Goal: Task Accomplishment & Management: Manage account settings

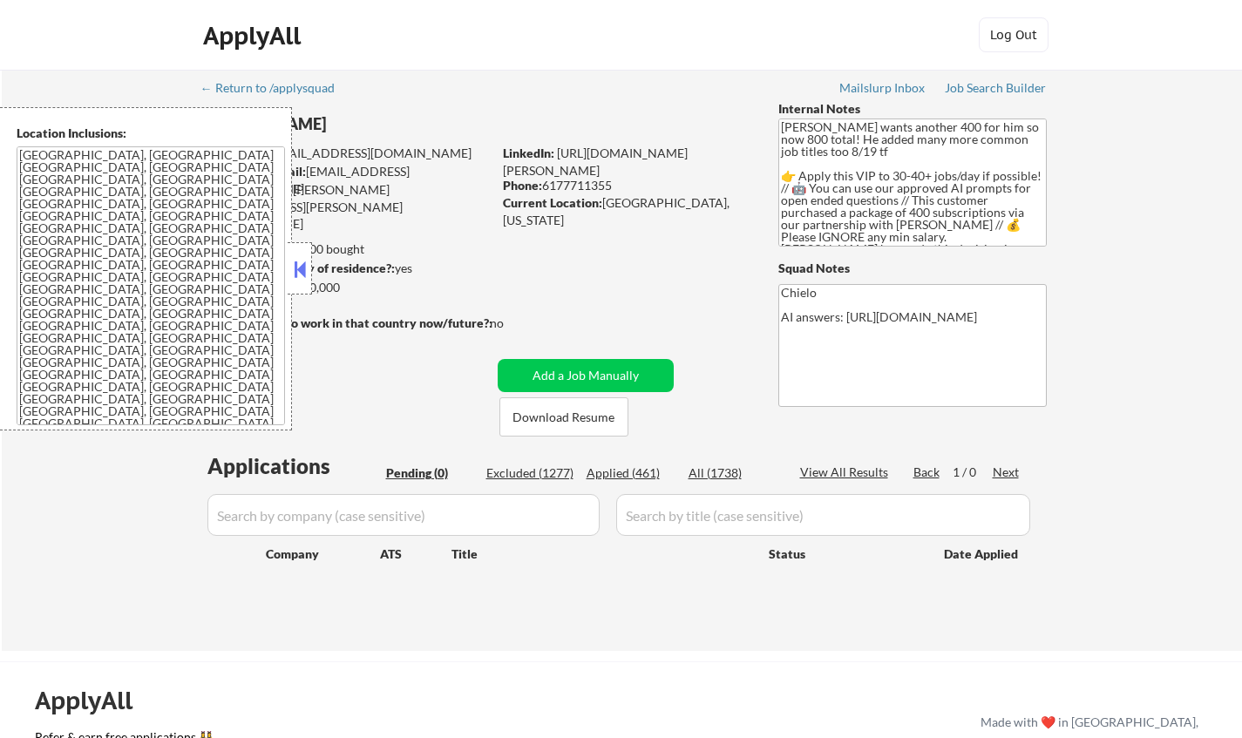
scroll to position [174, 0]
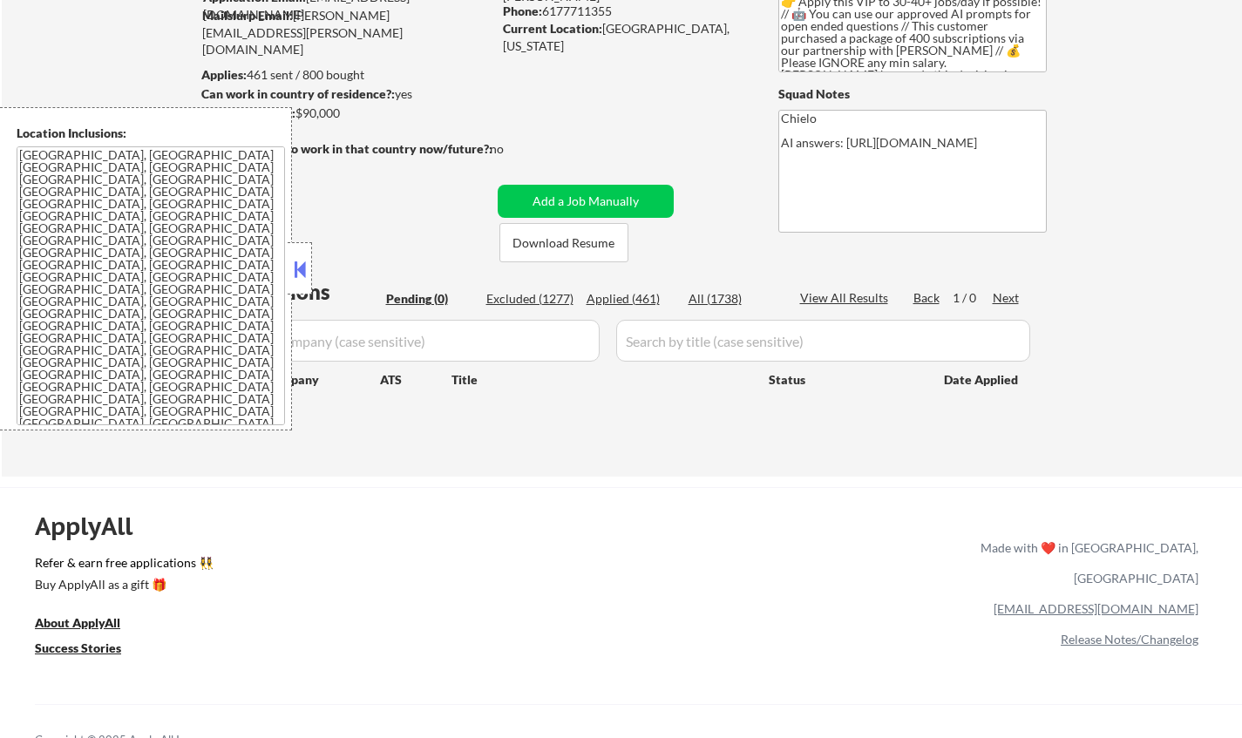
click at [298, 270] on button at bounding box center [299, 269] width 19 height 26
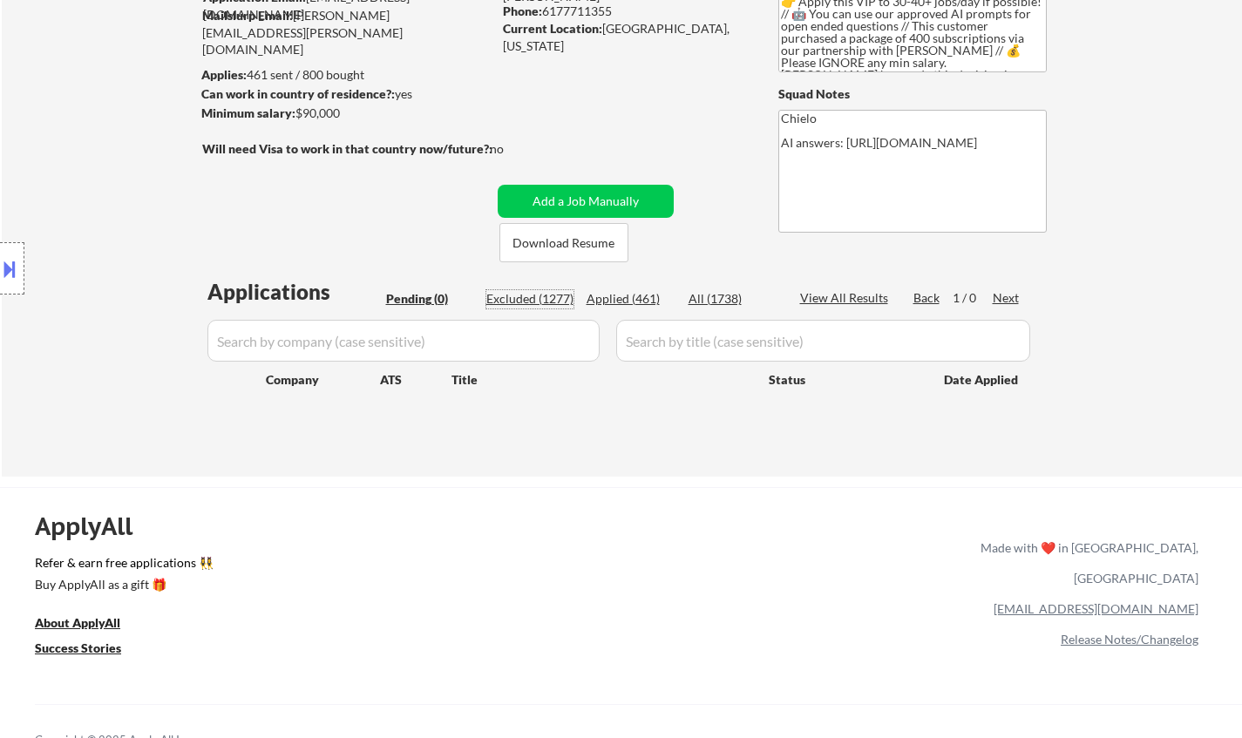
click at [529, 297] on div "Excluded (1277)" at bounding box center [529, 298] width 87 height 17
select select ""excluded__location_""
select select ""excluded__other_""
select select ""excluded__bad_match_""
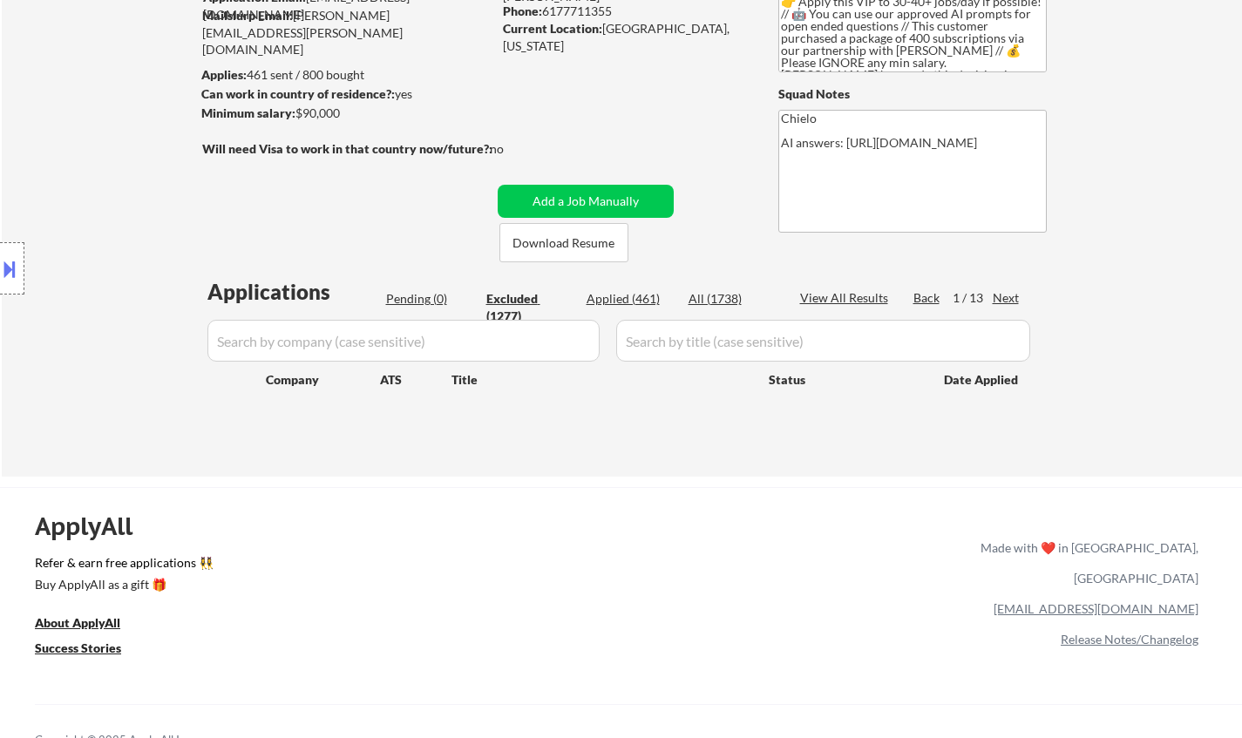
select select ""excluded__location_""
select select ""excluded__expired_""
select select ""excluded__location_""
select select ""excluded__expired_""
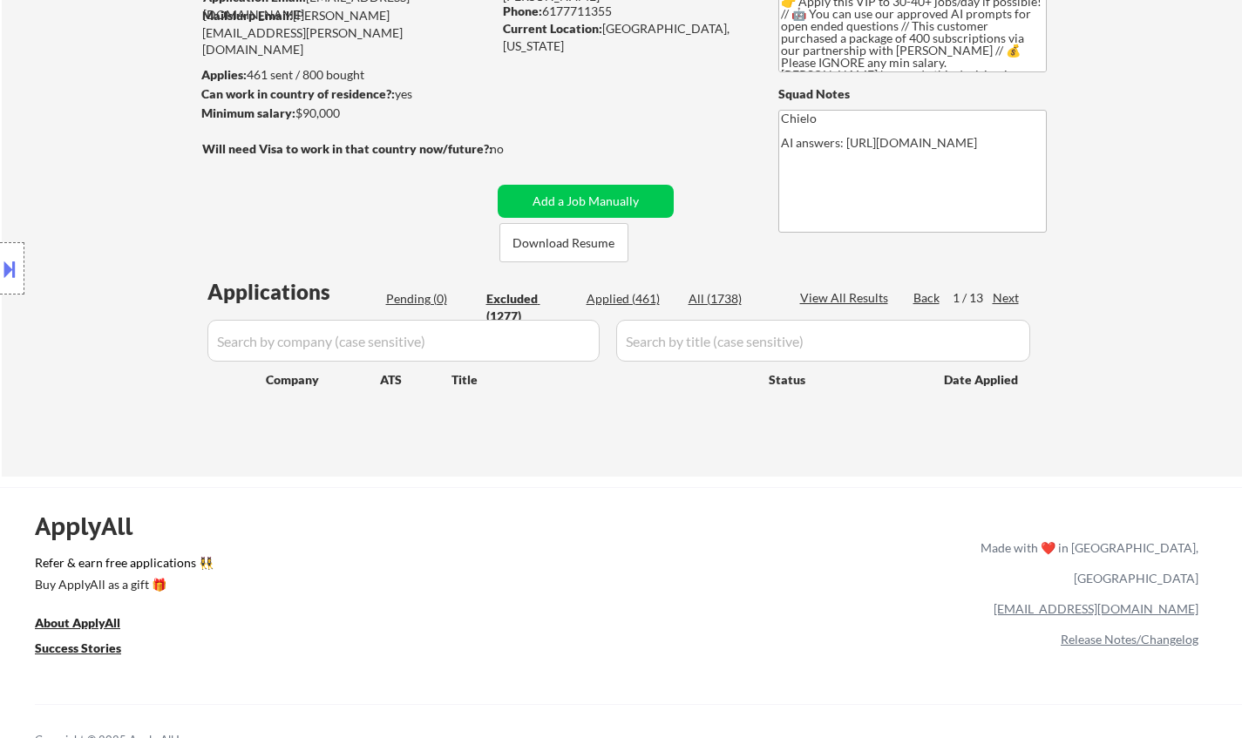
select select ""excluded__expired_""
select select ""excluded__location_""
select select ""excluded__other_""
select select ""excluded__location_""
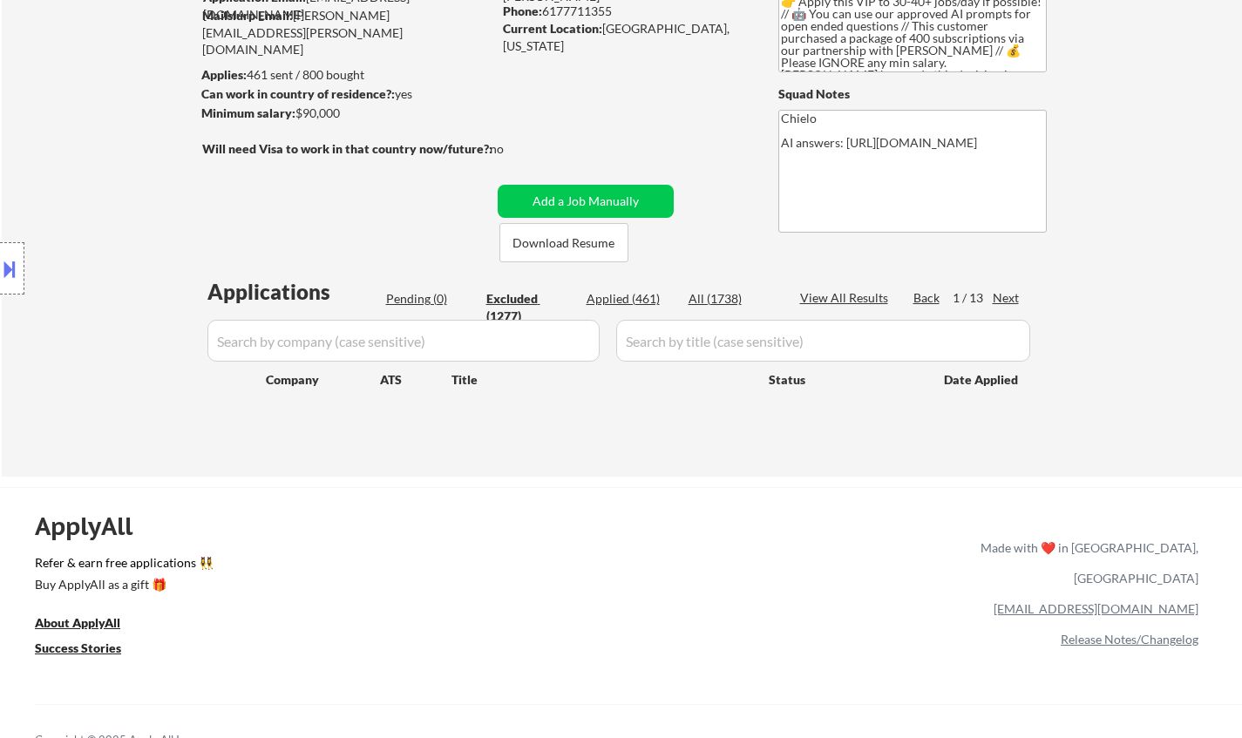
select select ""excluded__location_""
select select ""excluded__expired_""
select select ""excluded__other_""
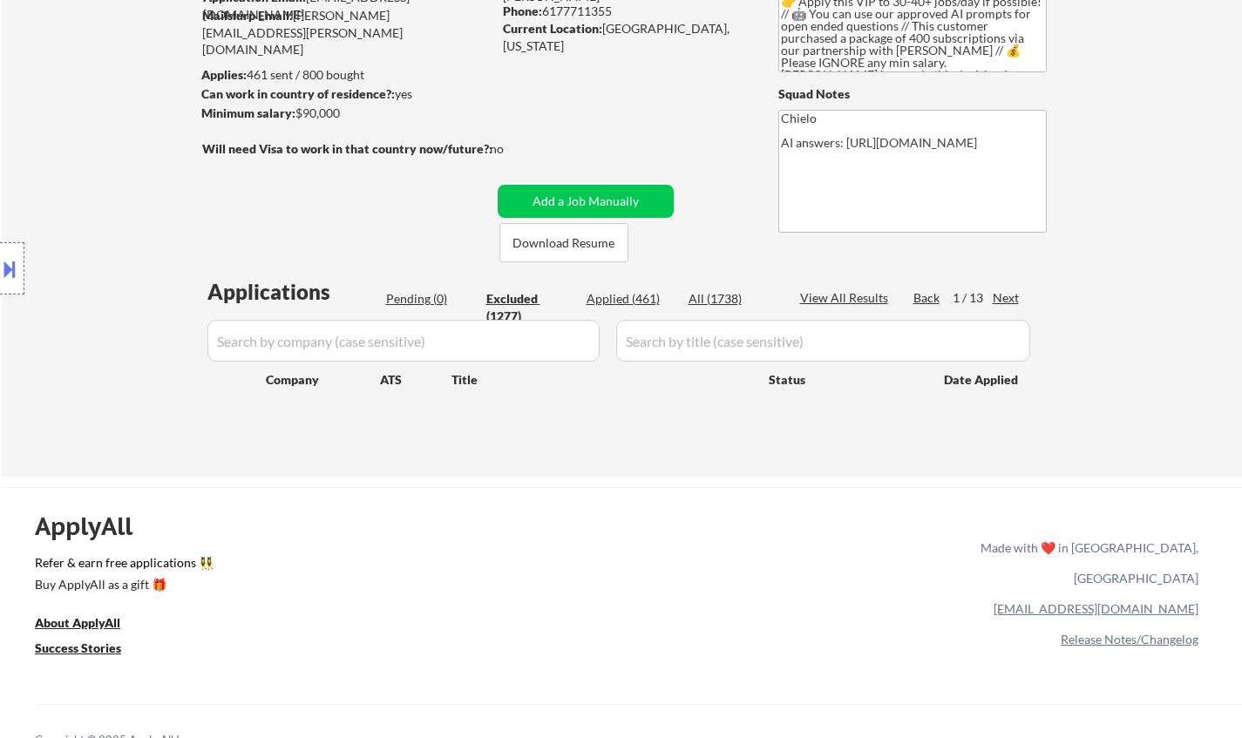
select select ""excluded__location_""
select select ""excluded__expired_""
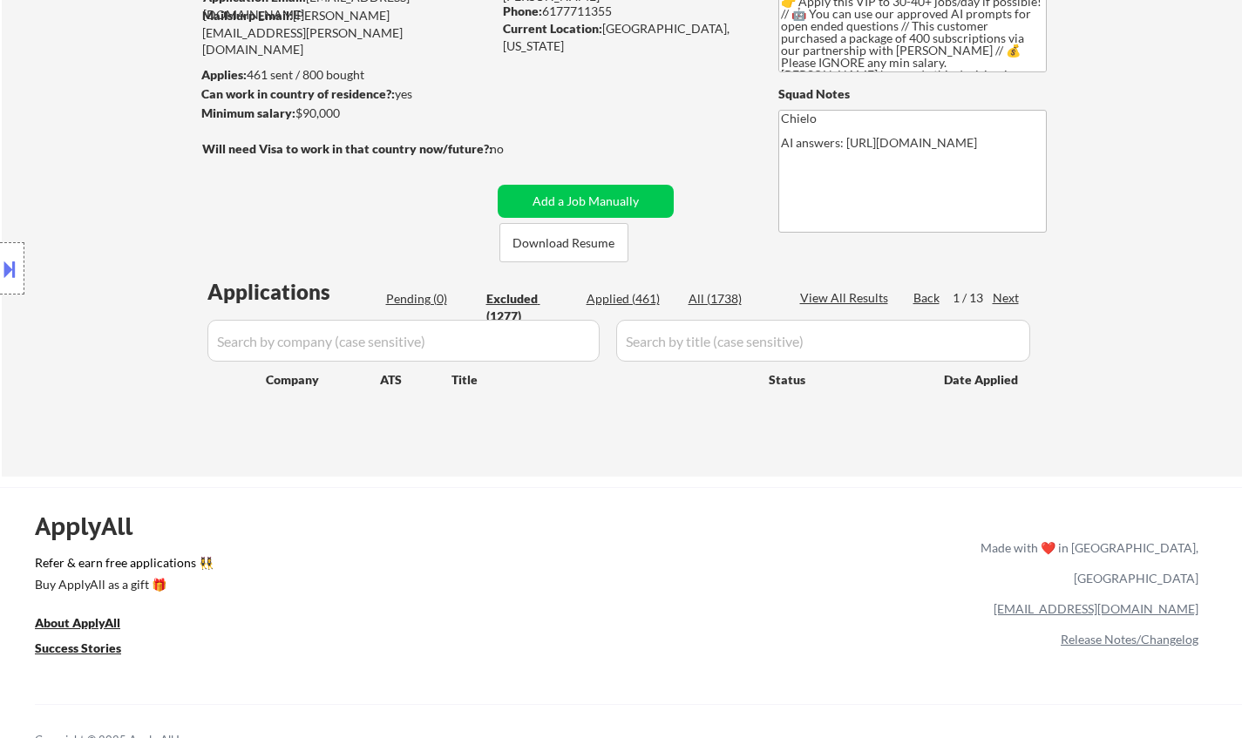
select select ""excluded__other_""
select select ""excluded__location_""
select select ""excluded__salary_""
select select ""excluded__expired_""
select select ""excluded__location_""
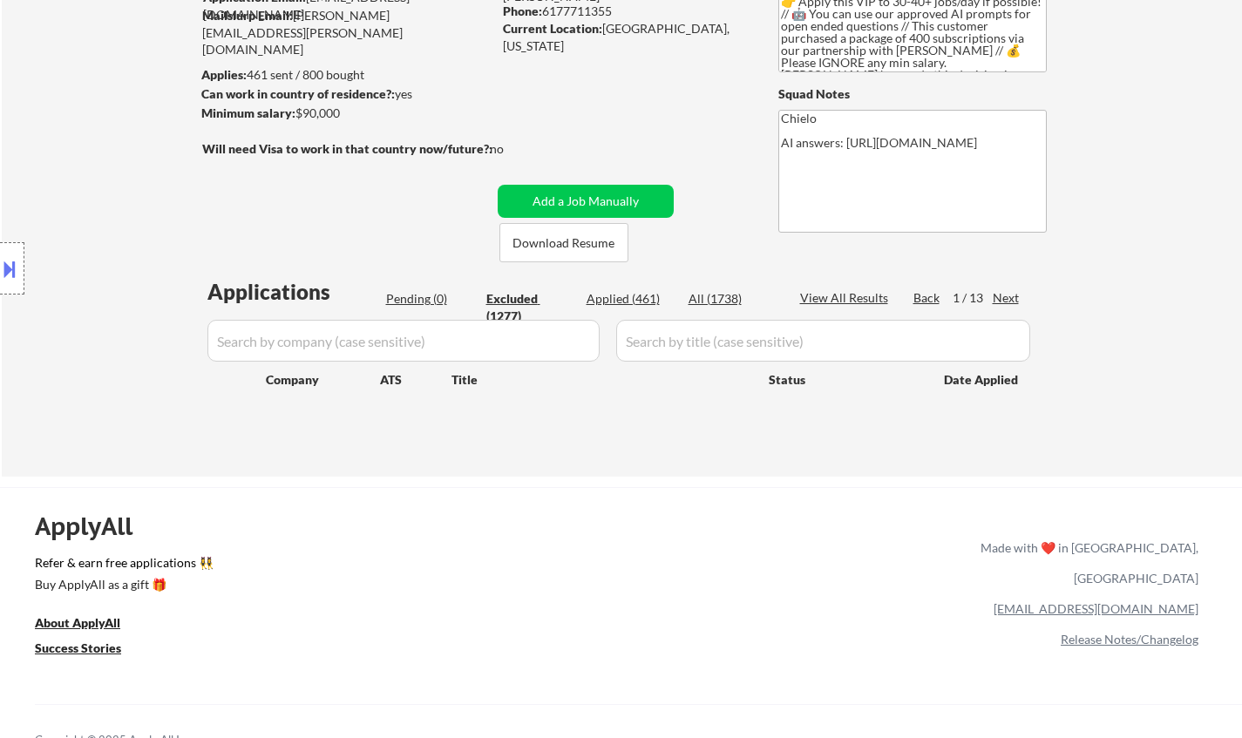
select select ""excluded__location_""
select select ""excluded__expired_""
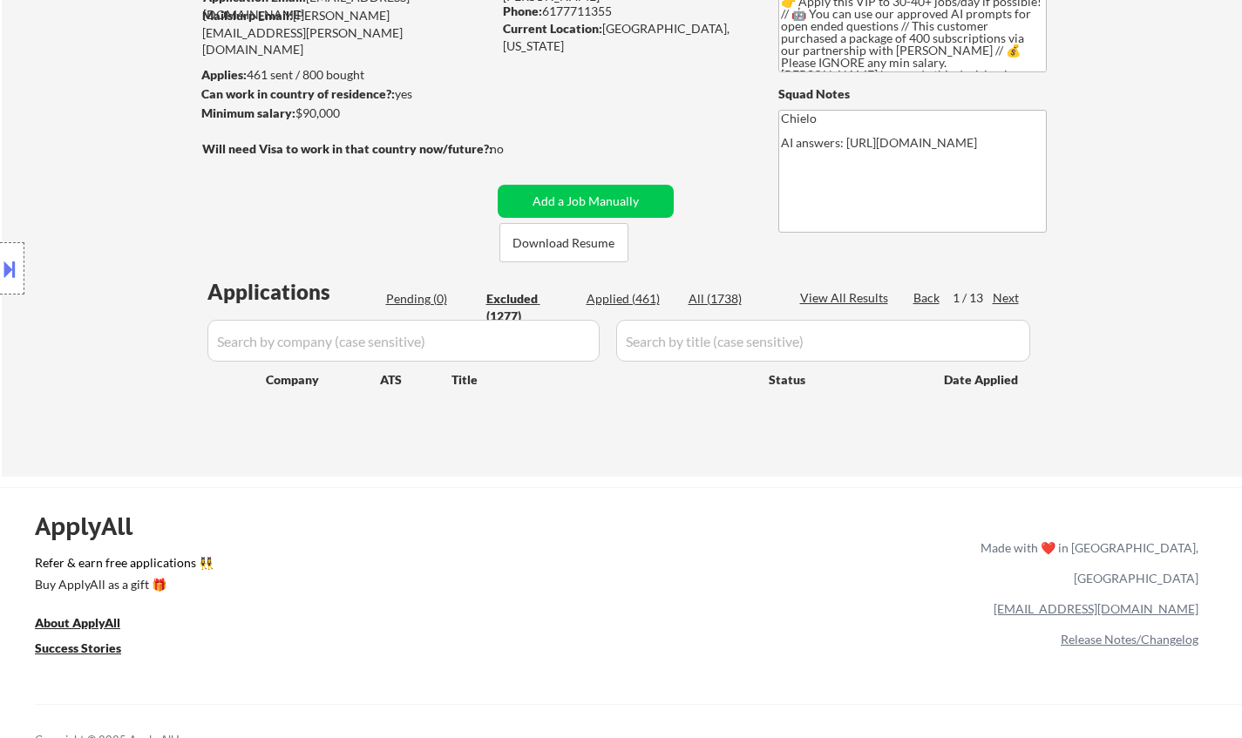
select select ""excluded__other_""
select select ""excluded__location_""
select select ""excluded""
select select ""excluded__expired_""
select select ""excluded__other_""
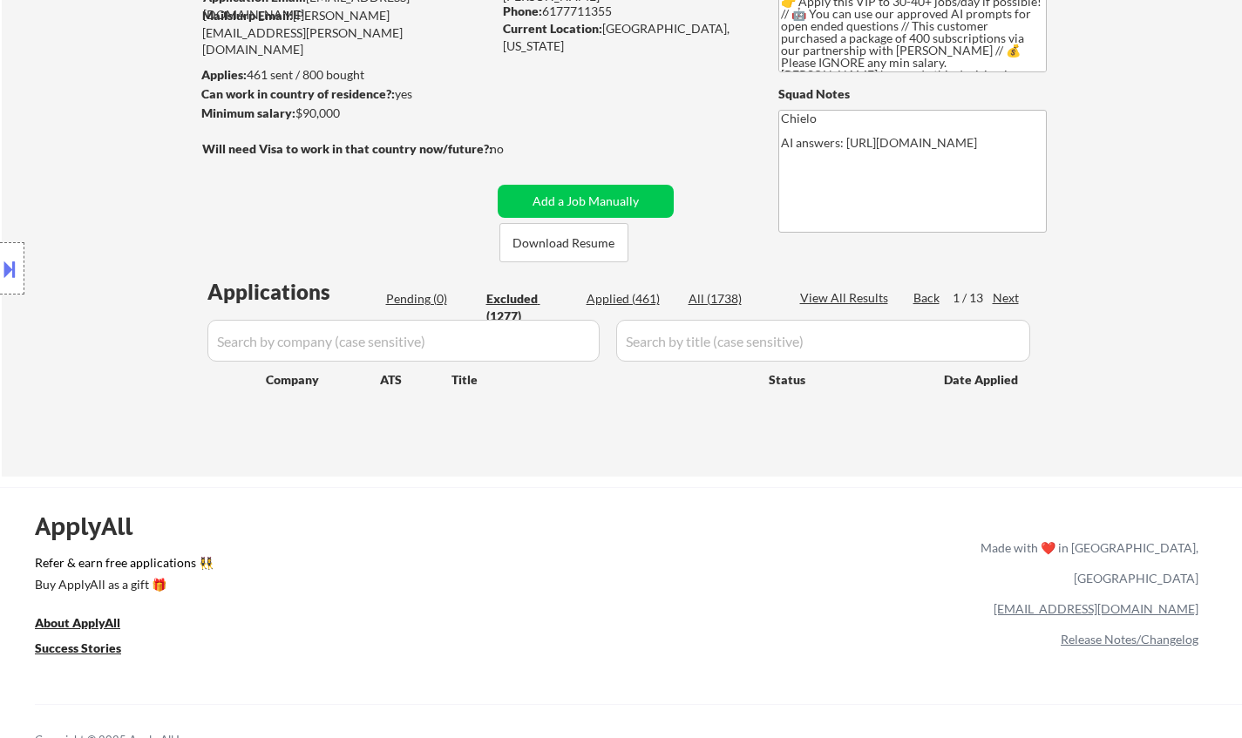
select select ""excluded__location_""
select select ""excluded__expired_""
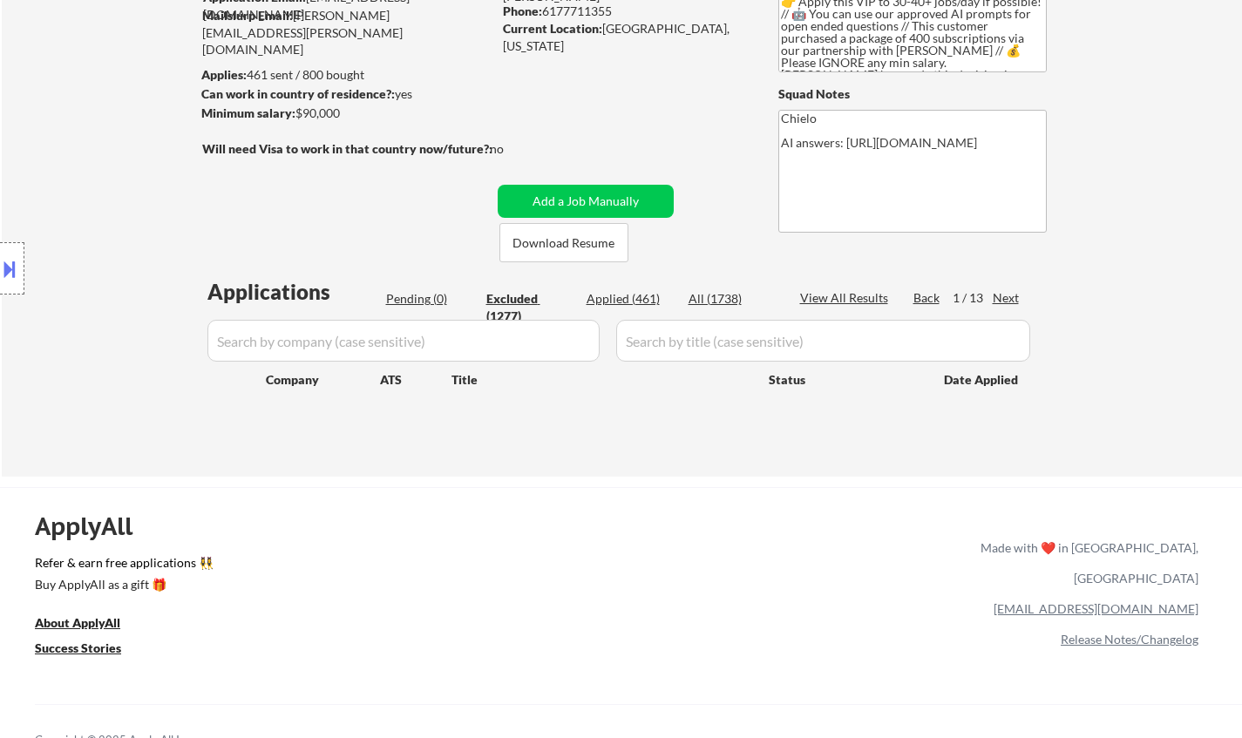
select select ""excluded__expired_""
select select ""excluded__location_""
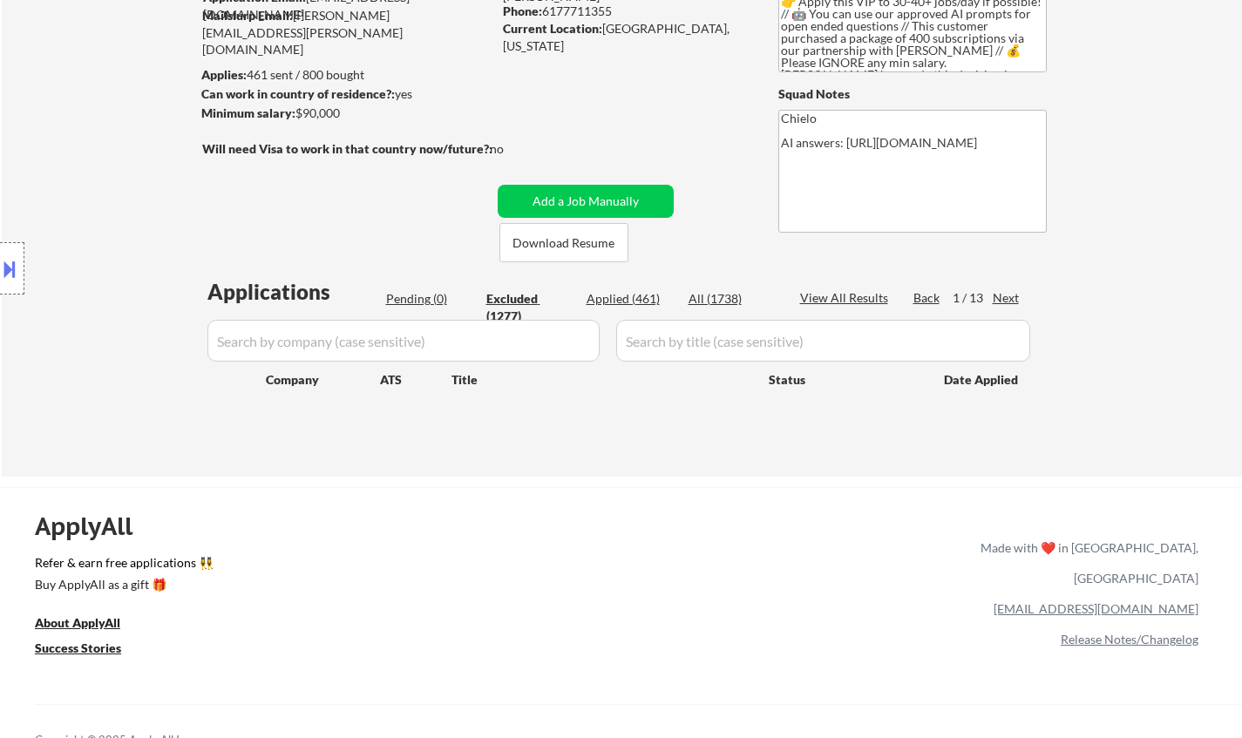
select select ""excluded__location_""
select select ""excluded""
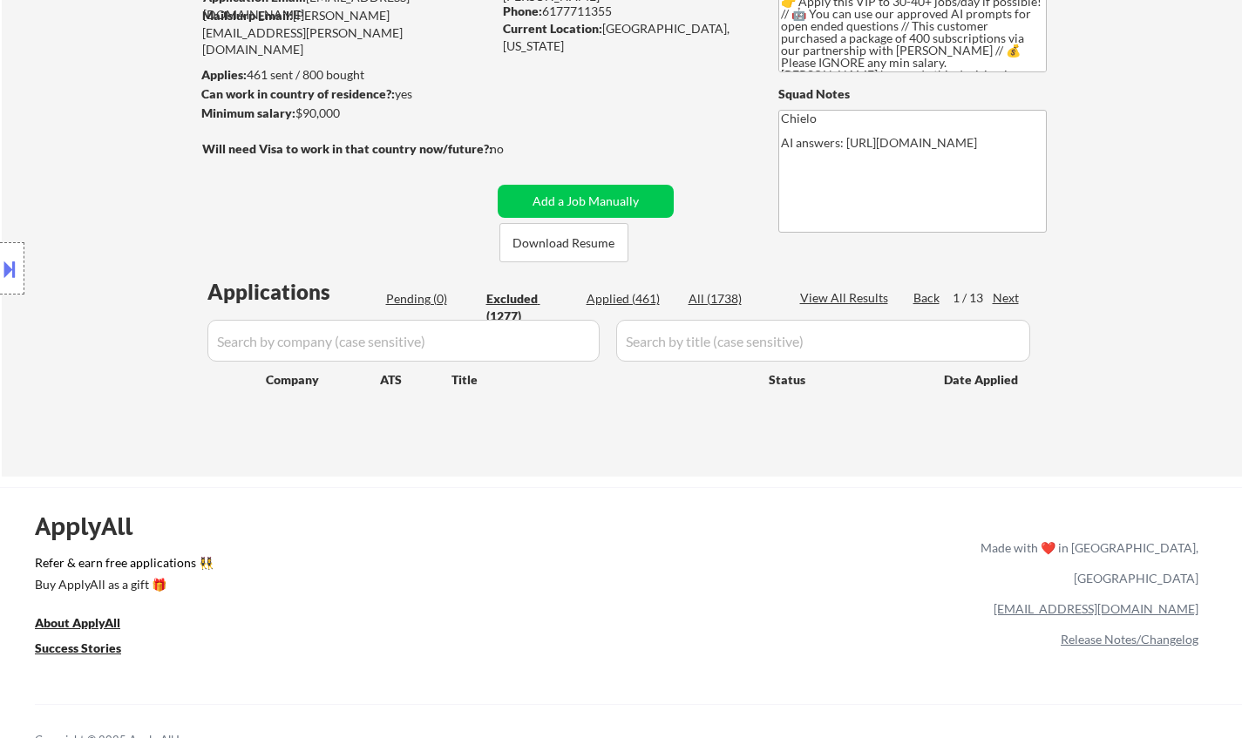
select select ""excluded__expired_""
select select ""excluded__location_""
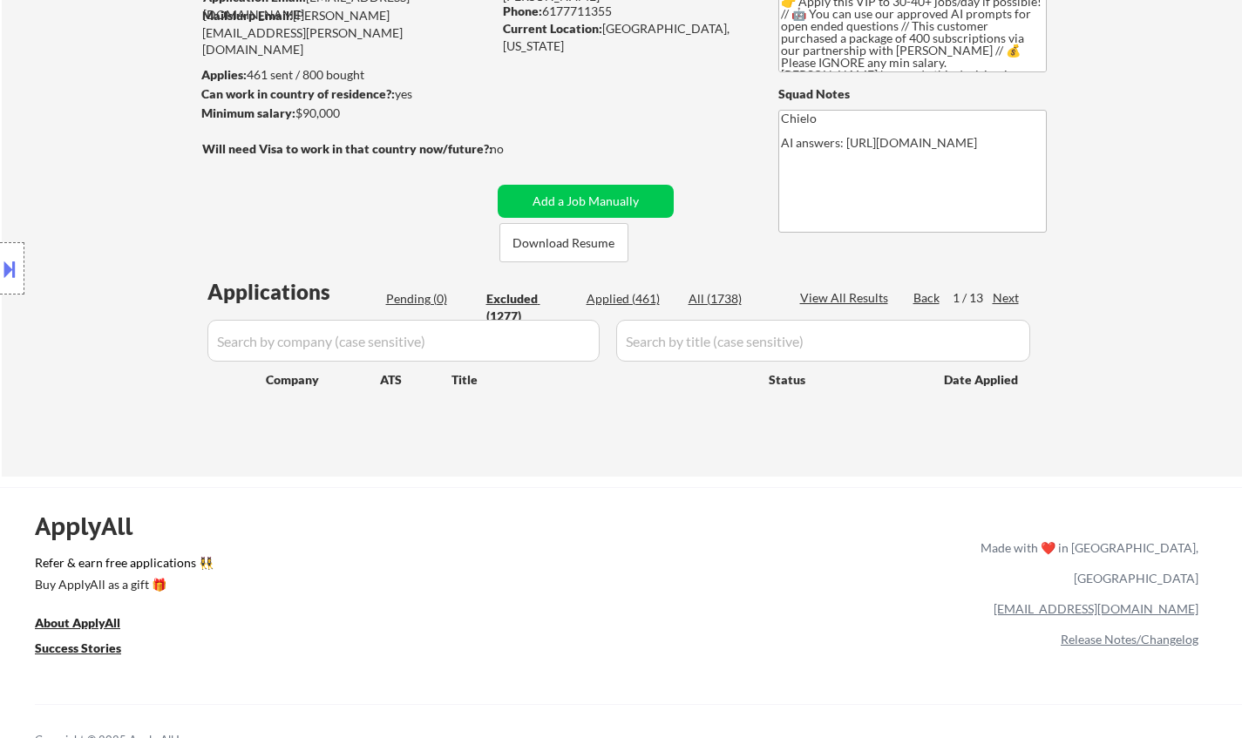
select select ""excluded__expired_""
select select ""excluded__location_""
select select ""excluded__expired_""
select select ""excluded__location_""
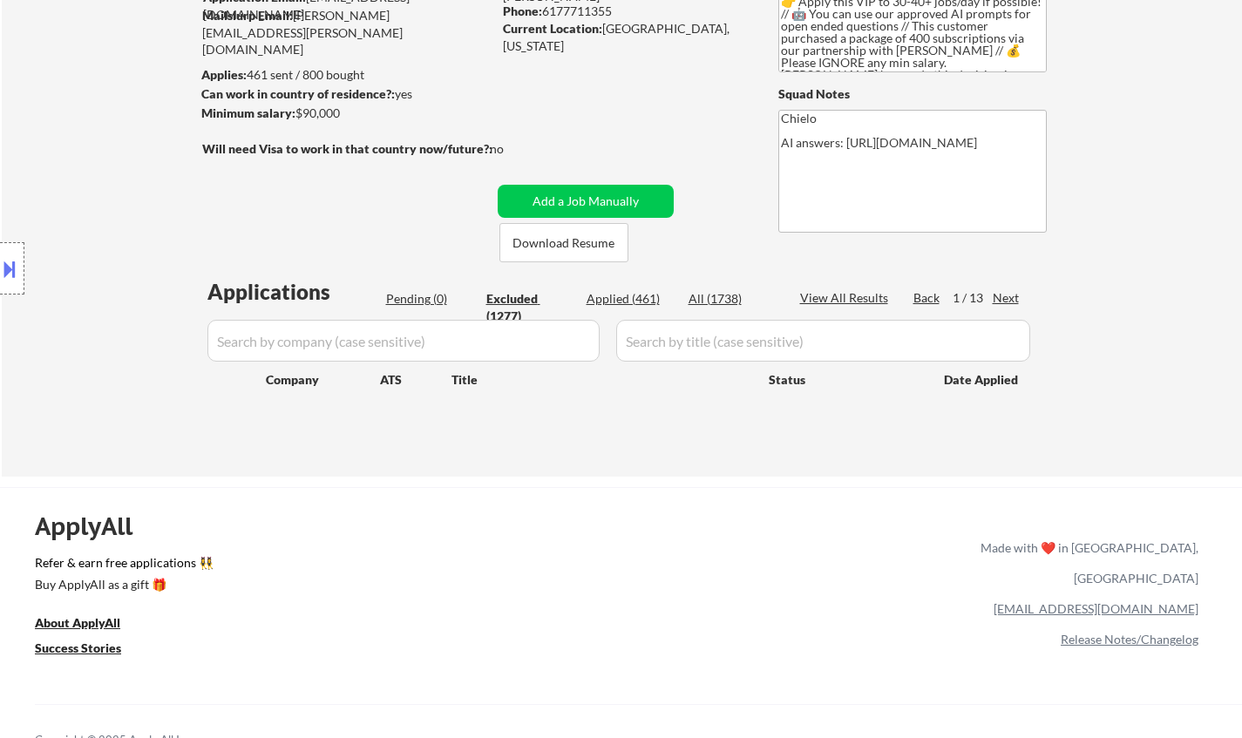
select select ""excluded__location_""
select select ""excluded__other_""
select select ""excluded__expired_""
select select ""excluded__location_""
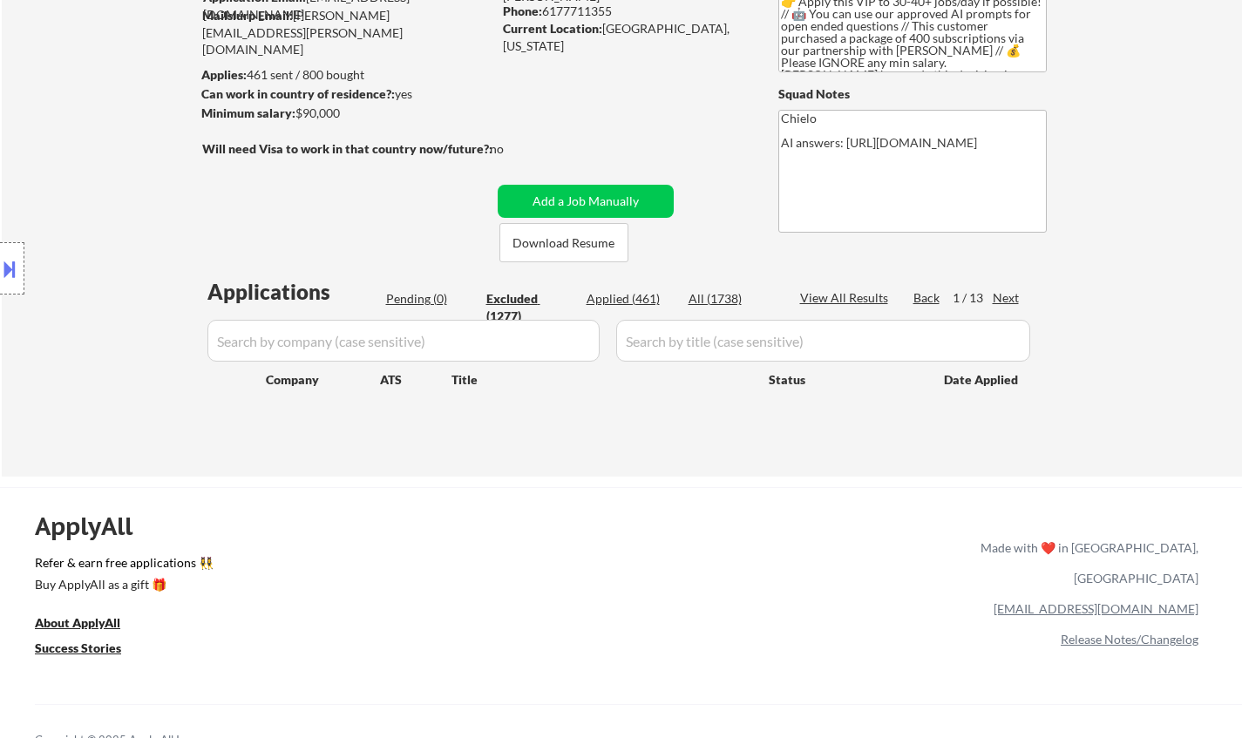
select select ""excluded__bad_match_""
select select ""excluded__location_""
select select ""excluded__expired_""
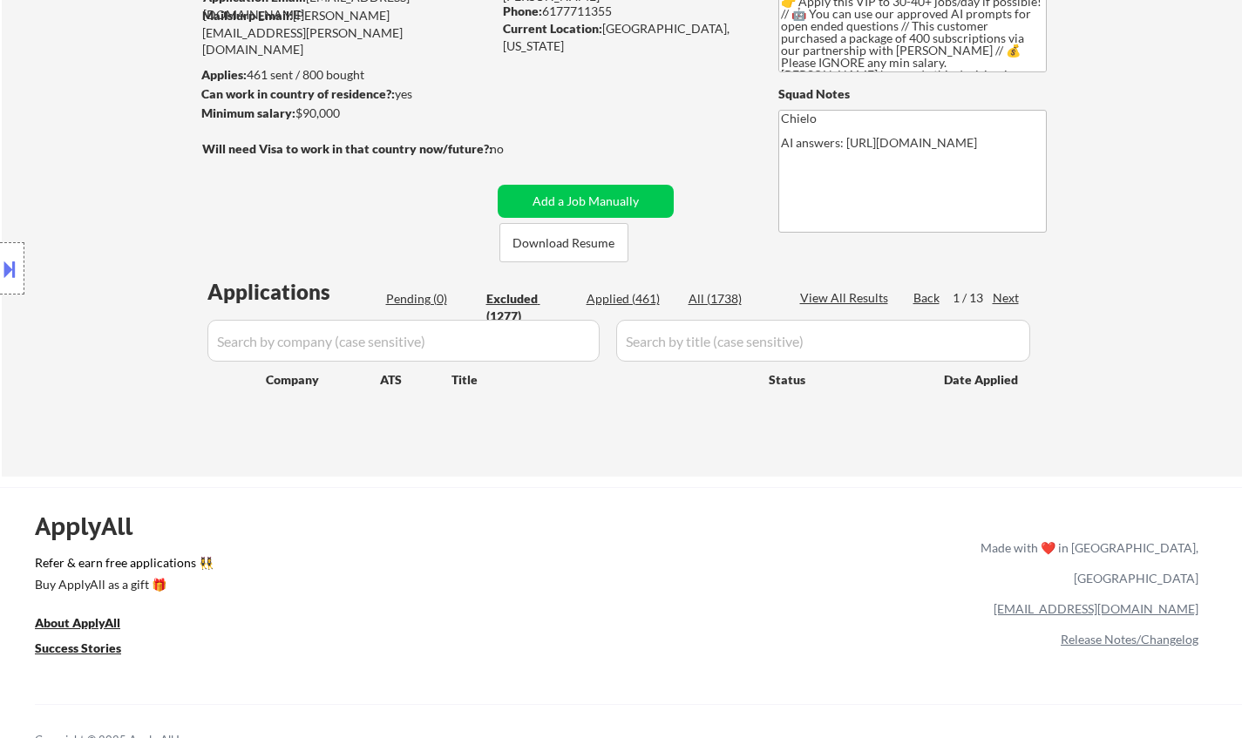
select select ""excluded__expired_""
select select ""excluded__location_""
select select ""excluded__expired_""
select select ""excluded__location_""
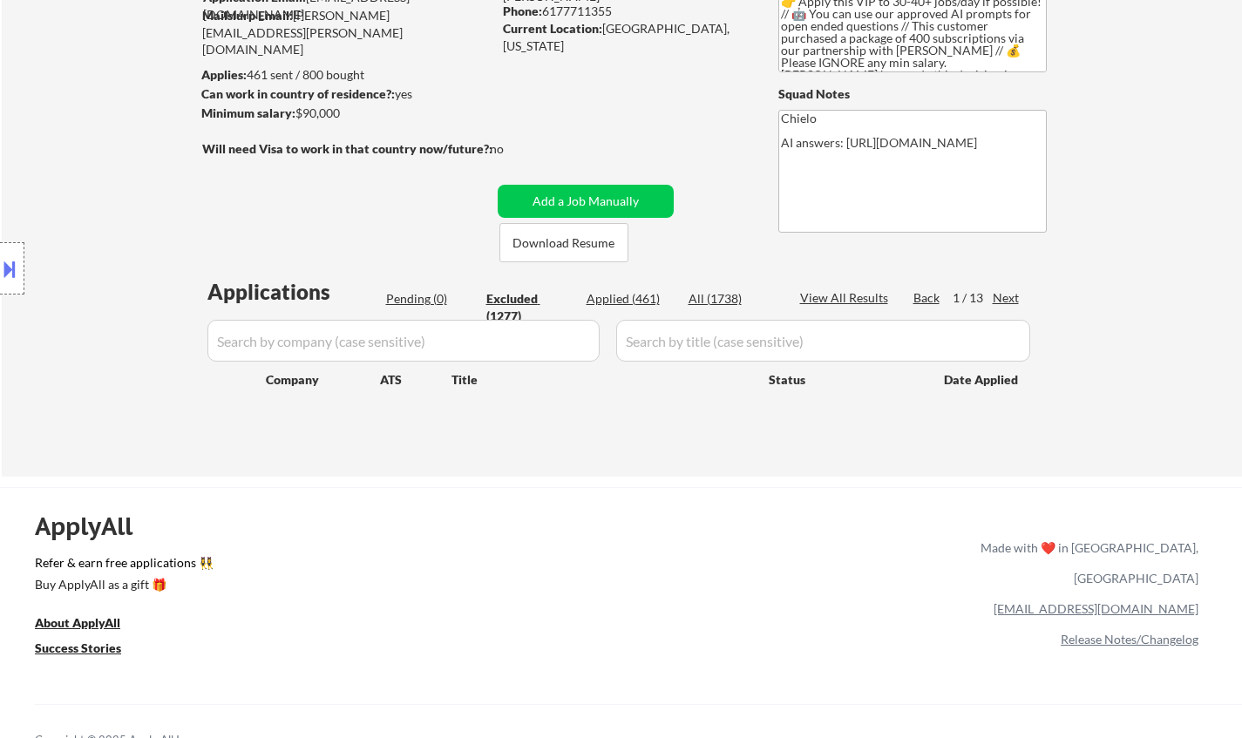
select select ""excluded__location_""
select select ""excluded__bad_match_""
select select ""excluded__expired_""
select select ""excluded__location_""
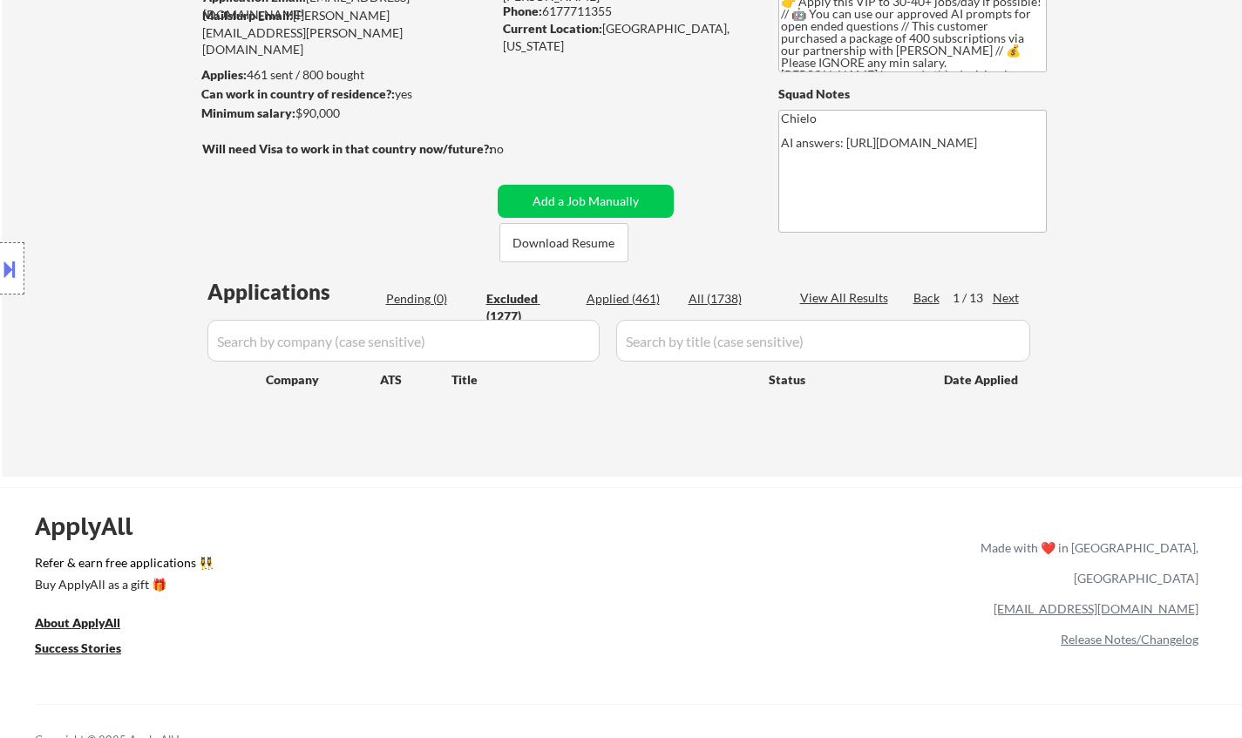
select select ""excluded__location_""
select select ""excluded__expired_""
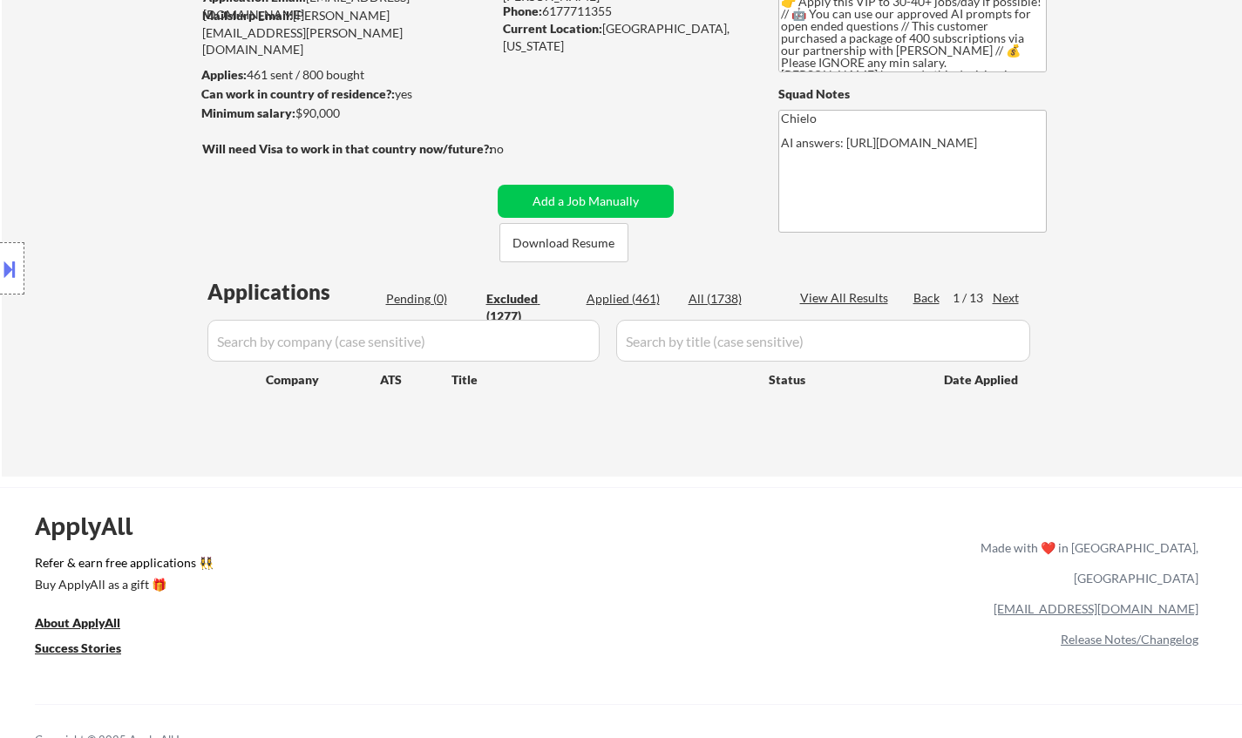
select select ""excluded__bad_match_""
select select ""excluded__location_""
select select ""excluded__expired_""
select select ""excluded__other_""
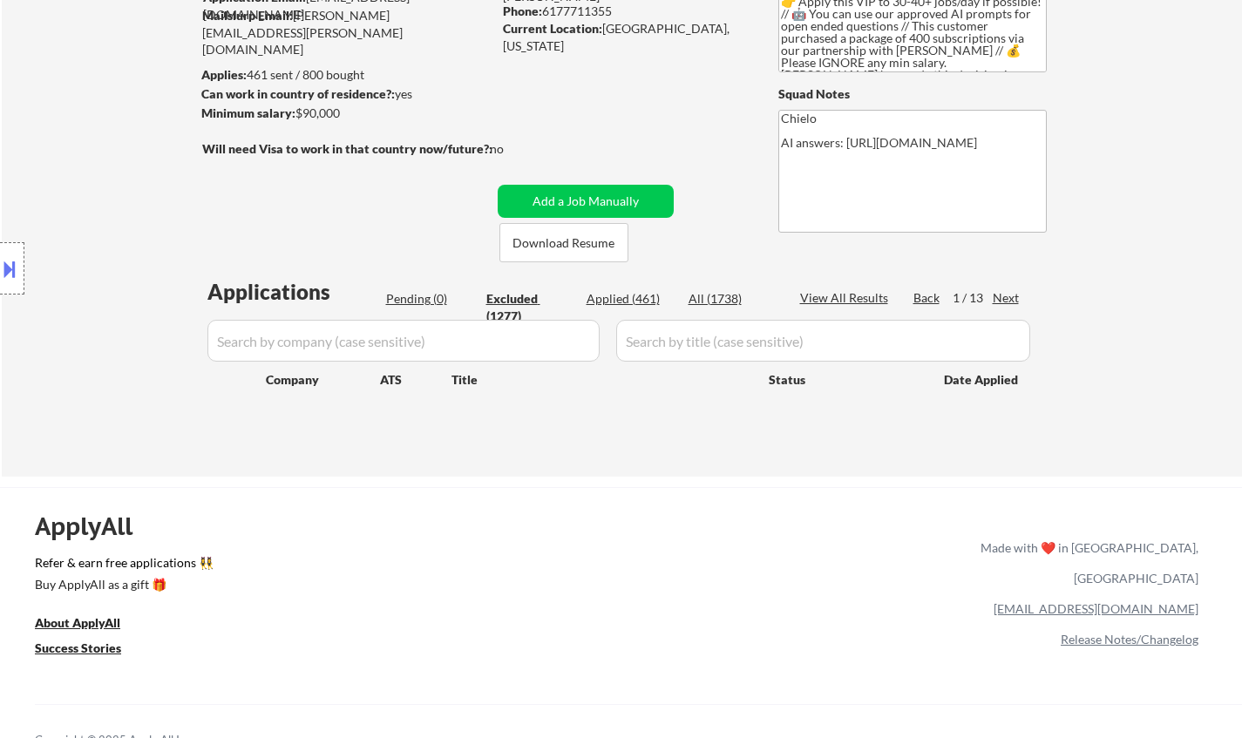
select select ""excluded__location_""
select select ""excluded__expired_""
select select ""excluded__location_""
select select ""excluded__expired_""
select select ""excluded__bad_match_""
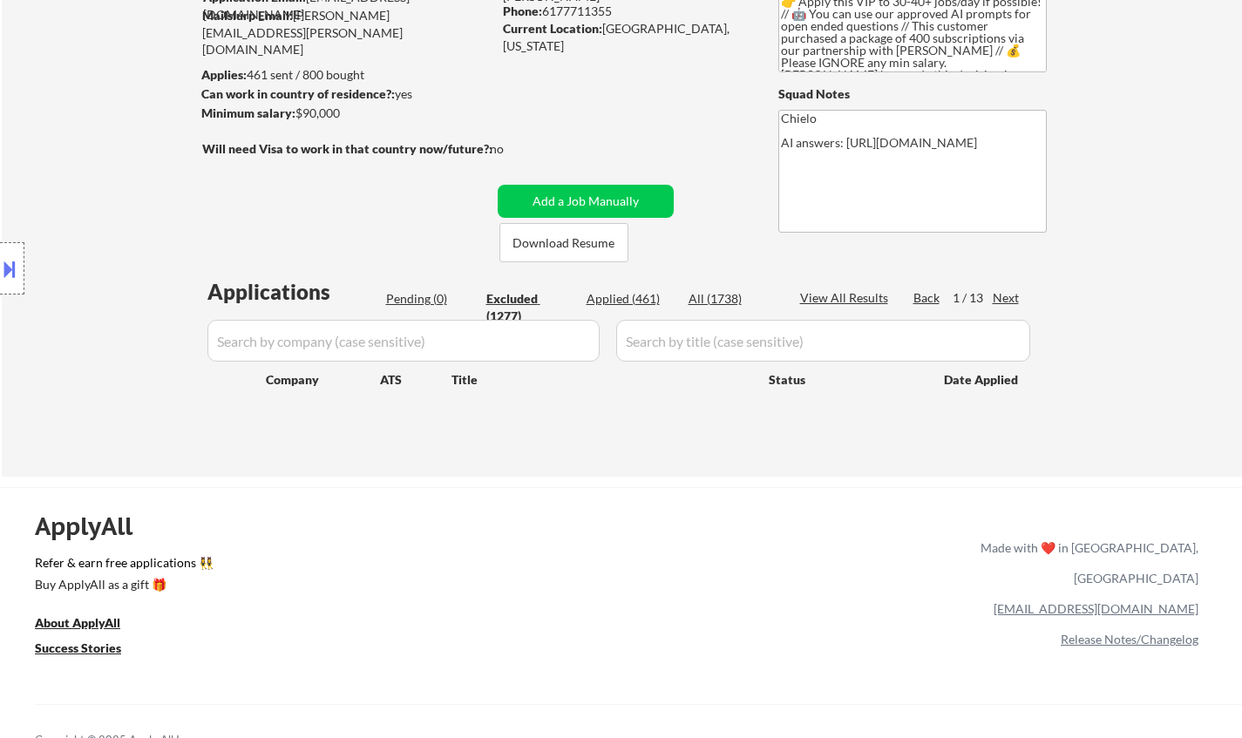
select select ""excluded__expired_""
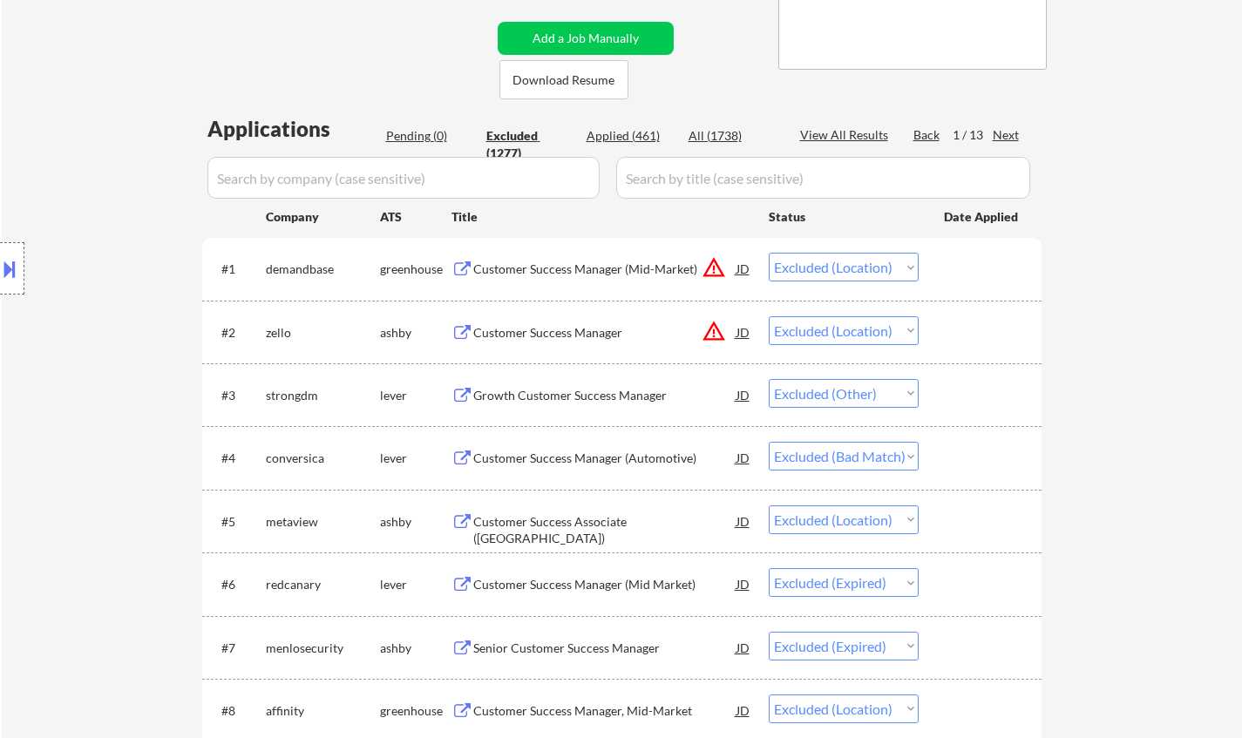
scroll to position [349, 0]
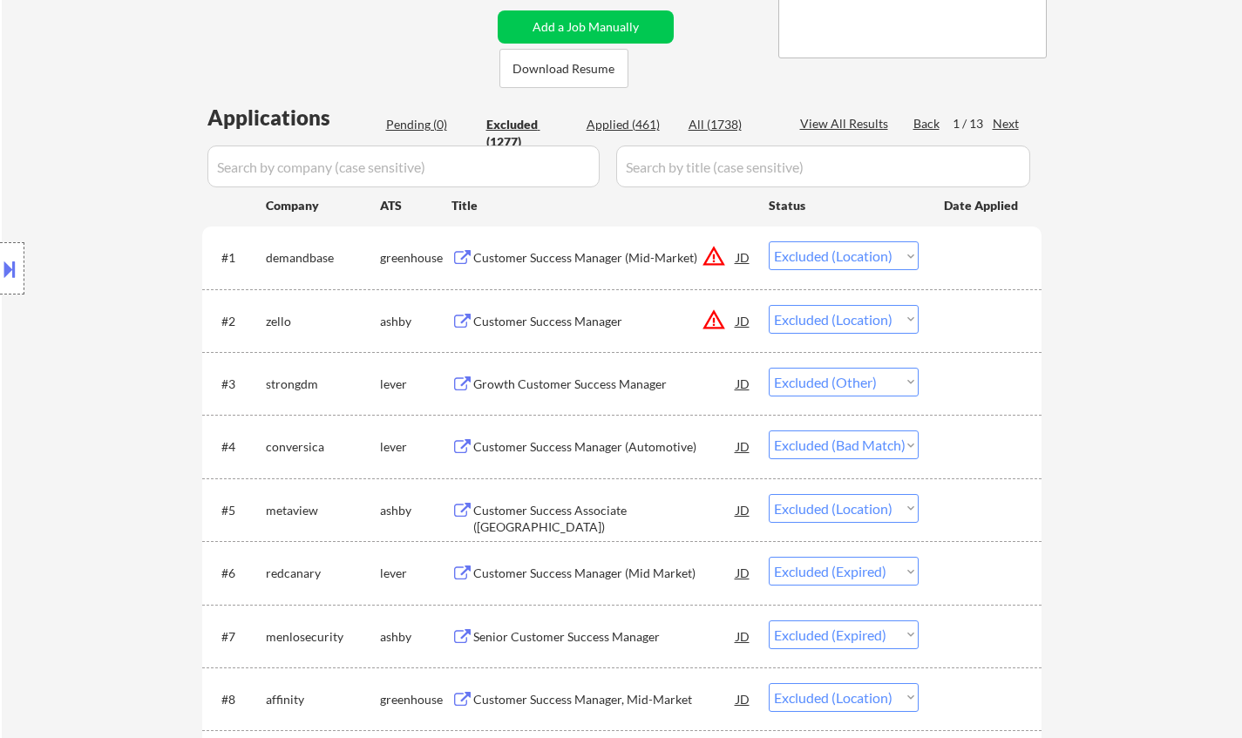
drag, startPoint x: 1009, startPoint y: 122, endPoint x: 1004, endPoint y: 111, distance: 12.5
click at [1009, 121] on div "Next" at bounding box center [1006, 123] width 28 height 17
select select ""excluded__other_""
select select ""excluded""
select select ""excluded__expired_""
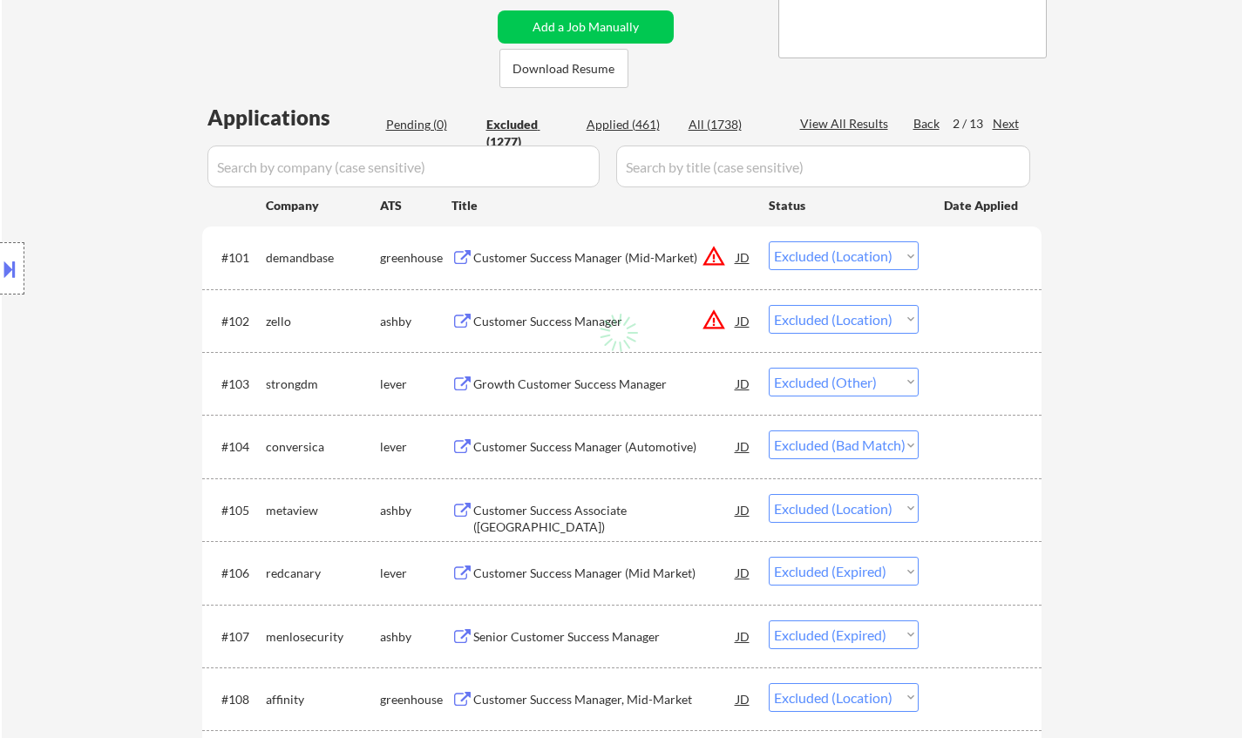
select select ""excluded__location_""
select select ""excluded__expired_""
select select ""excluded__other_""
select select ""excluded__location_""
select select ""excluded__expired_""
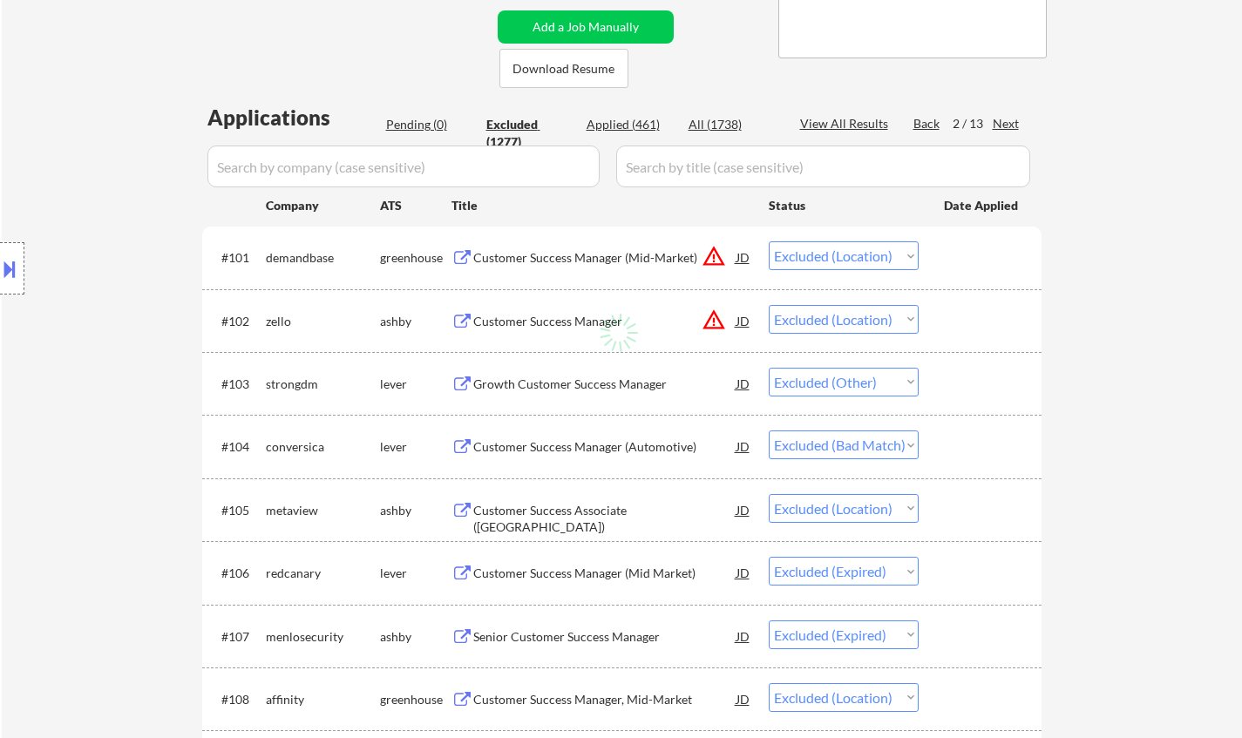
select select ""excluded__expired_""
select select ""excluded__location_""
select select ""excluded__expired_""
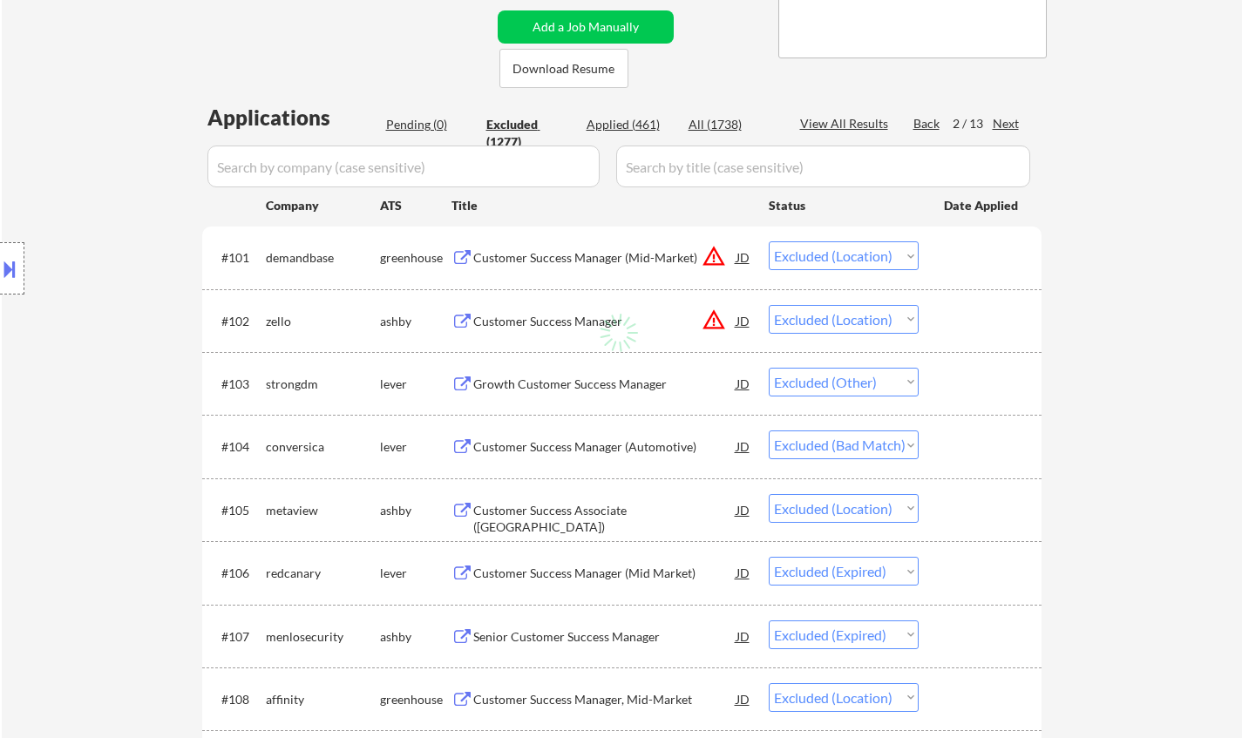
select select ""excluded__expired_""
select select ""excluded__bad_match_""
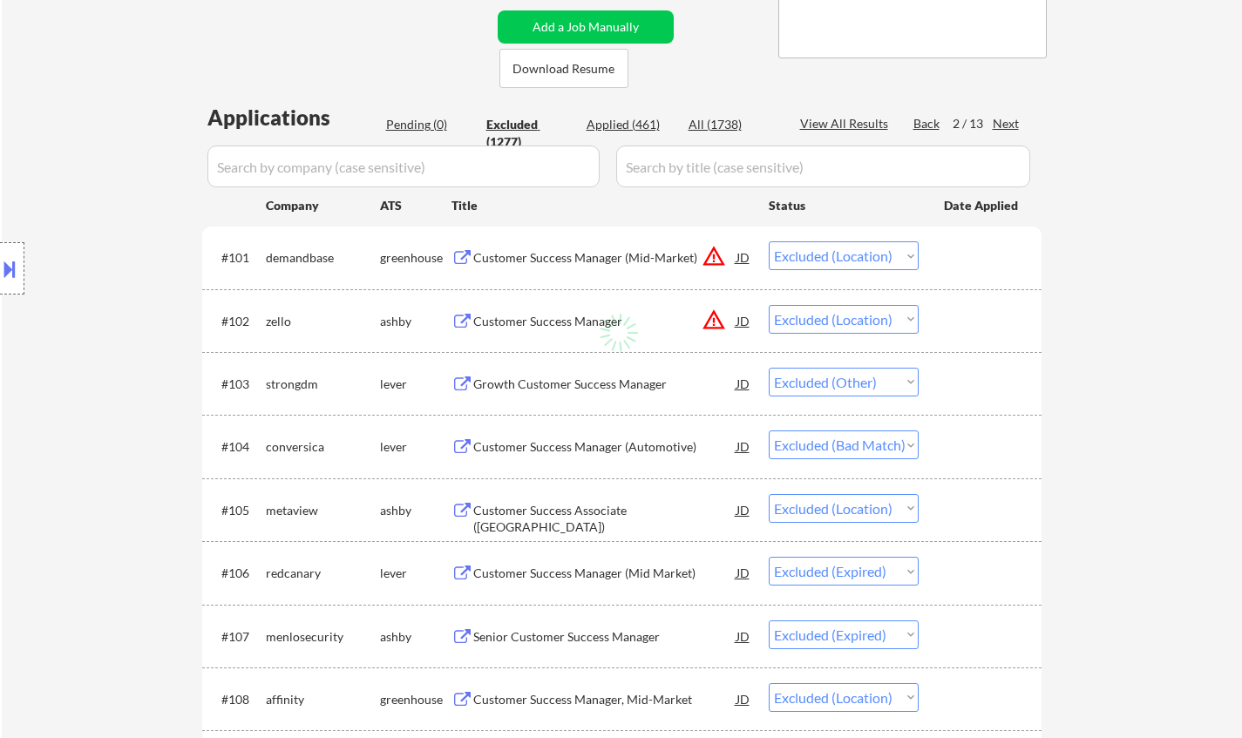
select select ""excluded__location_""
select select ""excluded__other_""
select select ""excluded__expired_""
select select ""excluded__other_""
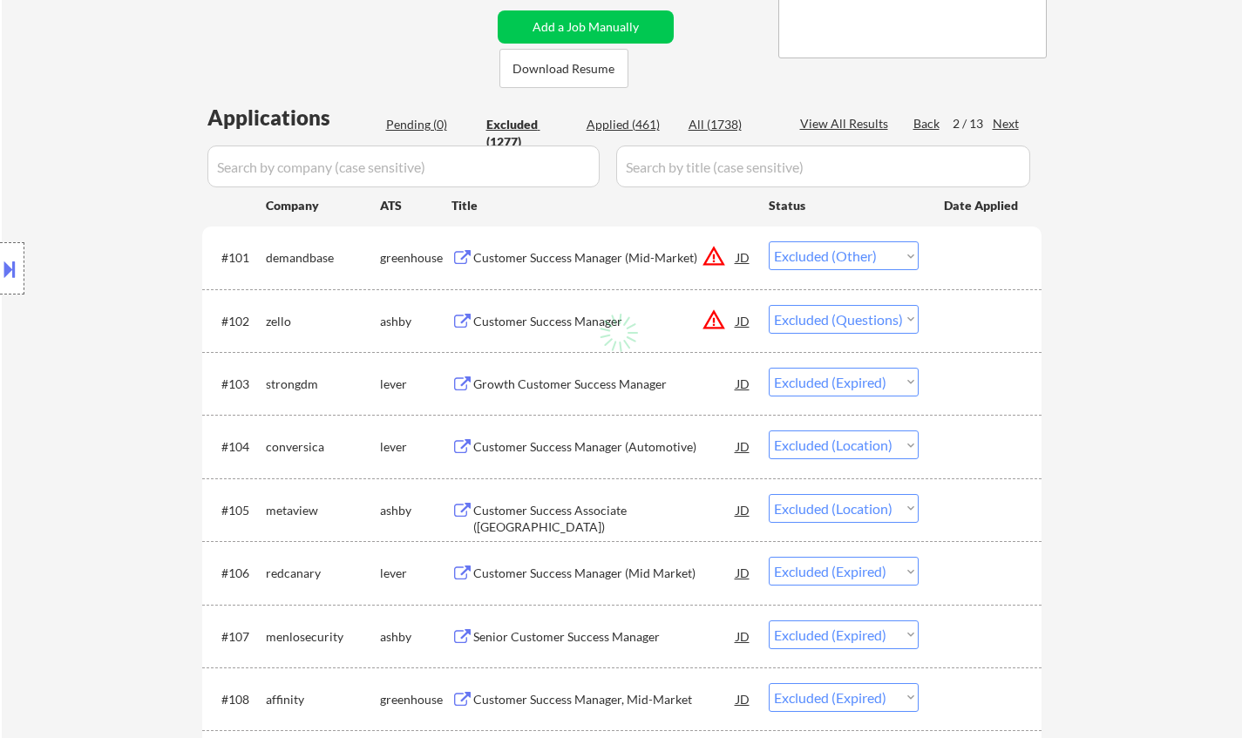
select select ""excluded__location_""
select select ""excluded__expired_""
select select ""excluded__other_""
select select ""excluded__location_""
select select ""excluded__expired_""
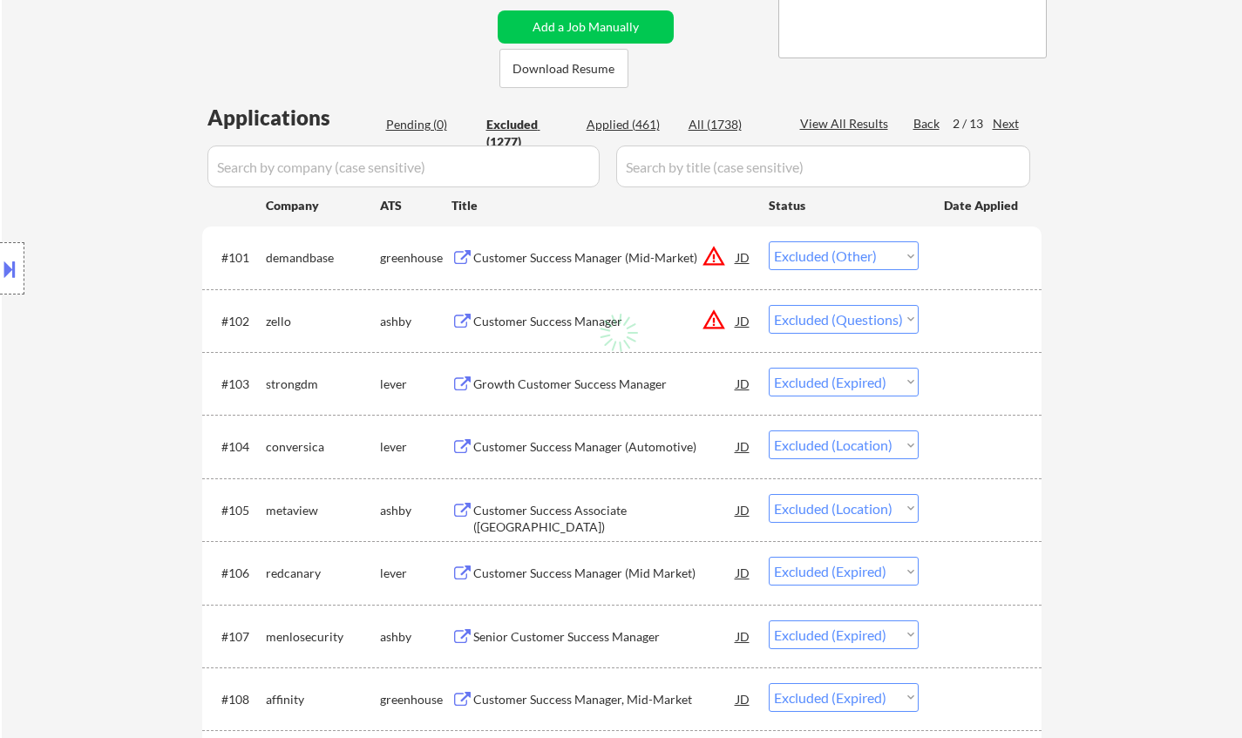
select select ""excluded__location_""
select select ""excluded__bad_match_""
select select ""excluded__other_""
select select ""excluded__location_""
select select ""excluded__other_""
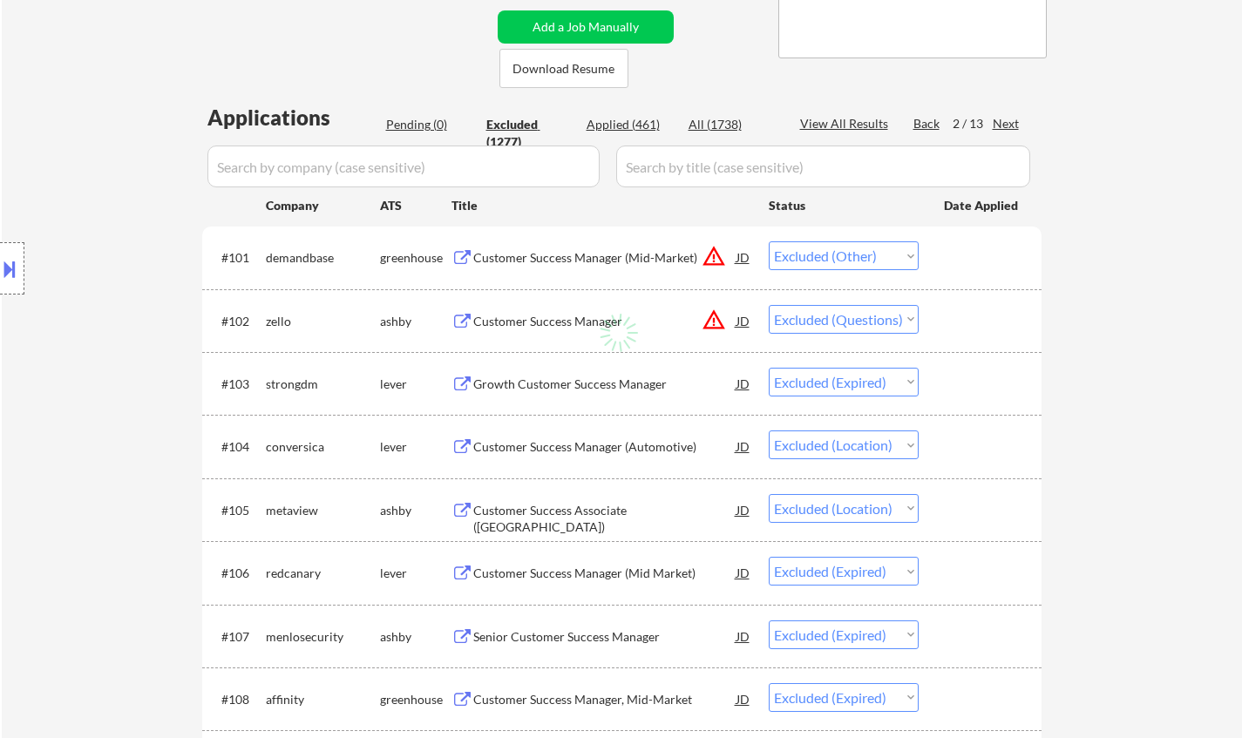
select select ""excluded__expired_""
select select ""excluded__other_""
select select ""excluded__expired_""
select select ""excluded__location_""
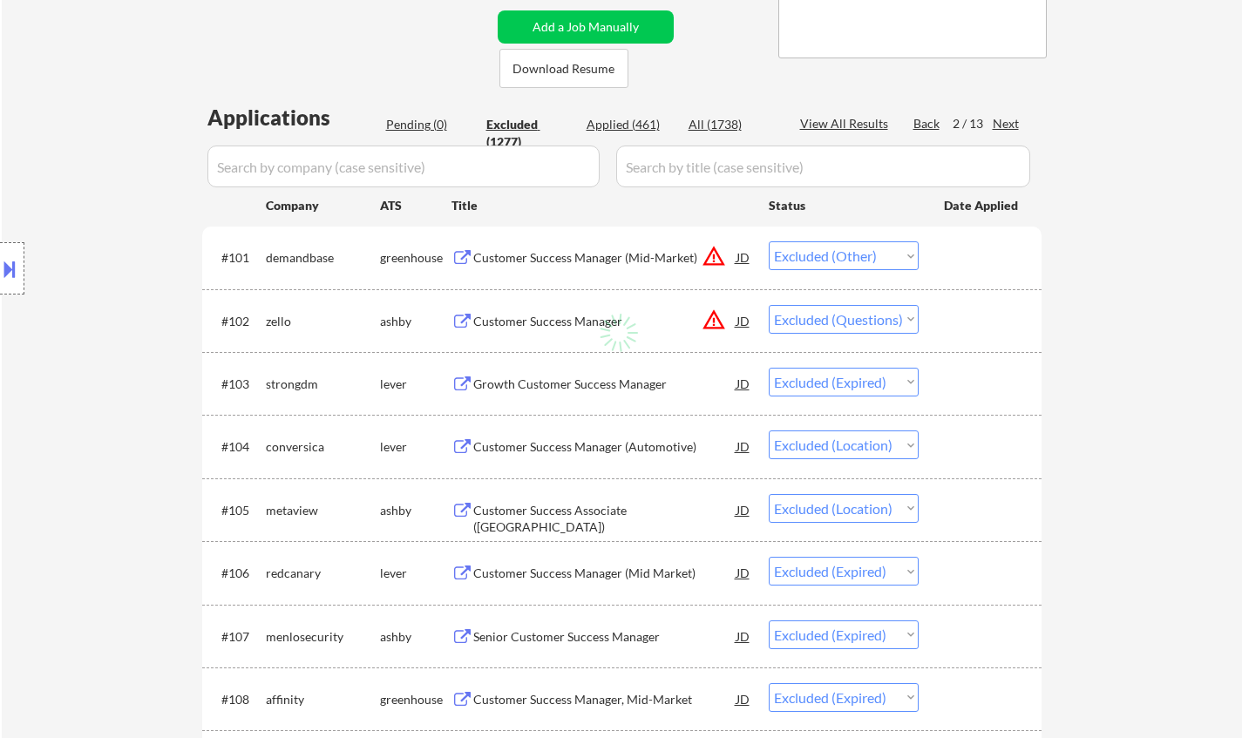
select select ""excluded__other_""
select select ""excluded__expired_""
select select ""excluded__location_""
select select ""excluded__bad_match_""
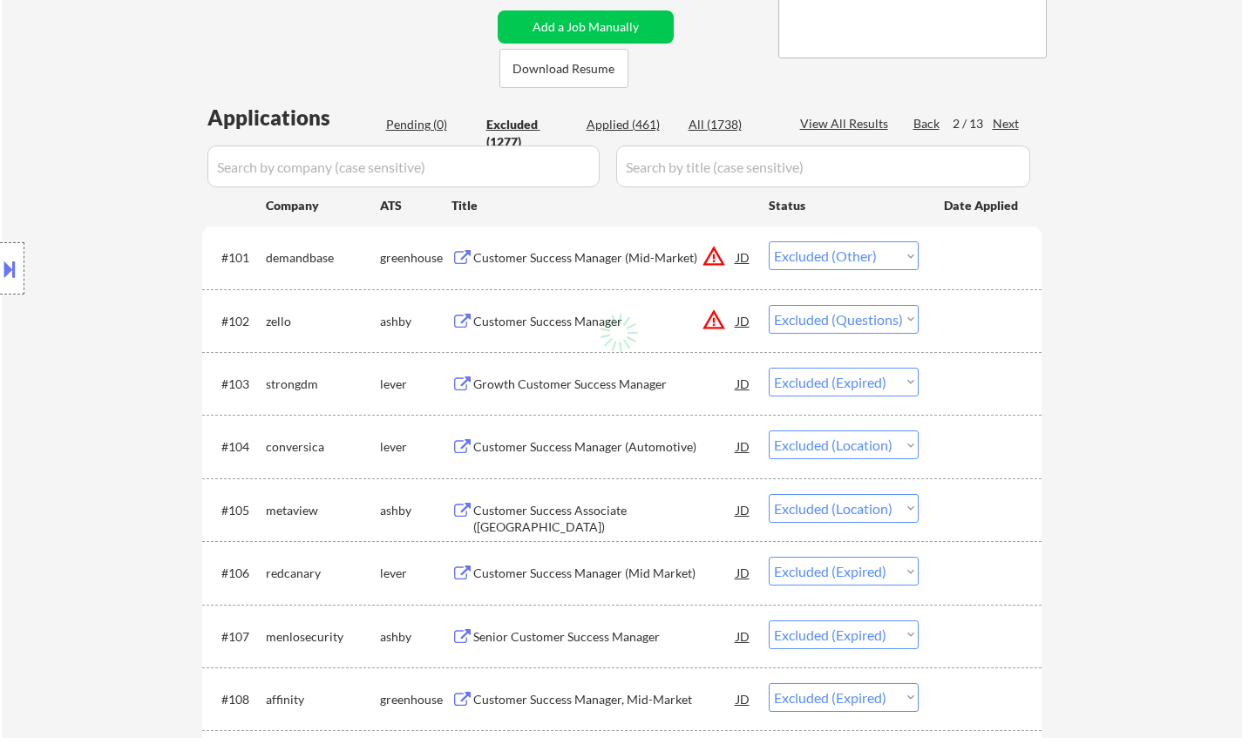
select select ""excluded__bad_match_""
select select ""excluded__expired_""
select select ""excluded__location_""
select select ""excluded__other_""
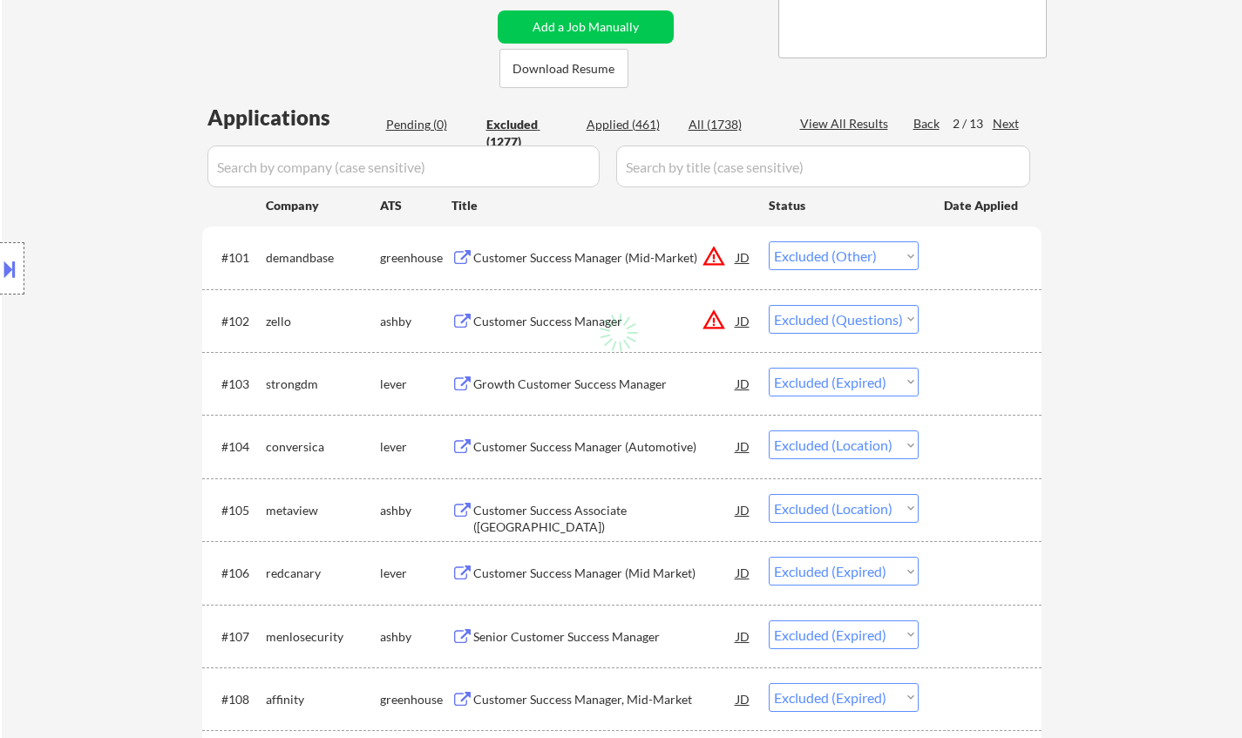
select select ""excluded__bad_match_""
select select ""excluded__other_""
select select ""excluded__location_""
select select ""excluded__bad_match_""
select select ""excluded__other_""
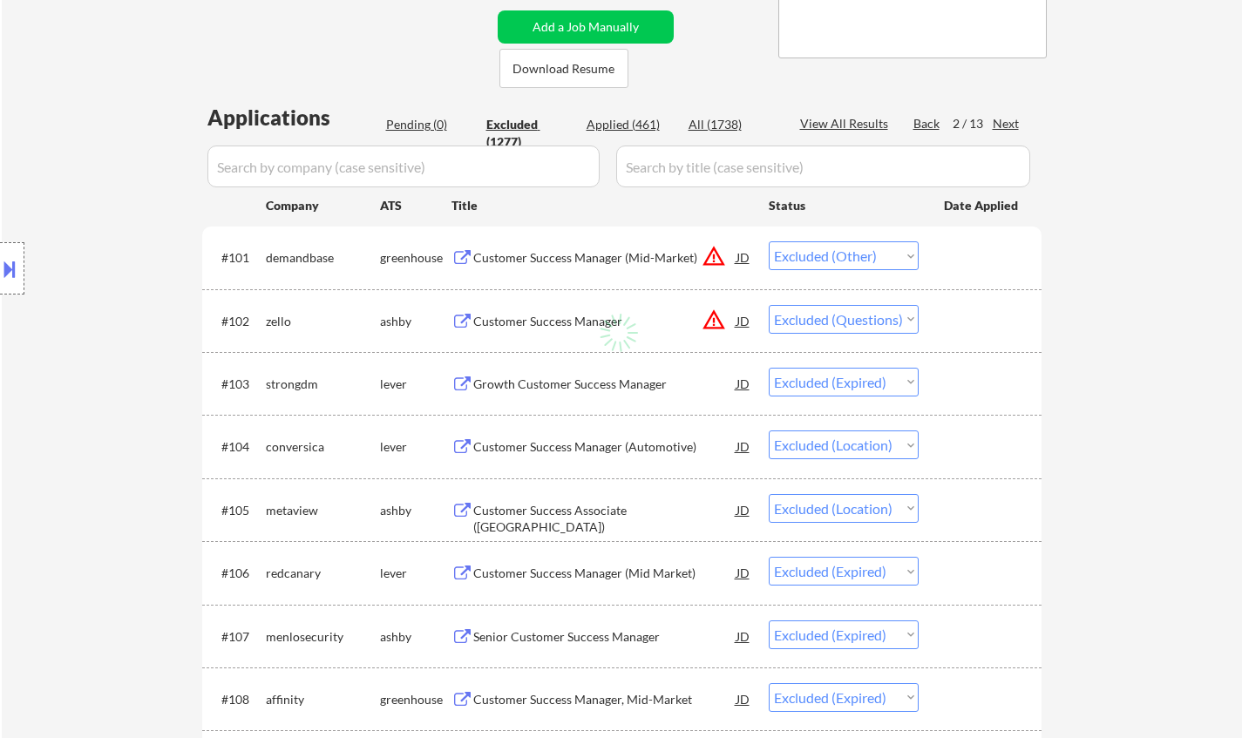
select select ""excluded__bad_match_""
select select ""excluded__location_""
select select ""excluded__bad_match_""
select select ""excluded__location_""
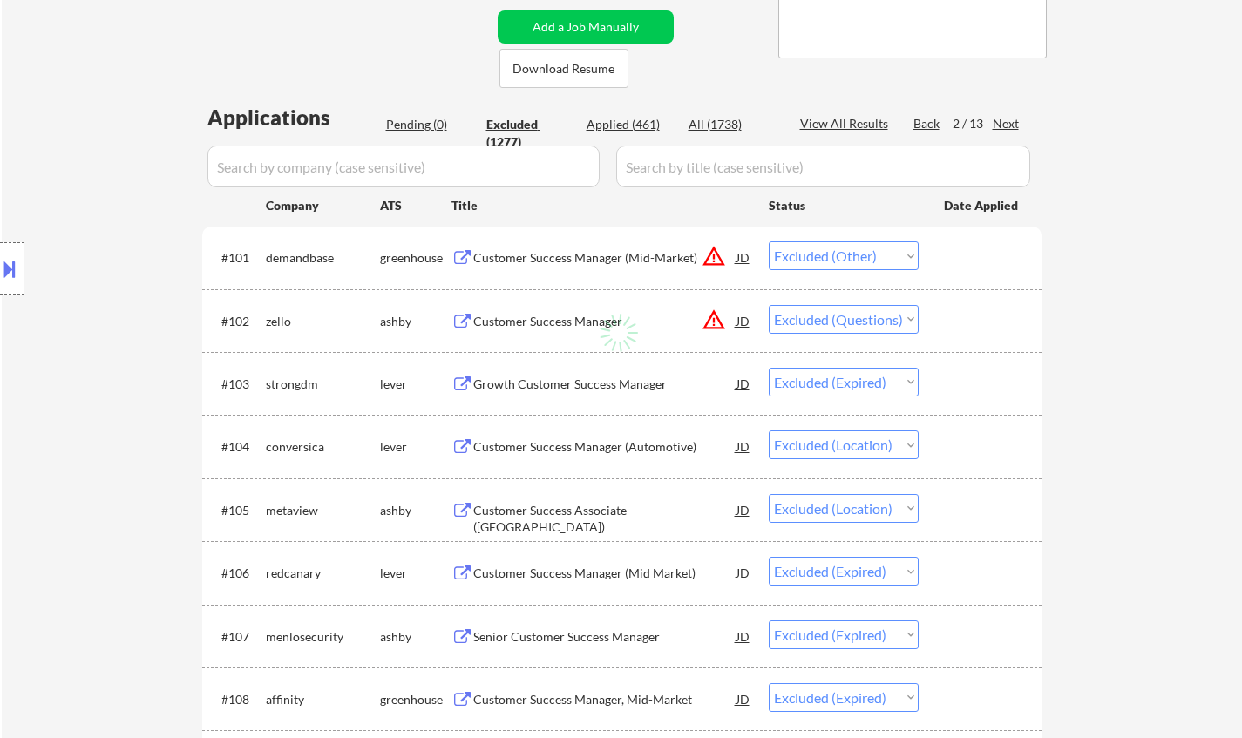
select select ""excluded__other_""
select select ""excluded__location_""
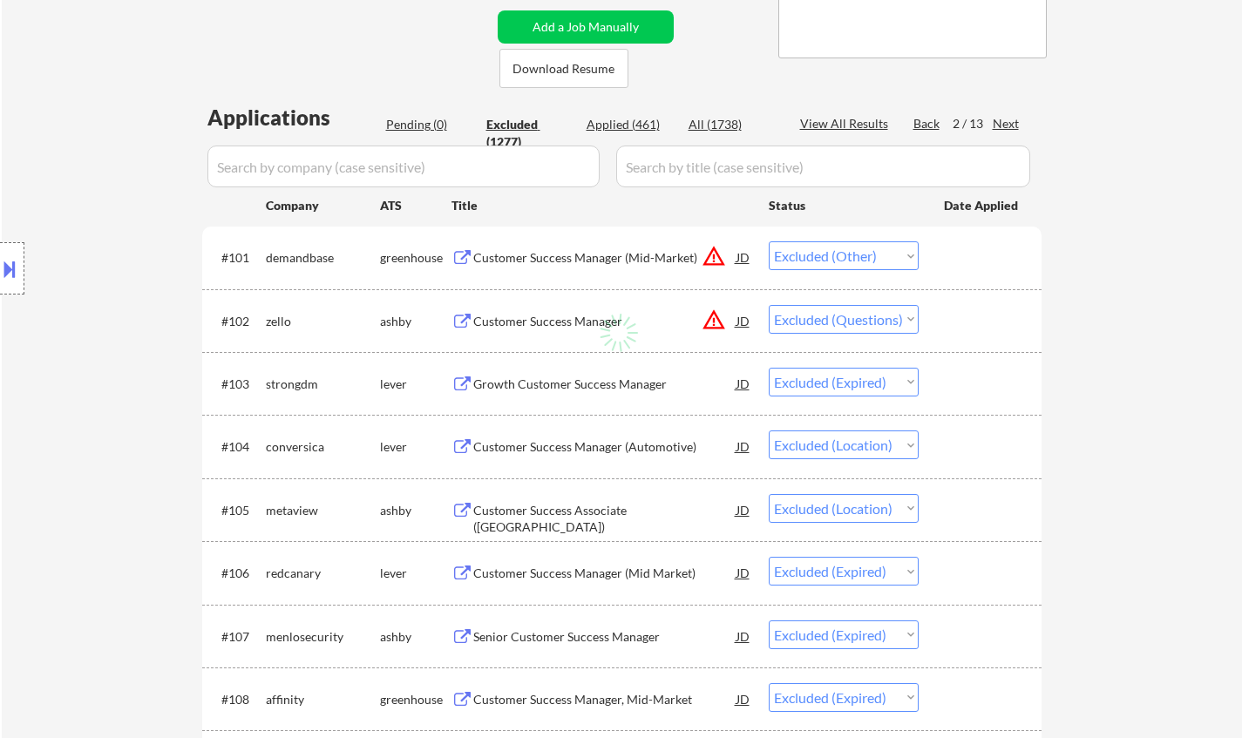
select select ""excluded__location_""
select select ""excluded__other_""
select select ""excluded__location_""
select select ""excluded""
select select ""excluded__expired_""
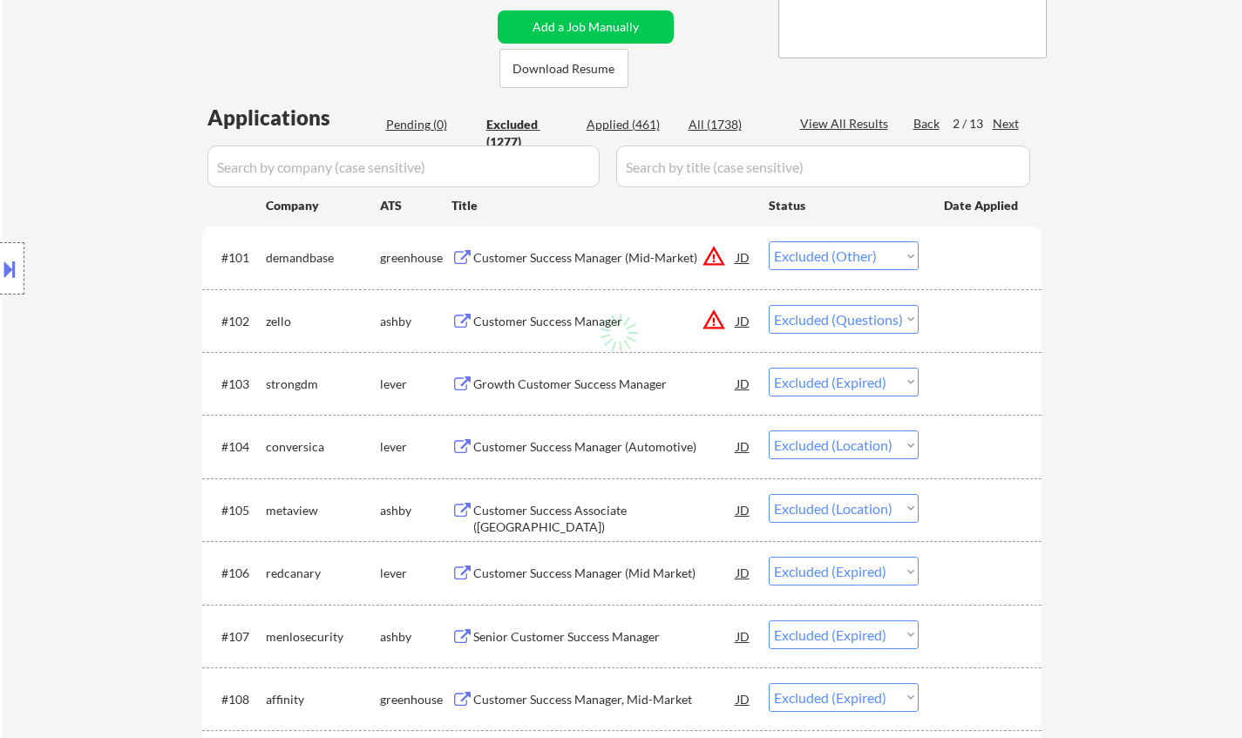
select select ""excluded__expired_""
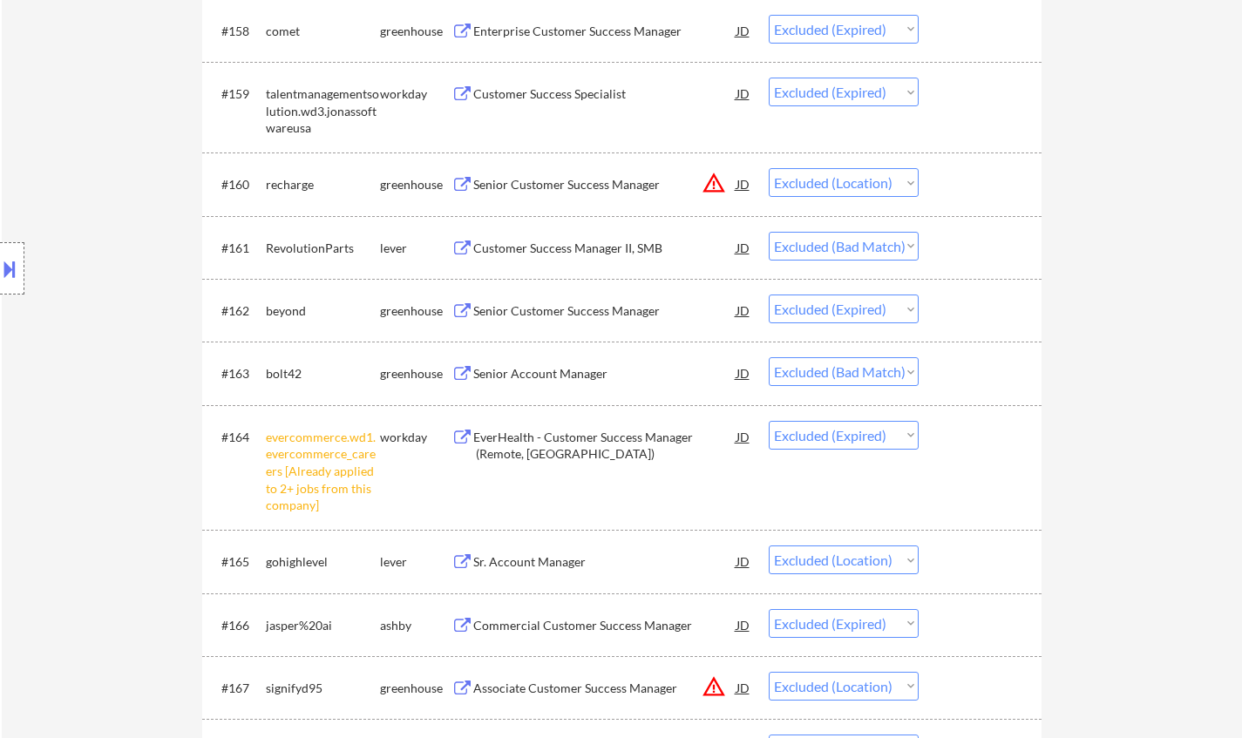
scroll to position [4792, 0]
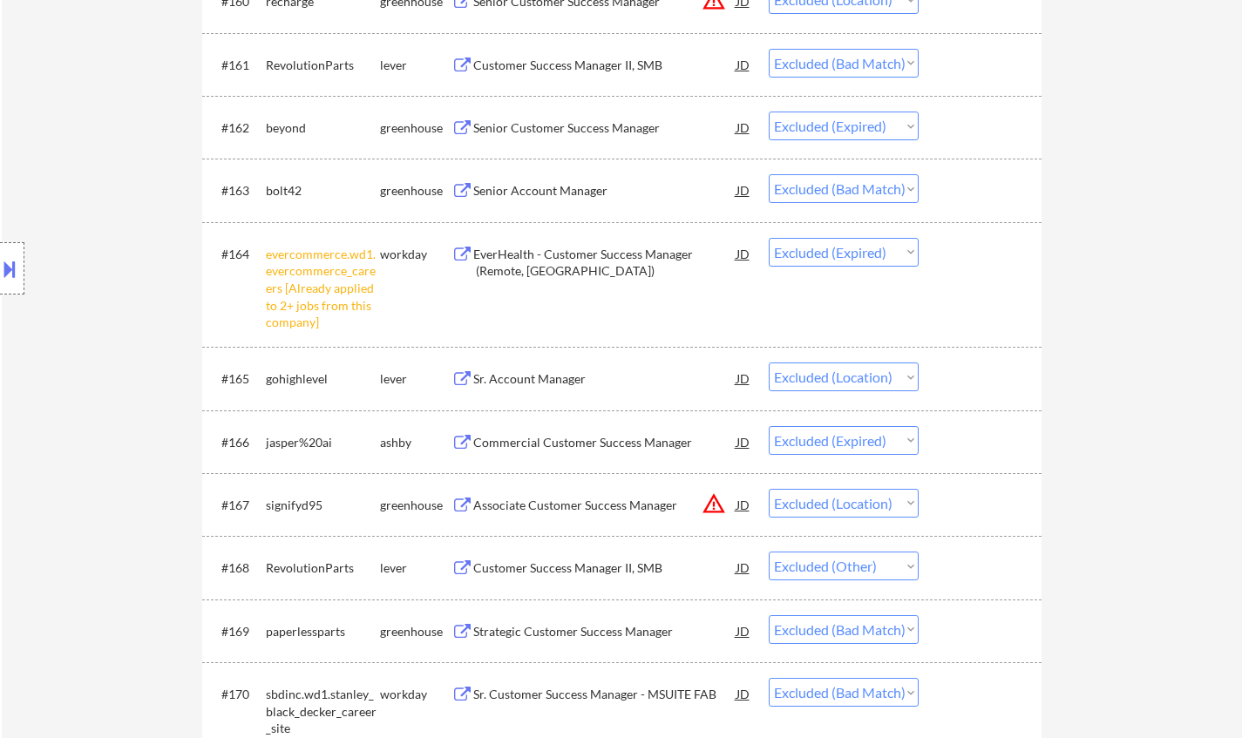
click at [533, 185] on div "Senior Account Manager" at bounding box center [604, 190] width 263 height 17
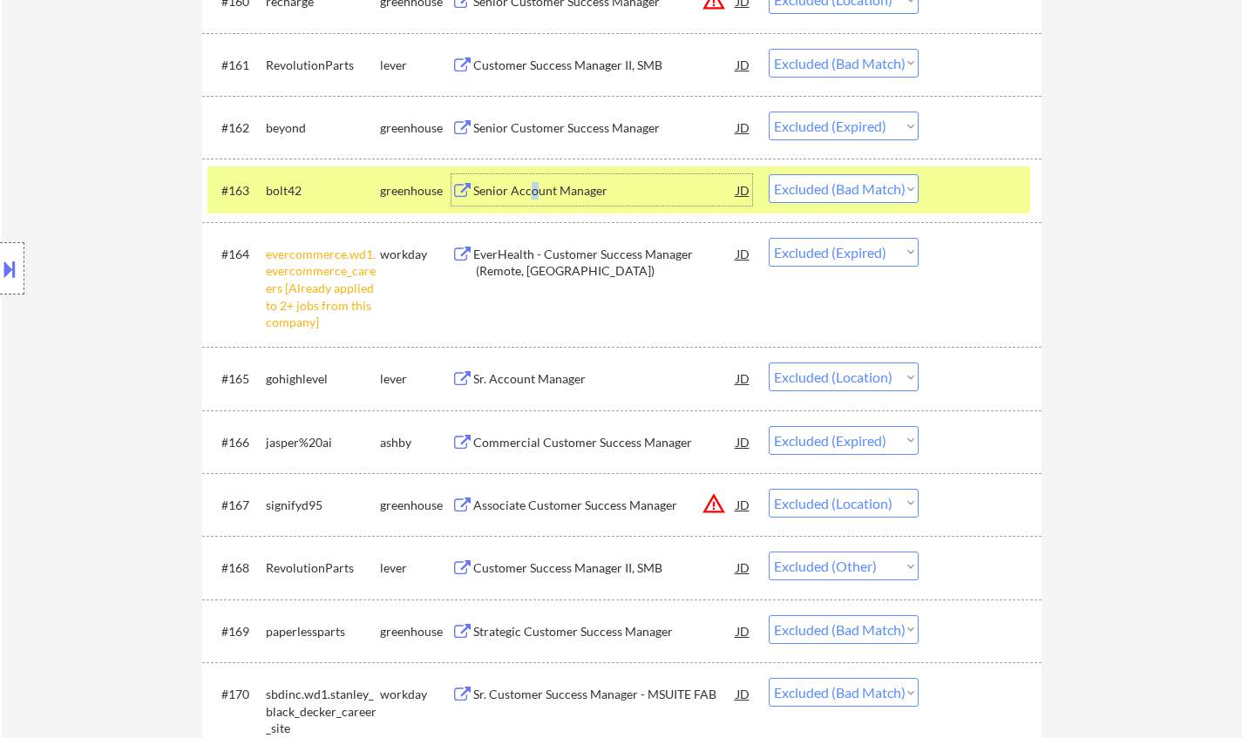
drag, startPoint x: 876, startPoint y: 188, endPoint x: 877, endPoint y: 201, distance: 13.2
click at [875, 191] on select "Choose an option... Pending Applied Excluded (Questions) Excluded (Expired) Exc…" at bounding box center [843, 188] width 150 height 29
click at [768, 174] on select "Choose an option... Pending Applied Excluded (Questions) Excluded (Expired) Exc…" at bounding box center [843, 188] width 150 height 29
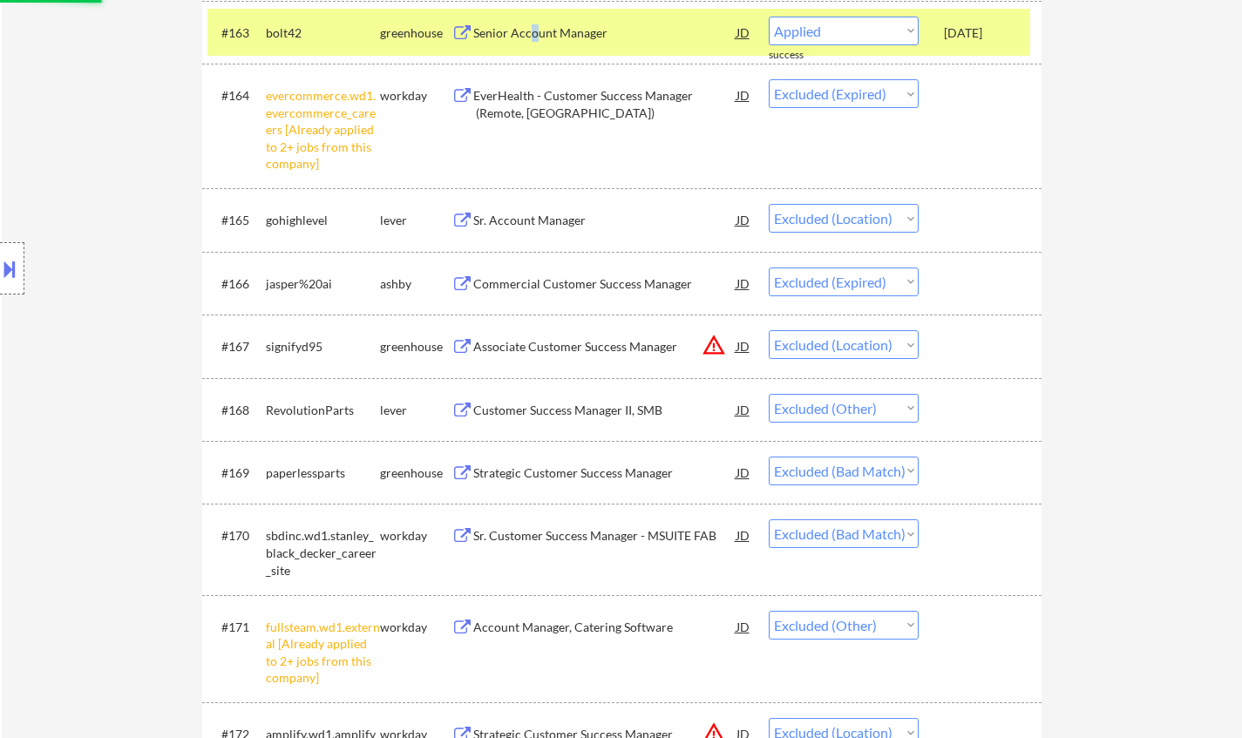
select select ""excluded__expired_""
select select ""excluded__location_""
select select ""excluded__expired_""
select select ""excluded__location_""
select select ""excluded__other_""
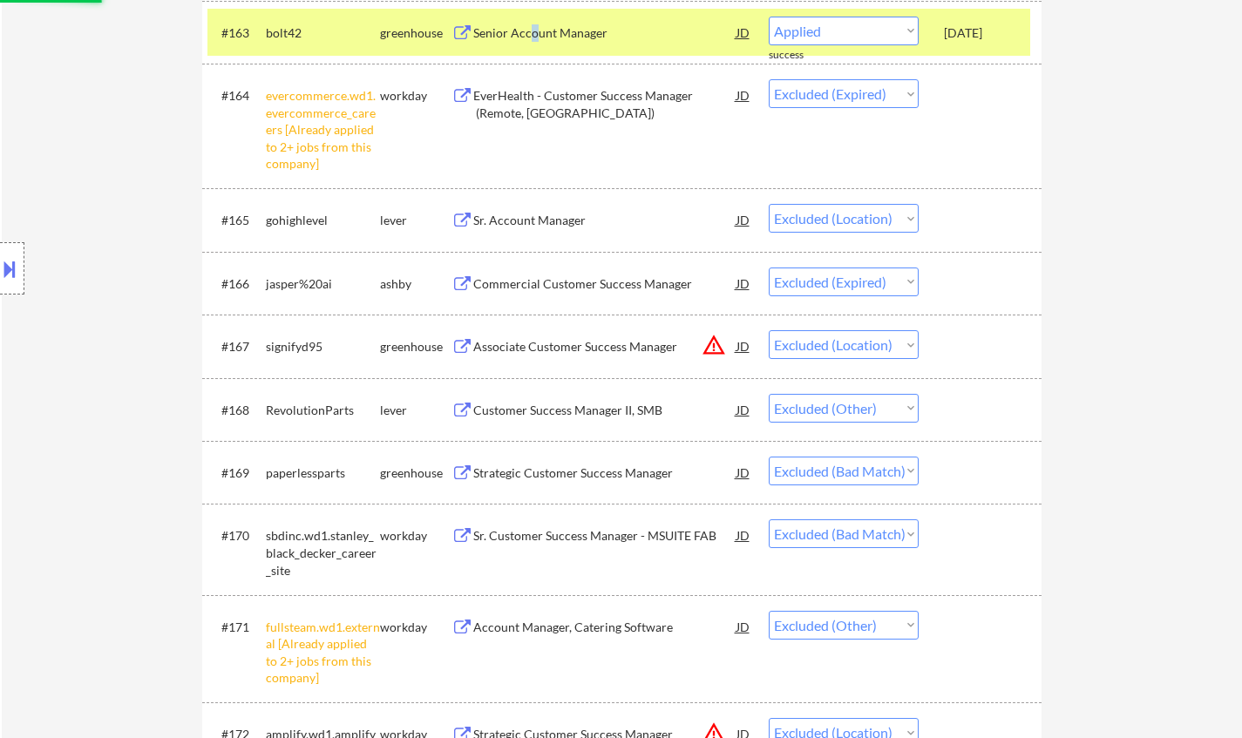
select select ""excluded__bad_match_""
select select ""excluded__other_""
select select ""excluded__location_""
select select ""excluded__expired_""
select select ""excluded__bad_match_""
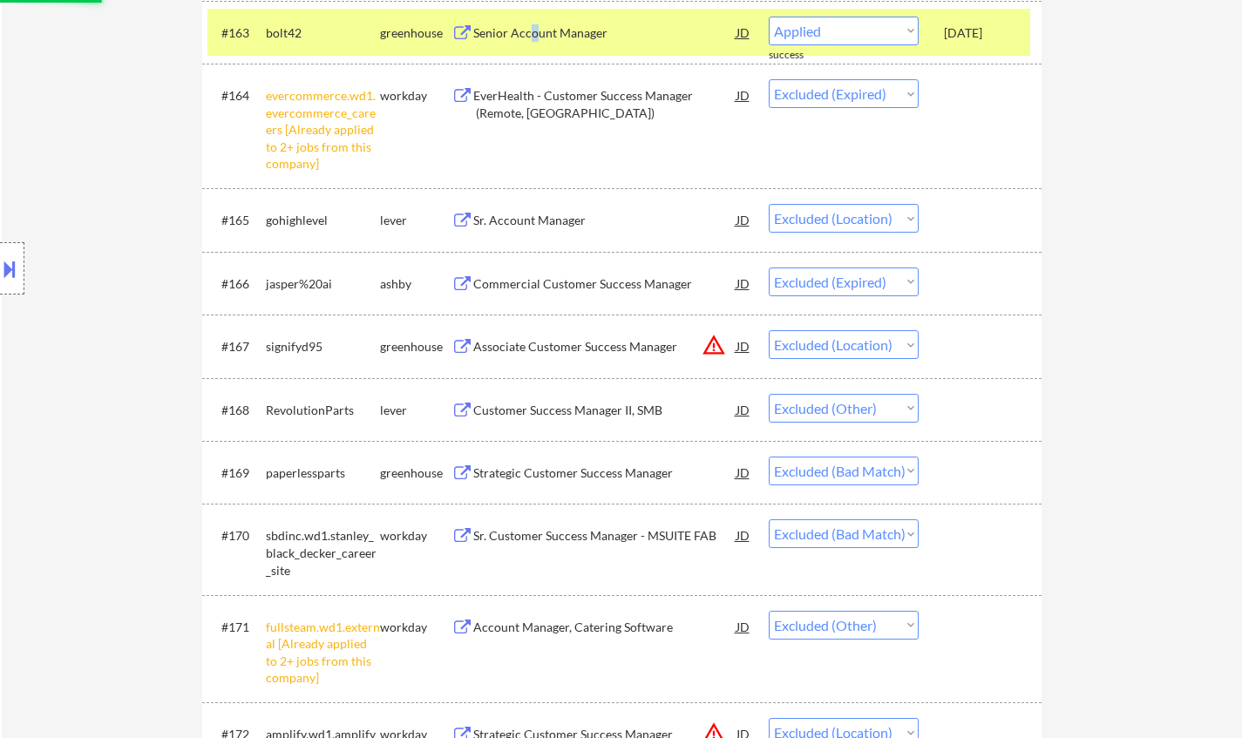
select select ""excluded__other_""
select select ""excluded__bad_match_""
select select ""excluded__location_""
select select ""excluded__bad_match_""
select select ""excluded__location_""
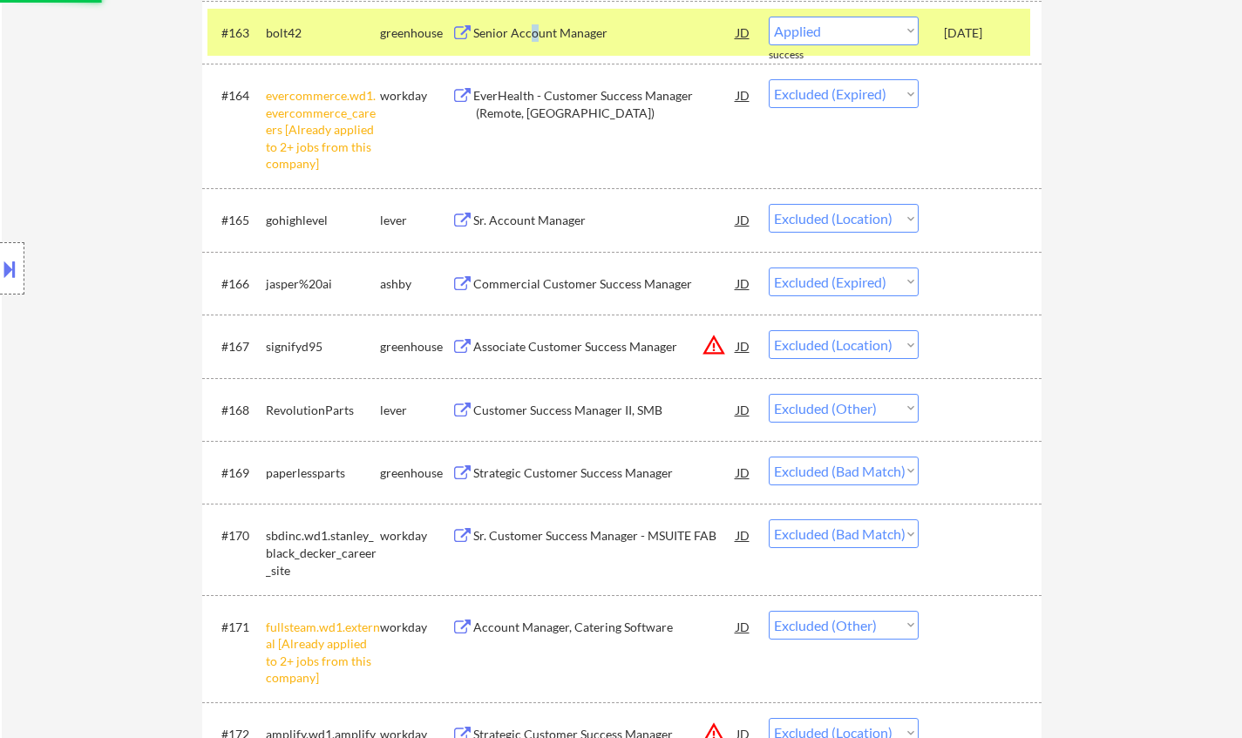
select select ""excluded__other_""
select select ""excluded__location_""
select select ""excluded__other_""
select select ""excluded__location_""
select select ""excluded__other_""
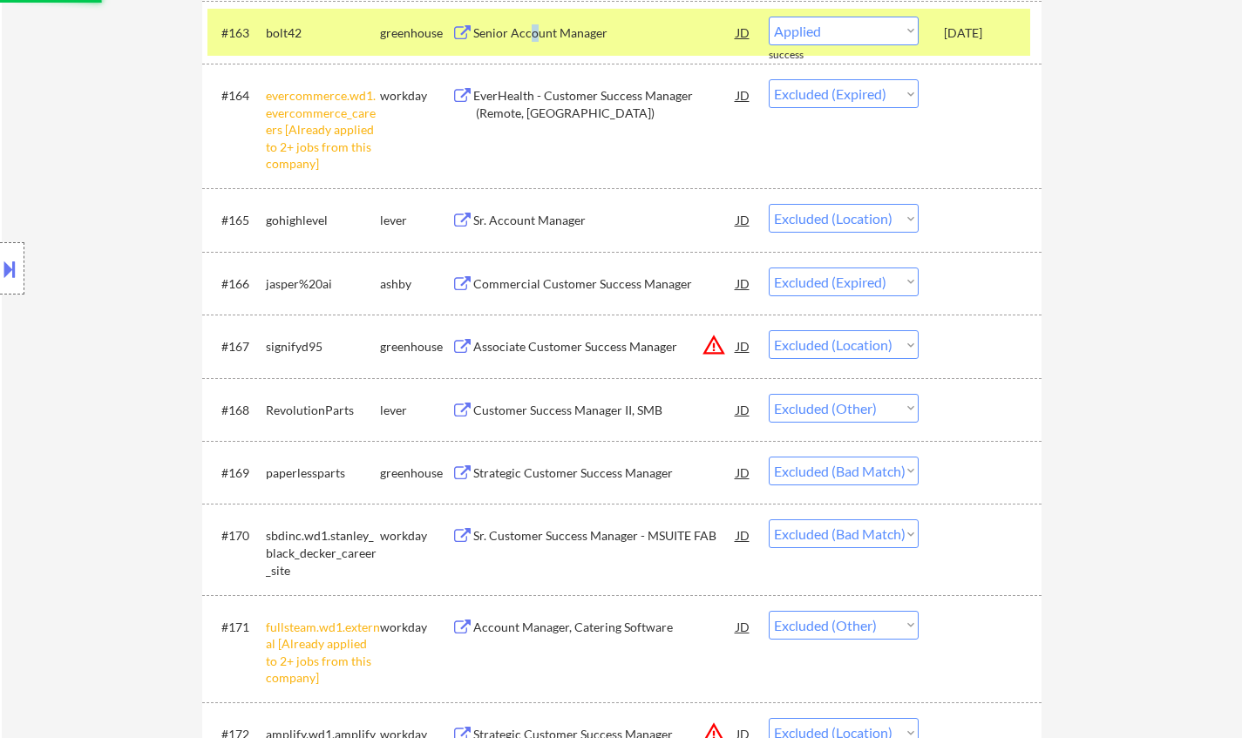
select select ""excluded__location_""
select select ""excluded__other_""
select select ""excluded""
select select ""excluded__expired_""
select select ""excluded""
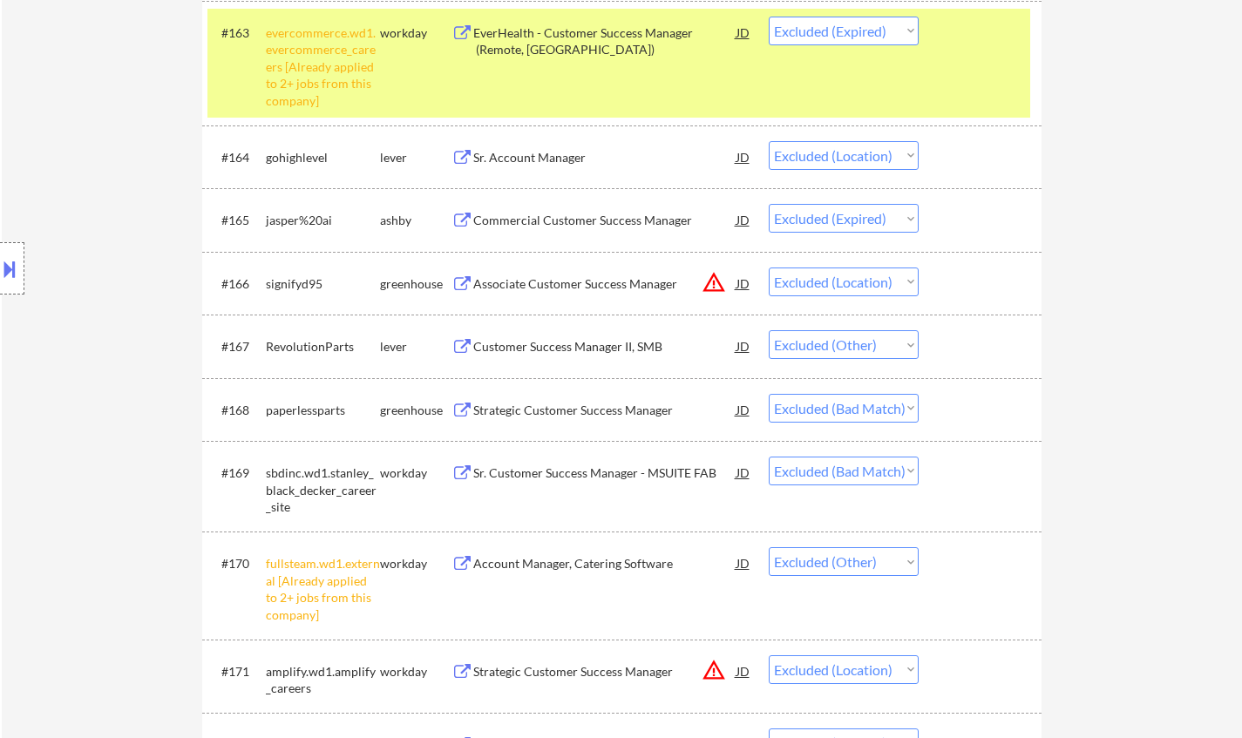
click at [559, 408] on div "Strategic Customer Success Manager" at bounding box center [604, 410] width 263 height 17
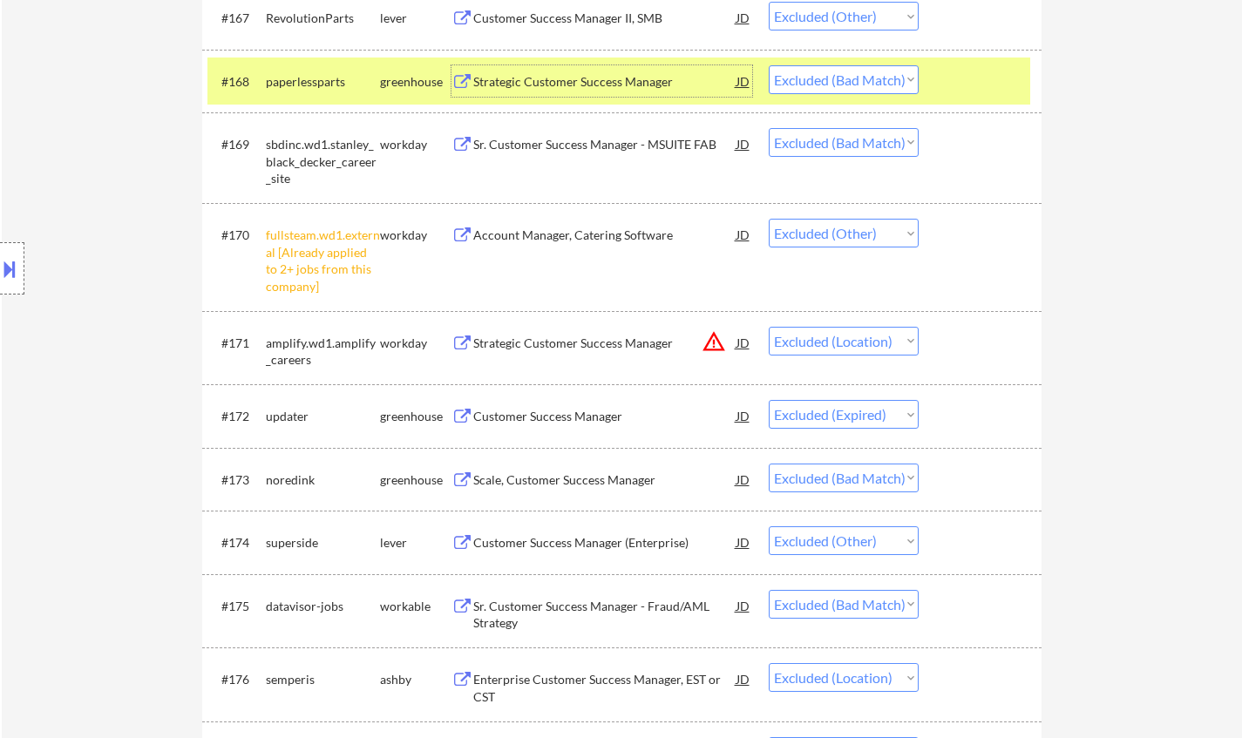
scroll to position [5315, 0]
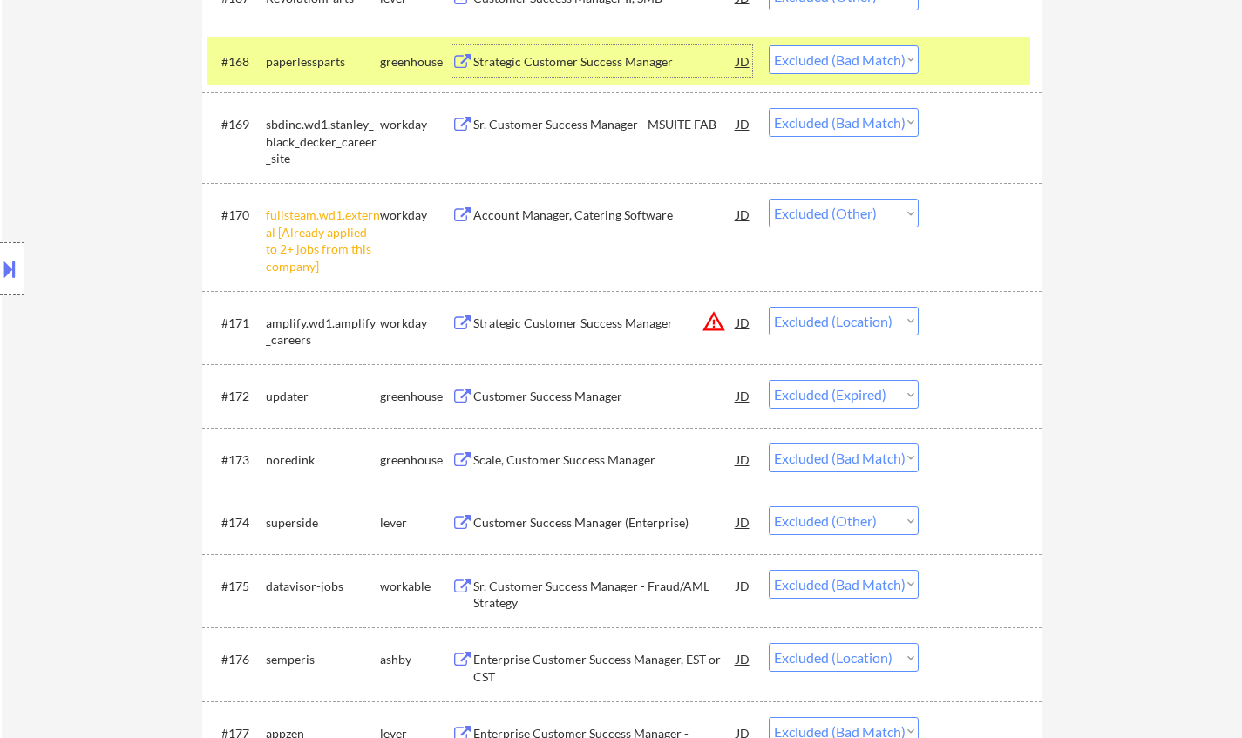
click at [565, 465] on div "Scale, Customer Success Manager" at bounding box center [604, 459] width 263 height 17
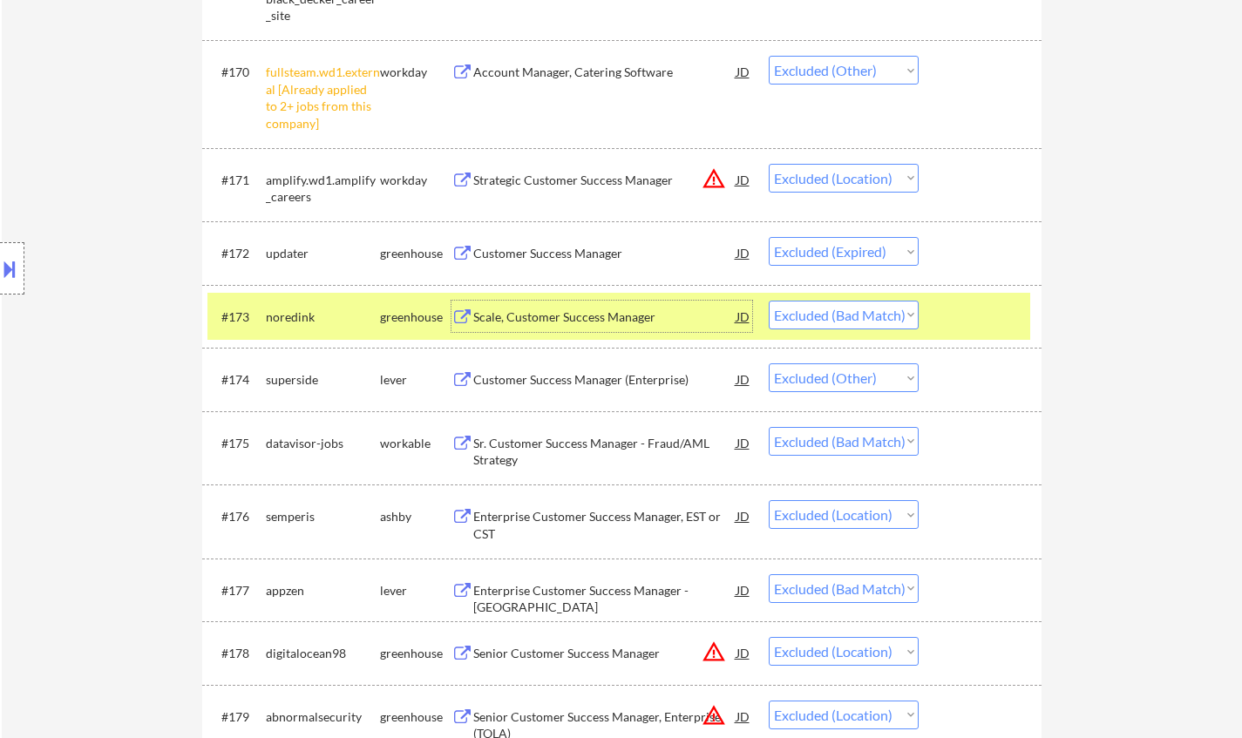
scroll to position [5489, 0]
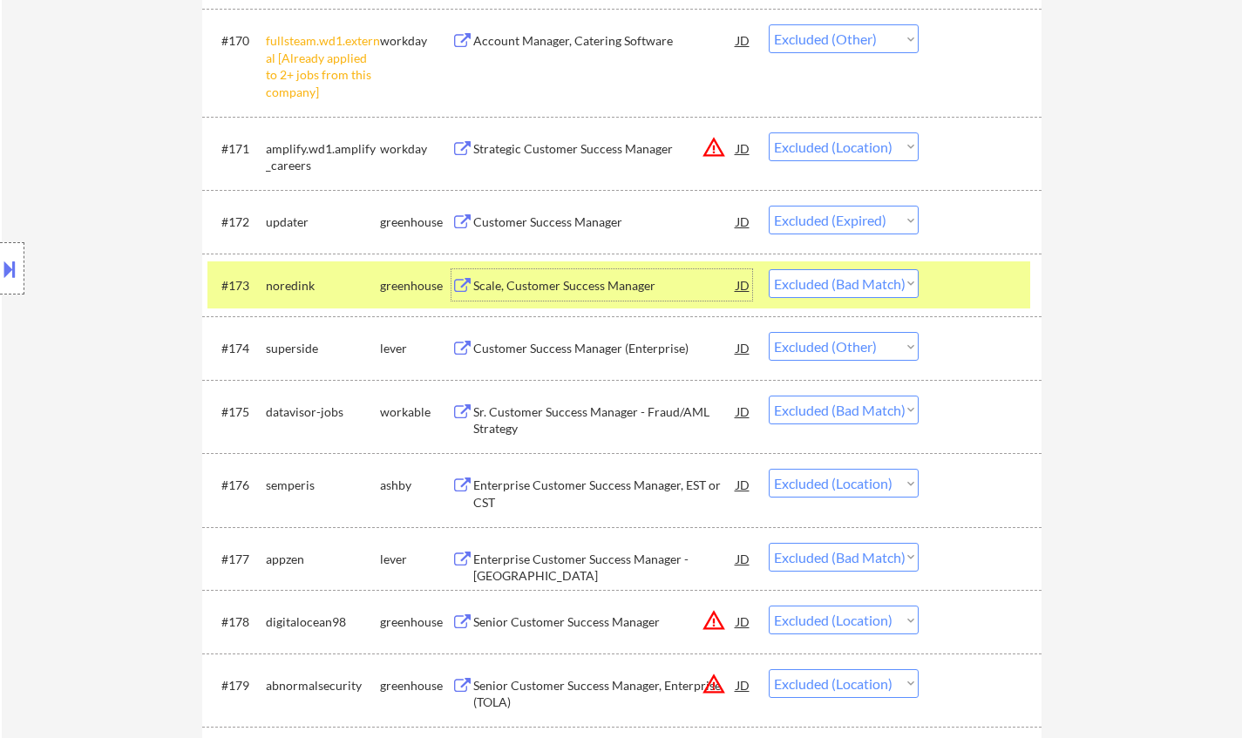
click at [597, 557] on div "Enterprise Customer Success Manager - US" at bounding box center [604, 568] width 263 height 34
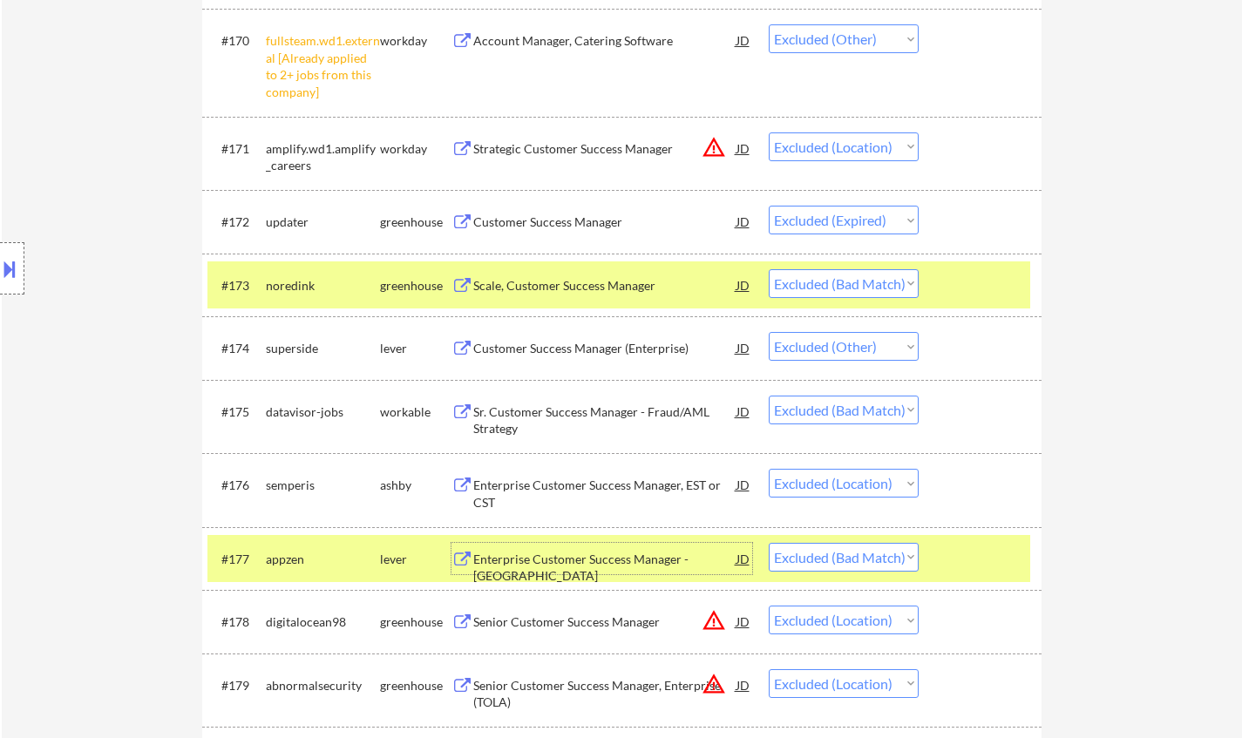
click at [7, 269] on button at bounding box center [9, 268] width 19 height 29
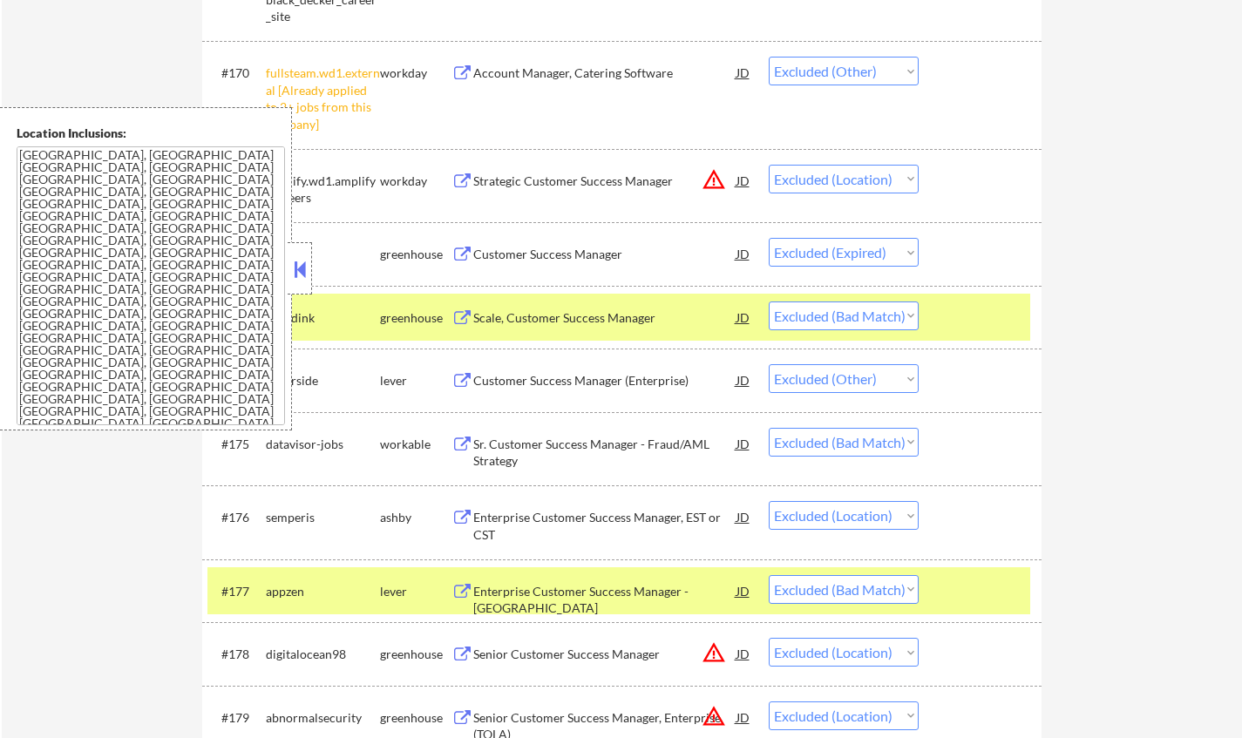
scroll to position [5454, 0]
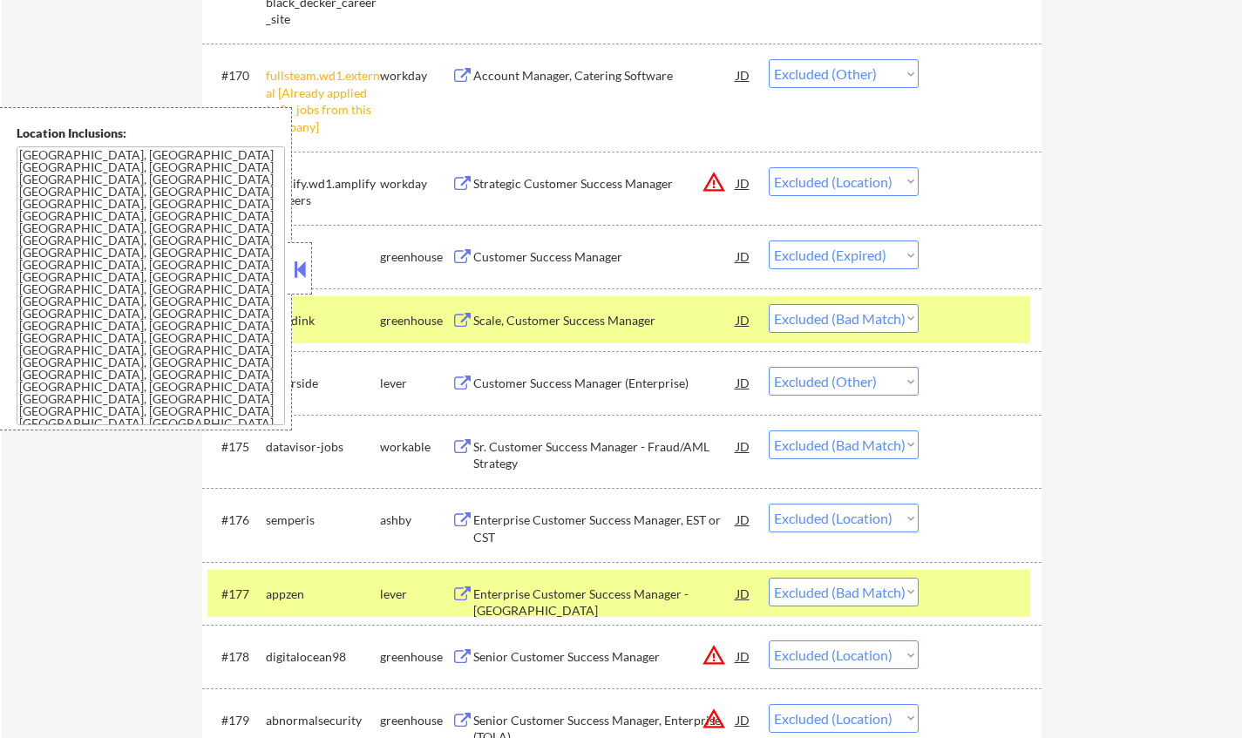
click at [883, 598] on select "Choose an option... Pending Applied Excluded (Questions) Excluded (Expired) Exc…" at bounding box center [843, 592] width 150 height 29
click at [768, 578] on select "Choose an option... Pending Applied Excluded (Questions) Excluded (Expired) Exc…" at bounding box center [843, 592] width 150 height 29
drag, startPoint x: 300, startPoint y: 272, endPoint x: 368, endPoint y: 284, distance: 69.0
click at [301, 272] on button at bounding box center [299, 269] width 19 height 26
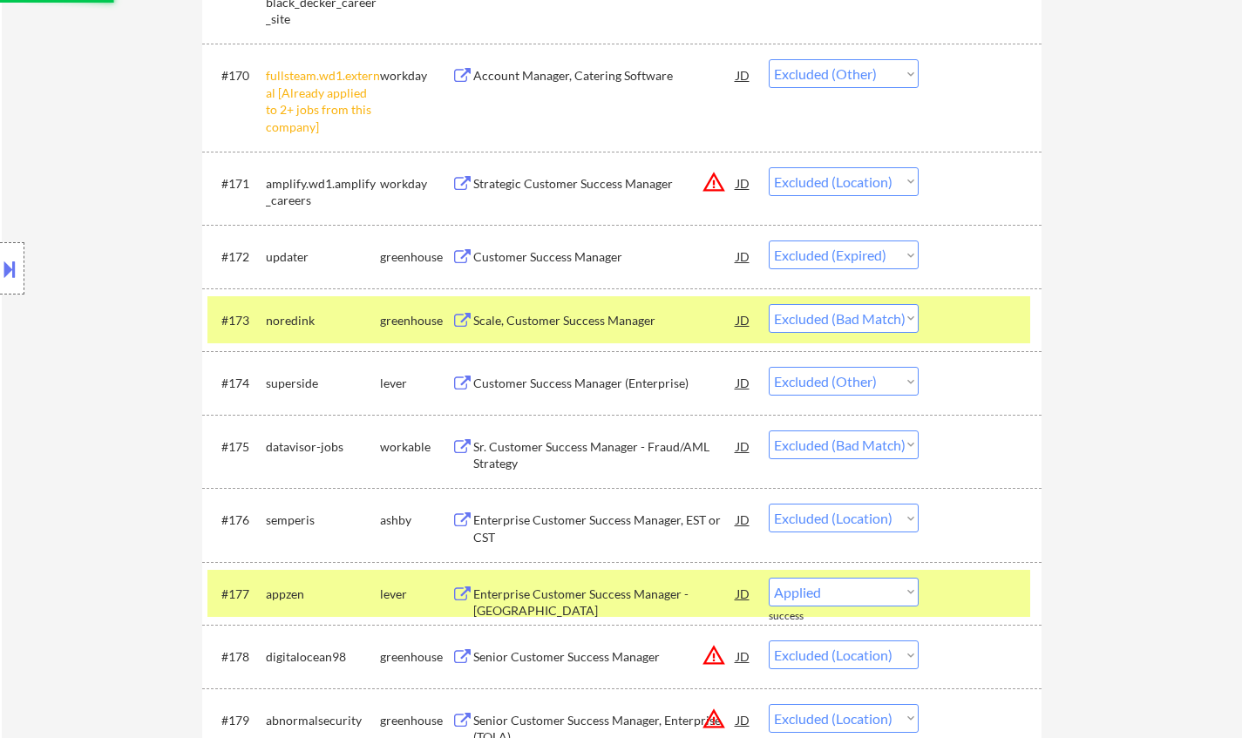
select select ""excluded__location_""
select select ""excluded__other_""
select select ""excluded__location_""
select select ""excluded__other_""
select select ""excluded__location_""
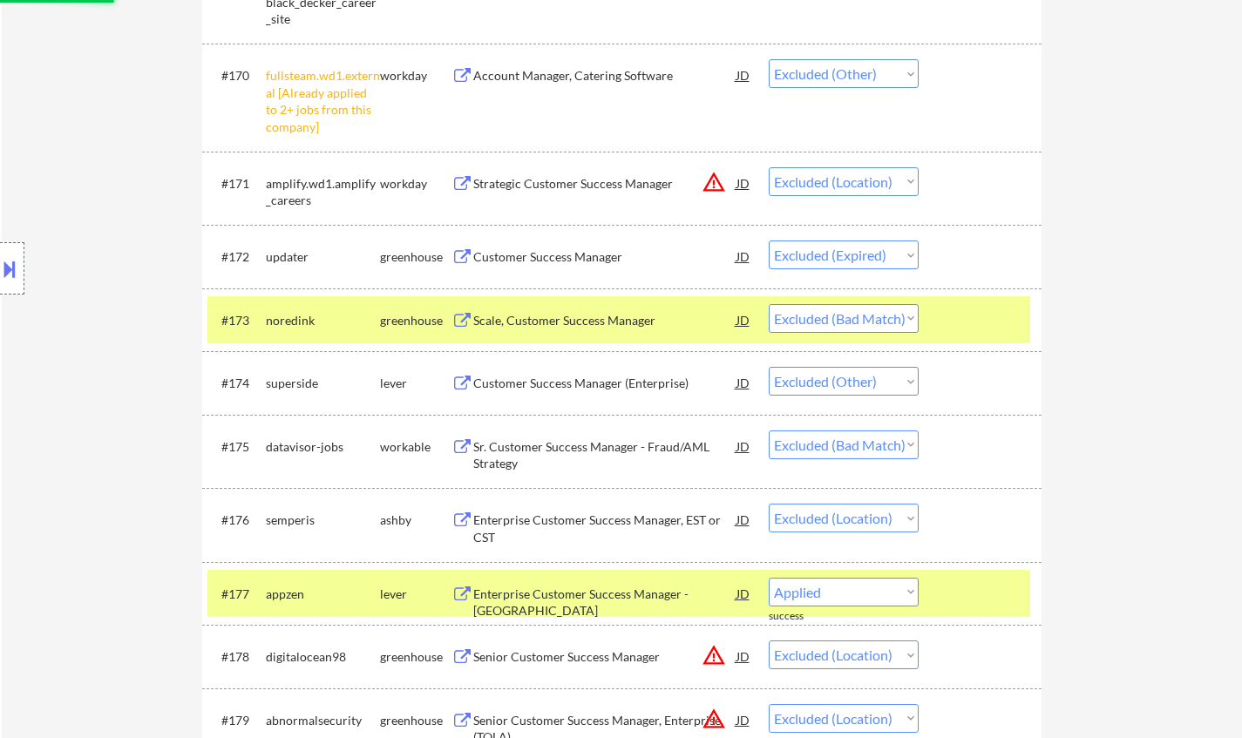
select select ""excluded__other_""
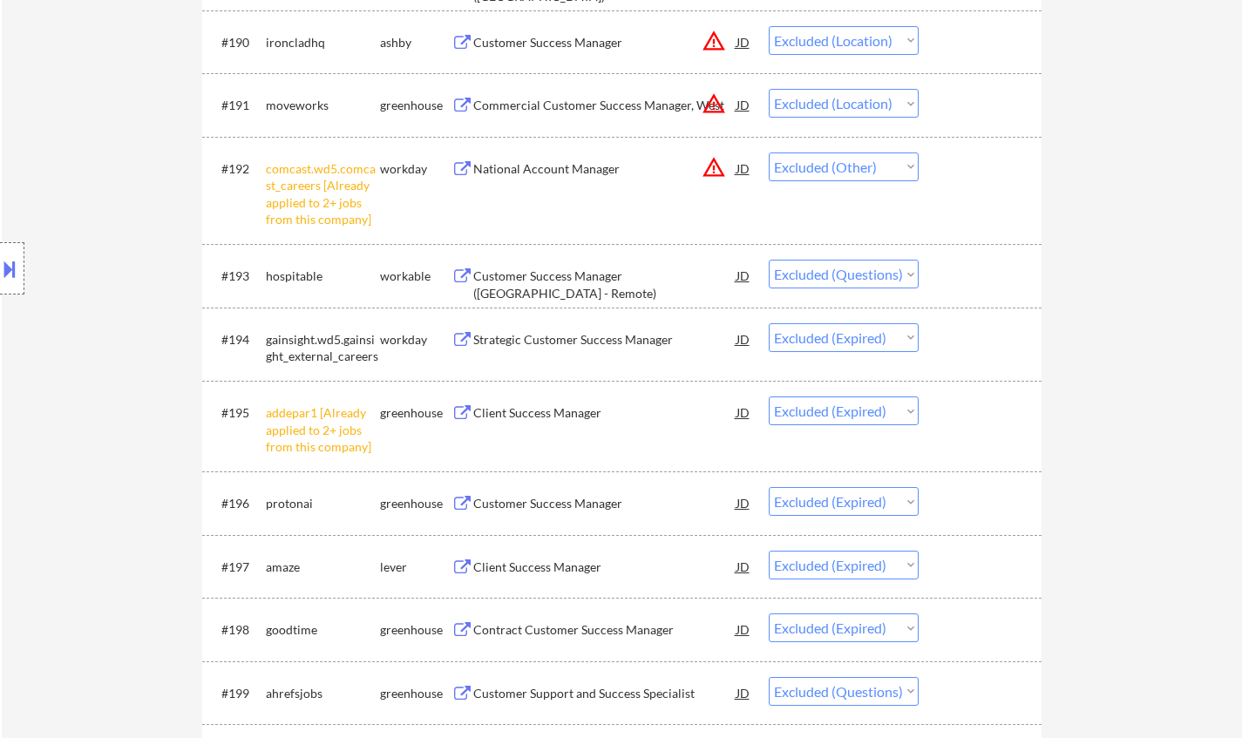
scroll to position [7022, 0]
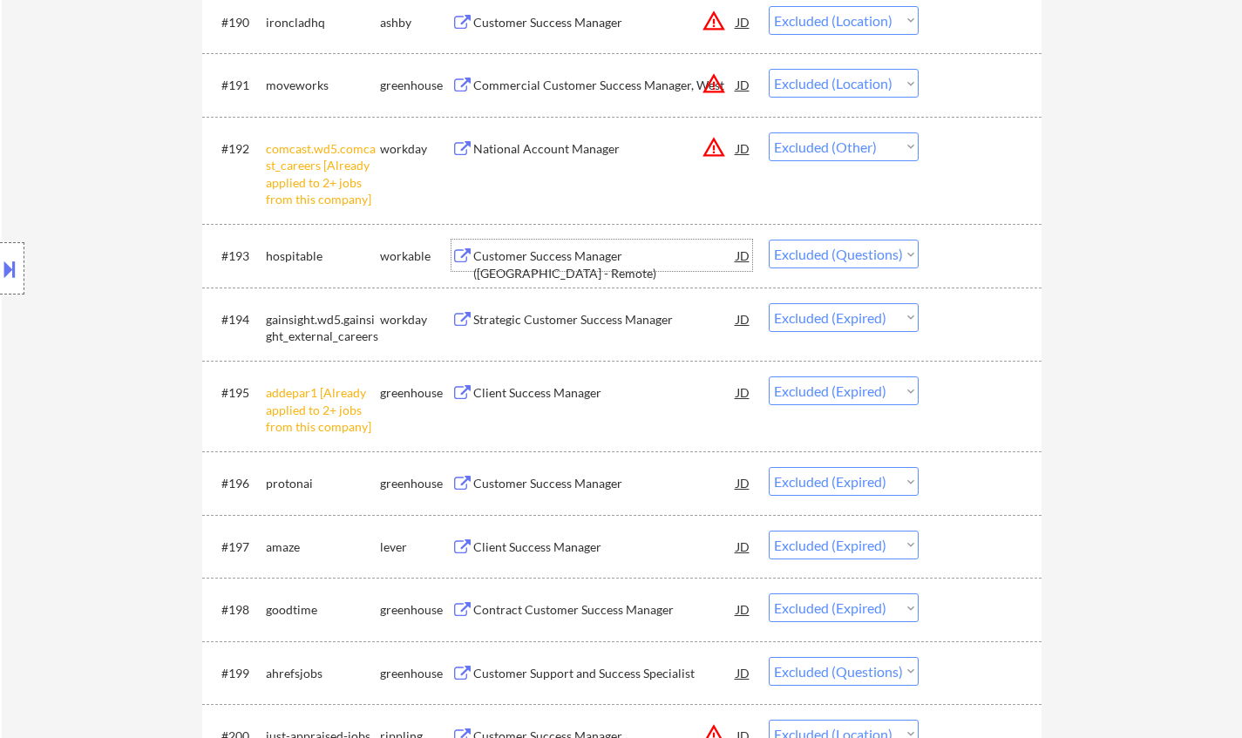
click at [548, 261] on div "Customer Success Manager (Americas - Remote)" at bounding box center [604, 264] width 263 height 34
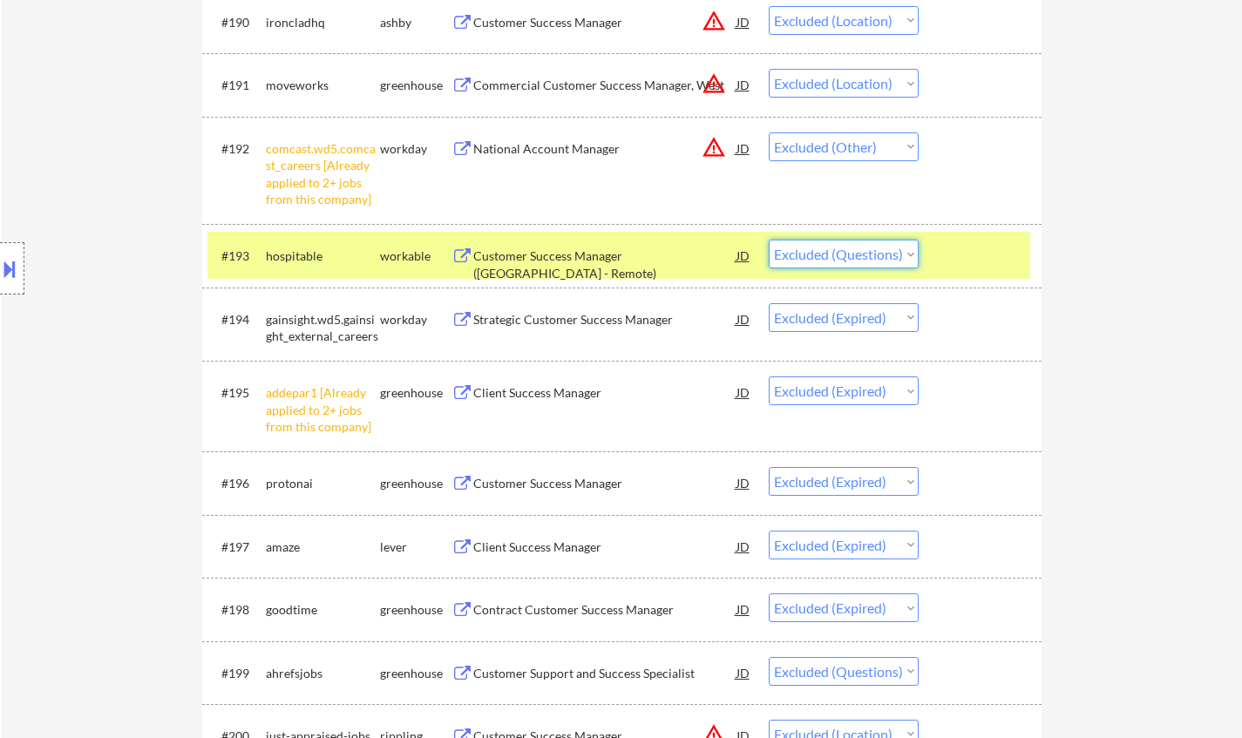
drag, startPoint x: 854, startPoint y: 254, endPoint x: 856, endPoint y: 268, distance: 14.2
click at [854, 254] on select "Choose an option... Pending Applied Excluded (Questions) Excluded (Expired) Exc…" at bounding box center [843, 254] width 150 height 29
click at [768, 240] on select "Choose an option... Pending Applied Excluded (Questions) Excluded (Expired) Exc…" at bounding box center [843, 254] width 150 height 29
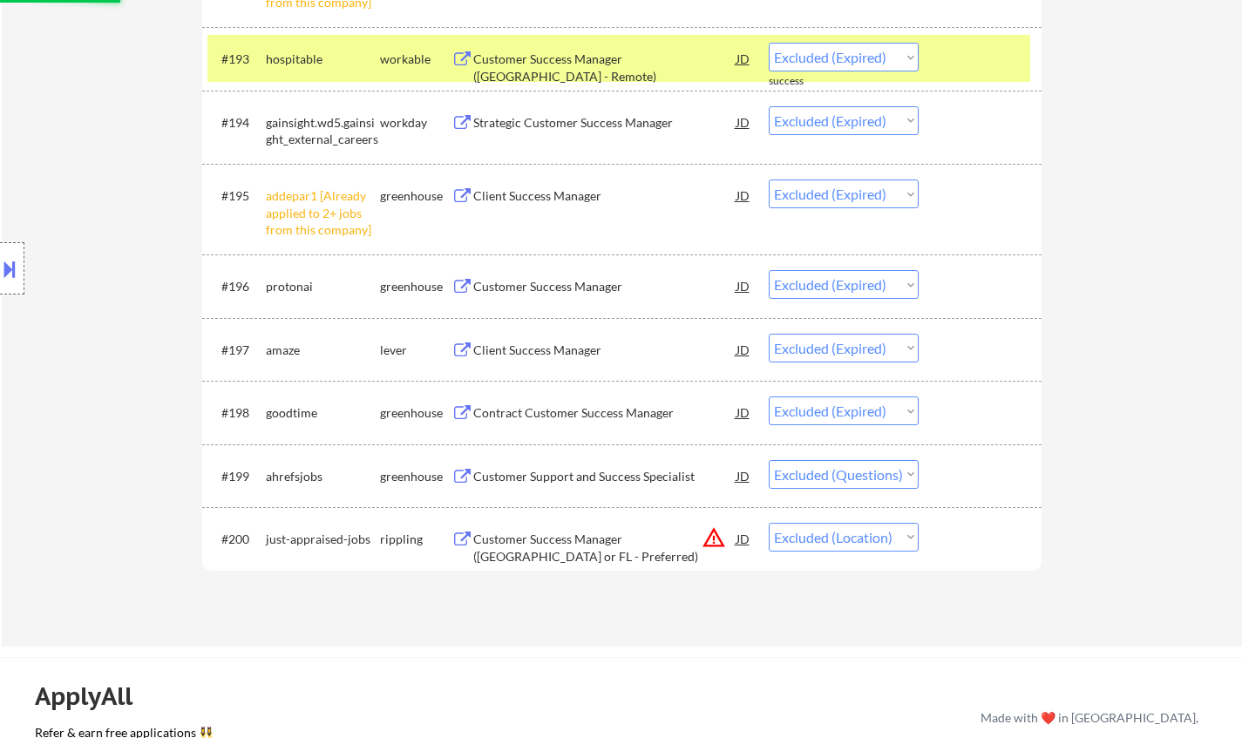
scroll to position [7284, 0]
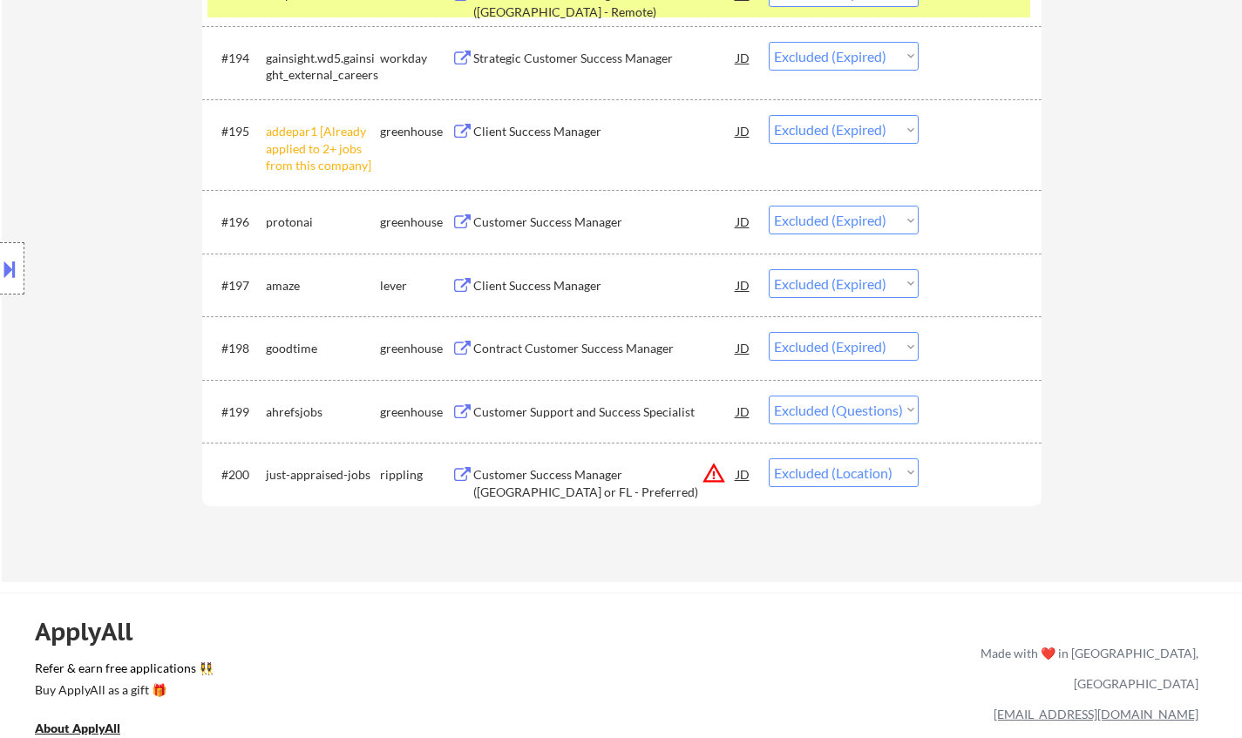
click at [564, 403] on div "Customer Support and Success Specialist" at bounding box center [604, 411] width 263 height 17
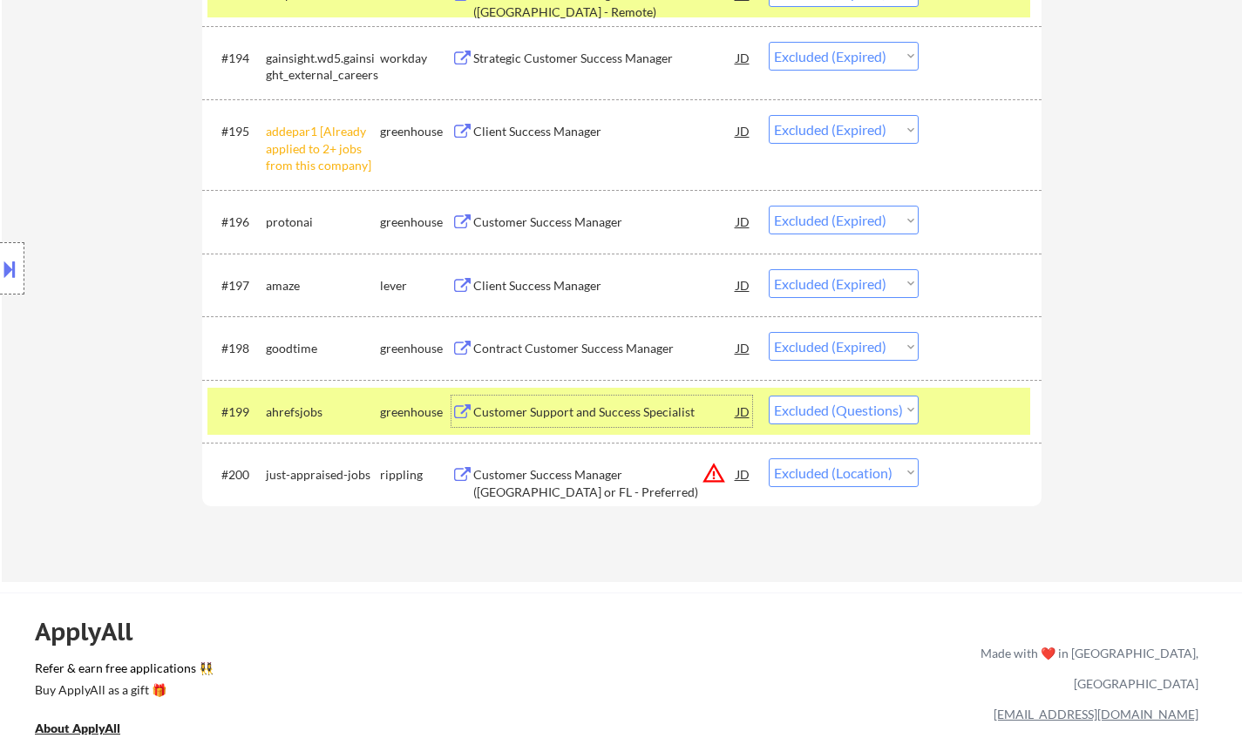
click at [914, 419] on select "Choose an option... Pending Applied Excluded (Questions) Excluded (Expired) Exc…" at bounding box center [843, 410] width 150 height 29
click at [587, 405] on div "Customer Support and Success Specialist" at bounding box center [604, 411] width 263 height 17
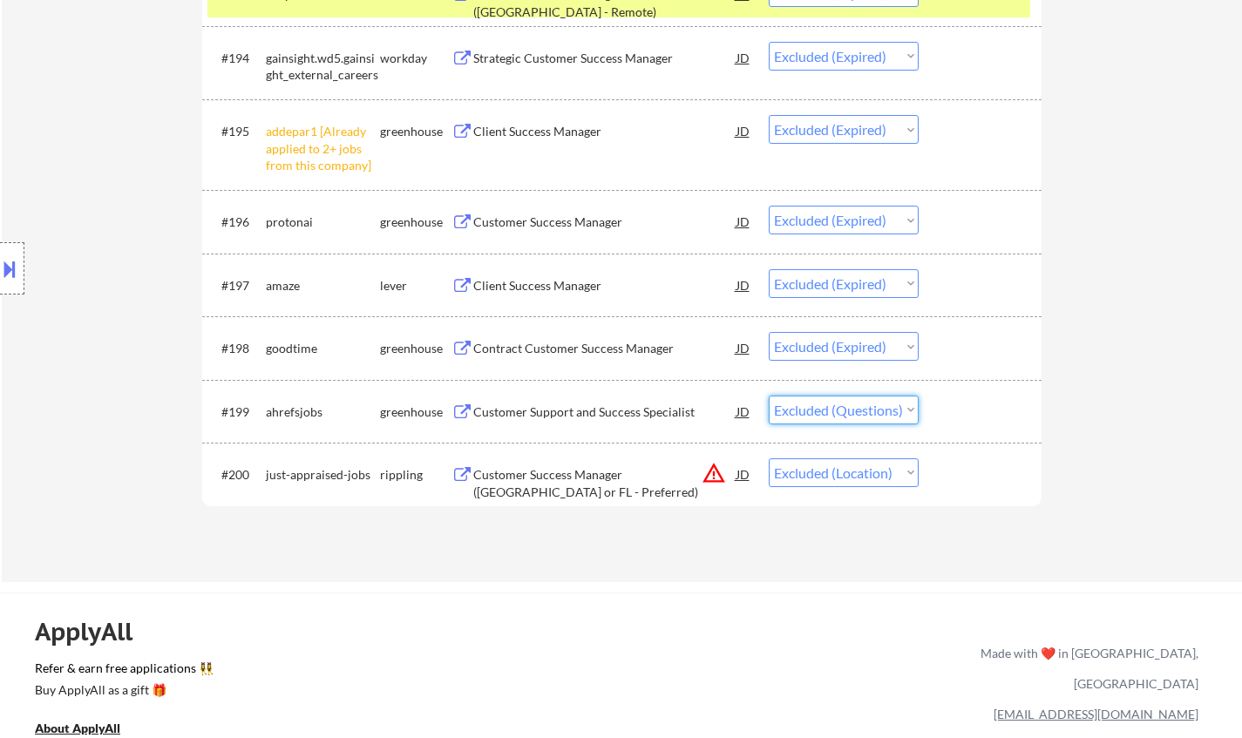
drag, startPoint x: 836, startPoint y: 410, endPoint x: 843, endPoint y: 419, distance: 11.2
click at [836, 410] on select "Choose an option... Pending Applied Excluded (Questions) Excluded (Expired) Exc…" at bounding box center [843, 410] width 150 height 29
click at [768, 396] on select "Choose an option... Pending Applied Excluded (Questions) Excluded (Expired) Exc…" at bounding box center [843, 410] width 150 height 29
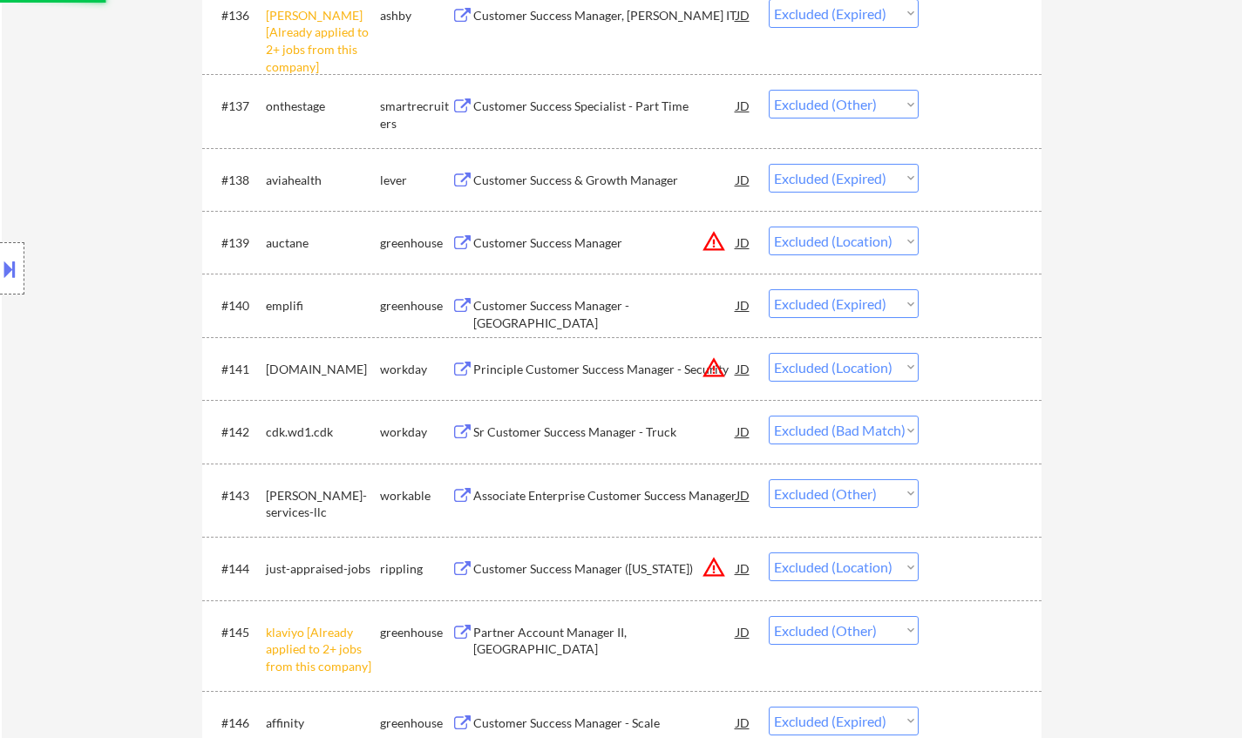
scroll to position [0, 0]
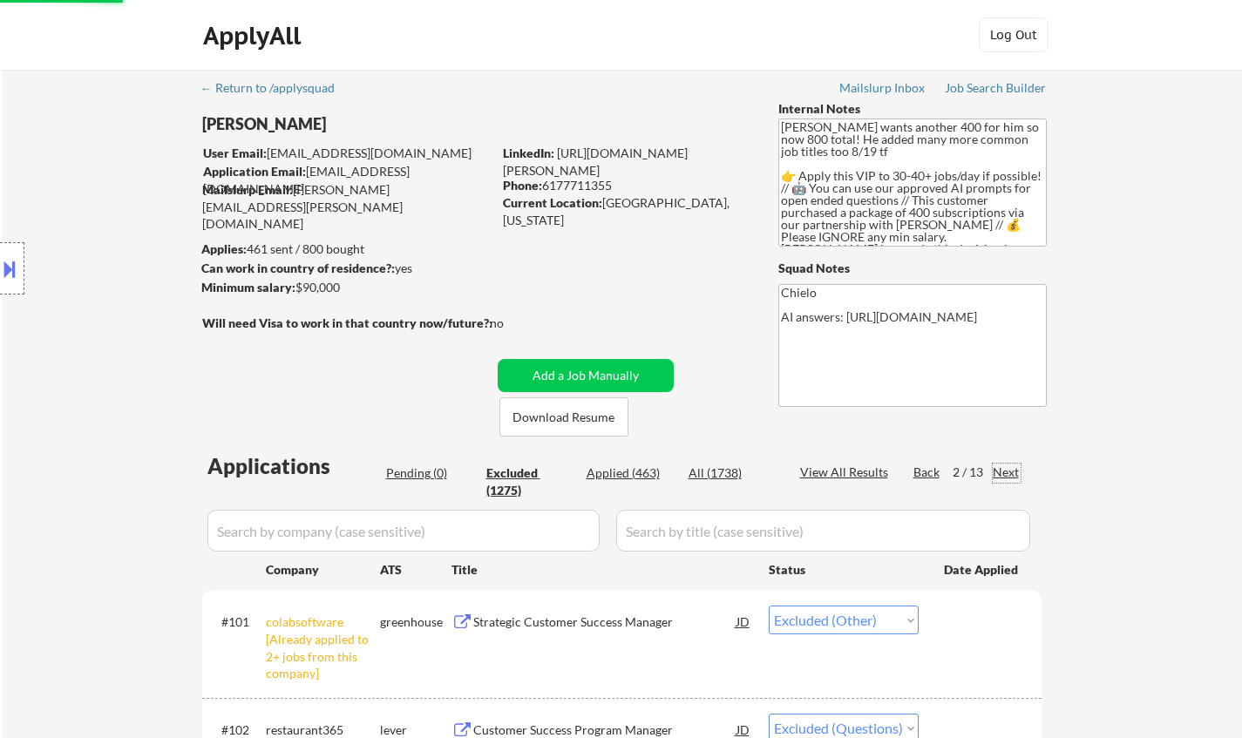
click at [1005, 470] on div "Next" at bounding box center [1006, 472] width 28 height 17
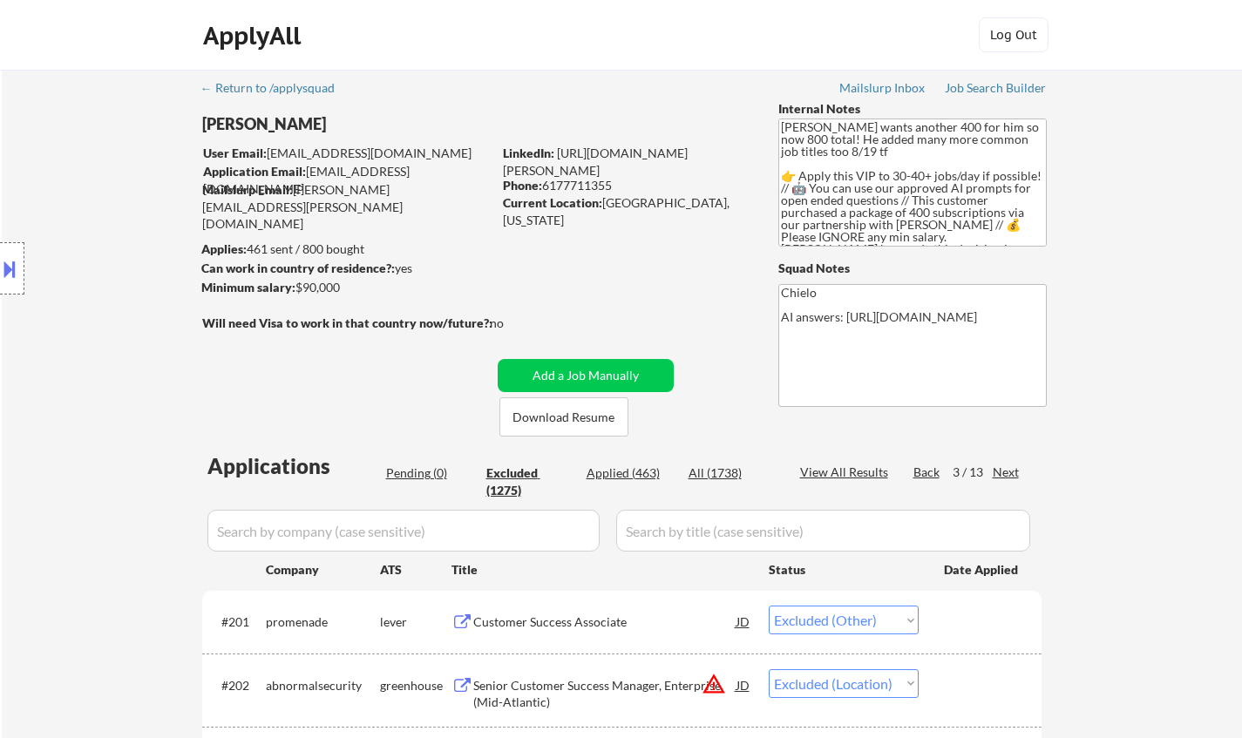
scroll to position [261, 0]
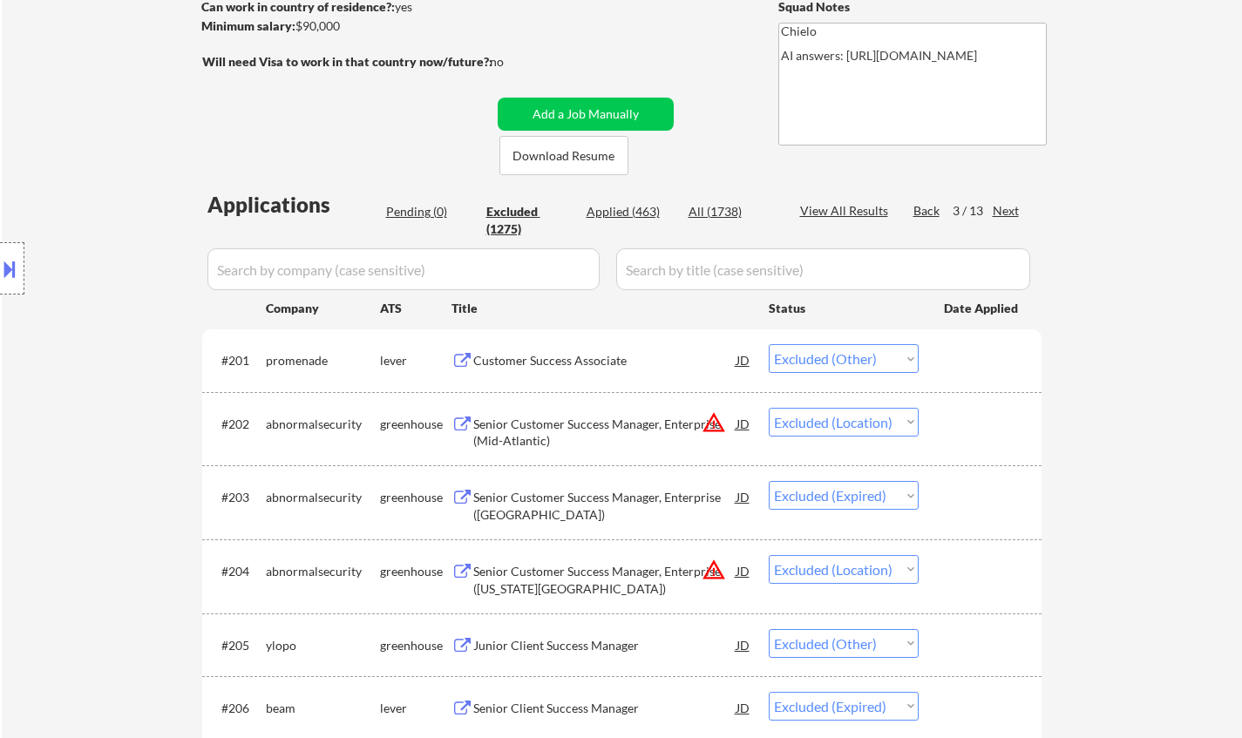
click at [527, 363] on div "Customer Success Associate" at bounding box center [604, 360] width 263 height 17
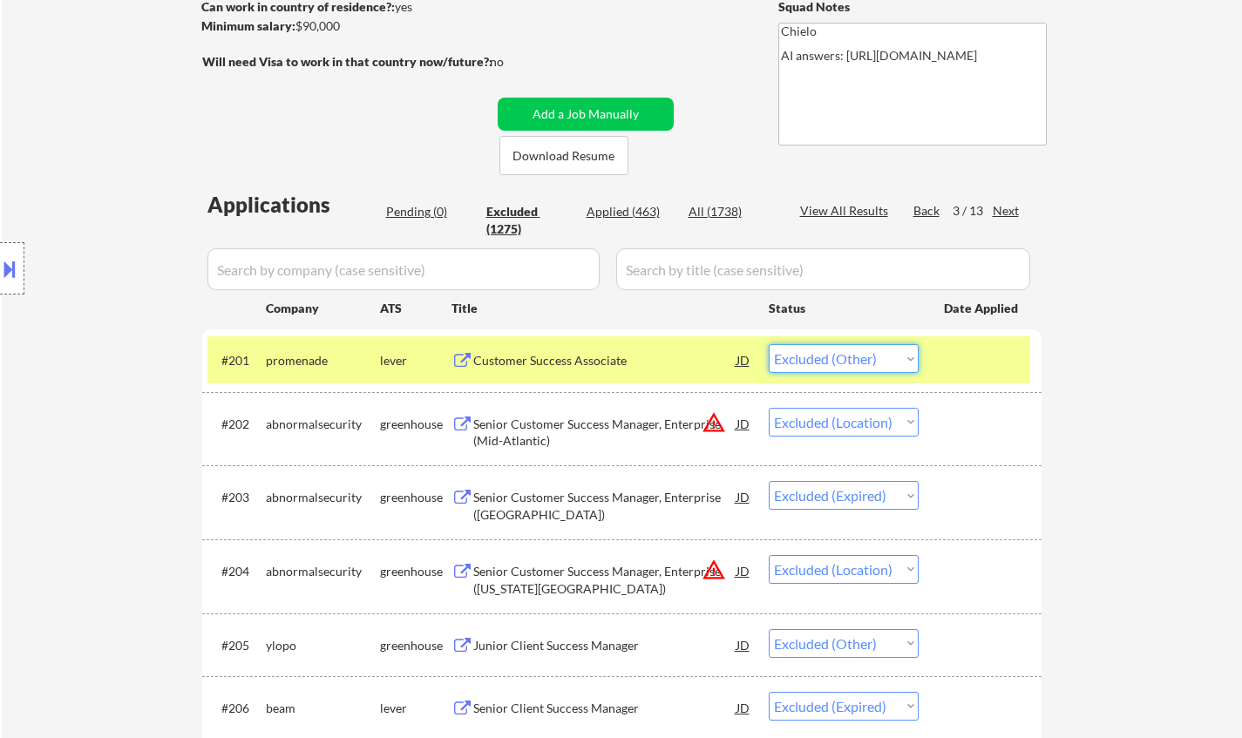
drag, startPoint x: 859, startPoint y: 352, endPoint x: 863, endPoint y: 371, distance: 19.7
click at [859, 355] on select "Choose an option... Pending Applied Excluded (Questions) Excluded (Expired) Exc…" at bounding box center [843, 358] width 150 height 29
click at [768, 344] on select "Choose an option... Pending Applied Excluded (Questions) Excluded (Expired) Exc…" at bounding box center [843, 358] width 150 height 29
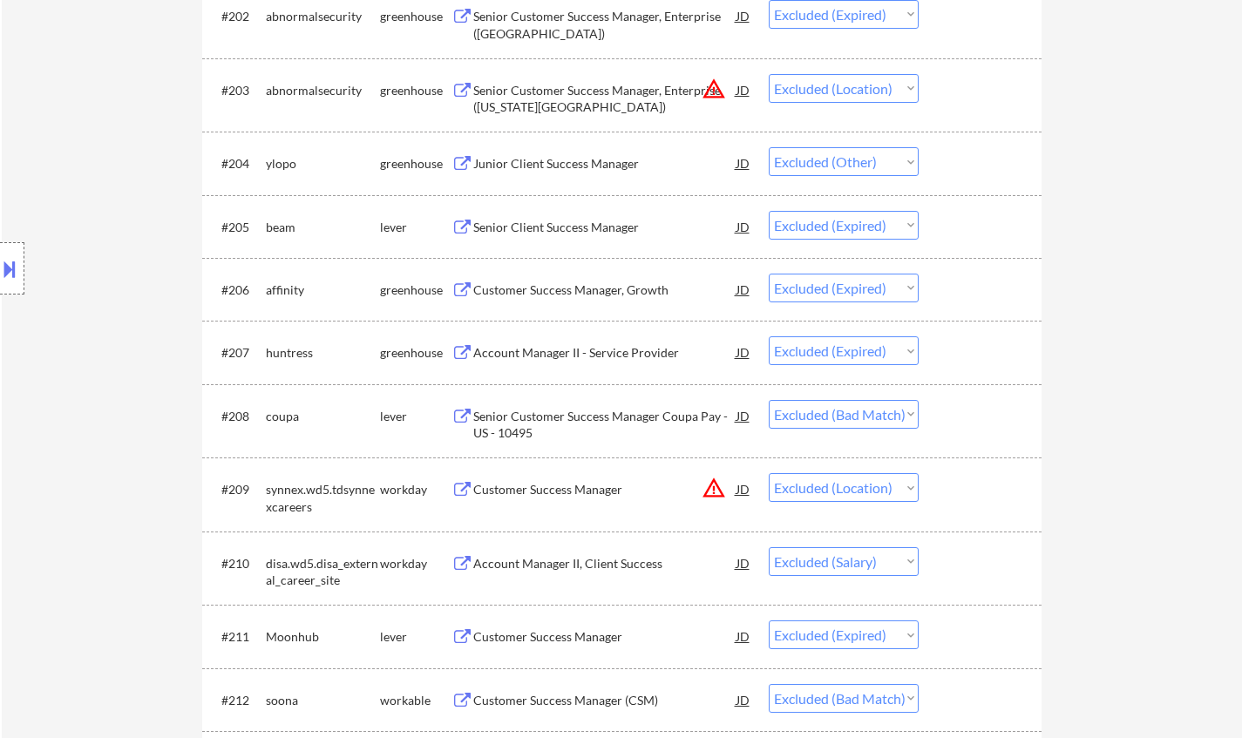
scroll to position [697, 0]
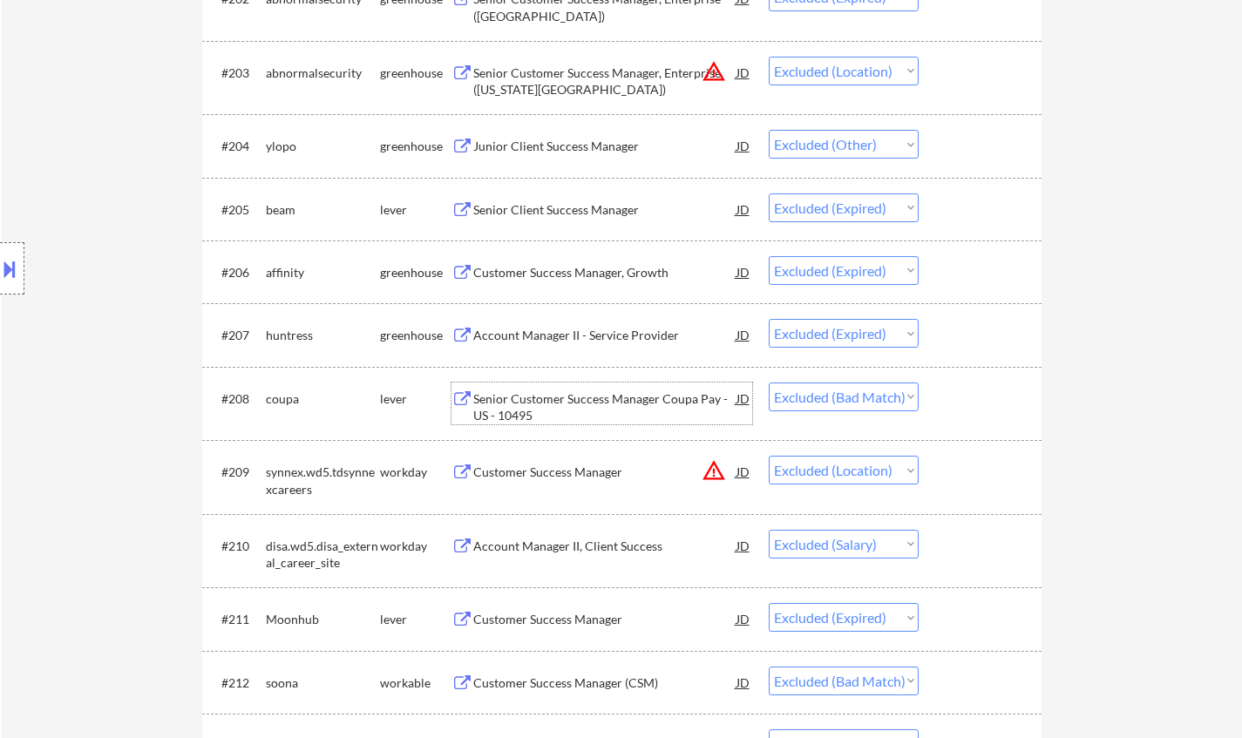
click at [584, 396] on div "Senior Customer Success Manager Coupa Pay - US - 10495" at bounding box center [604, 407] width 263 height 34
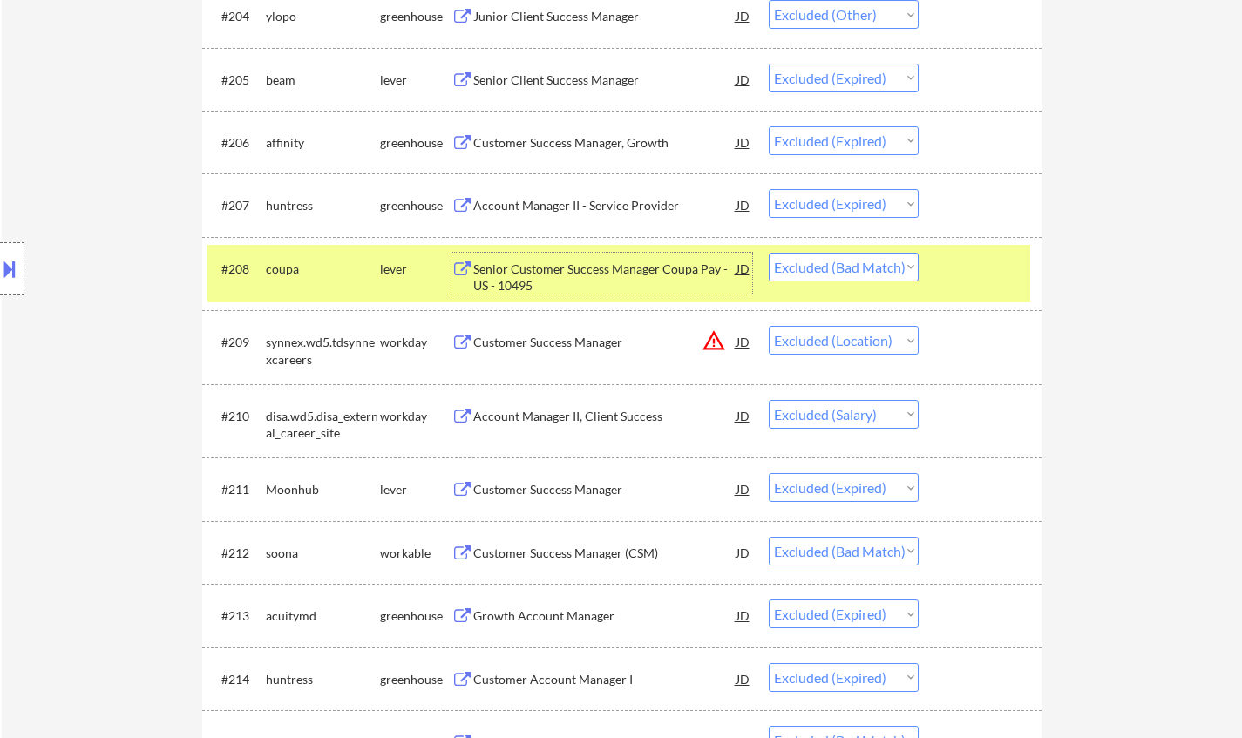
scroll to position [871, 0]
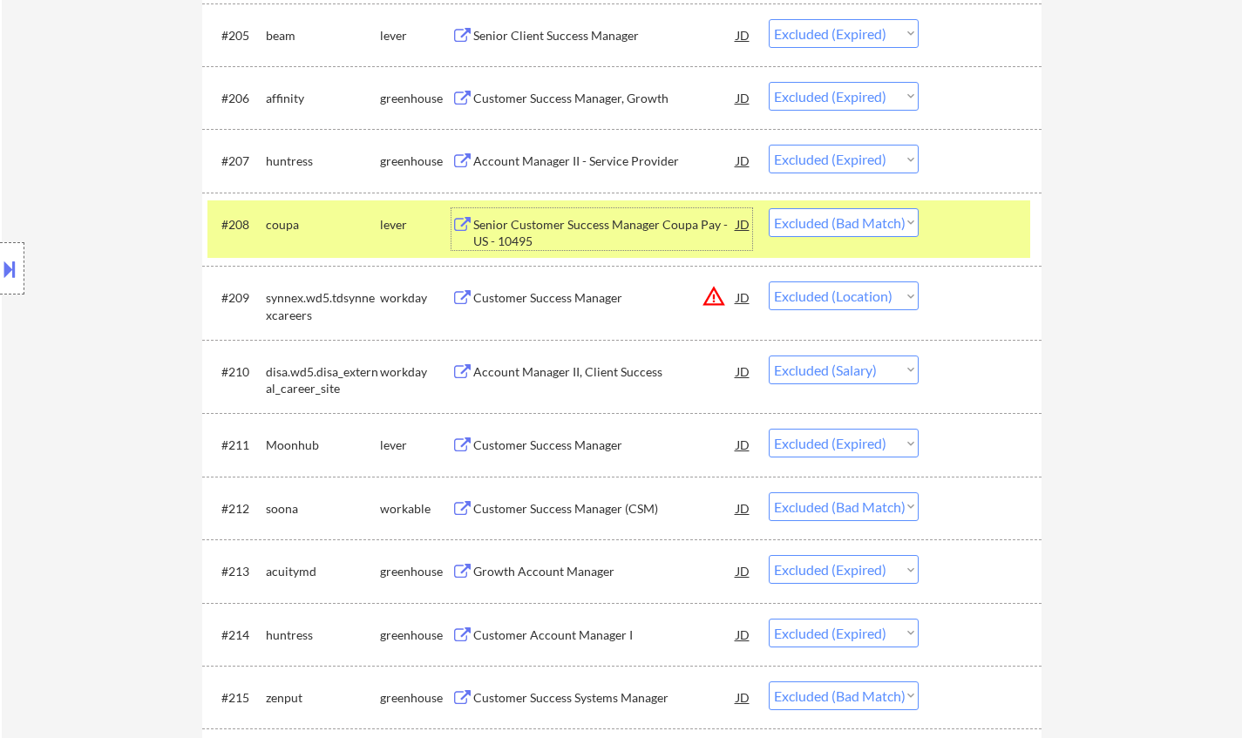
click at [572, 374] on div "Account Manager II, Client Success" at bounding box center [604, 371] width 263 height 17
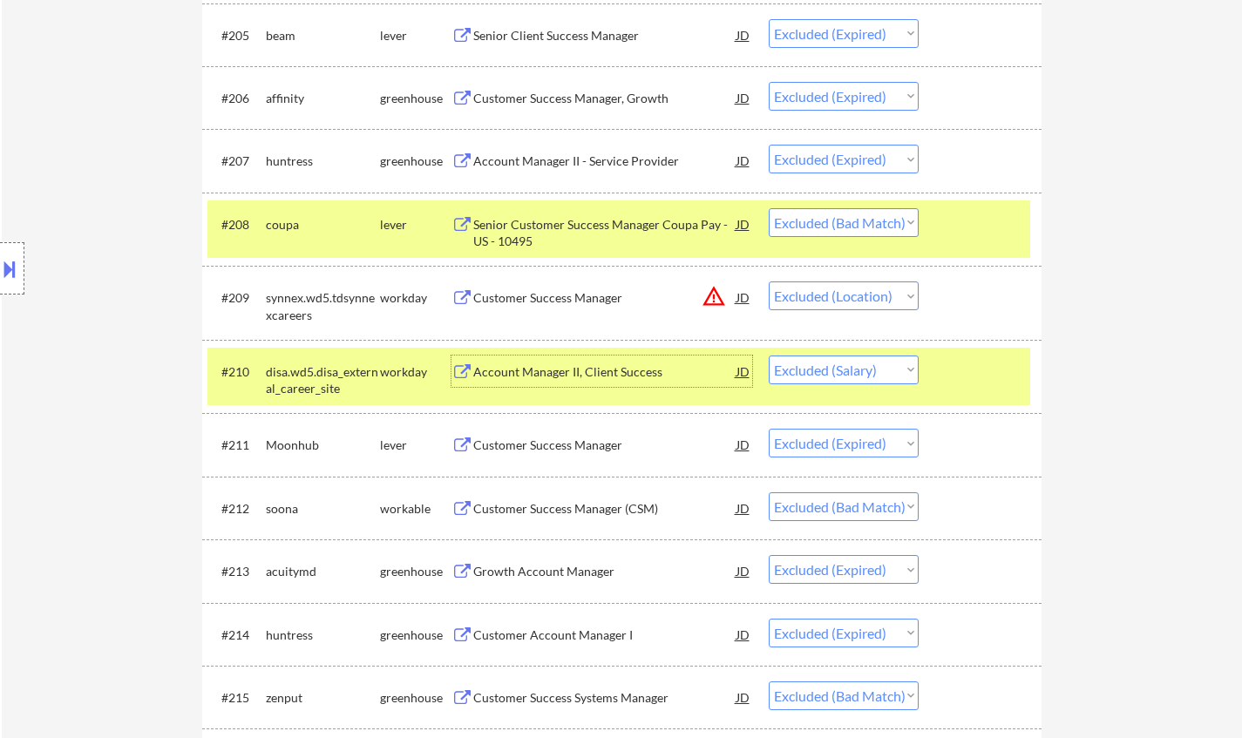
drag, startPoint x: 865, startPoint y: 372, endPoint x: 863, endPoint y: 381, distance: 8.9
click at [865, 372] on select "Choose an option... Pending Applied Excluded (Questions) Excluded (Expired) Exc…" at bounding box center [843, 369] width 150 height 29
click at [768, 355] on select "Choose an option... Pending Applied Excluded (Questions) Excluded (Expired) Exc…" at bounding box center [843, 369] width 150 height 29
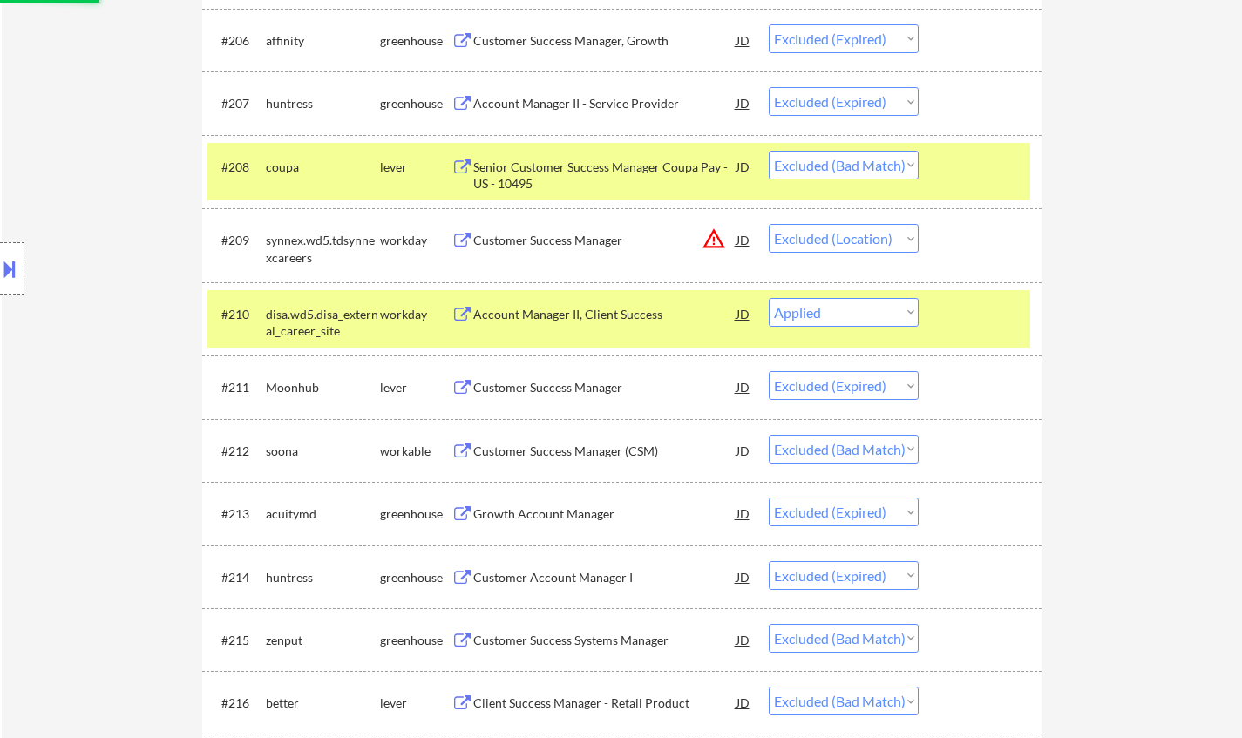
scroll to position [958, 0]
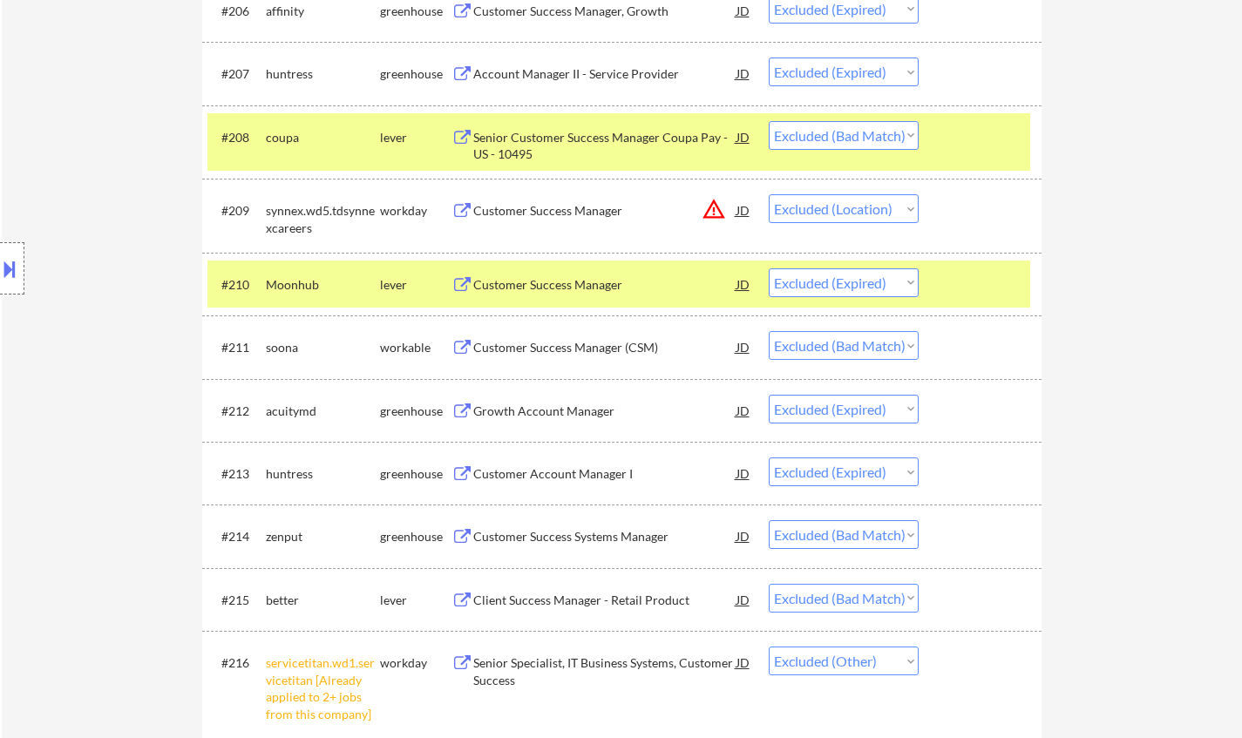
click at [557, 354] on div "Customer Success Manager (CSM)" at bounding box center [604, 347] width 263 height 17
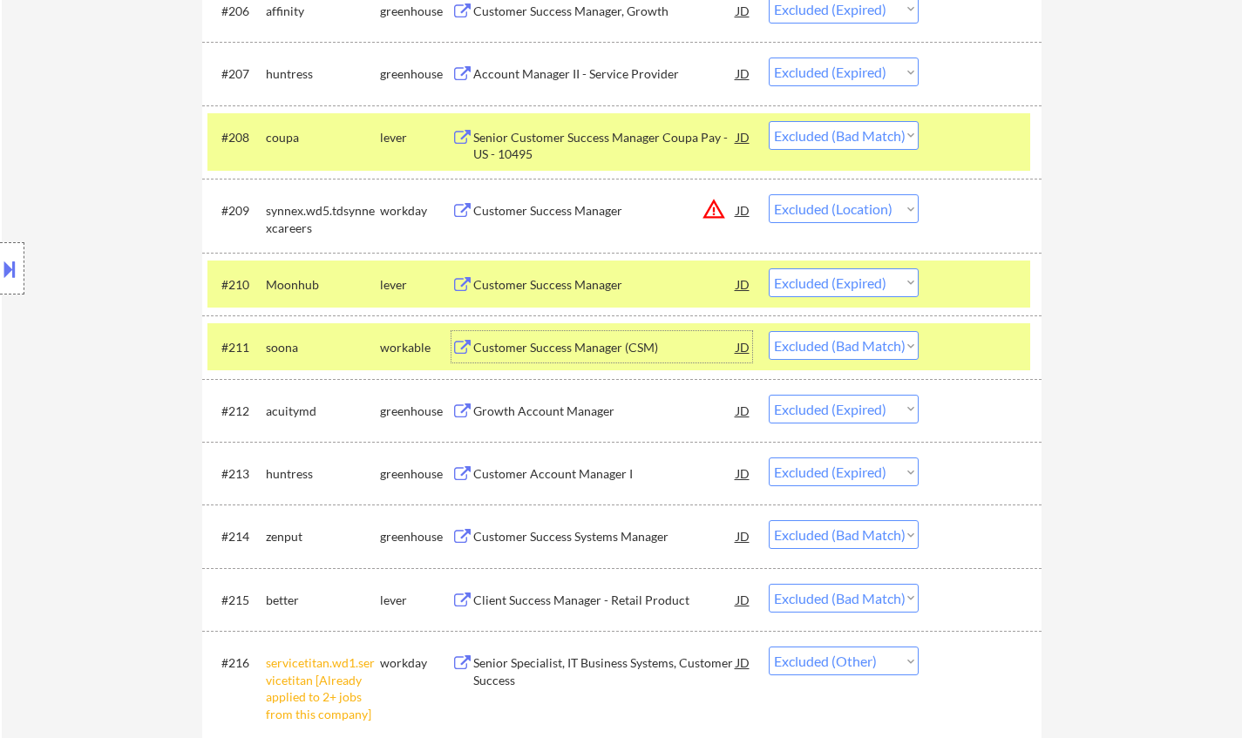
click at [863, 351] on select "Choose an option... Pending Applied Excluded (Questions) Excluded (Expired) Exc…" at bounding box center [843, 345] width 150 height 29
click at [768, 331] on select "Choose an option... Pending Applied Excluded (Questions) Excluded (Expired) Exc…" at bounding box center [843, 345] width 150 height 29
click at [563, 533] on div "Customer Success Systems Manager" at bounding box center [604, 536] width 263 height 17
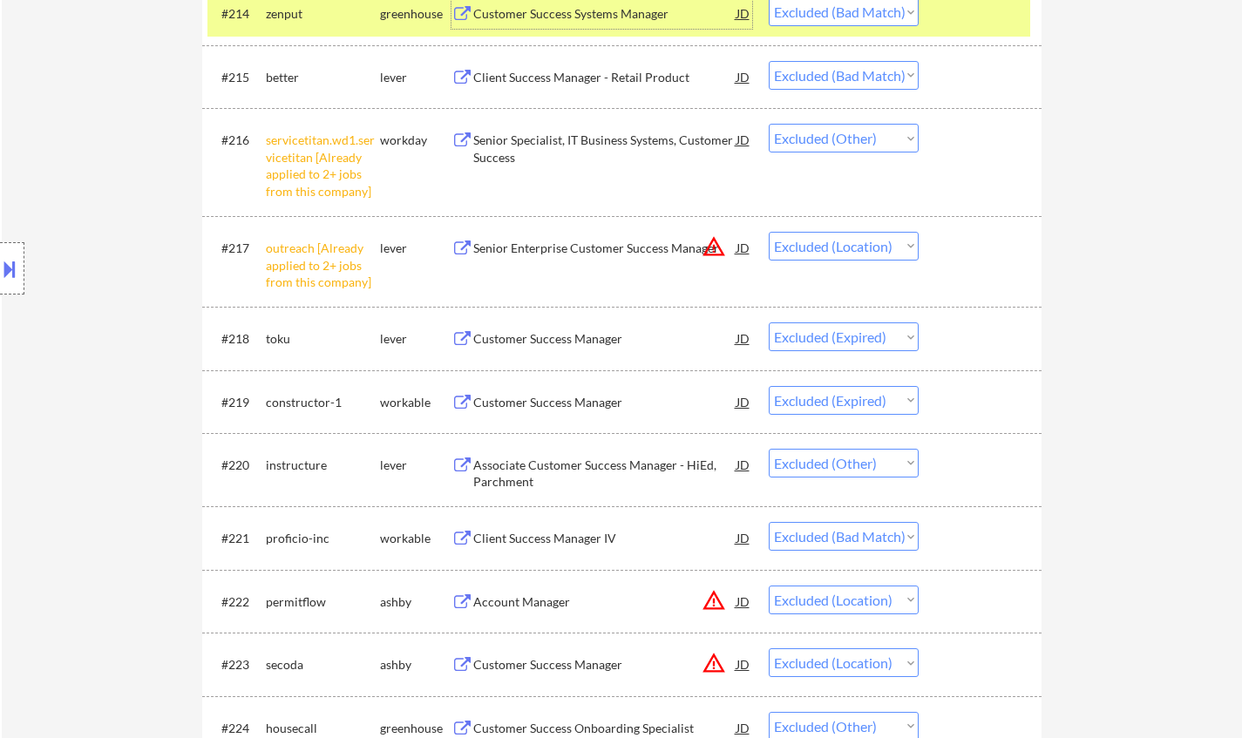
scroll to position [1655, 0]
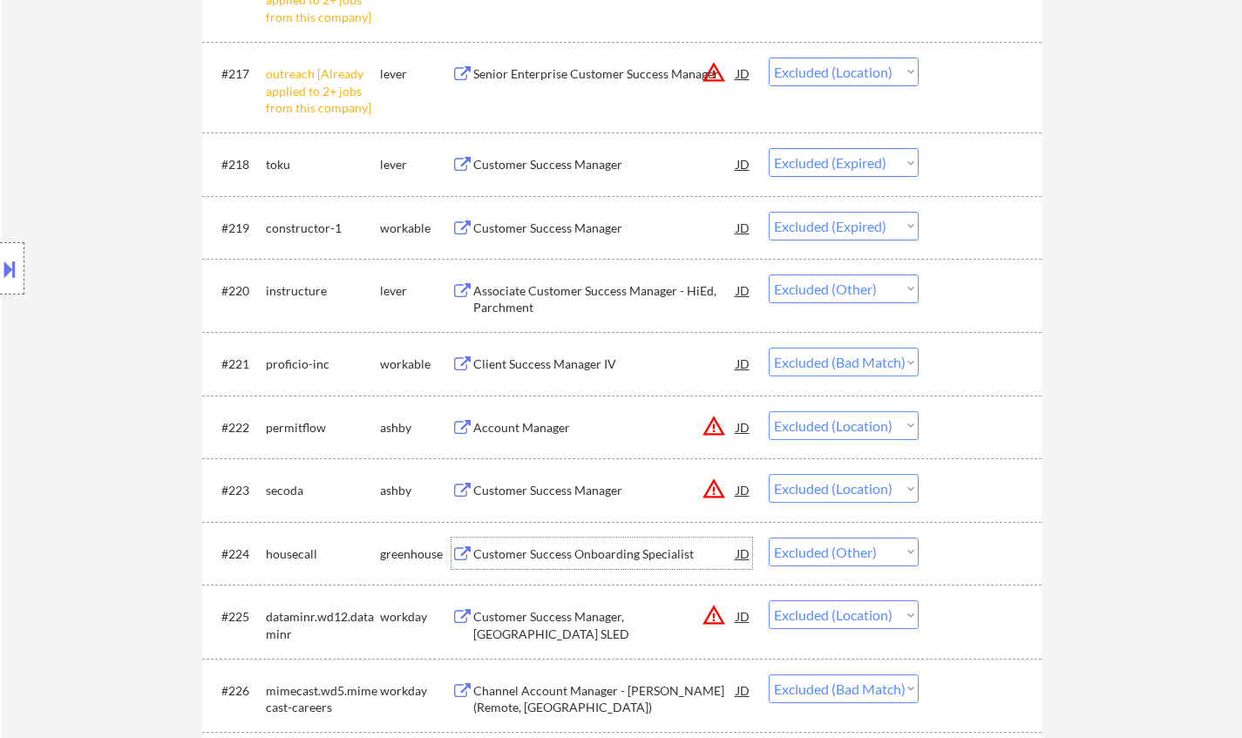
click at [599, 545] on div "Customer Success Onboarding Specialist" at bounding box center [604, 553] width 263 height 31
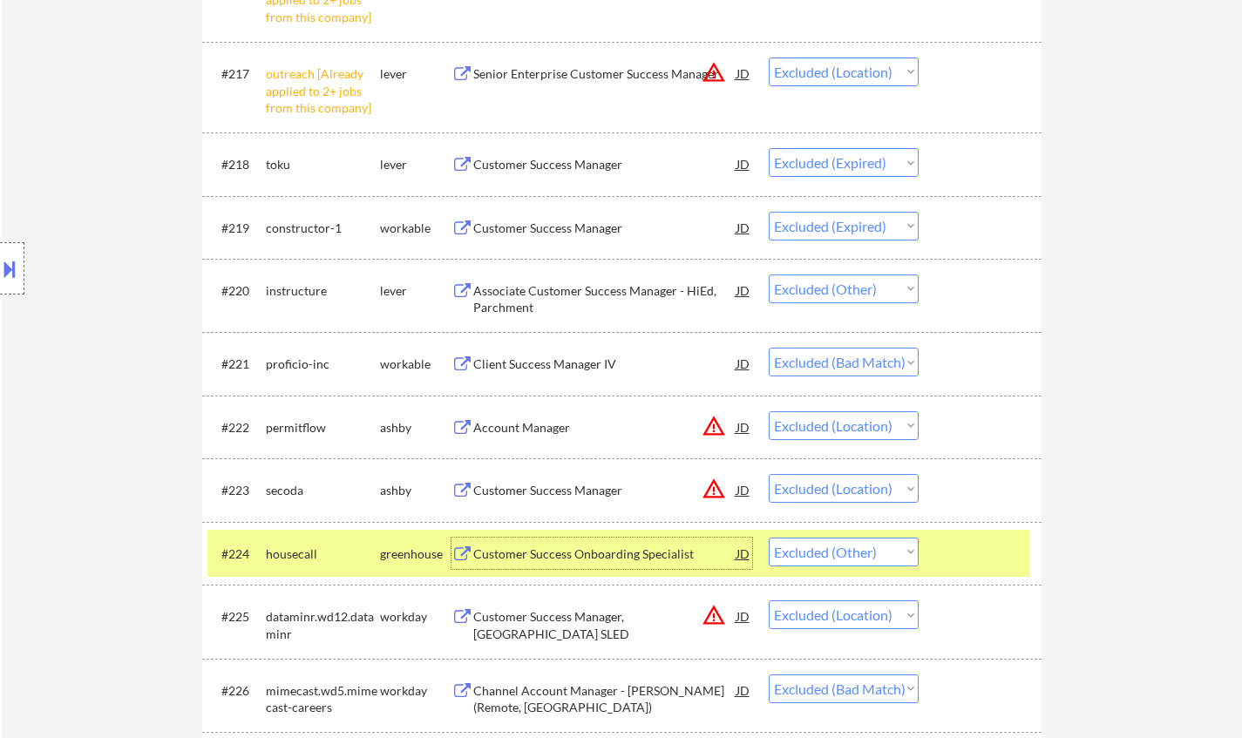
scroll to position [1830, 0]
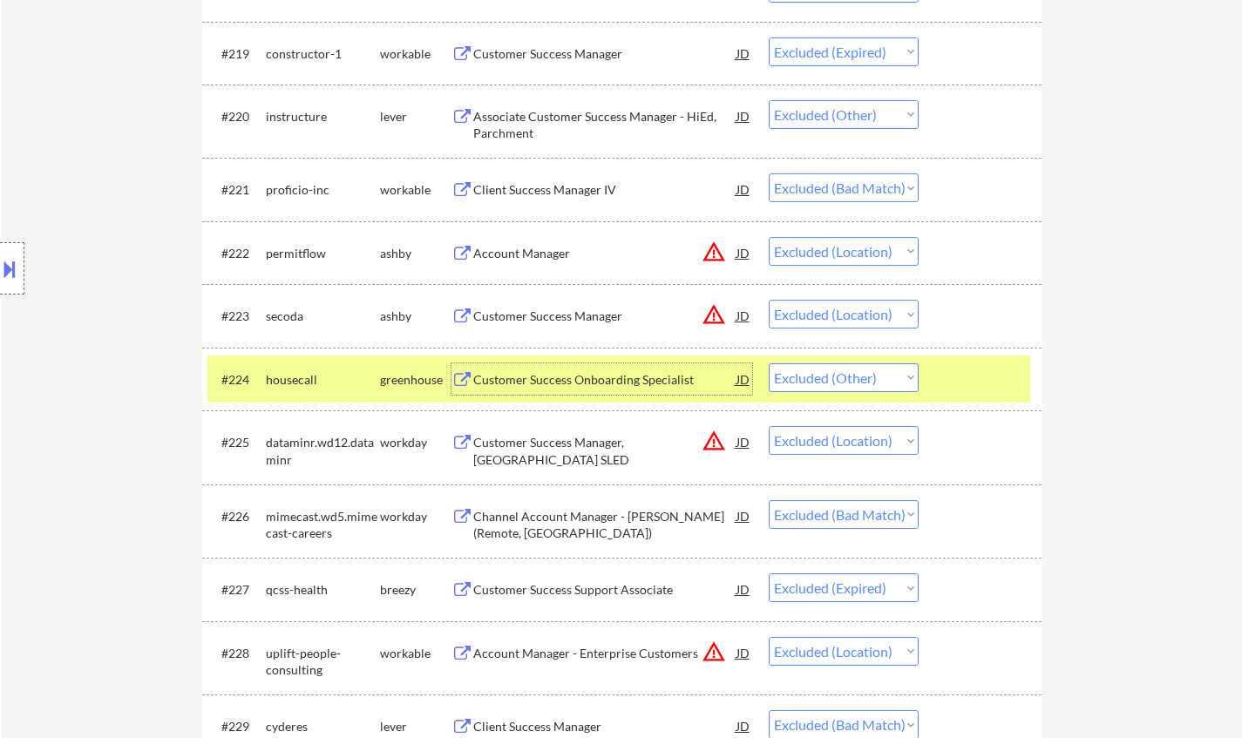
click at [834, 382] on select "Choose an option... Pending Applied Excluded (Questions) Excluded (Expired) Exc…" at bounding box center [843, 377] width 150 height 29
click at [768, 363] on select "Choose an option... Pending Applied Excluded (Questions) Excluded (Expired) Exc…" at bounding box center [843, 377] width 150 height 29
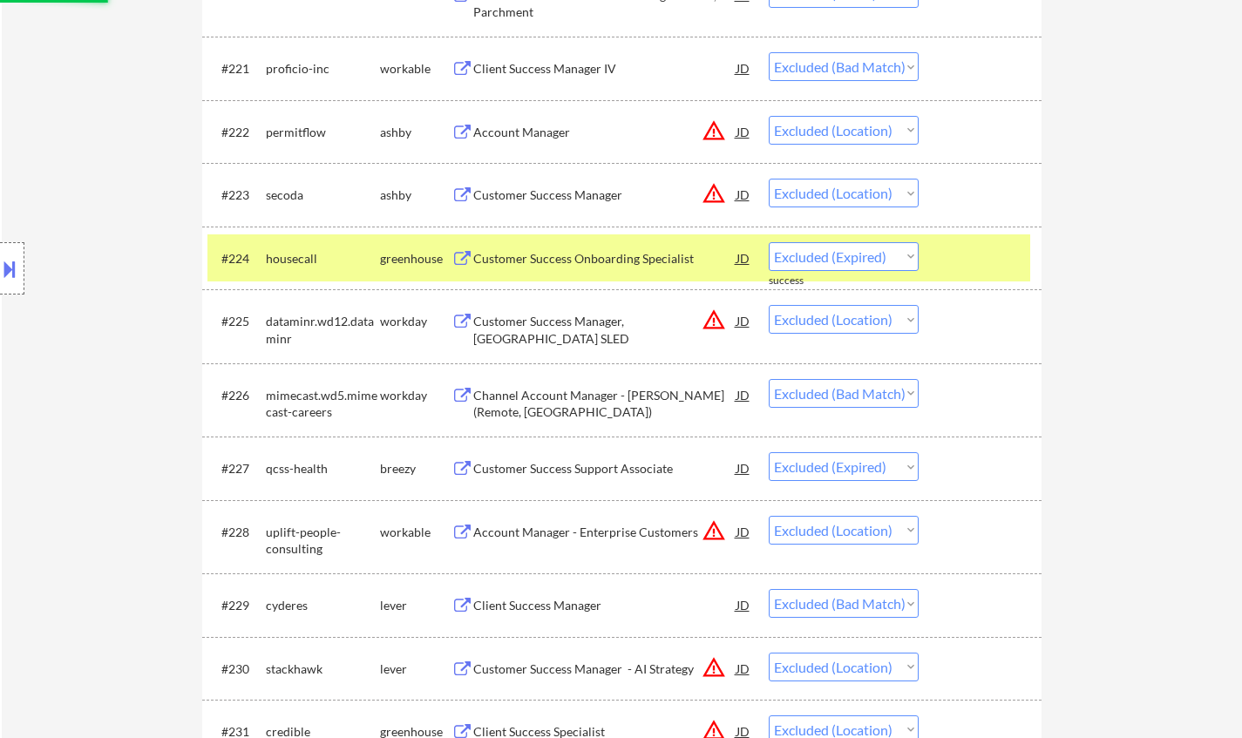
scroll to position [2091, 0]
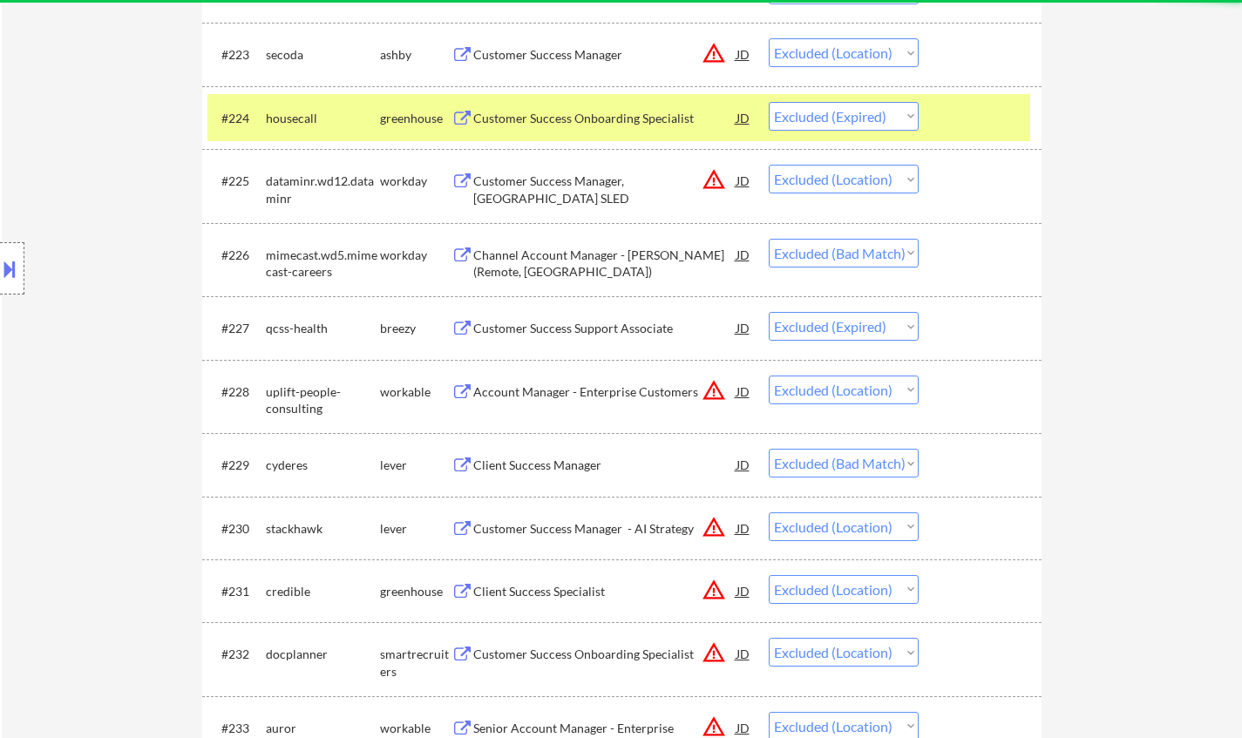
click at [554, 467] on div "Client Success Manager" at bounding box center [604, 465] width 263 height 17
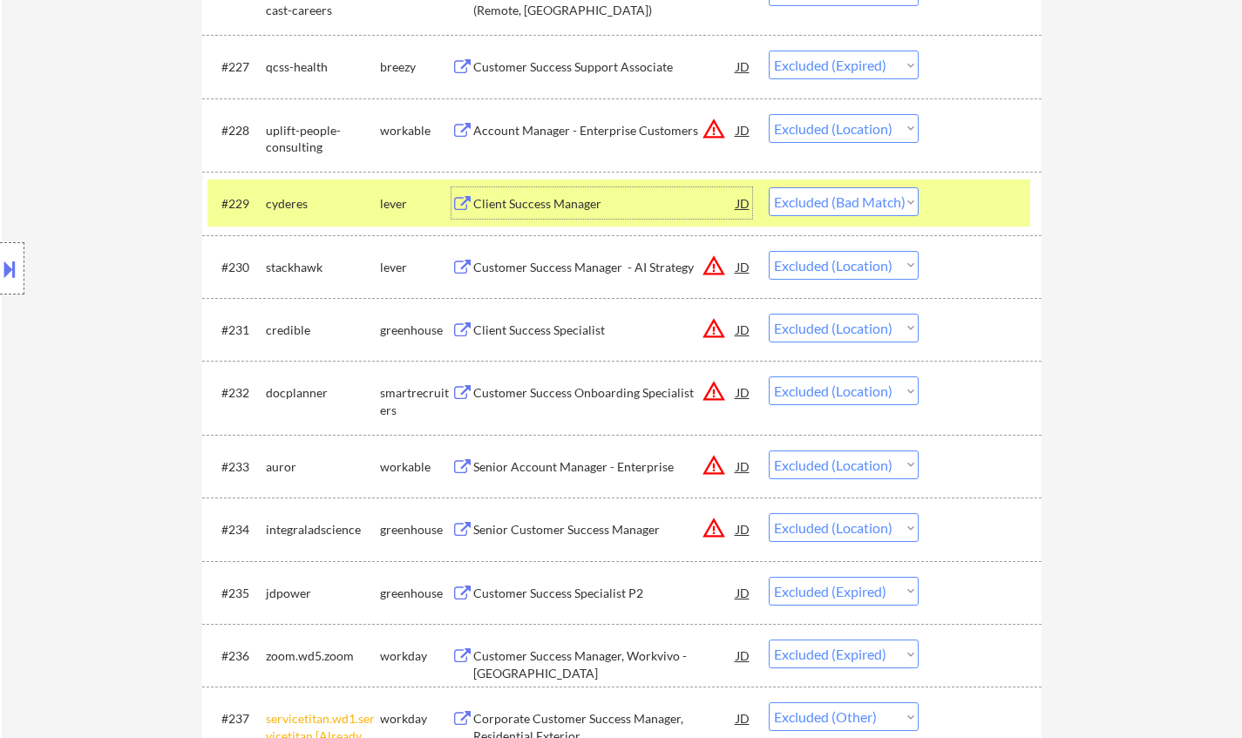
scroll to position [2788, 0]
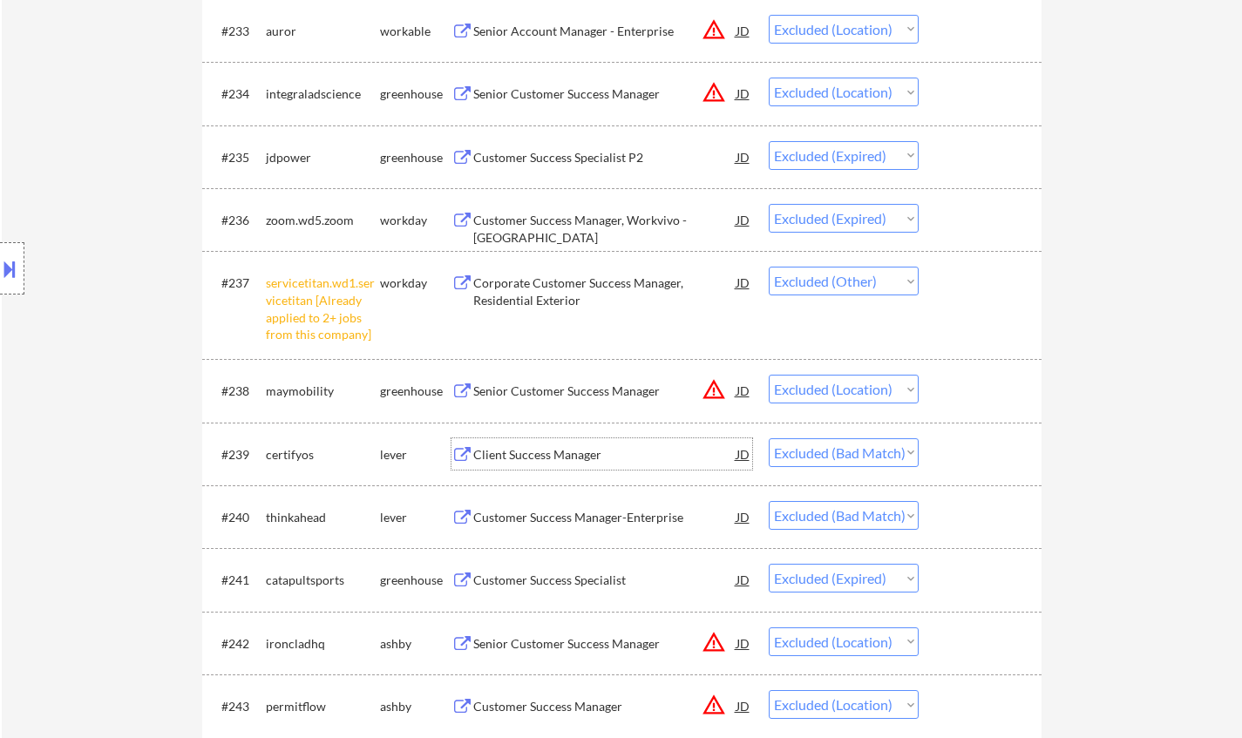
click at [554, 458] on div "Client Success Manager" at bounding box center [604, 454] width 263 height 17
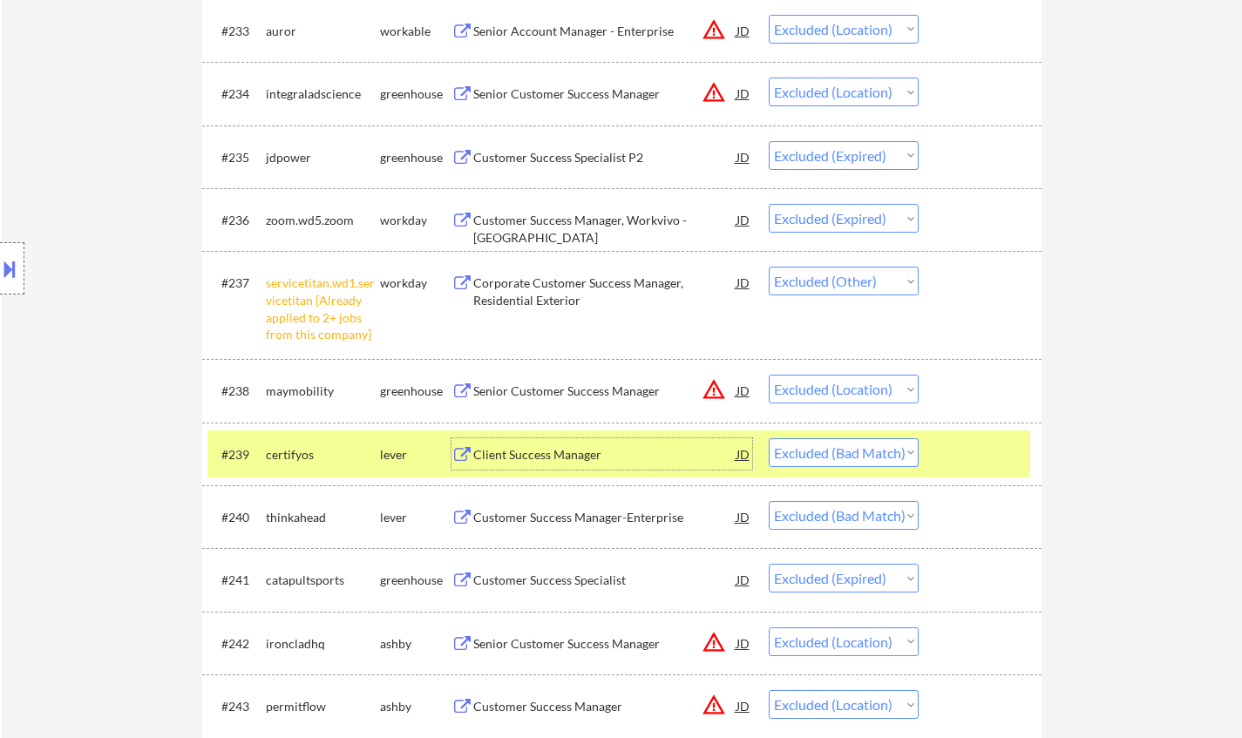
click at [870, 455] on select "Choose an option... Pending Applied Excluded (Questions) Excluded (Expired) Exc…" at bounding box center [843, 452] width 150 height 29
click at [768, 438] on select "Choose an option... Pending Applied Excluded (Questions) Excluded (Expired) Exc…" at bounding box center [843, 452] width 150 height 29
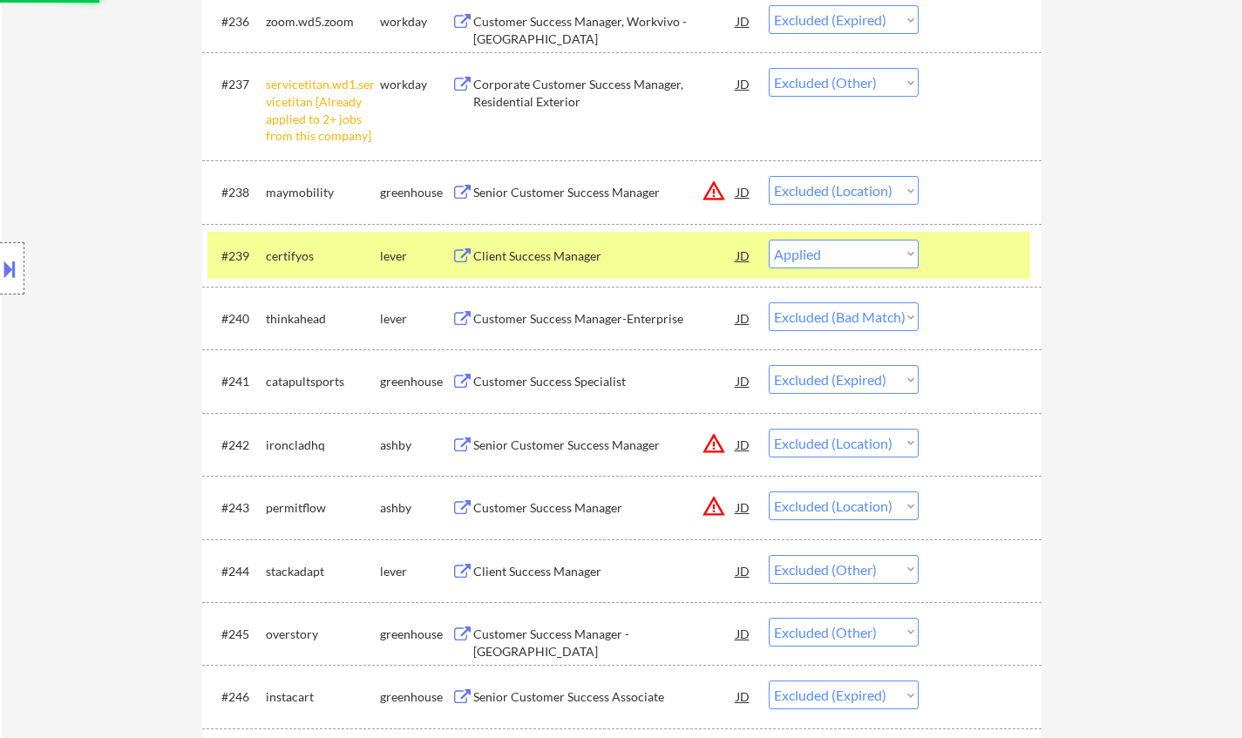
scroll to position [3049, 0]
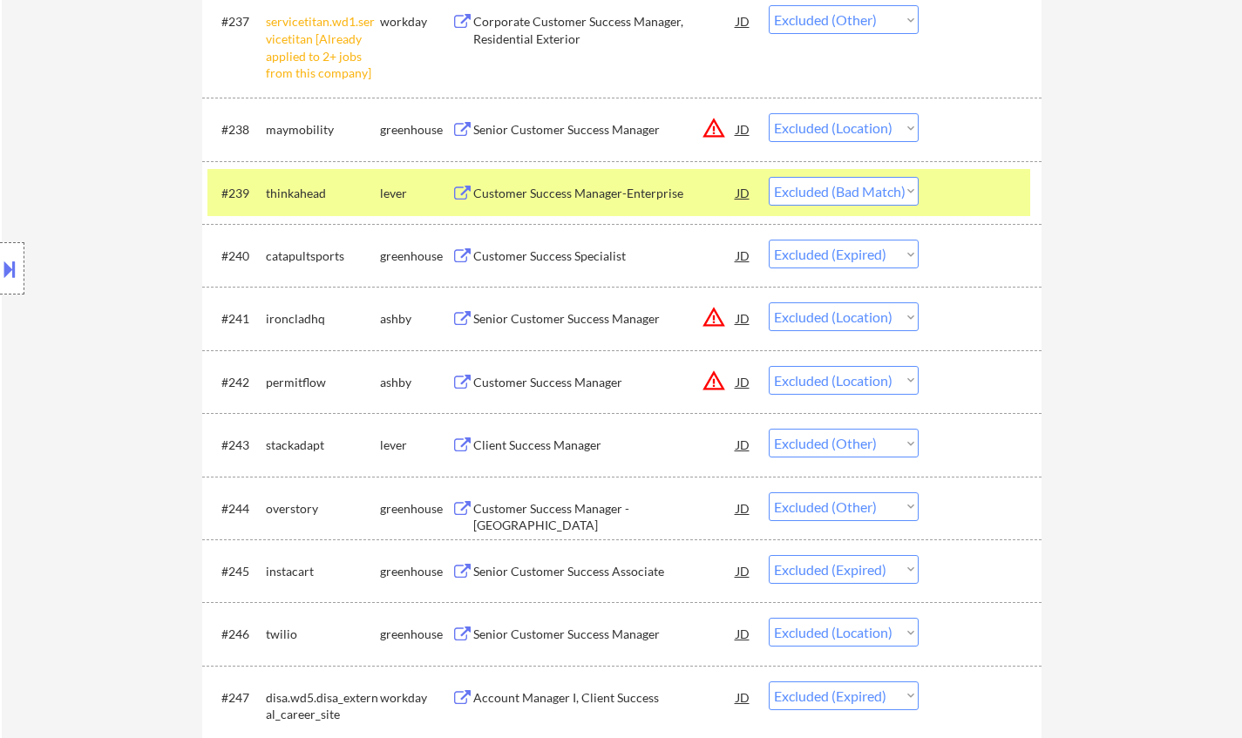
click at [561, 189] on div "Customer Success Manager-Enterprise" at bounding box center [604, 193] width 263 height 17
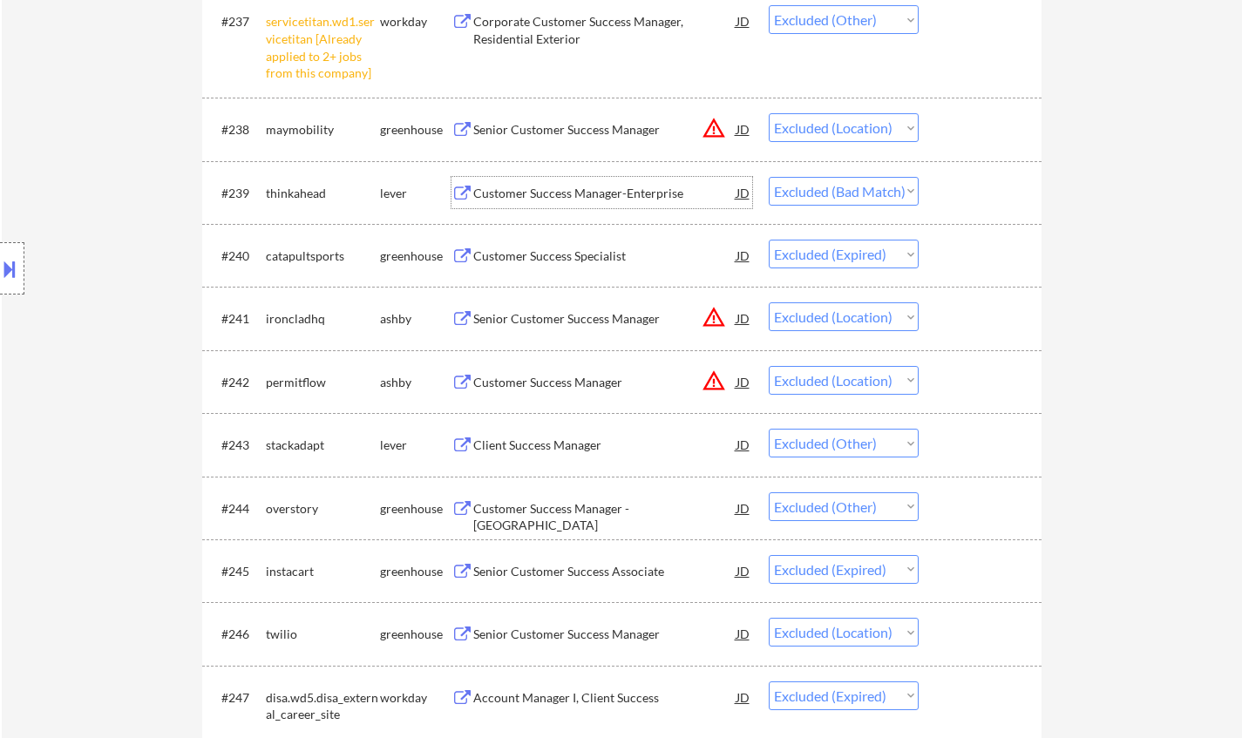
click at [539, 450] on div "Client Success Manager" at bounding box center [604, 444] width 263 height 17
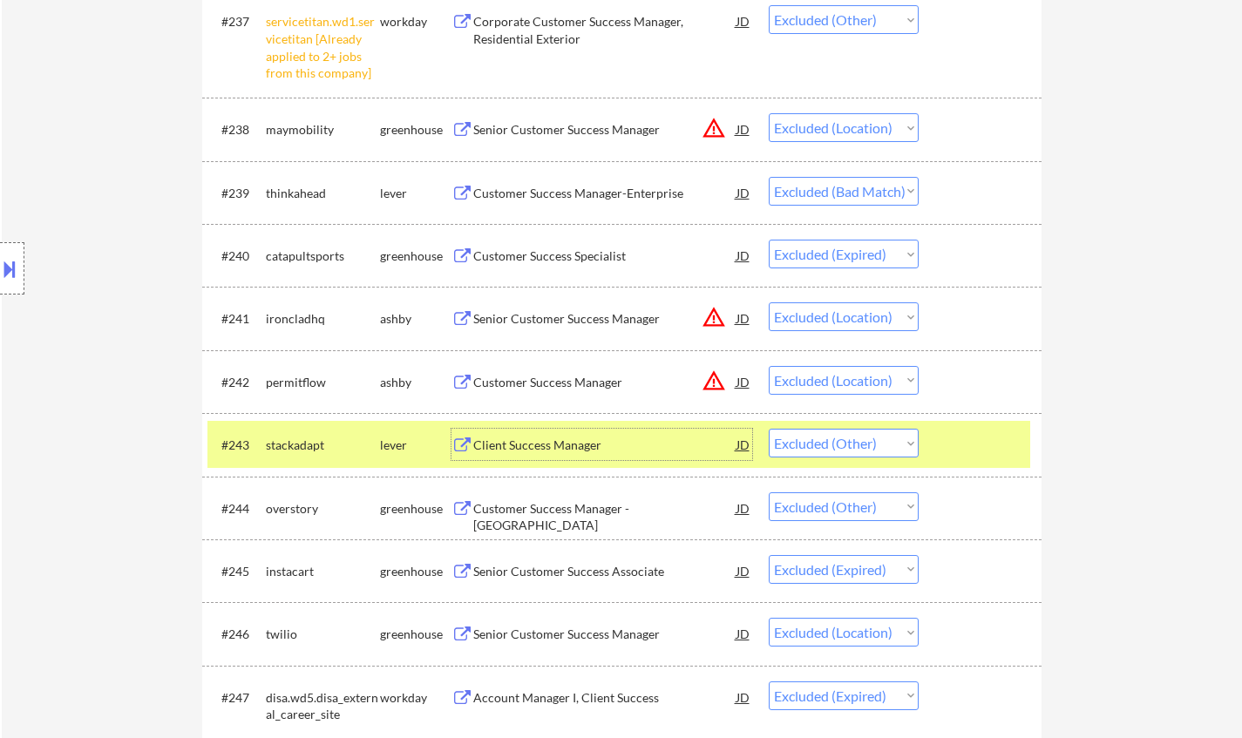
click at [845, 457] on select "Choose an option... Pending Applied Excluded (Questions) Excluded (Expired) Exc…" at bounding box center [843, 443] width 150 height 29
click at [768, 429] on select "Choose an option... Pending Applied Excluded (Questions) Excluded (Expired) Exc…" at bounding box center [843, 443] width 150 height 29
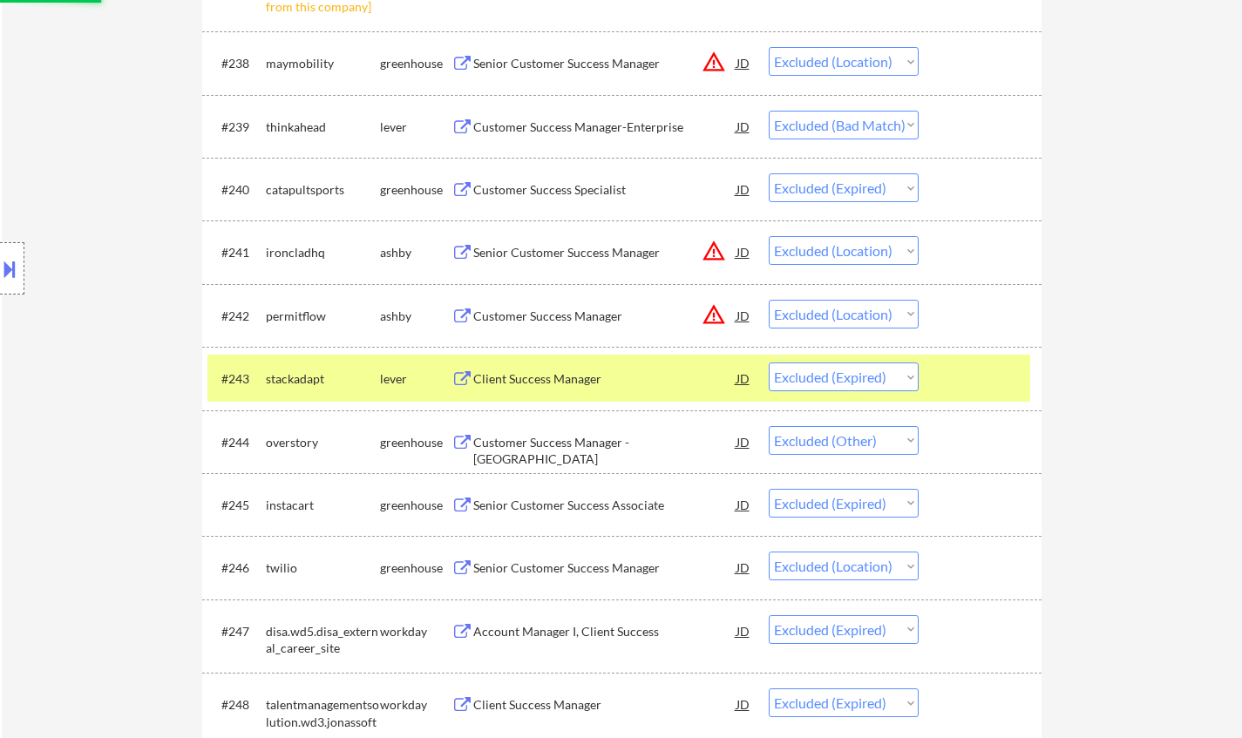
scroll to position [3137, 0]
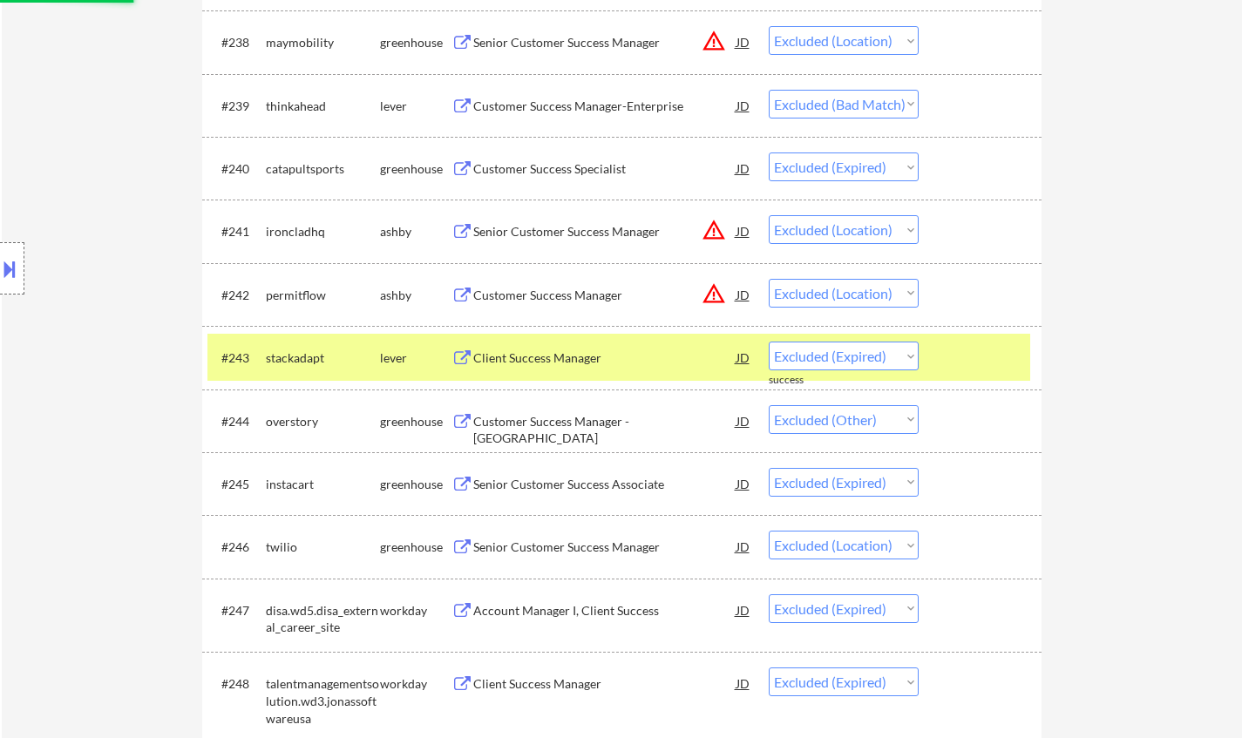
click at [582, 416] on div "Customer Success Manager - North East USA" at bounding box center [604, 430] width 263 height 34
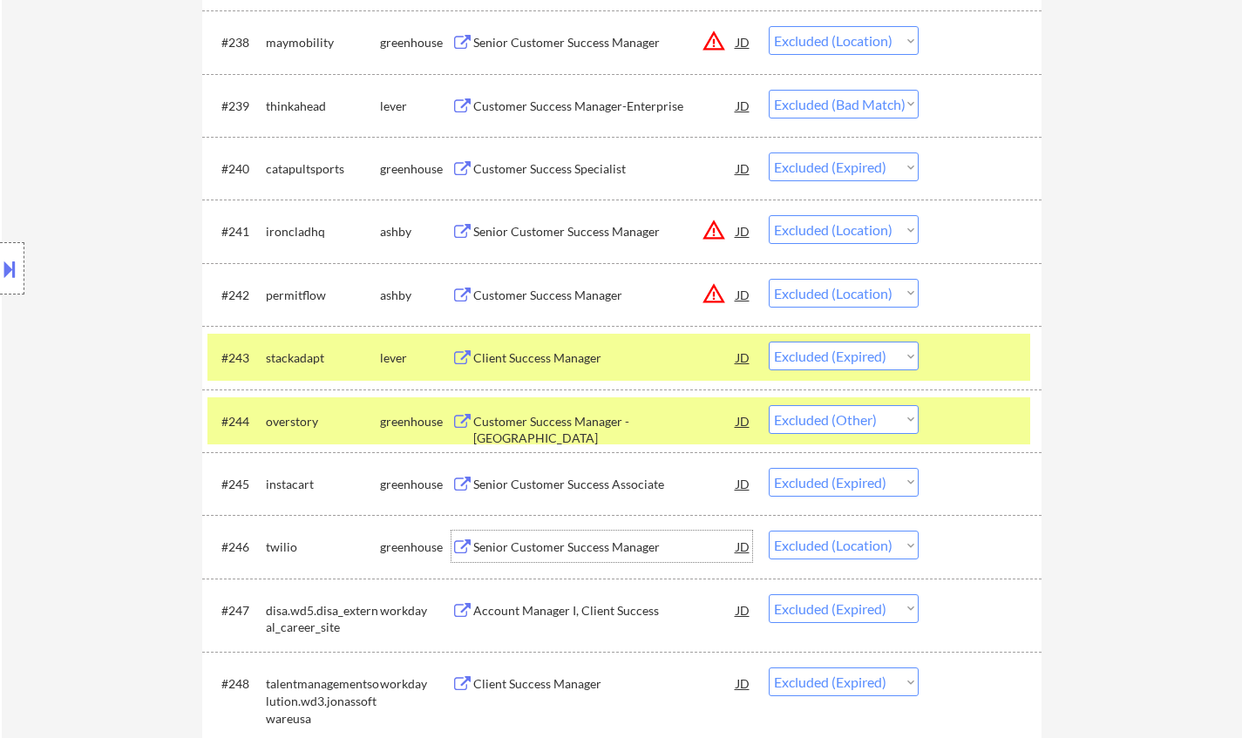
click at [646, 545] on div "Senior Customer Success Manager" at bounding box center [604, 546] width 263 height 17
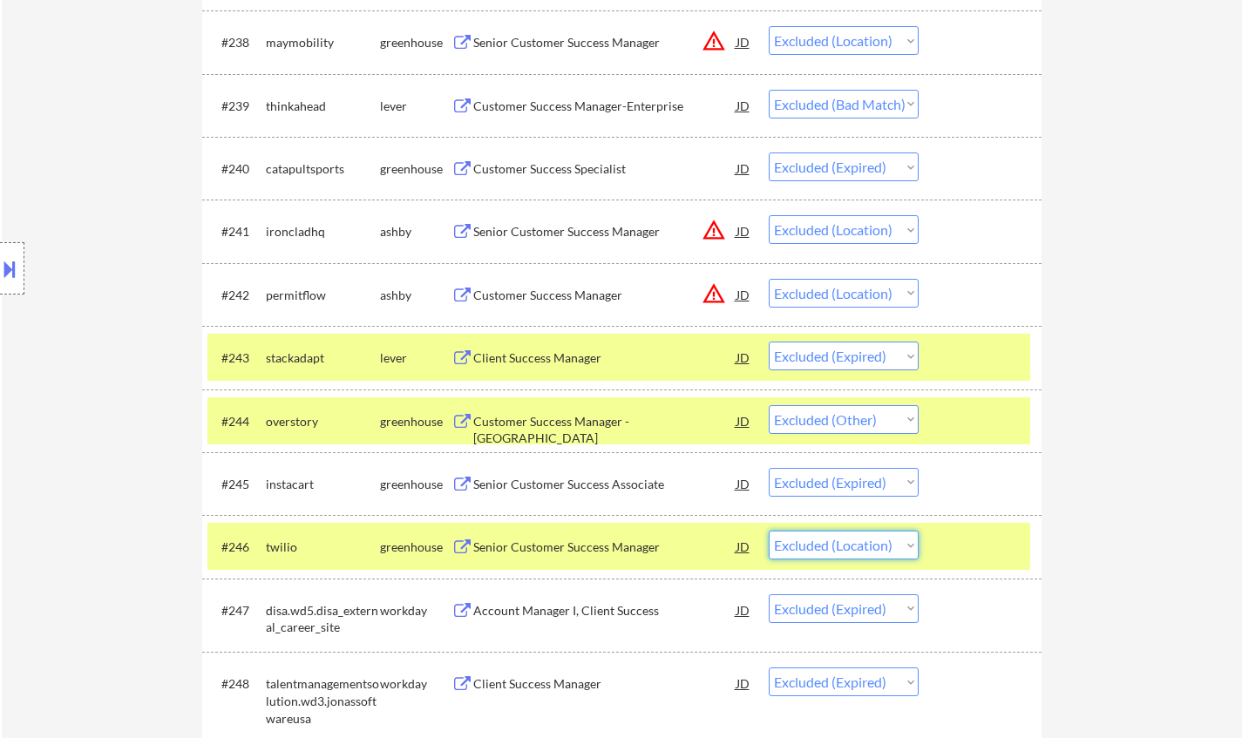
click at [874, 549] on select "Choose an option... Pending Applied Excluded (Questions) Excluded (Expired) Exc…" at bounding box center [843, 545] width 150 height 29
click at [768, 531] on select "Choose an option... Pending Applied Excluded (Questions) Excluded (Expired) Exc…" at bounding box center [843, 545] width 150 height 29
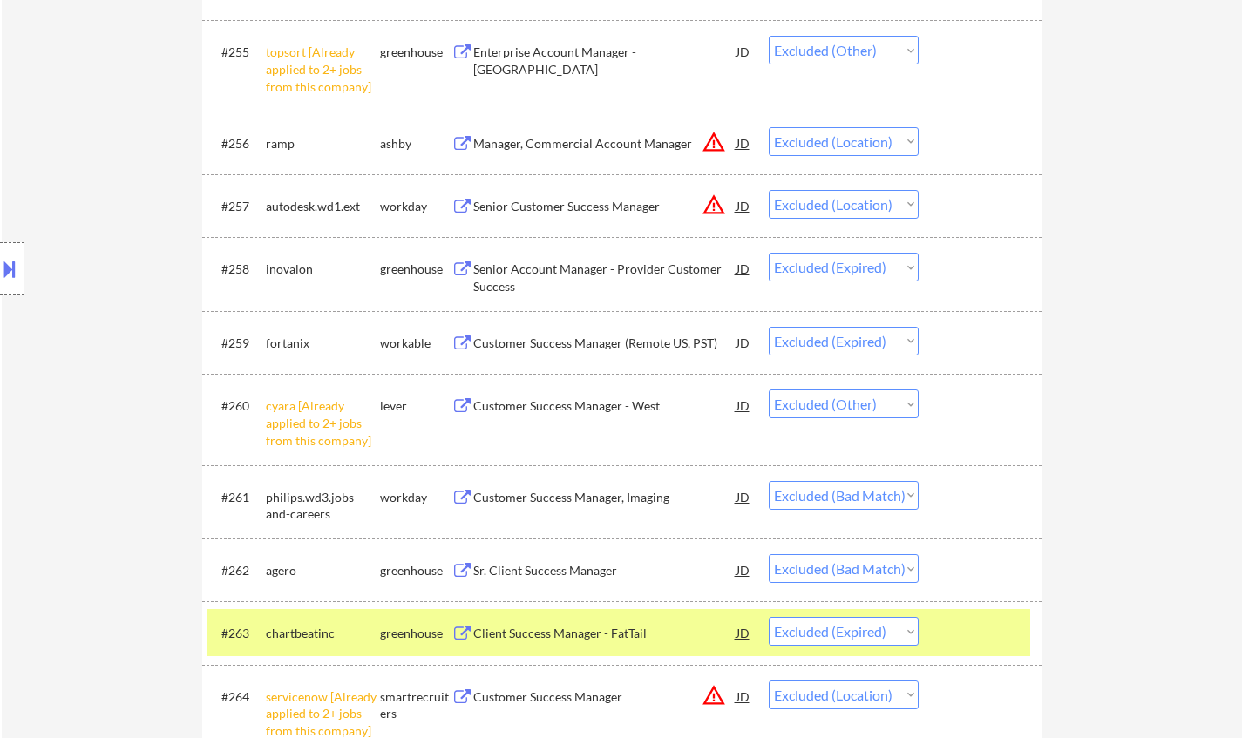
scroll to position [4356, 0]
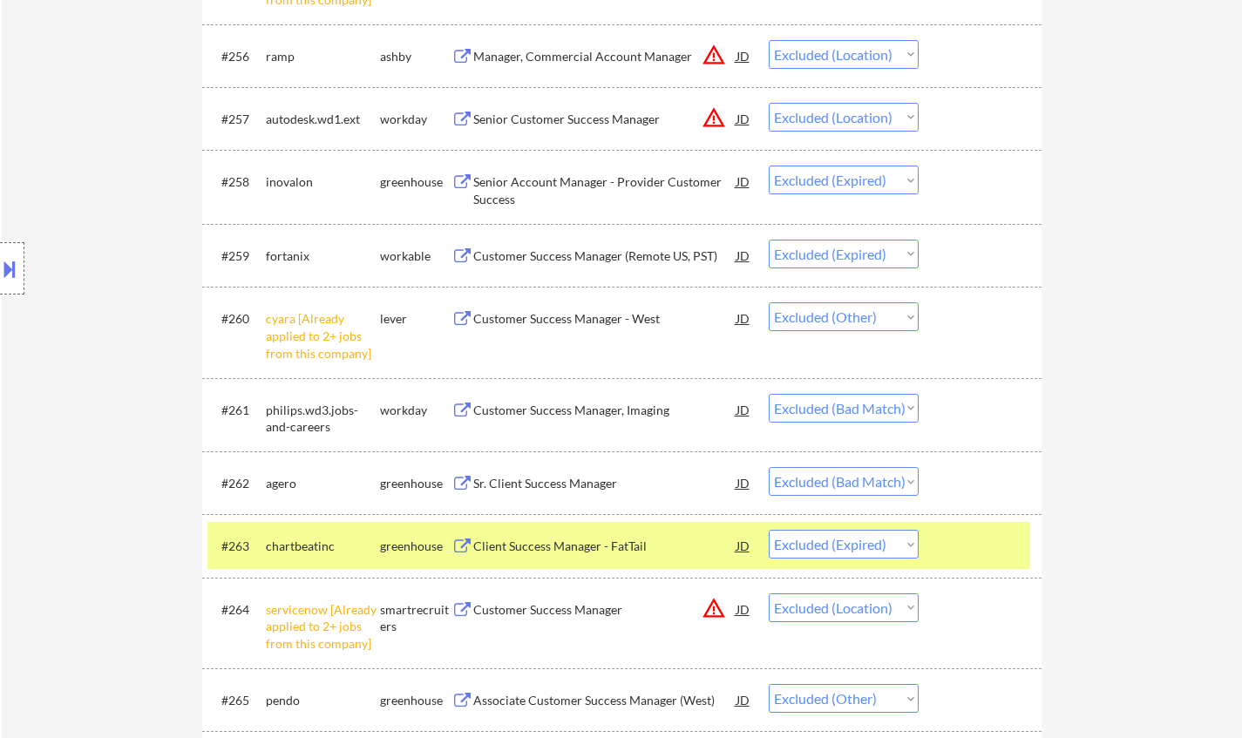
click at [560, 478] on div "Sr. Client Success Manager" at bounding box center [604, 483] width 263 height 17
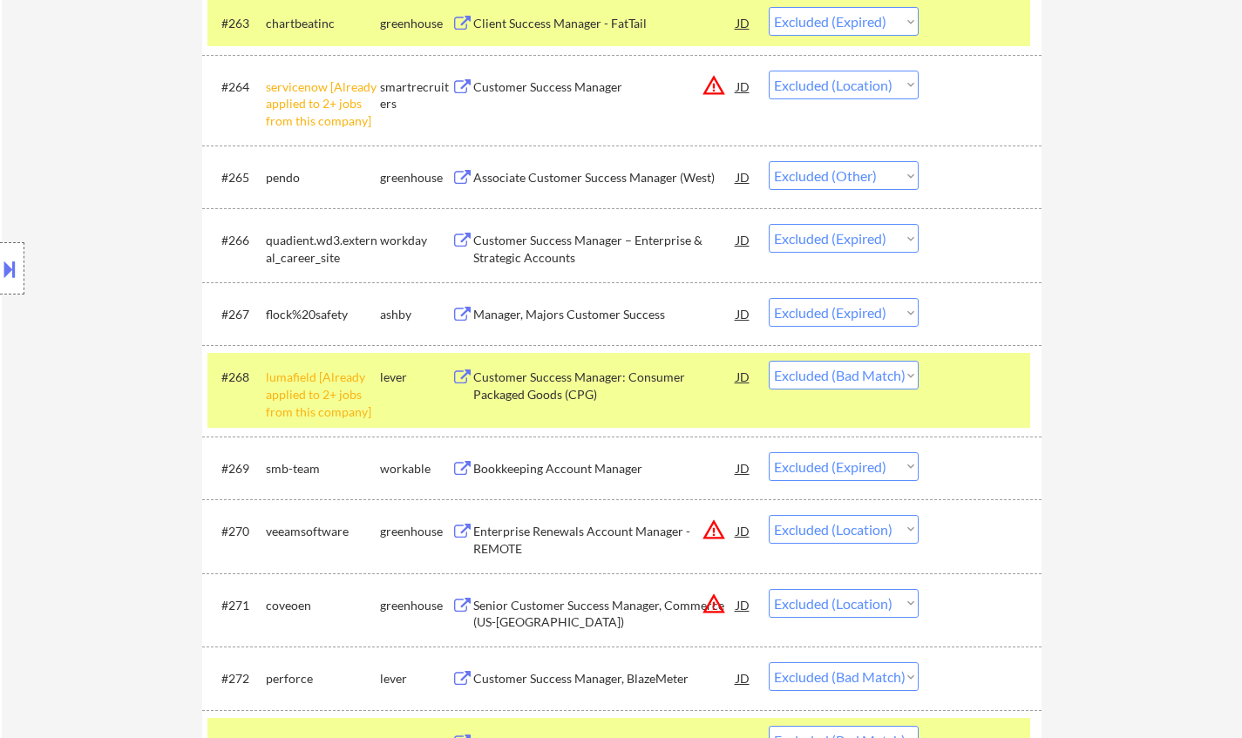
scroll to position [5140, 0]
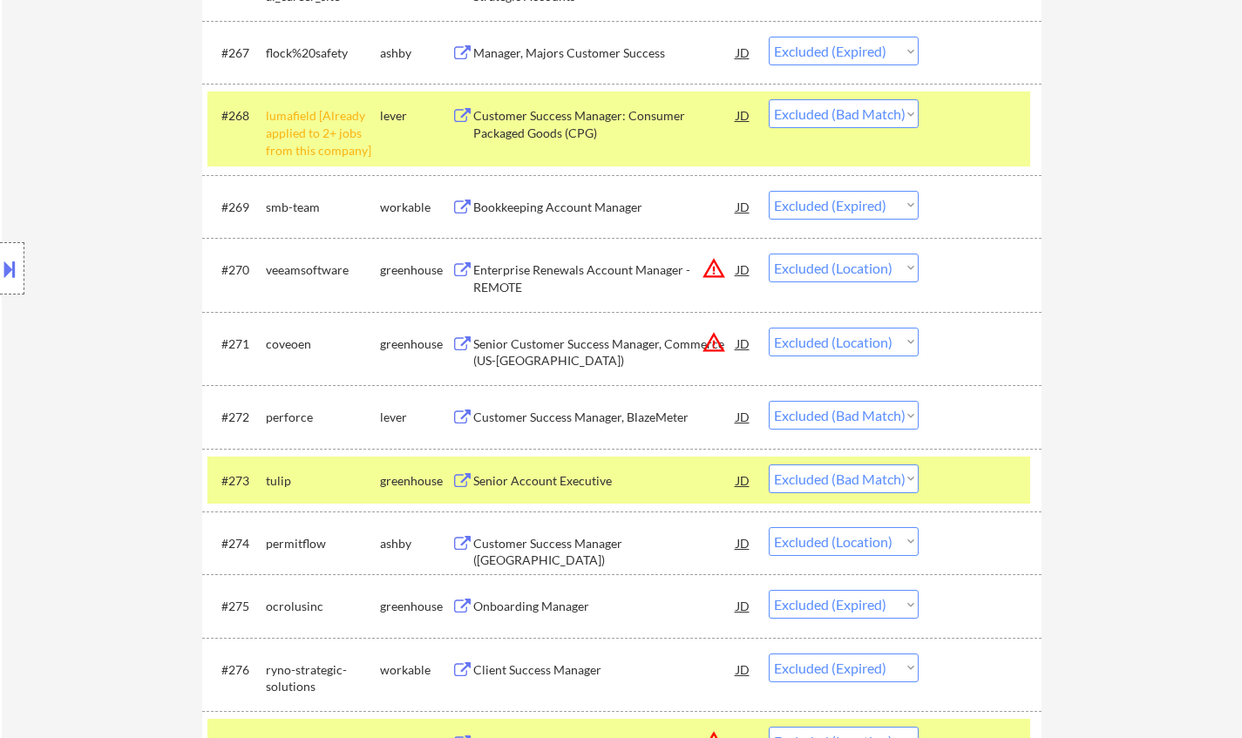
click at [553, 475] on div "Senior Account Executive" at bounding box center [604, 480] width 263 height 17
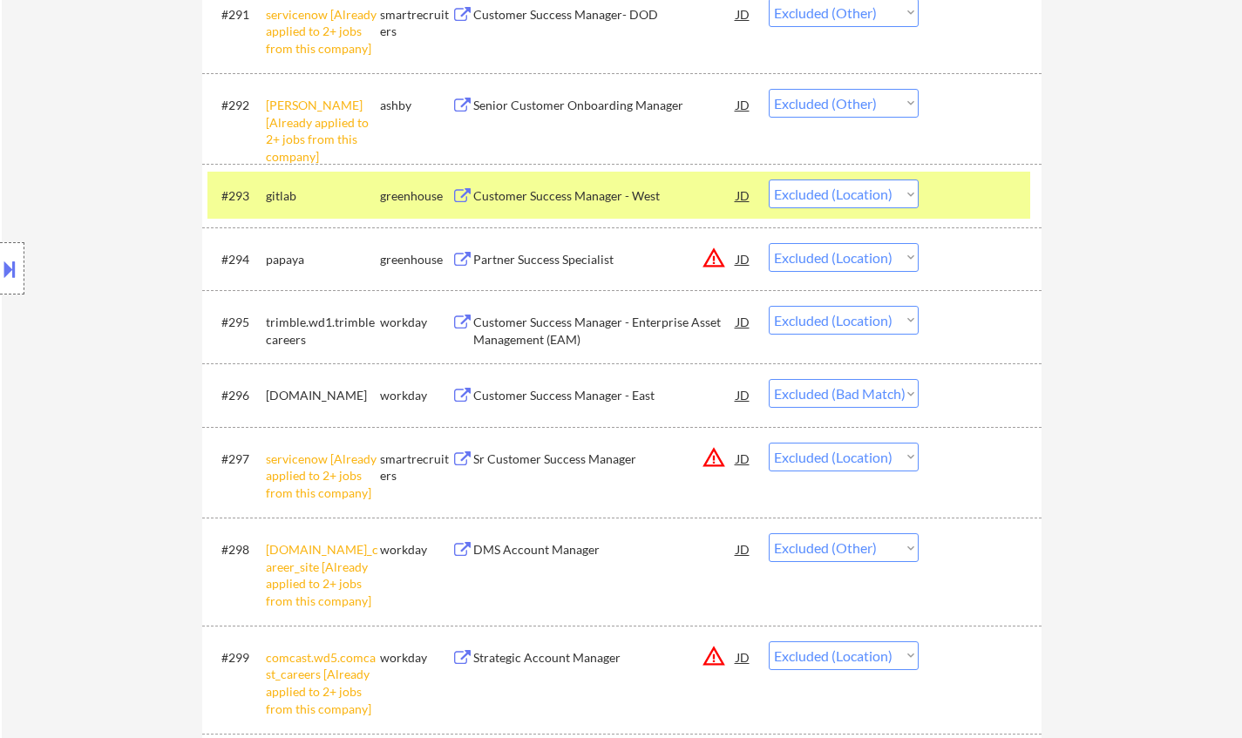
scroll to position [6970, 0]
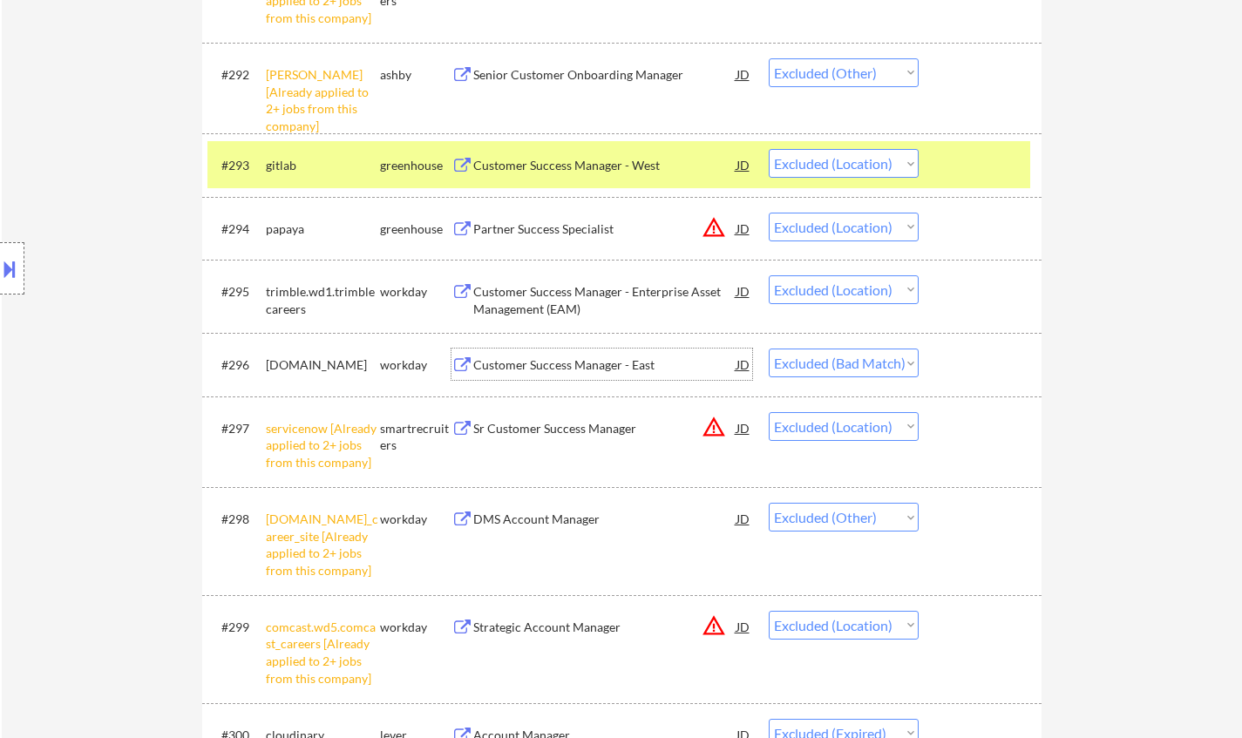
click at [568, 363] on div "Customer Success Manager - East" at bounding box center [604, 364] width 263 height 17
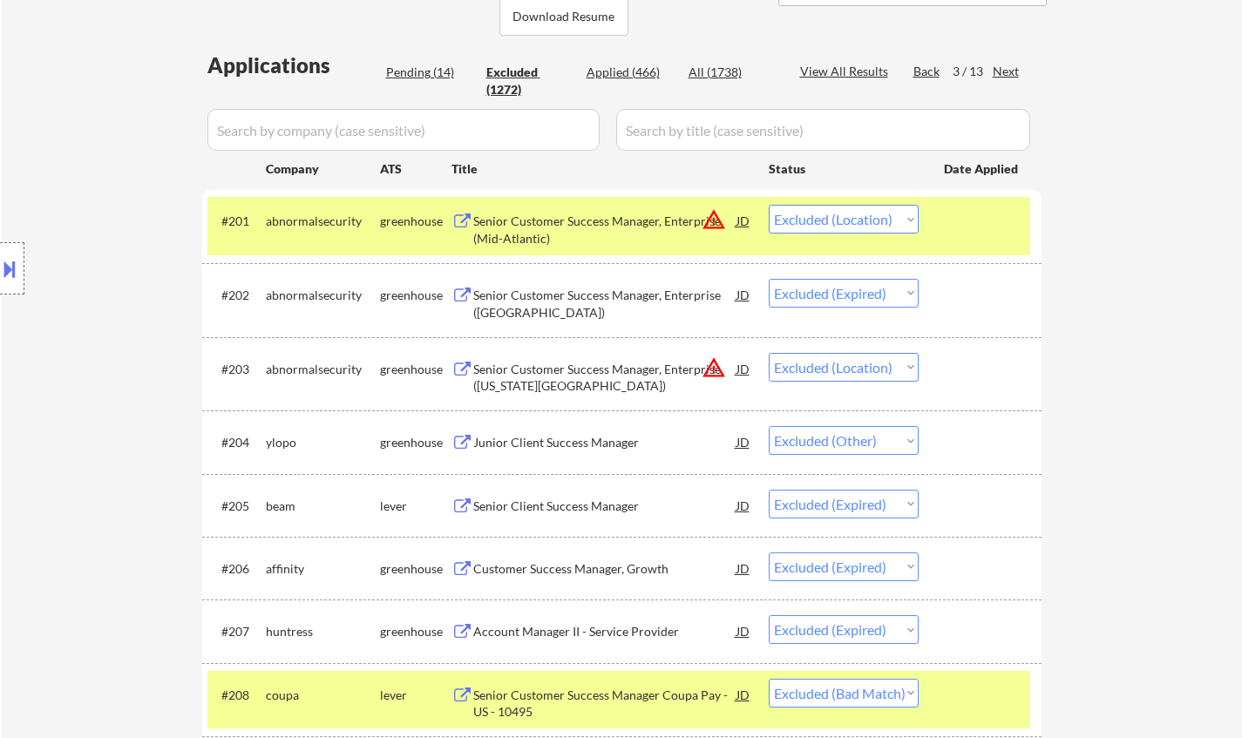
scroll to position [0, 0]
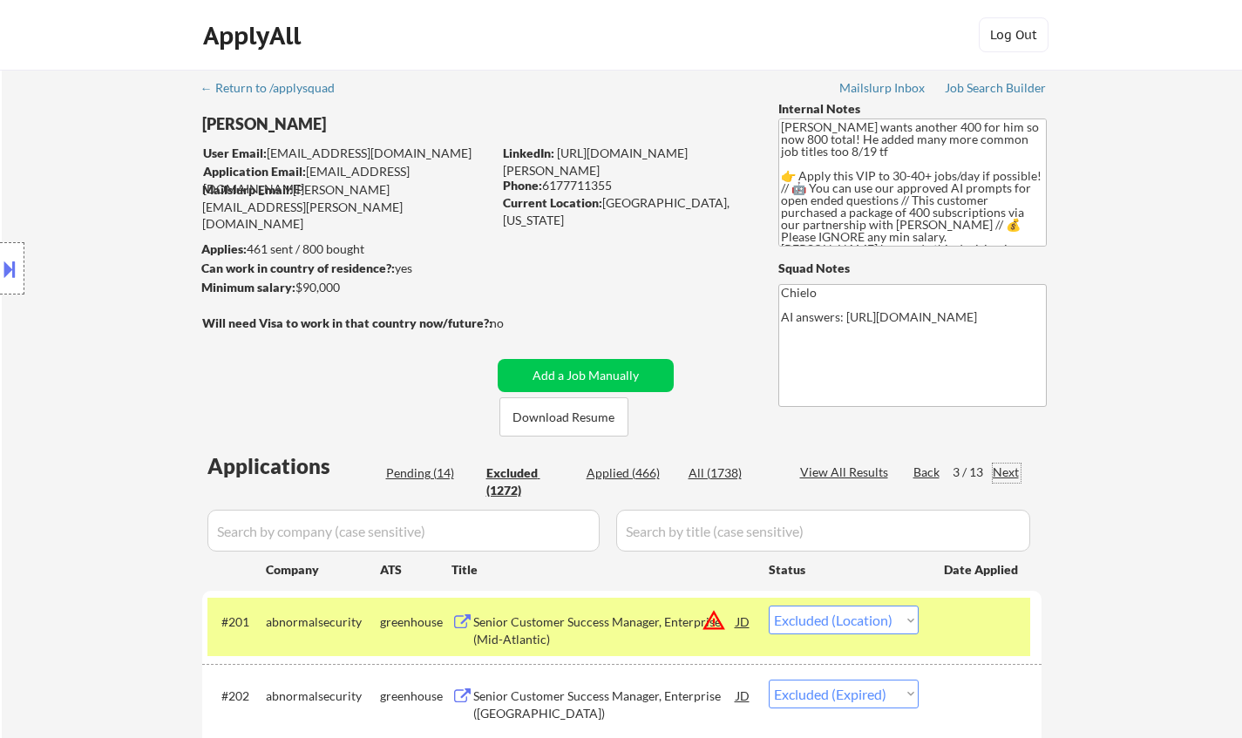
click at [1004, 466] on div "Next" at bounding box center [1006, 472] width 28 height 17
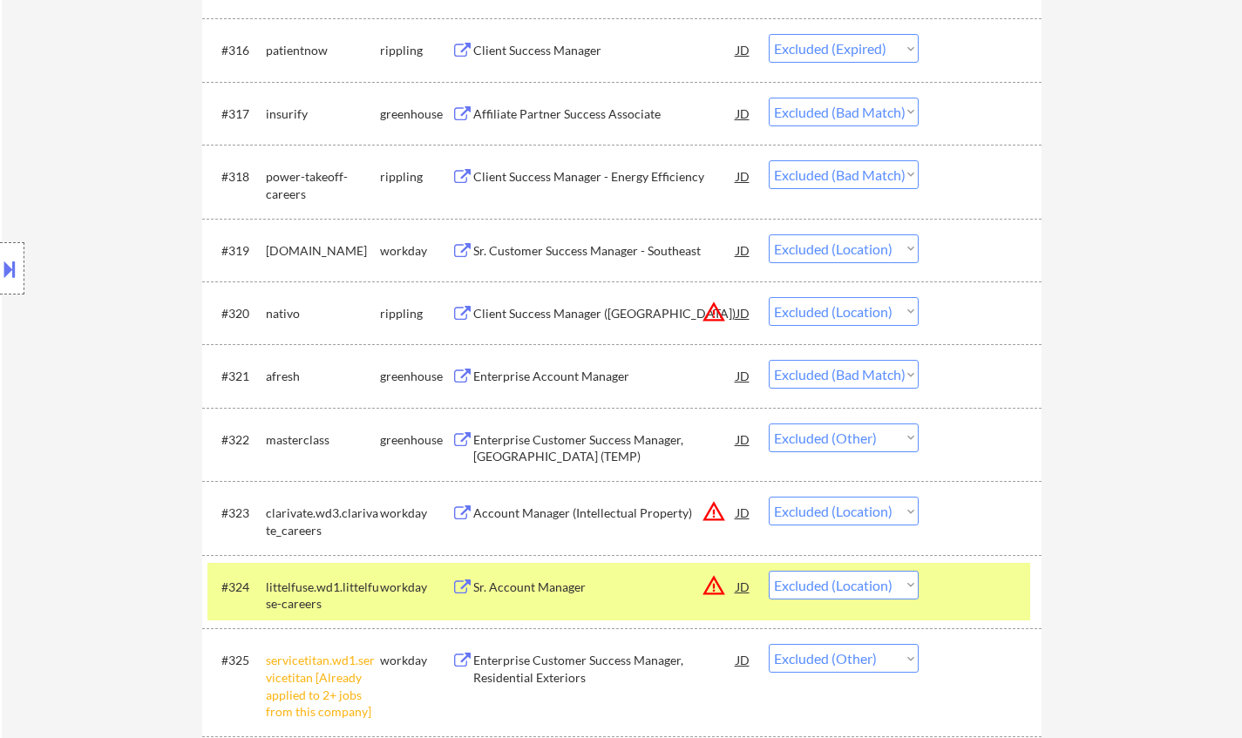
scroll to position [1655, 0]
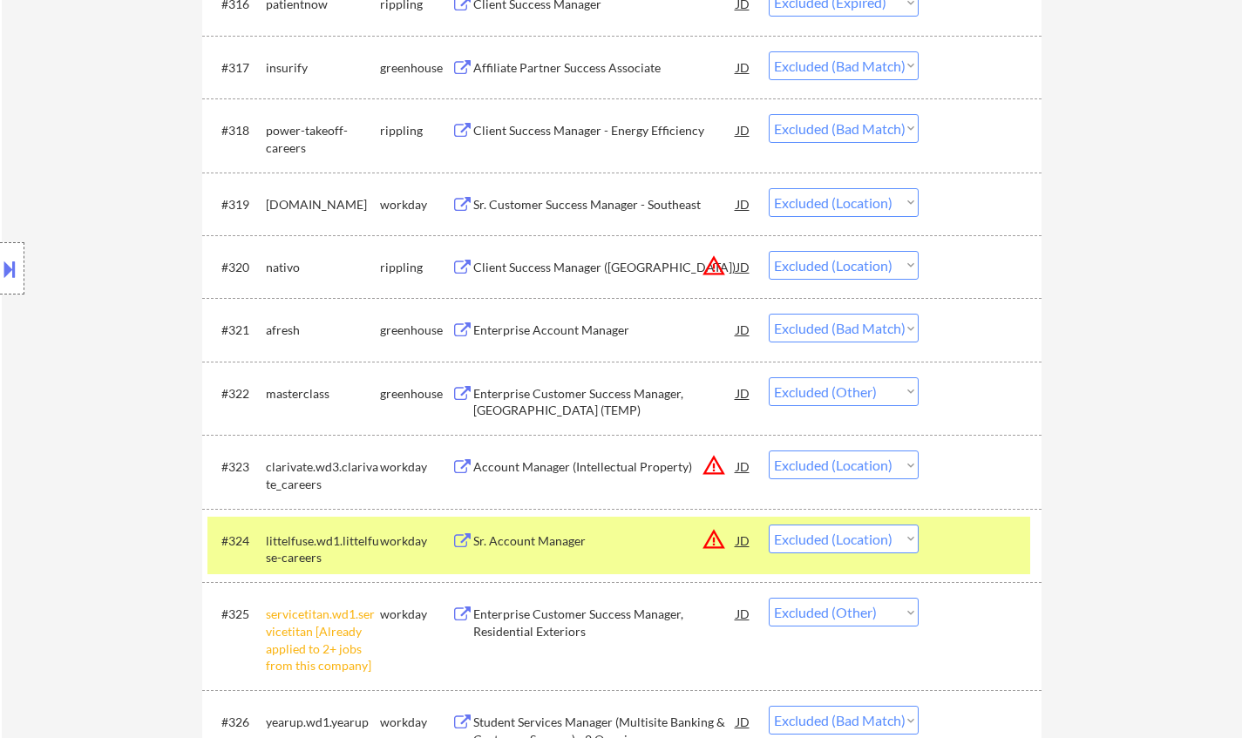
click at [585, 325] on div "Enterprise Account Manager" at bounding box center [604, 329] width 263 height 17
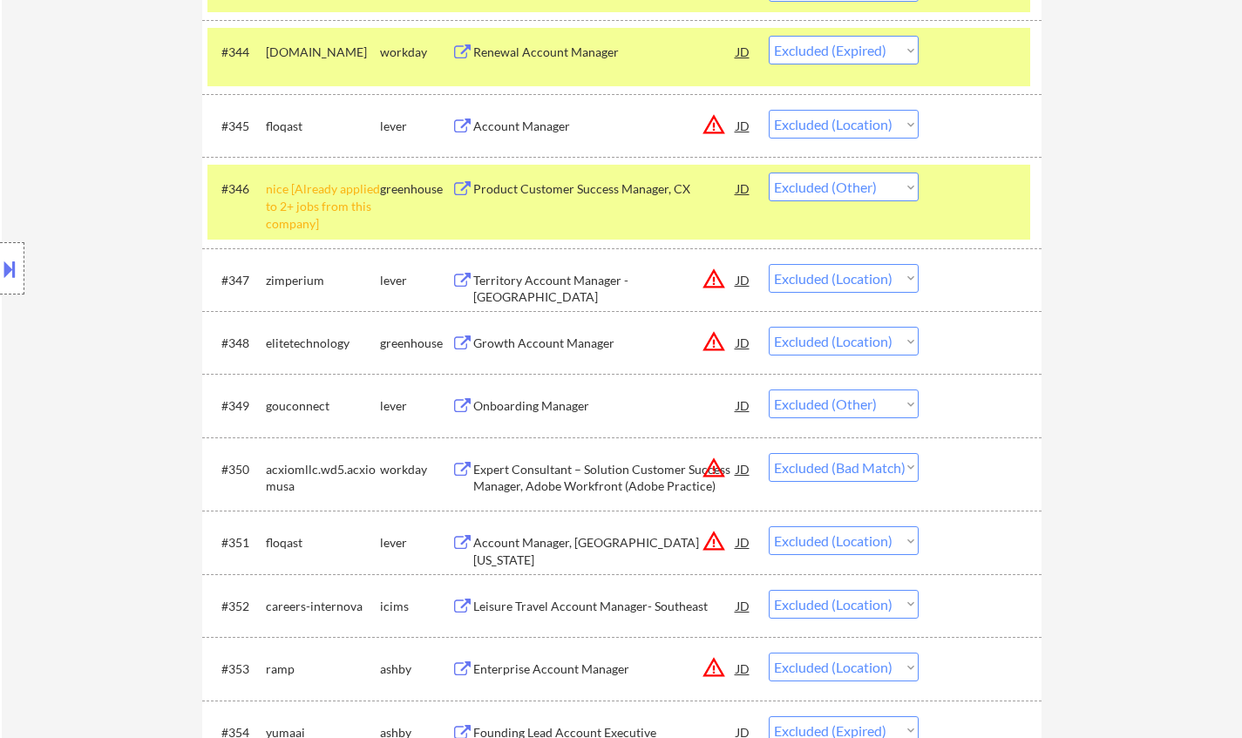
scroll to position [3659, 0]
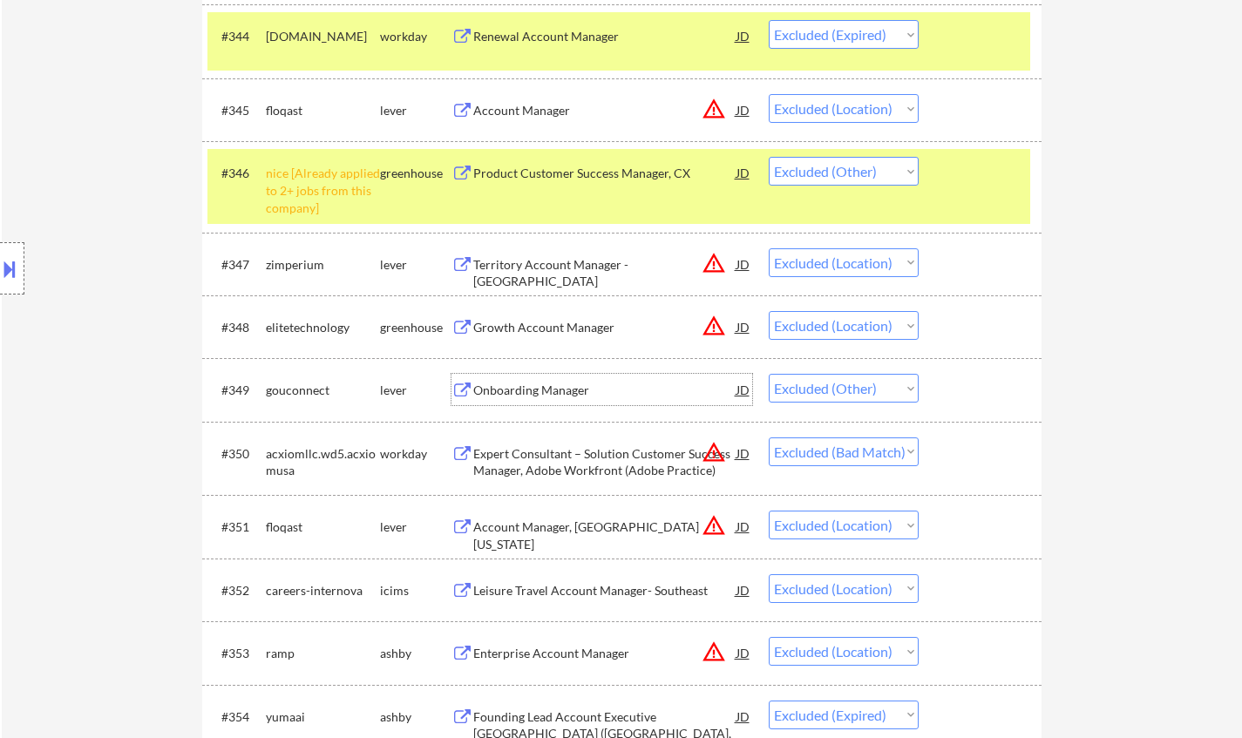
click at [523, 395] on div "Onboarding Manager" at bounding box center [604, 390] width 263 height 17
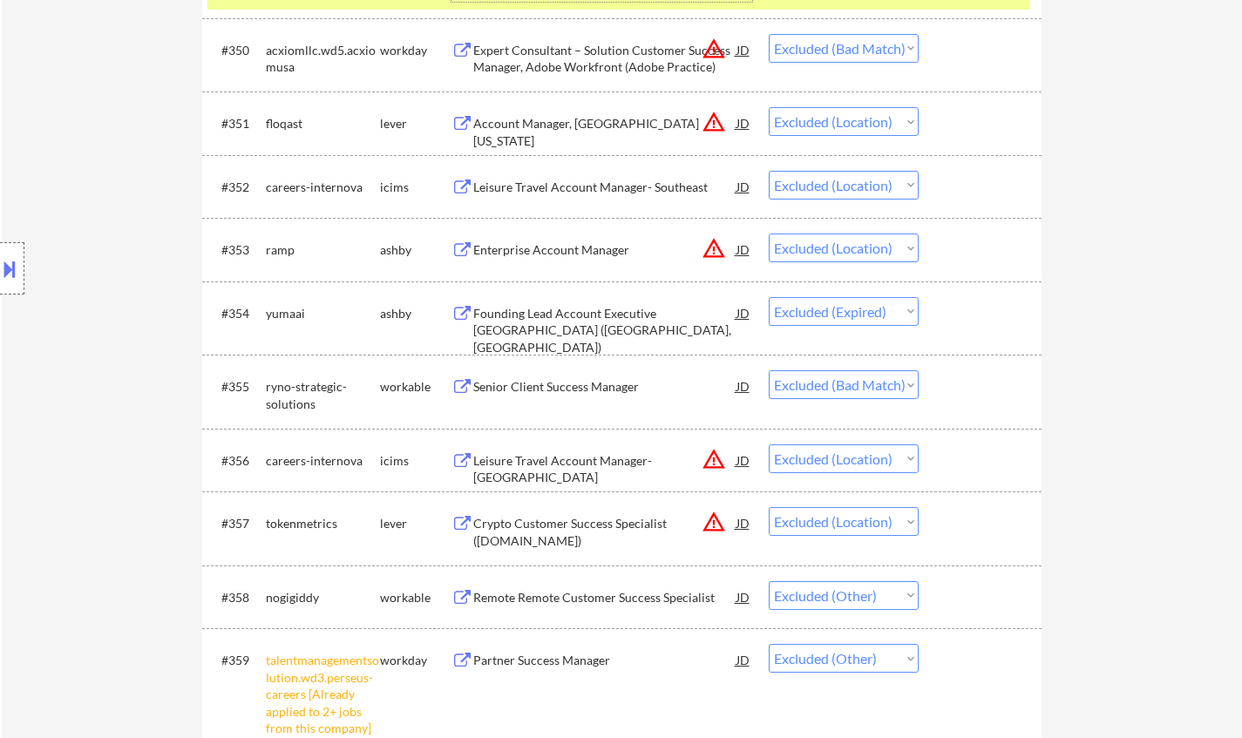
scroll to position [4095, 0]
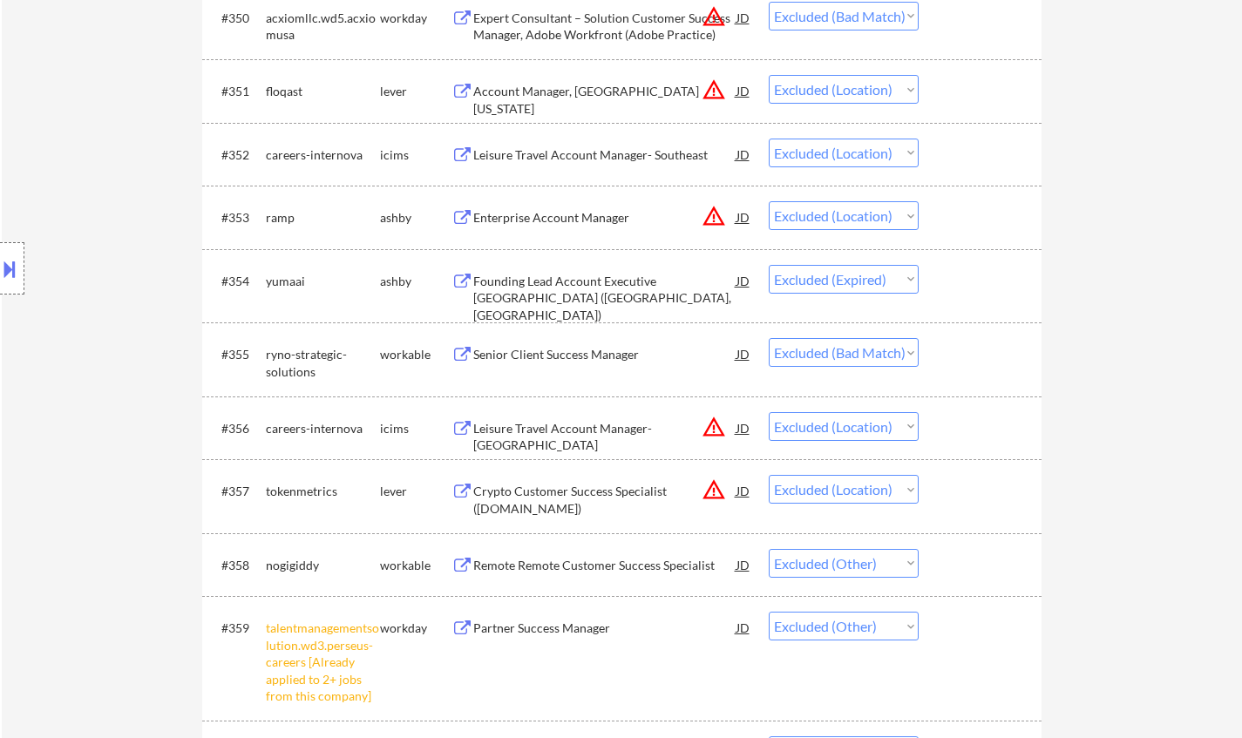
click at [557, 347] on div "Senior Client Success Manager" at bounding box center [604, 354] width 263 height 17
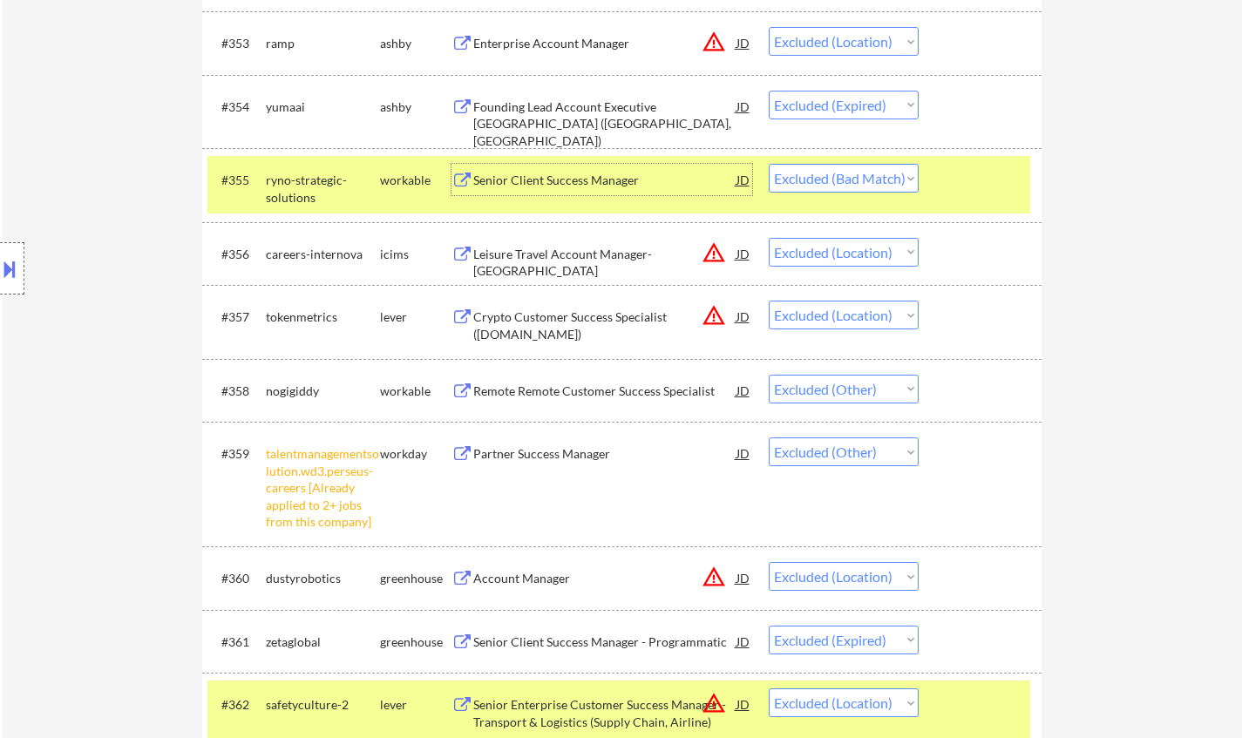
scroll to position [4356, 0]
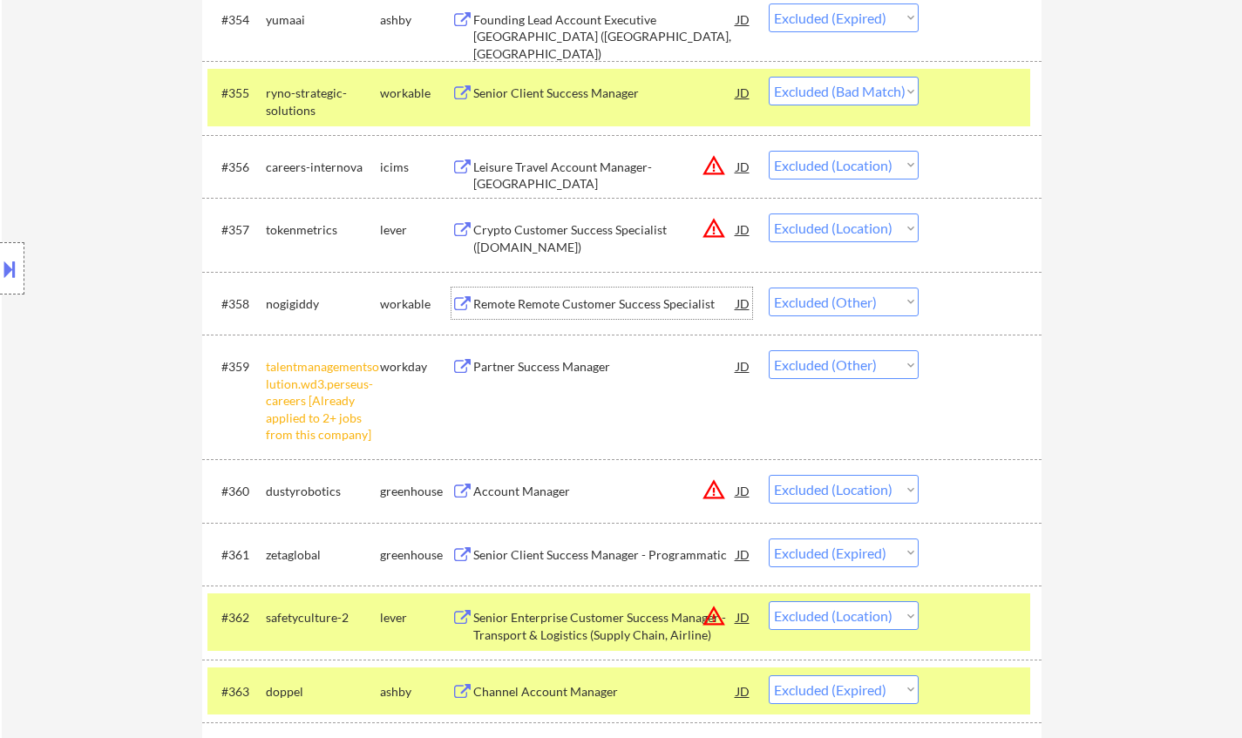
click at [606, 306] on div "Remote Remote Customer Success Specialist" at bounding box center [604, 303] width 263 height 17
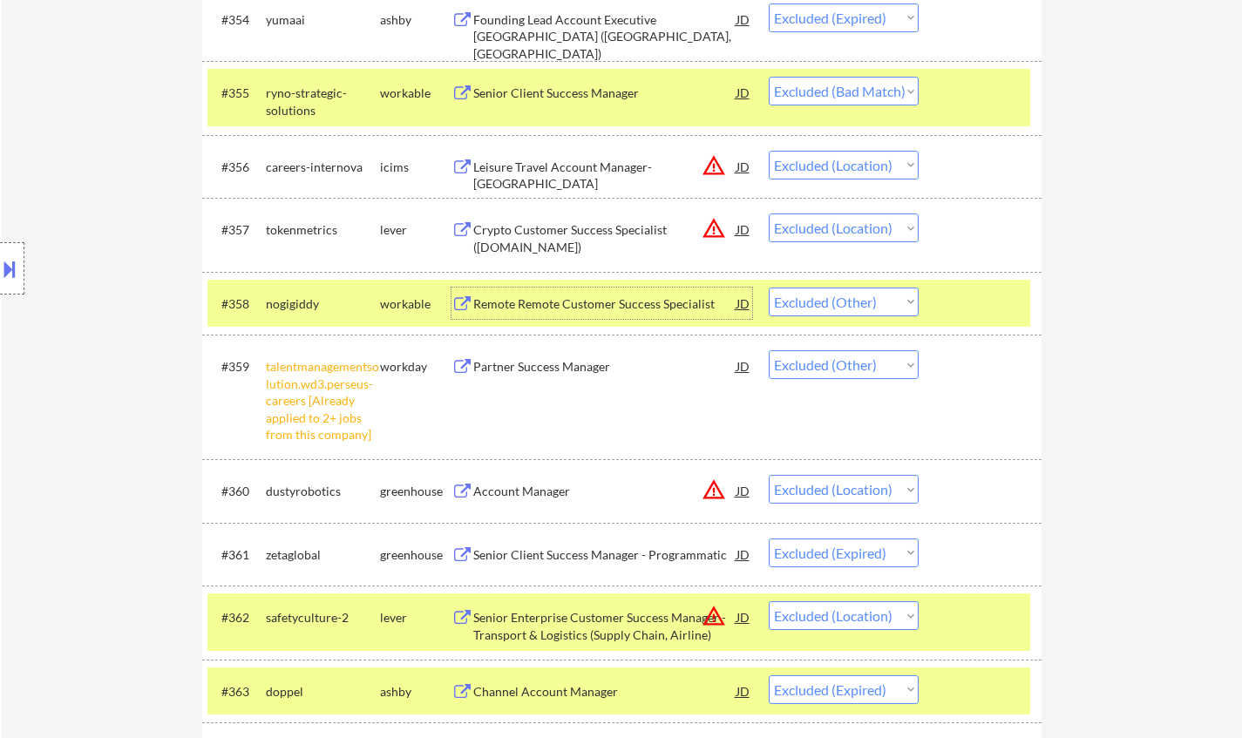
click at [868, 303] on select "Choose an option... Pending Applied Excluded (Questions) Excluded (Expired) Exc…" at bounding box center [843, 302] width 150 height 29
click at [768, 288] on select "Choose an option... Pending Applied Excluded (Questions) Excluded (Expired) Exc…" at bounding box center [843, 302] width 150 height 29
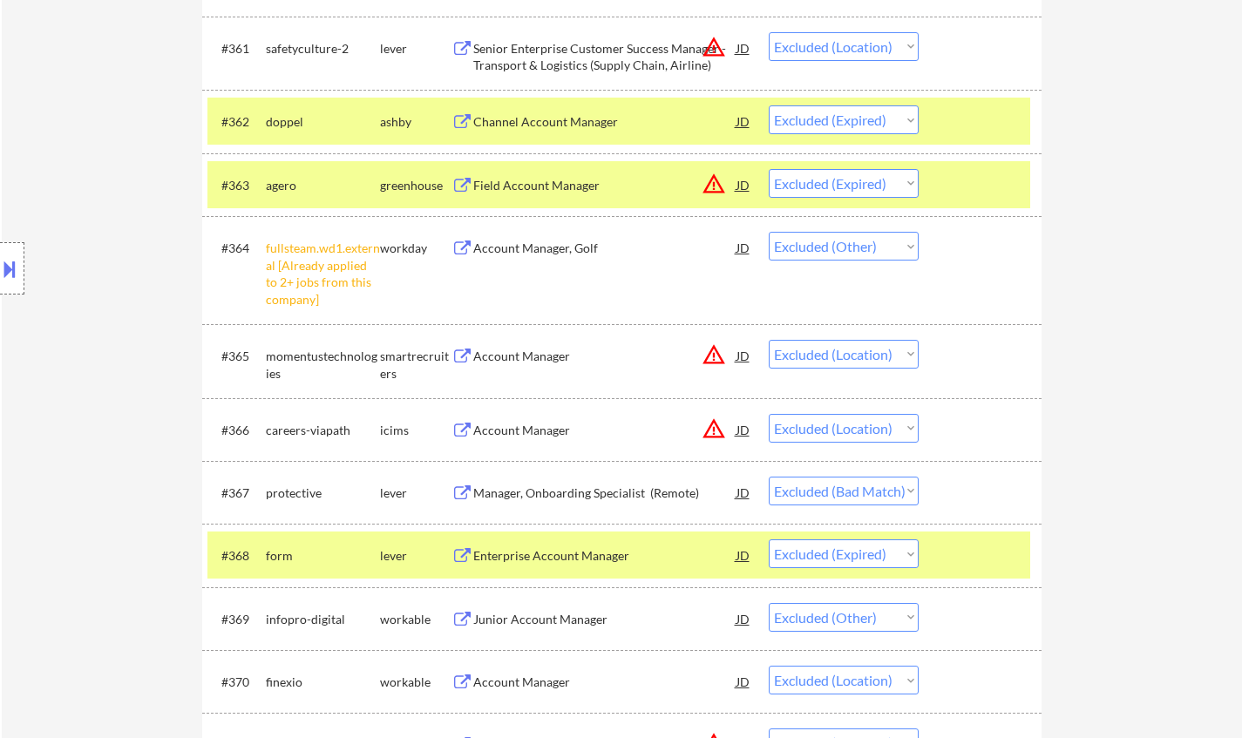
scroll to position [4879, 0]
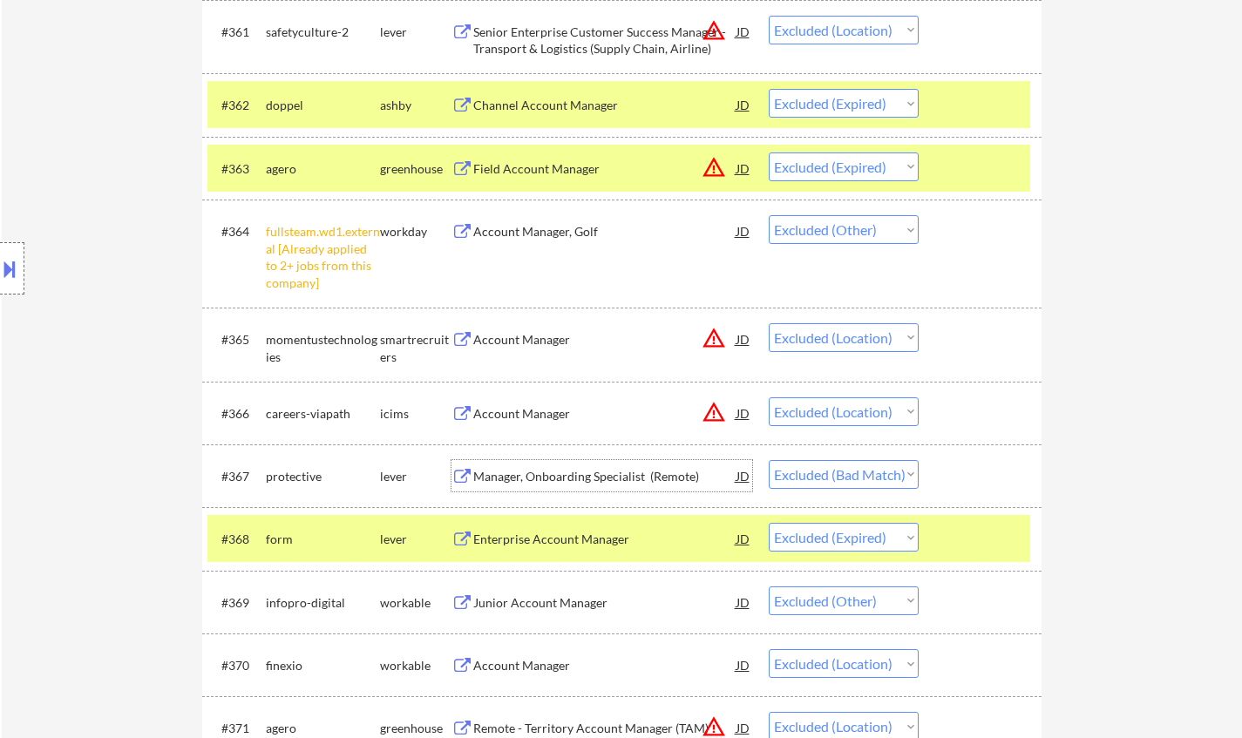
click at [534, 477] on div "Manager, Onboarding Specialist (Remote)" at bounding box center [604, 476] width 263 height 17
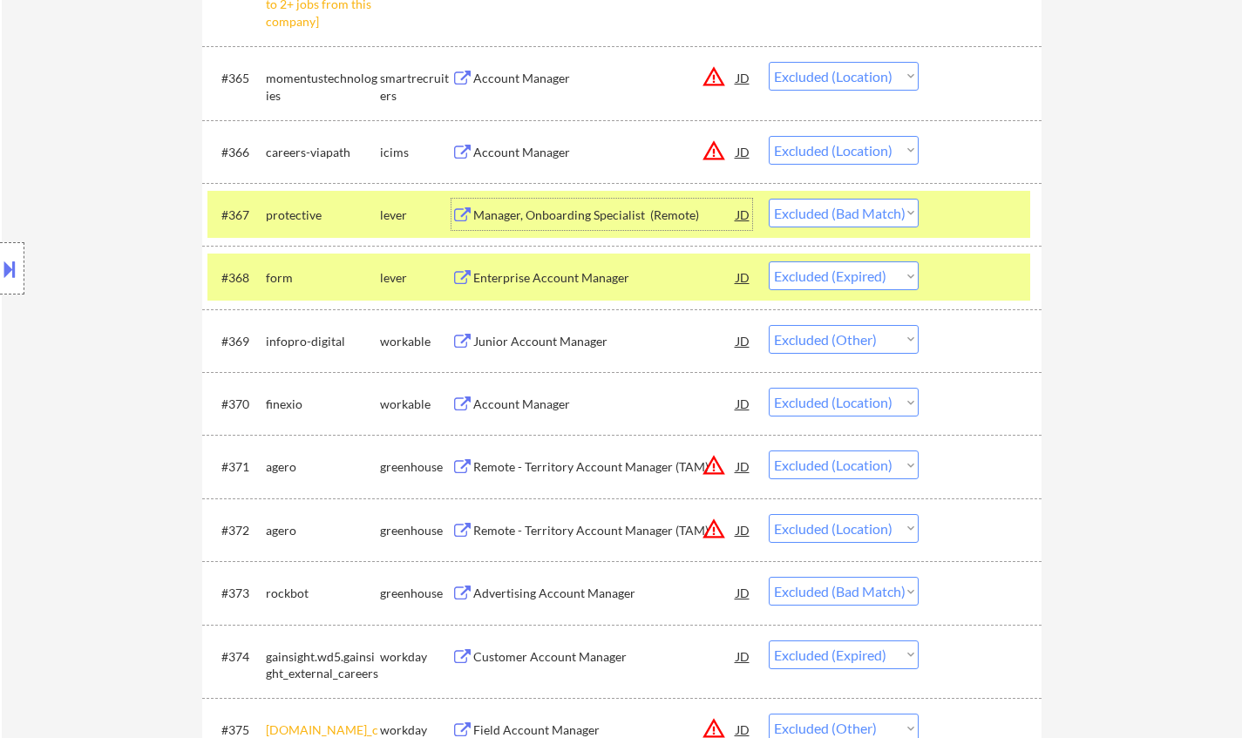
scroll to position [5228, 0]
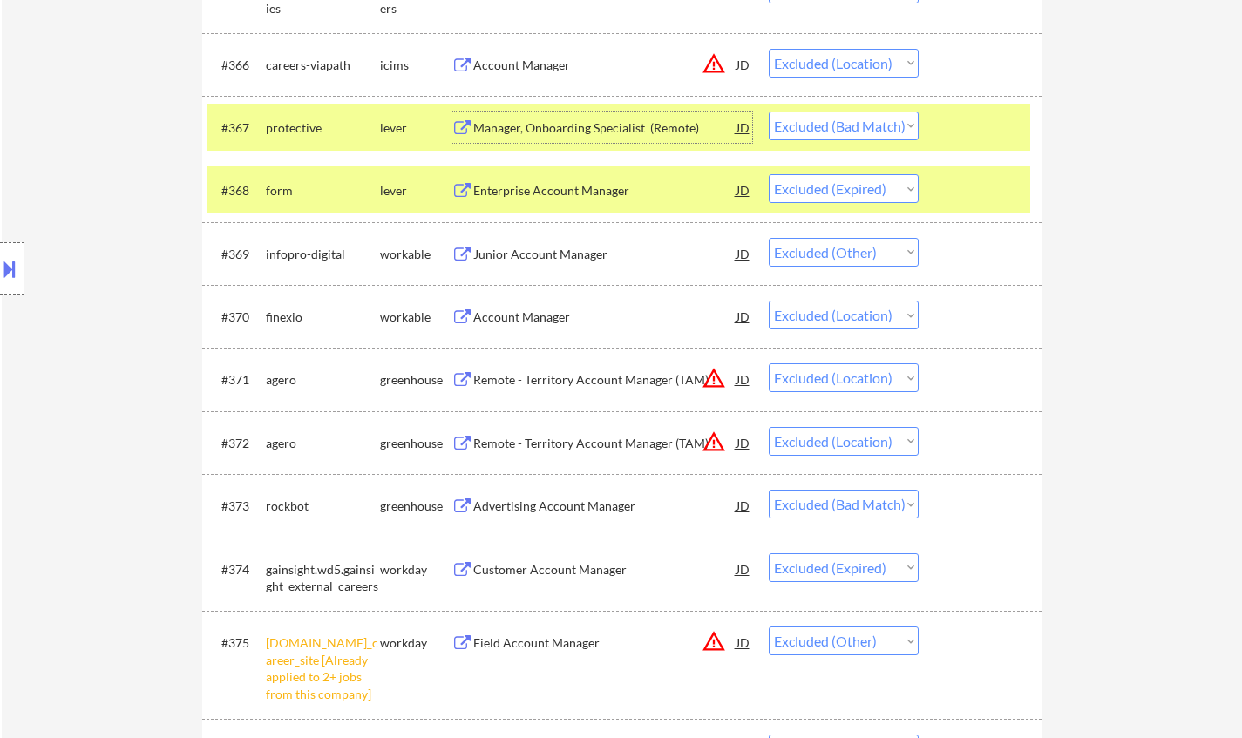
click at [557, 500] on div "Advertising Account Manager" at bounding box center [604, 505] width 263 height 17
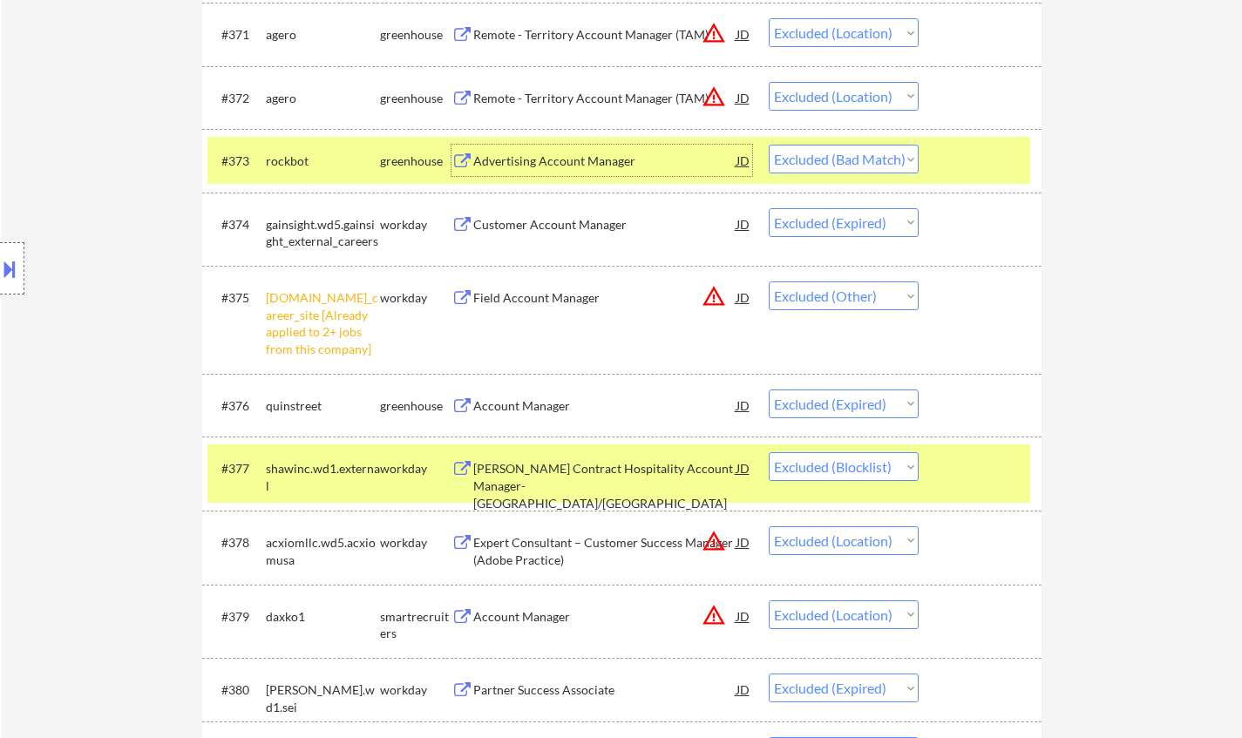
scroll to position [5576, 0]
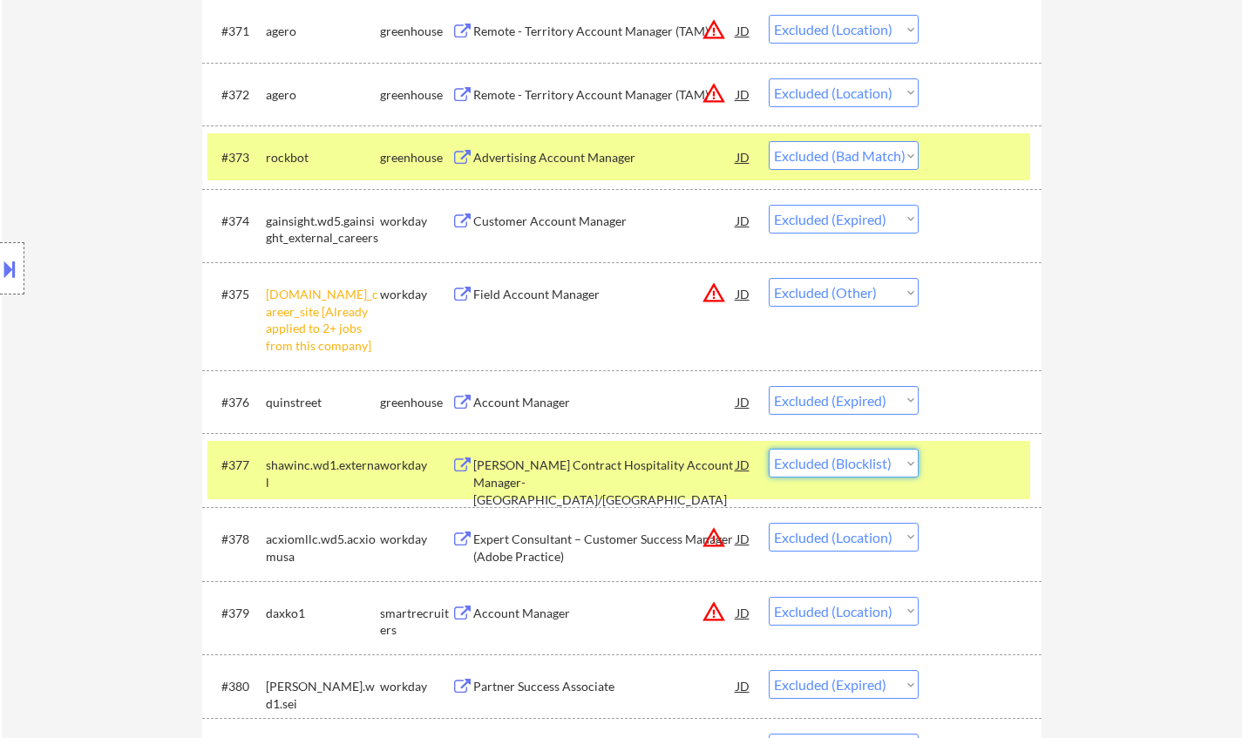
click at [872, 466] on select "Choose an option... Pending Applied Excluded (Questions) Excluded (Expired) Exc…" at bounding box center [843, 463] width 150 height 29
click at [768, 449] on select "Choose an option... Pending Applied Excluded (Questions) Excluded (Expired) Exc…" at bounding box center [843, 463] width 150 height 29
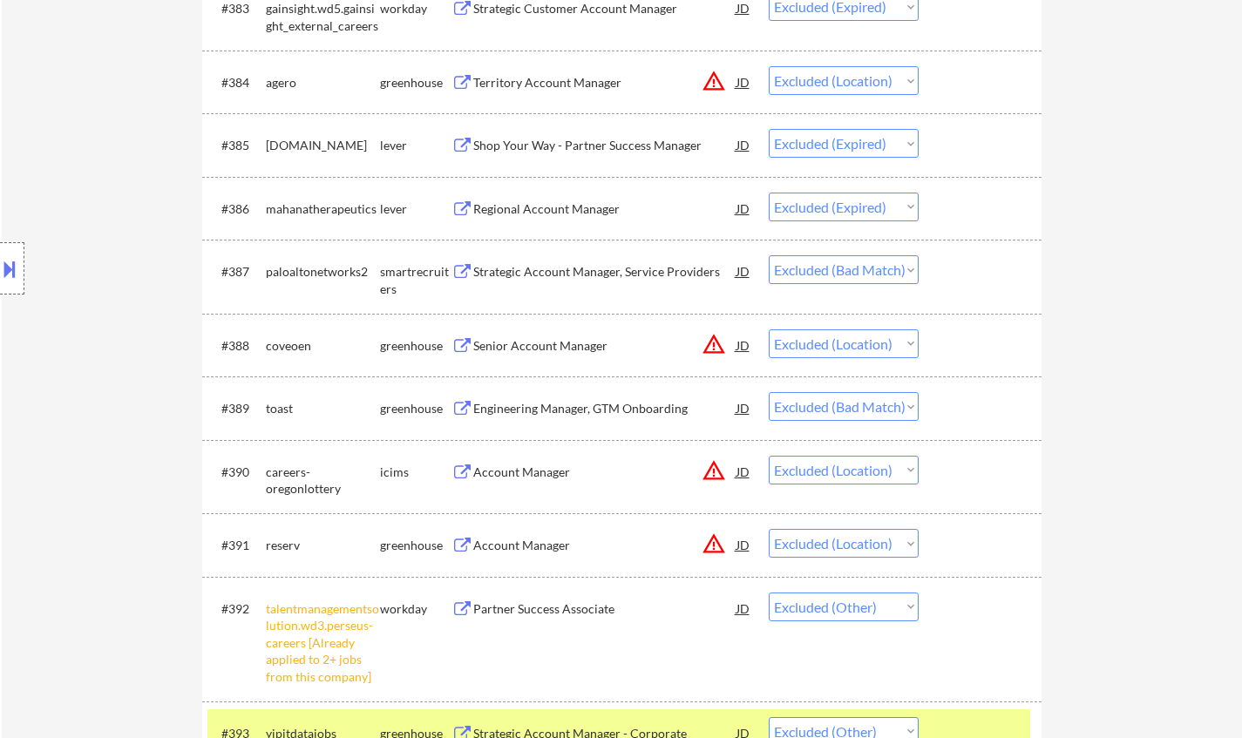
scroll to position [6360, 0]
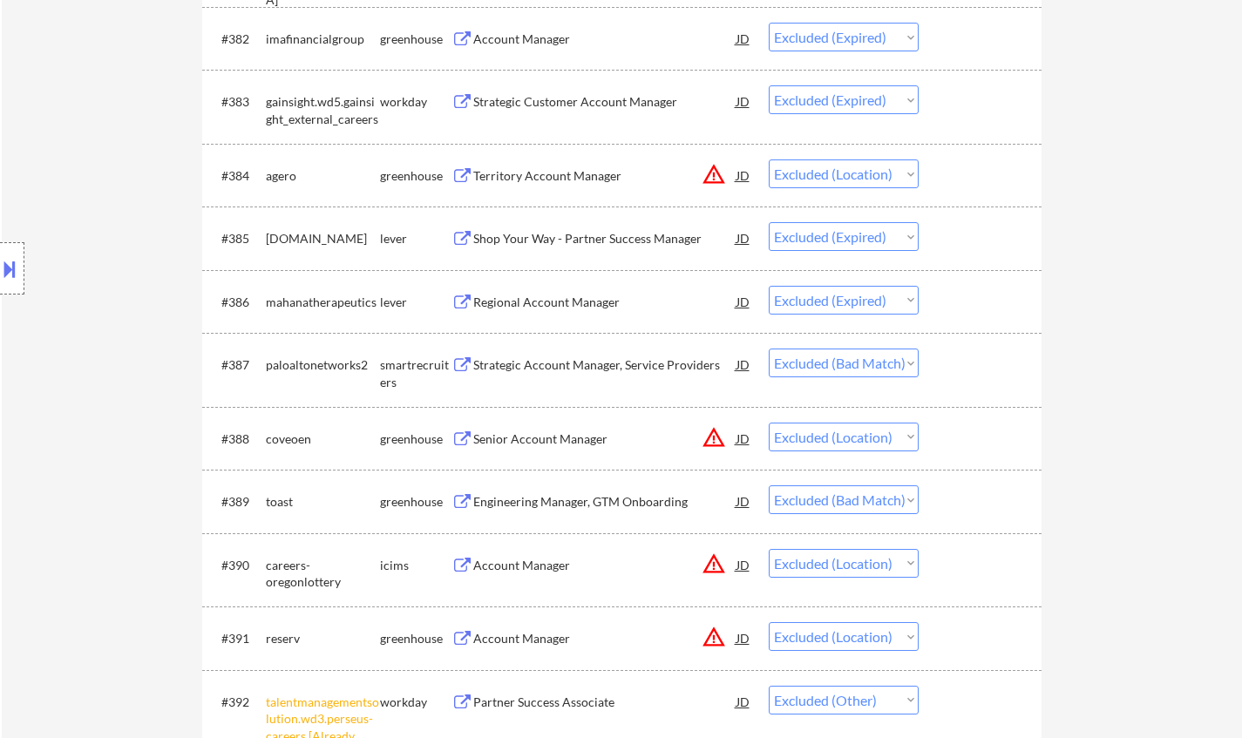
click at [610, 356] on div "Strategic Account Manager, Service Providers" at bounding box center [604, 364] width 263 height 17
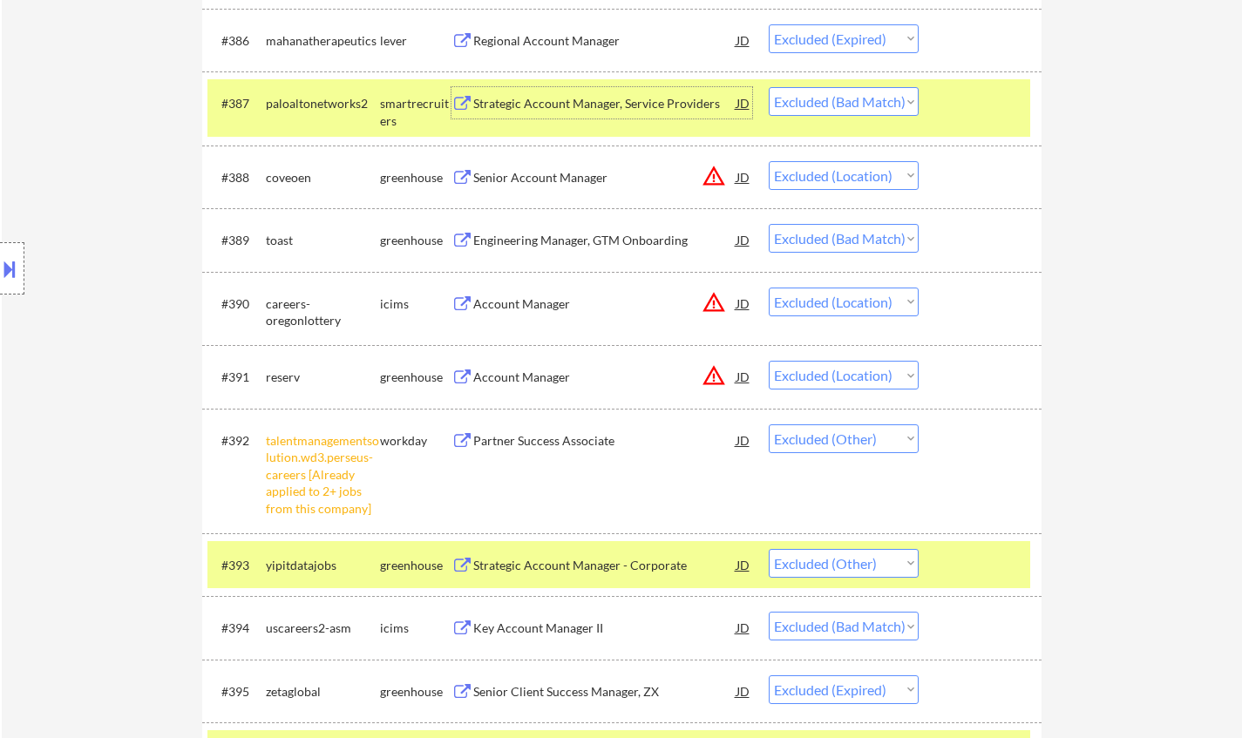
scroll to position [0, 0]
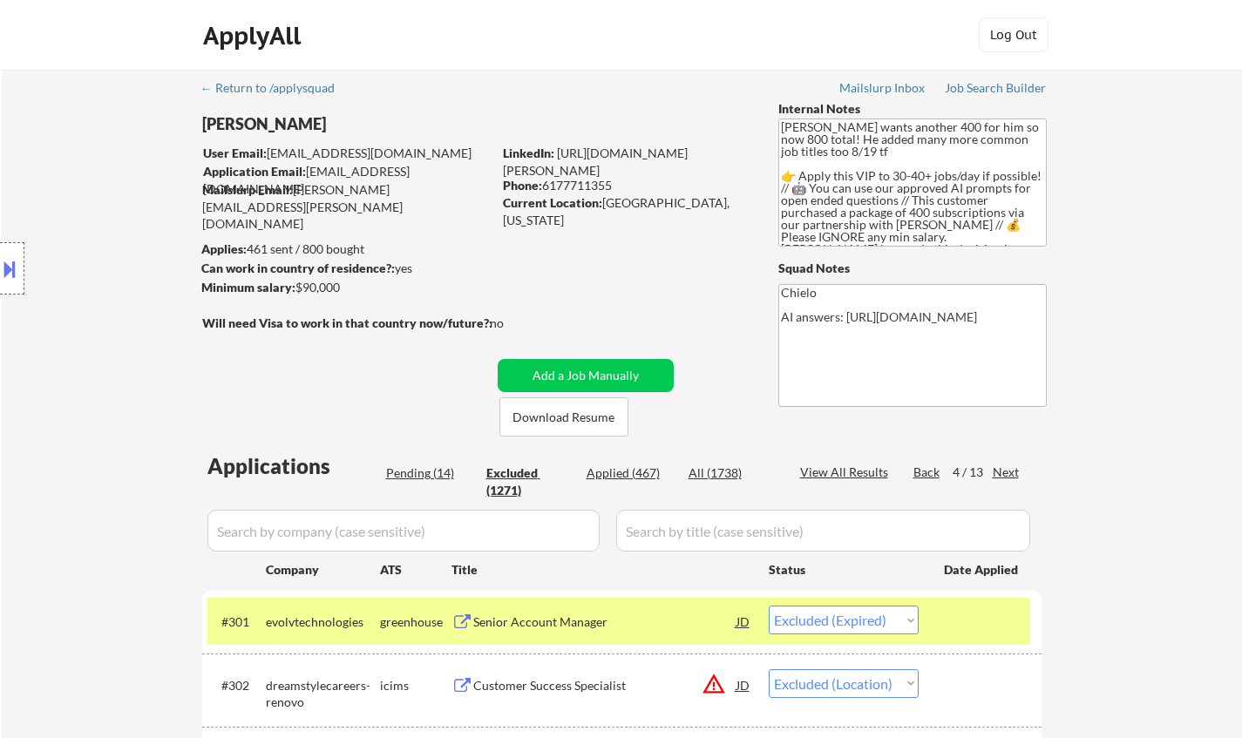
click at [1007, 471] on div "Next" at bounding box center [1006, 472] width 28 height 17
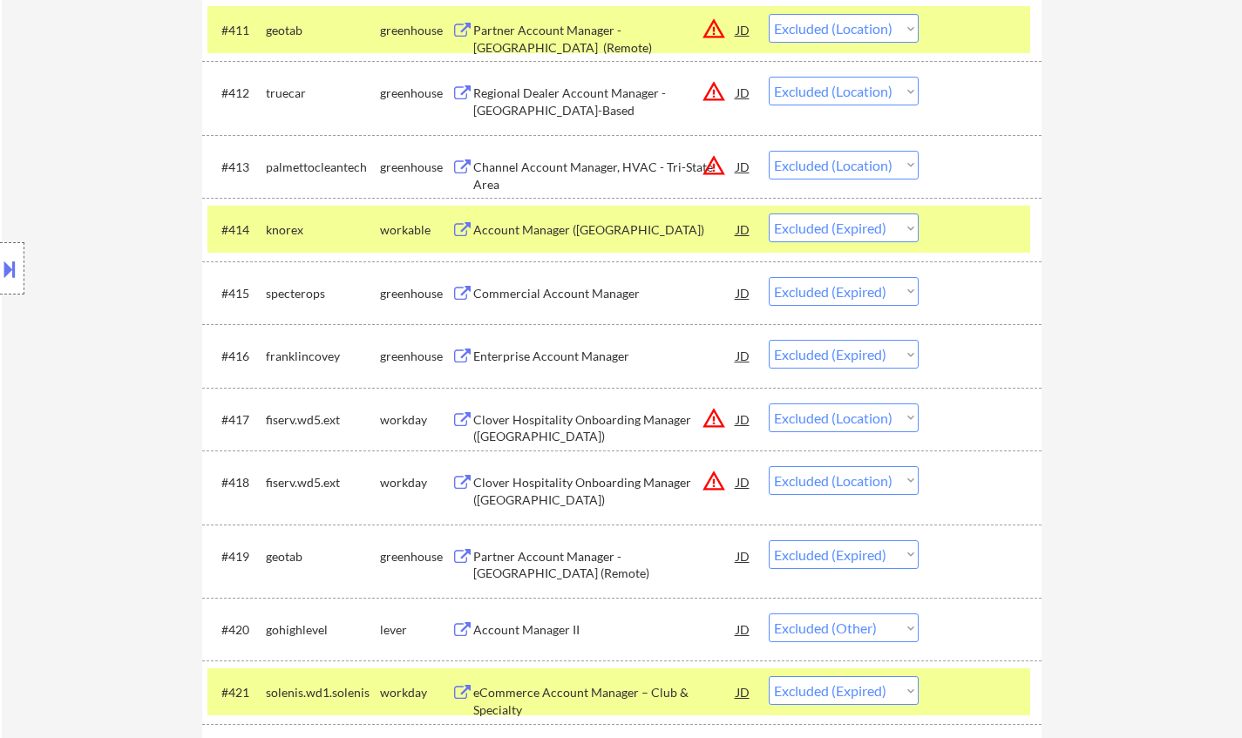
scroll to position [1481, 0]
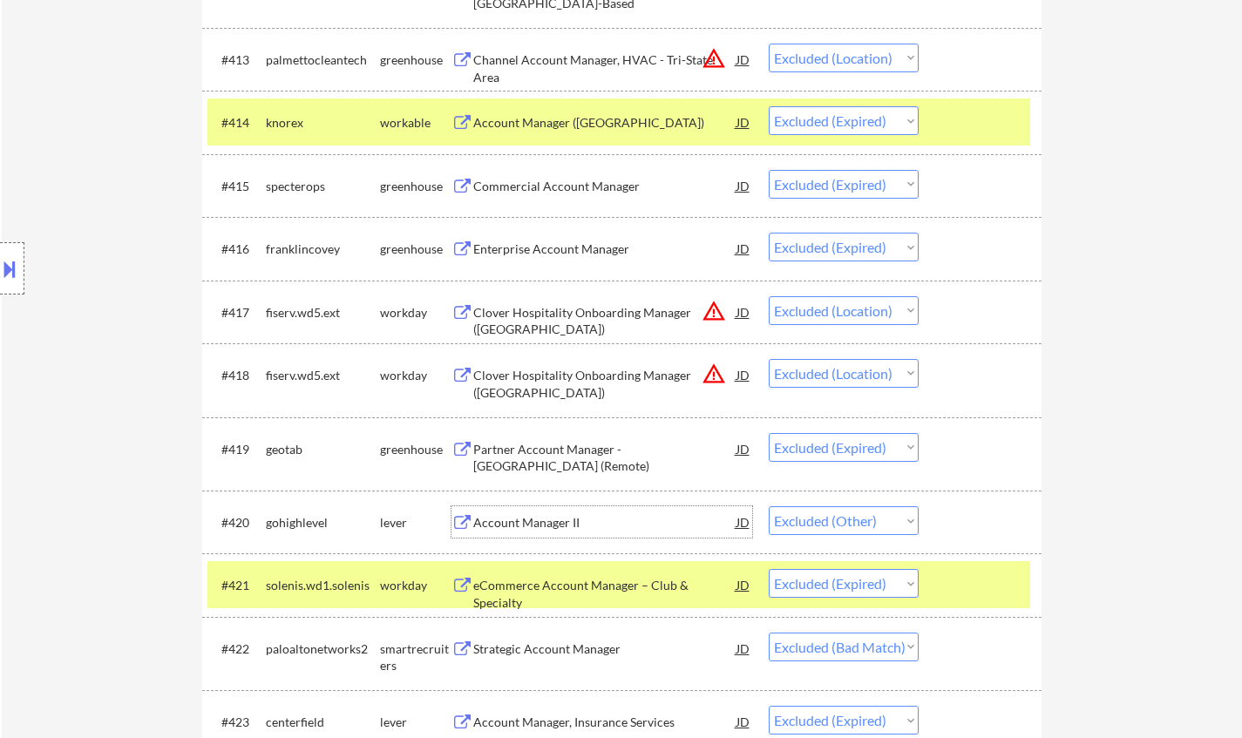
click at [538, 522] on div "Account Manager II" at bounding box center [604, 522] width 263 height 17
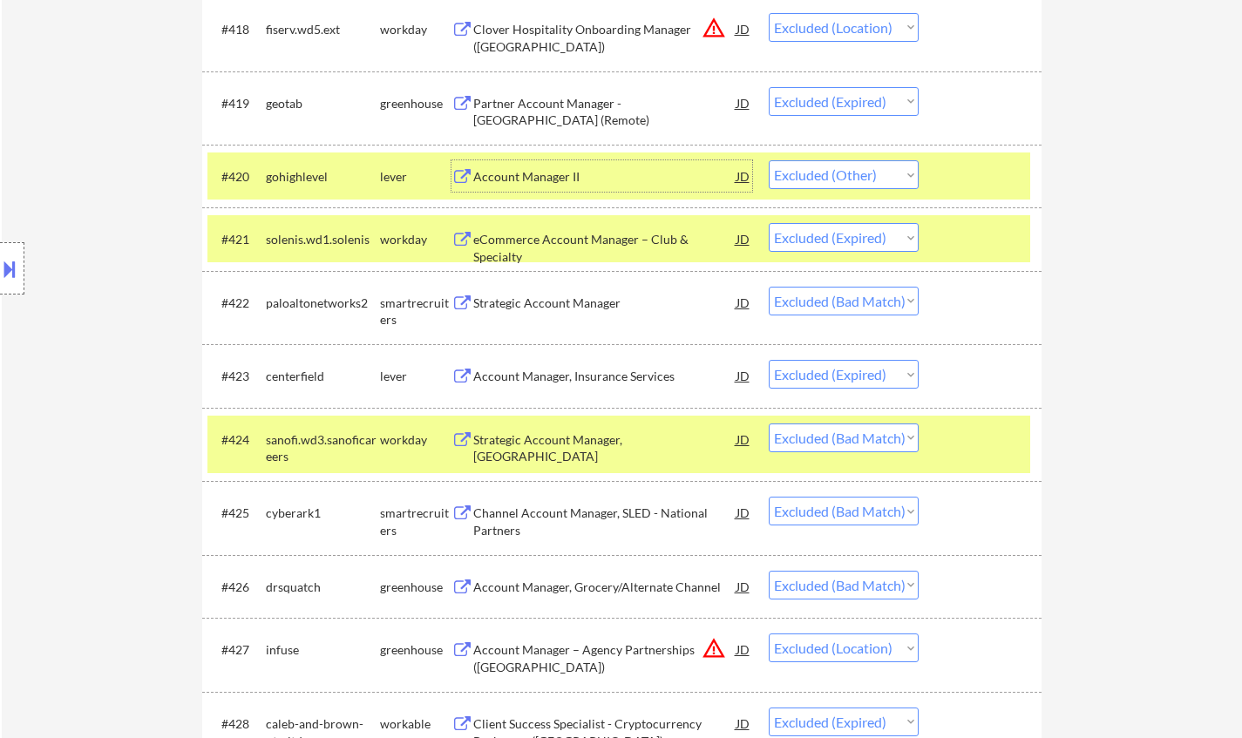
scroll to position [1830, 0]
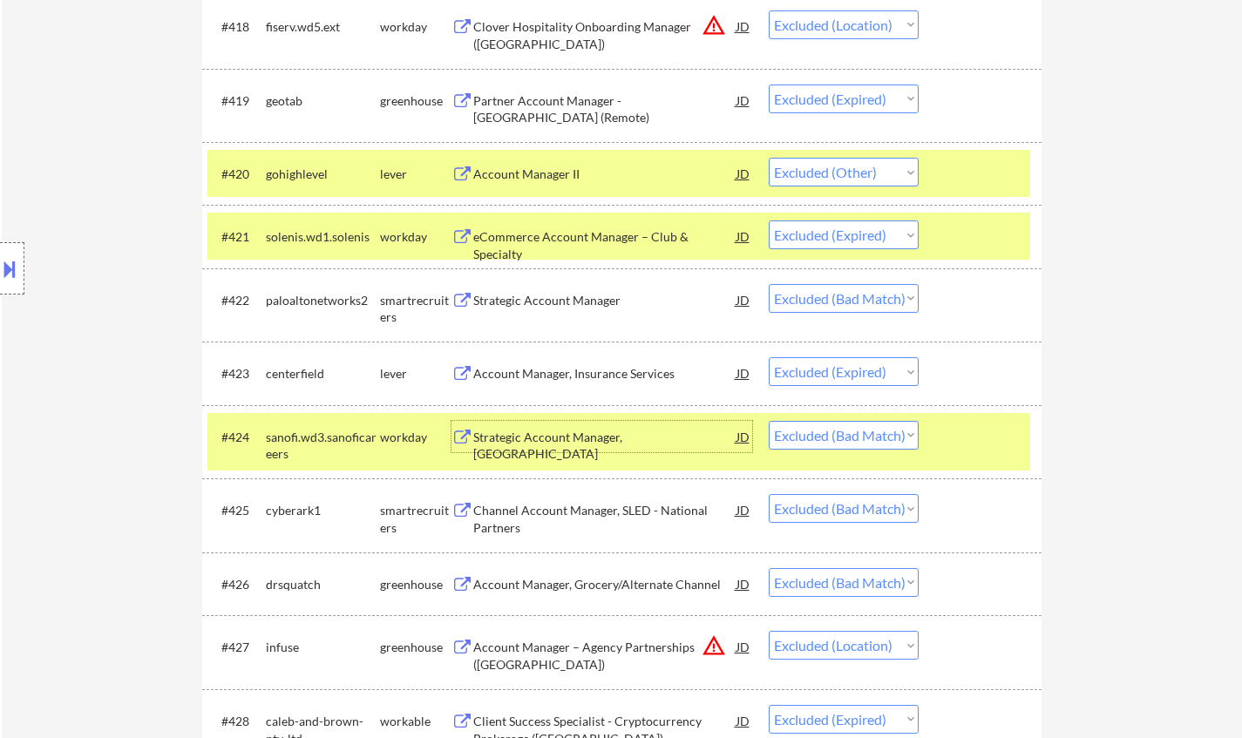
click at [591, 431] on div "Strategic Account Manager, Boston" at bounding box center [604, 446] width 263 height 34
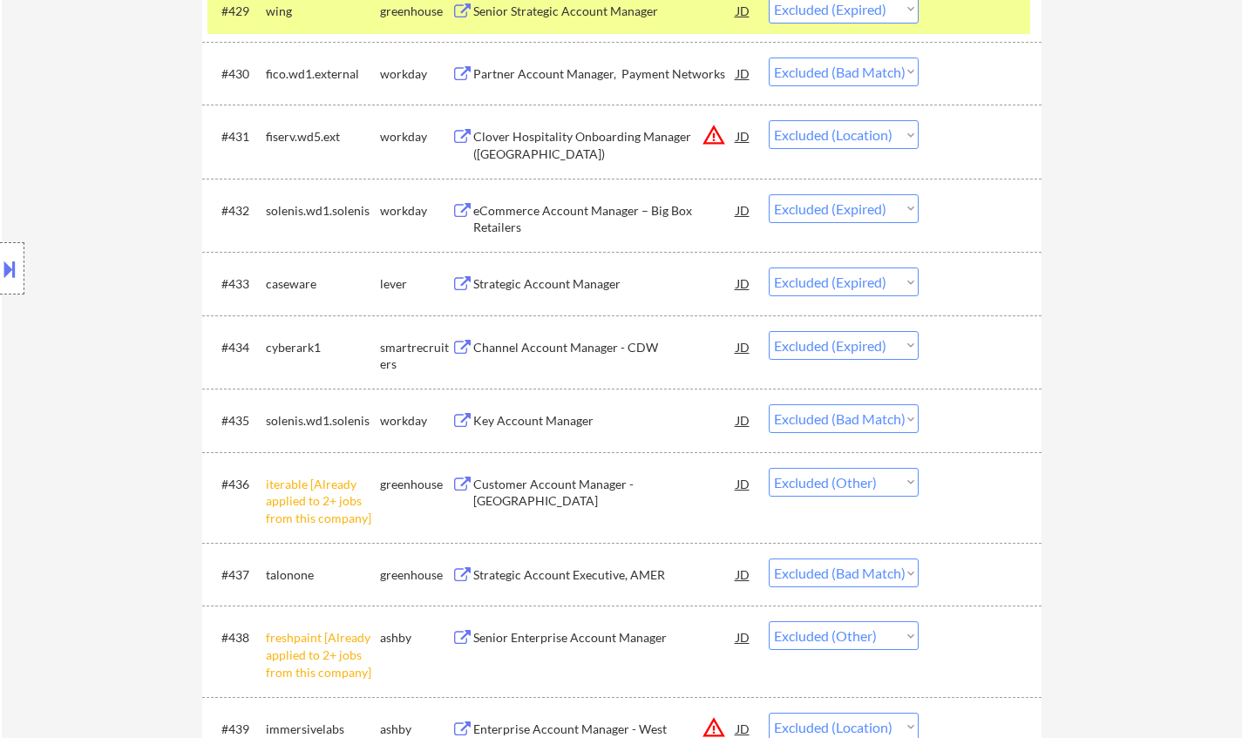
scroll to position [2701, 0]
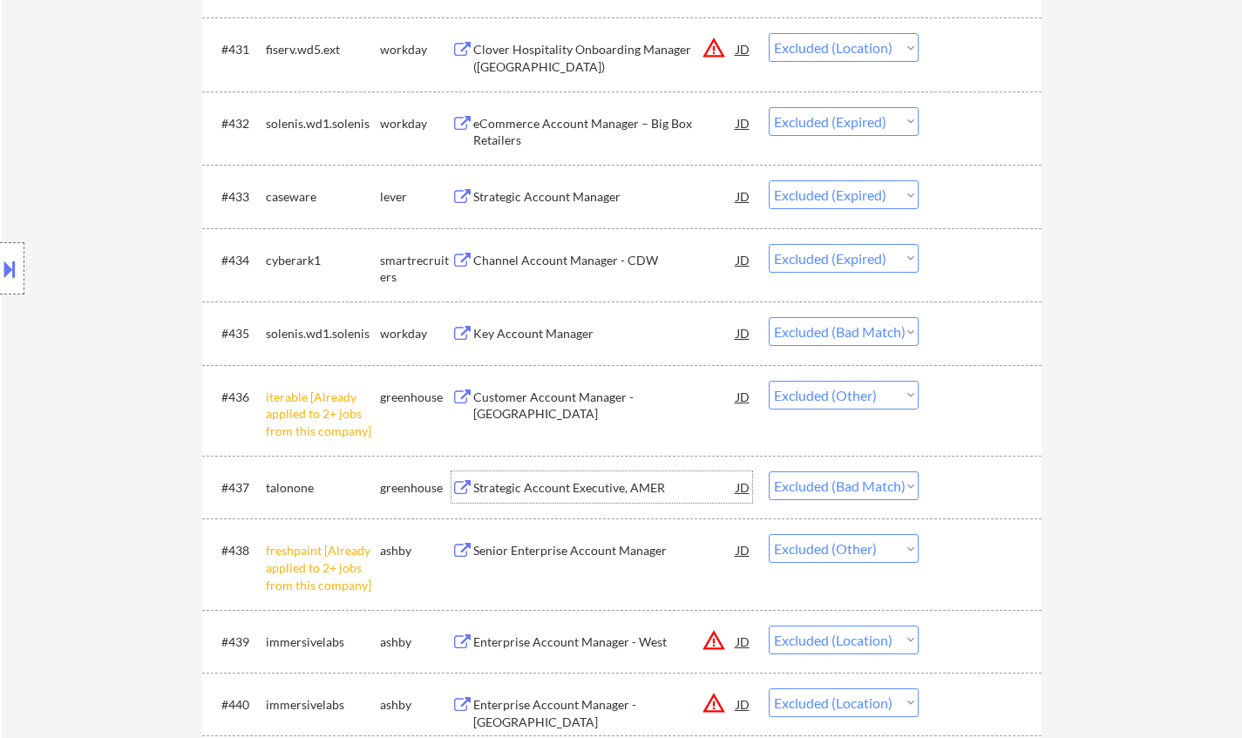
click at [606, 492] on div "Strategic Account Executive, AMER" at bounding box center [604, 487] width 263 height 17
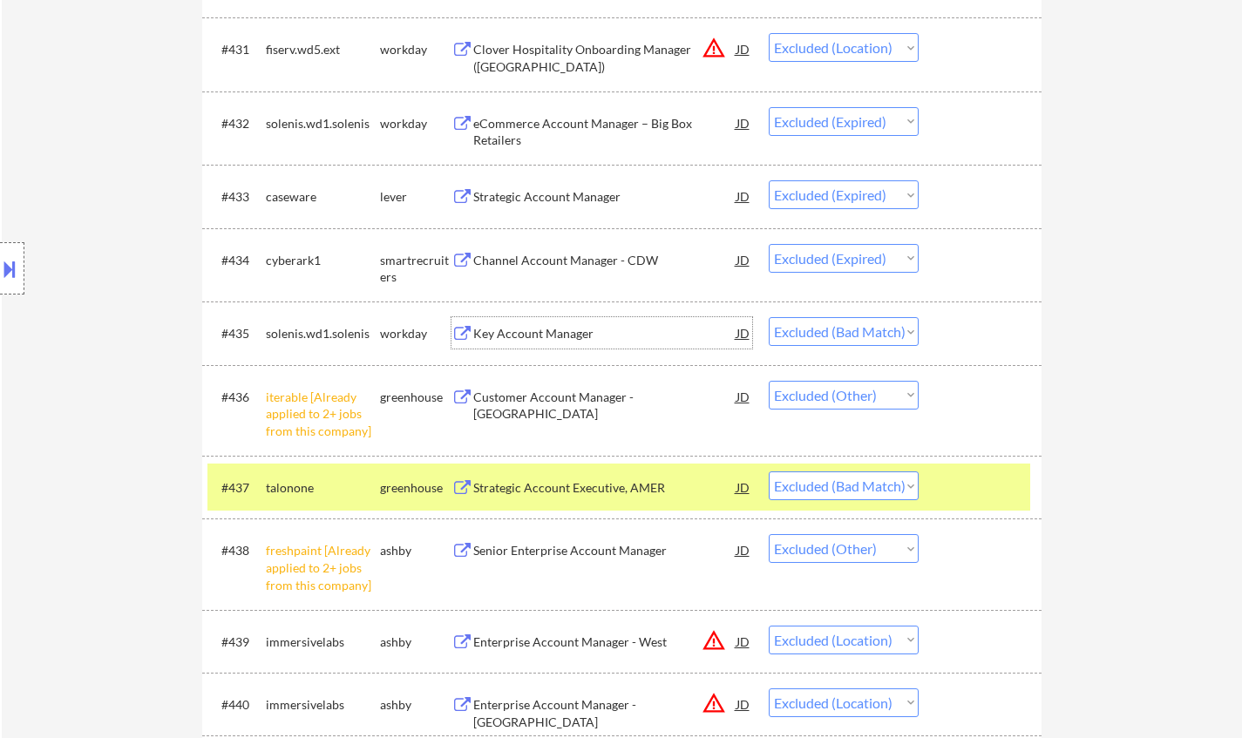
click at [546, 336] on div "Key Account Manager" at bounding box center [604, 333] width 263 height 17
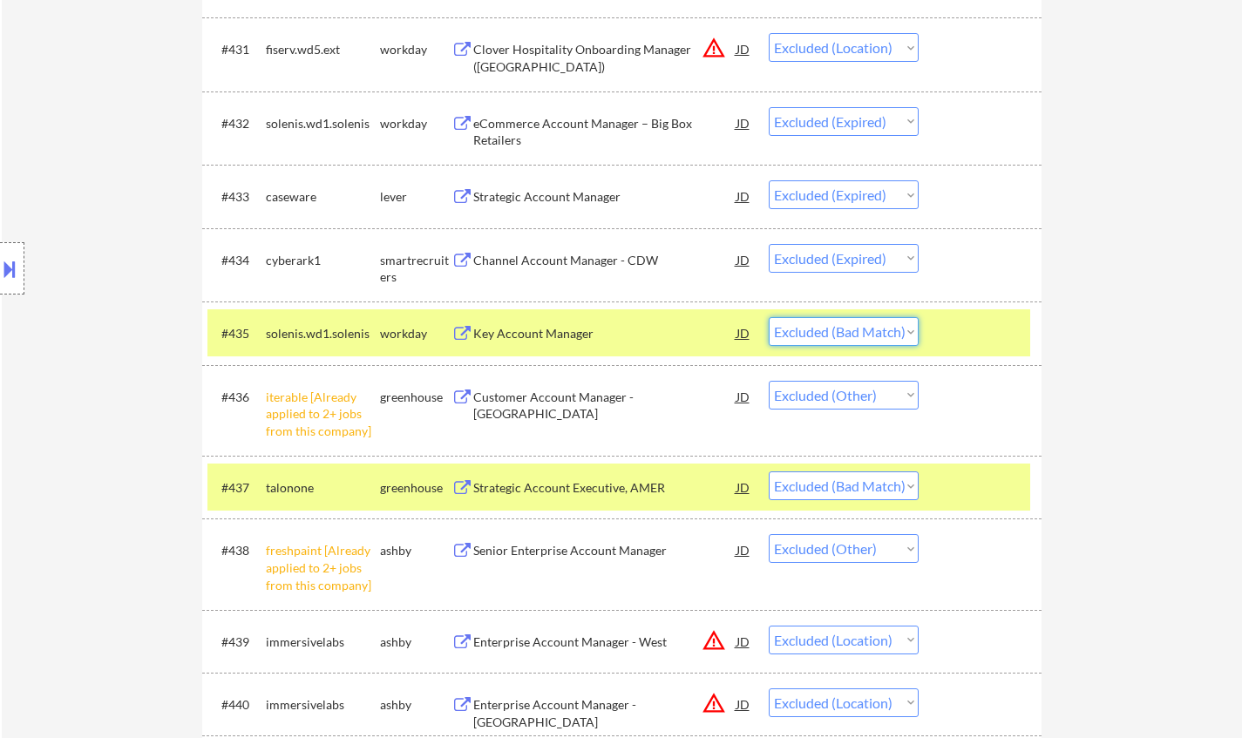
click at [827, 335] on select "Choose an option... Pending Applied Excluded (Questions) Excluded (Expired) Exc…" at bounding box center [843, 331] width 150 height 29
click at [768, 317] on select "Choose an option... Pending Applied Excluded (Questions) Excluded (Expired) Exc…" at bounding box center [843, 331] width 150 height 29
click at [870, 475] on select "Choose an option... Pending Applied Excluded (Questions) Excluded (Expired) Exc…" at bounding box center [843, 485] width 150 height 29
click at [768, 471] on select "Choose an option... Pending Applied Excluded (Questions) Excluded (Expired) Exc…" at bounding box center [843, 485] width 150 height 29
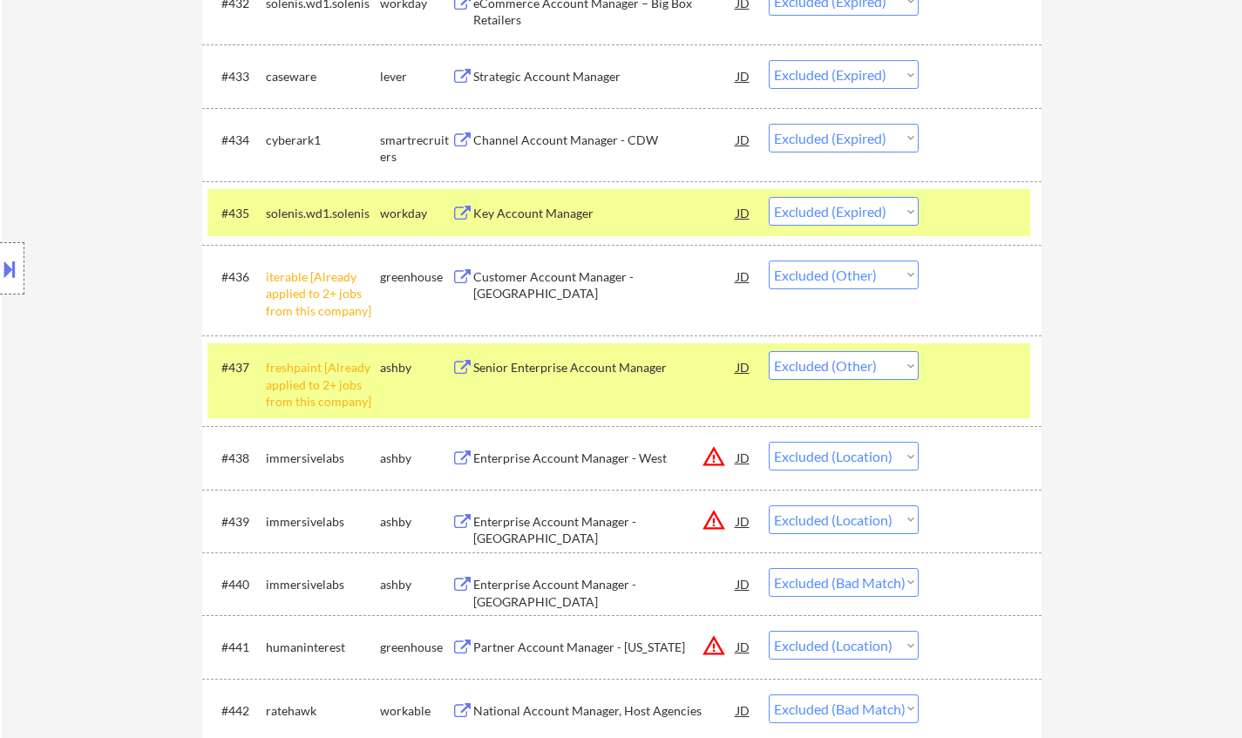
scroll to position [2962, 0]
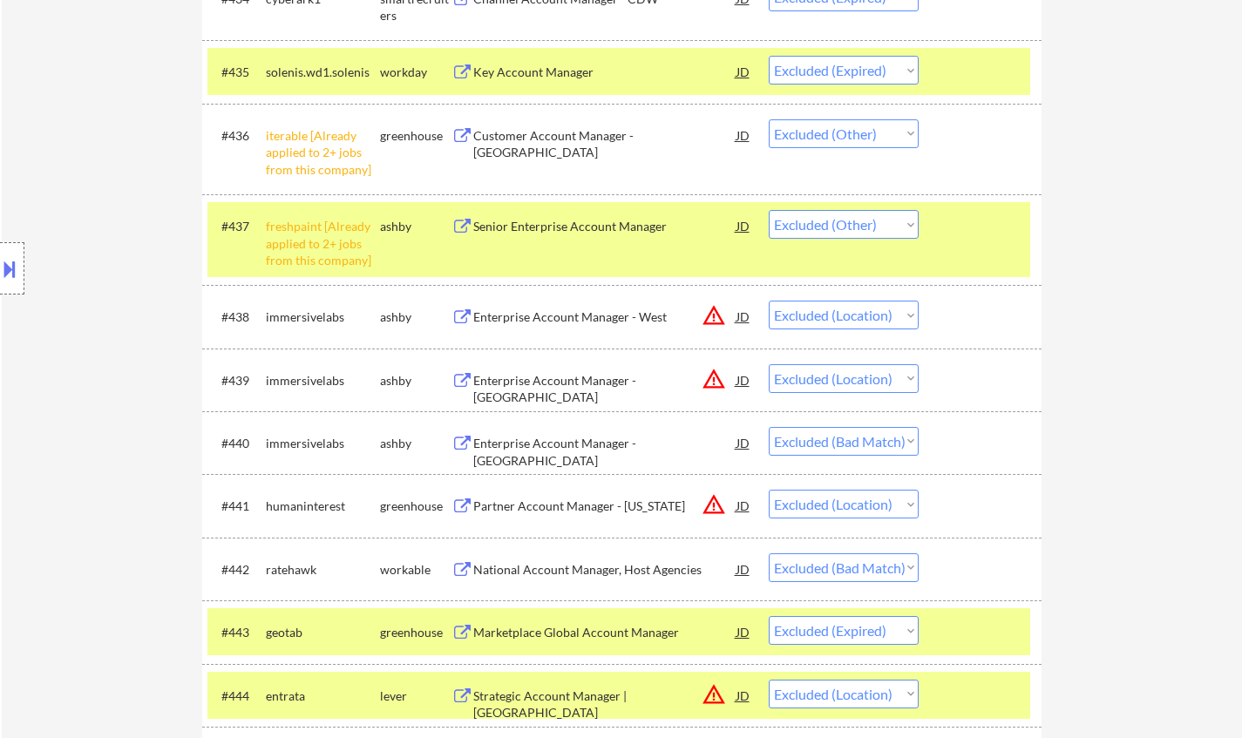
click at [561, 442] on div "Enterprise Account Manager - East" at bounding box center [604, 452] width 263 height 34
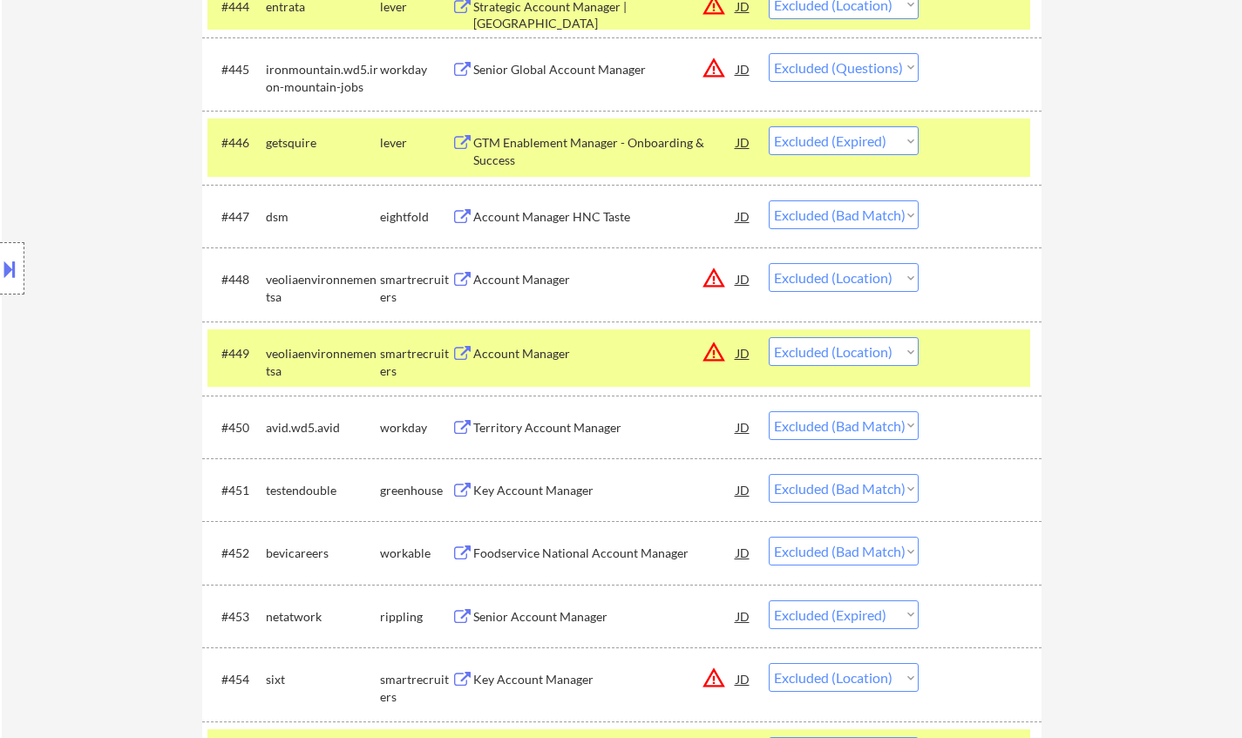
scroll to position [3746, 0]
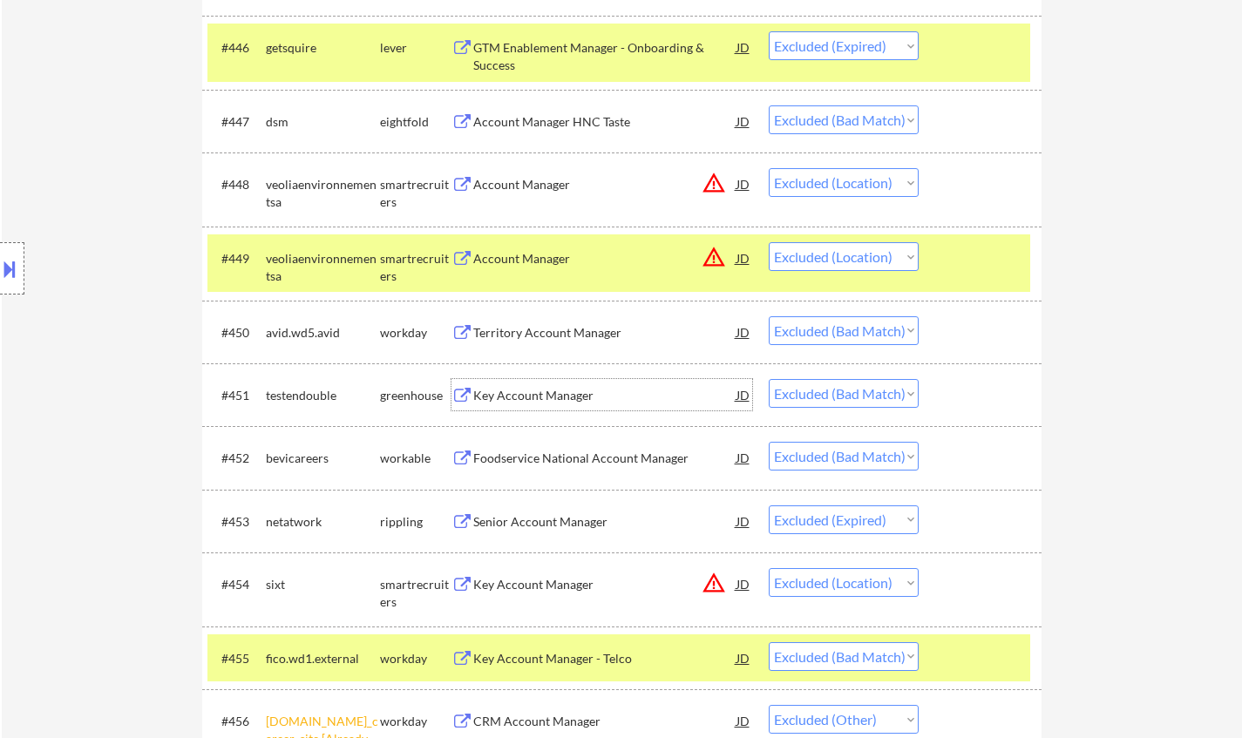
click at [543, 402] on div "Key Account Manager" at bounding box center [604, 395] width 263 height 17
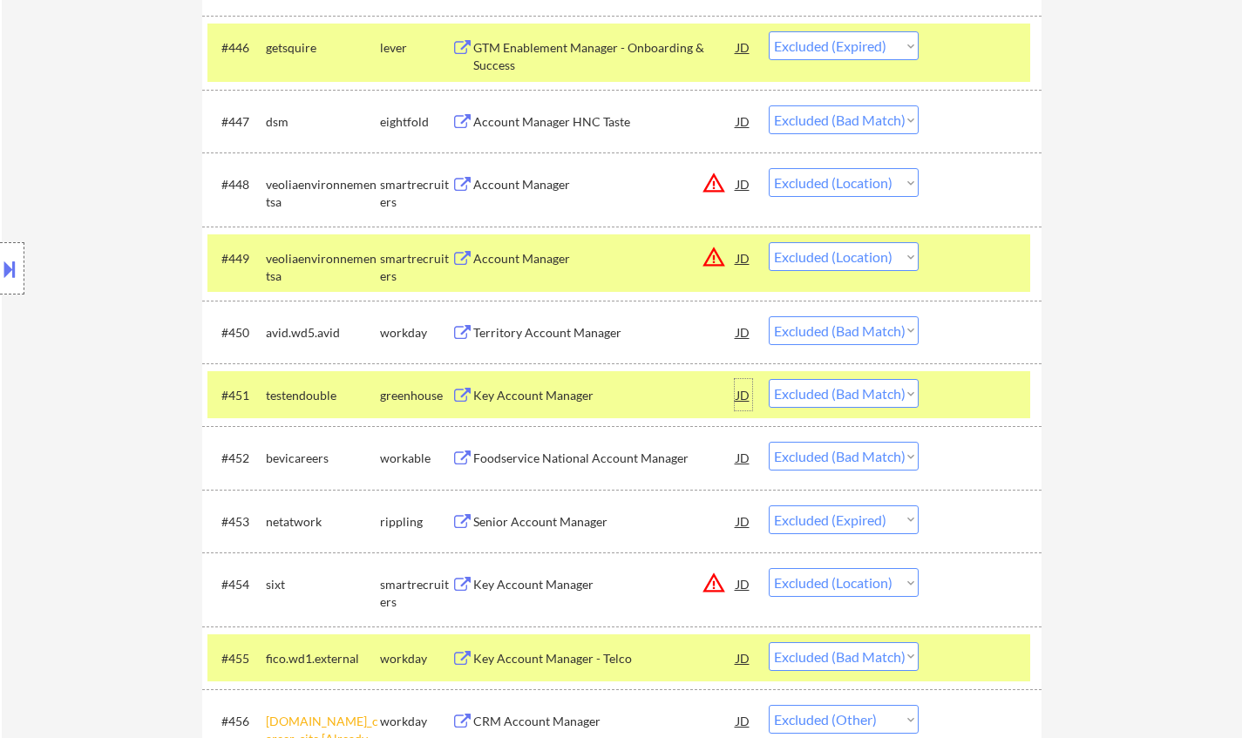
click at [743, 400] on div "JD" at bounding box center [742, 394] width 17 height 31
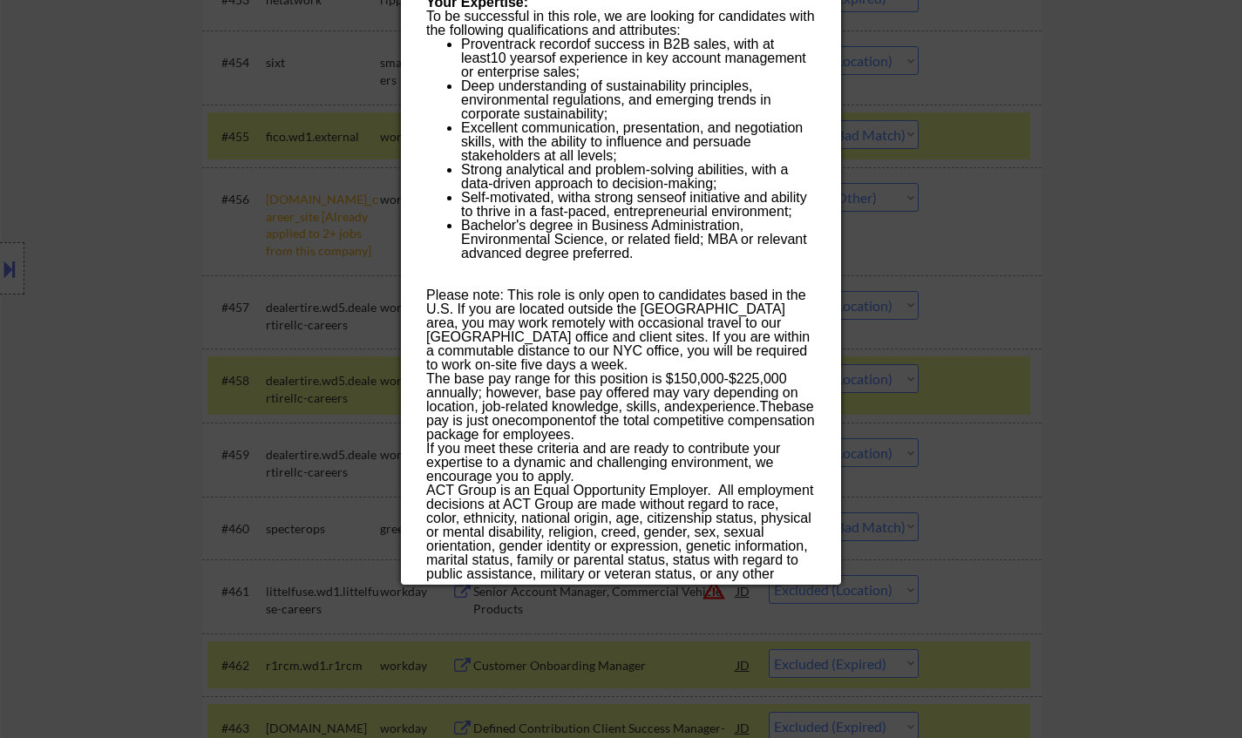
scroll to position [4269, 0]
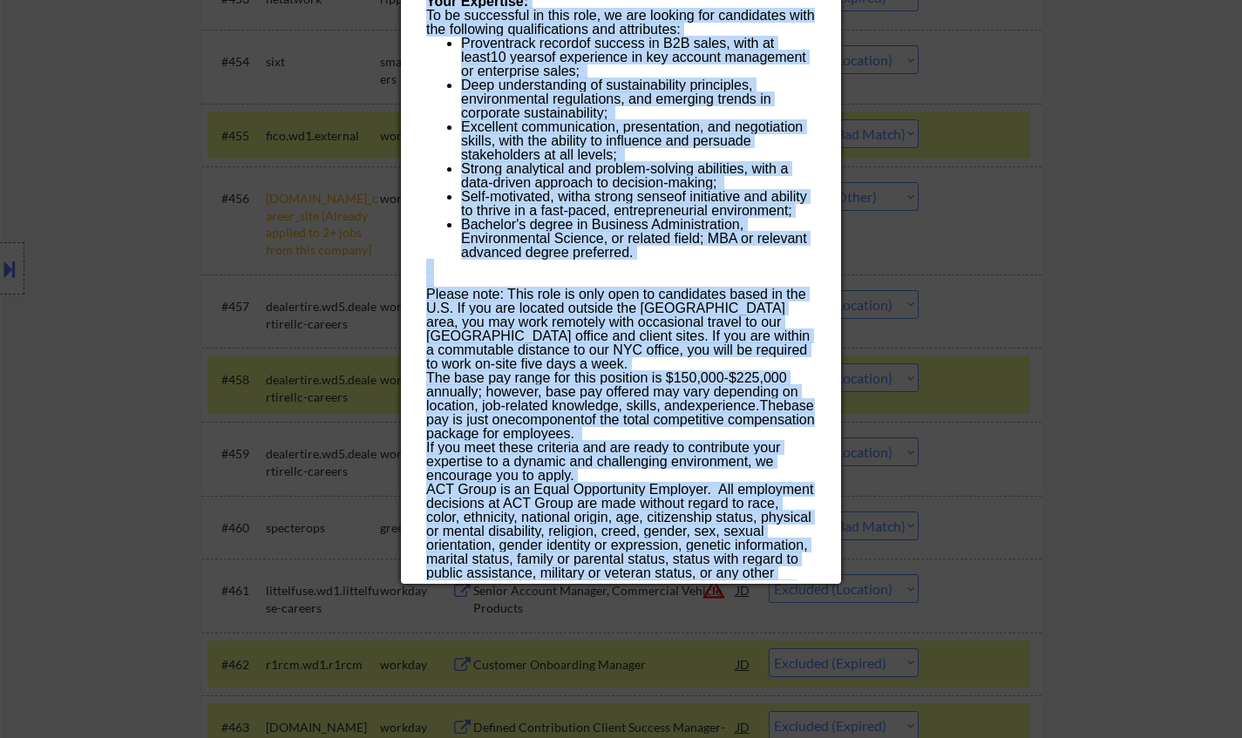
drag, startPoint x: 428, startPoint y: 162, endPoint x: 658, endPoint y: 563, distance: 462.1
click at [660, 565] on div "Key Account Manager testendouble Remote, United States AI Location Check ✅: Cli…" at bounding box center [621, 52] width 440 height 1063
copy div "Key Account Manager testendouble Remote, United States AI Location Check ✅: Cli…"
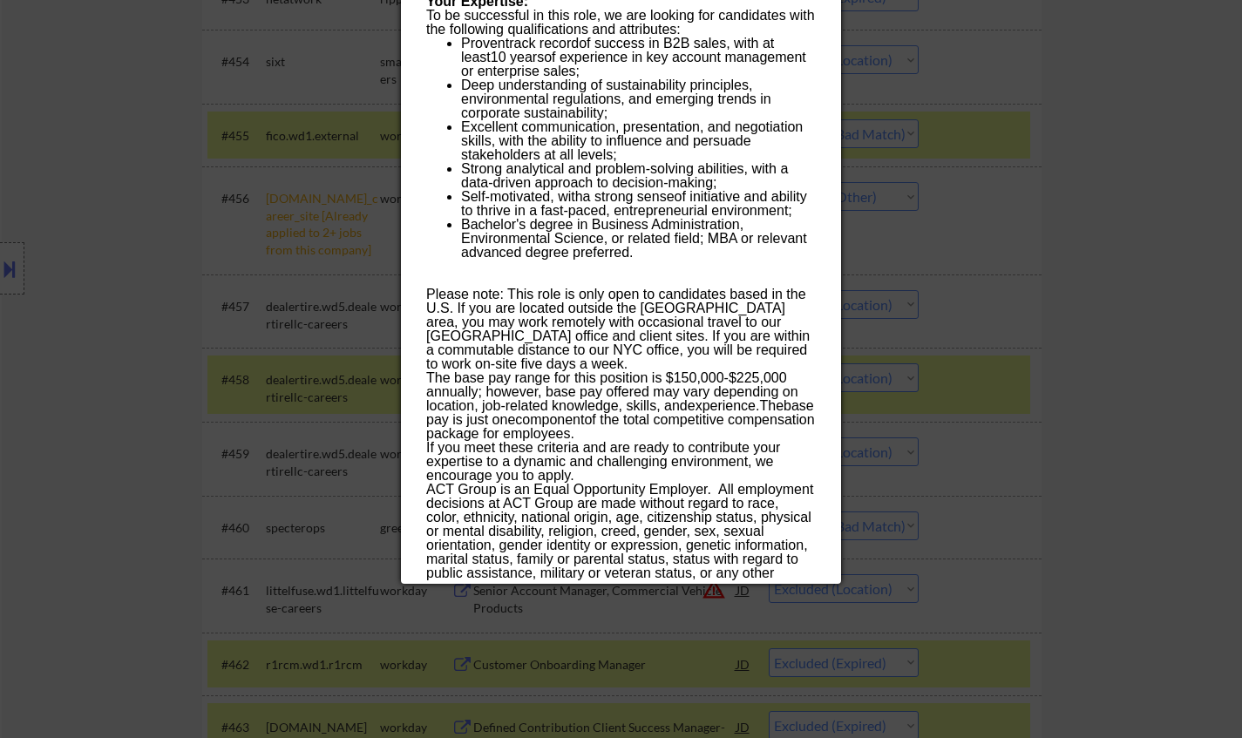
click at [1197, 417] on div at bounding box center [621, 369] width 1242 height 738
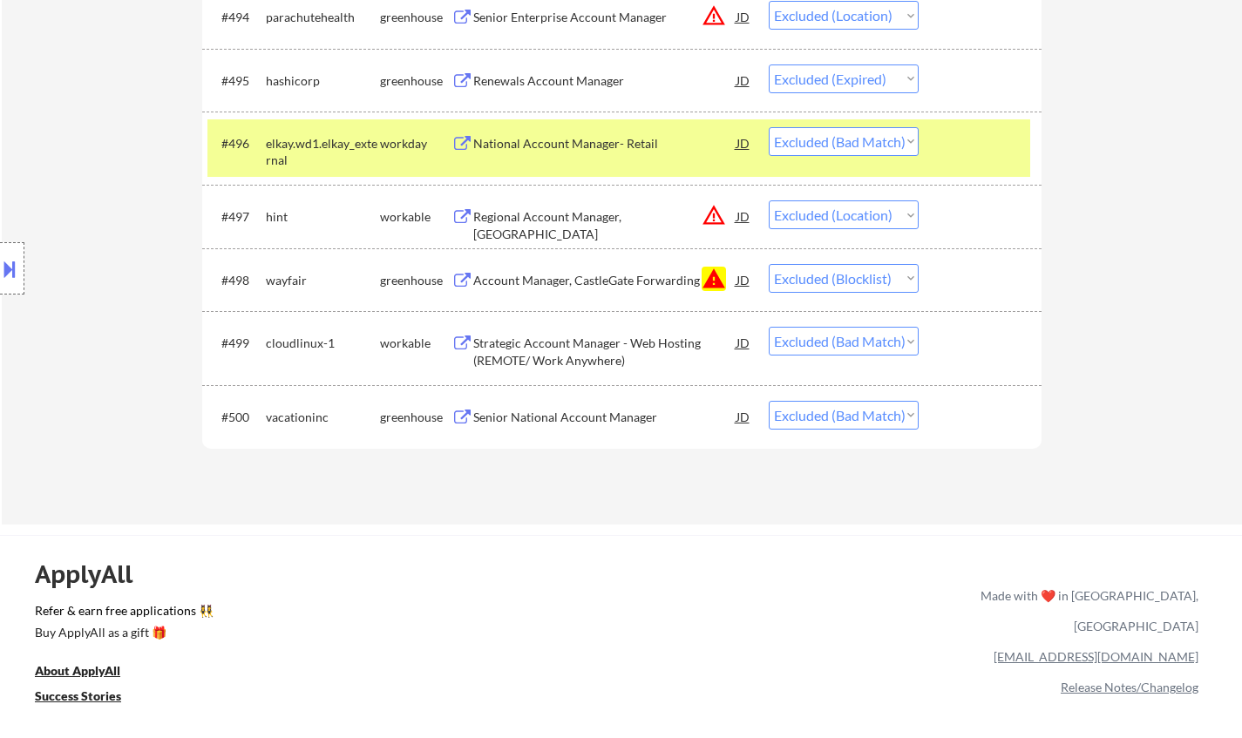
scroll to position [7144, 0]
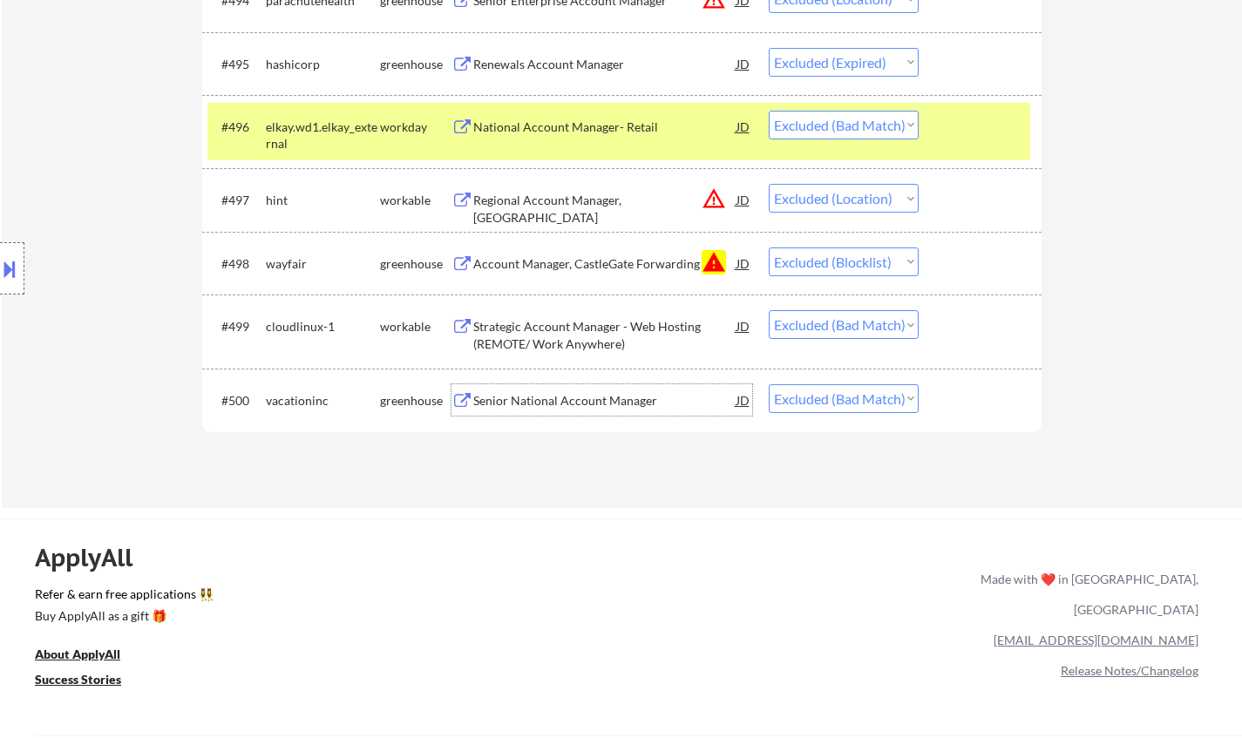
click at [588, 405] on div "Senior National Account Manager" at bounding box center [604, 400] width 263 height 17
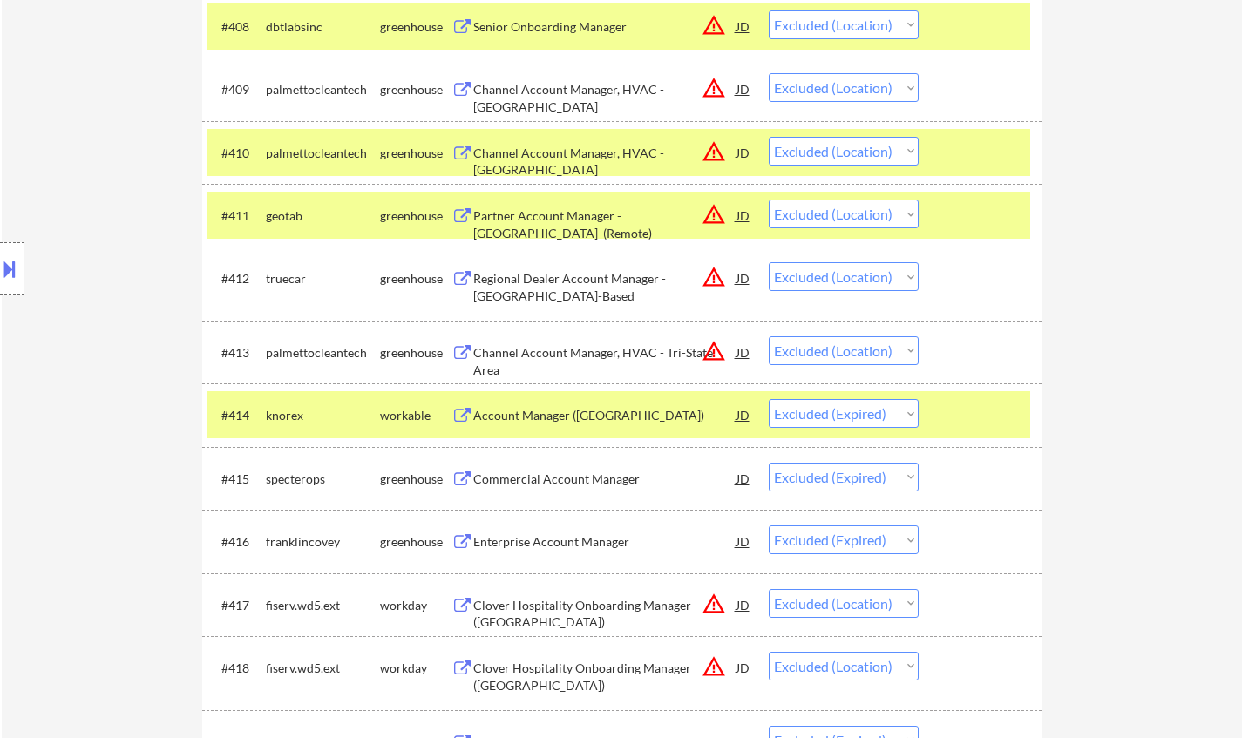
scroll to position [0, 0]
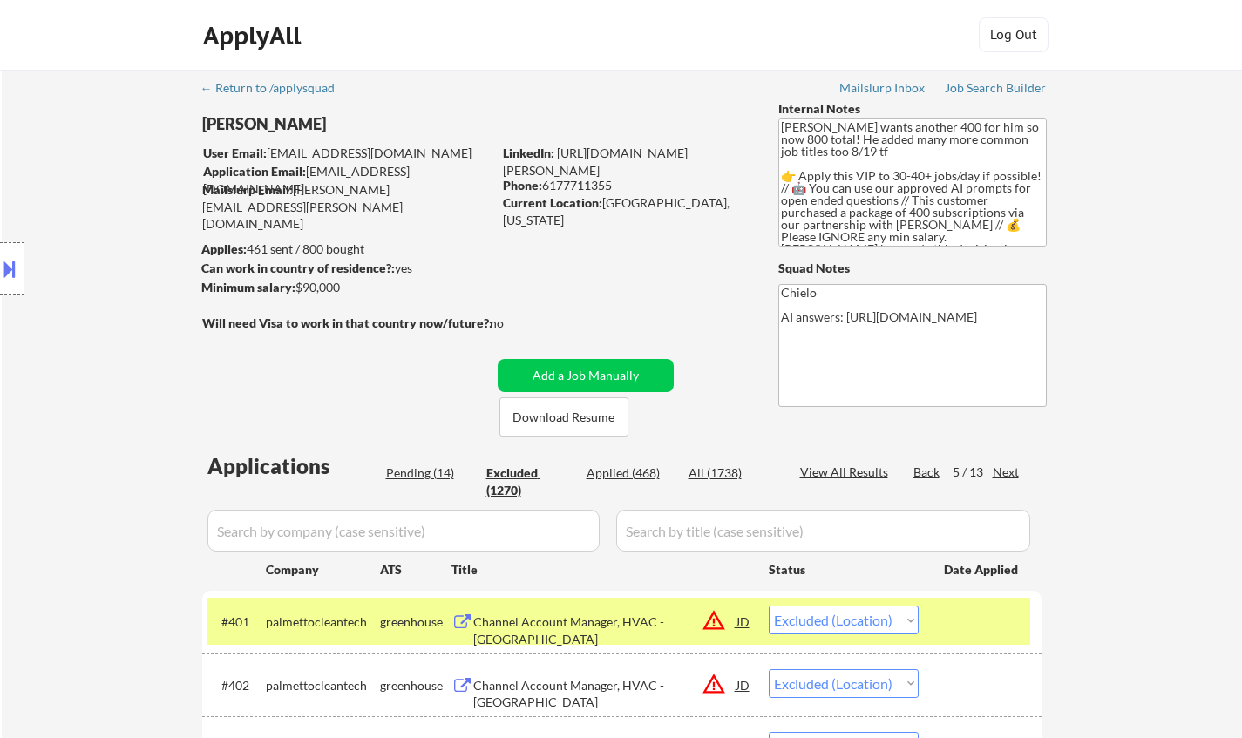
click at [1003, 468] on div "Next" at bounding box center [1006, 472] width 28 height 17
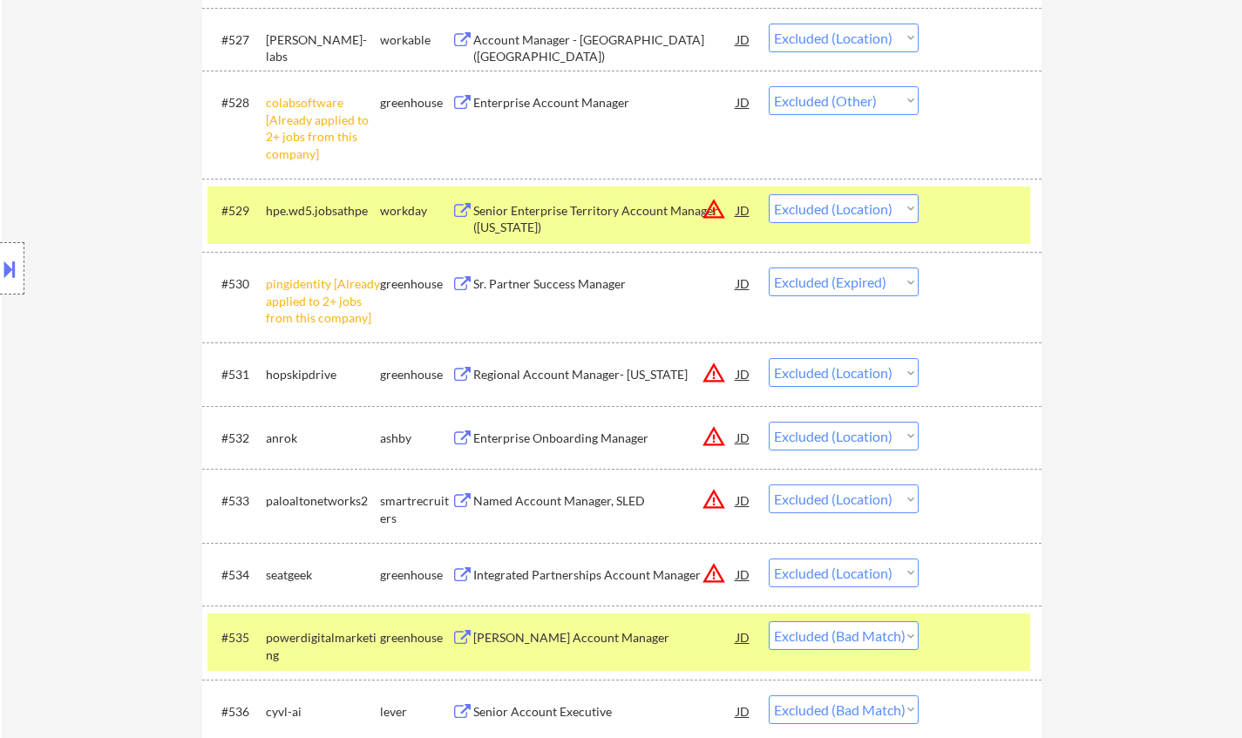
scroll to position [2701, 0]
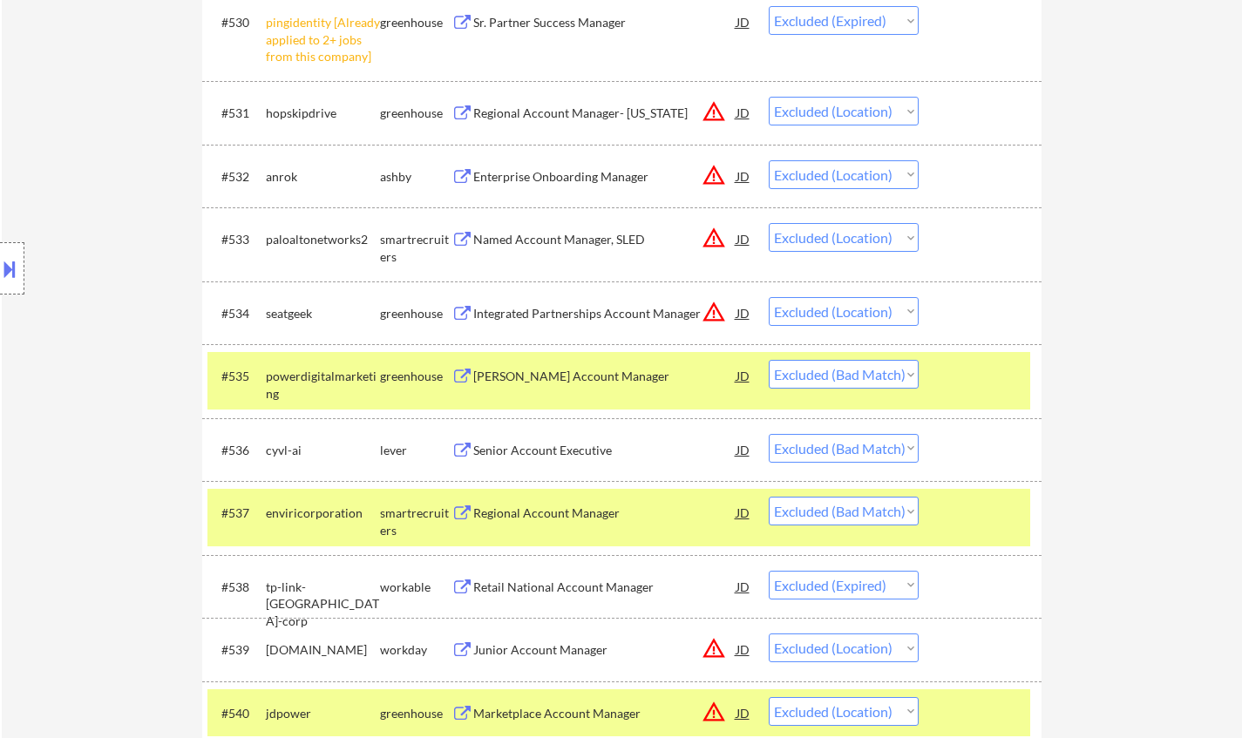
click at [542, 445] on div "Senior Account Executive" at bounding box center [604, 450] width 263 height 17
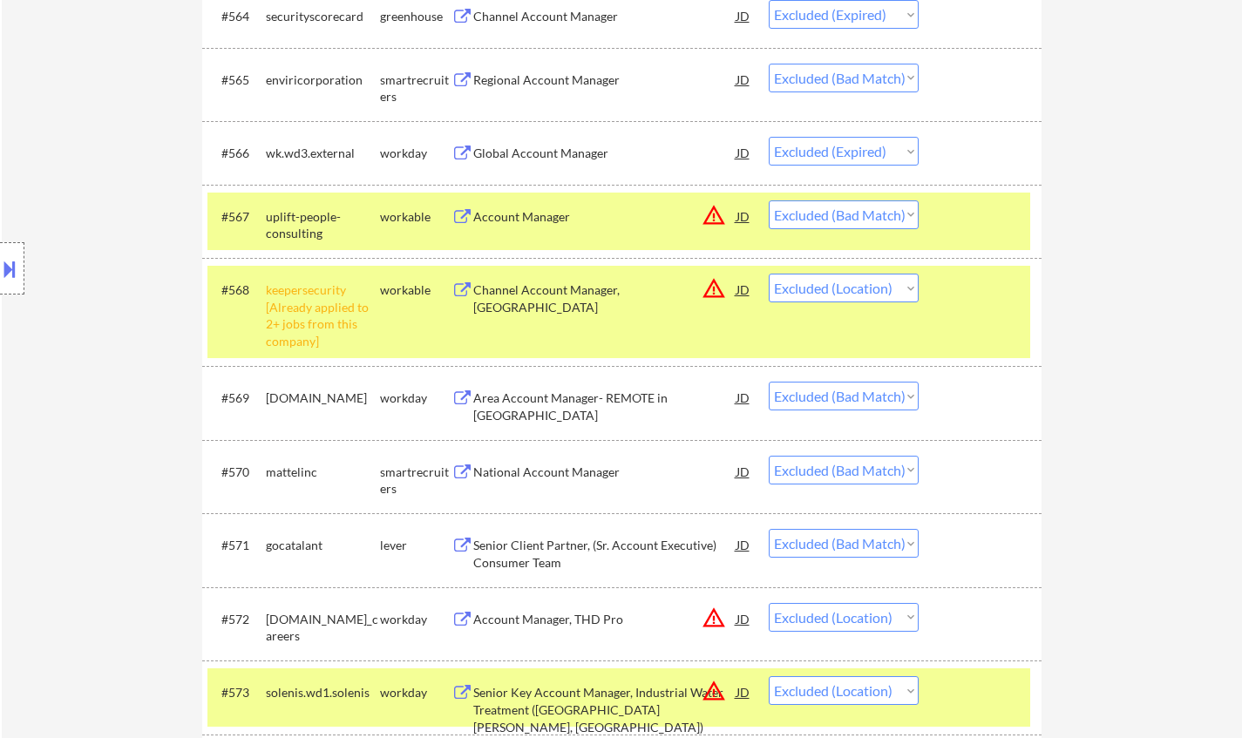
scroll to position [5315, 0]
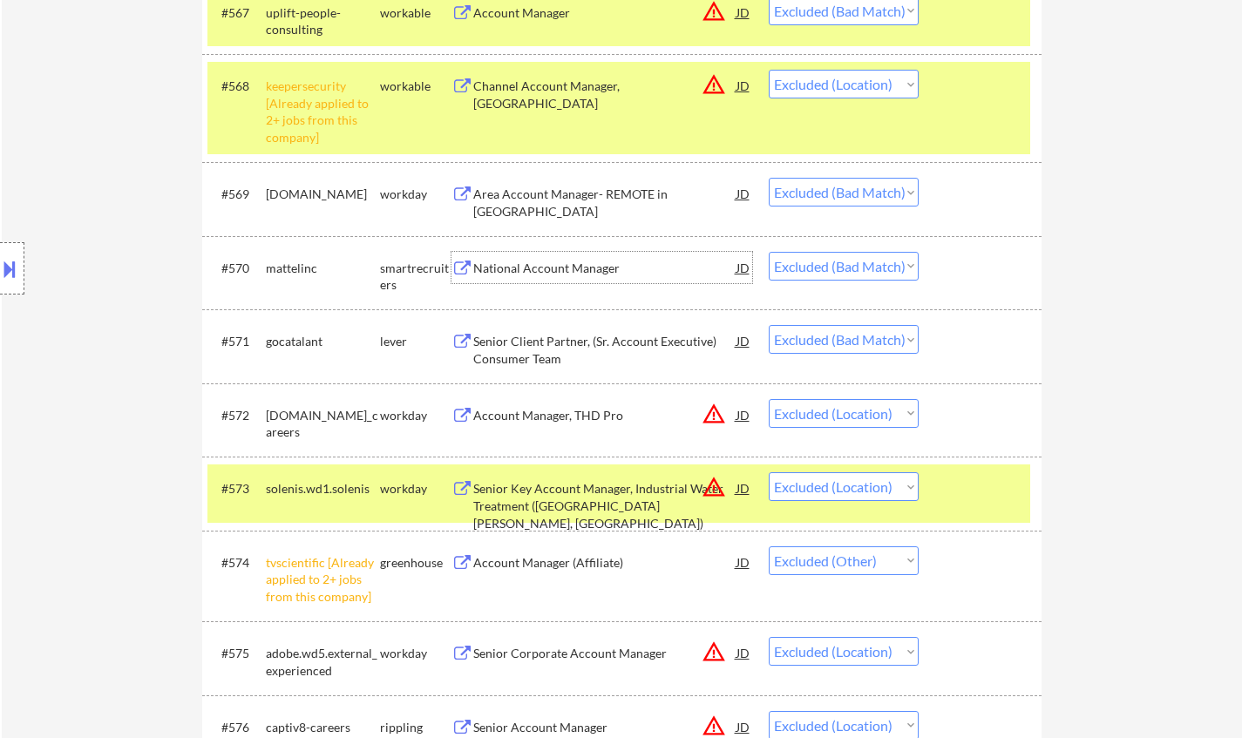
drag, startPoint x: 512, startPoint y: 280, endPoint x: 504, endPoint y: 249, distance: 31.7
click at [511, 276] on div "National Account Manager" at bounding box center [604, 267] width 263 height 31
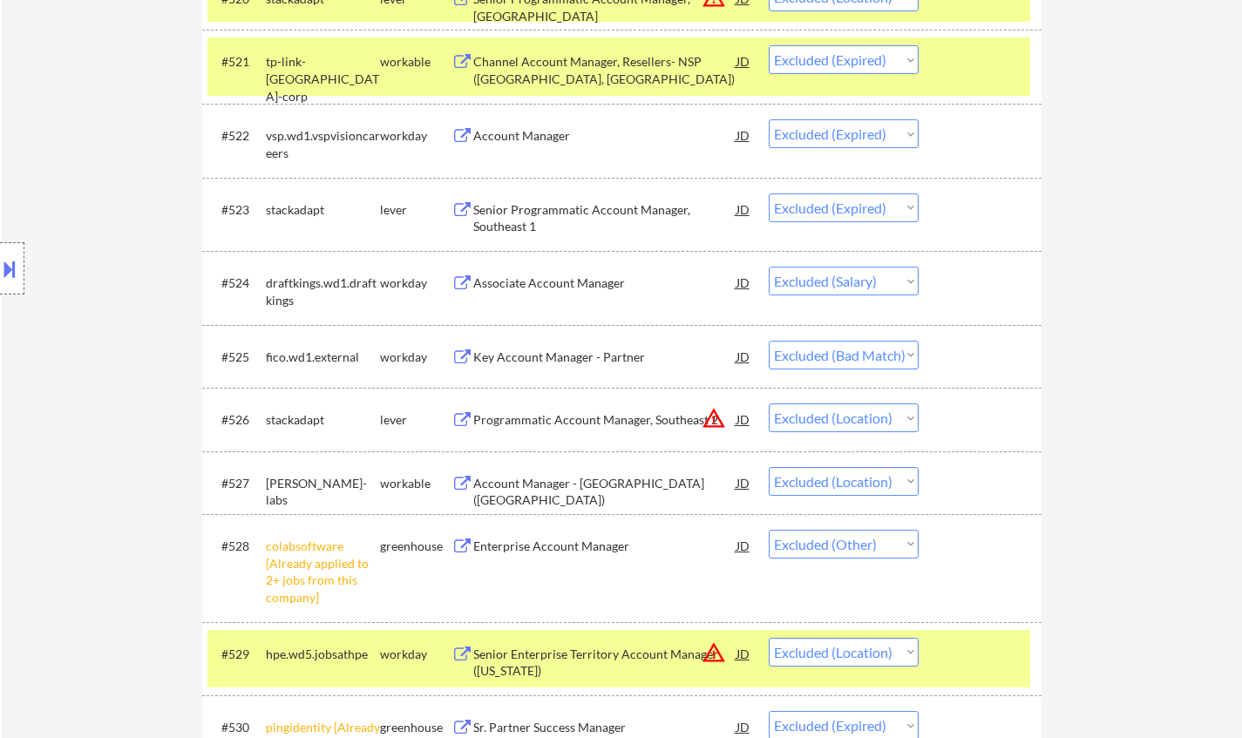
scroll to position [2091, 0]
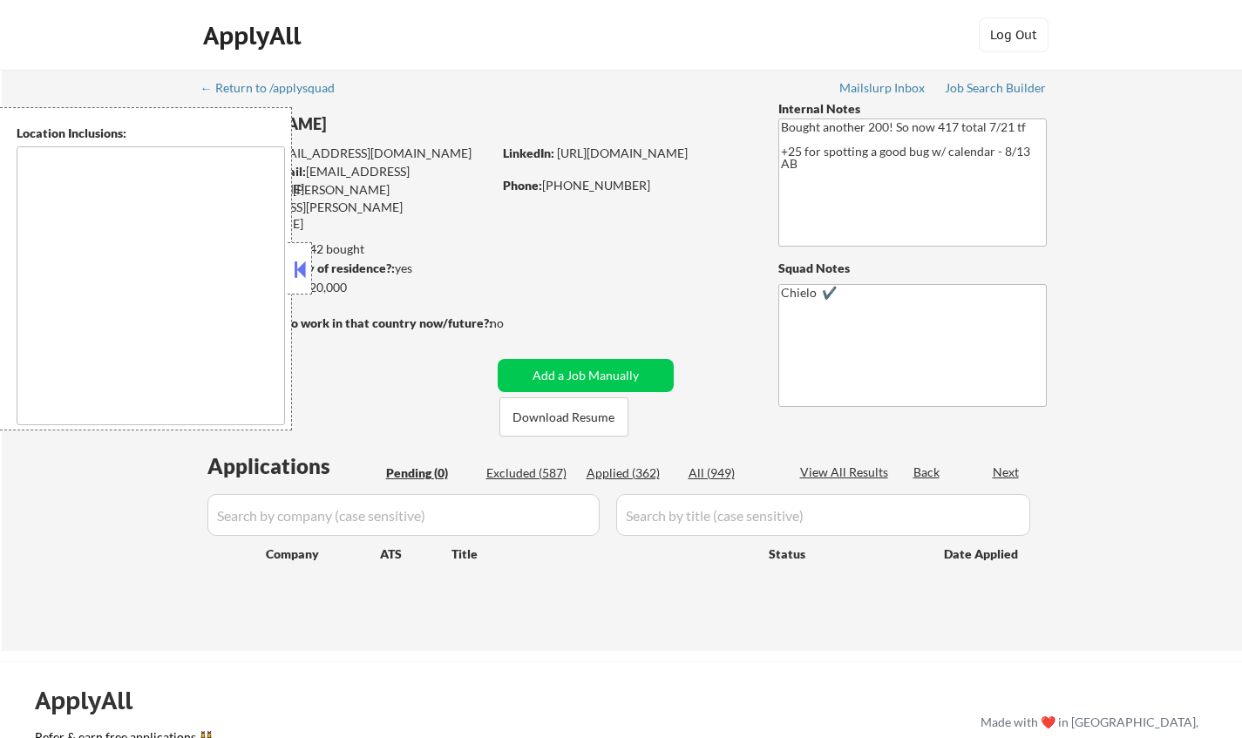
type textarea "[GEOGRAPHIC_DATA], [GEOGRAPHIC_DATA] [GEOGRAPHIC_DATA], [GEOGRAPHIC_DATA] [GEOG…"
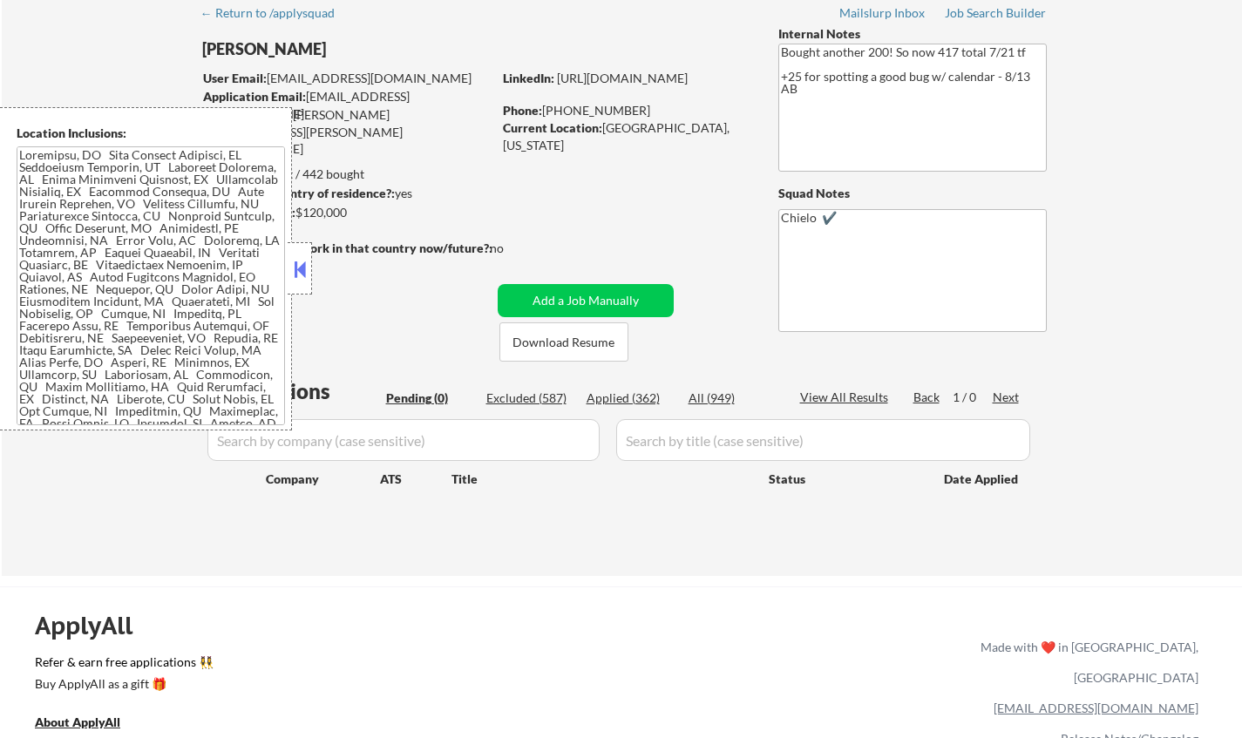
scroll to position [174, 0]
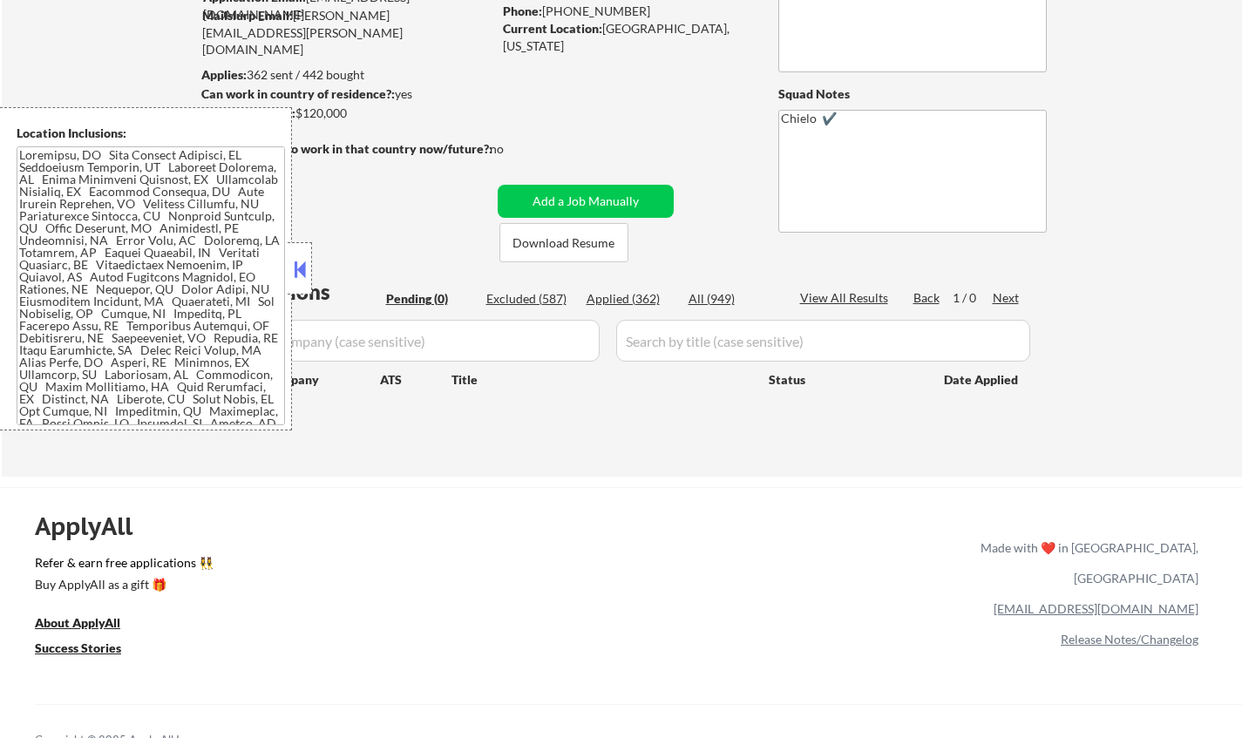
click at [525, 297] on div "Excluded (587)" at bounding box center [529, 298] width 87 height 17
click at [302, 267] on button at bounding box center [299, 269] width 19 height 26
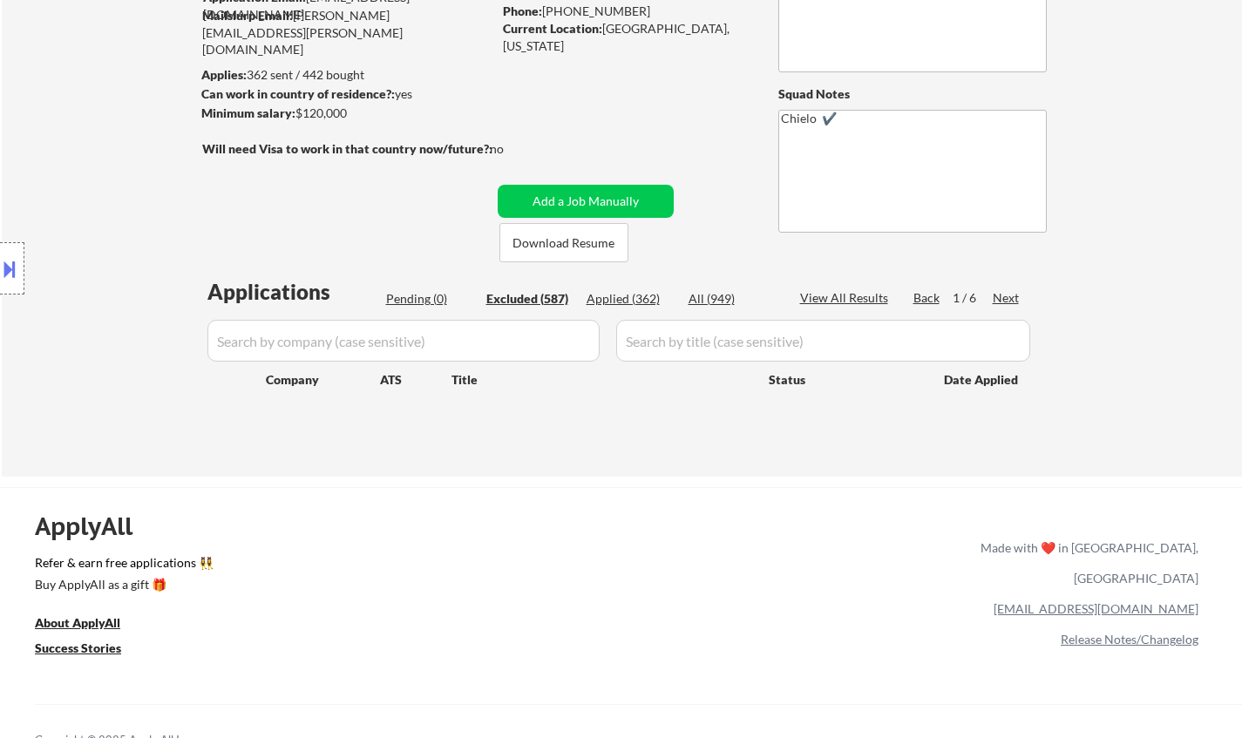
select select ""excluded__other_""
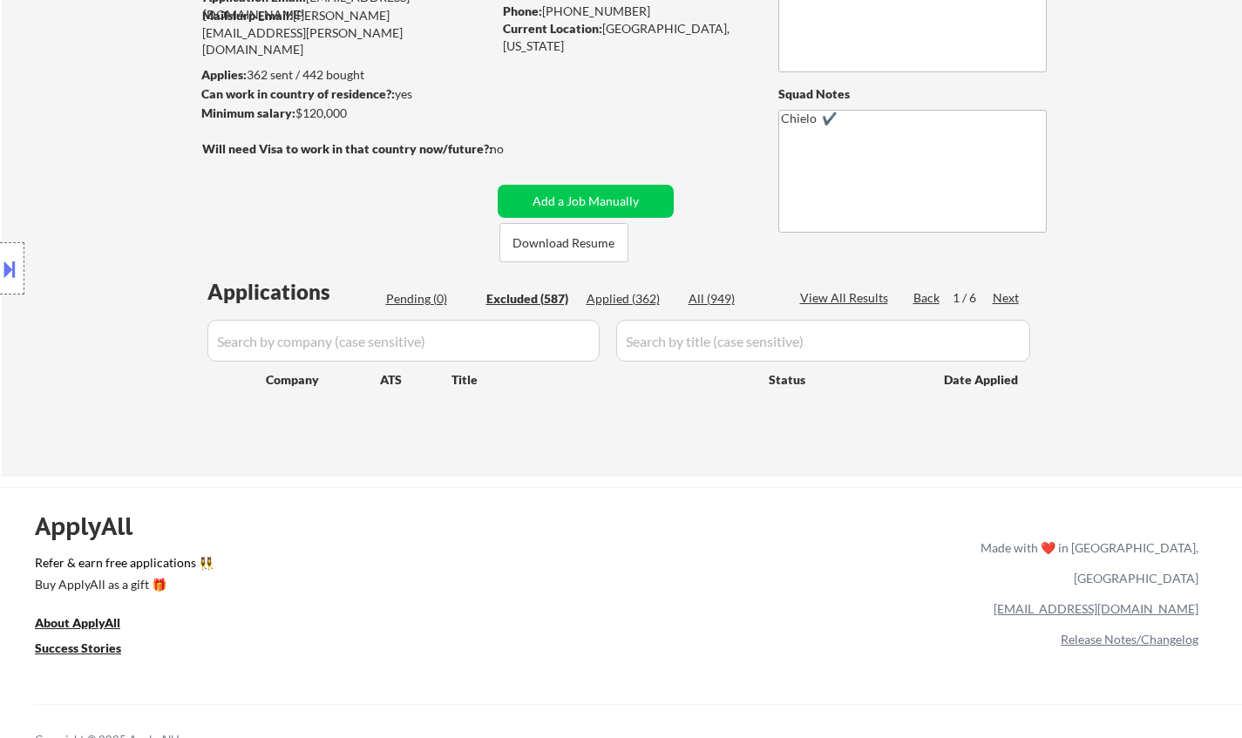
select select ""excluded__other_""
select select ""excluded__expired_""
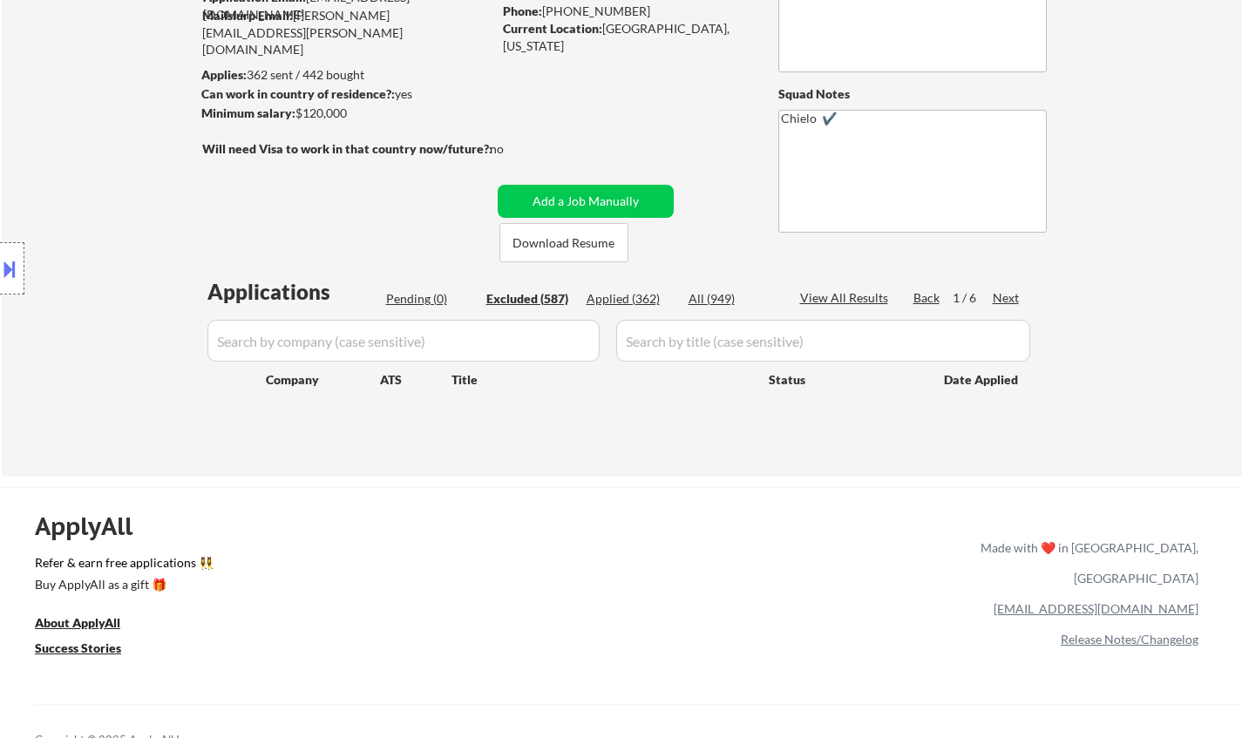
select select ""excluded__expired_""
select select ""excluded__other_""
select select ""excluded__salary_""
select select ""excluded__expired_""
select select ""excluded__salary_""
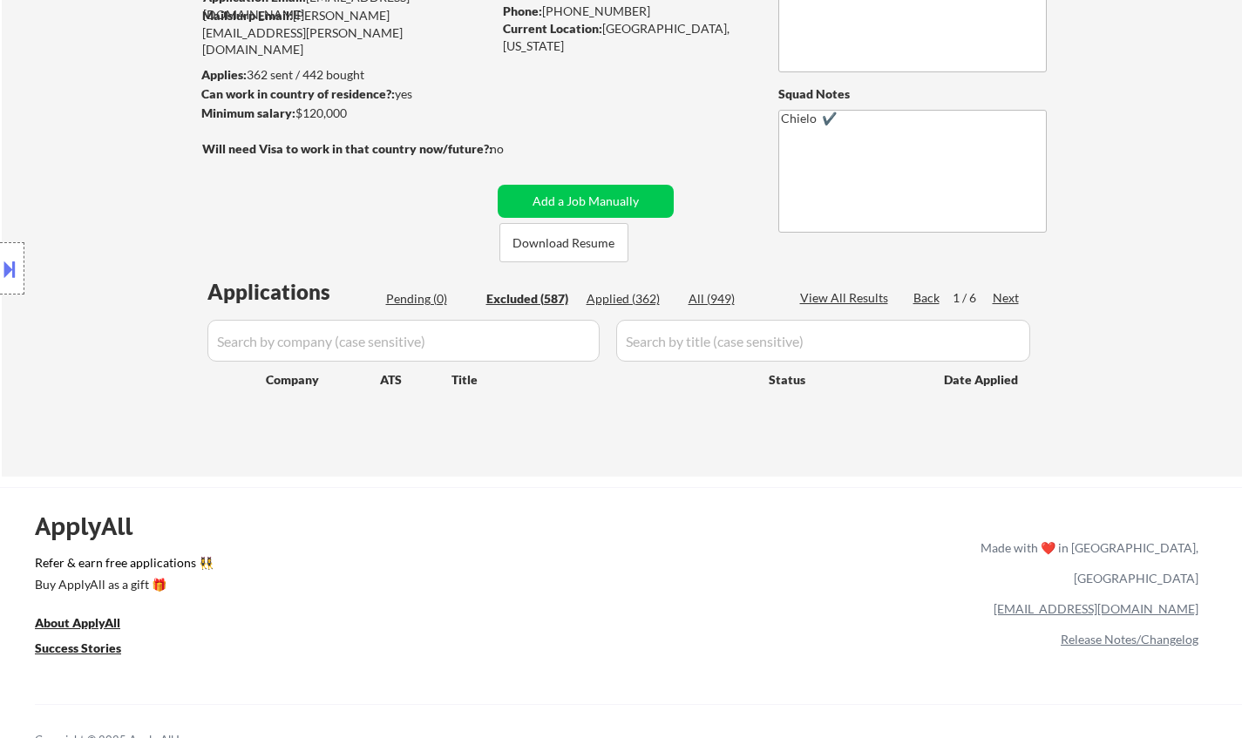
select select ""excluded""
select select ""excluded__location_""
select select ""excluded""
select select ""excluded__location_""
select select ""excluded""
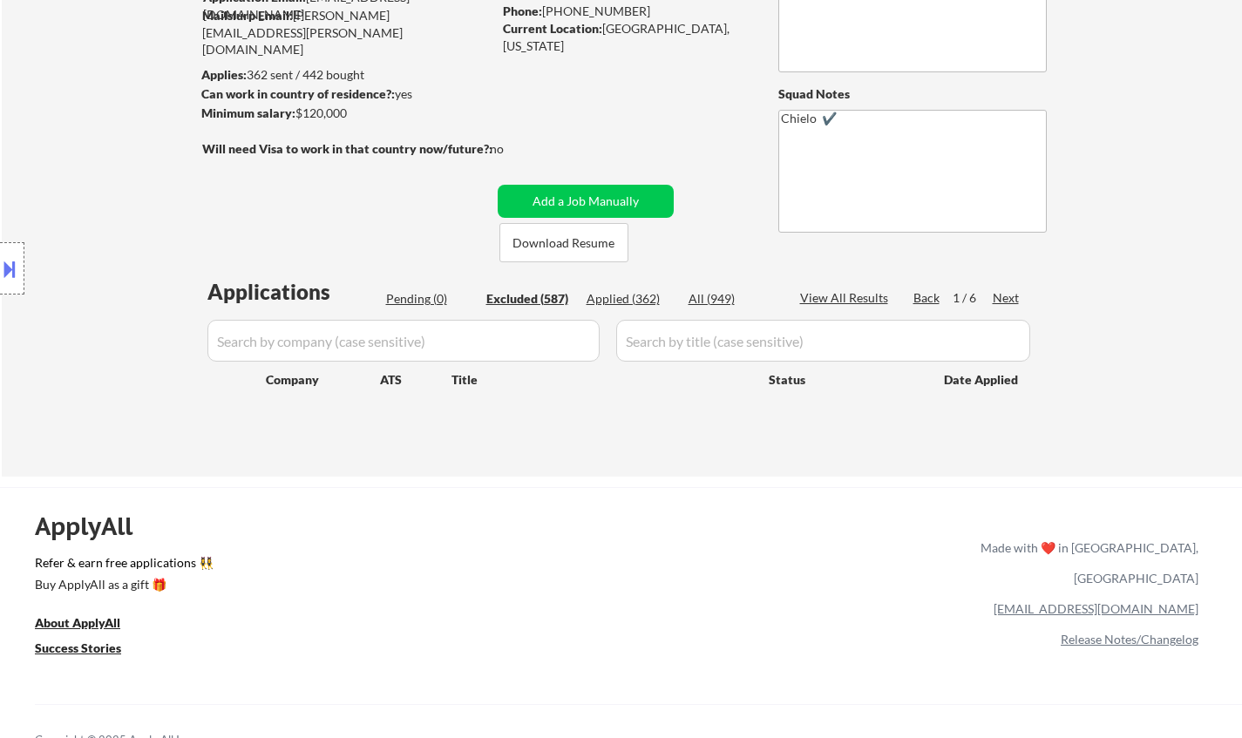
select select ""excluded""
select select ""excluded__expired_""
select select ""excluded__location_""
select select ""excluded__other_""
select select ""excluded""
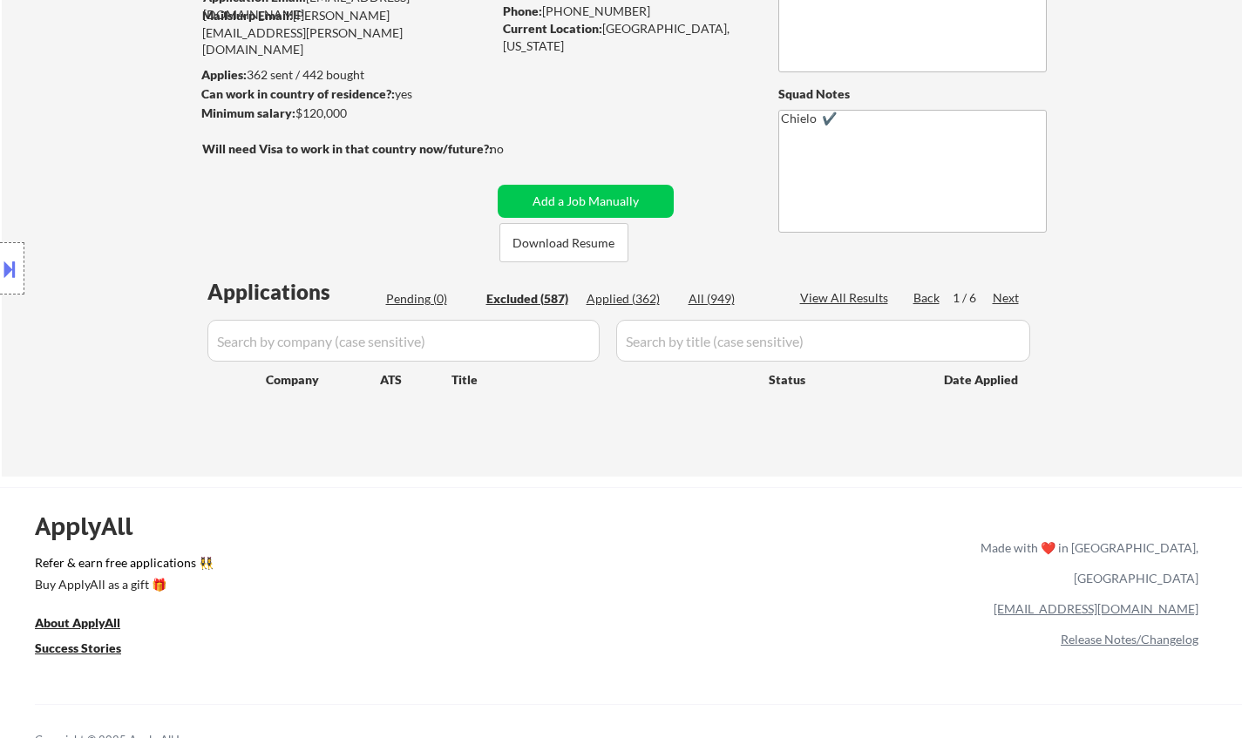
select select ""excluded__other_""
select select ""excluded""
select select ""excluded__other_""
select select ""excluded__location_""
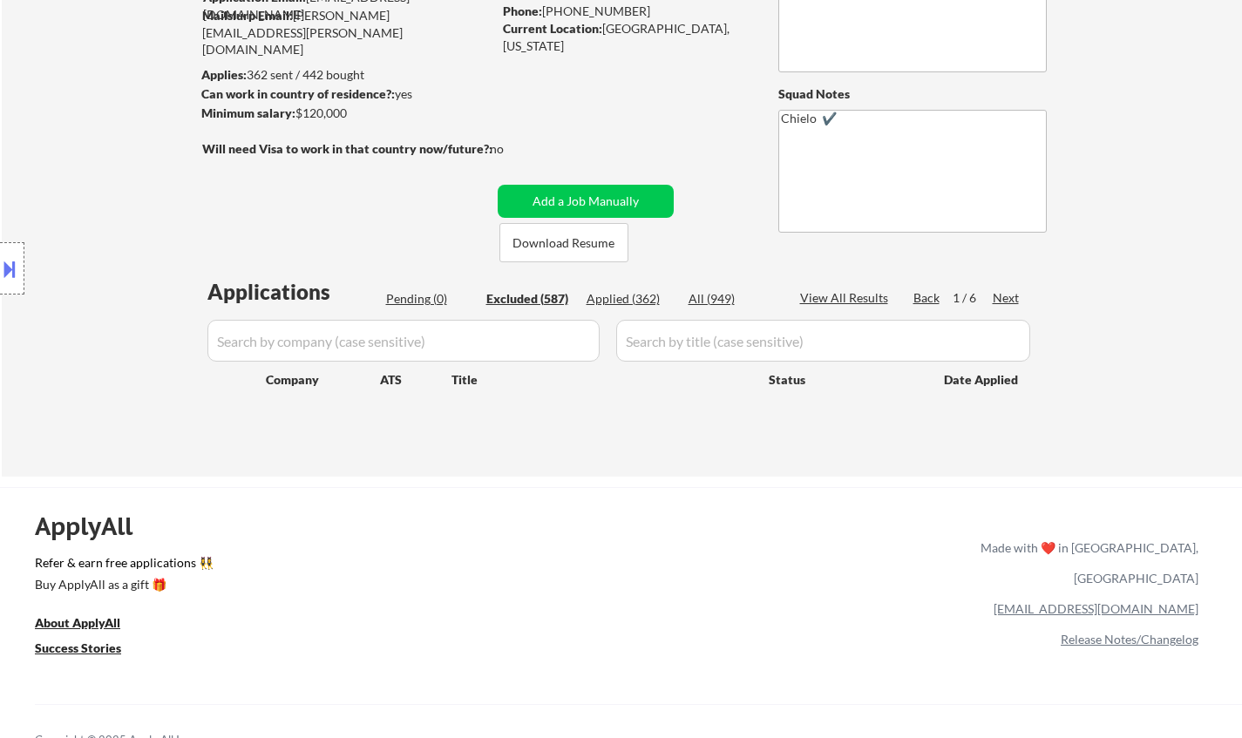
select select ""excluded__expired_""
select select ""excluded""
select select ""excluded__location_""
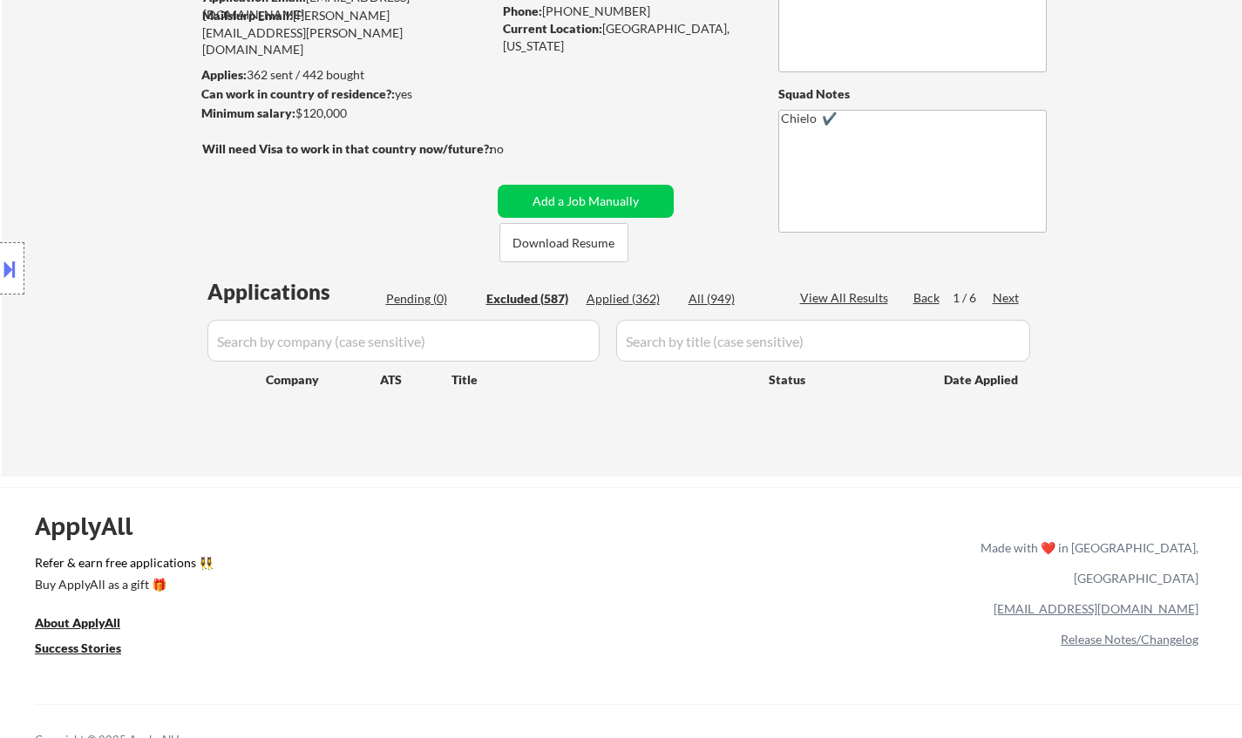
select select ""excluded__location_""
select select ""excluded__expired_""
select select ""excluded""
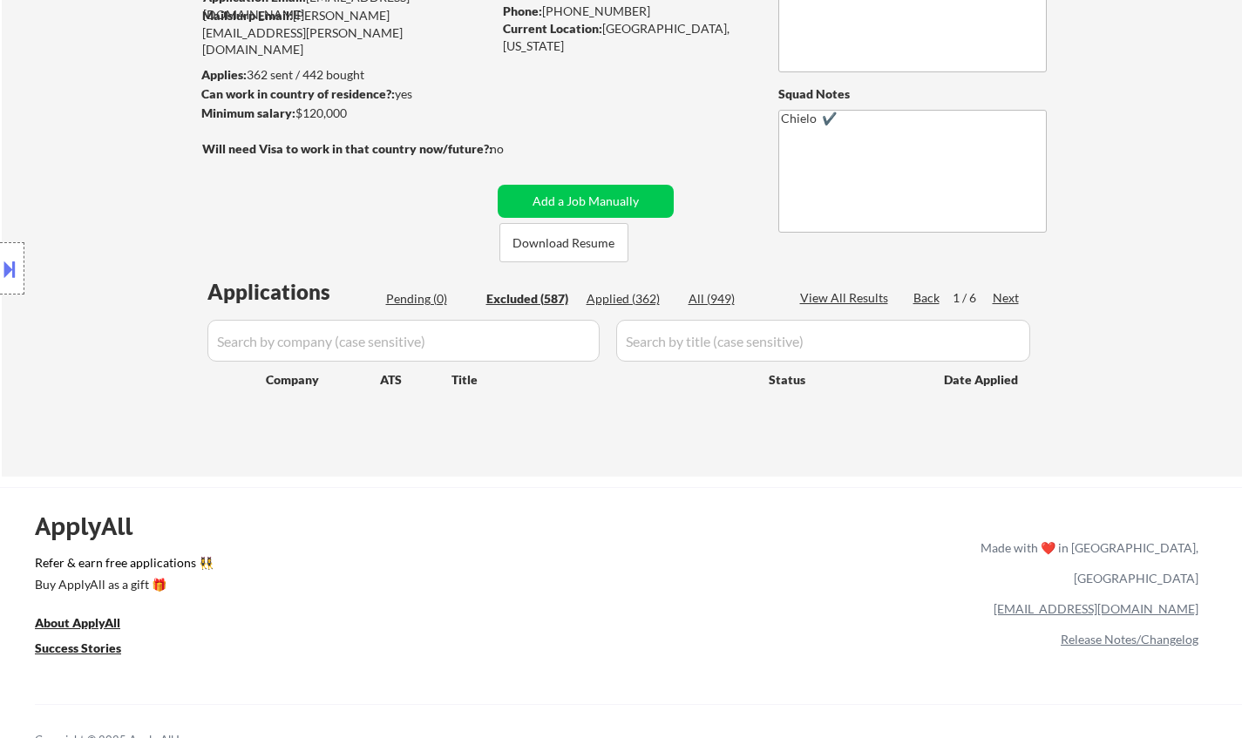
select select ""excluded__bad_match_""
select select ""excluded__other_""
select select ""excluded__location_""
select select ""excluded__salary_""
select select ""excluded__expired_""
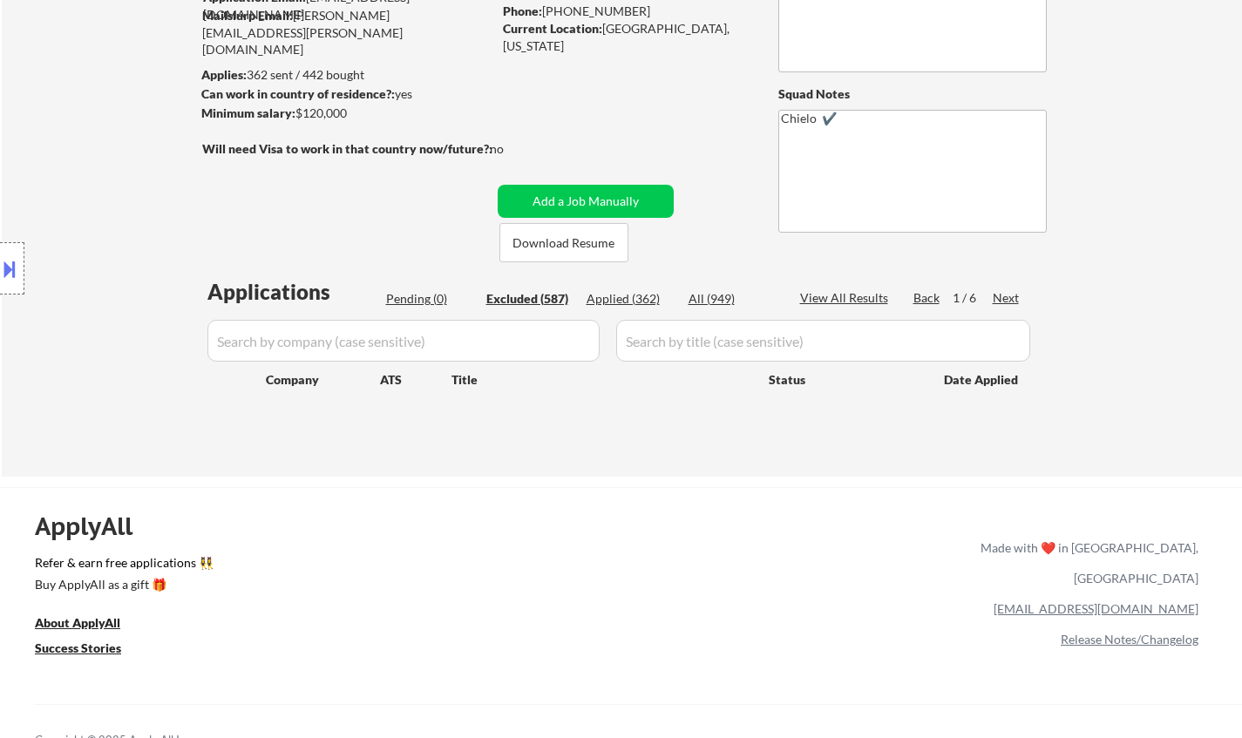
select select ""excluded__expired_""
select select ""excluded__location_""
select select ""excluded__expired_""
select select ""excluded__location_""
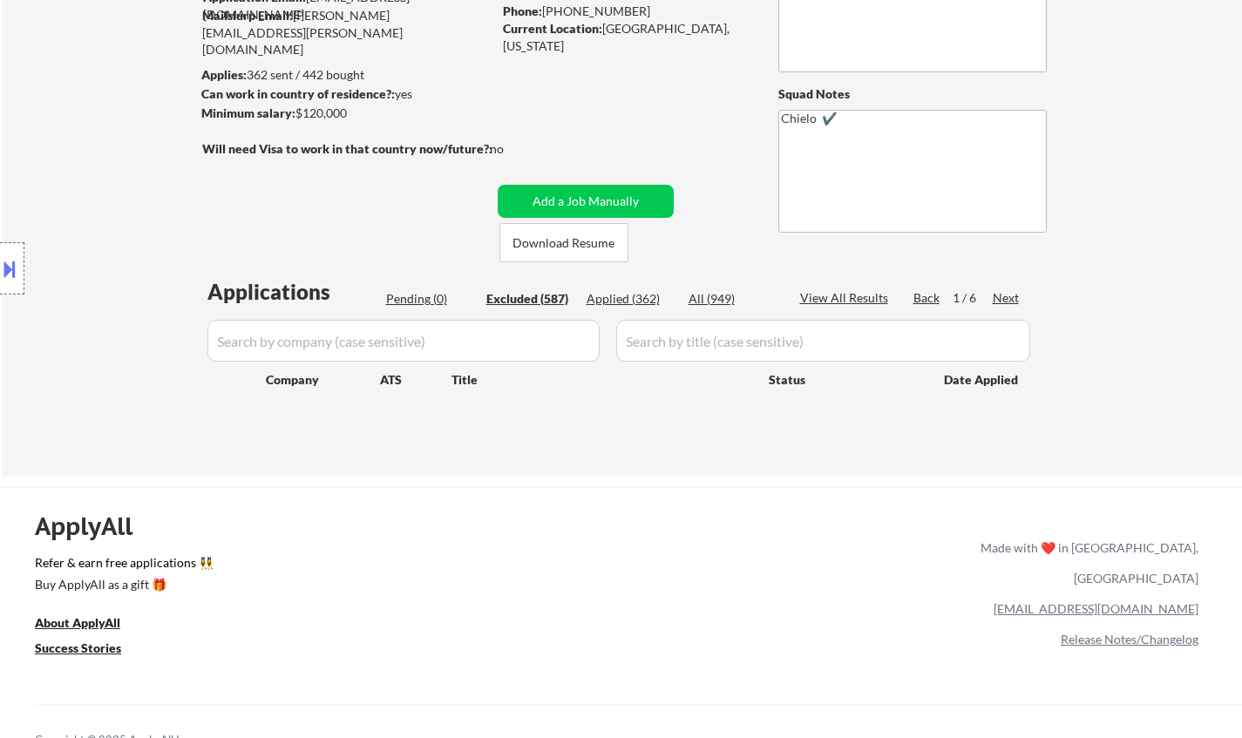
select select ""excluded__salary_""
select select ""excluded__other_""
select select ""excluded__expired_""
select select ""excluded""
select select ""excluded__salary_""
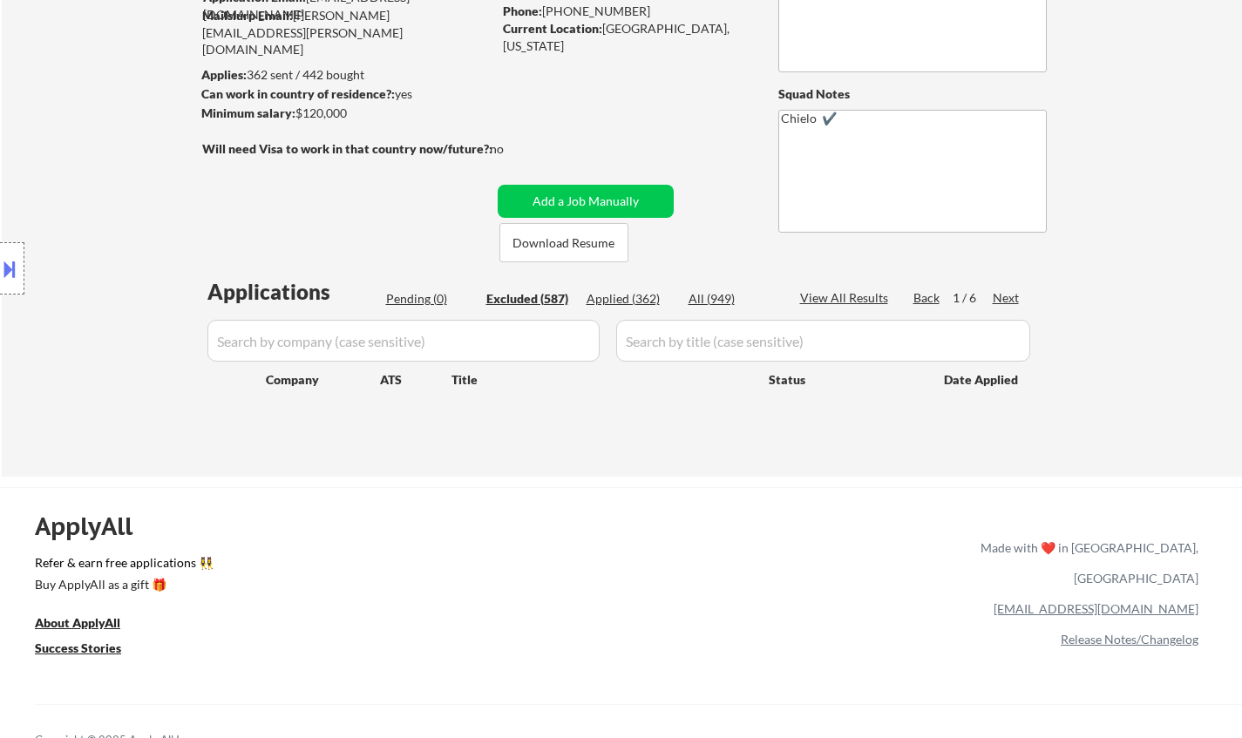
select select ""excluded__bad_match_""
select select ""excluded__expired_""
select select ""excluded__bad_match_""
select select ""excluded""
select select ""excluded__bad_match_""
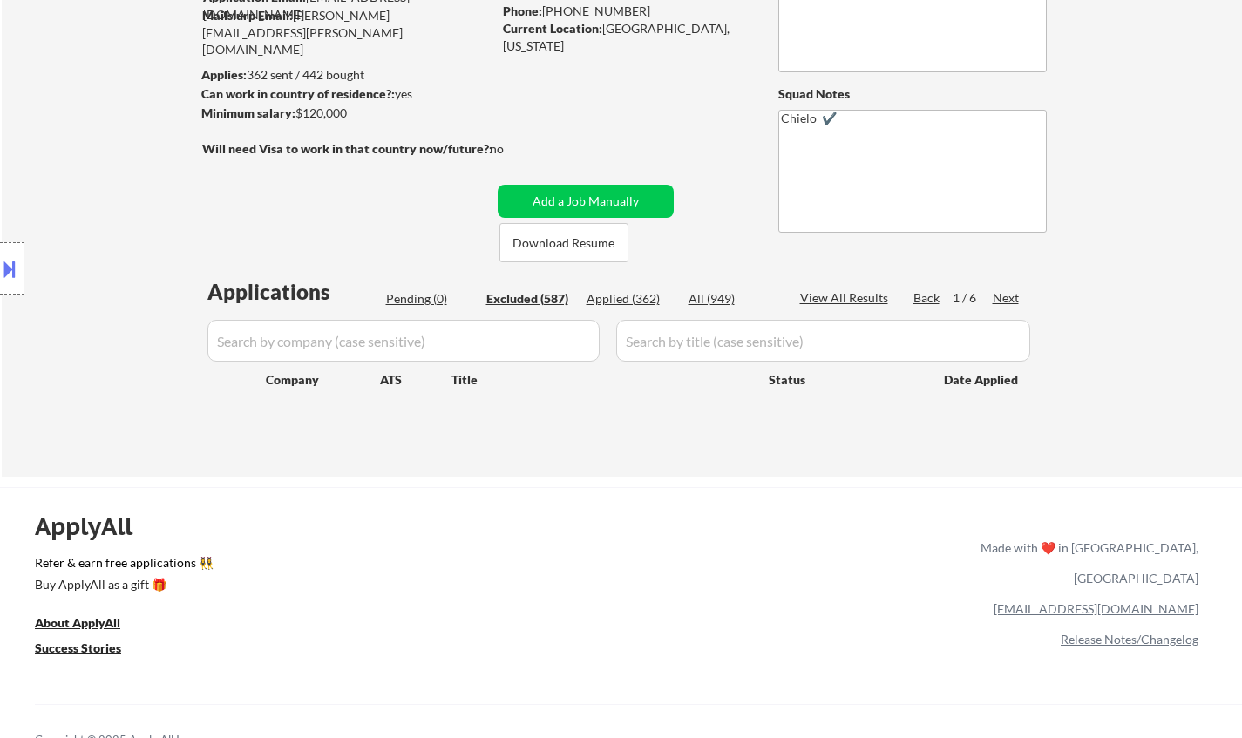
select select ""excluded__expired_""
select select ""excluded__salary_""
select select ""excluded__other_""
select select ""excluded""
select select ""excluded__expired_""
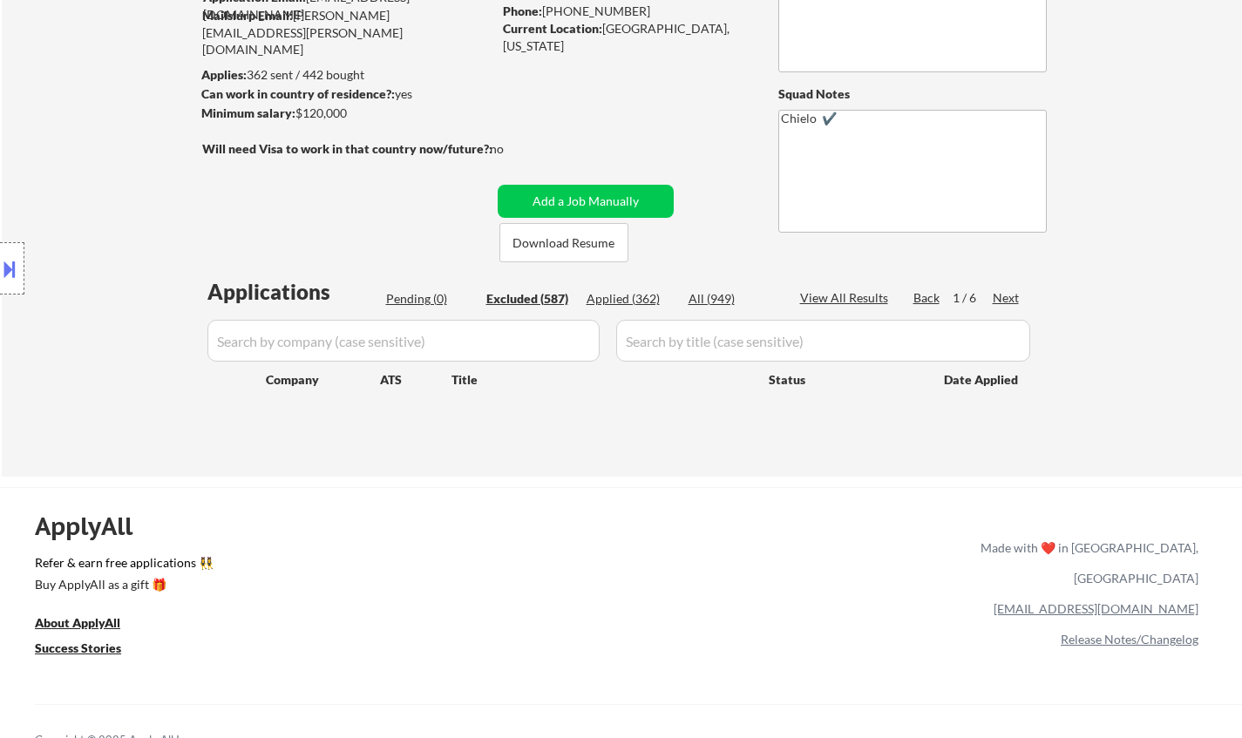
select select ""excluded__location_""
select select ""excluded""
select select ""excluded__bad_match_""
select select ""excluded__location_""
select select ""excluded""
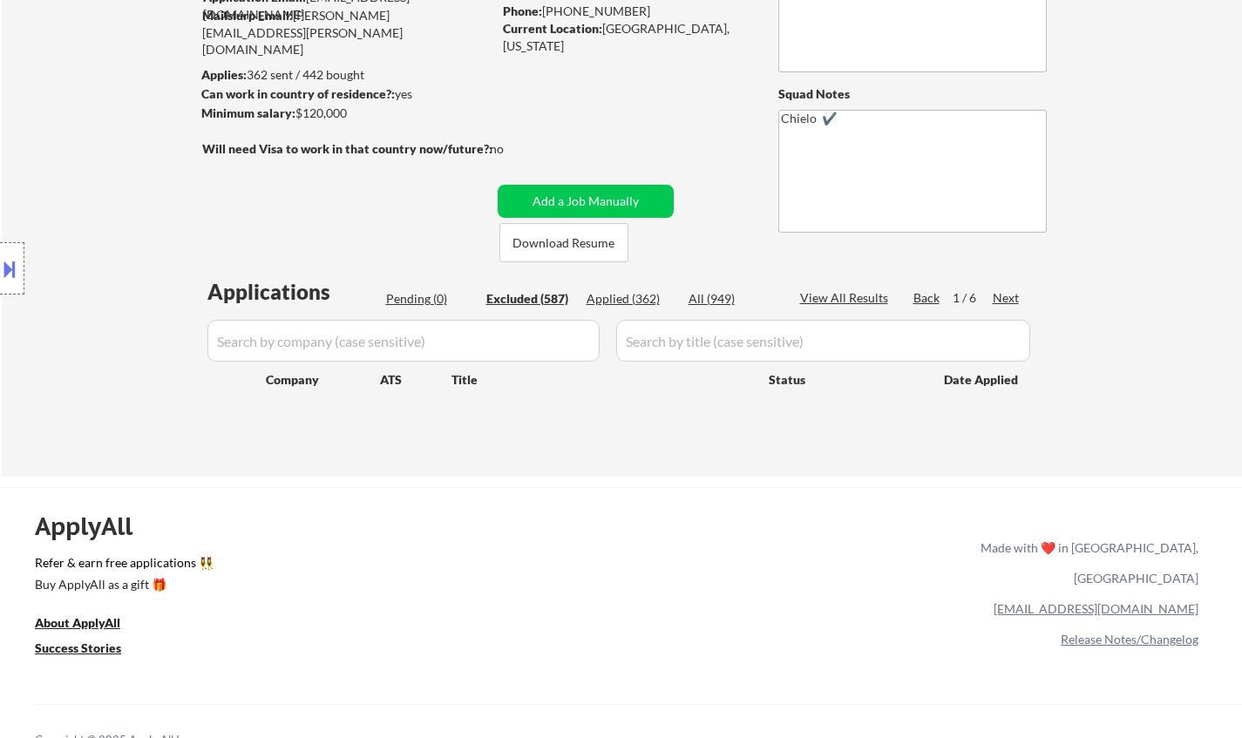
select select ""excluded__expired_""
select select ""excluded__location_""
select select ""excluded__salary_""
select select ""excluded""
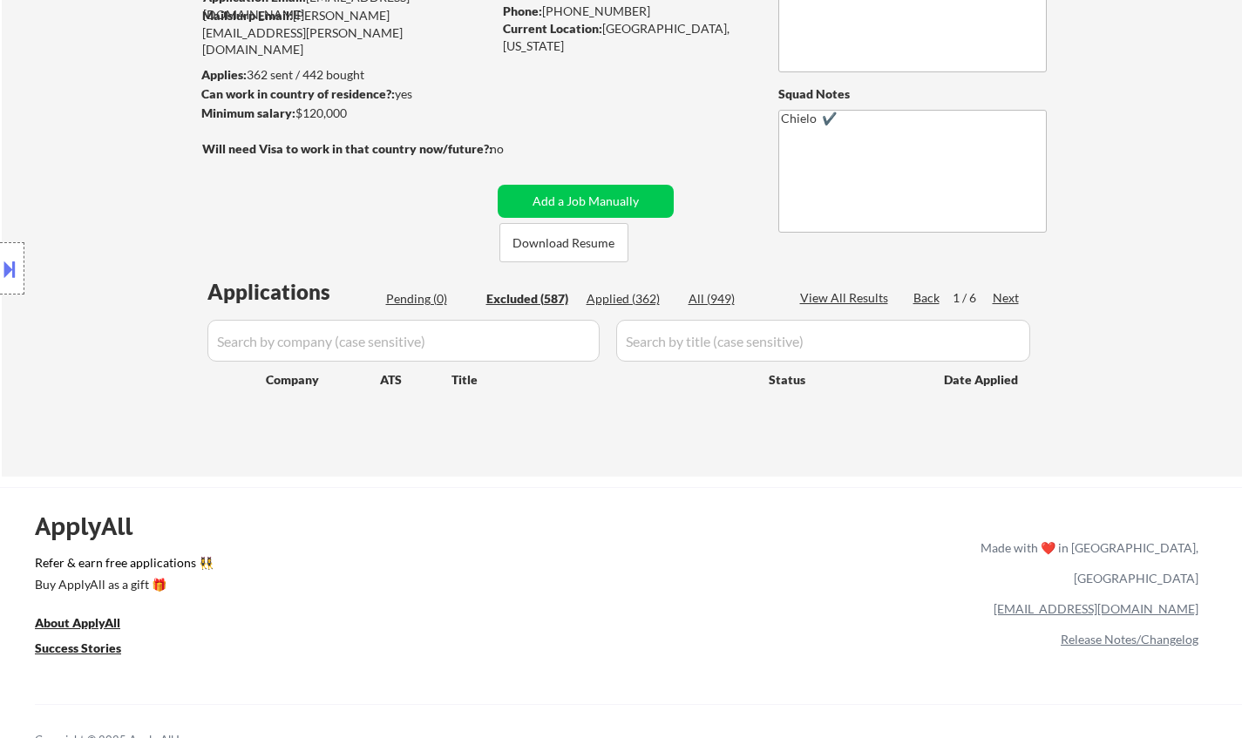
select select ""excluded__expired_""
select select ""excluded__location_""
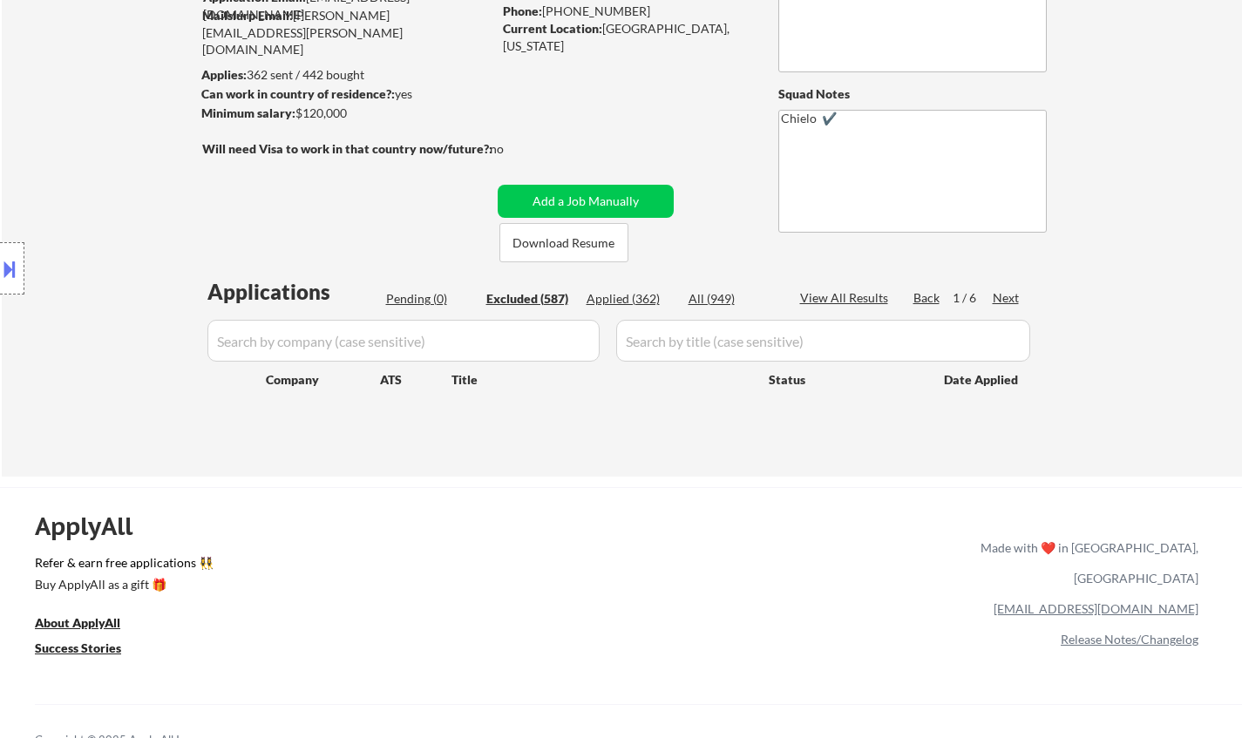
select select ""excluded__expired_""
select select ""excluded__other_""
select select ""excluded""
select select ""excluded__expired_""
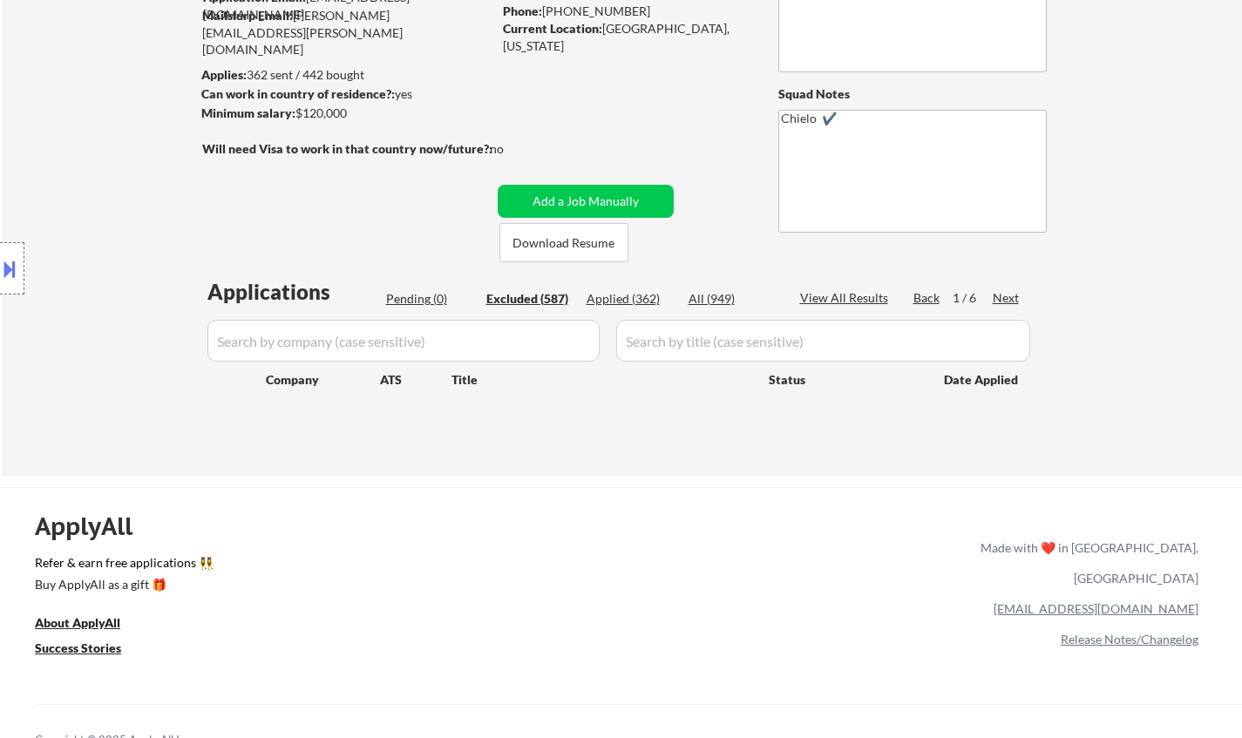
select select ""excluded__location_""
select select ""excluded__salary_""
select select ""excluded__expired_""
select select ""excluded__location_""
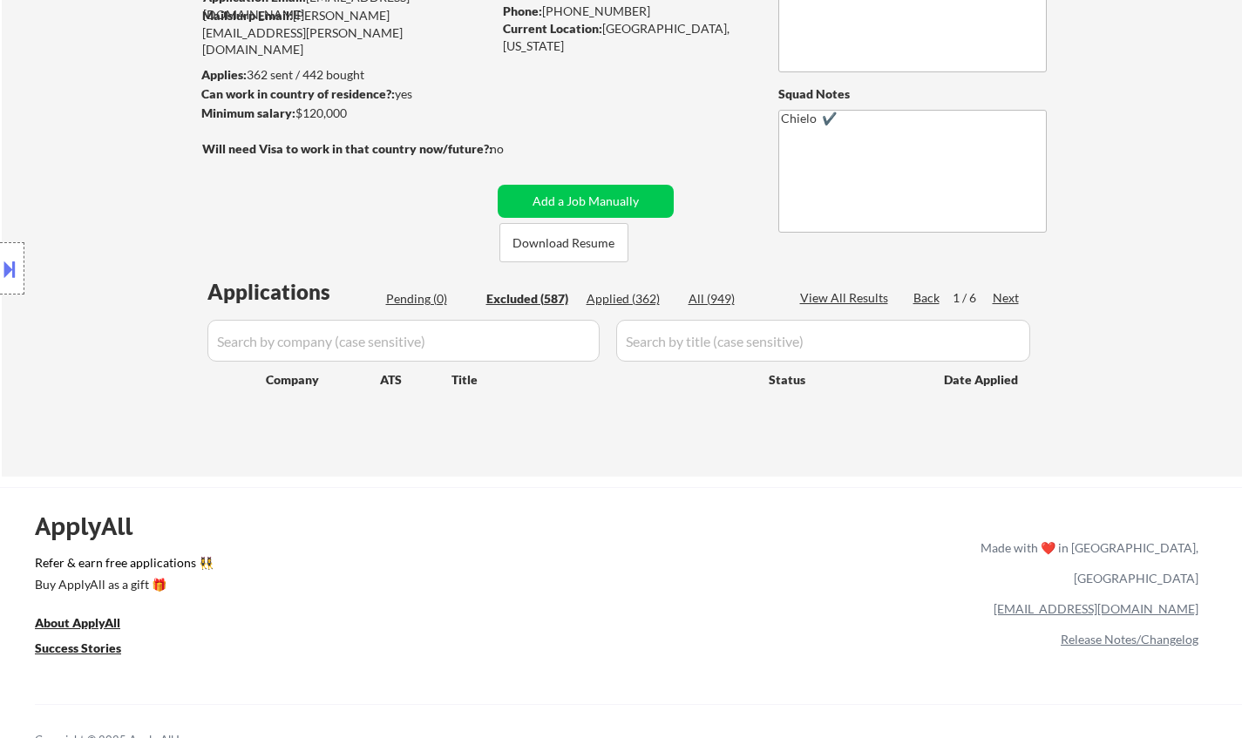
select select ""excluded""
select select ""excluded__other_""
select select ""excluded__location_""
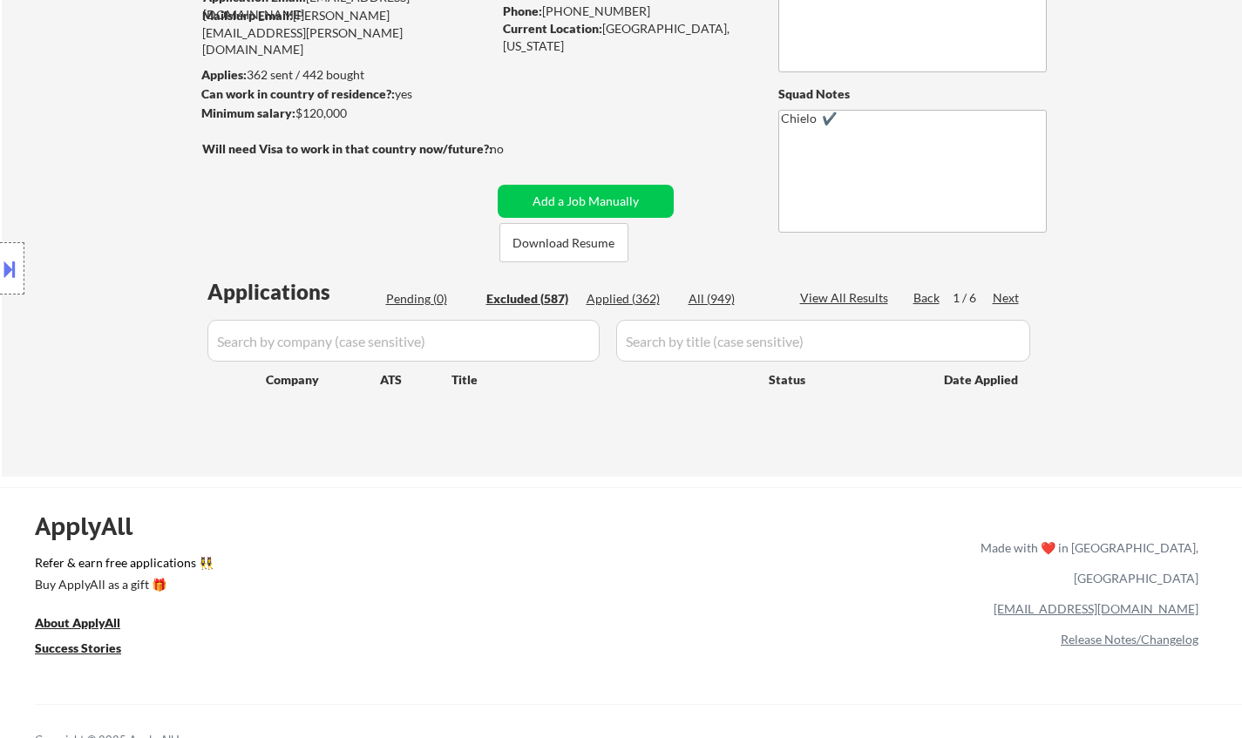
select select ""excluded__expired_""
select select ""excluded__location_""
select select ""excluded__expired_""
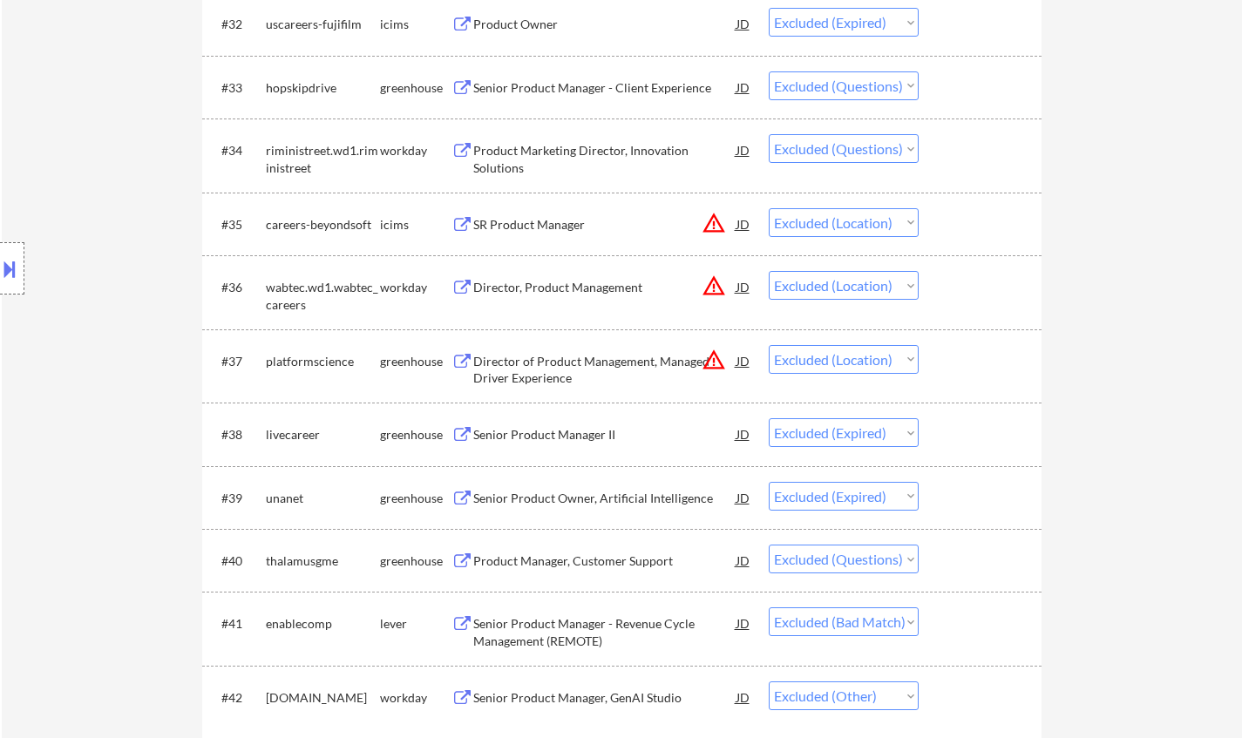
scroll to position [2875, 0]
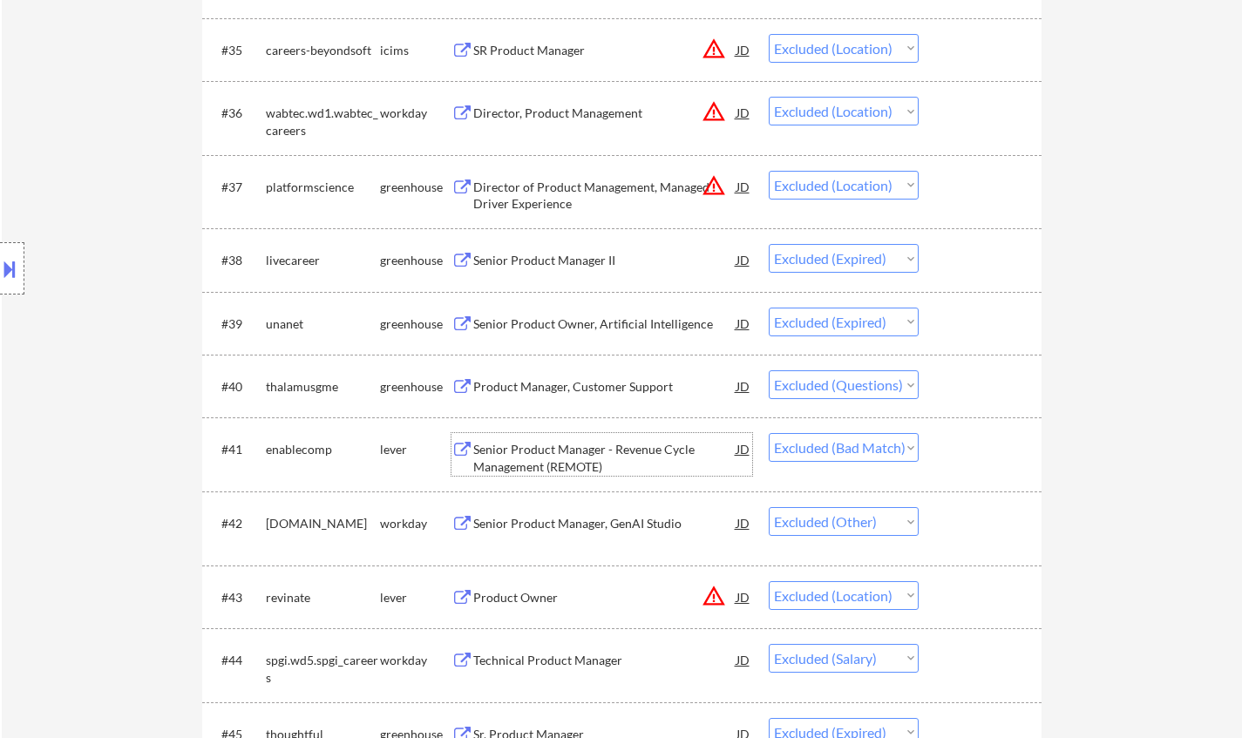
click at [523, 451] on div "Senior Product Manager - Revenue Cycle Management (REMOTE)" at bounding box center [604, 458] width 263 height 34
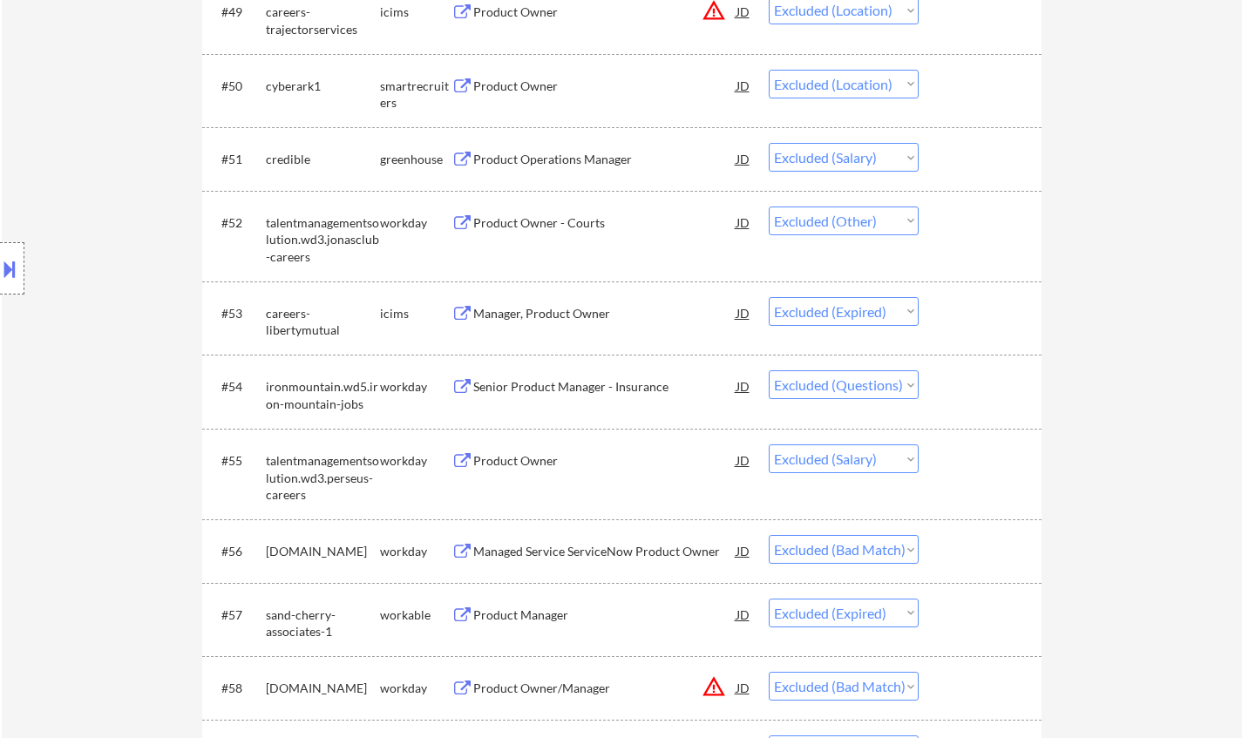
scroll to position [3921, 0]
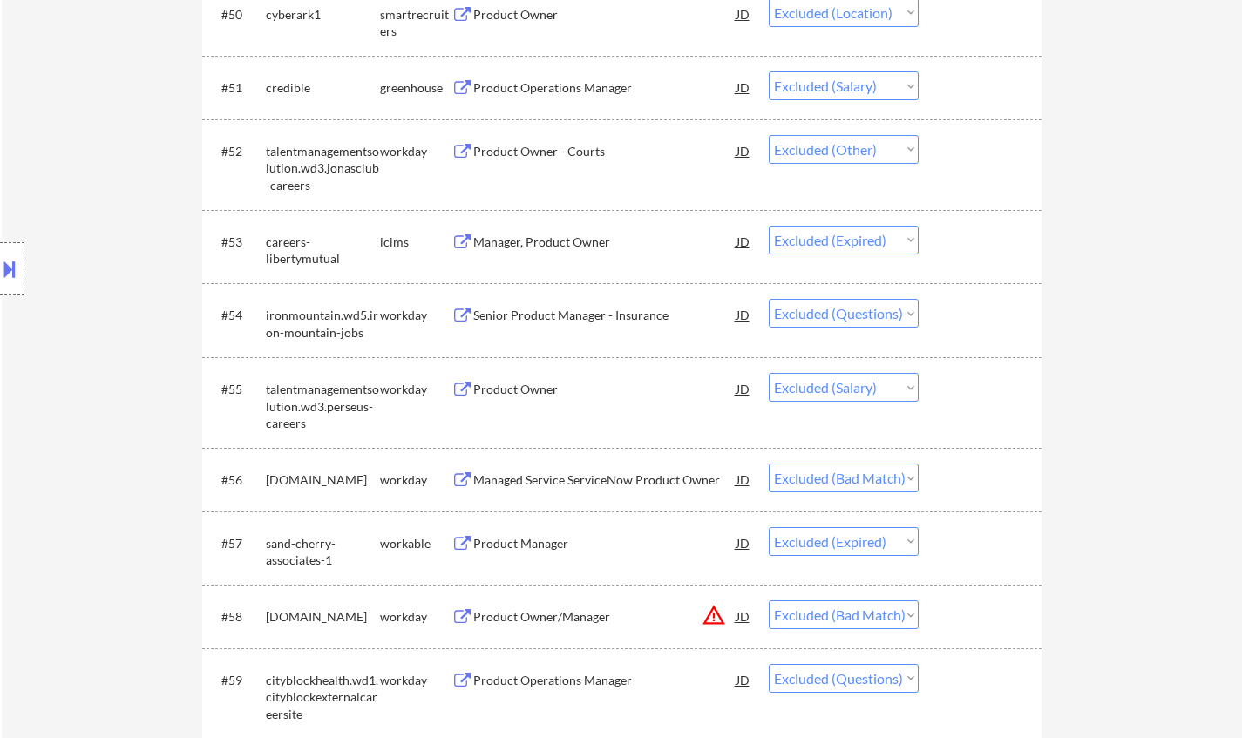
drag, startPoint x: 653, startPoint y: 355, endPoint x: 663, endPoint y: 345, distance: 14.8
drag, startPoint x: 663, startPoint y: 345, endPoint x: 1158, endPoint y: 393, distance: 497.2
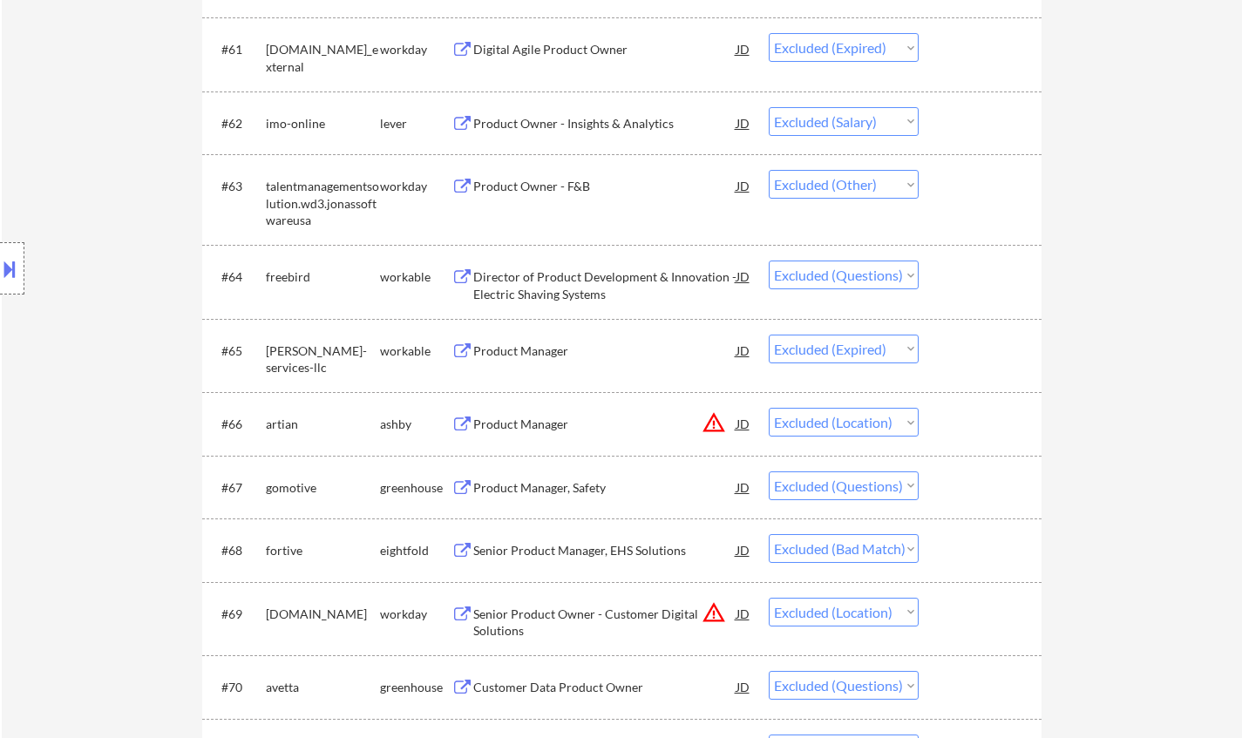
scroll to position [4792, 0]
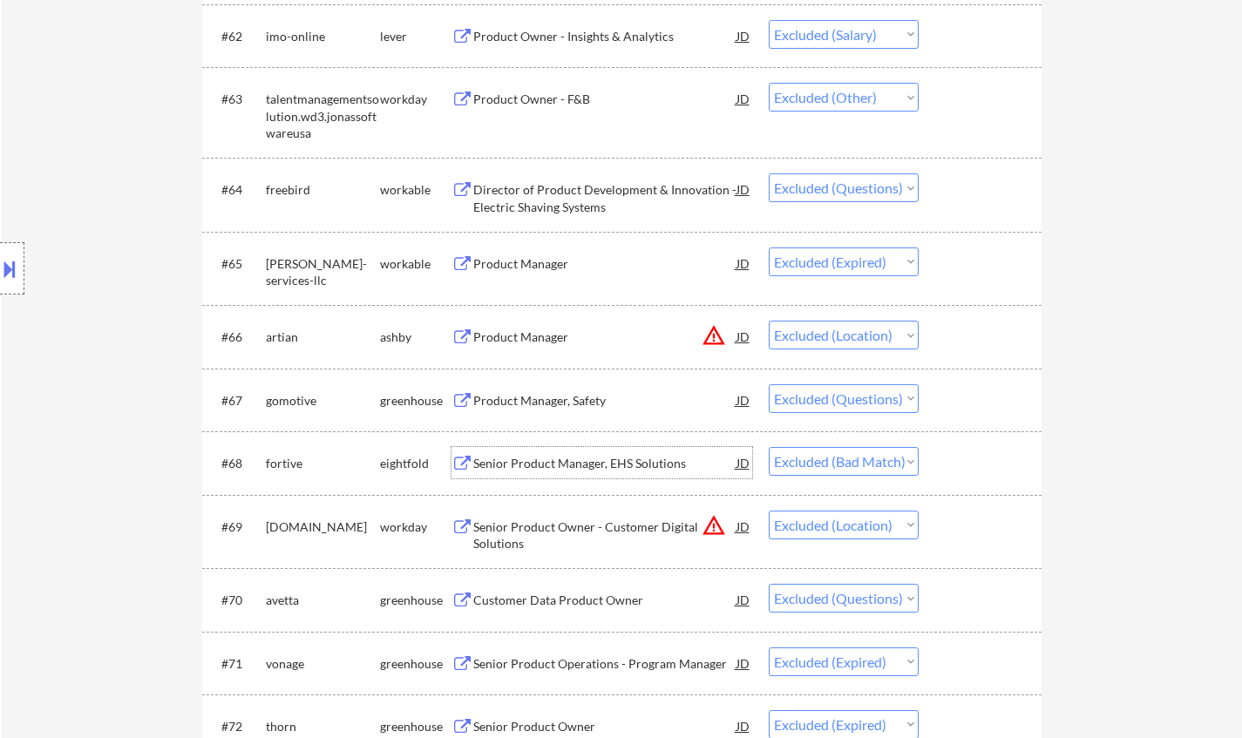
click at [554, 460] on div "Senior Product Manager, EHS Solutions" at bounding box center [604, 463] width 263 height 17
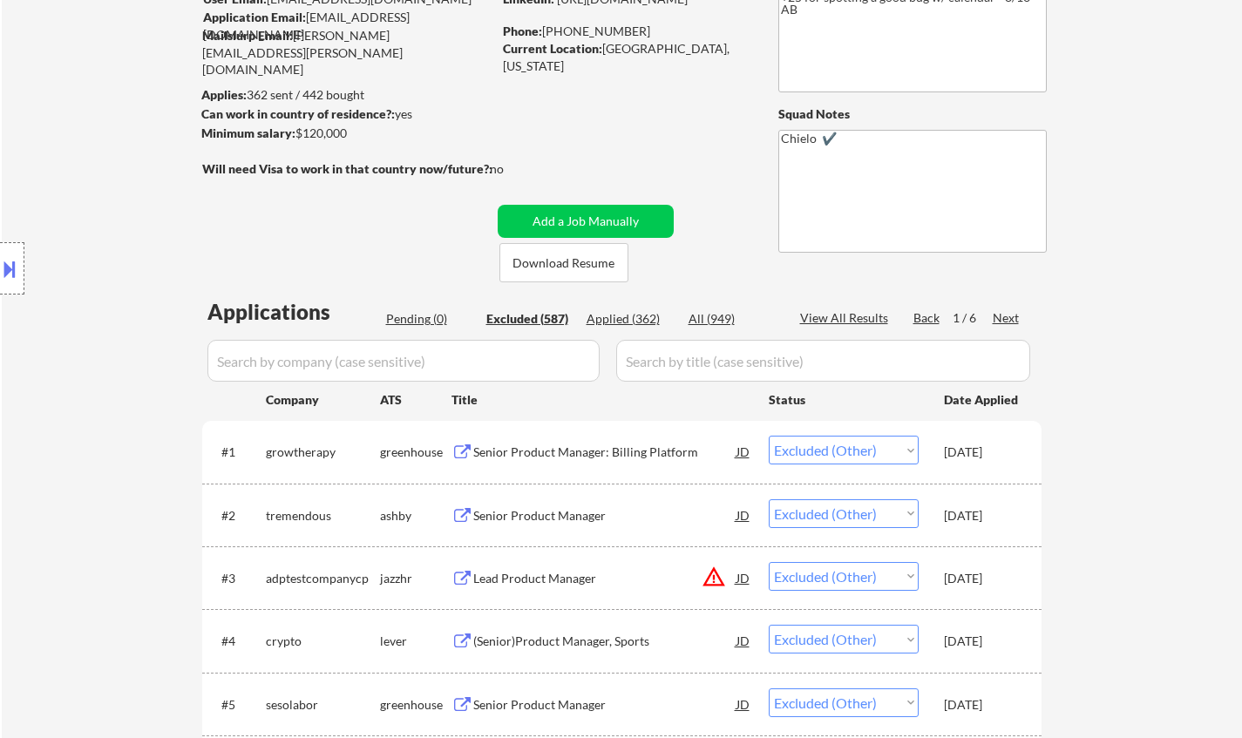
scroll to position [0, 0]
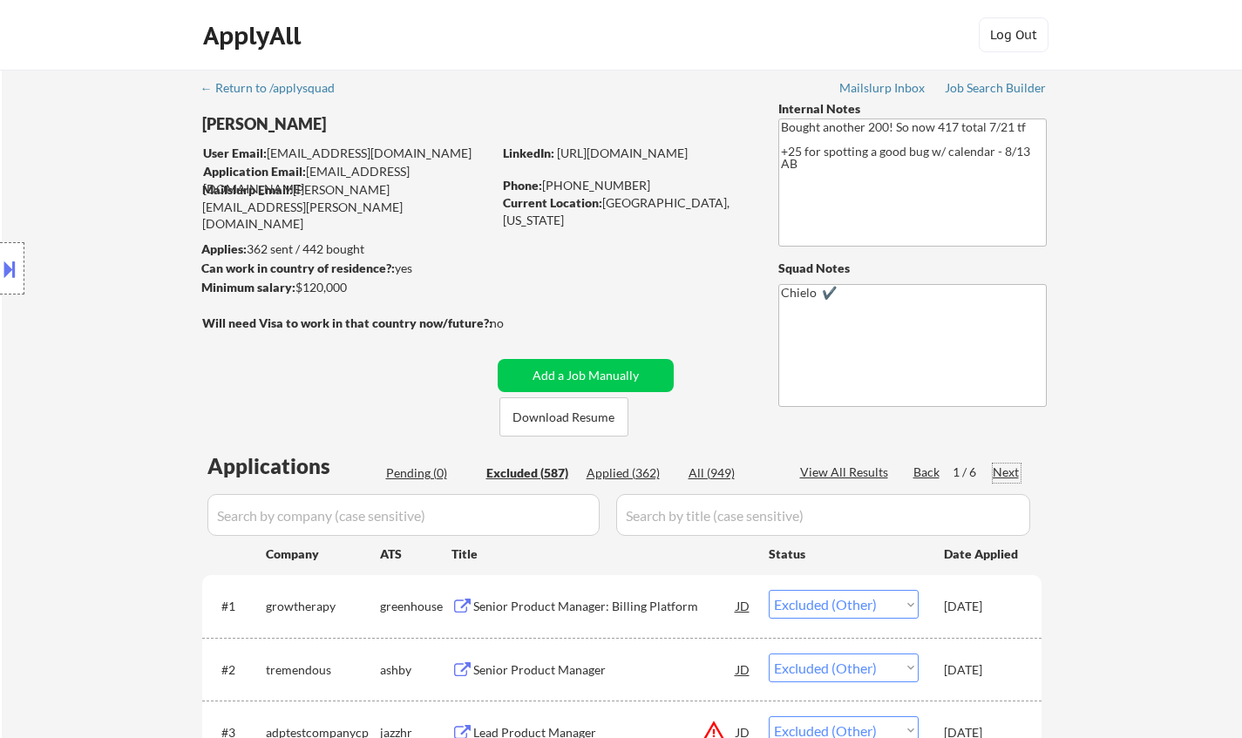
drag, startPoint x: 1005, startPoint y: 468, endPoint x: 829, endPoint y: 484, distance: 175.9
click at [1005, 467] on div "Next" at bounding box center [1006, 472] width 28 height 17
select select ""excluded""
select select ""excluded__expired_""
select select ""excluded""
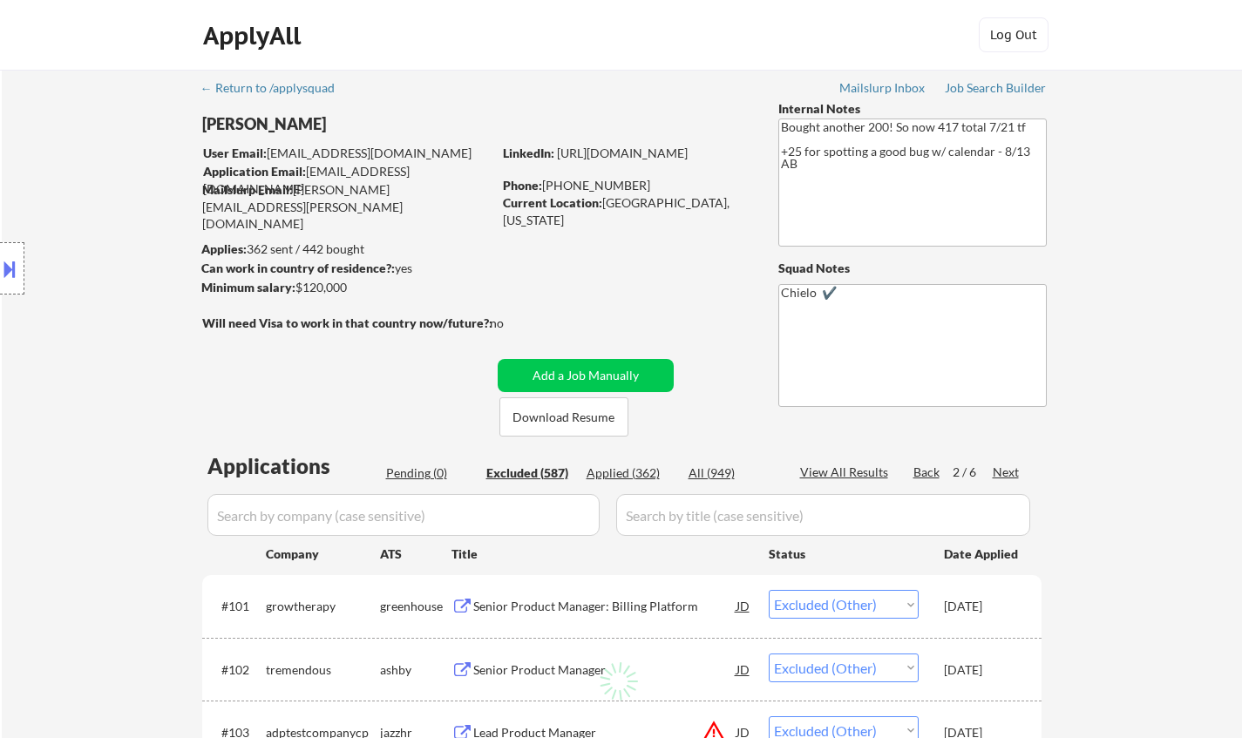
select select ""excluded__location_""
select select ""excluded__expired_""
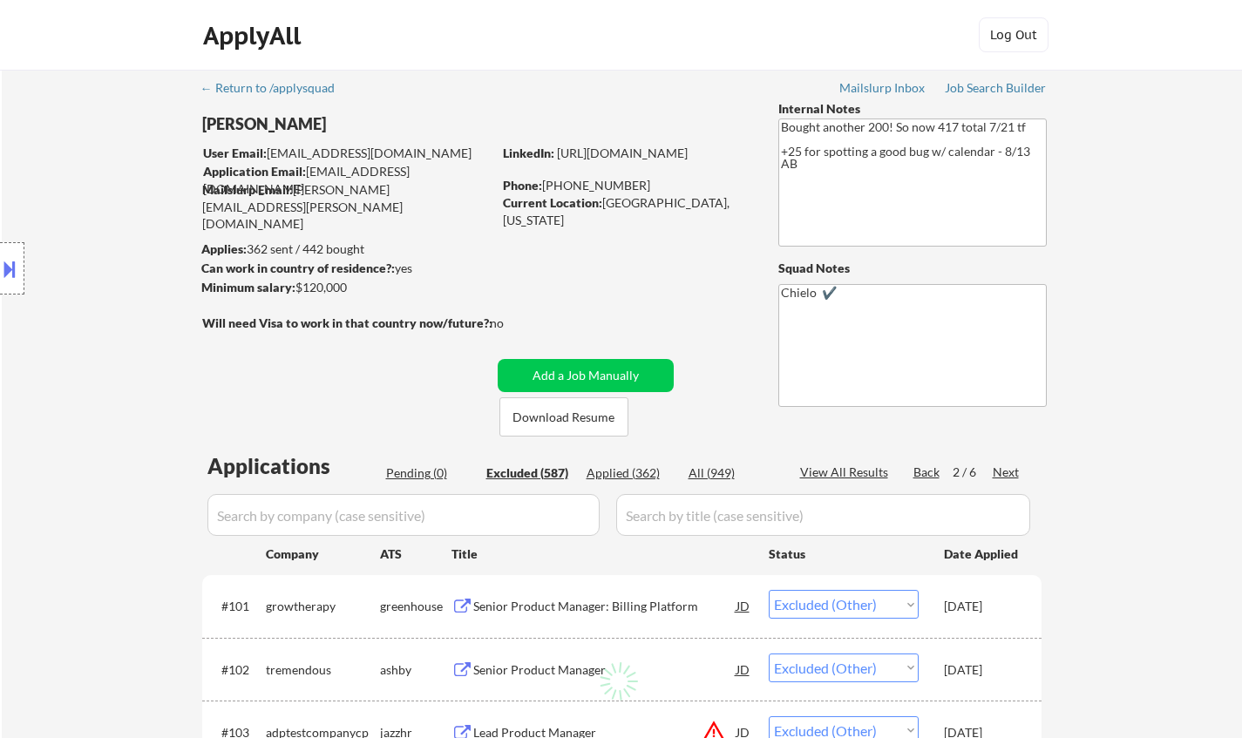
select select ""excluded""
select select ""excluded__location_""
select select ""excluded__expired_""
select select ""excluded__location_""
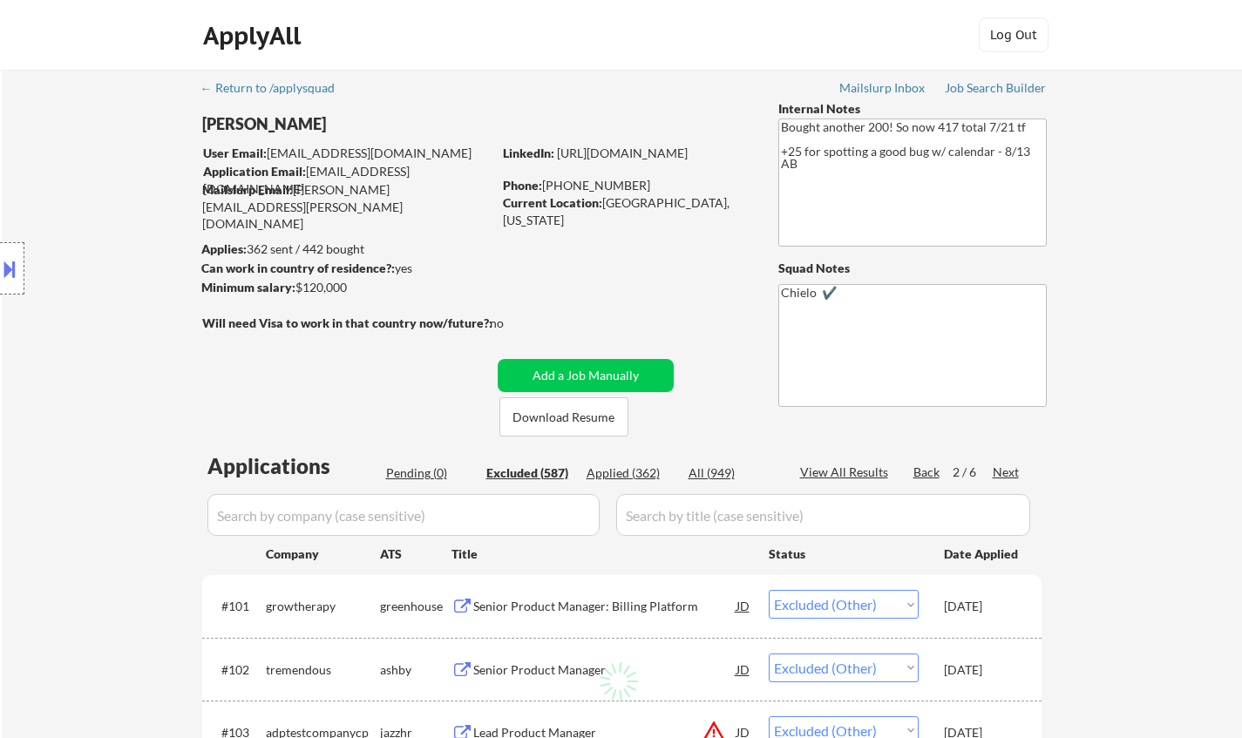
select select ""excluded__expired_""
select select ""excluded__location_""
select select ""excluded__expired_""
select select ""excluded__location_""
select select ""excluded__expired_""
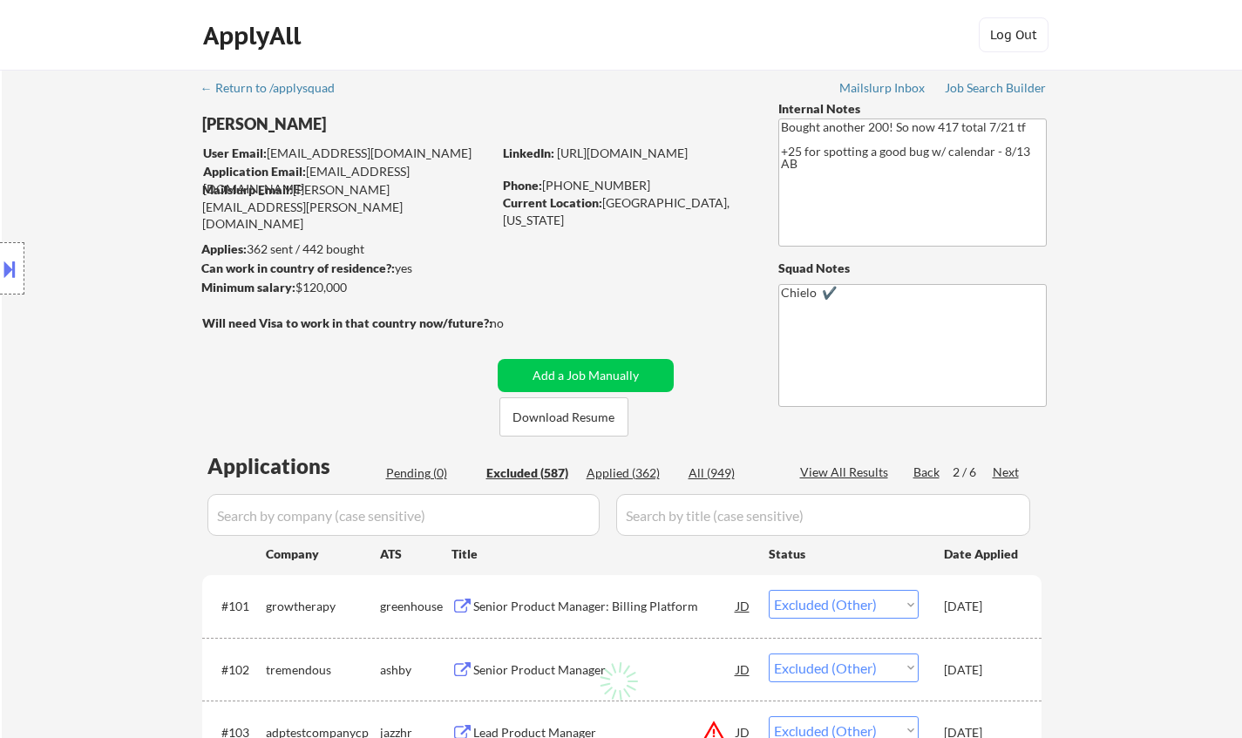
select select ""excluded__bad_match_""
select select ""excluded__salary_""
select select ""excluded__expired_""
select select ""excluded__salary_""
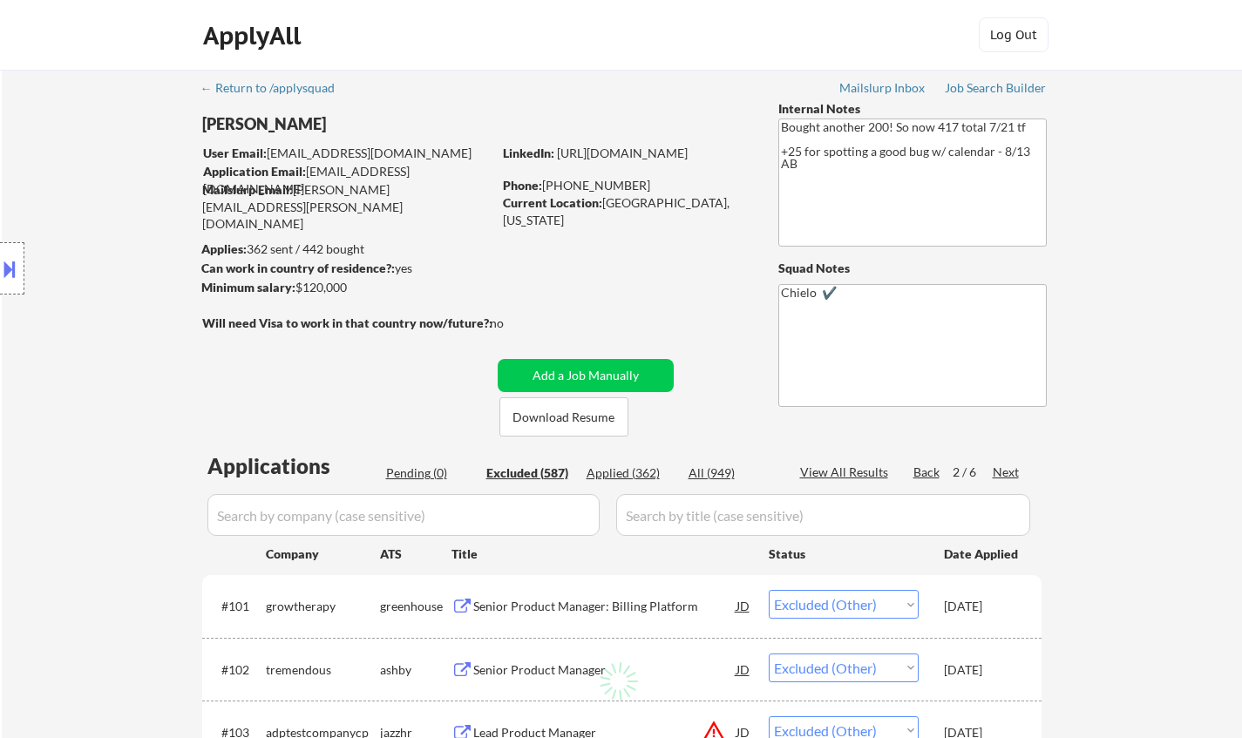
select select ""excluded""
select select ""excluded__blocklist_""
select select ""excluded""
select select ""excluded__location_""
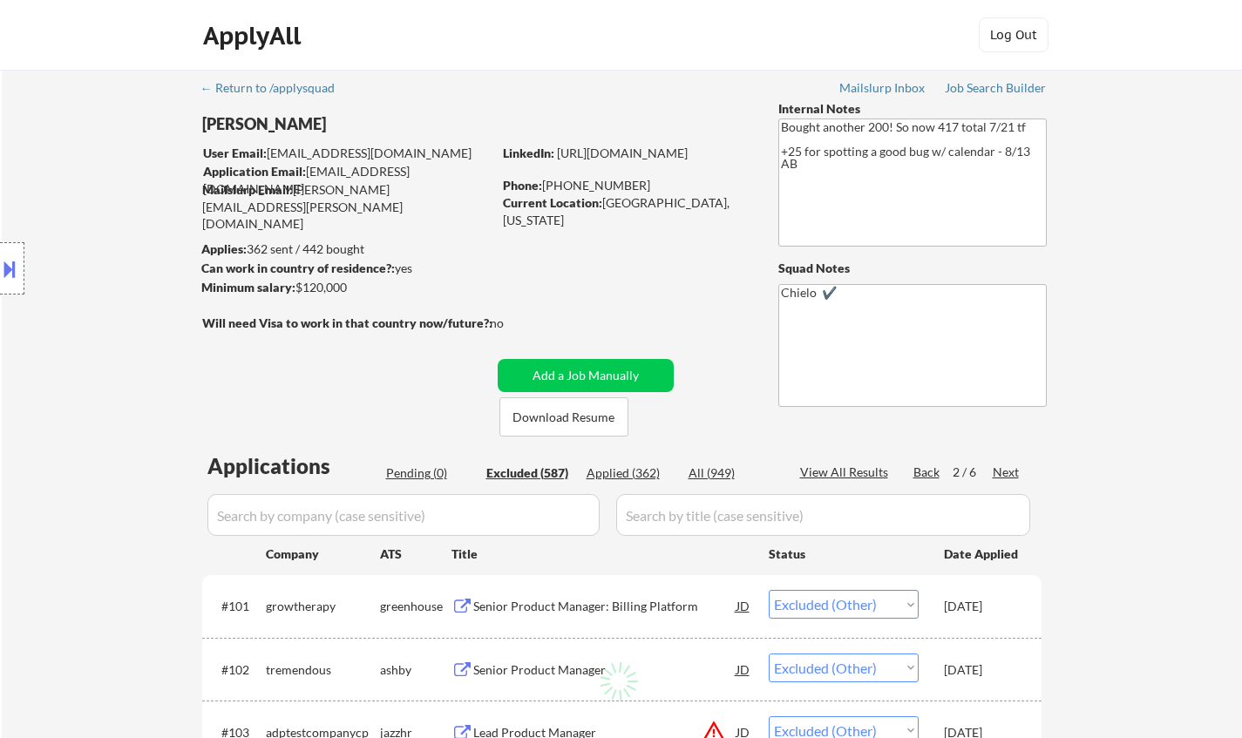
select select ""excluded__expired_""
select select ""excluded__other_""
select select ""excluded""
select select ""excluded__location_""
select select ""excluded__expired_""
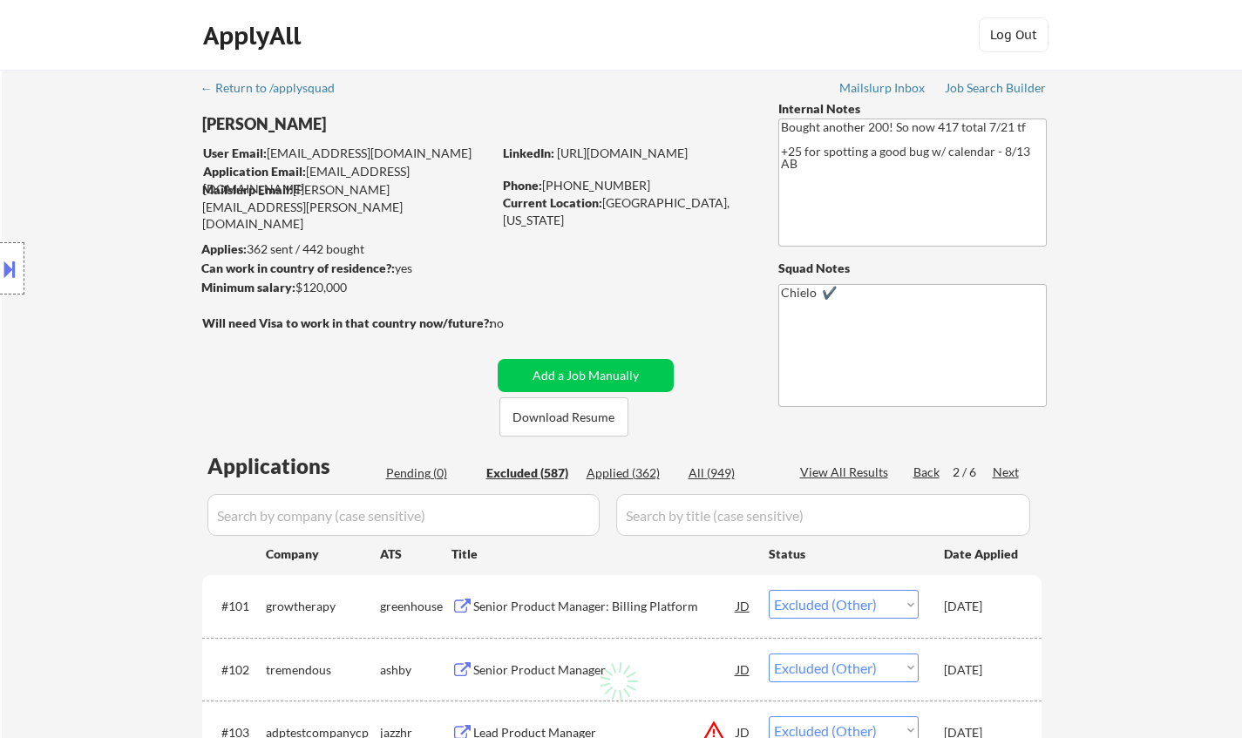
select select ""excluded__expired_""
select select ""excluded""
select select ""excluded__other_""
select select ""excluded""
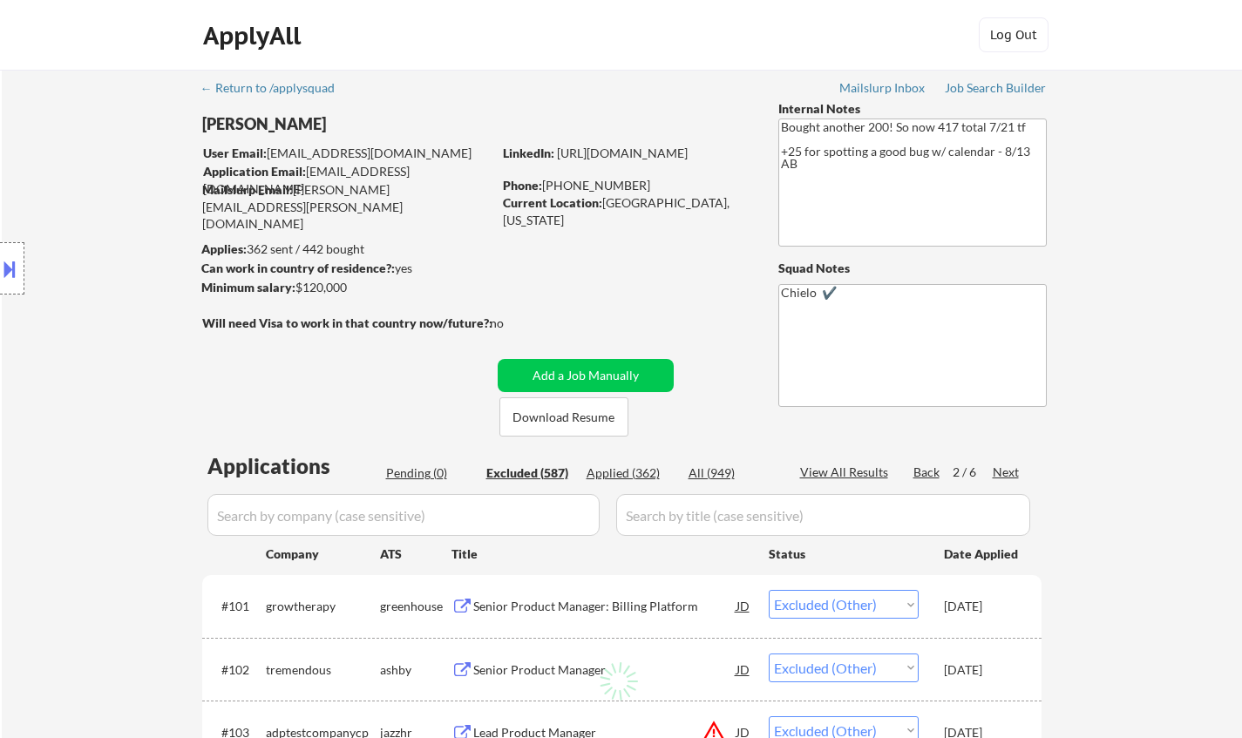
select select ""excluded__salary_""
select select ""excluded__location_""
select select ""excluded__bad_match_""
select select ""excluded__expired_""
select select ""excluded""
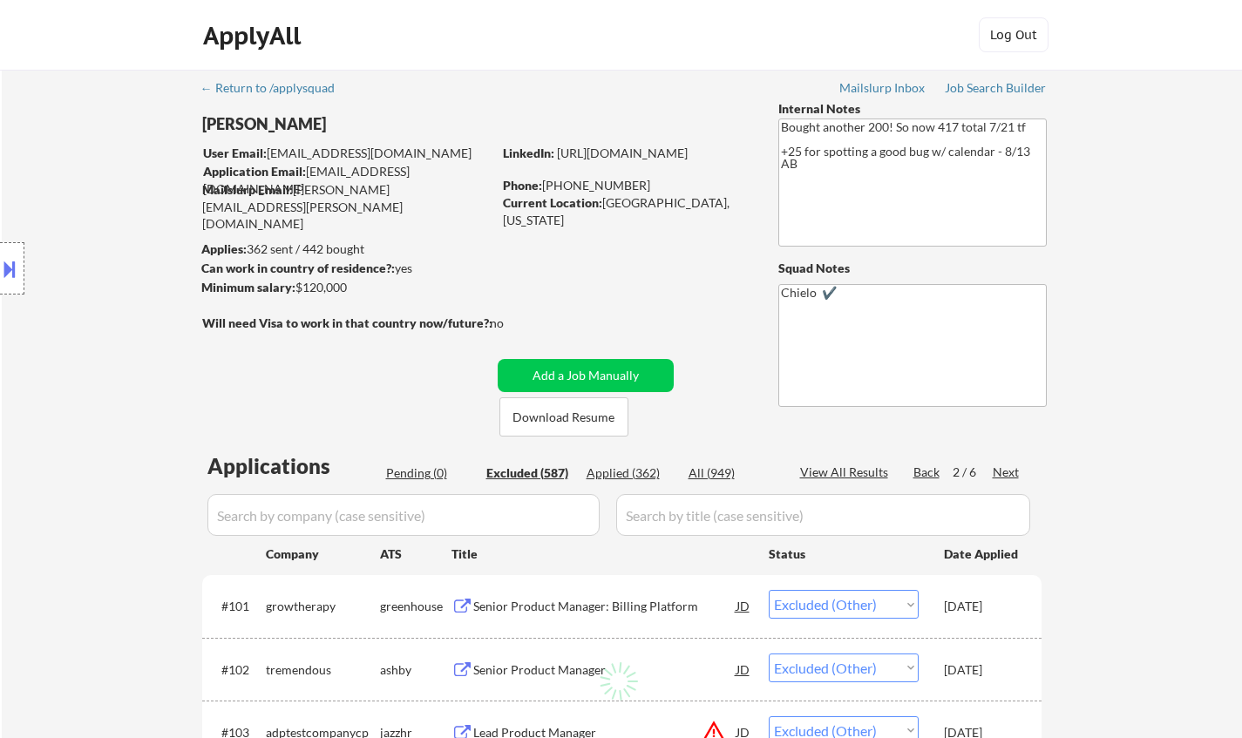
select select ""excluded__bad_match_""
select select ""excluded__expired_""
select select ""excluded__salary_""
select select ""excluded""
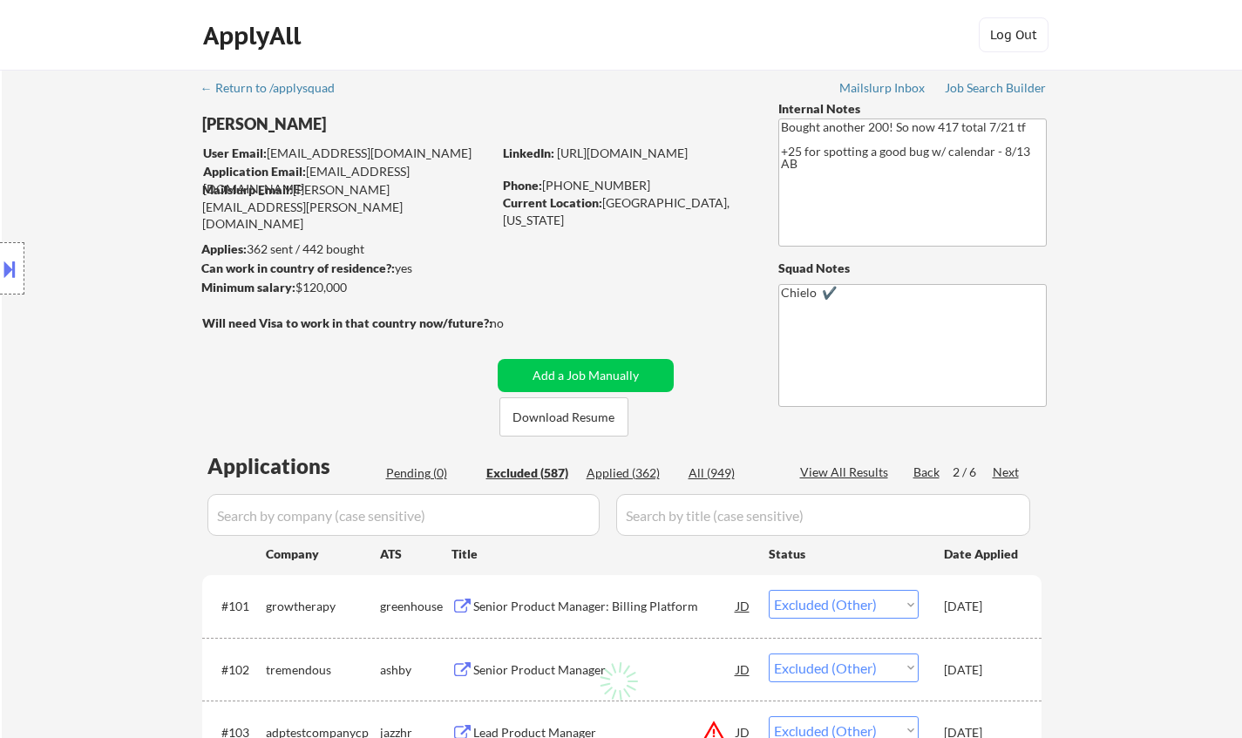
select select ""excluded__expired_""
select select ""excluded__bad_match_""
select select ""excluded__location_""
select select ""excluded__salary_""
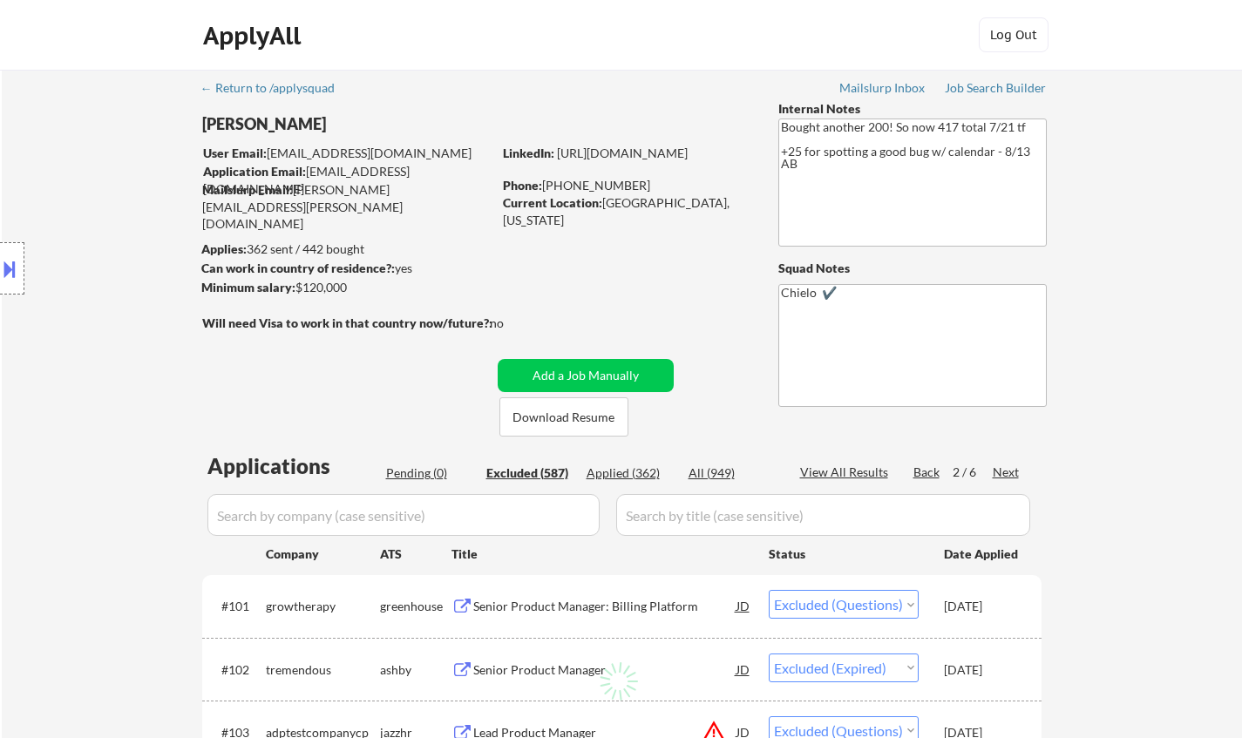
select select ""excluded__expired_""
select select ""excluded""
select select ""excluded__location_""
select select ""excluded__salary_""
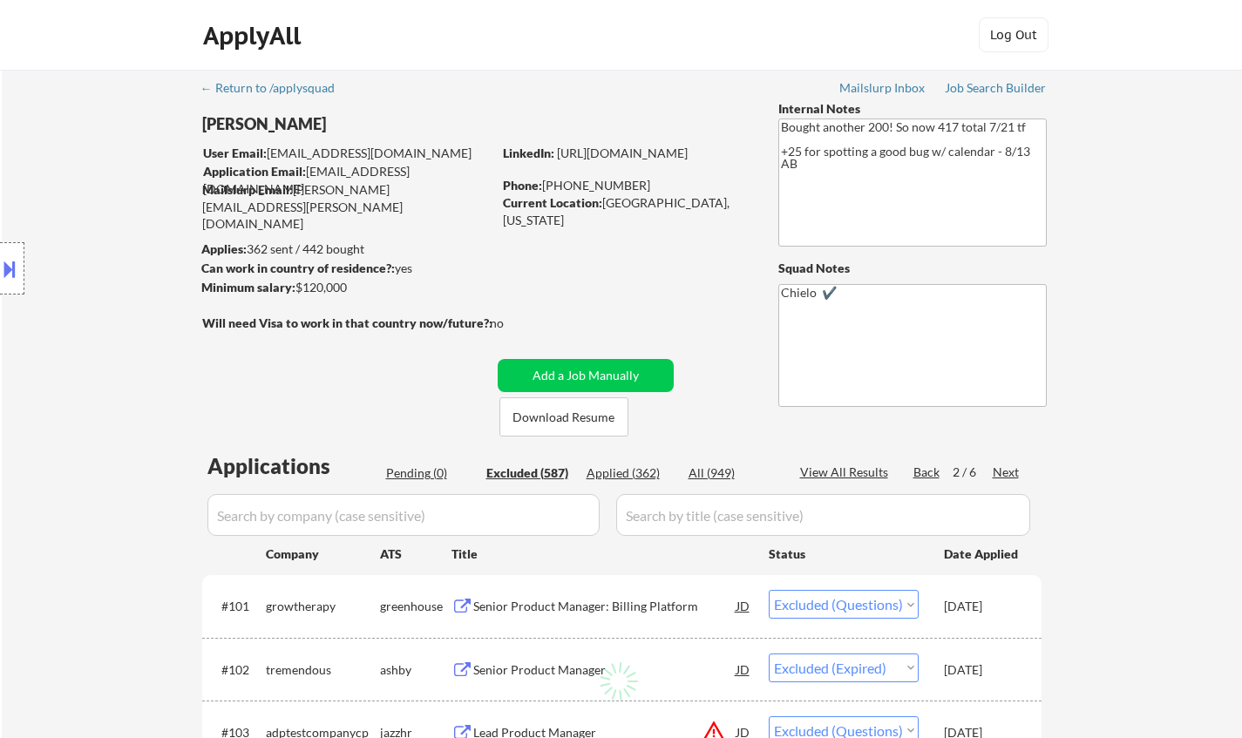
select select ""excluded""
select select ""excluded__expired_""
select select ""excluded__salary_""
select select ""excluded__location_""
select select ""excluded__bad_match_""
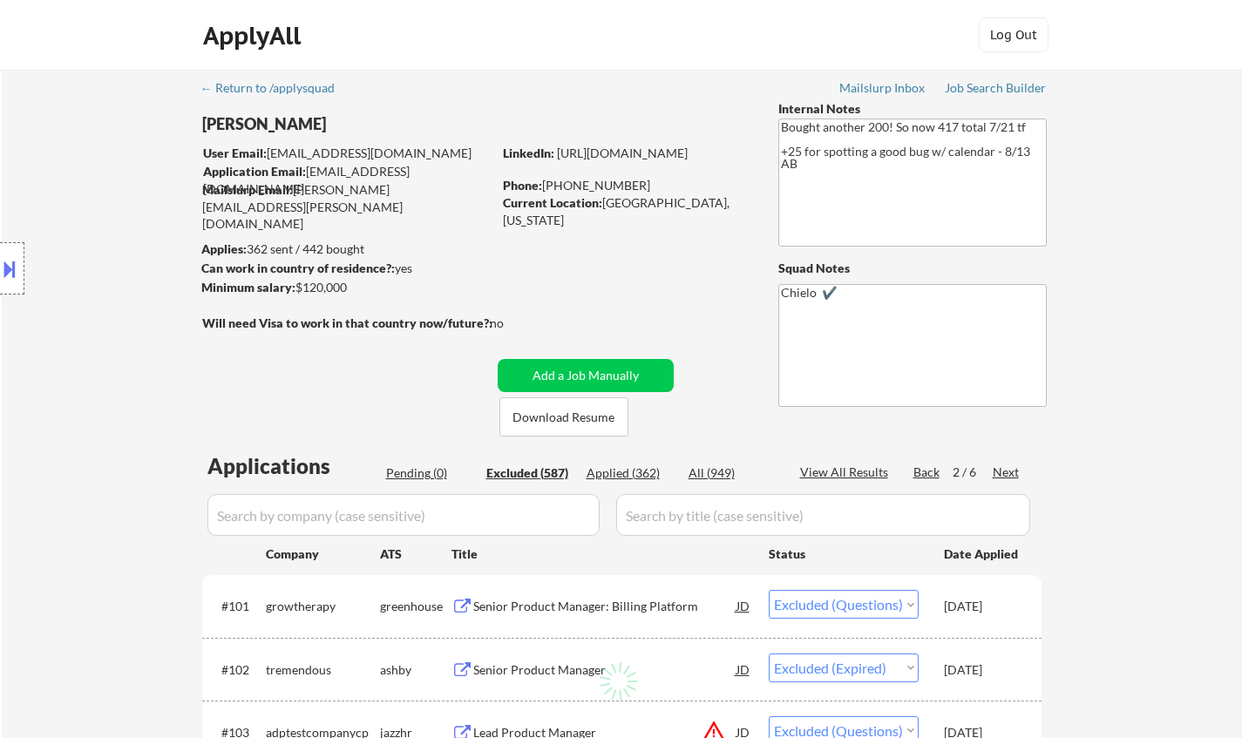
select select ""excluded__other_""
select select ""excluded__bad_match_""
select select ""excluded__other_""
select select ""excluded""
select select ""excluded__location_""
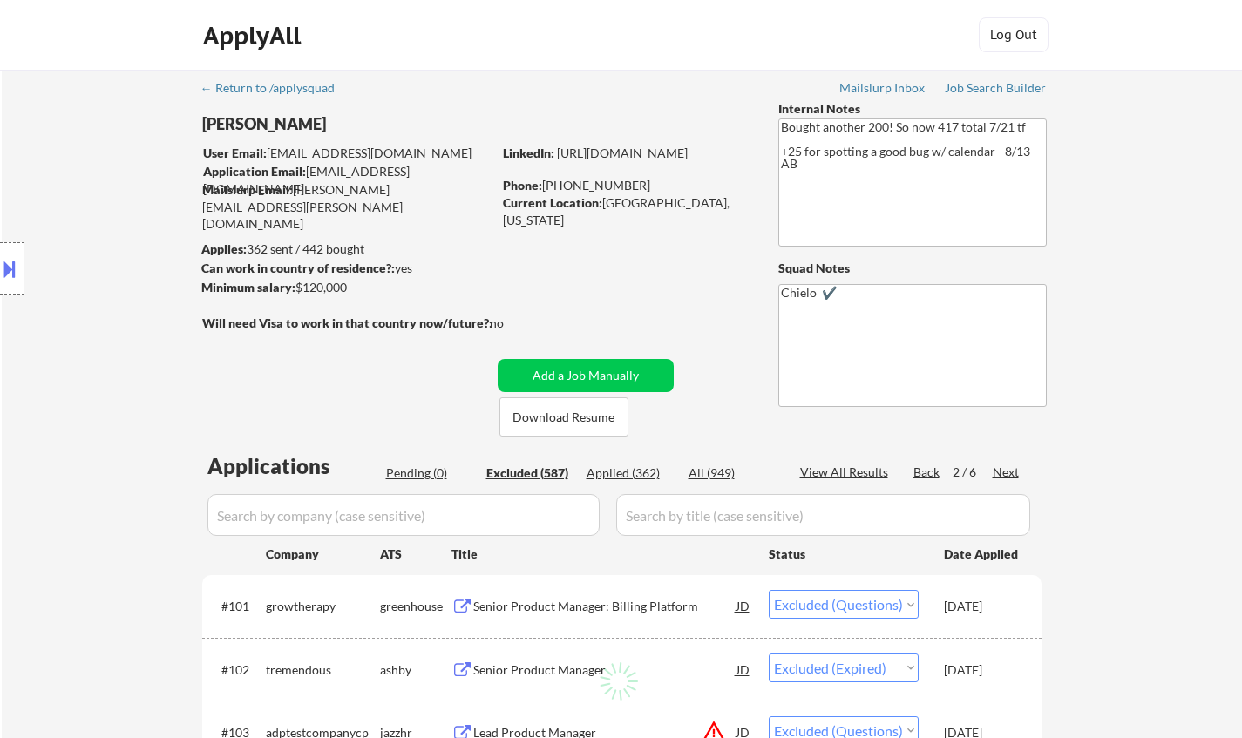
select select ""excluded__location_""
select select ""excluded""
select select ""excluded__location_""
select select ""excluded""
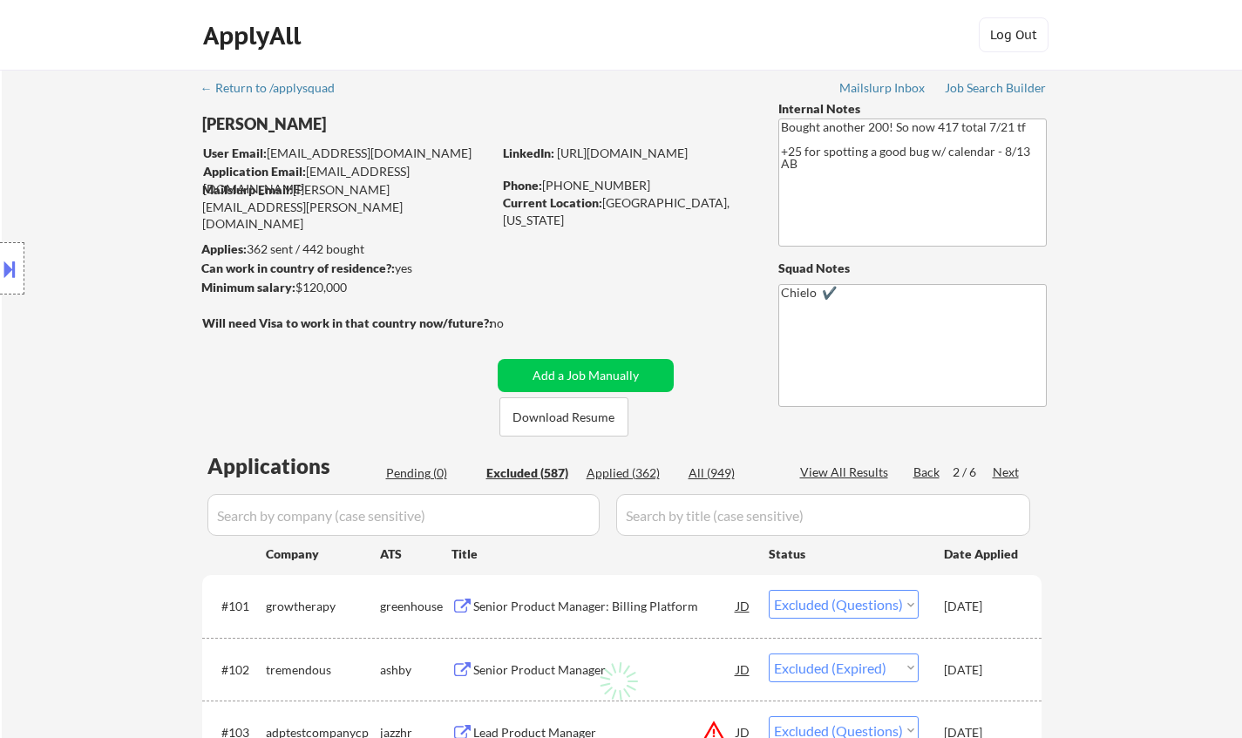
select select ""excluded__bad_match_""
select select ""excluded__other_""
select select ""excluded__expired_""
select select ""excluded__bad_match_""
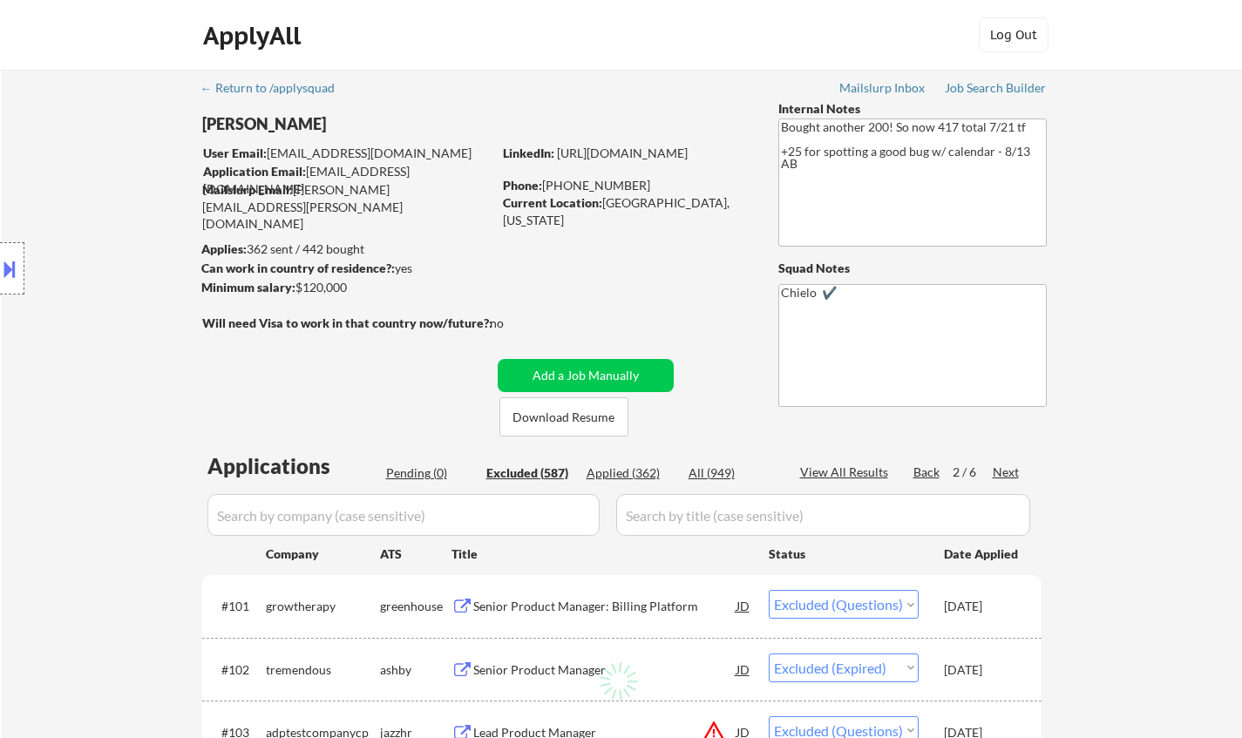
select select ""excluded""
select select ""excluded__expired_""
select select ""excluded""
select select ""excluded__location_""
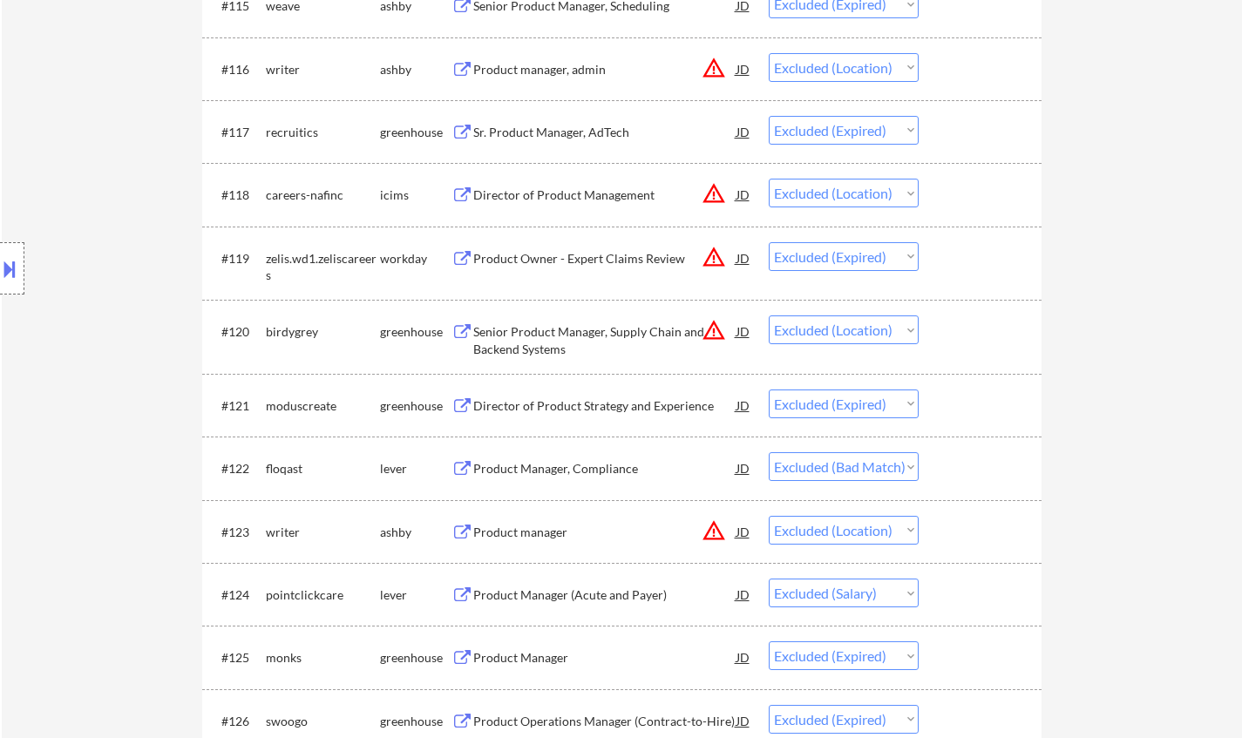
scroll to position [1743, 0]
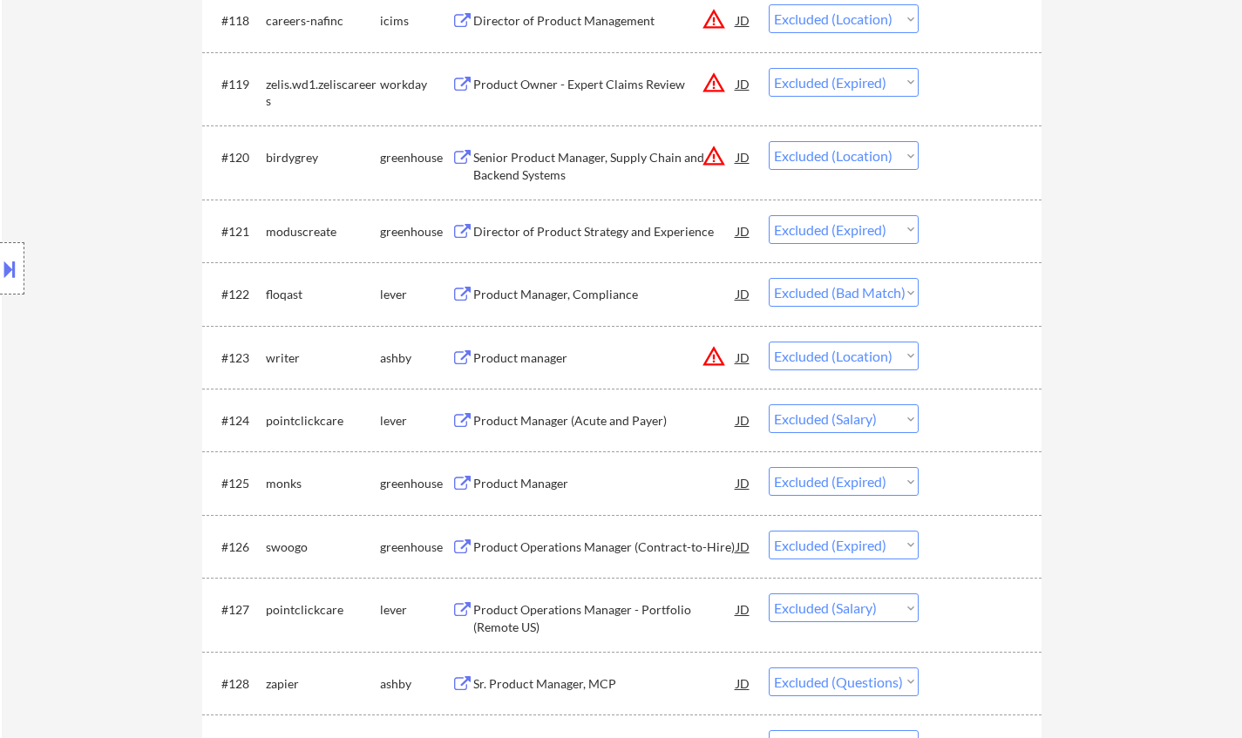
drag, startPoint x: 552, startPoint y: 294, endPoint x: 544, endPoint y: 299, distance: 9.7
click at [551, 295] on div "Product Manager, Compliance" at bounding box center [604, 294] width 263 height 17
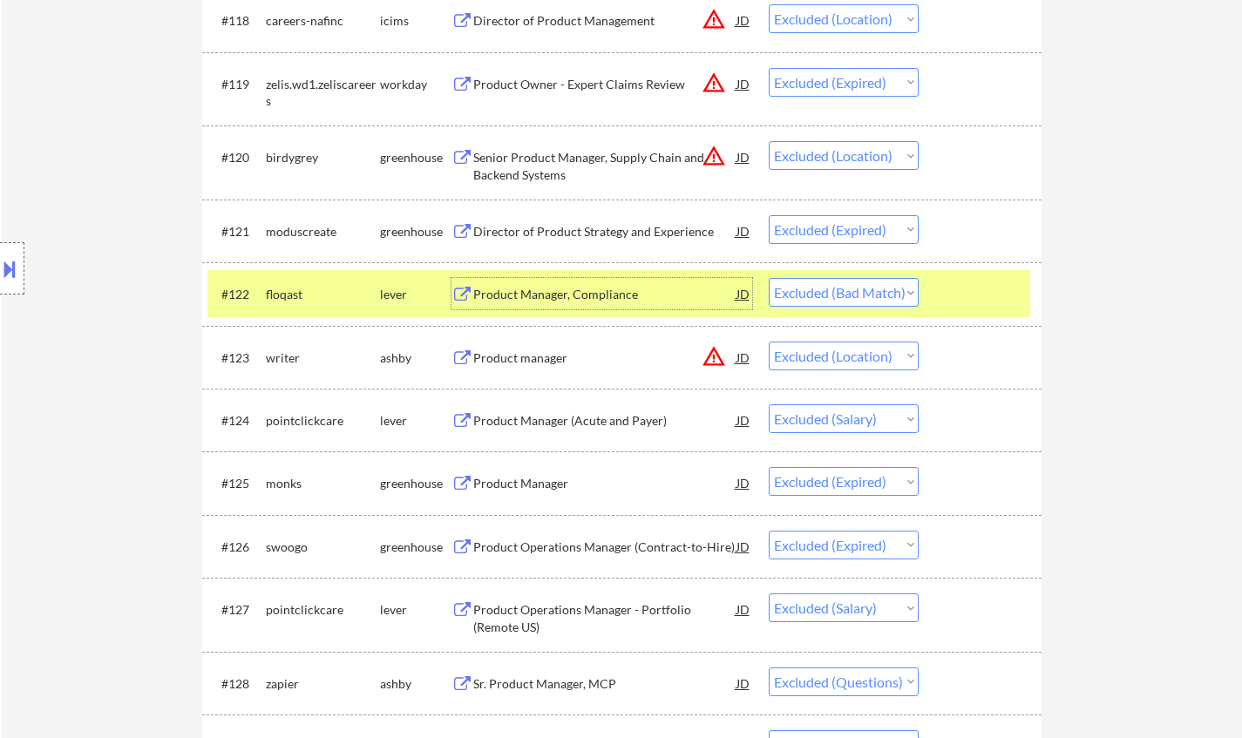
click at [855, 277] on div "#122 floqast lever Product Manager, Compliance JD Choose an option... Pending A…" at bounding box center [618, 293] width 822 height 47
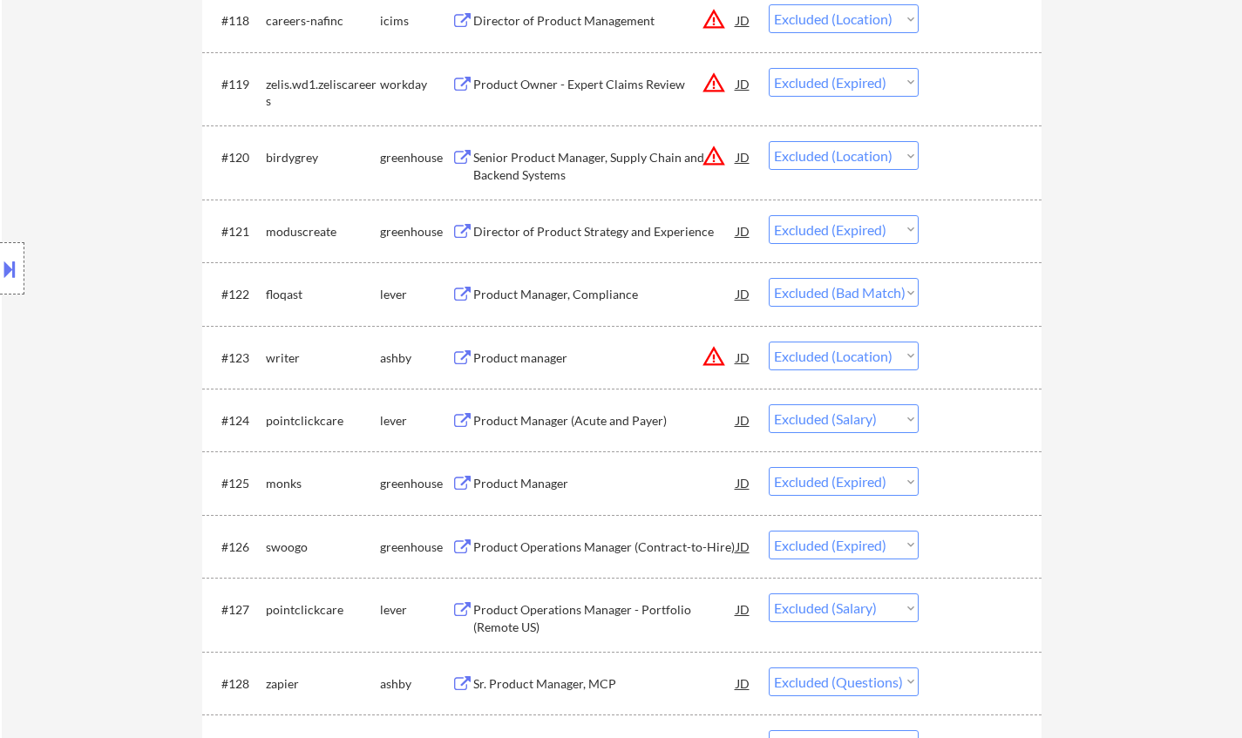
click at [862, 301] on select "Choose an option... Pending Applied Excluded (Questions) Excluded (Expired) Exc…" at bounding box center [843, 292] width 150 height 29
select select ""excluded""
click at [768, 278] on select "Choose an option... Pending Applied Excluded (Questions) Excluded (Expired) Exc…" at bounding box center [843, 292] width 150 height 29
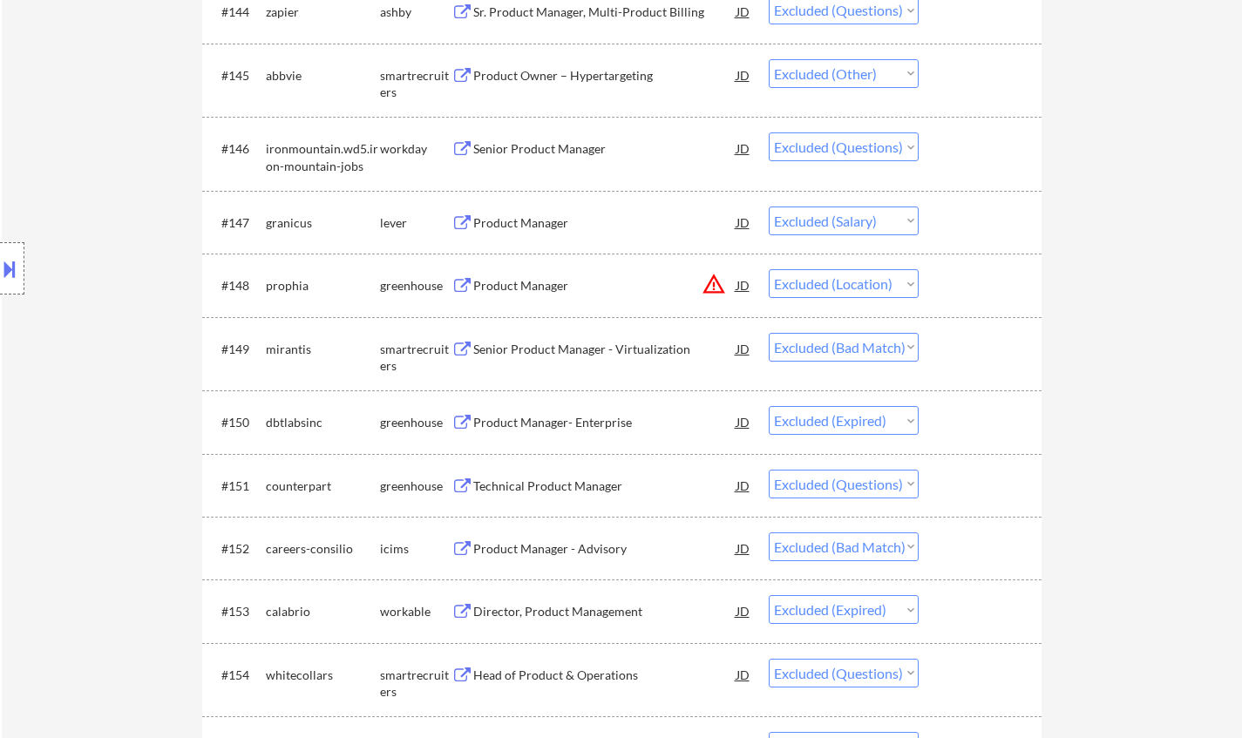
scroll to position [3485, 0]
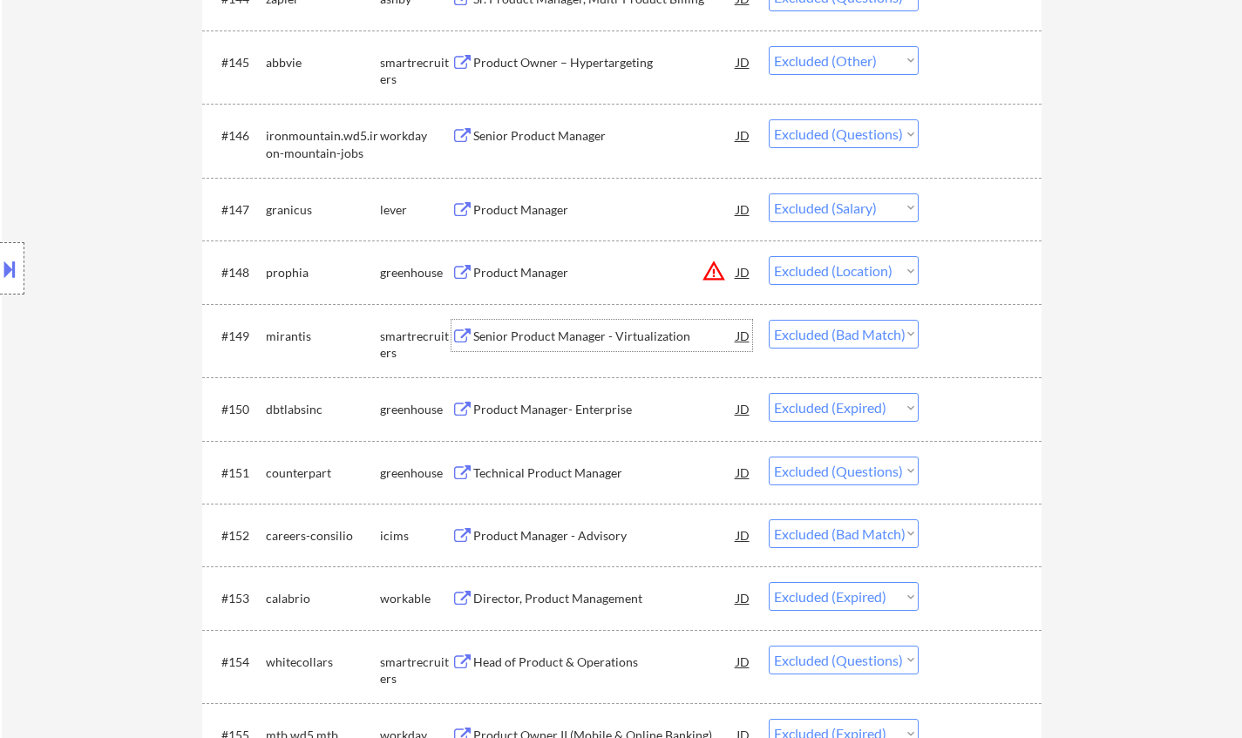
click at [558, 340] on div "Senior Product Manager - Virtualization" at bounding box center [604, 336] width 263 height 17
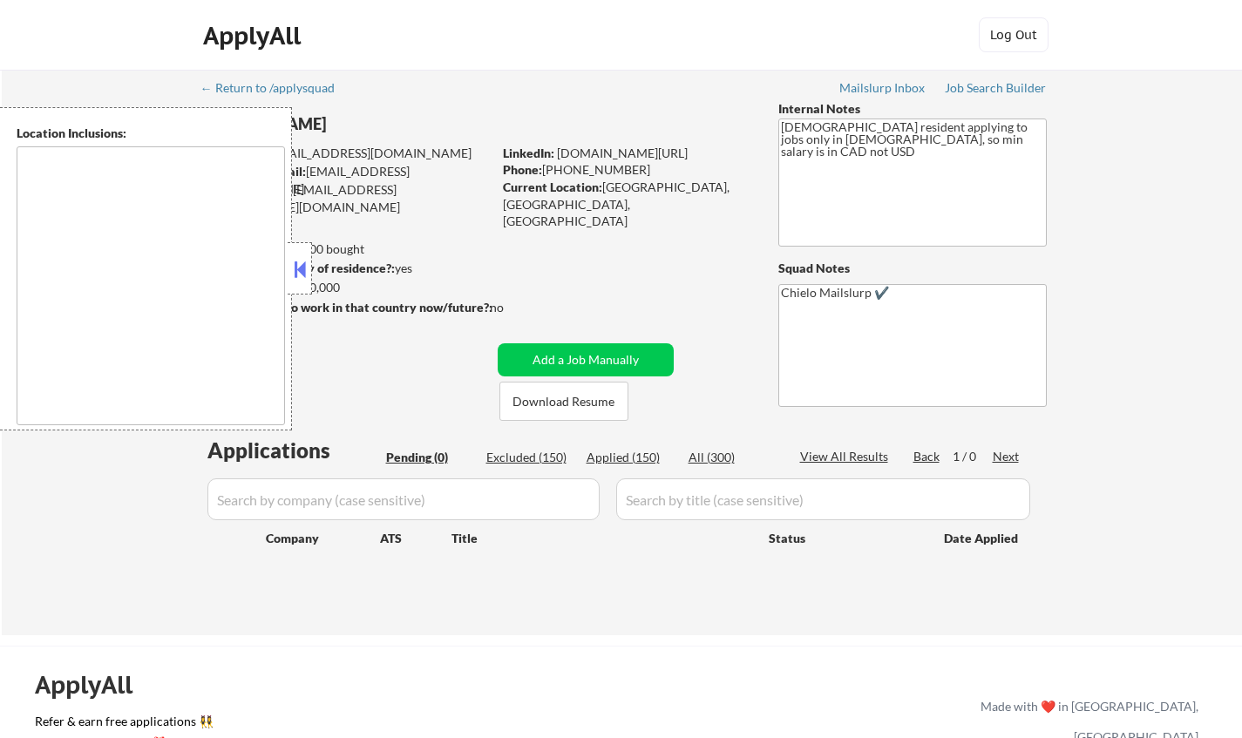
click at [297, 267] on button at bounding box center [299, 269] width 19 height 26
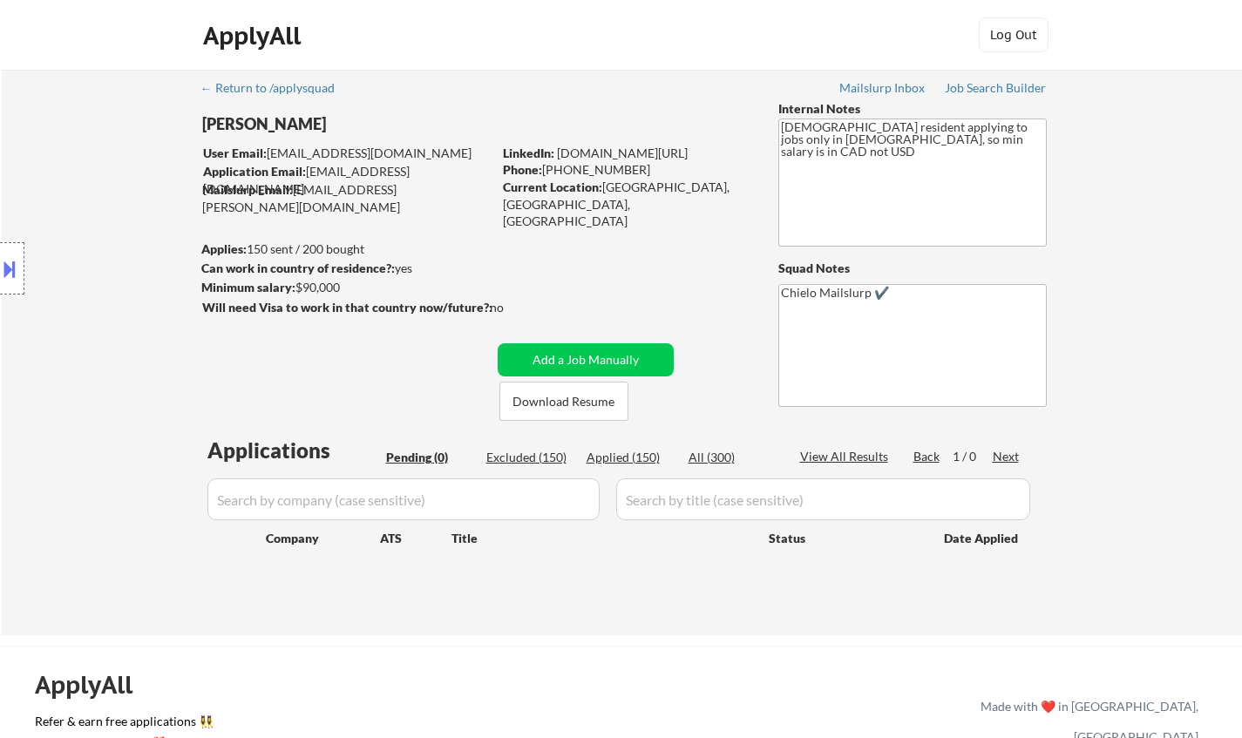
click at [521, 457] on div "Excluded (150)" at bounding box center [529, 457] width 87 height 17
select select ""excluded""
select select ""excluded__salary_""
select select ""excluded""
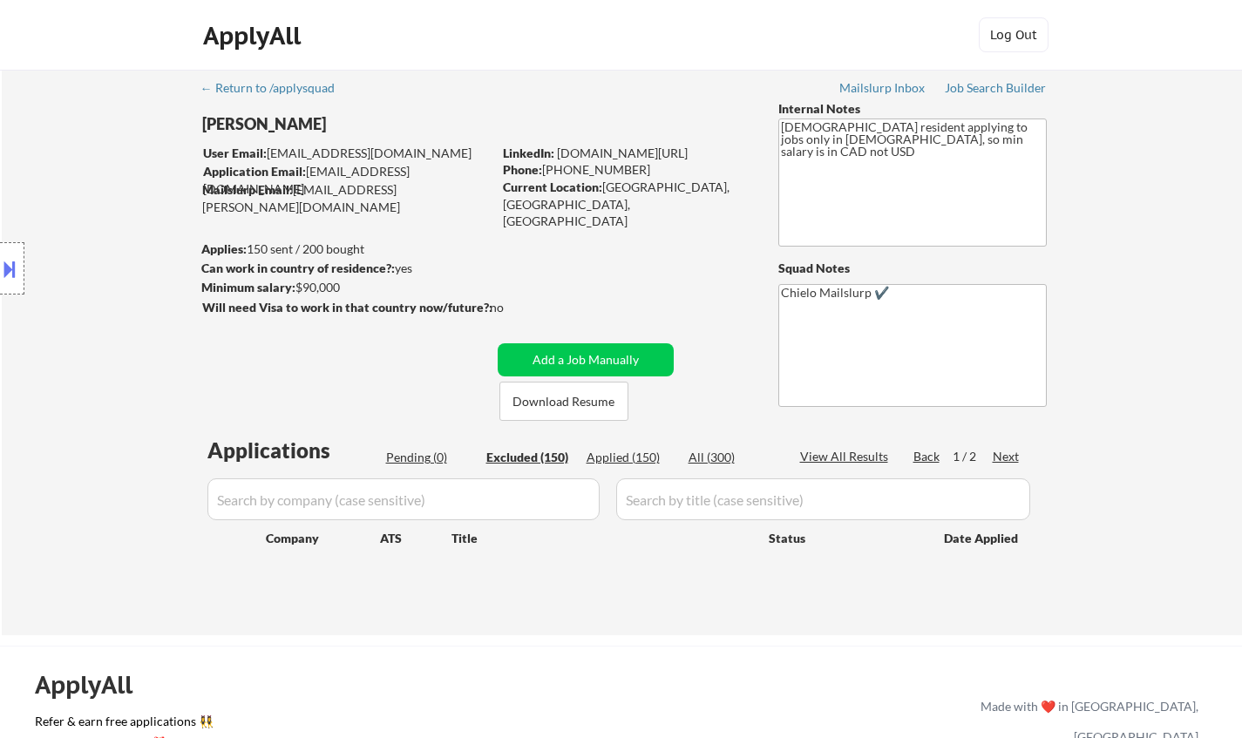
select select ""excluded__expired_""
select select ""excluded__other_""
select select ""excluded__blocklist_""
select select ""excluded__location_""
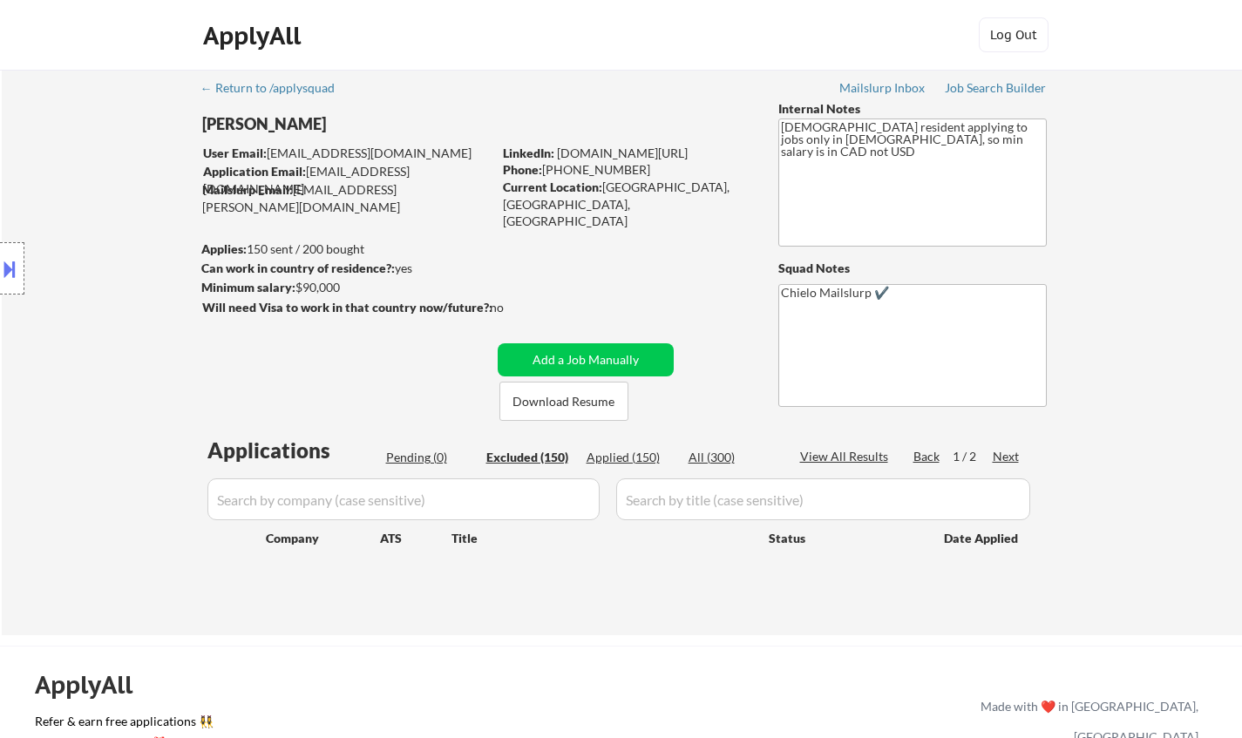
select select ""excluded__expired_""
select select ""excluded__location_""
select select ""excluded__expired_""
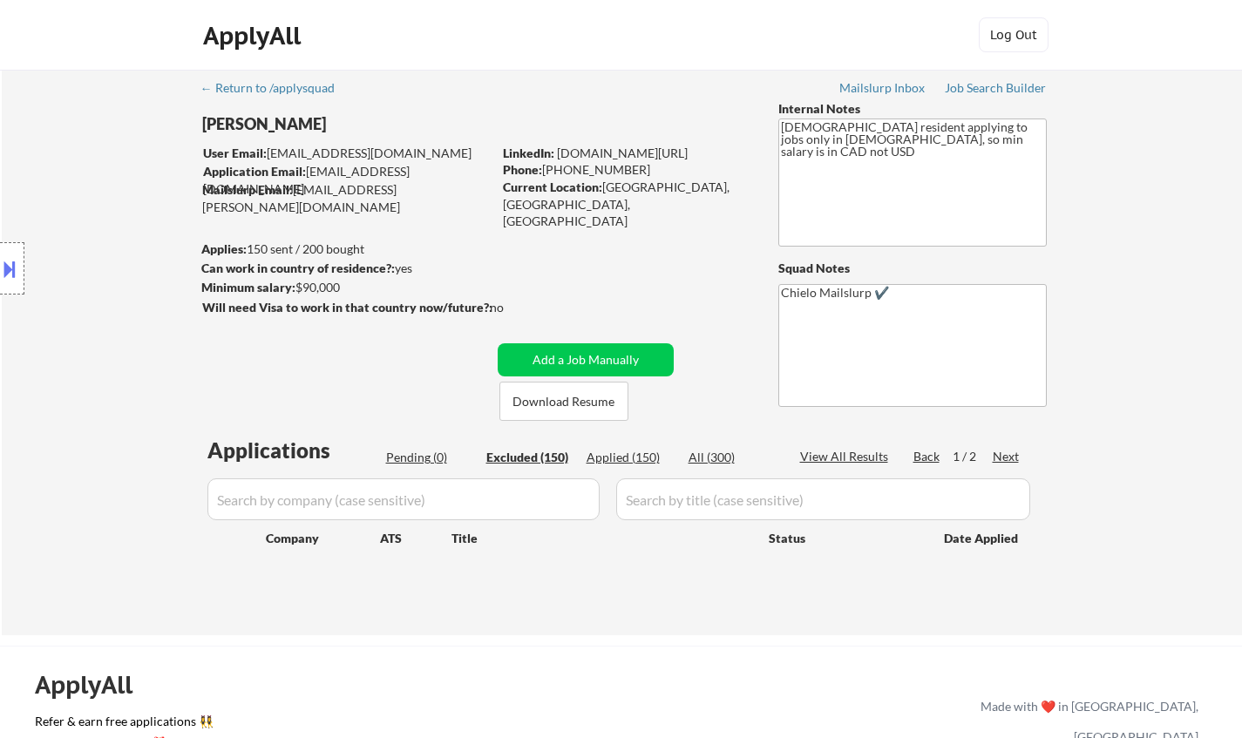
select select ""excluded__location_""
select select ""excluded__expired_""
select select ""excluded__other_""
select select ""excluded""
select select ""excluded__location_""
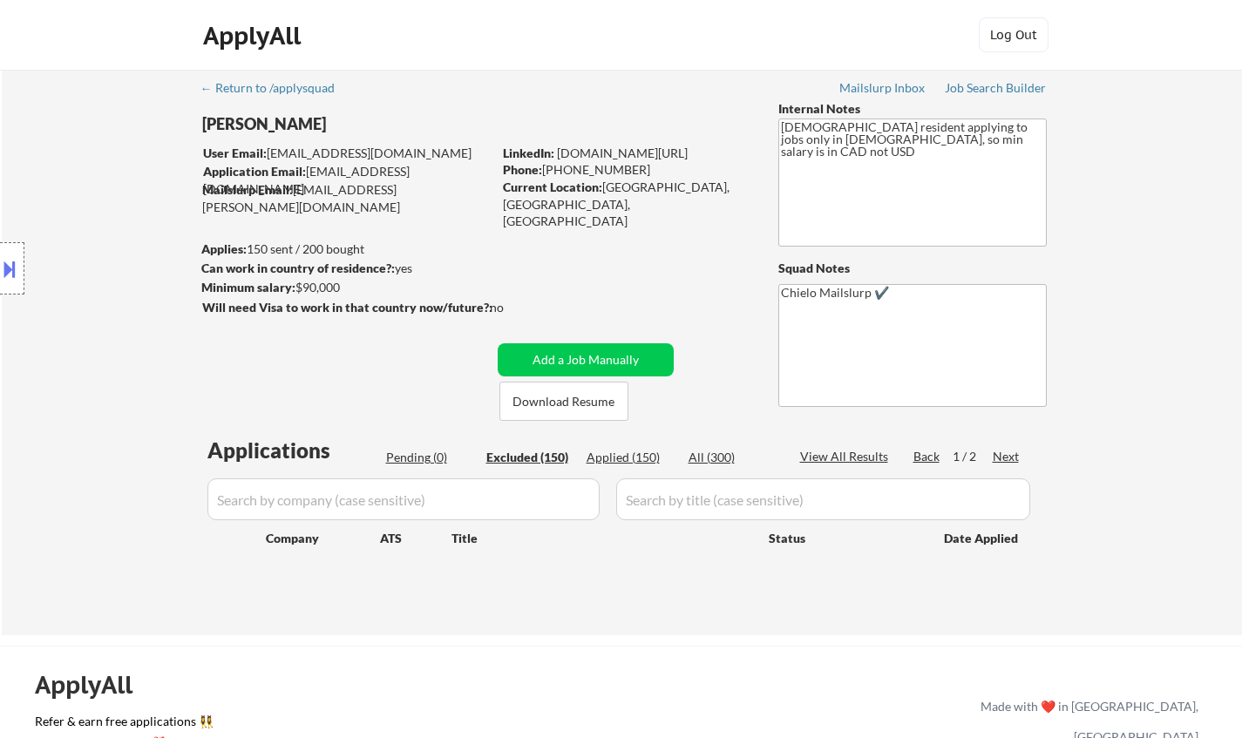
select select ""excluded""
select select ""excluded__expired_""
select select ""excluded""
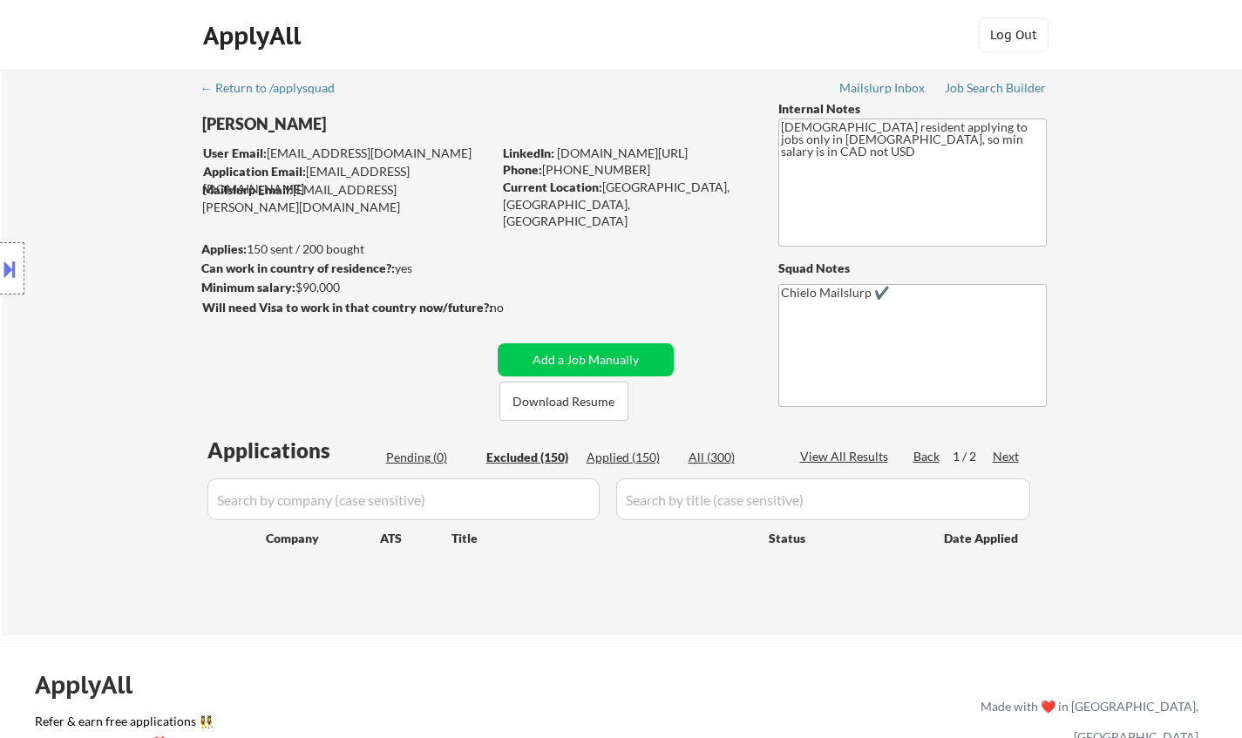
select select ""excluded__expired_""
select select ""excluded""
select select ""excluded__location_""
select select ""excluded""
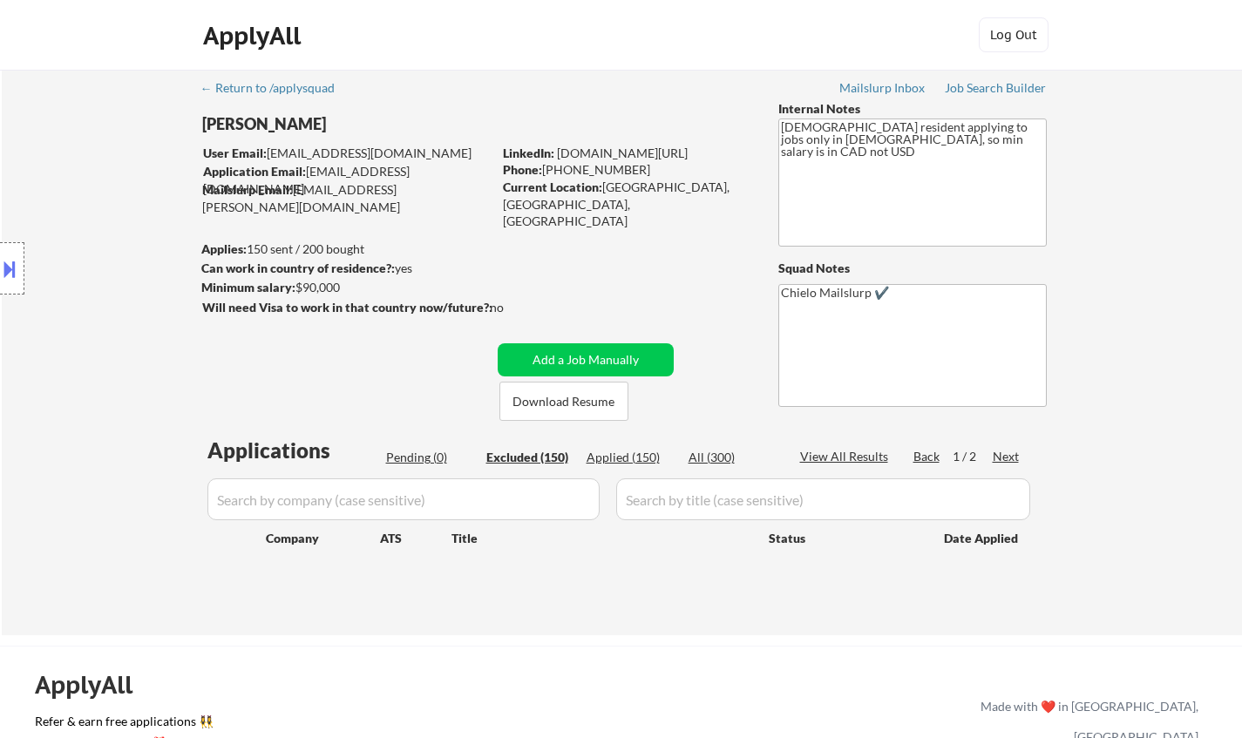
select select ""excluded""
select select ""excluded__expired_""
select select ""excluded""
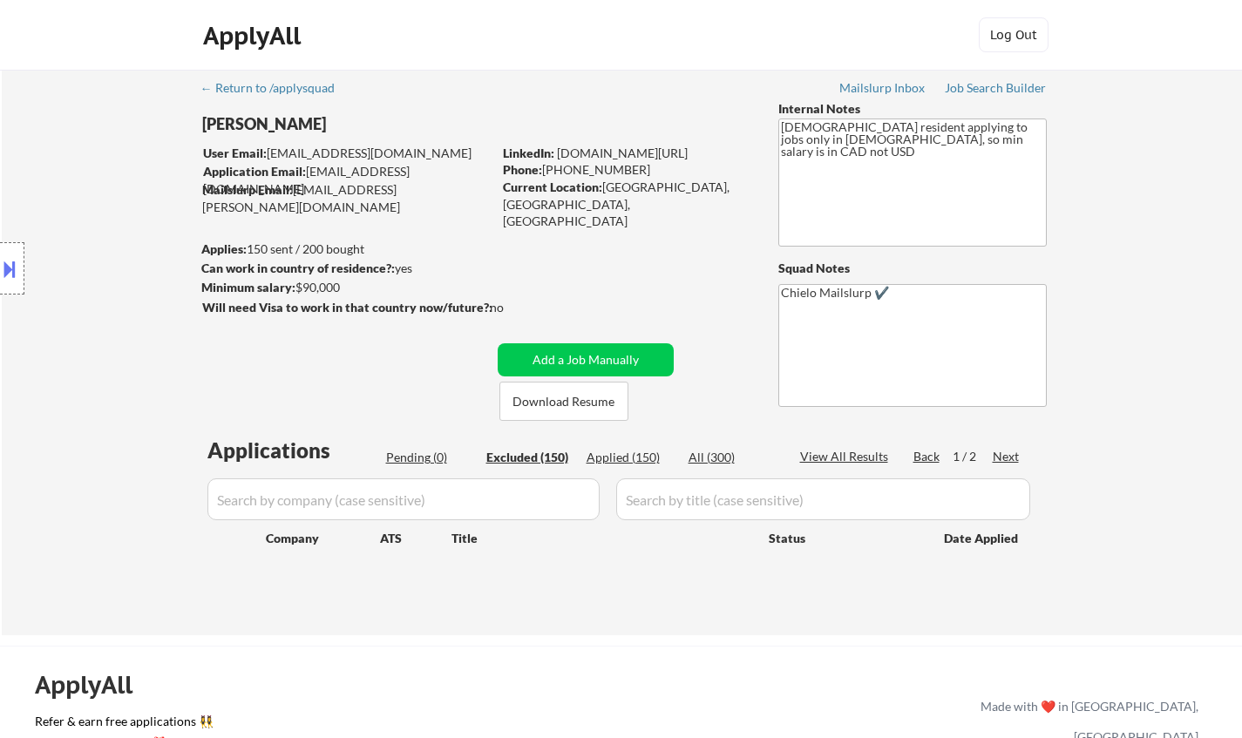
select select ""excluded__expired_""
select select ""excluded""
select select ""excluded__other_""
select select ""excluded""
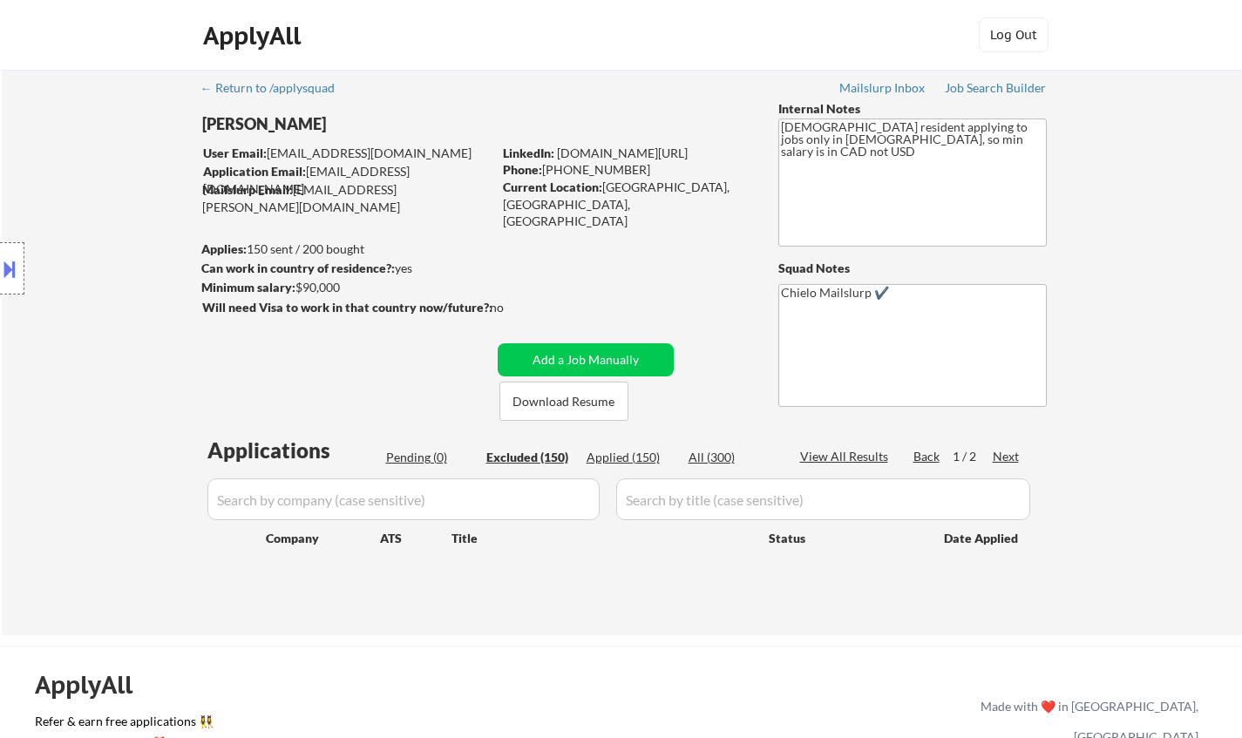
select select ""excluded__other_""
select select ""excluded__expired_""
select select ""excluded__location_""
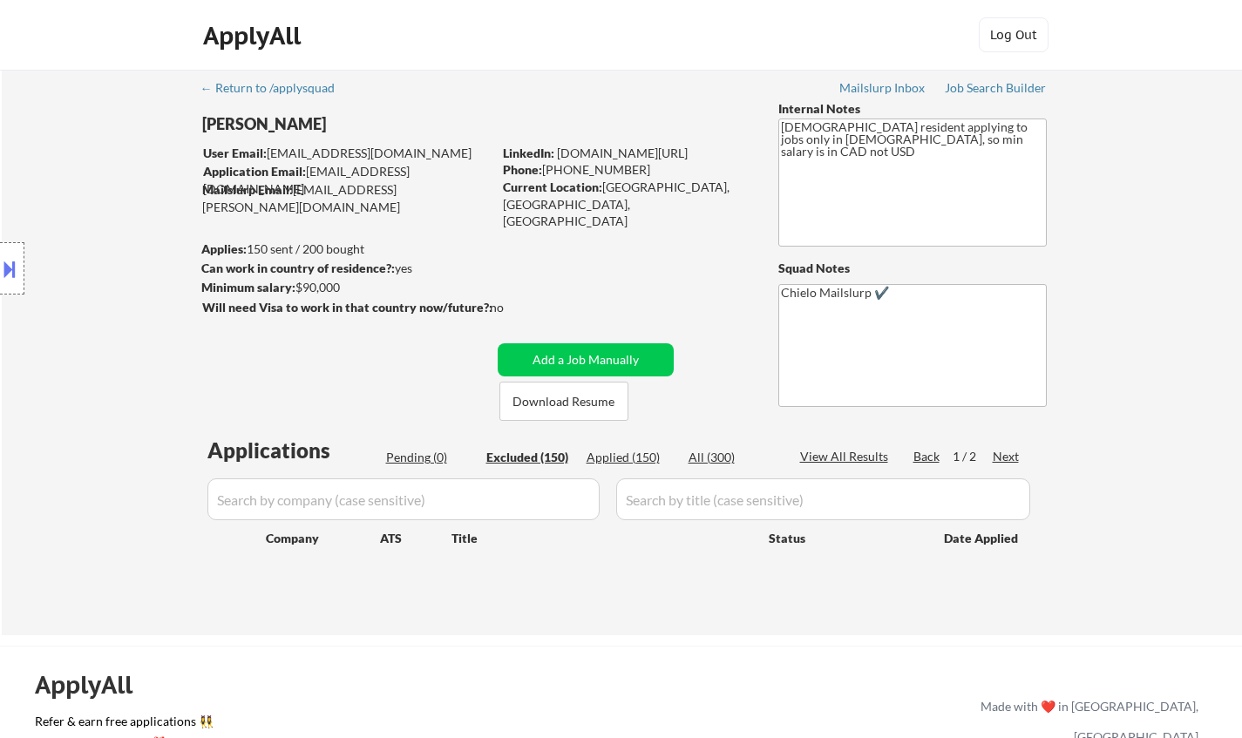
select select ""excluded""
select select ""excluded__expired_""
select select ""excluded""
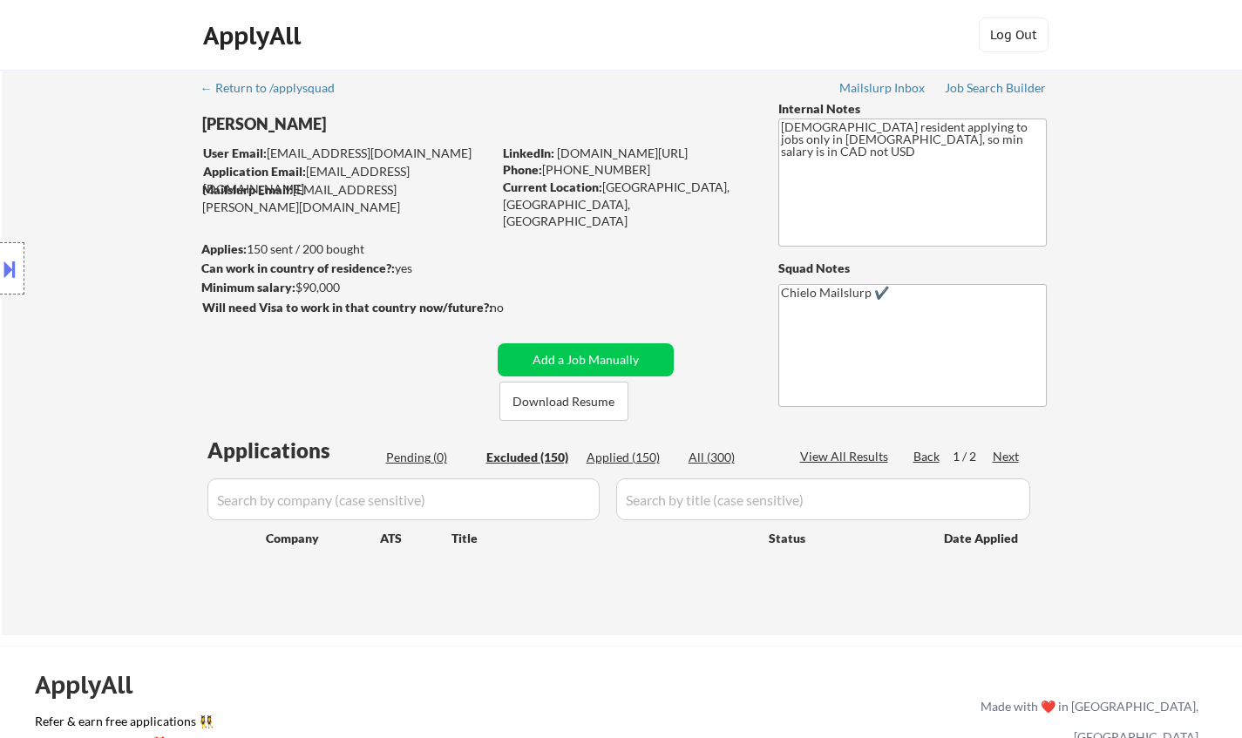
select select ""excluded""
select select ""excluded__location_""
select select ""excluded""
select select ""excluded__other_""
select select ""excluded__bad_match_""
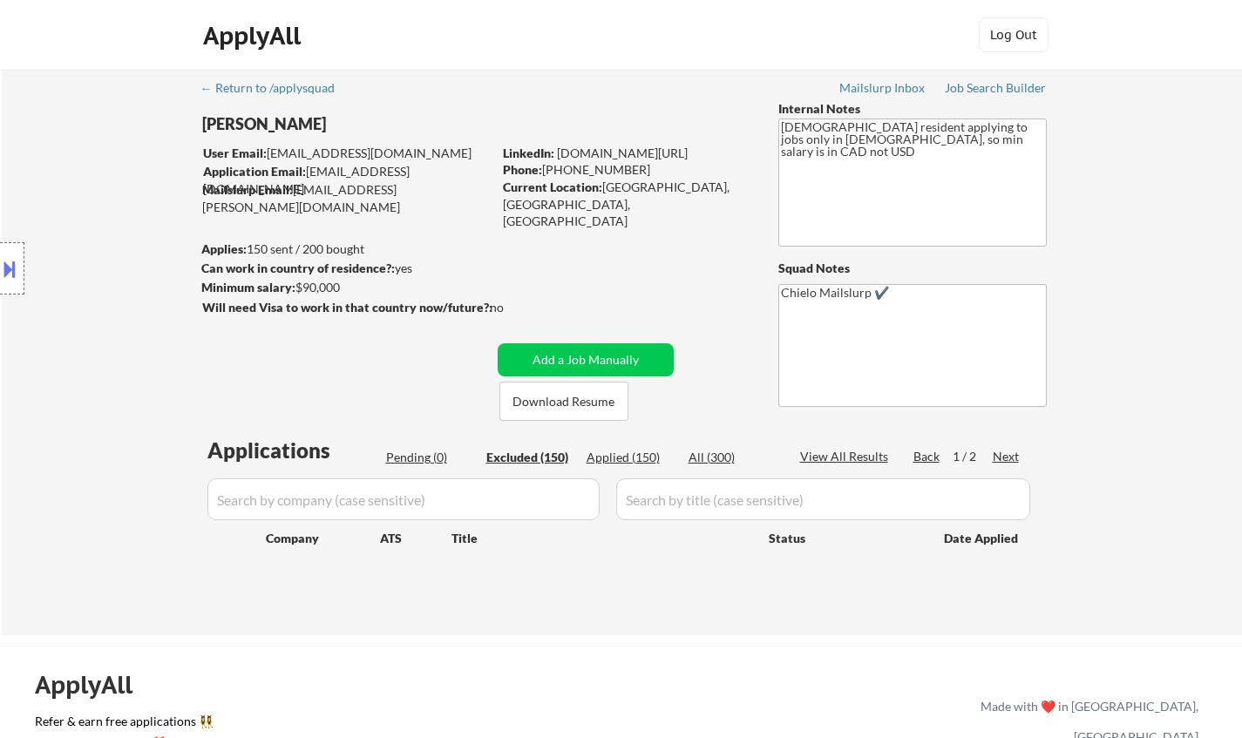
select select ""excluded""
select select ""excluded__blocklist_""
select select ""excluded__other_""
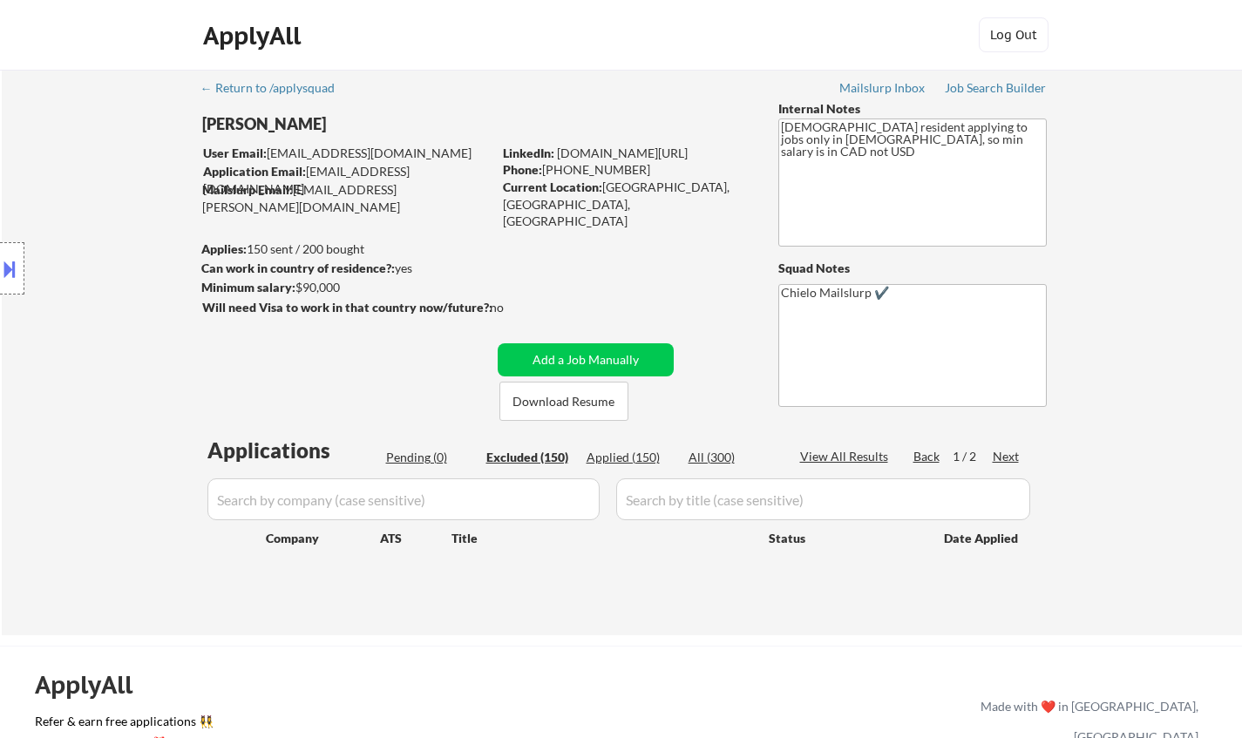
select select ""excluded""
select select ""excluded__location_""
select select ""excluded__expired_""
select select ""excluded""
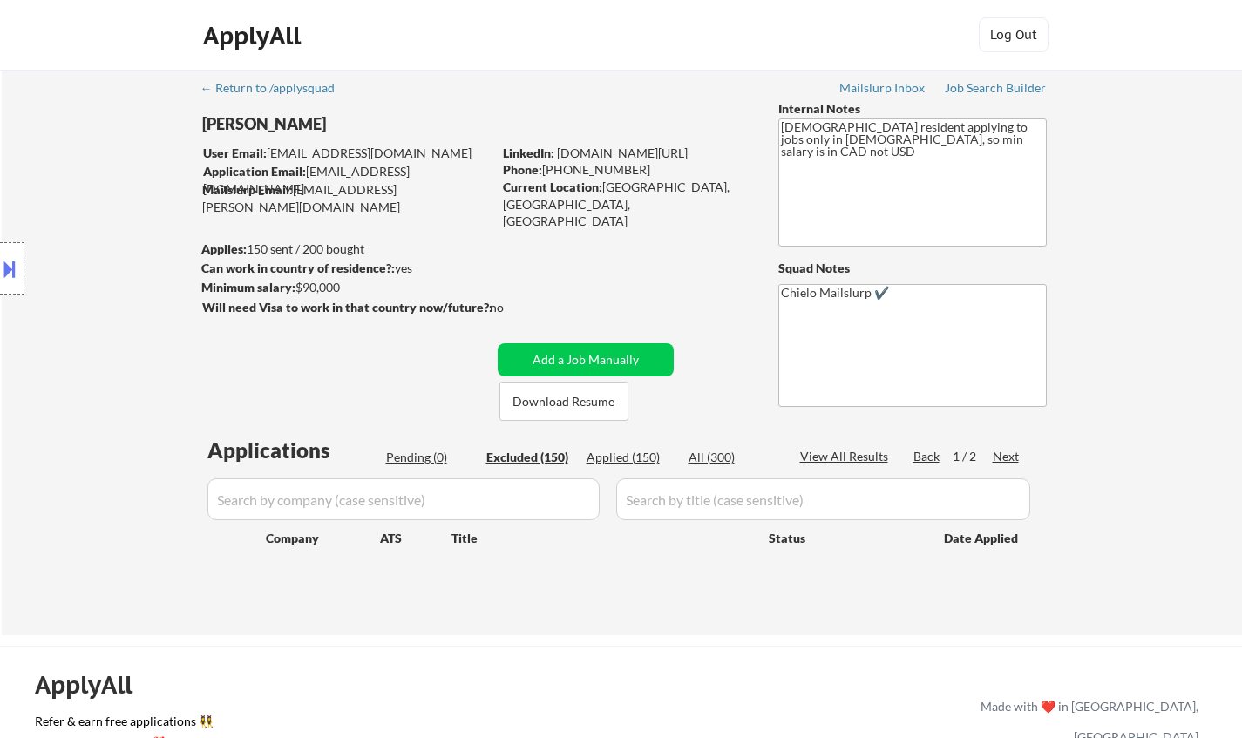
select select ""excluded__expired_""
select select ""excluded__other_""
select select ""excluded""
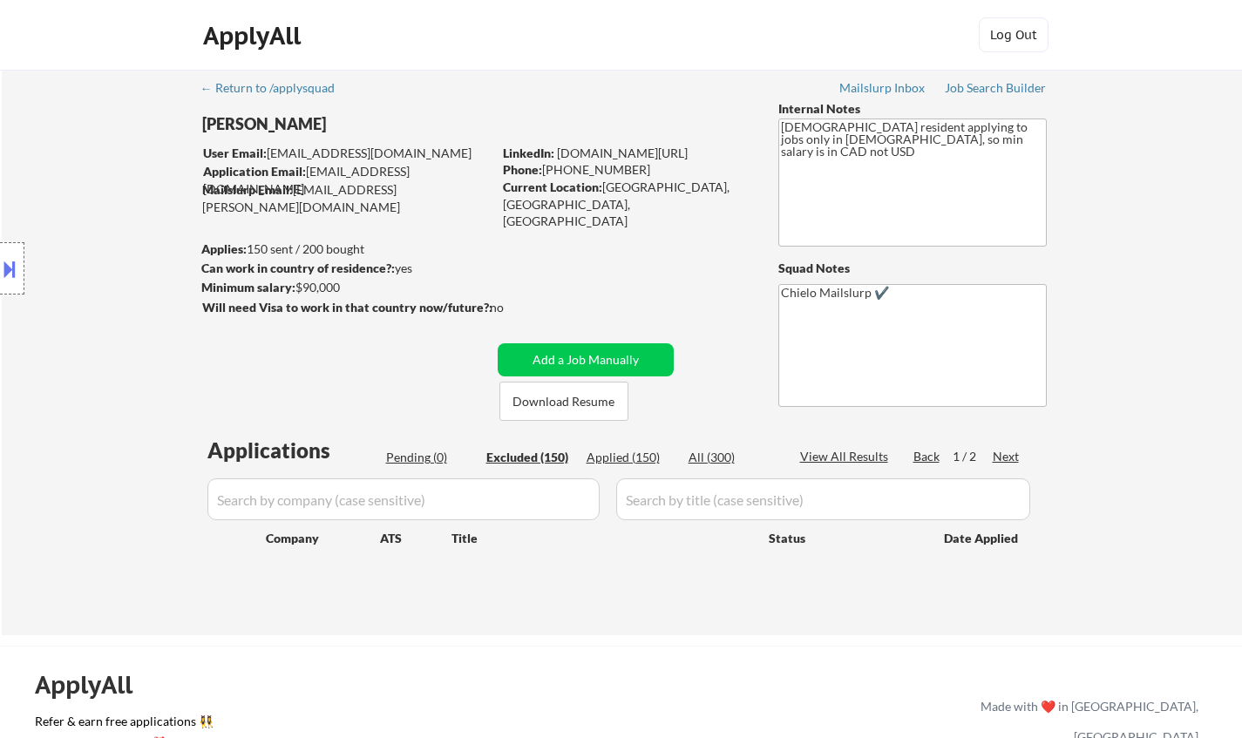
select select ""excluded""
select select ""excluded__expired_""
select select ""excluded__other_""
select select ""excluded""
select select ""excluded__other_""
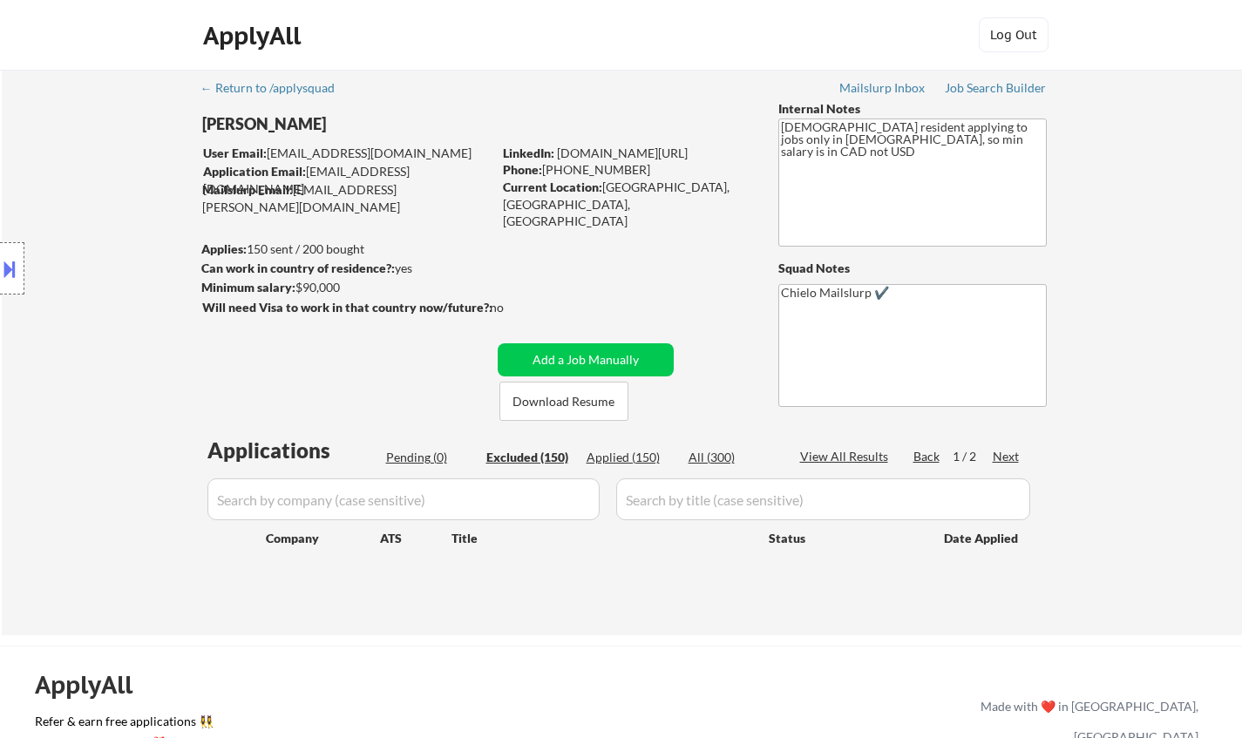
select select ""excluded""
select select ""excluded__expired_""
select select ""excluded__other_""
select select ""excluded""
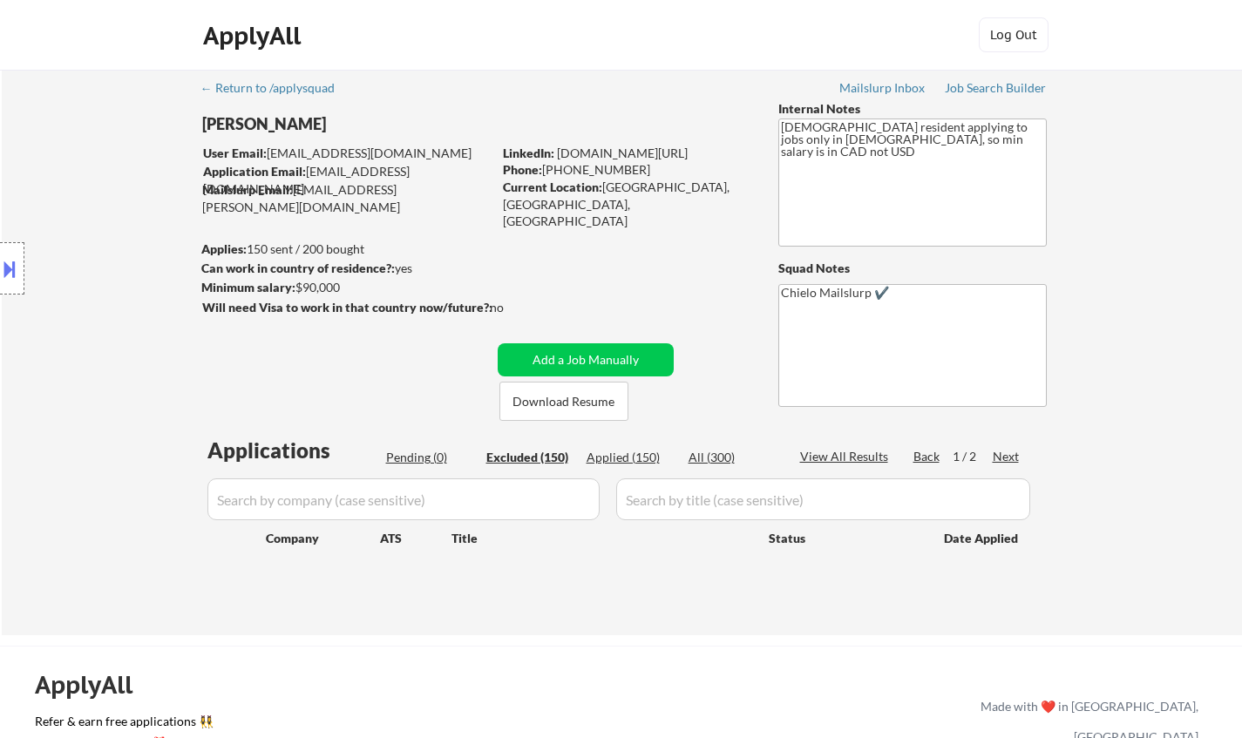
select select ""excluded""
select select ""excluded__location_""
select select ""excluded__bad_match_""
select select ""excluded__location_""
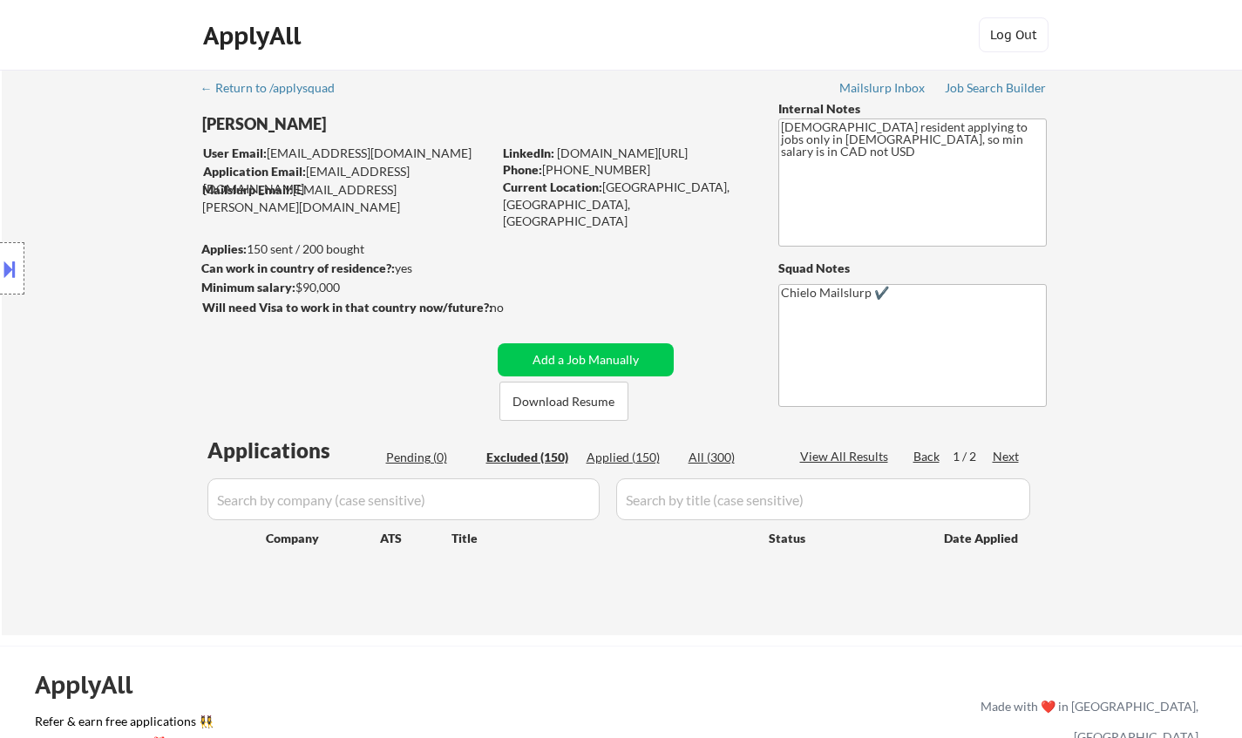
select select ""excluded__expired_""
select select ""excluded__other_""
select select ""excluded""
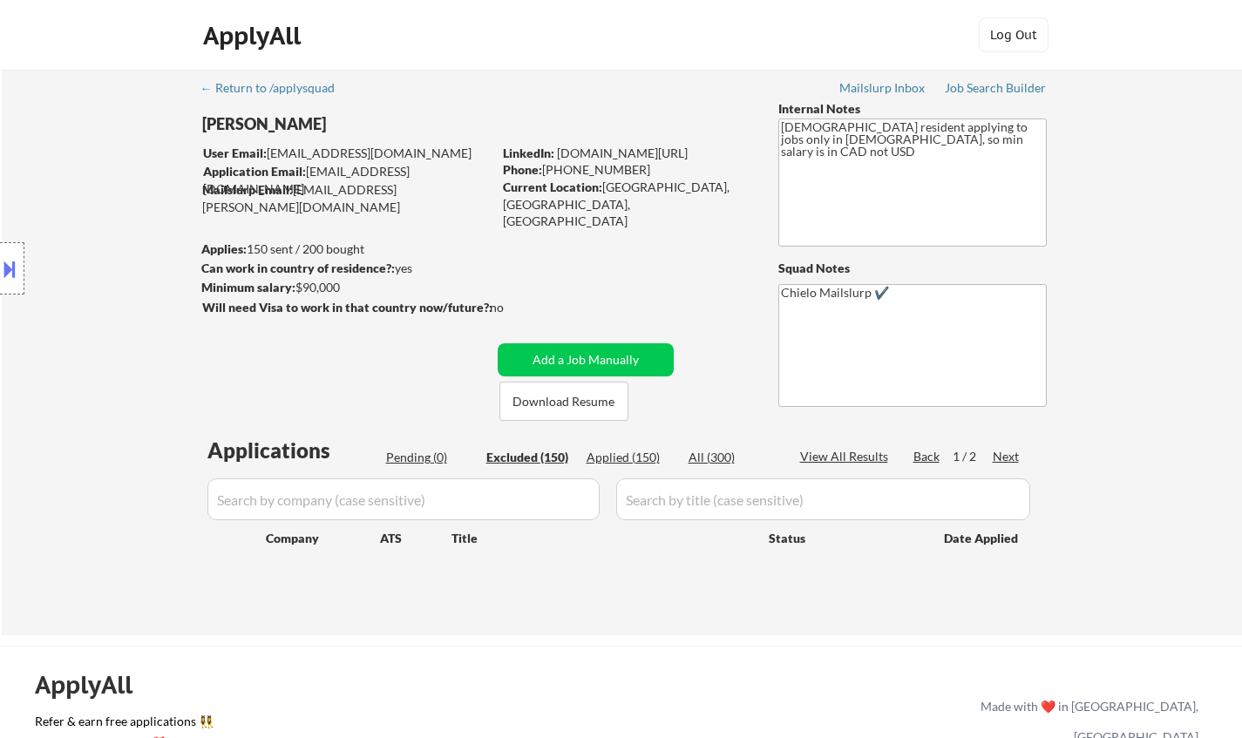
select select ""excluded__location_""
select select ""excluded__other_""
select select ""excluded__expired_""
select select ""excluded__location_""
select select ""excluded""
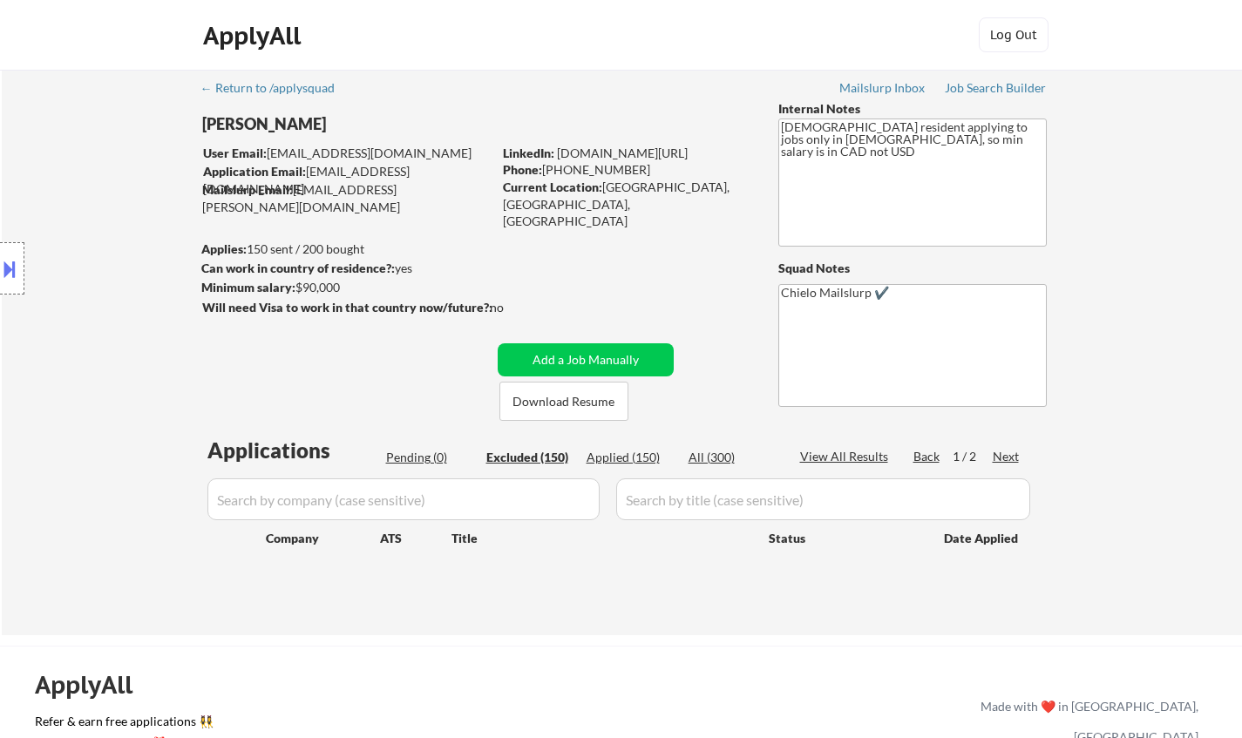
select select ""excluded__other_""
select select ""excluded__location_""
select select ""excluded""
select select ""excluded__expired_""
select select ""excluded""
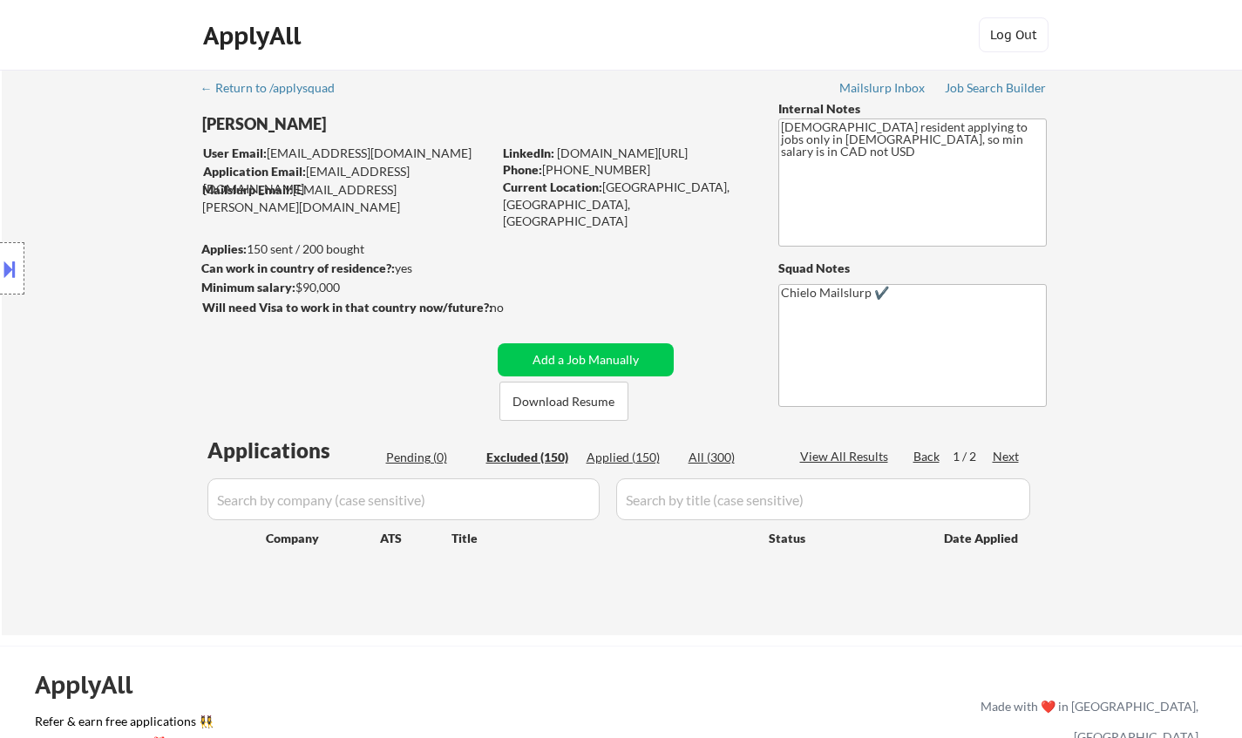
select select ""excluded""
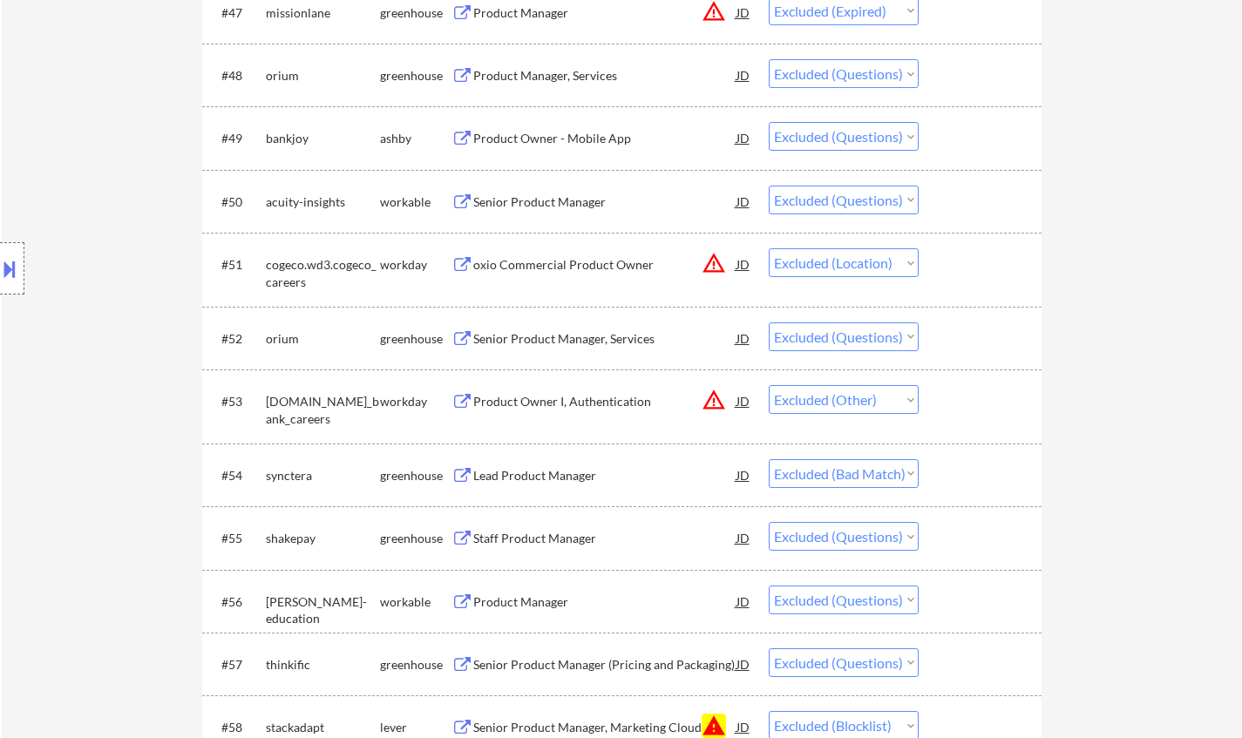
scroll to position [3834, 0]
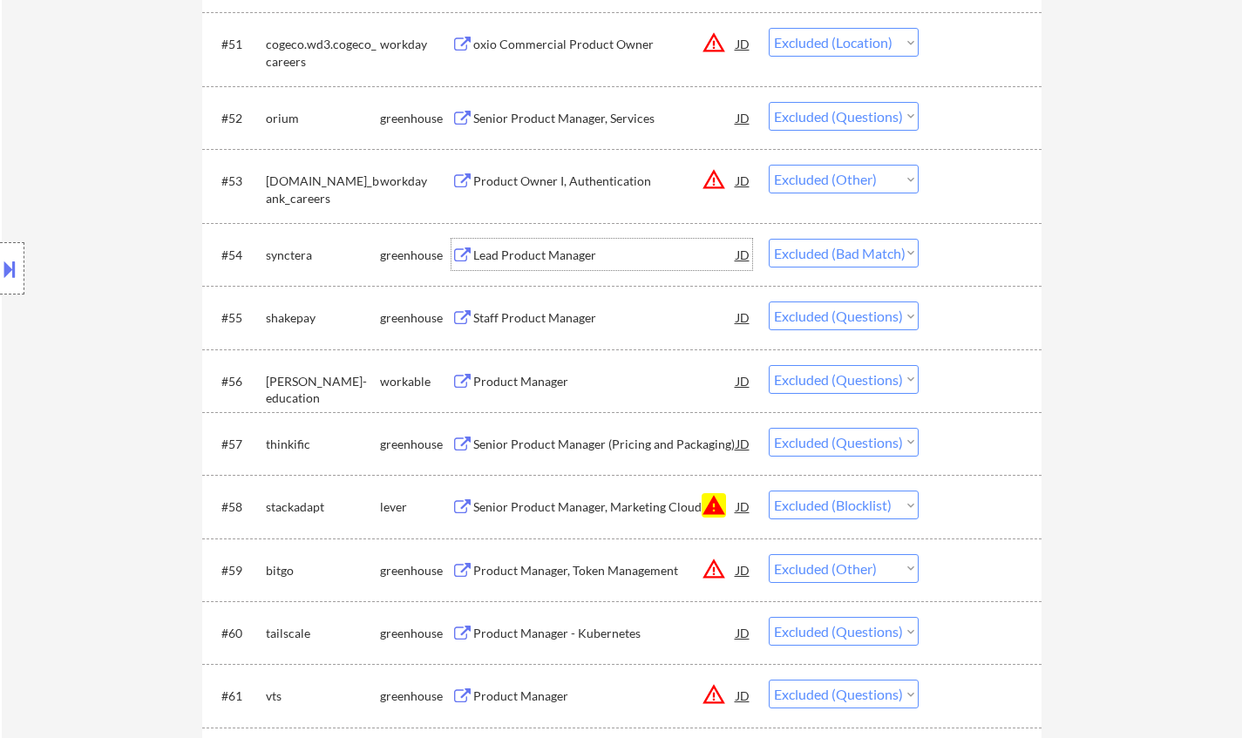
click at [545, 258] on div "Lead Product Manager" at bounding box center [604, 255] width 263 height 17
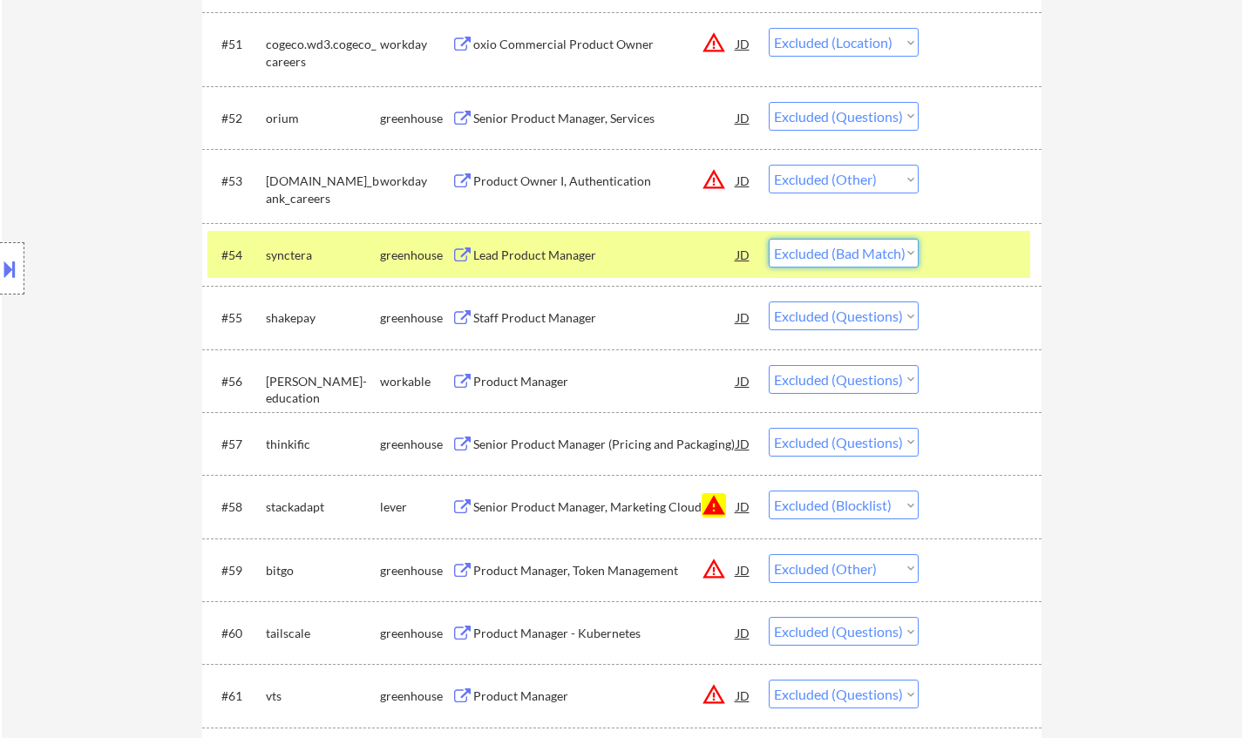
drag, startPoint x: 850, startPoint y: 259, endPoint x: 857, endPoint y: 265, distance: 9.3
click at [850, 259] on select "Choose an option... Pending Applied Excluded (Questions) Excluded (Expired) Exc…" at bounding box center [843, 253] width 150 height 29
select select ""excluded""
click at [768, 239] on select "Choose an option... Pending Applied Excluded (Questions) Excluded (Expired) Exc…" at bounding box center [843, 253] width 150 height 29
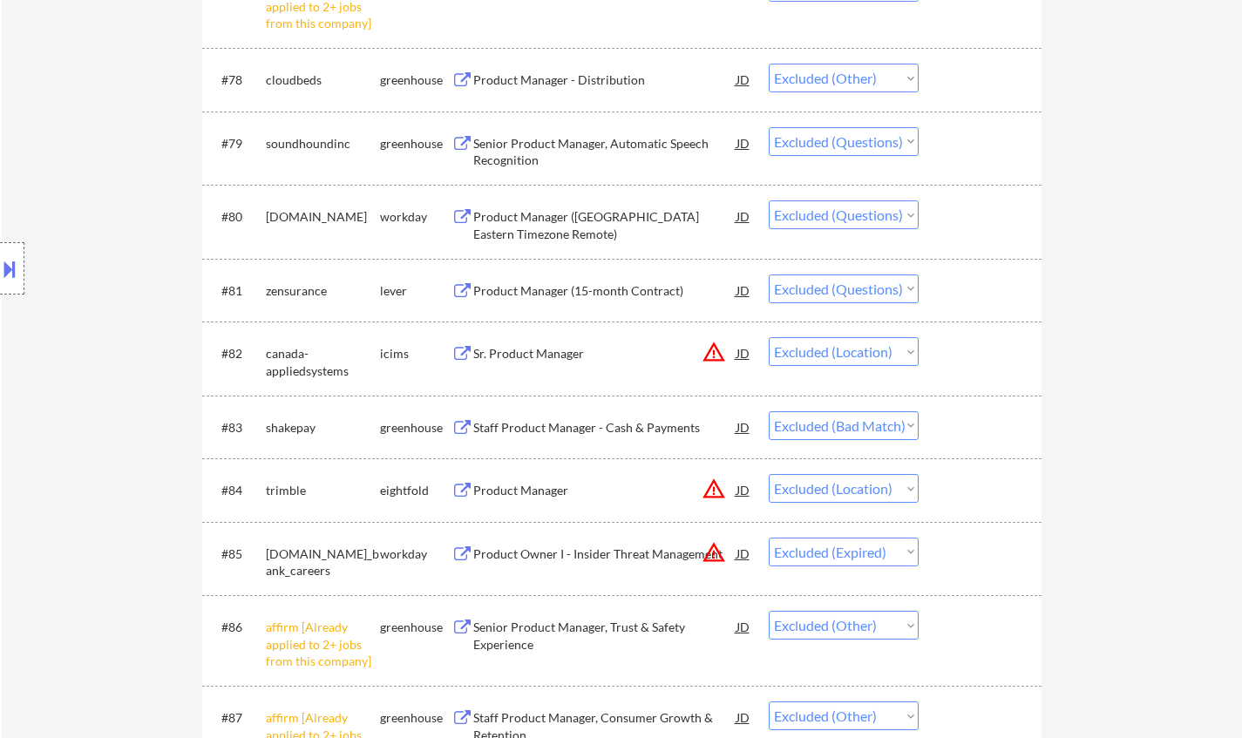
scroll to position [5663, 0]
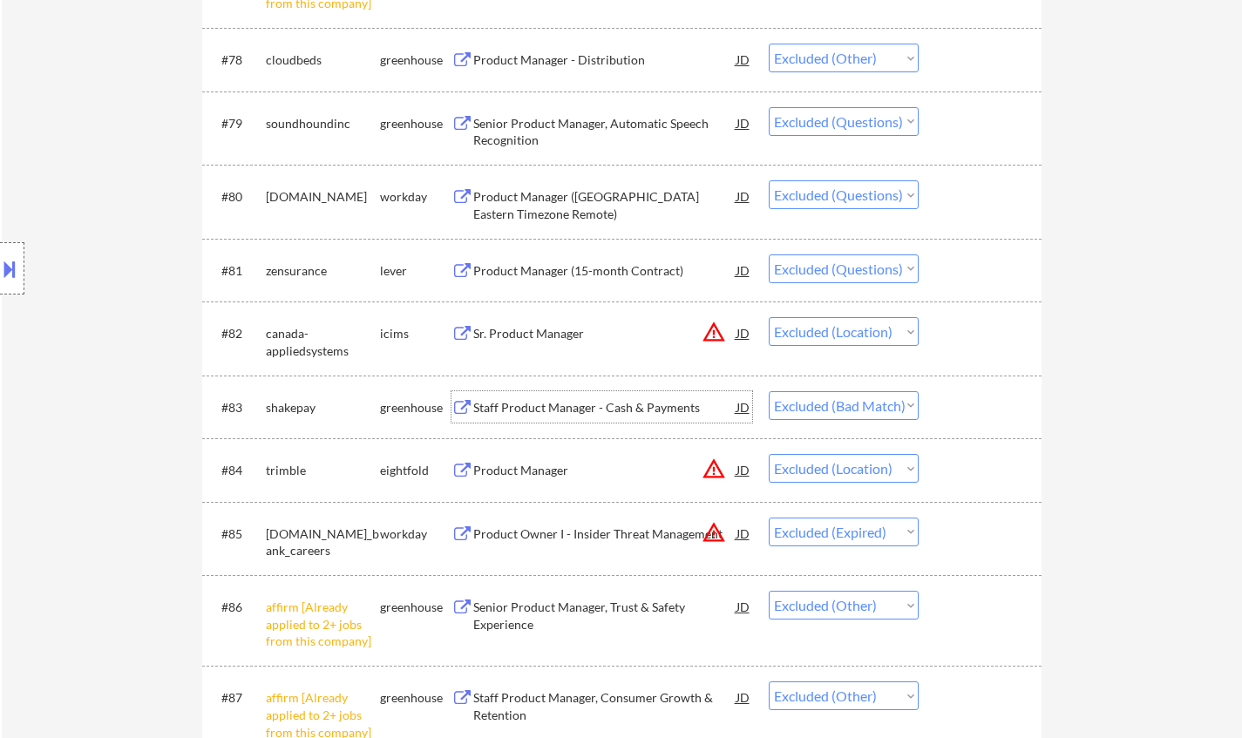
click at [615, 405] on div "Staff Product Manager - Cash & Payments" at bounding box center [604, 407] width 263 height 17
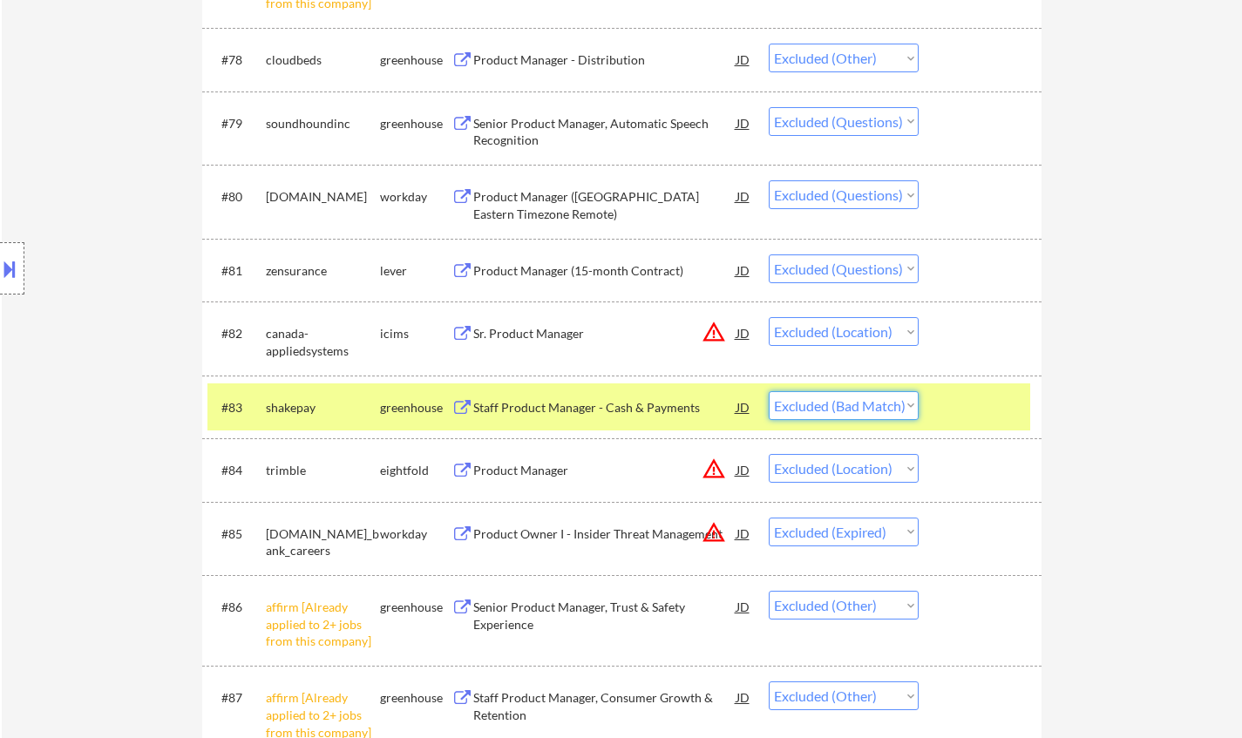
drag, startPoint x: 866, startPoint y: 409, endPoint x: 880, endPoint y: 420, distance: 17.4
click at [866, 409] on select "Choose an option... Pending Applied Excluded (Questions) Excluded (Expired) Exc…" at bounding box center [843, 405] width 150 height 29
drag, startPoint x: 822, startPoint y: 403, endPoint x: 837, endPoint y: 408, distance: 16.5
click at [822, 403] on select "Choose an option... Pending Applied Excluded (Questions) Excluded (Expired) Exc…" at bounding box center [843, 405] width 150 height 29
select select ""excluded""
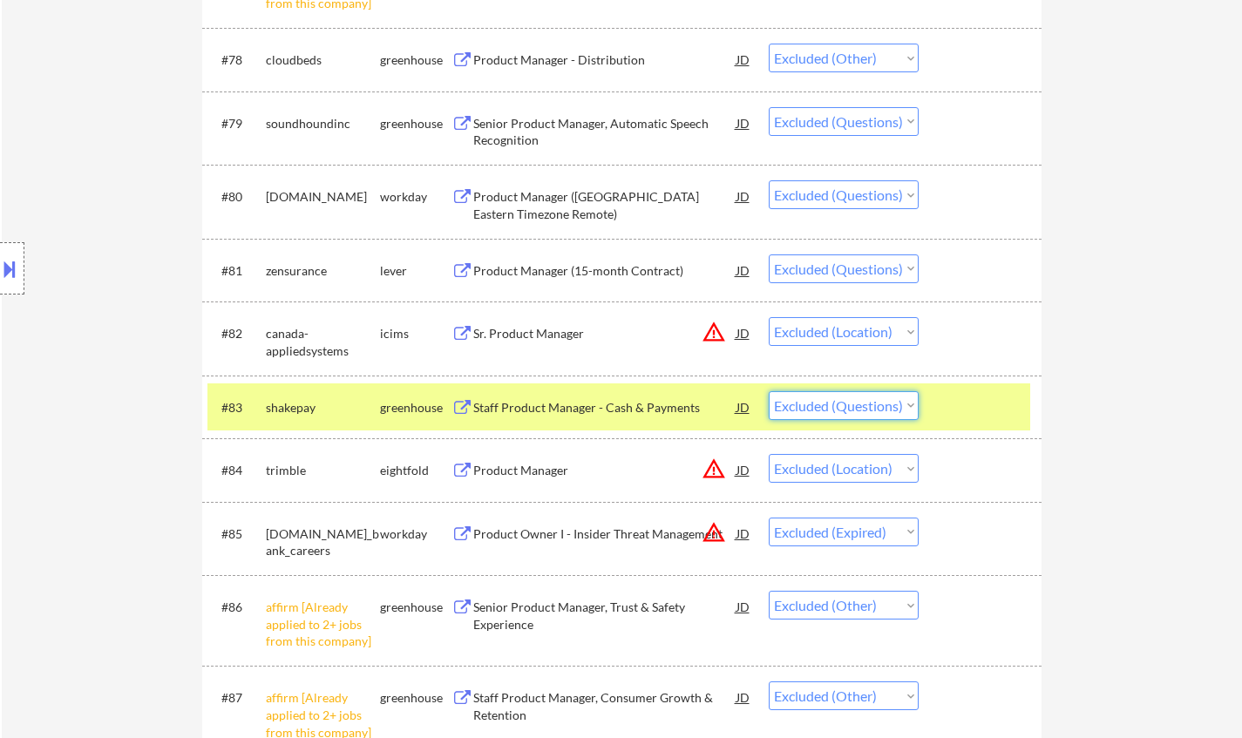
click at [768, 391] on select "Choose an option... Pending Applied Excluded (Questions) Excluded (Expired) Exc…" at bounding box center [843, 405] width 150 height 29
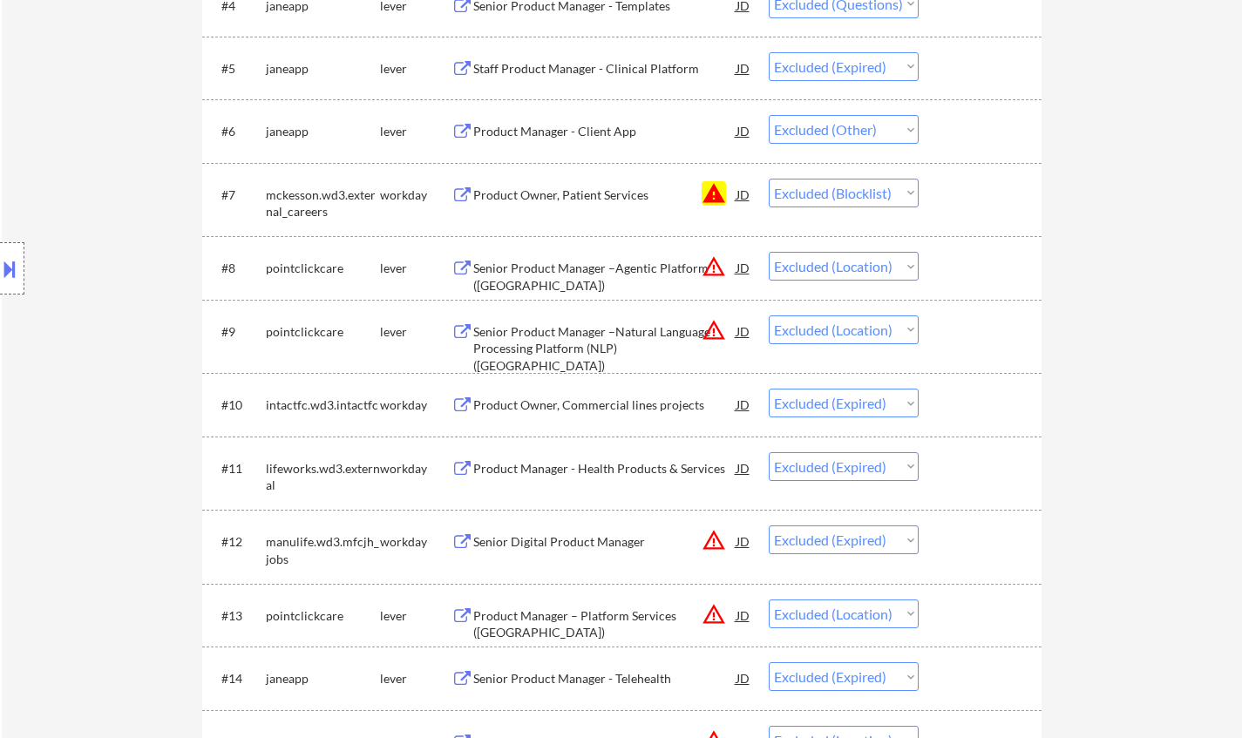
scroll to position [0, 0]
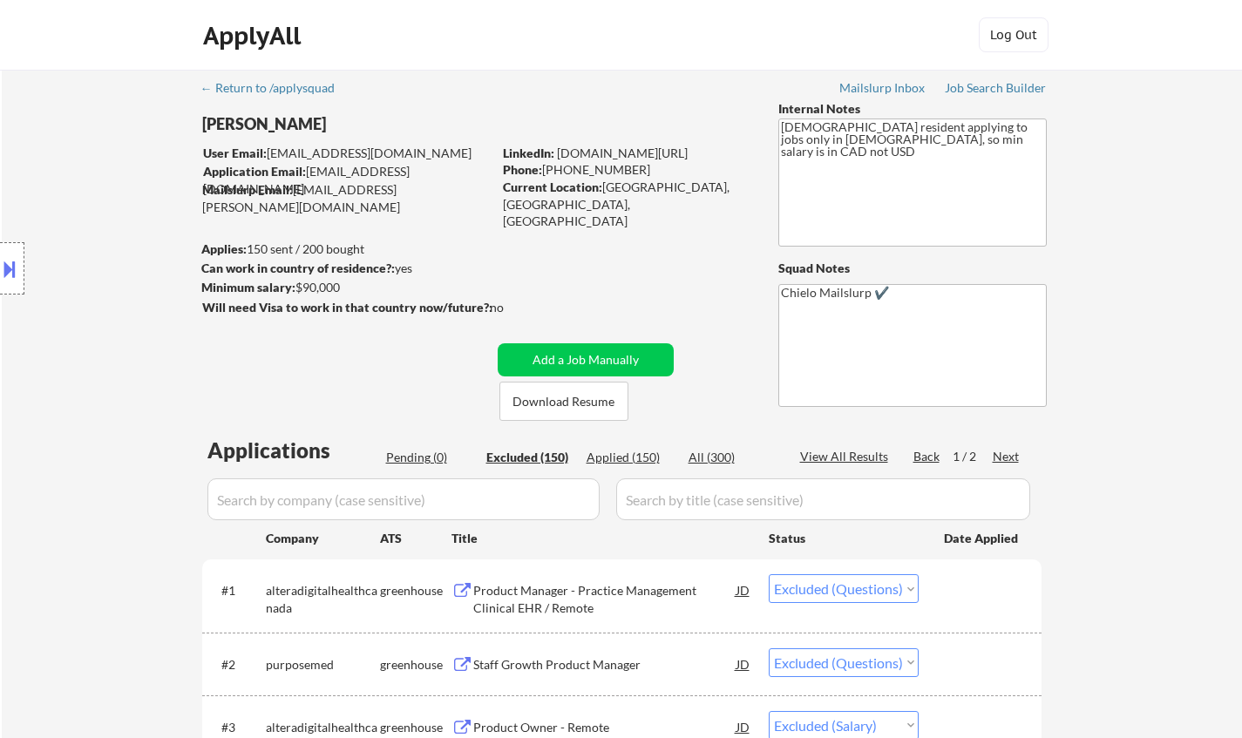
click at [1005, 458] on div "Next" at bounding box center [1006, 456] width 28 height 17
select select ""excluded""
select select ""excluded__other_""
select select ""excluded""
select select ""excluded__location_""
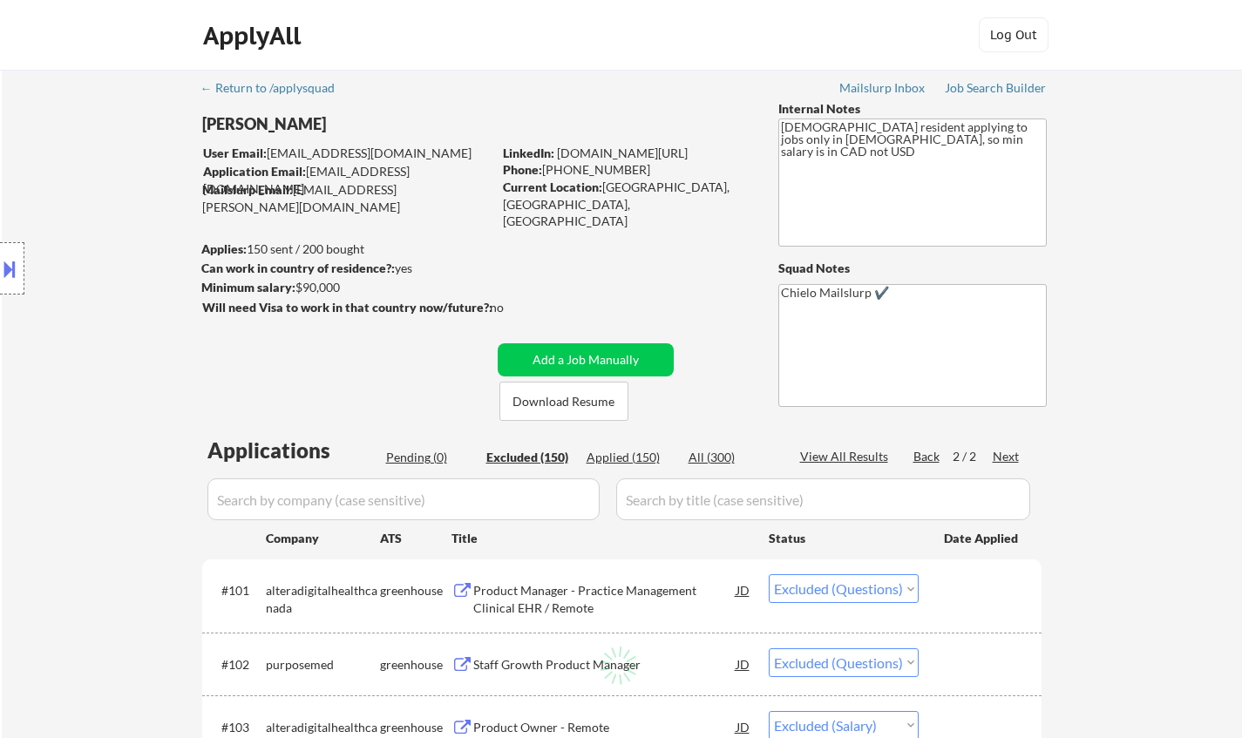
select select ""excluded""
select select ""excluded__expired_""
select select ""excluded""
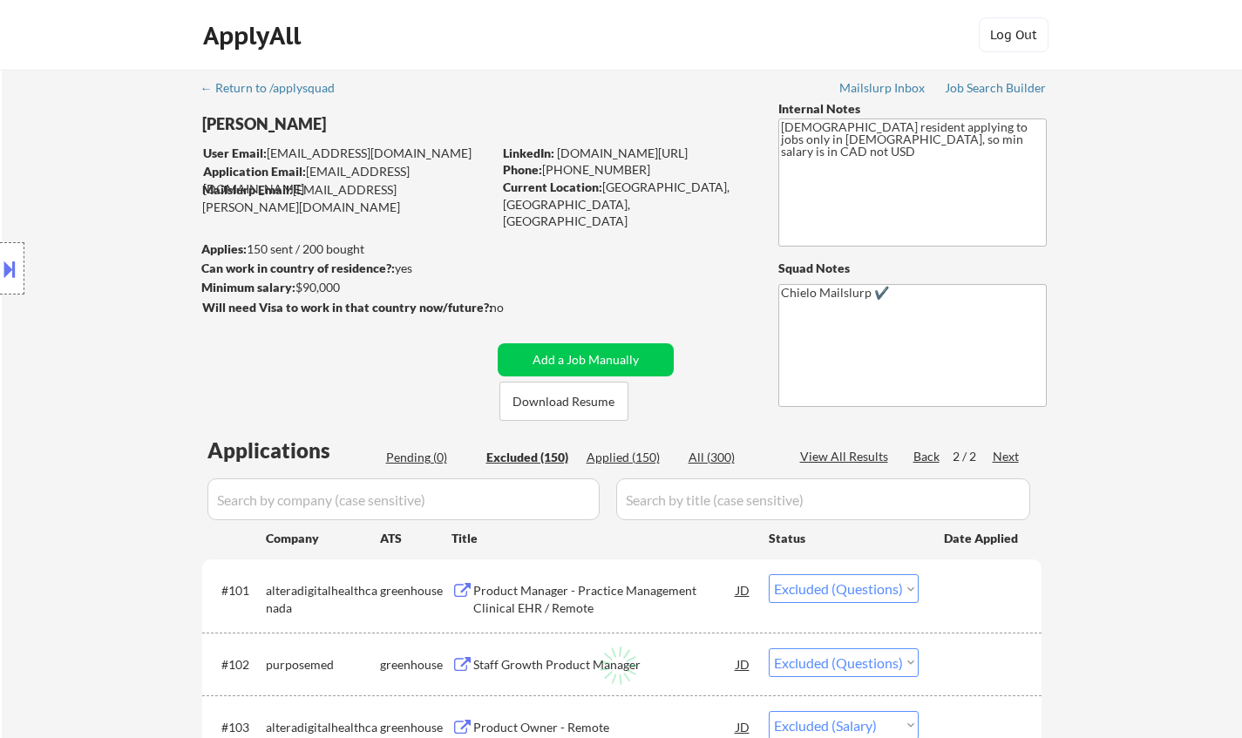
select select ""excluded""
select select ""excluded__location_""
select select ""excluded__expired_""
select select ""excluded__other_""
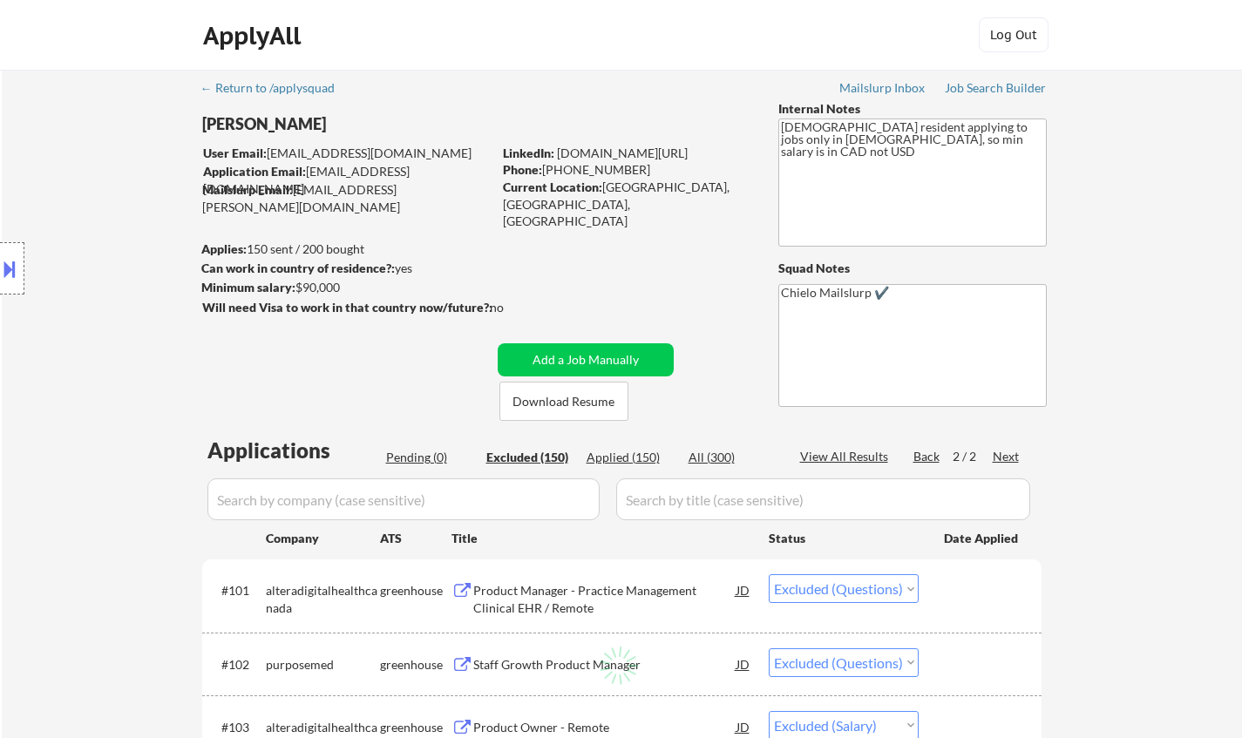
select select ""excluded__location_""
select select ""excluded__other_""
select select ""excluded__location_""
select select ""excluded__other_""
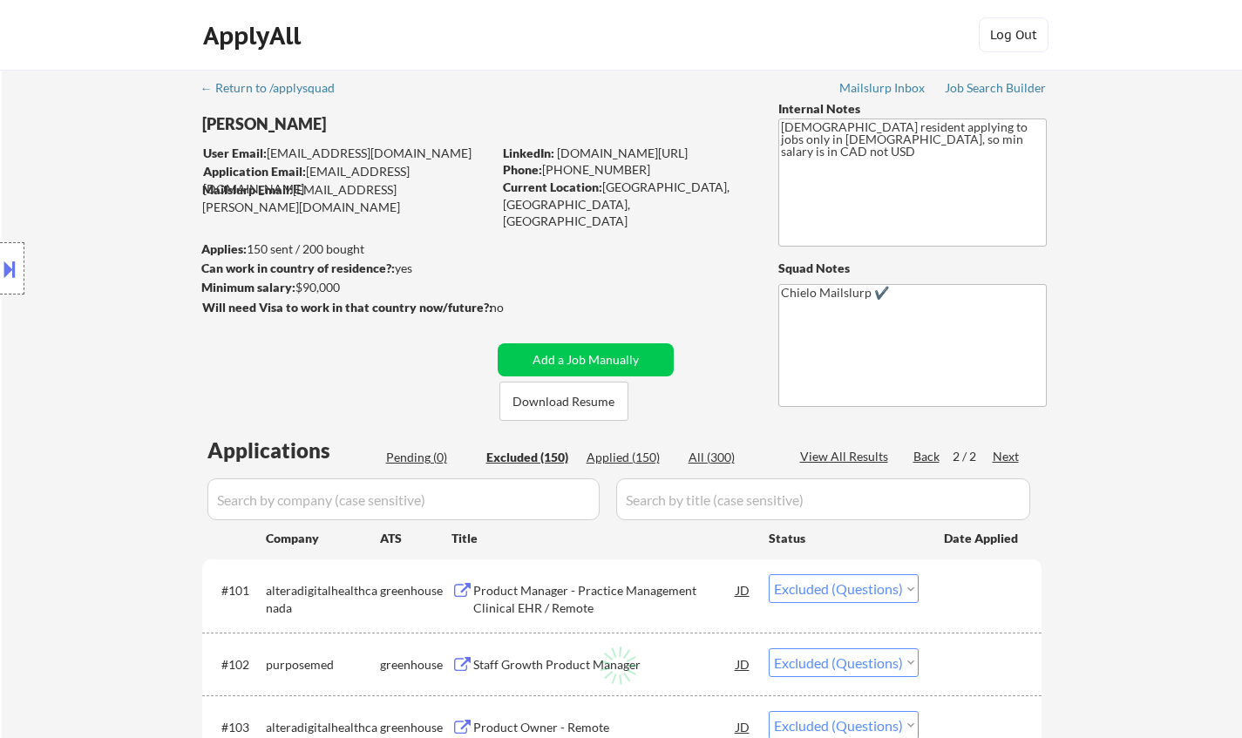
select select ""excluded__other_""
select select ""excluded__expired_""
select select ""excluded__location_""
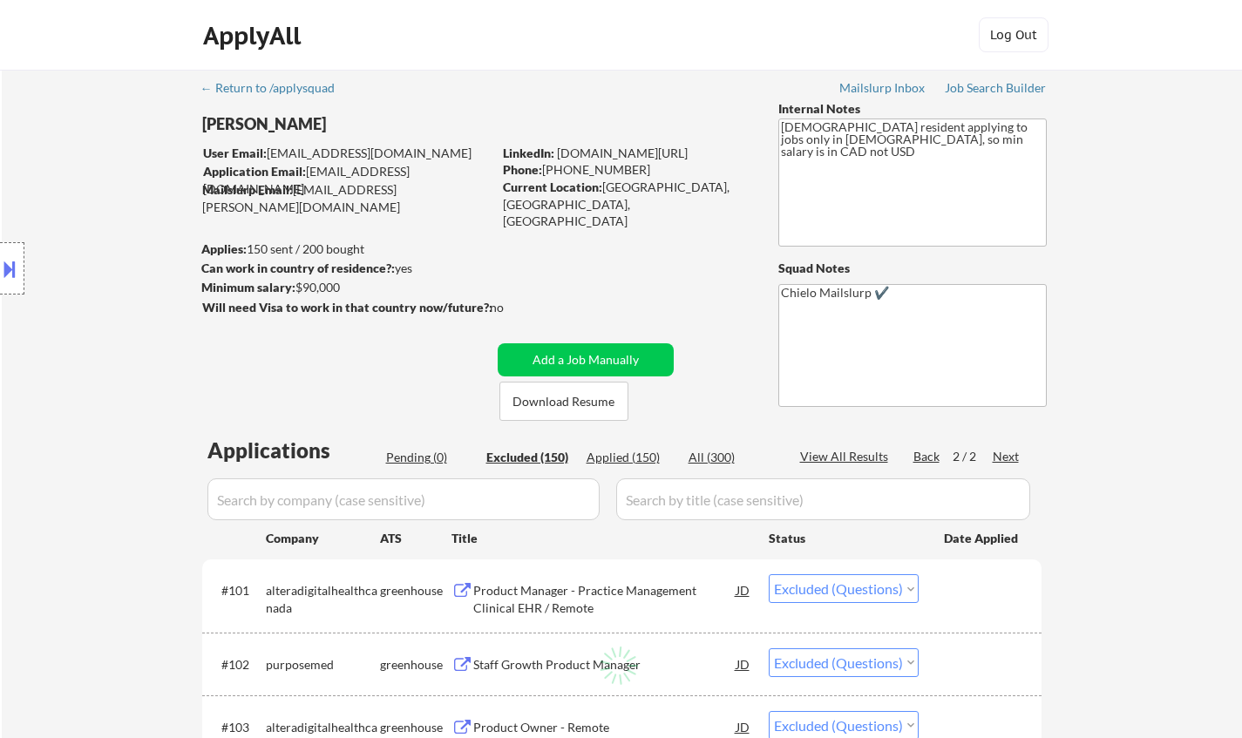
select select ""excluded__expired_""
select select ""excluded__other_""
select select ""excluded""
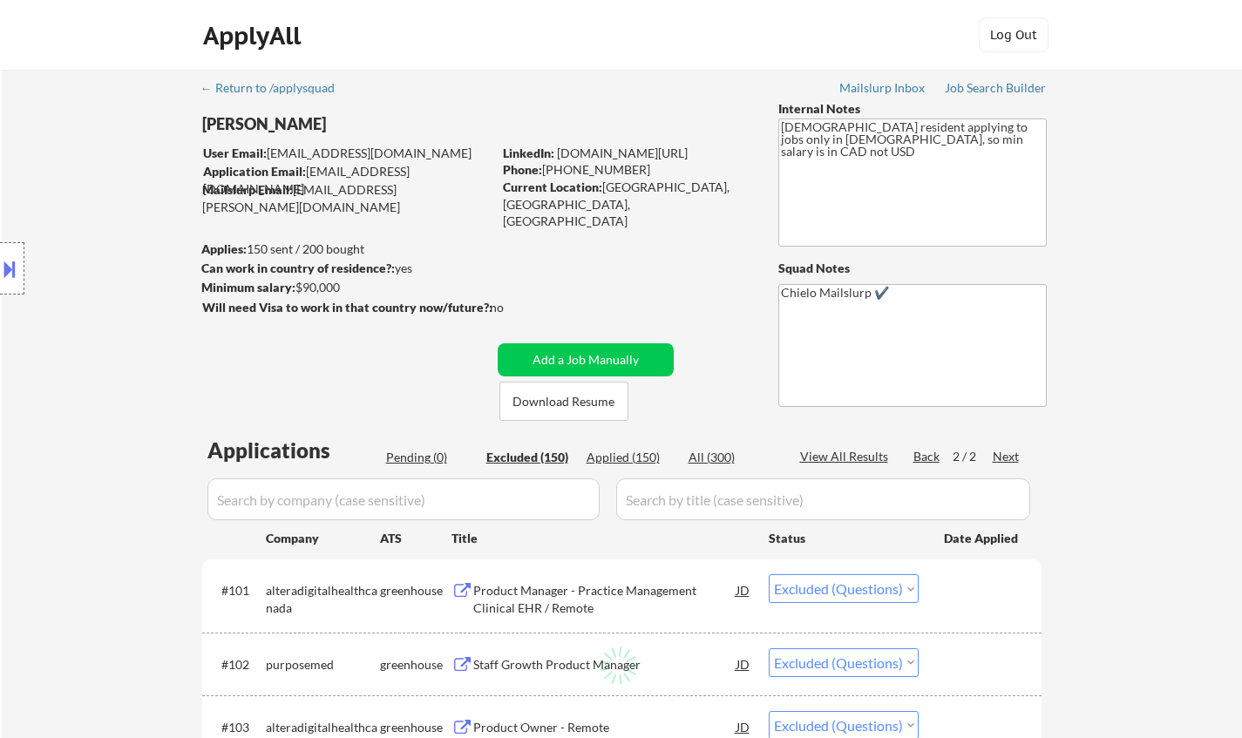
select select ""excluded__location_""
select select ""excluded__other_""
select select ""excluded__location_""
select select ""excluded__other_""
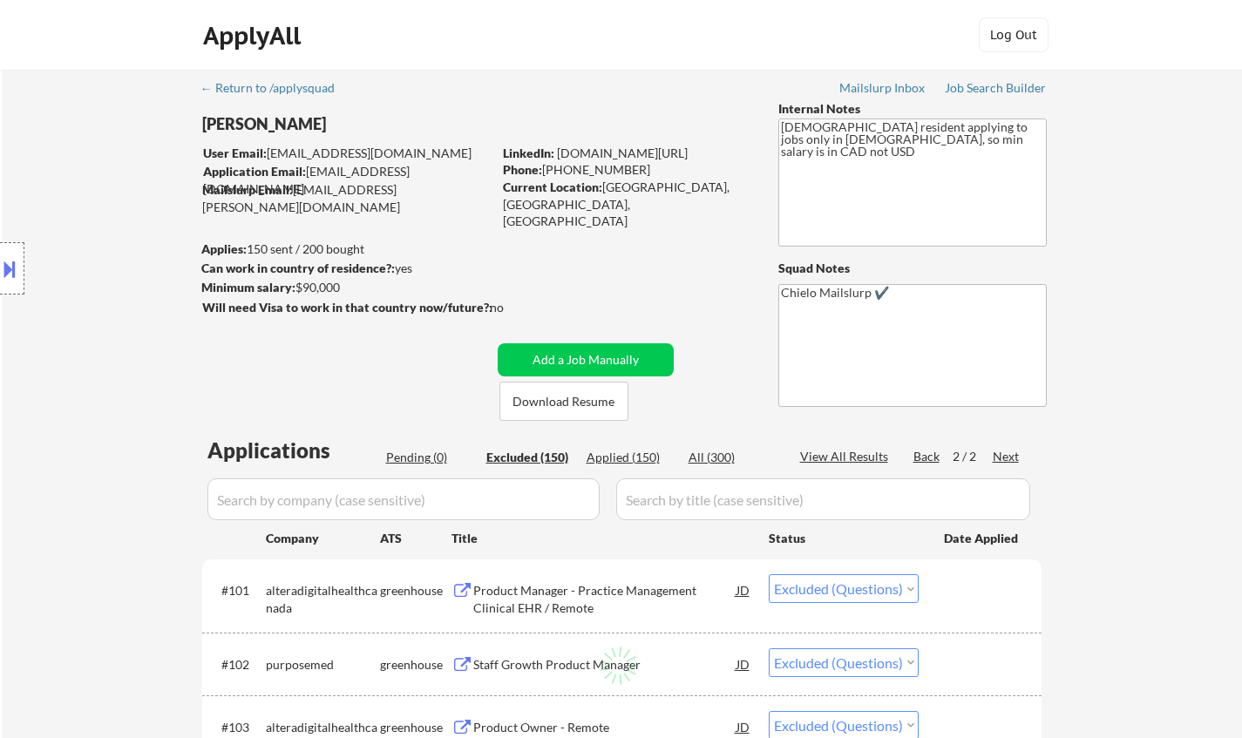
select select ""excluded""
select select ""excluded__salary_""
select select ""excluded__other_""
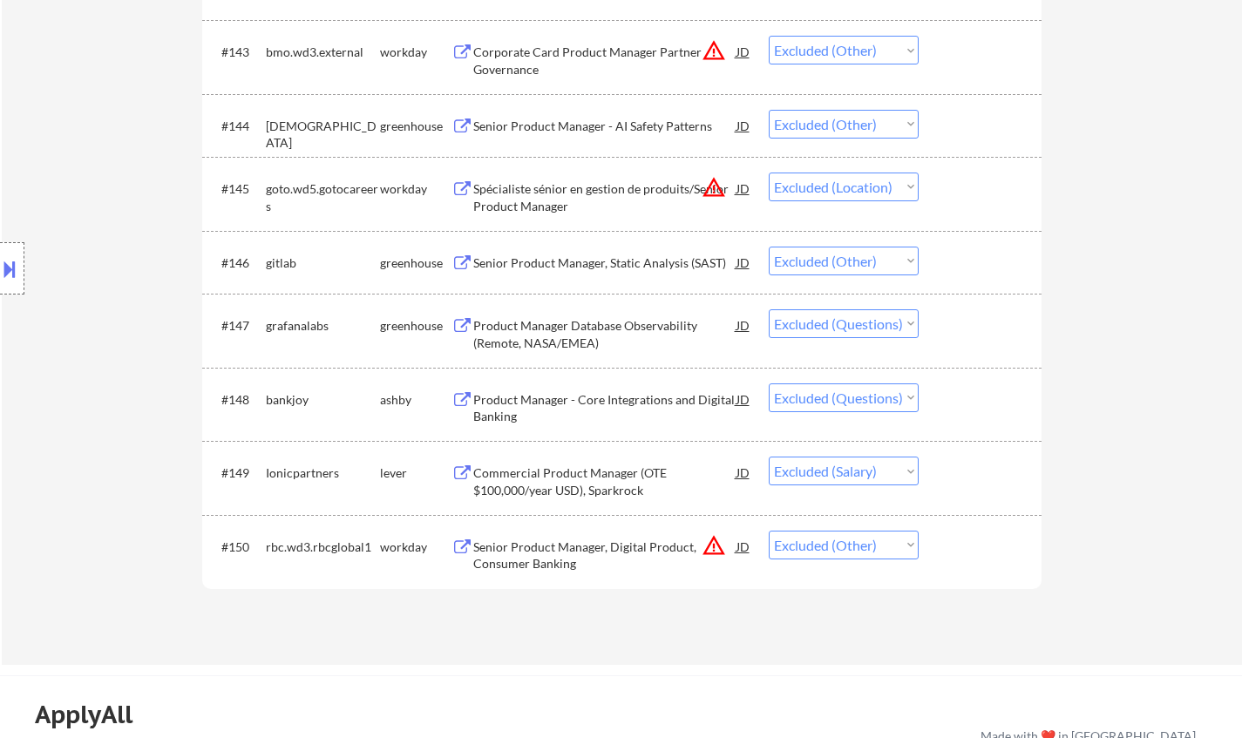
scroll to position [3572, 0]
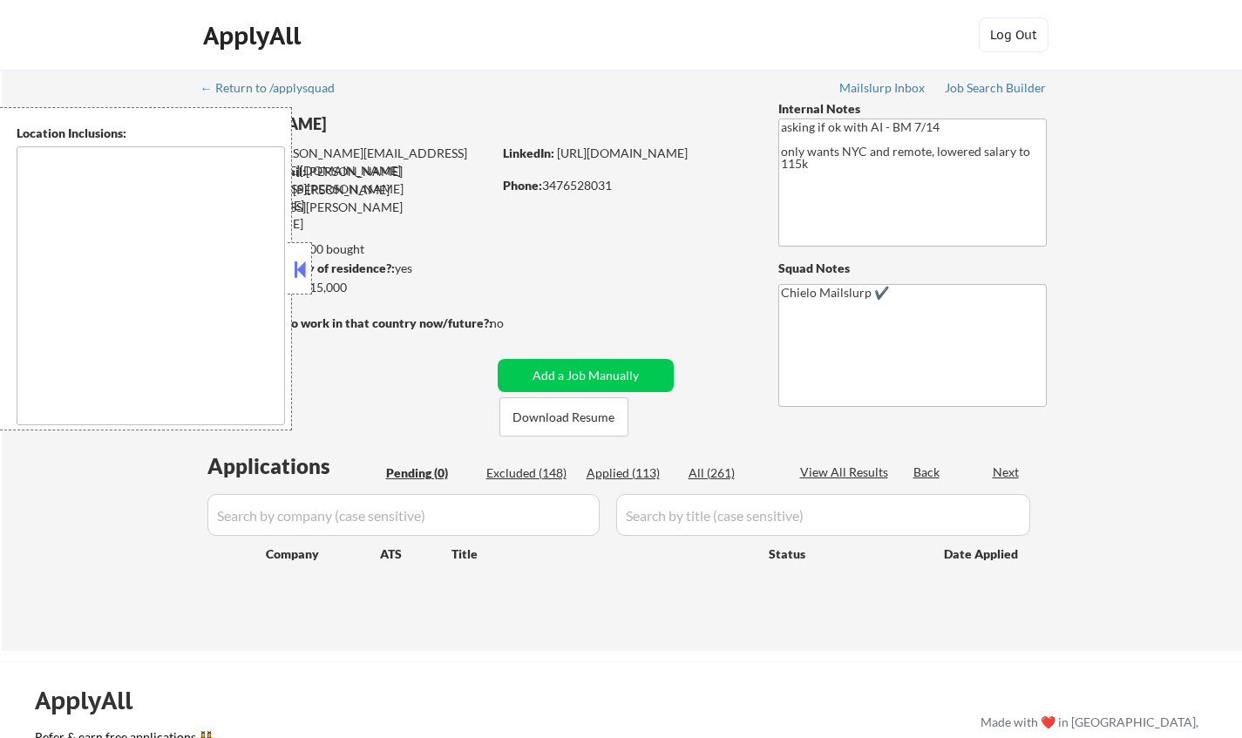
type textarea "Manhattan, NY Brooklyn, NY Queens, NY Jersey City, NJ Hoboken, NJ Weehawken, NJ…"
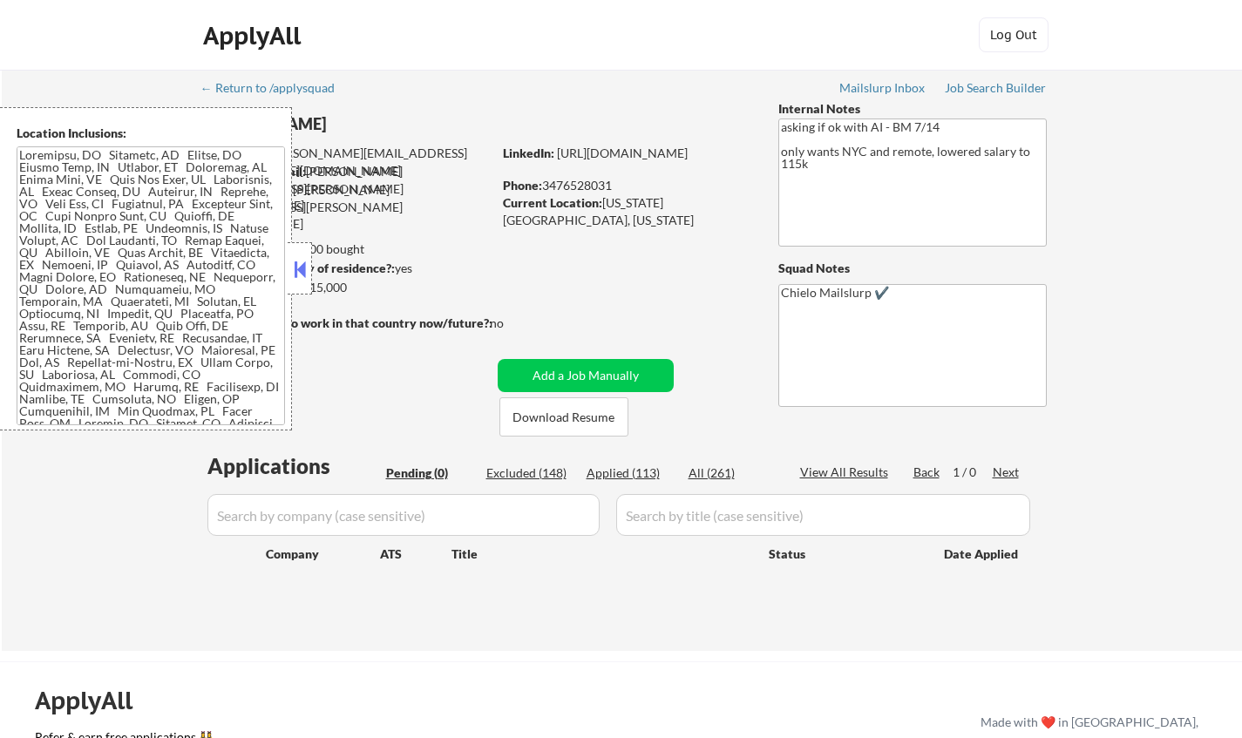
click at [291, 267] on button at bounding box center [299, 269] width 19 height 26
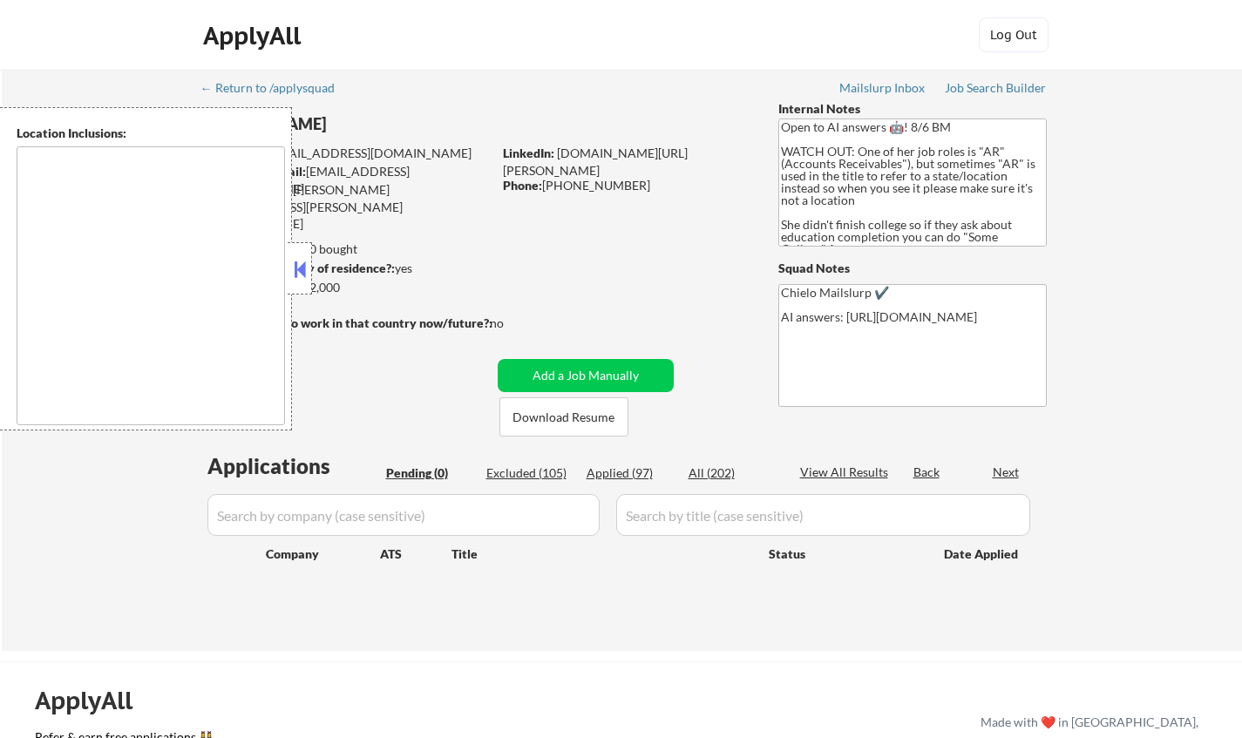
type textarea "[GEOGRAPHIC_DATA], [GEOGRAPHIC_DATA] [GEOGRAPHIC_DATA], [GEOGRAPHIC_DATA] [GEOG…"
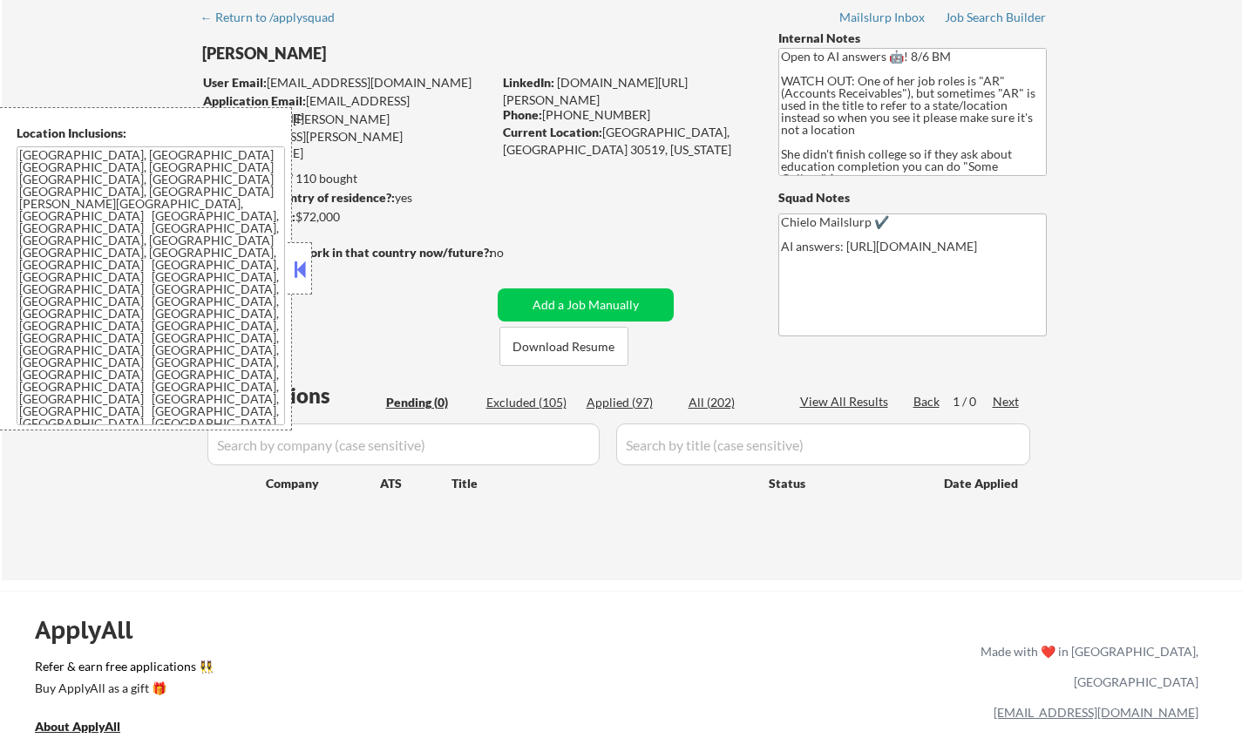
scroll to position [261, 0]
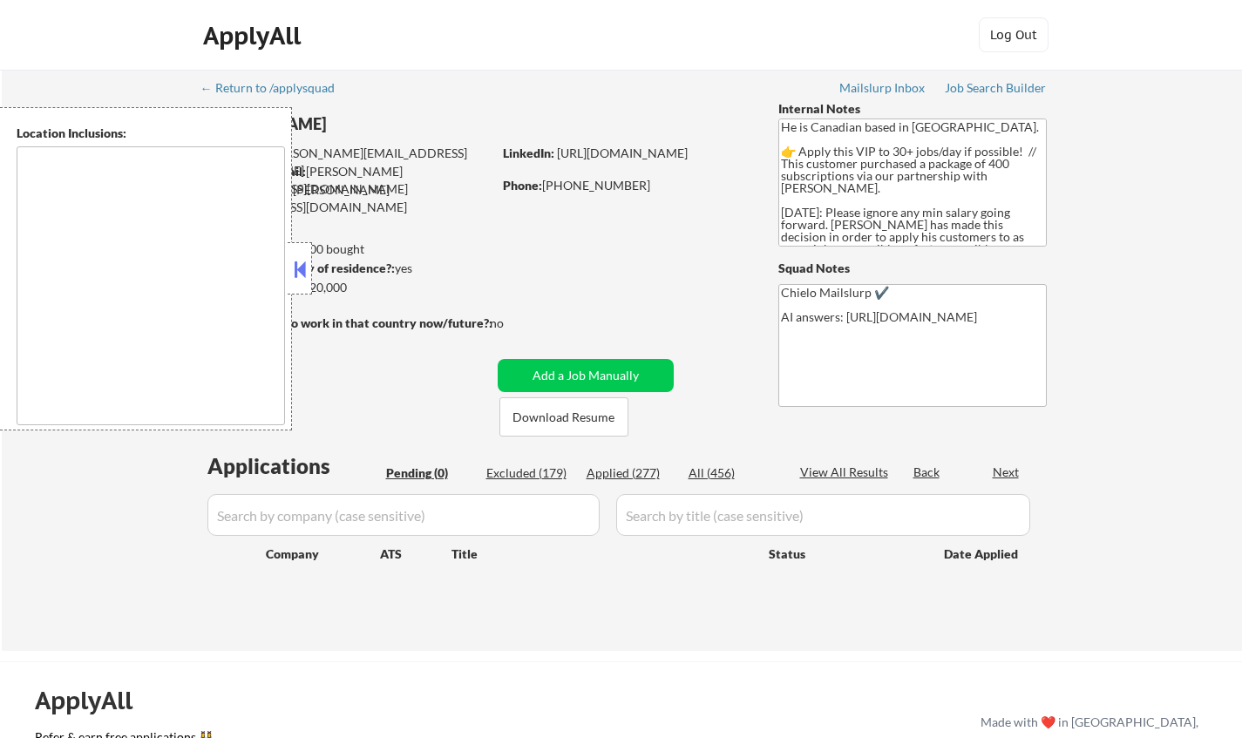
type textarea "[GEOGRAPHIC_DATA], ON [GEOGRAPHIC_DATA], ON [GEOGRAPHIC_DATA], ON [GEOGRAPHIC_D…"
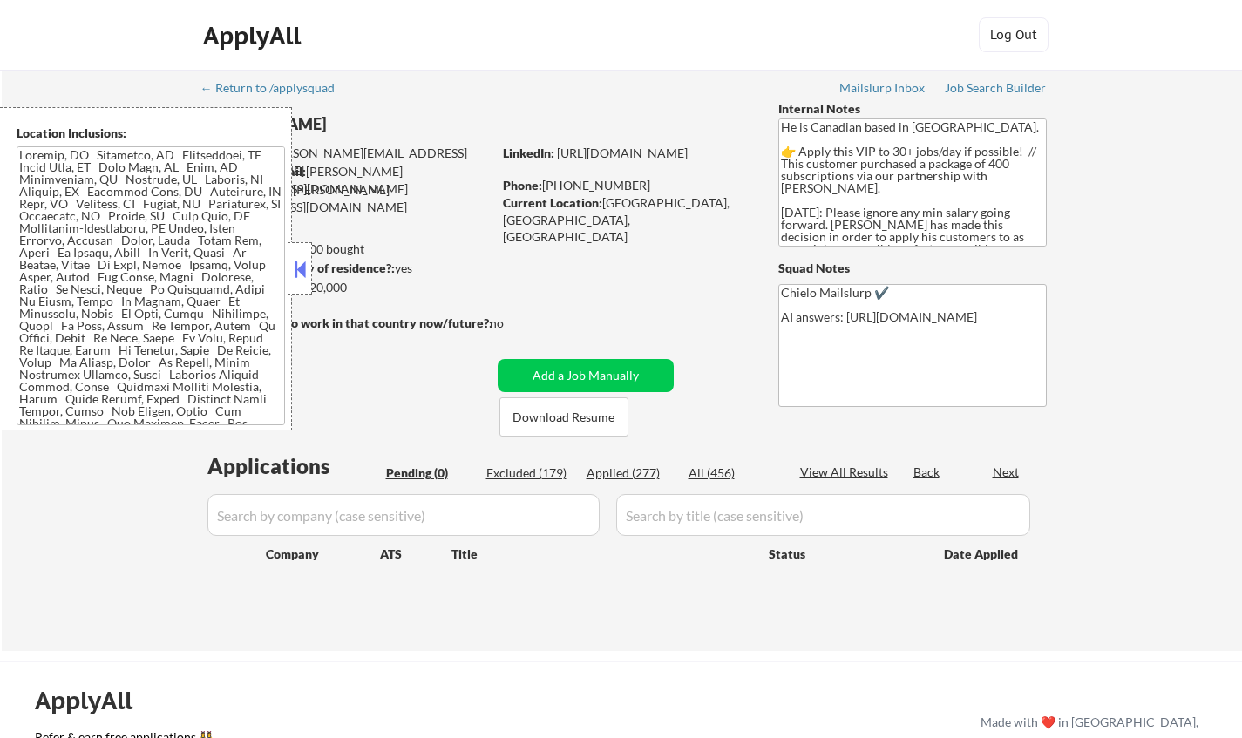
click at [294, 254] on div at bounding box center [300, 268] width 24 height 52
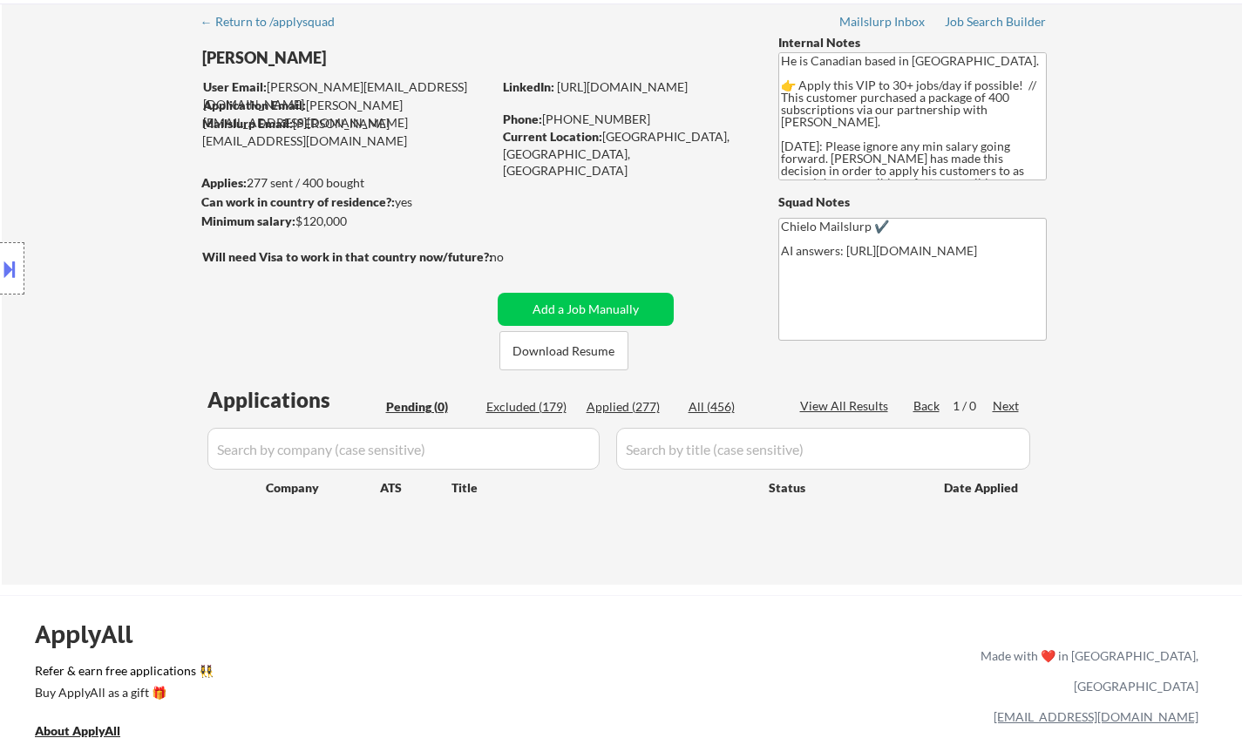
scroll to position [87, 0]
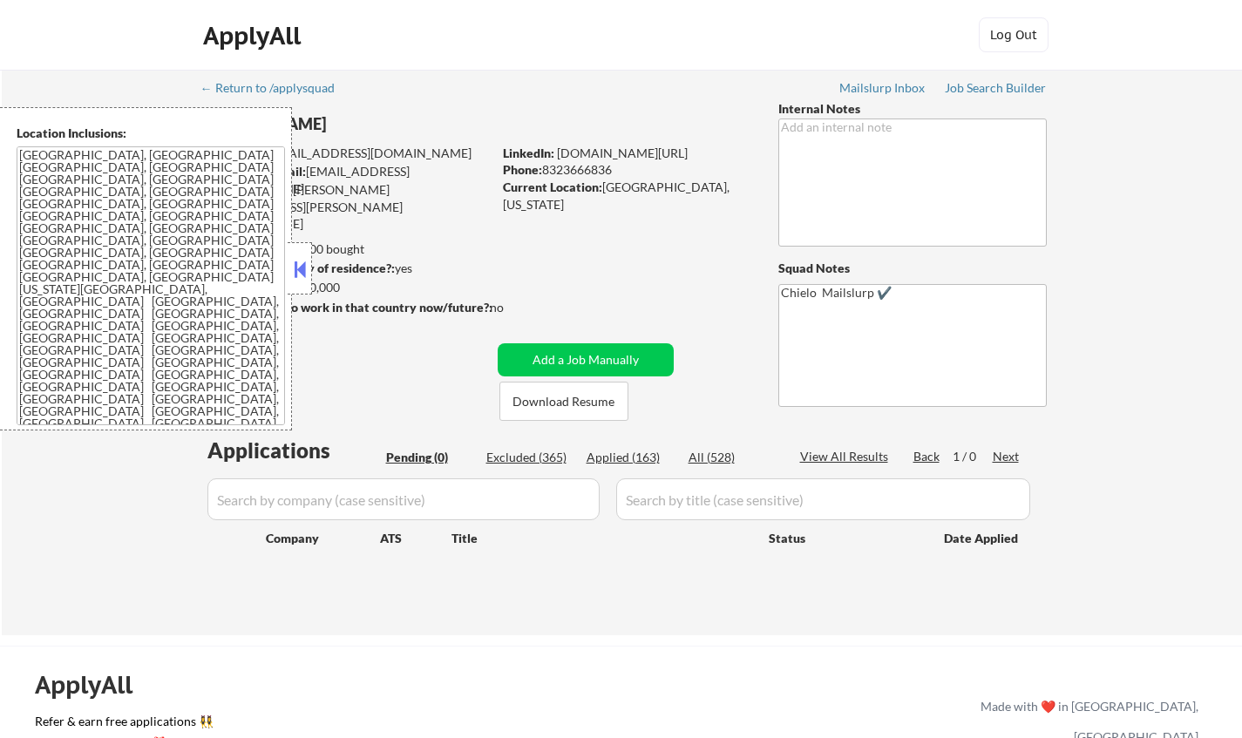
click at [299, 267] on button at bounding box center [299, 269] width 19 height 26
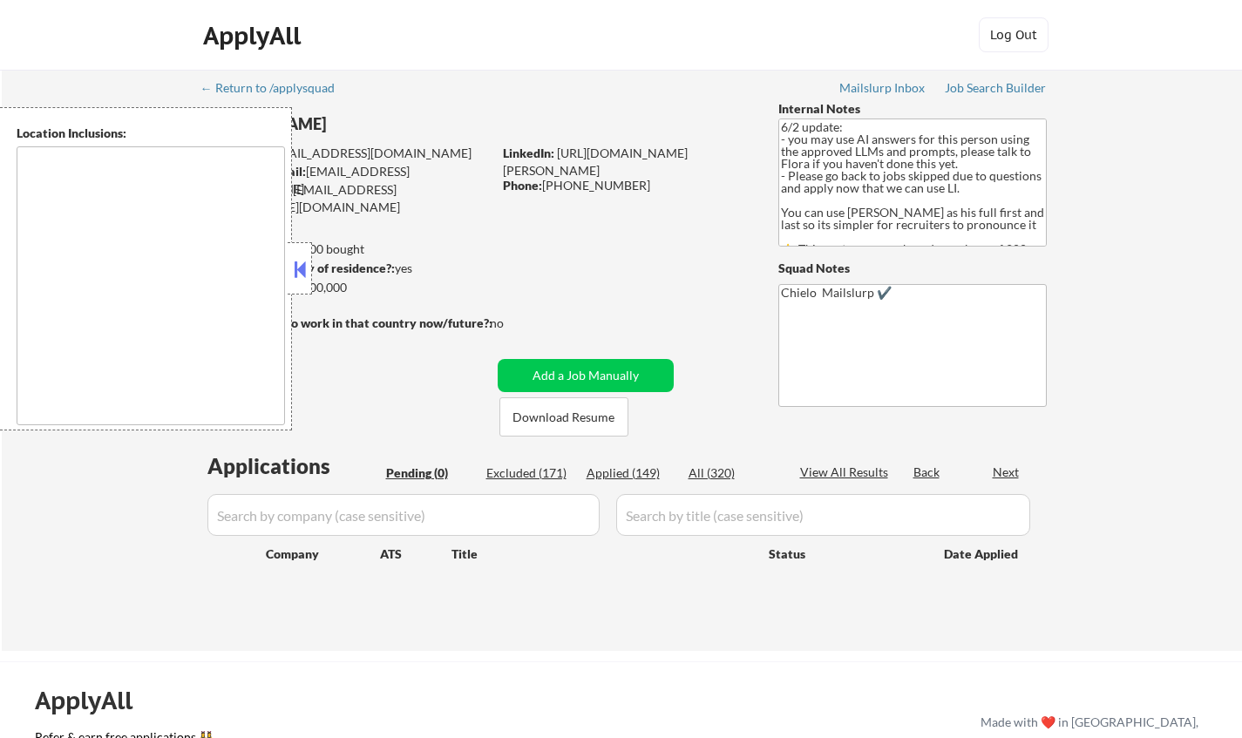
type textarea "[GEOGRAPHIC_DATA], [GEOGRAPHIC_DATA] [GEOGRAPHIC_DATA], [GEOGRAPHIC_DATA] [GEOG…"
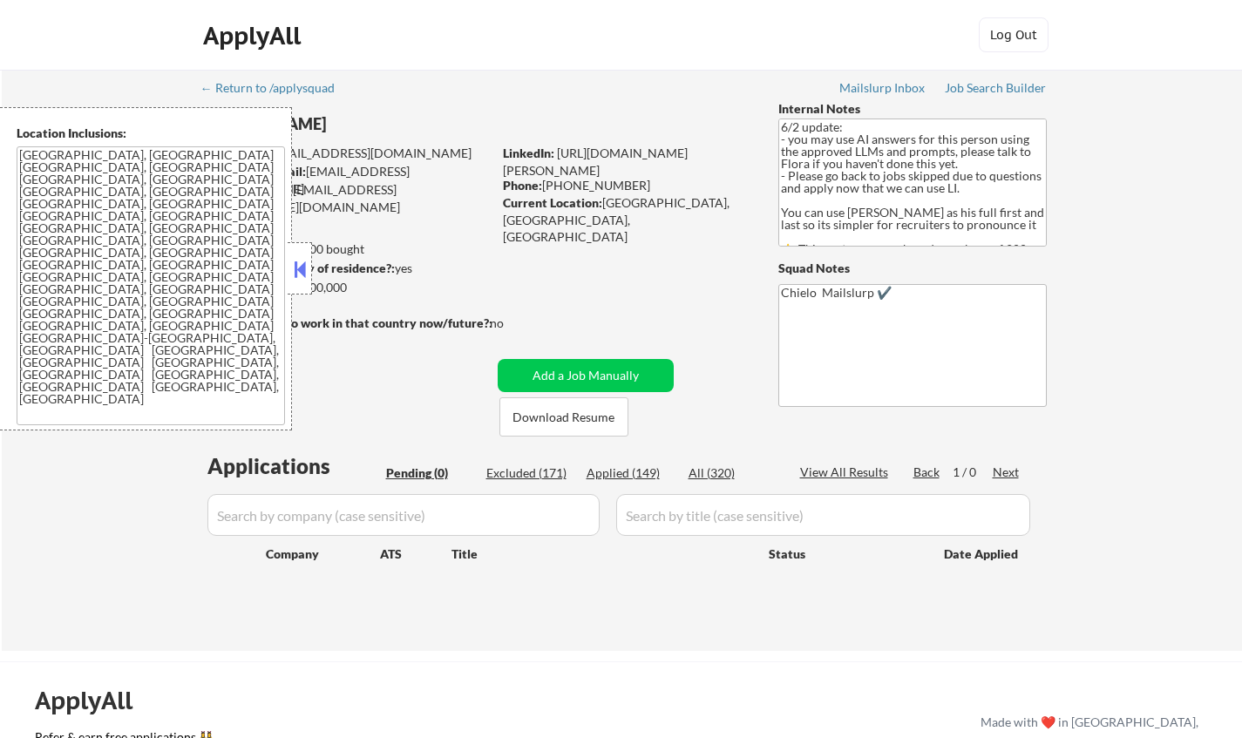
click at [304, 261] on button at bounding box center [299, 269] width 19 height 26
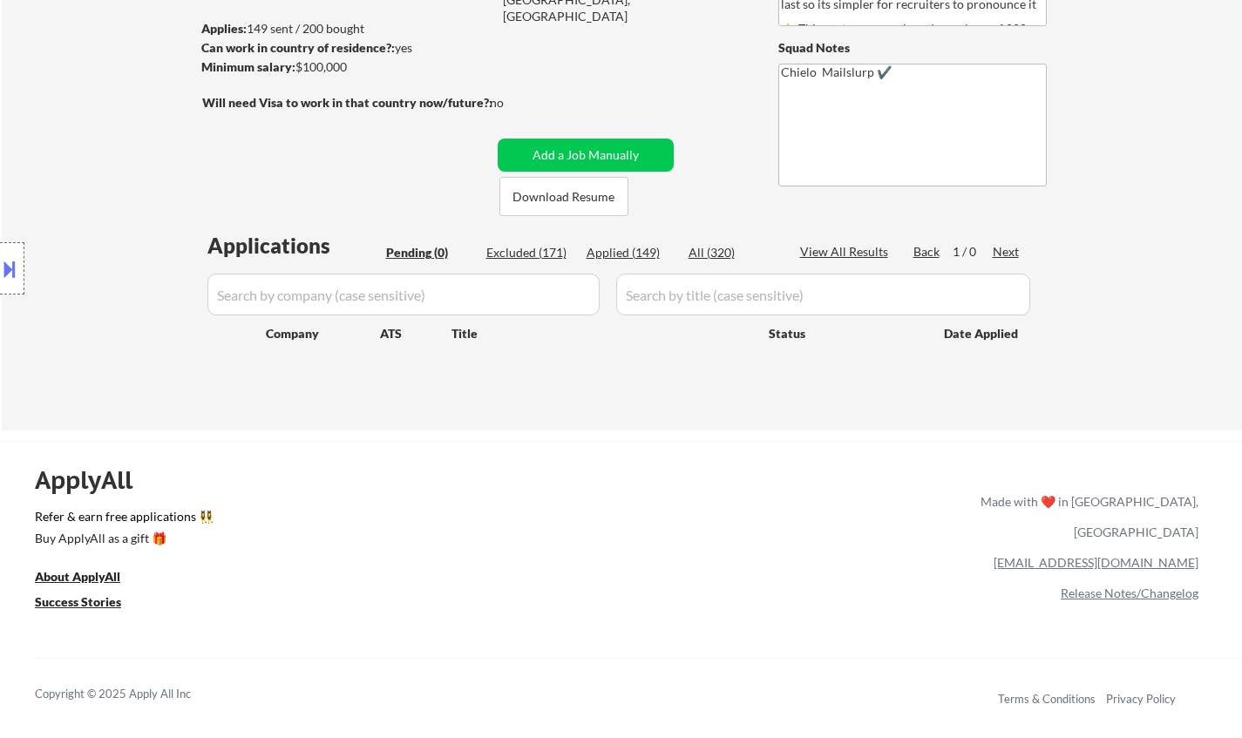
scroll to position [174, 0]
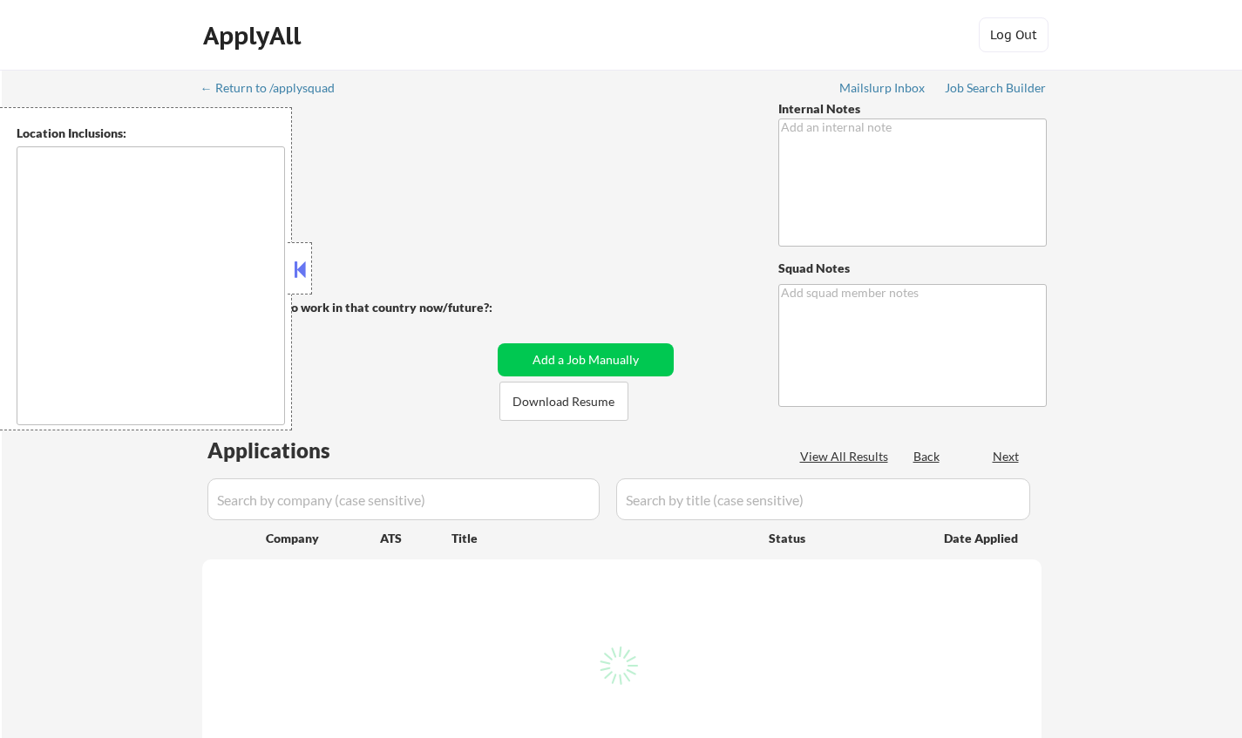
type textarea "Bought another 200! So now 417 total 7/21 tf +25 for spotting a good bug w/ cal…"
type textarea "Chielo ✔️"
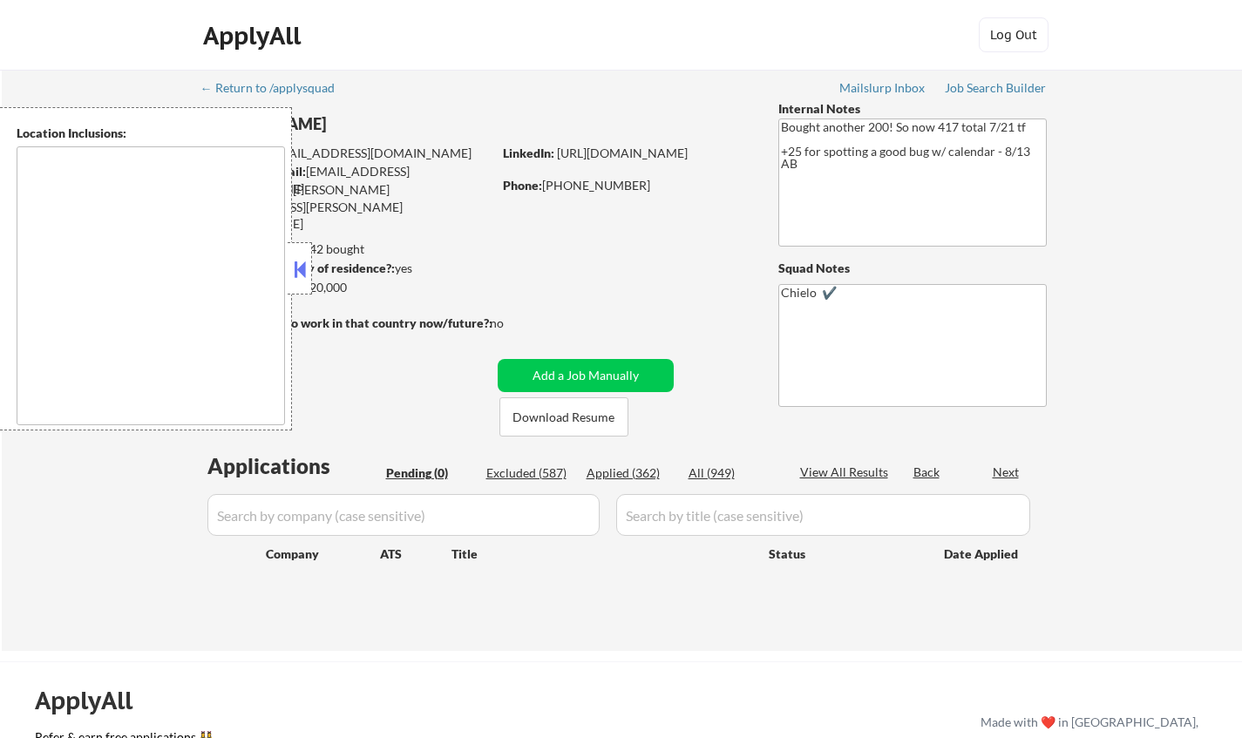
click at [300, 278] on button at bounding box center [299, 269] width 19 height 26
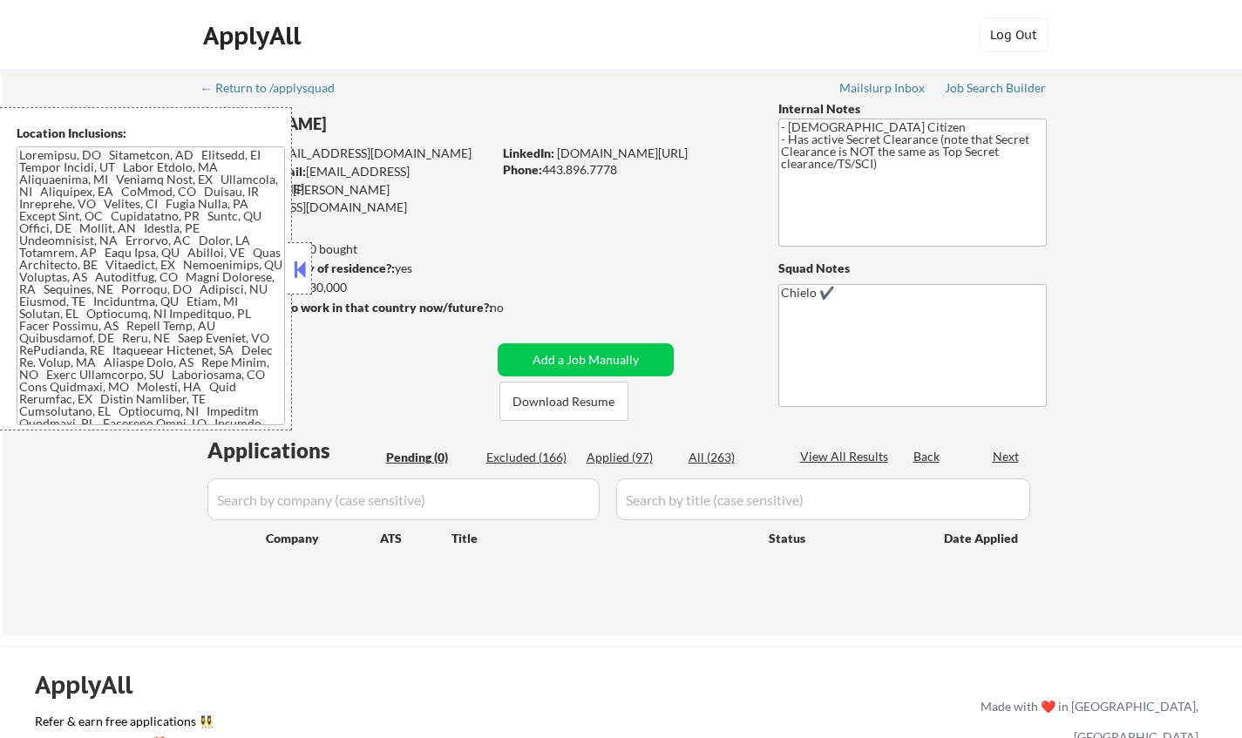
click at [298, 276] on button at bounding box center [299, 269] width 19 height 26
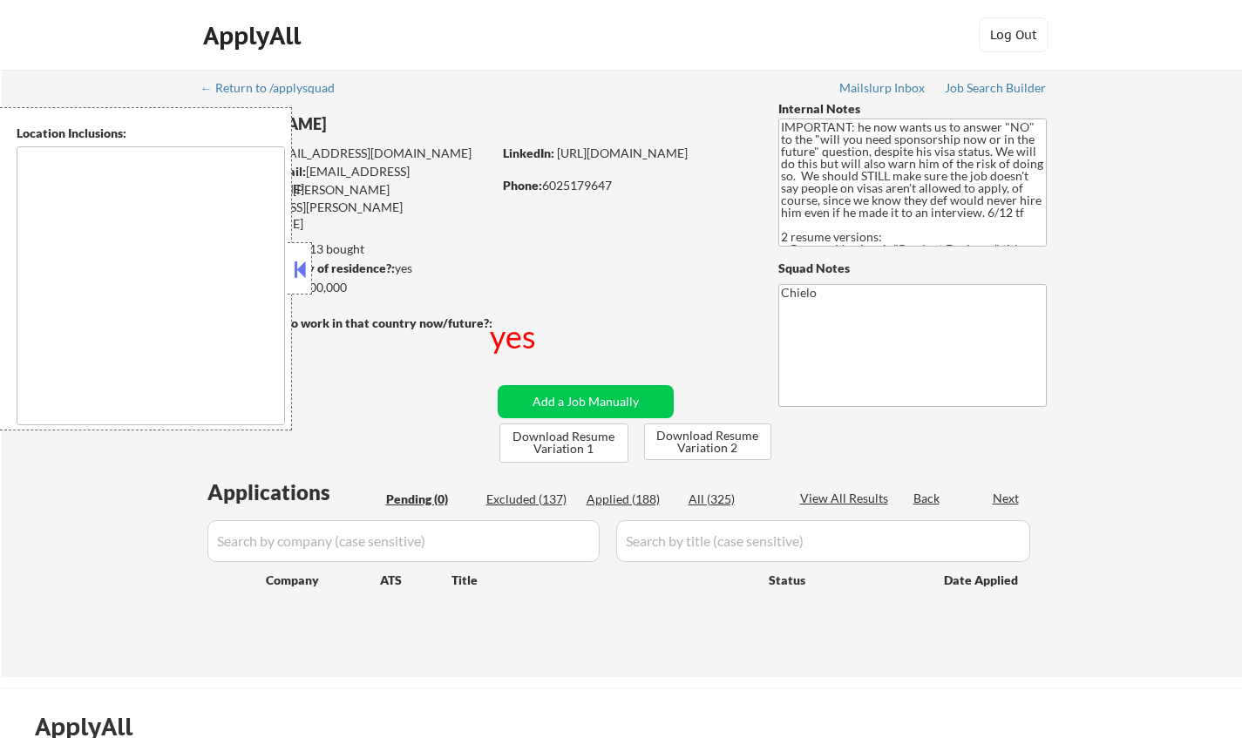
type textarea "country:[GEOGRAPHIC_DATA]"
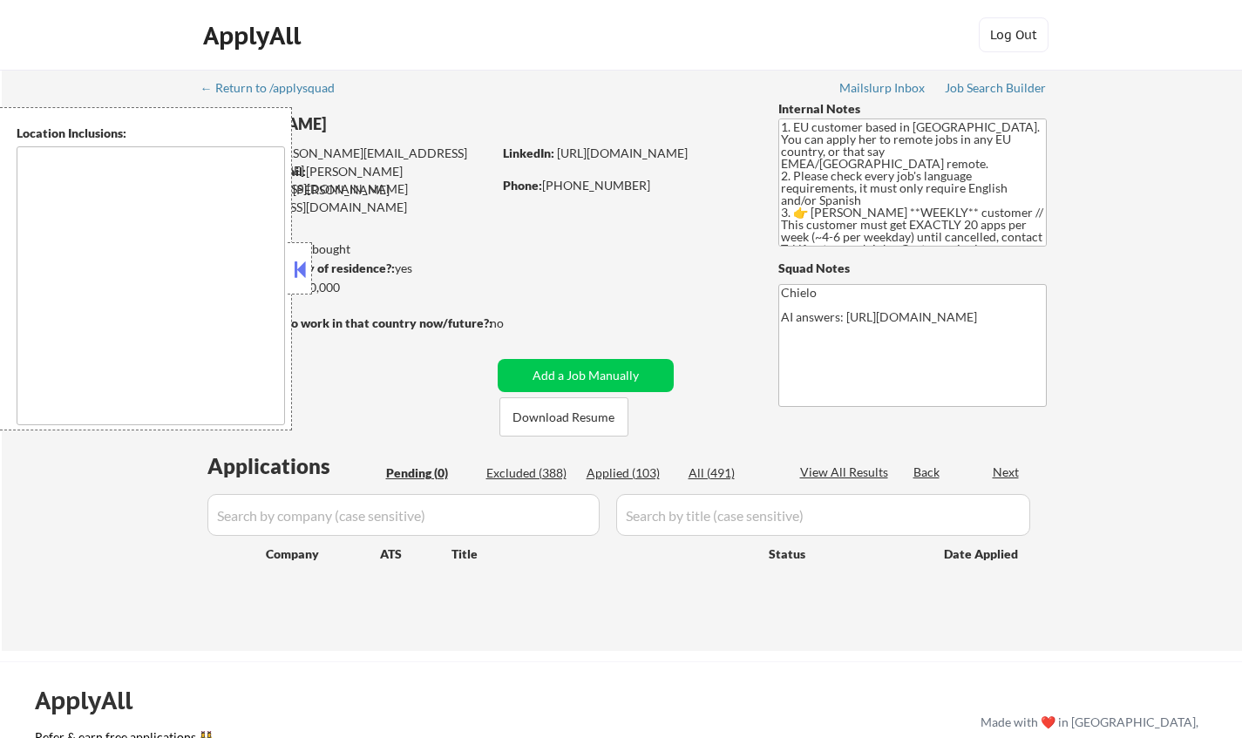
type textarea "remote"
click at [297, 276] on button at bounding box center [299, 269] width 19 height 26
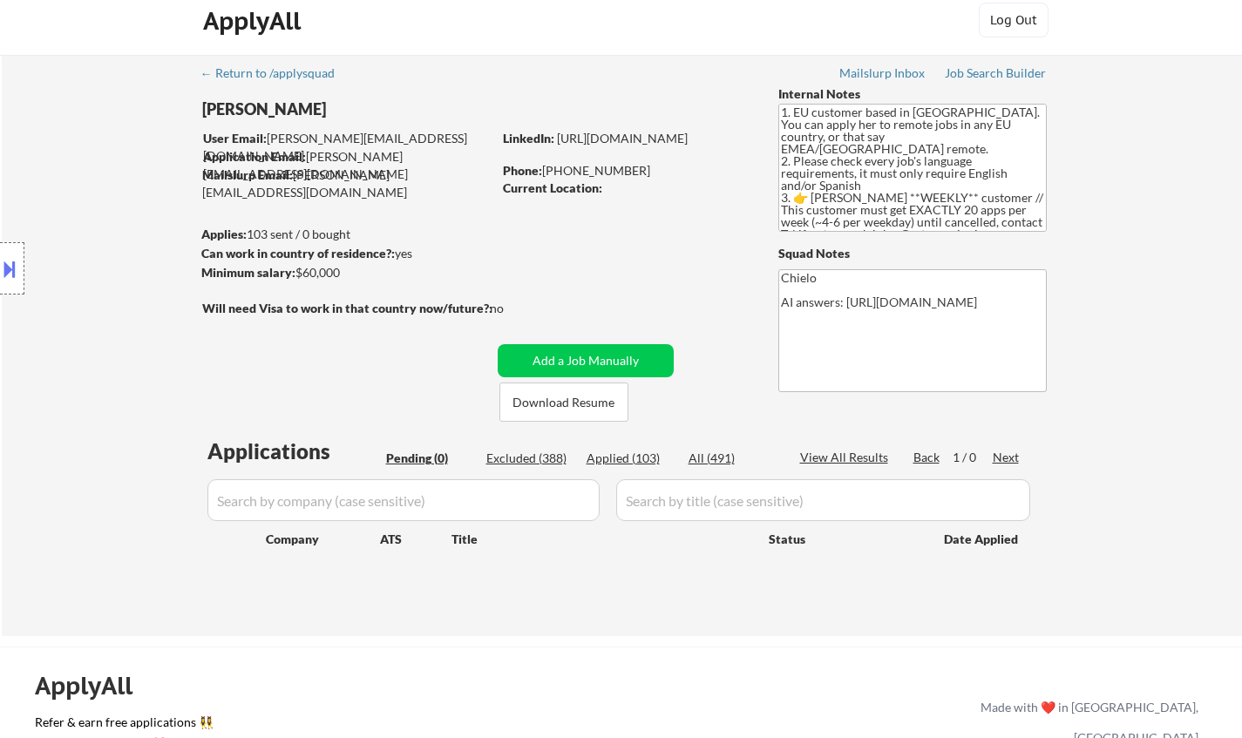
scroll to position [174, 0]
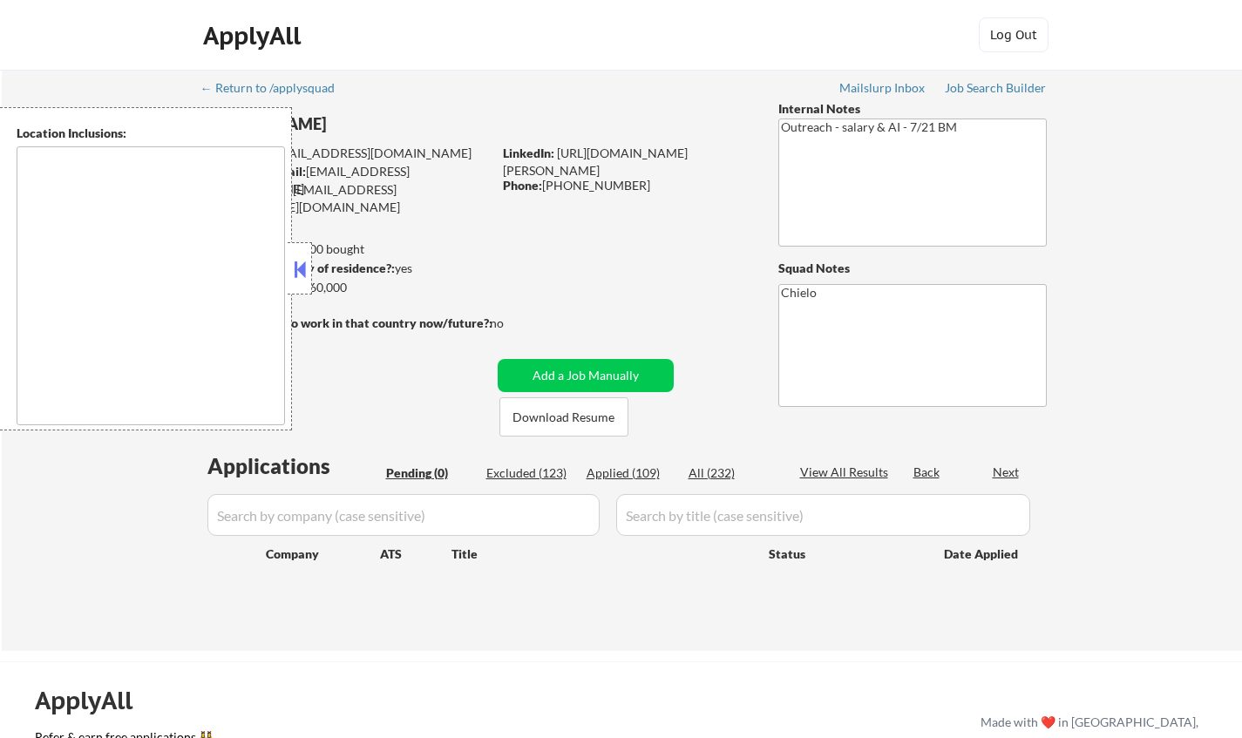
type textarea "remote"
click at [295, 257] on button at bounding box center [299, 269] width 19 height 26
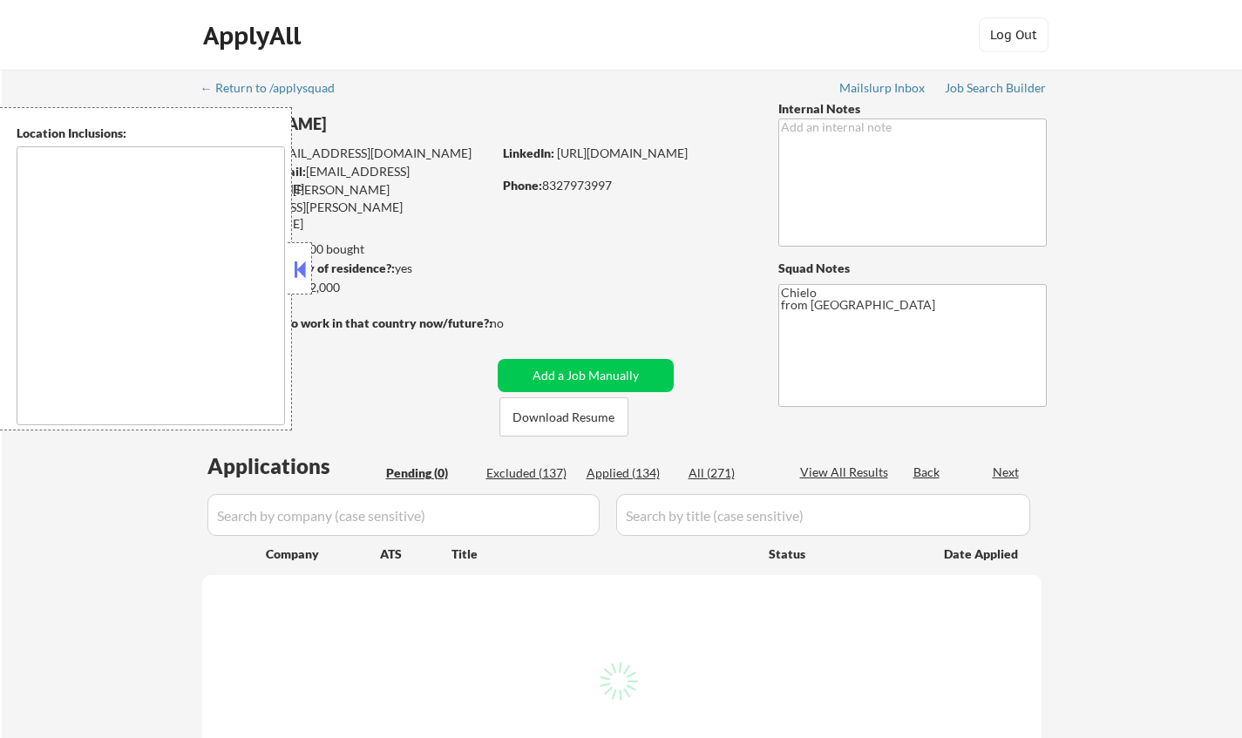
type textarea "[GEOGRAPHIC_DATA], [GEOGRAPHIC_DATA] [GEOGRAPHIC_DATA], [GEOGRAPHIC_DATA] [GEOG…"
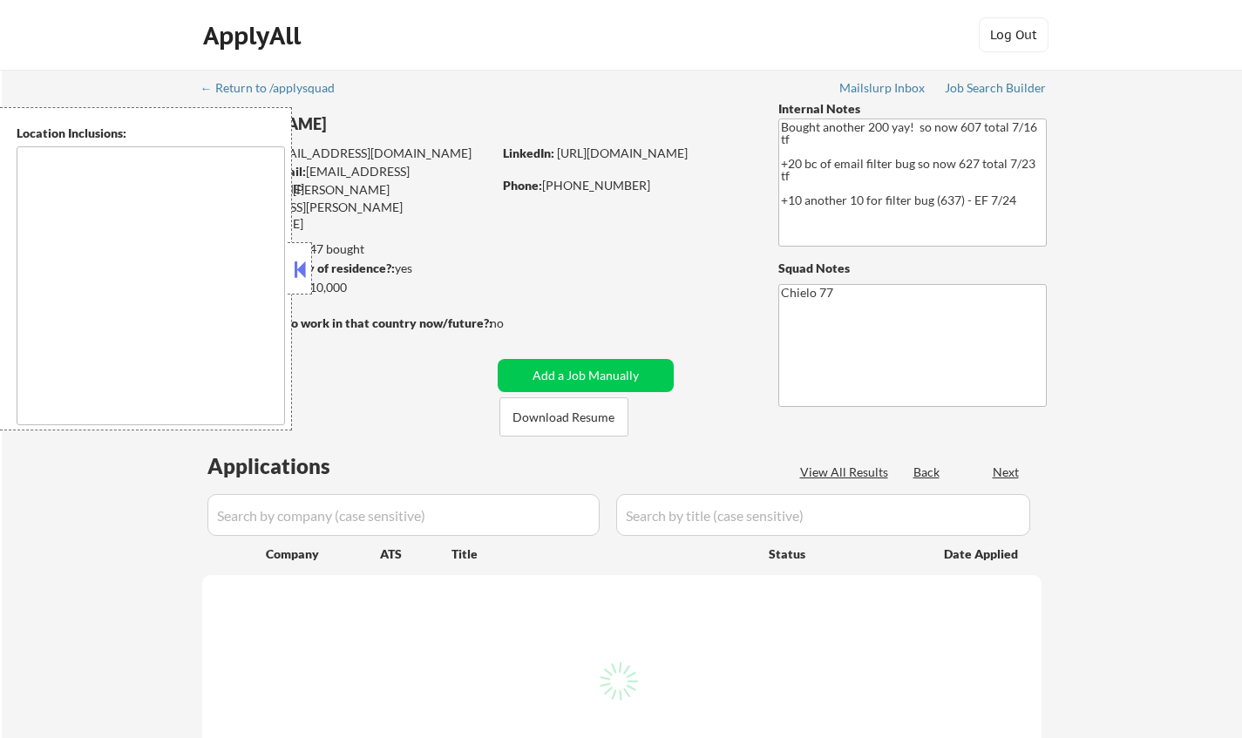
select select ""pending""
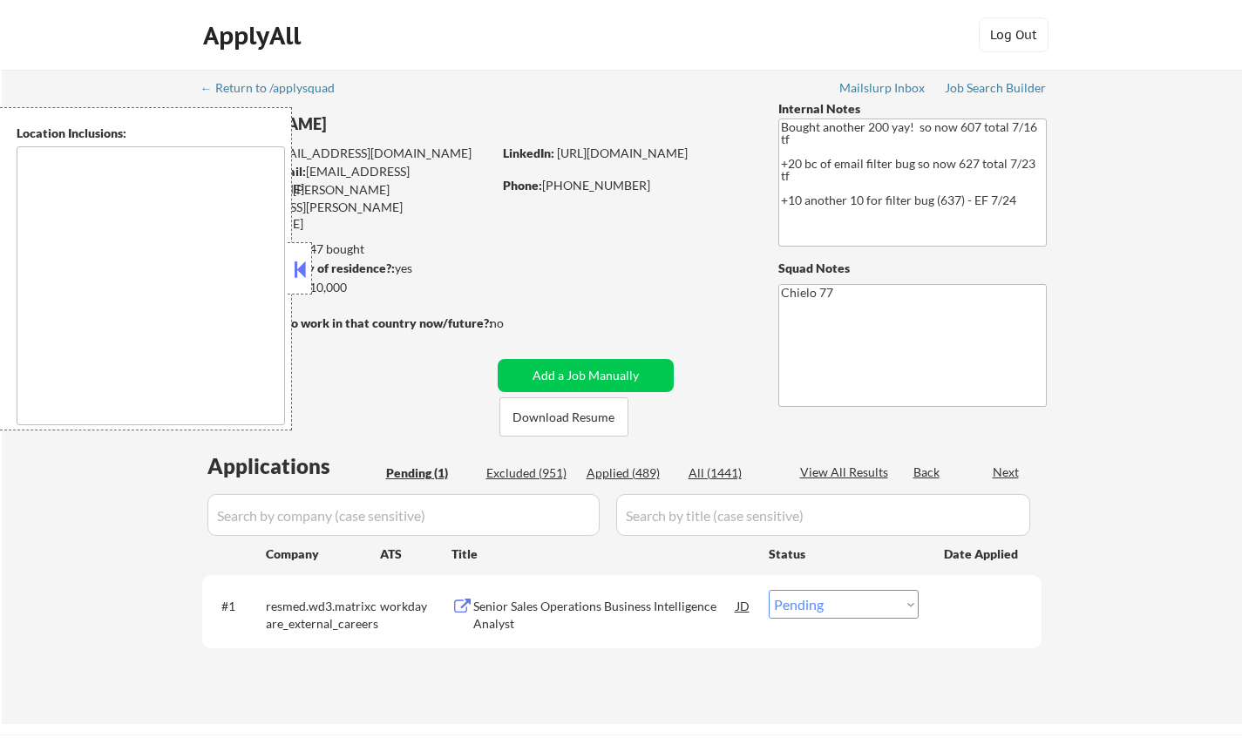
type textarea "[GEOGRAPHIC_DATA], [GEOGRAPHIC_DATA] [GEOGRAPHIC_DATA], [GEOGRAPHIC_DATA] [GEOG…"
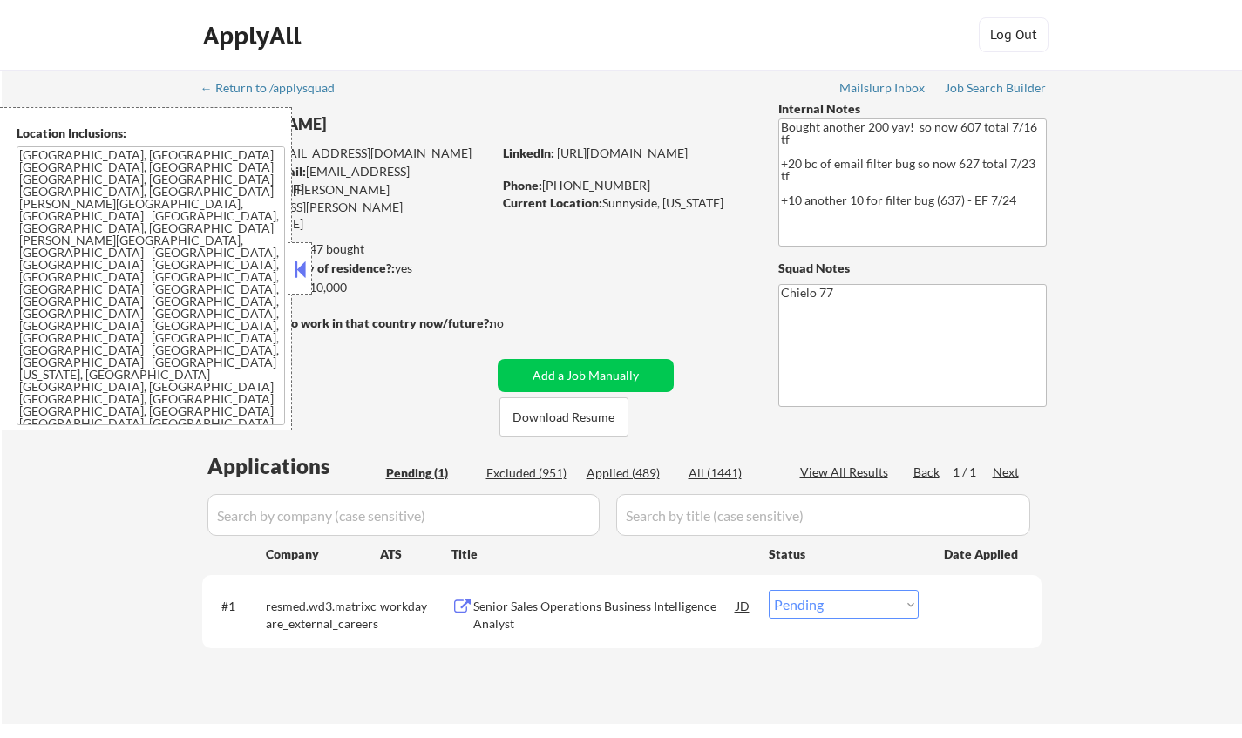
click at [298, 266] on button at bounding box center [299, 269] width 19 height 26
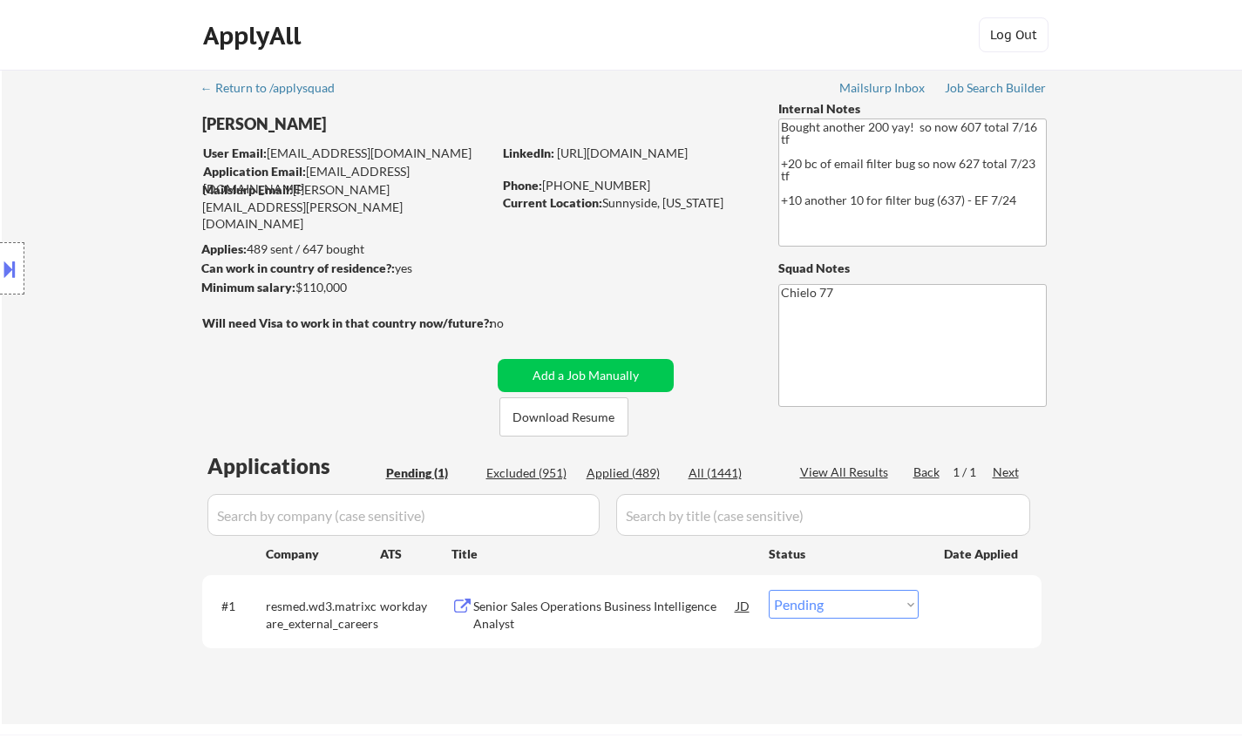
click at [546, 610] on div "Senior Sales Operations Business Intelligence Analyst" at bounding box center [604, 615] width 263 height 34
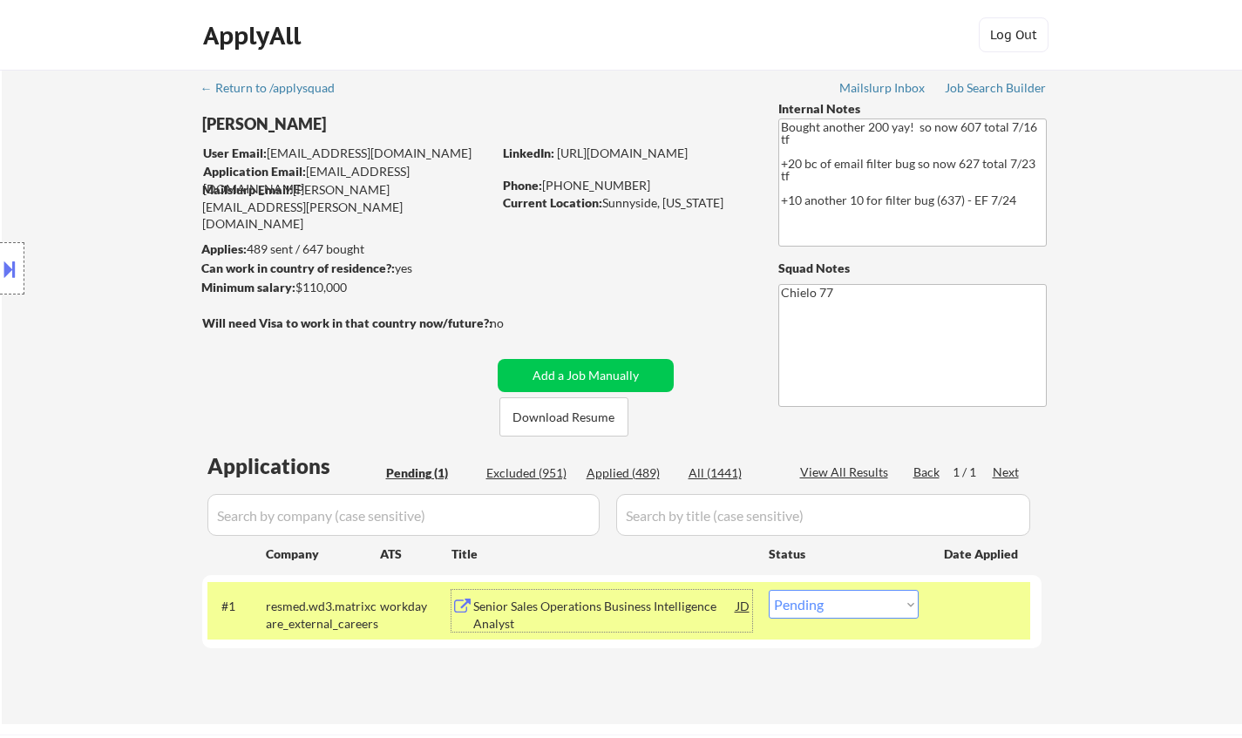
scroll to position [261, 0]
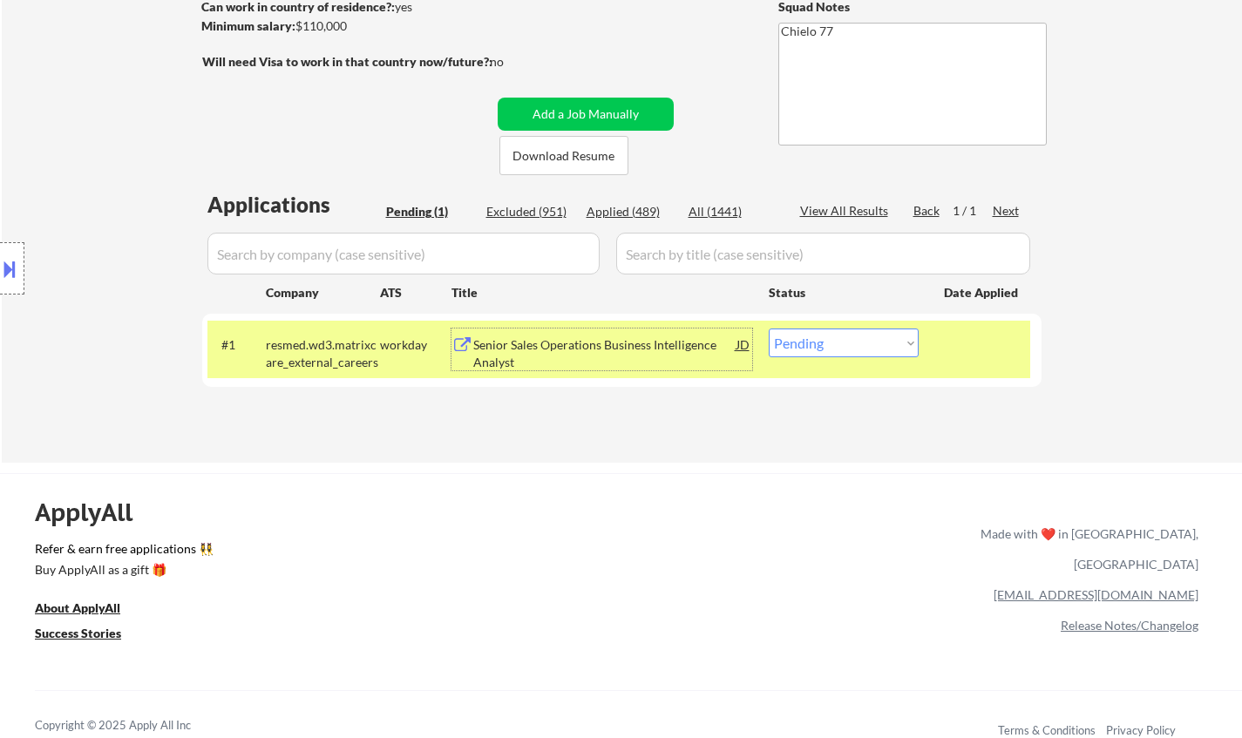
click at [816, 348] on select "Choose an option... Pending Applied Excluded (Questions) Excluded (Expired) Exc…" at bounding box center [843, 342] width 150 height 29
click at [768, 328] on select "Choose an option... Pending Applied Excluded (Questions) Excluded (Expired) Exc…" at bounding box center [843, 342] width 150 height 29
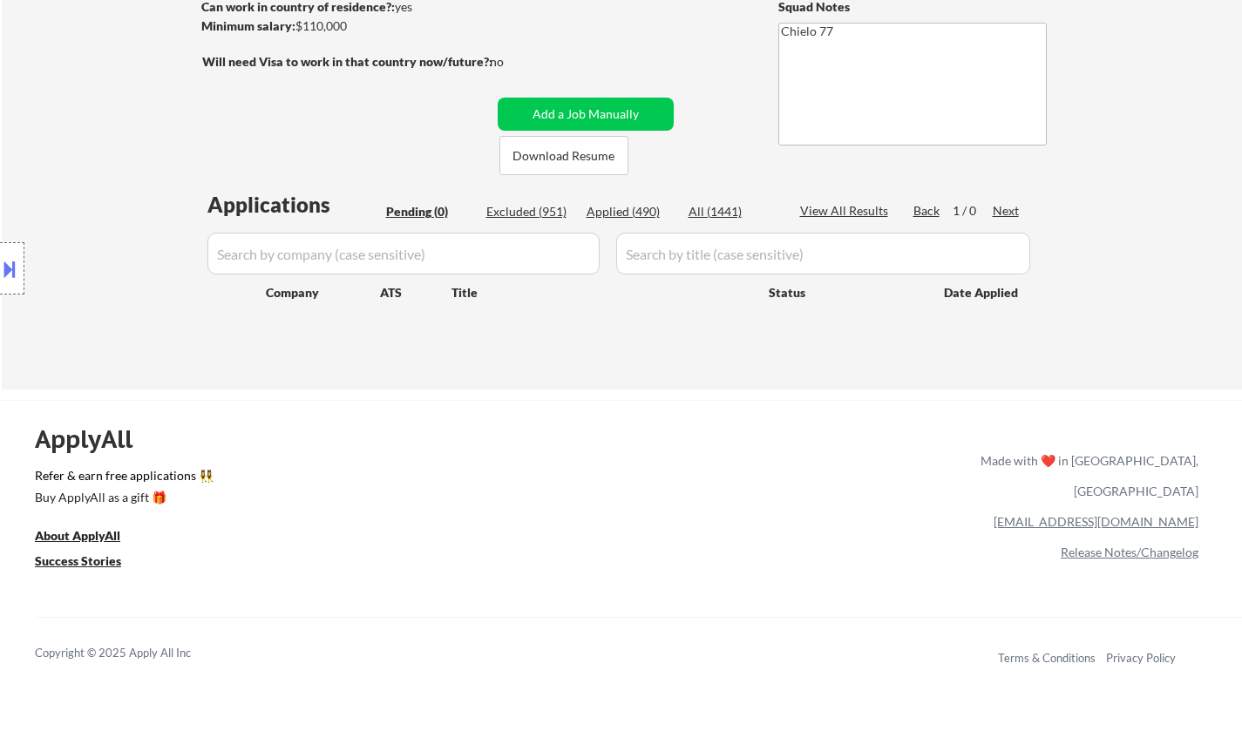
click at [555, 214] on div "Excluded (951)" at bounding box center [529, 211] width 87 height 17
select select ""excluded""
select select ""excluded__expired_""
select select ""excluded""
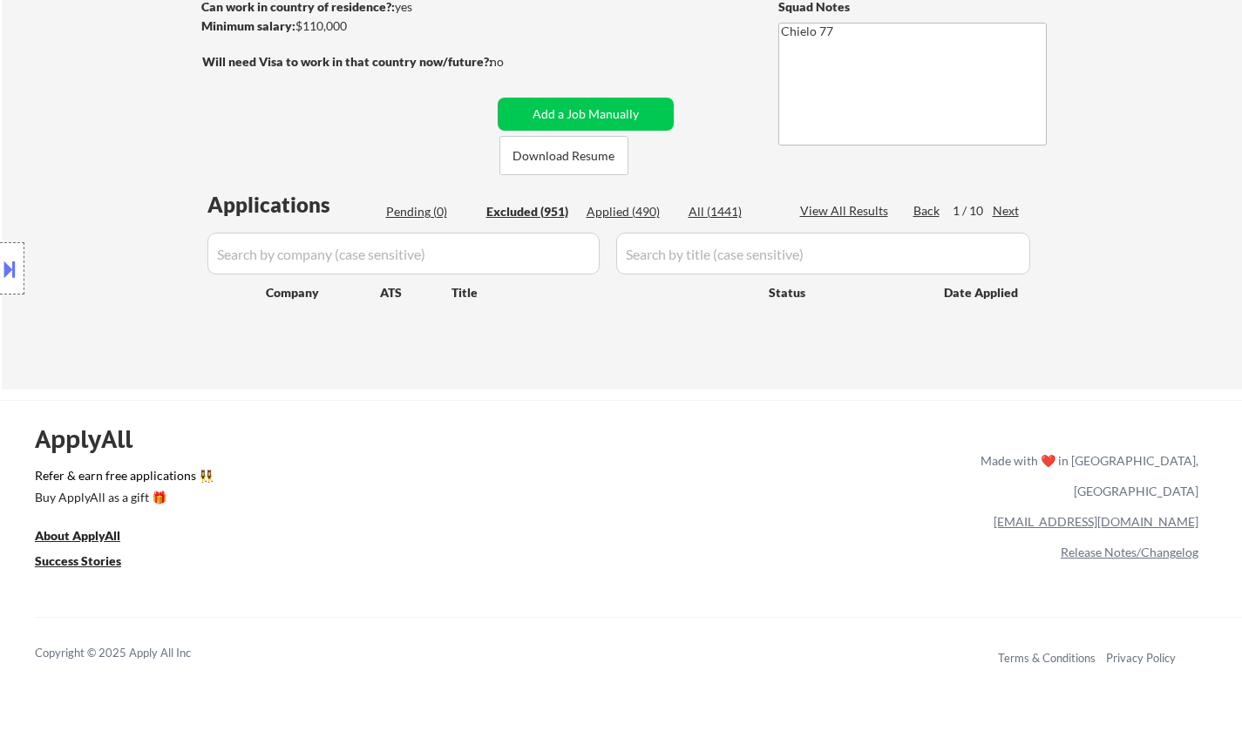
select select ""excluded__other_""
select select ""excluded__salary_""
select select ""excluded""
select select ""excluded__other_""
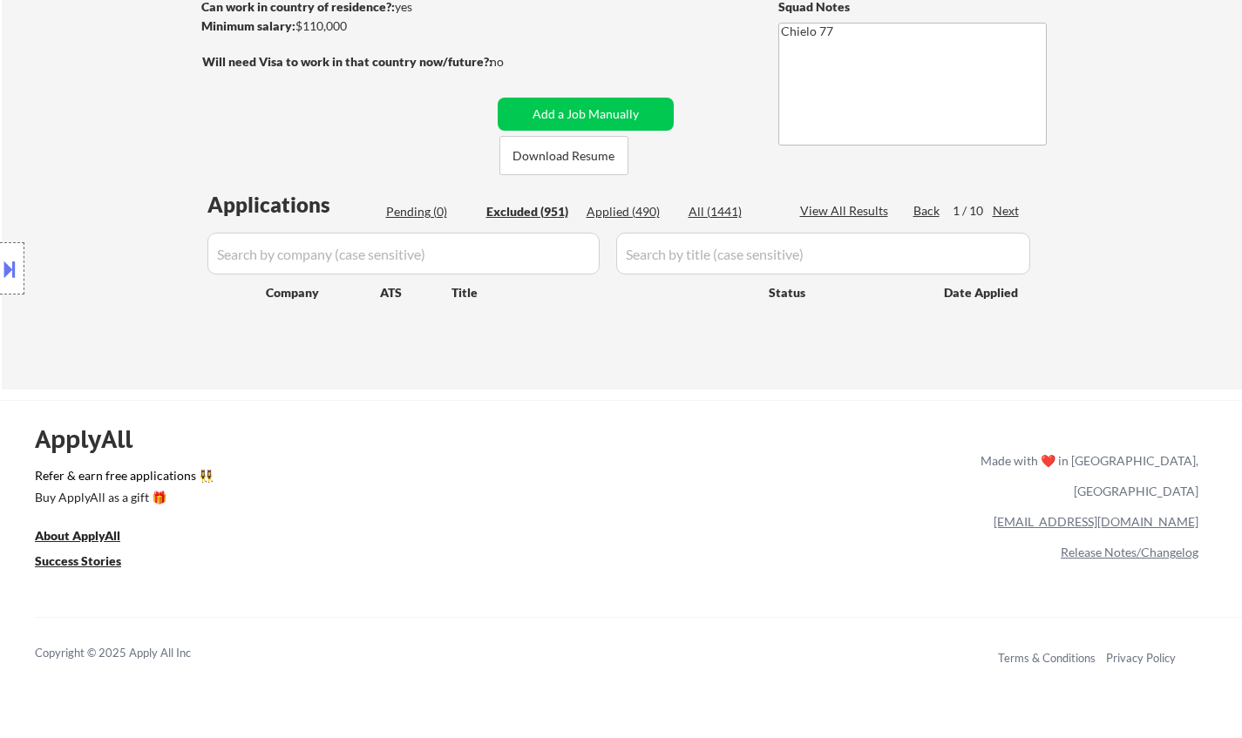
select select ""excluded__expired_""
select select ""excluded__salary_""
select select ""excluded__expired_""
select select ""excluded__salary_""
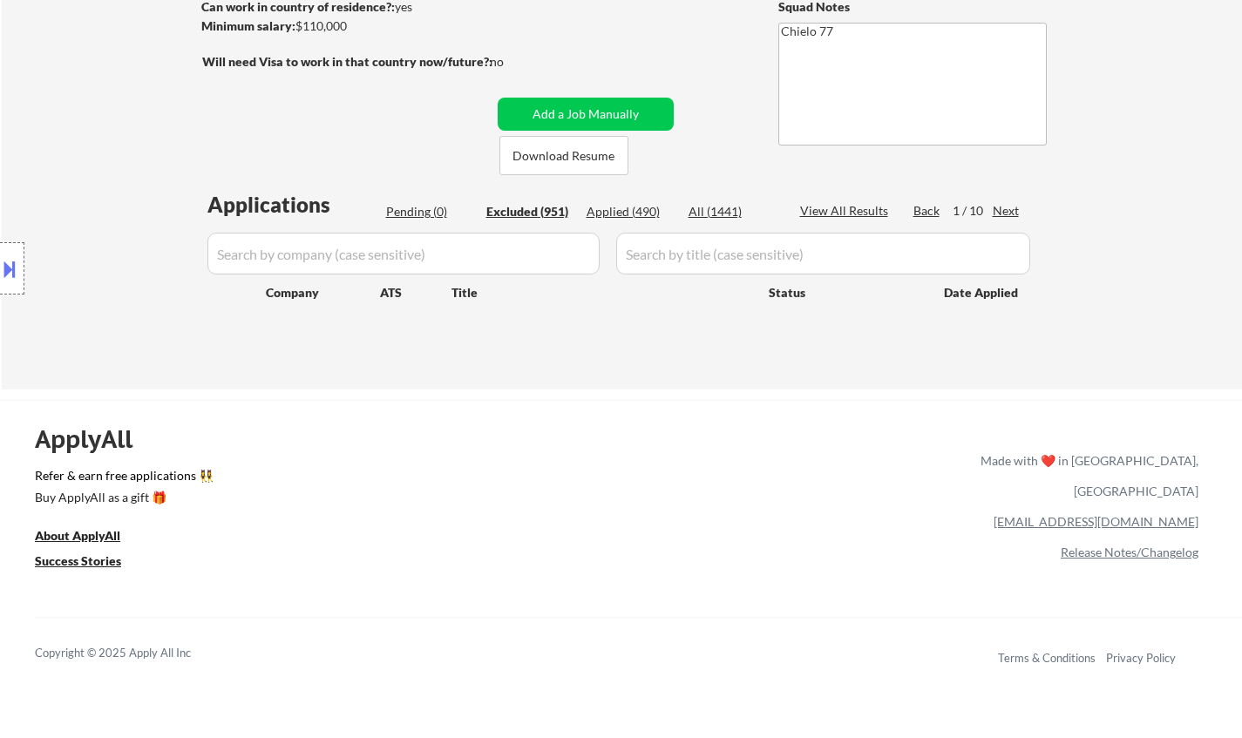
select select ""excluded__salary_""
select select ""excluded""
select select ""excluded__salary_""
select select ""excluded__expired_""
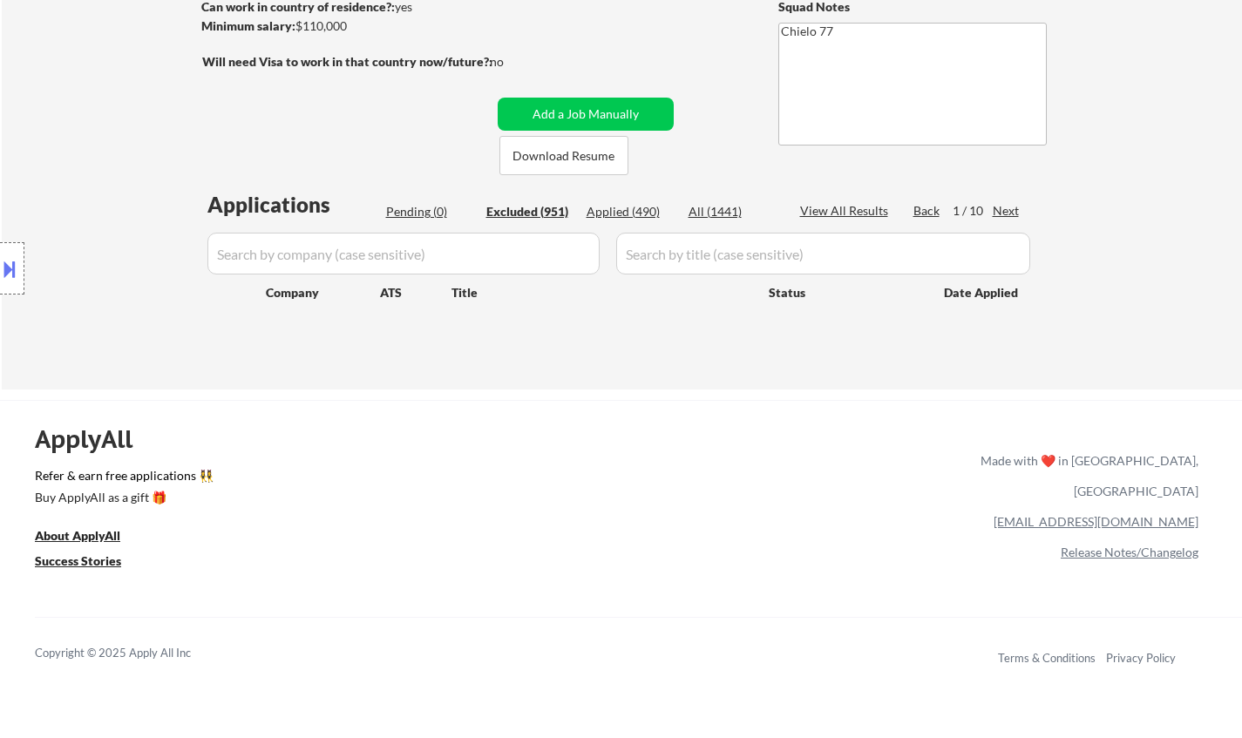
select select ""excluded__salary_""
select select ""excluded__expired_""
select select ""excluded__other_""
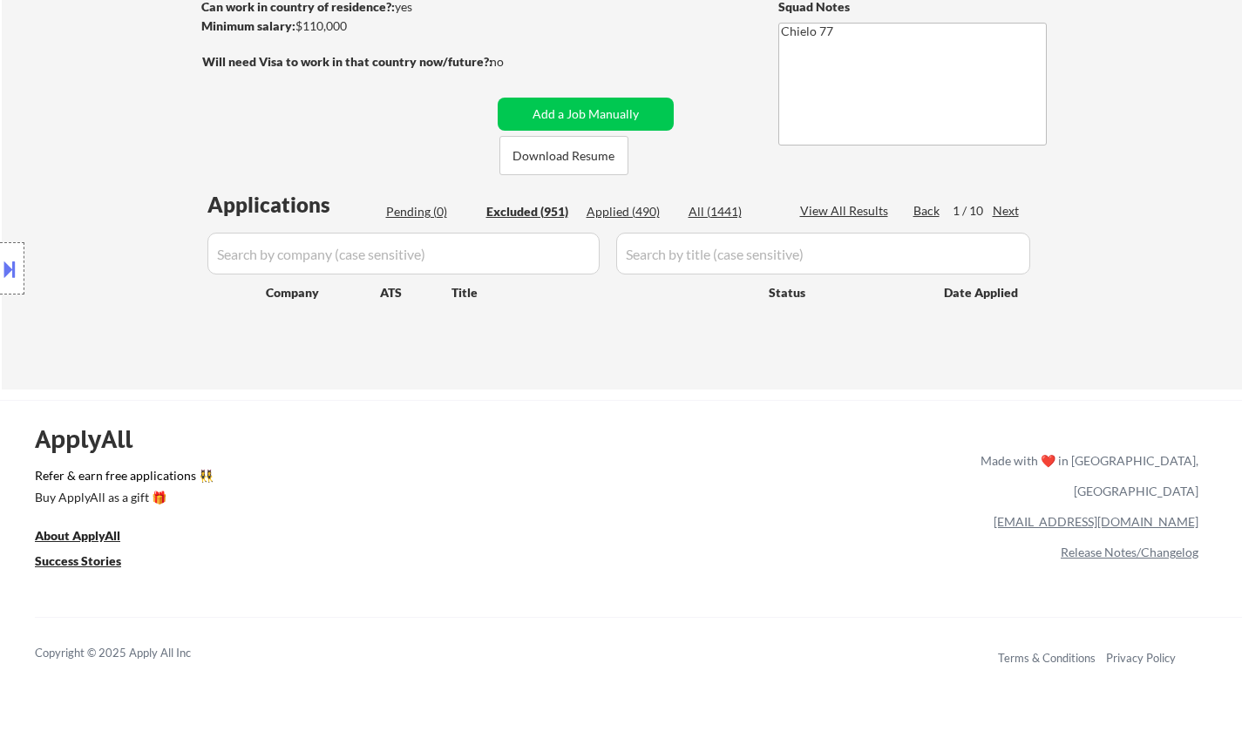
select select ""excluded""
select select ""excluded__salary_""
select select ""excluded__expired_""
select select ""excluded__other_""
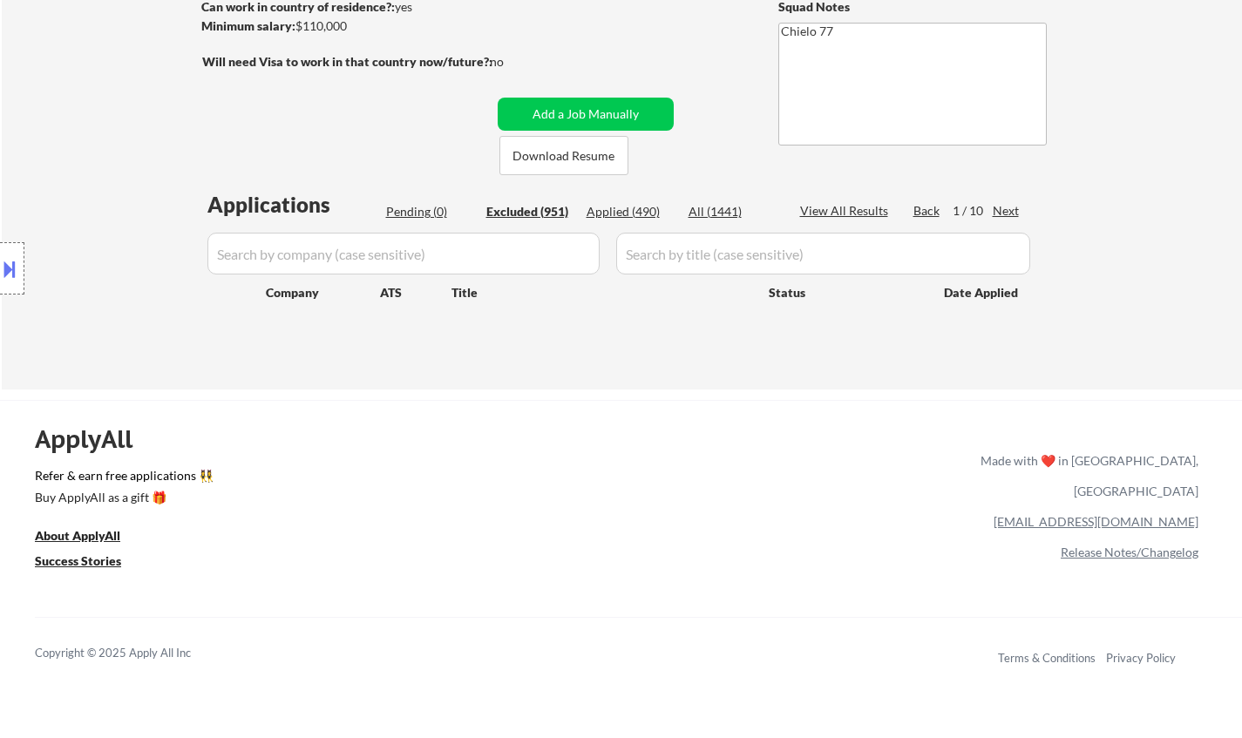
select select ""excluded__salary_""
select select ""excluded__location_""
select select ""excluded""
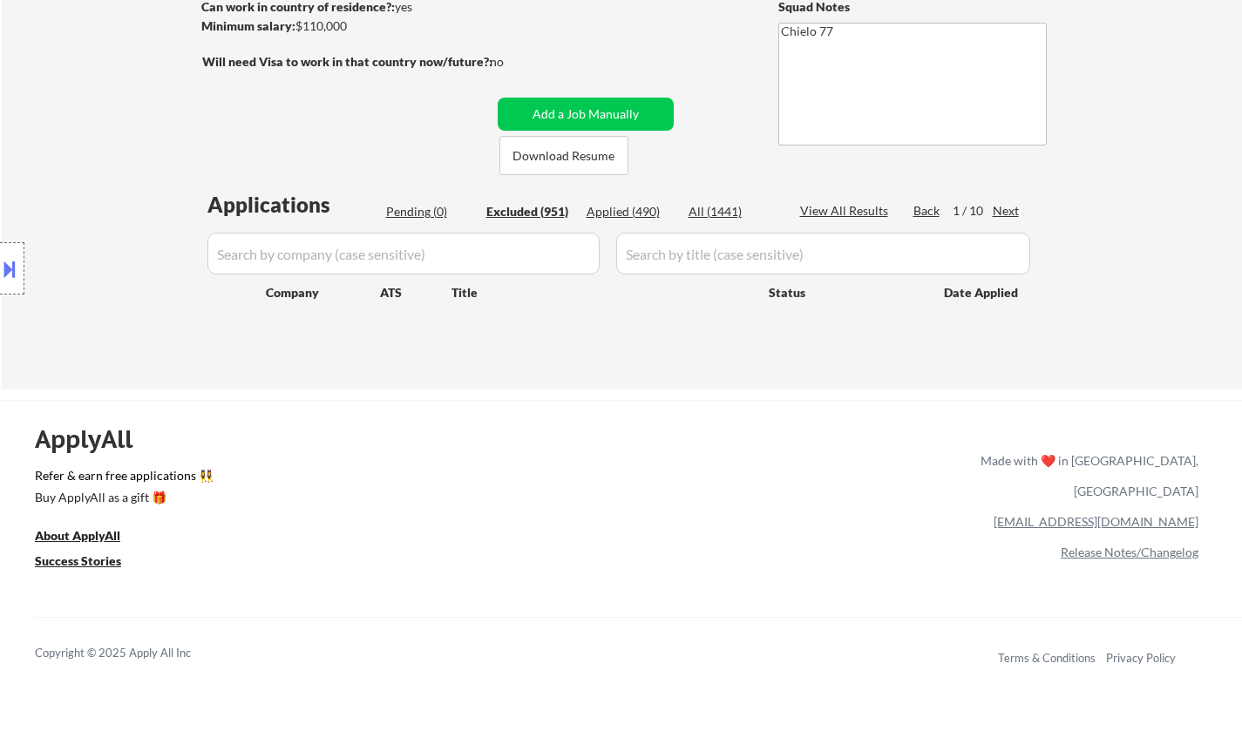
select select ""excluded__expired_""
select select ""excluded""
select select ""excluded__salary_""
select select ""excluded__location_""
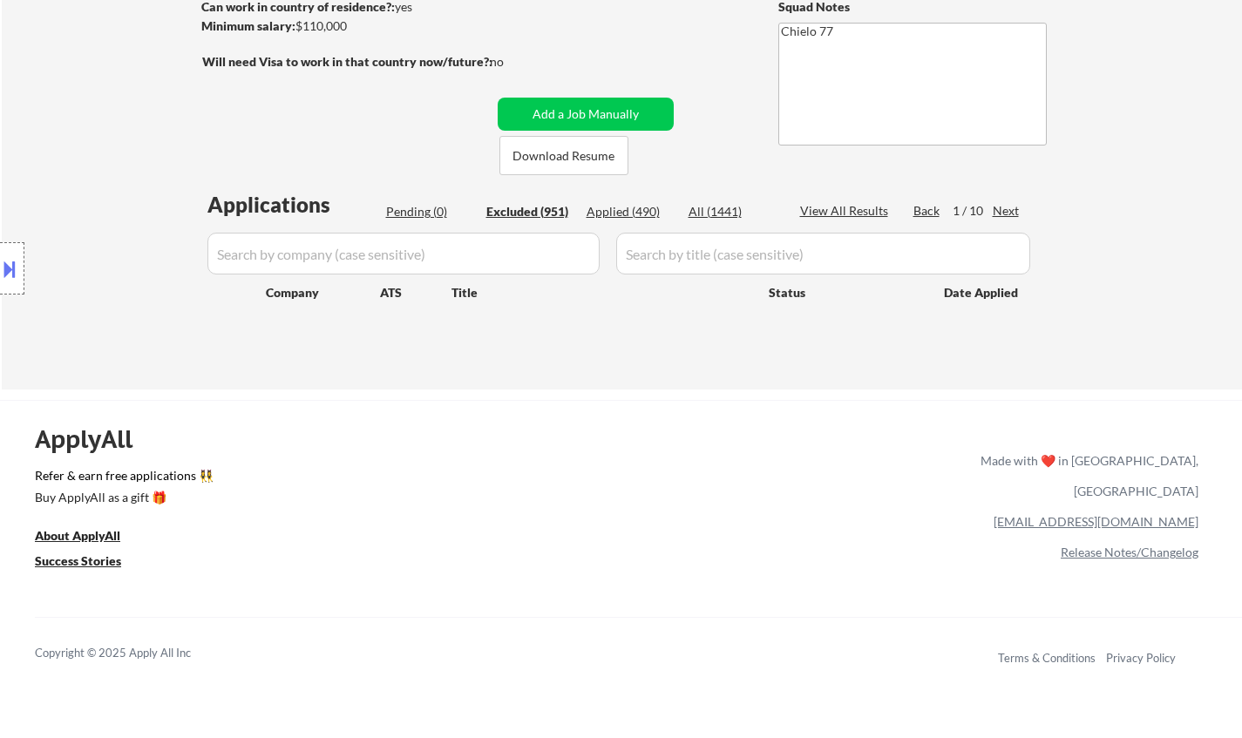
select select ""excluded__other_""
select select ""excluded__blocklist_""
select select ""excluded__other_""
select select ""excluded""
select select ""excluded__location_""
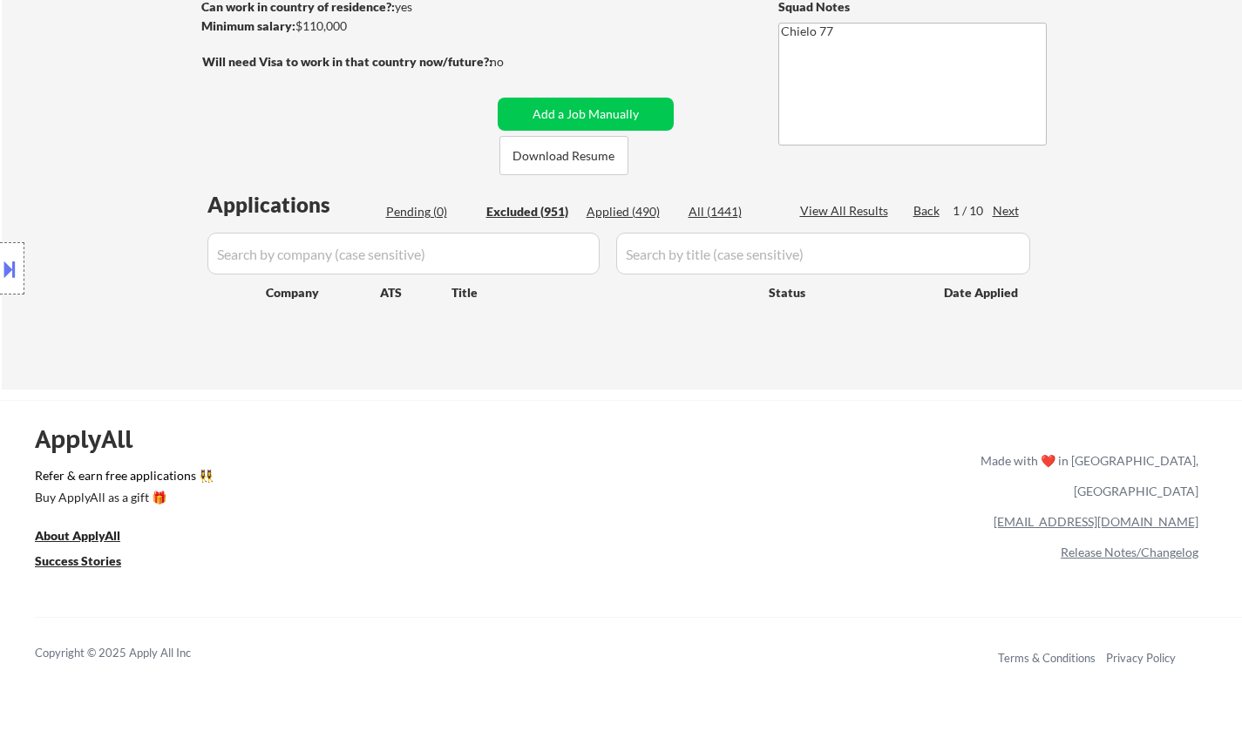
select select ""excluded__salary_""
select select ""excluded__expired_""
select select ""excluded__salary_""
select select ""excluded__location_""
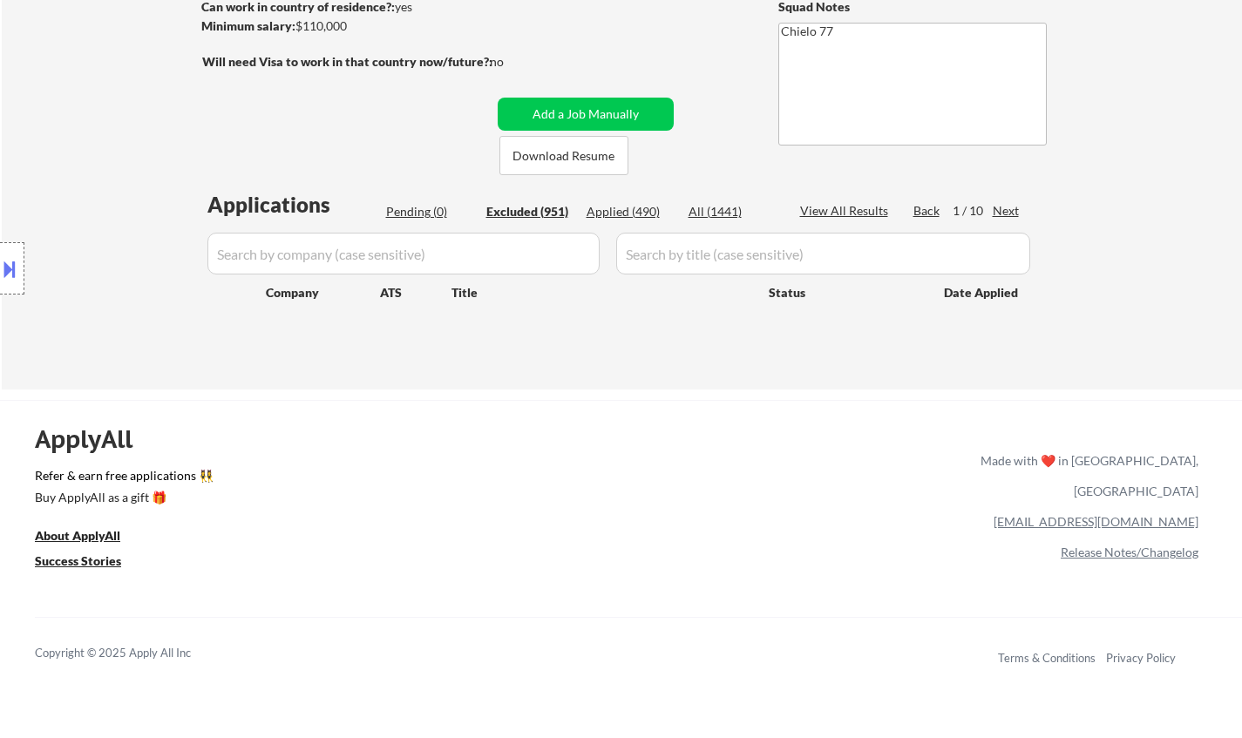
select select ""excluded__expired_""
select select ""excluded__bad_match_""
select select ""excluded""
select select ""excluded__salary_""
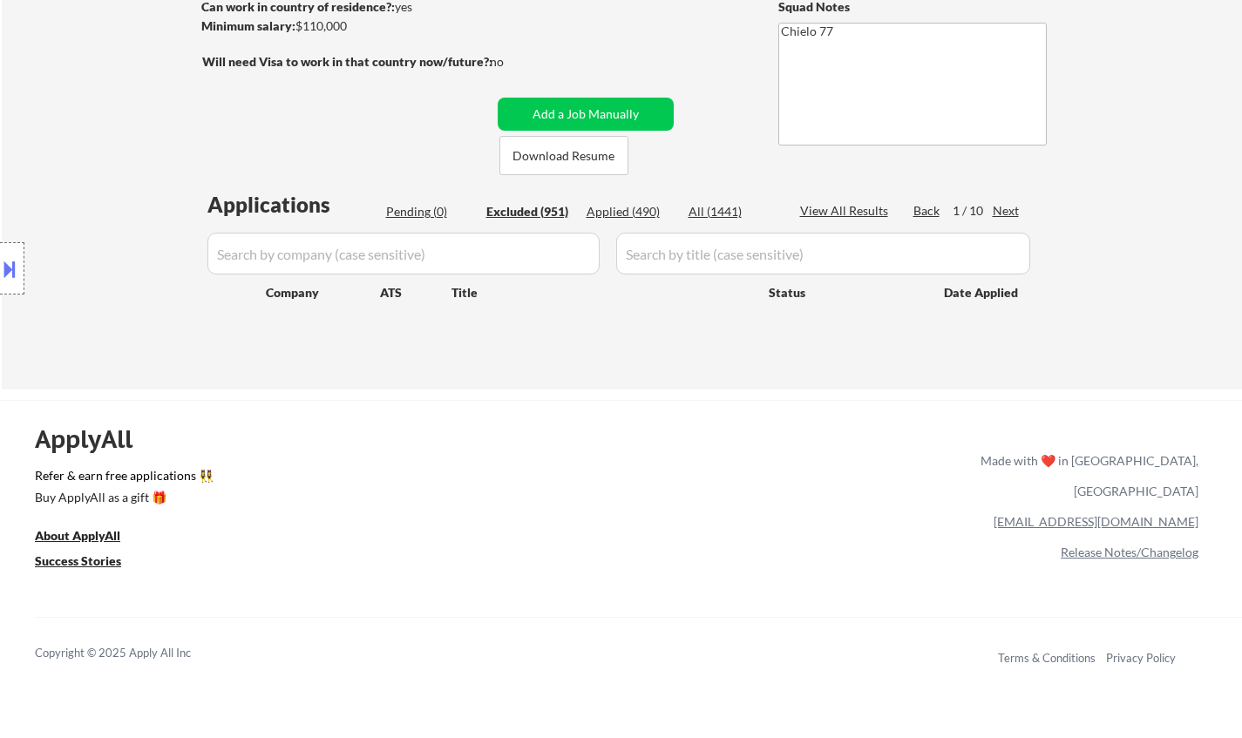
select select ""excluded__expired_""
select select ""excluded__location_""
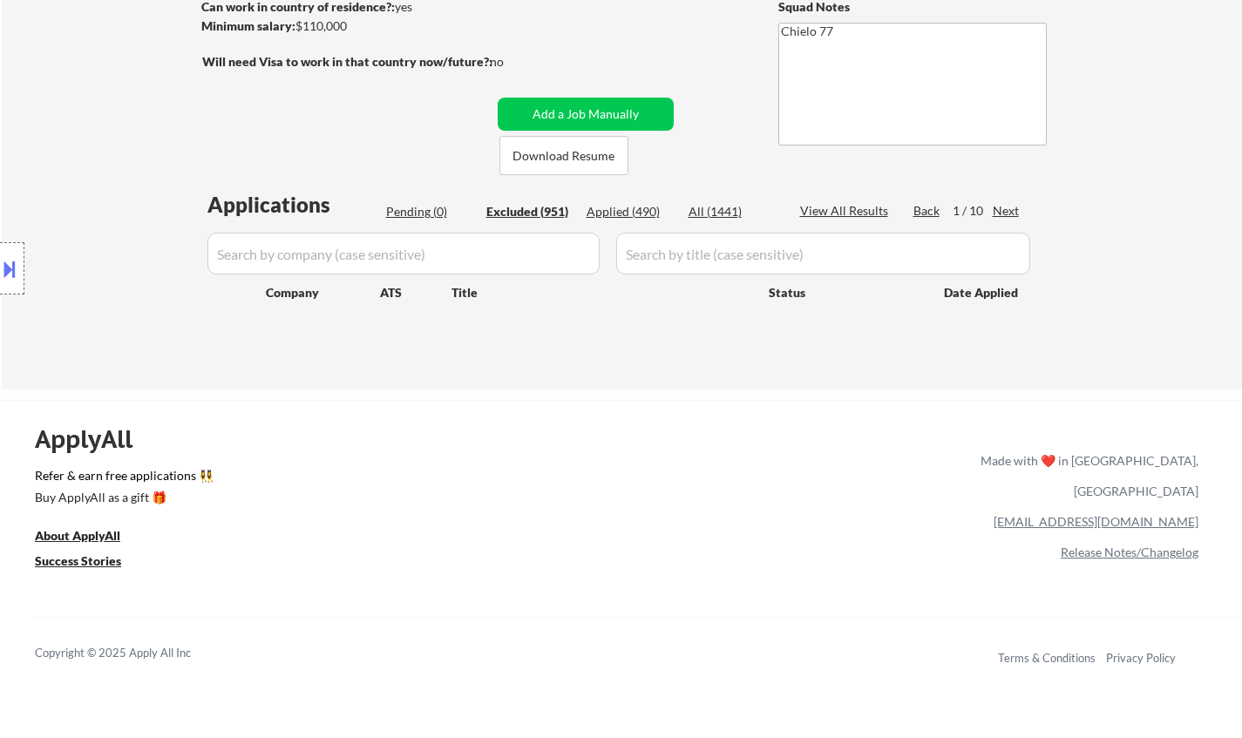
select select ""excluded__salary_""
select select ""excluded""
select select ""excluded__expired_""
select select ""excluded__location_""
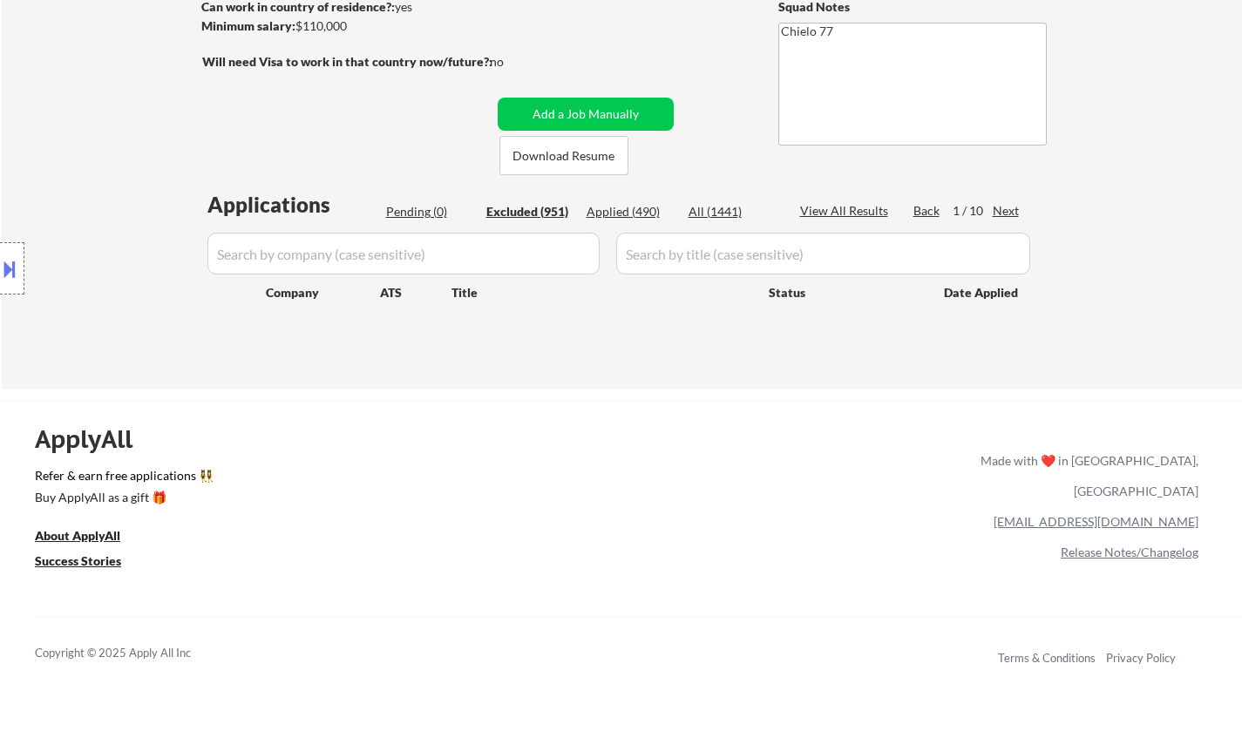
select select ""excluded""
select select ""excluded__salary_""
select select ""excluded__expired_""
select select ""excluded""
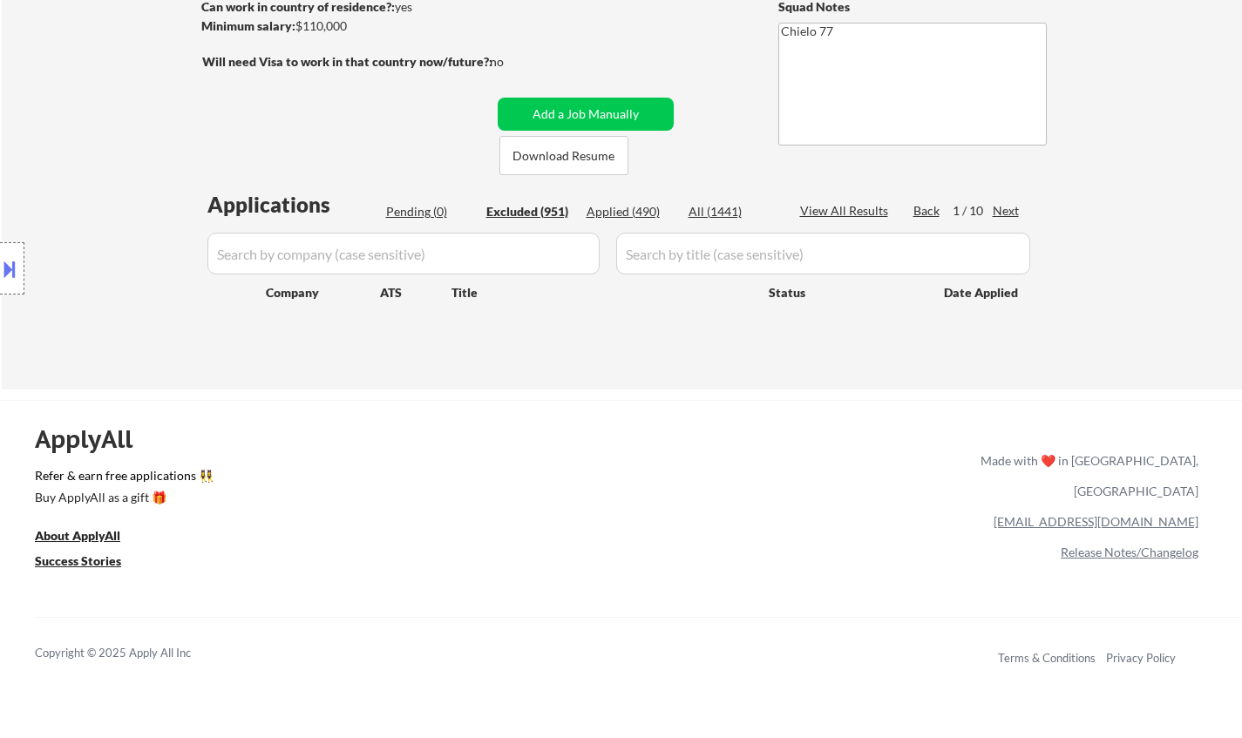
select select ""excluded__expired_""
select select ""excluded__other_""
select select ""excluded__location_""
select select ""excluded__salary_""
select select ""excluded__location_""
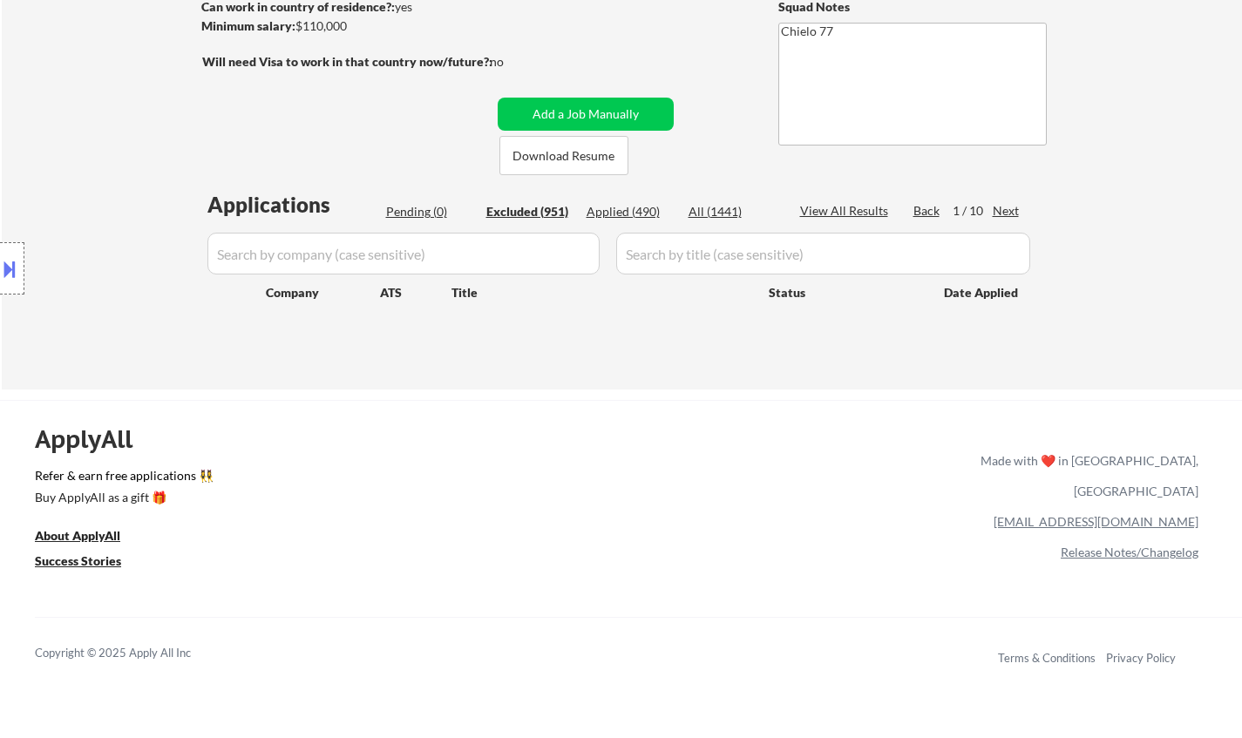
select select ""excluded""
select select ""excluded__bad_match_""
select select ""excluded""
select select ""excluded__salary_""
select select ""excluded__bad_match_""
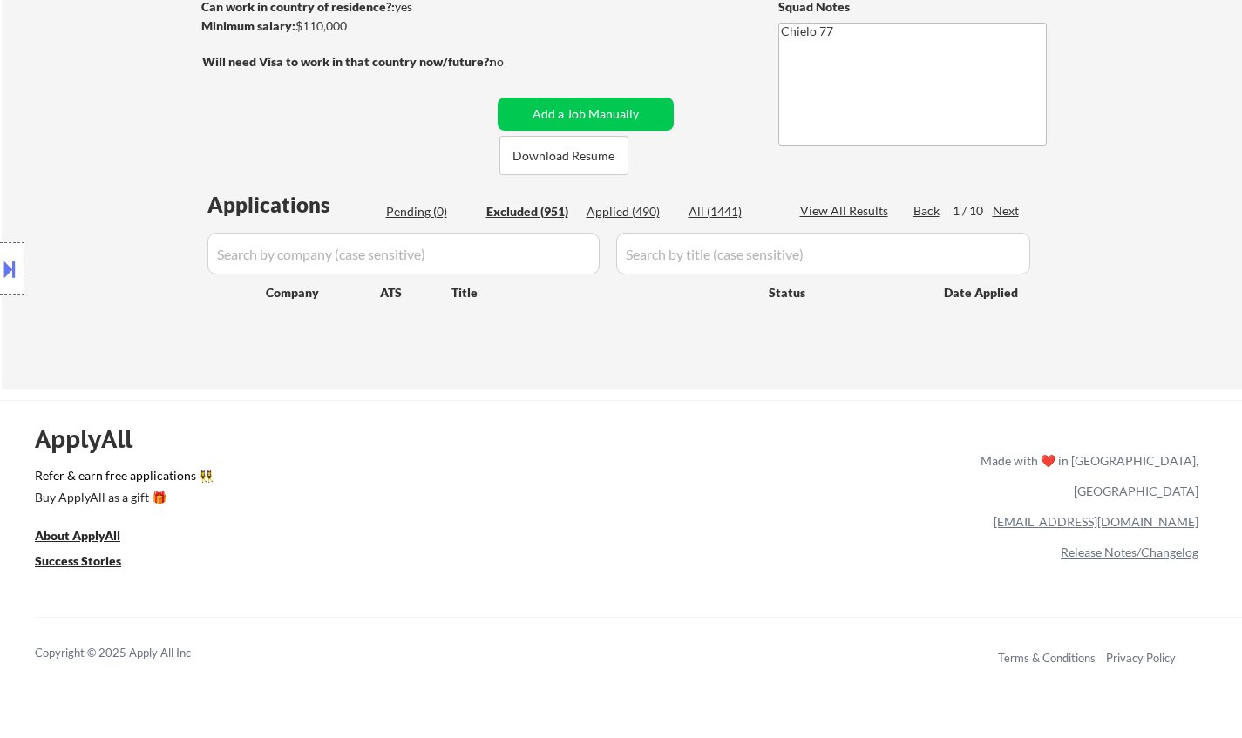
select select ""excluded""
select select ""excluded__expired_""
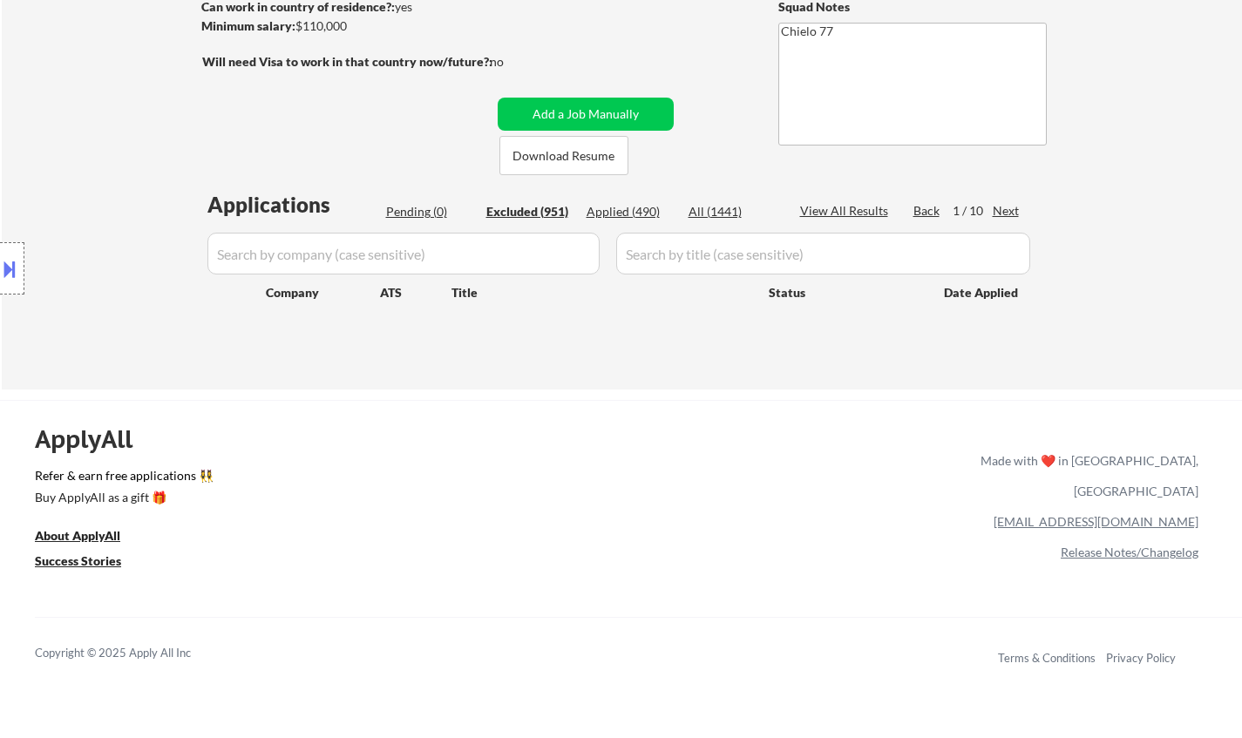
select select ""excluded__salary_""
select select ""excluded""
select select ""excluded__salary_""
select select ""excluded""
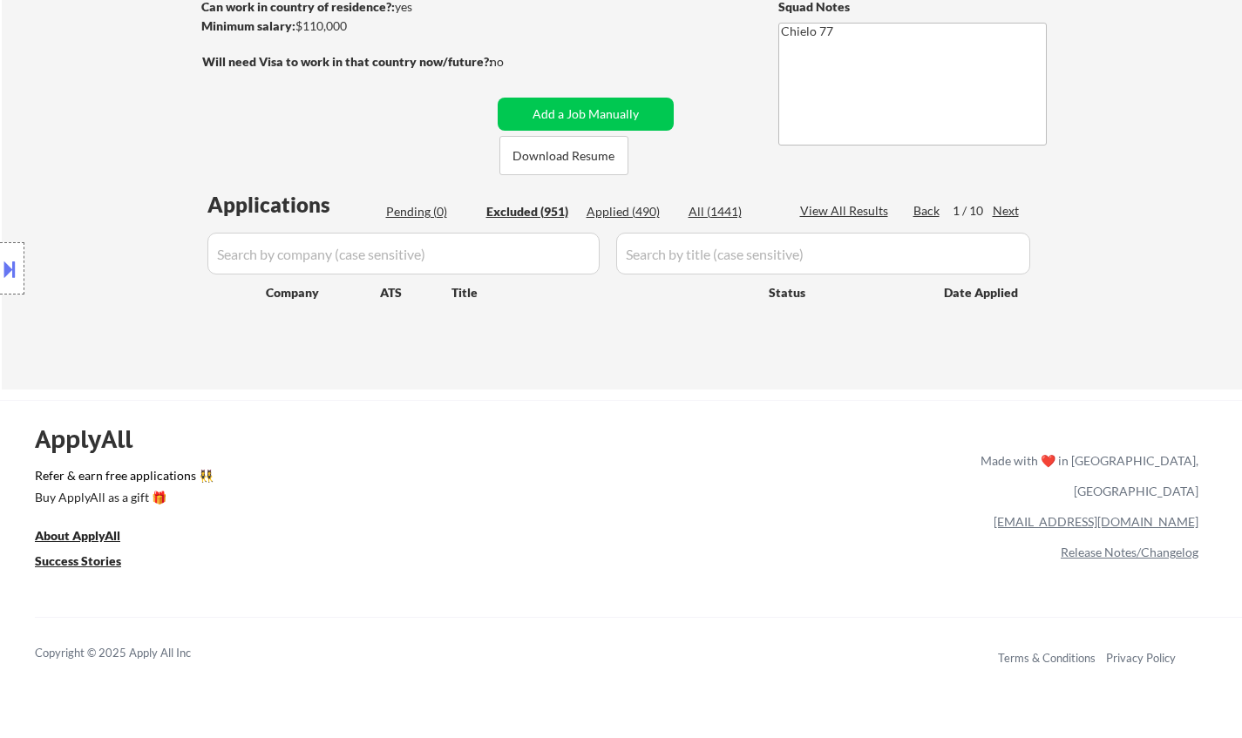
select select ""excluded""
select select ""excluded__location_""
select select ""excluded""
select select ""excluded__expired_""
select select ""excluded""
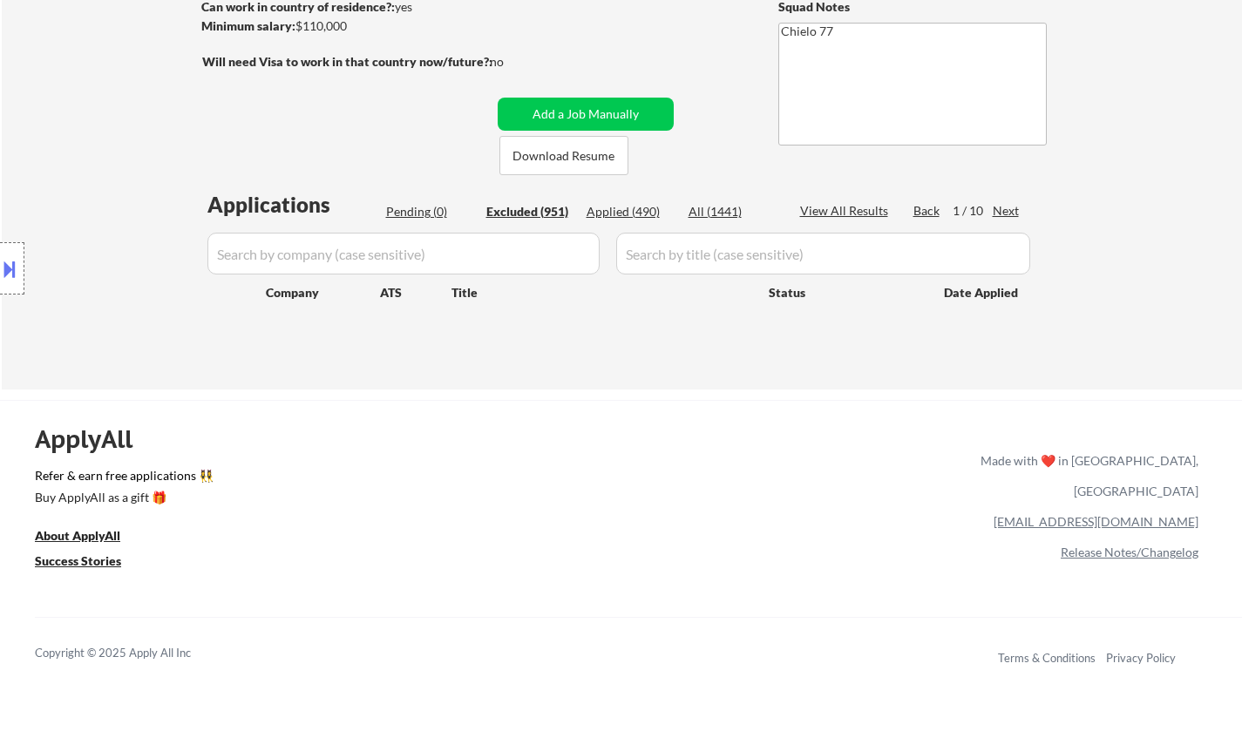
select select ""excluded__location_""
select select ""excluded__salary_""
select select ""excluded""
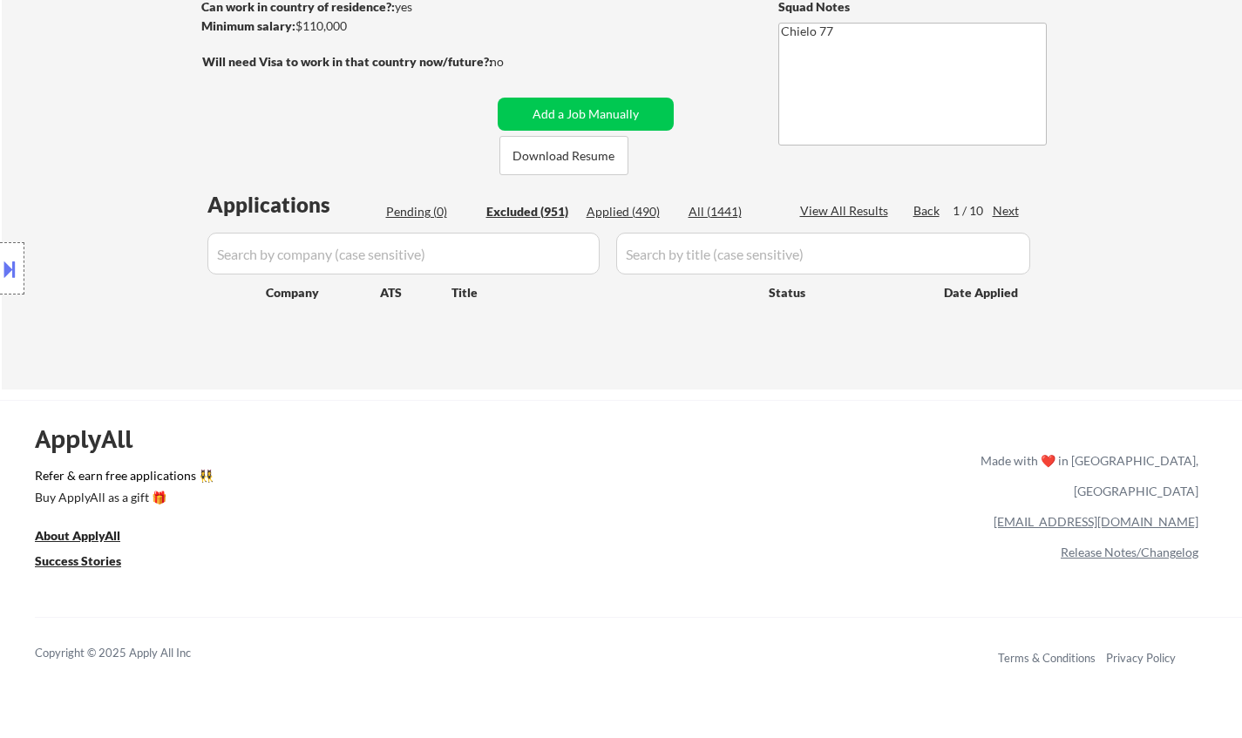
select select ""excluded__location_""
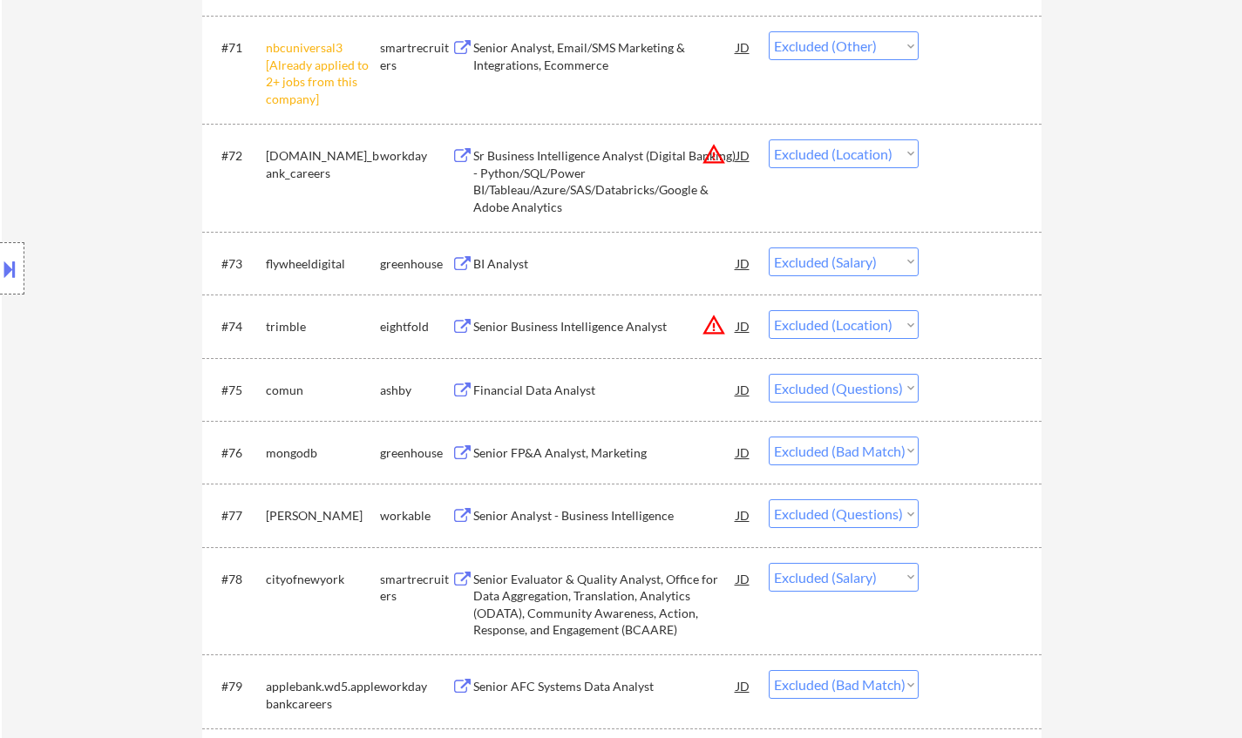
scroll to position [5489, 0]
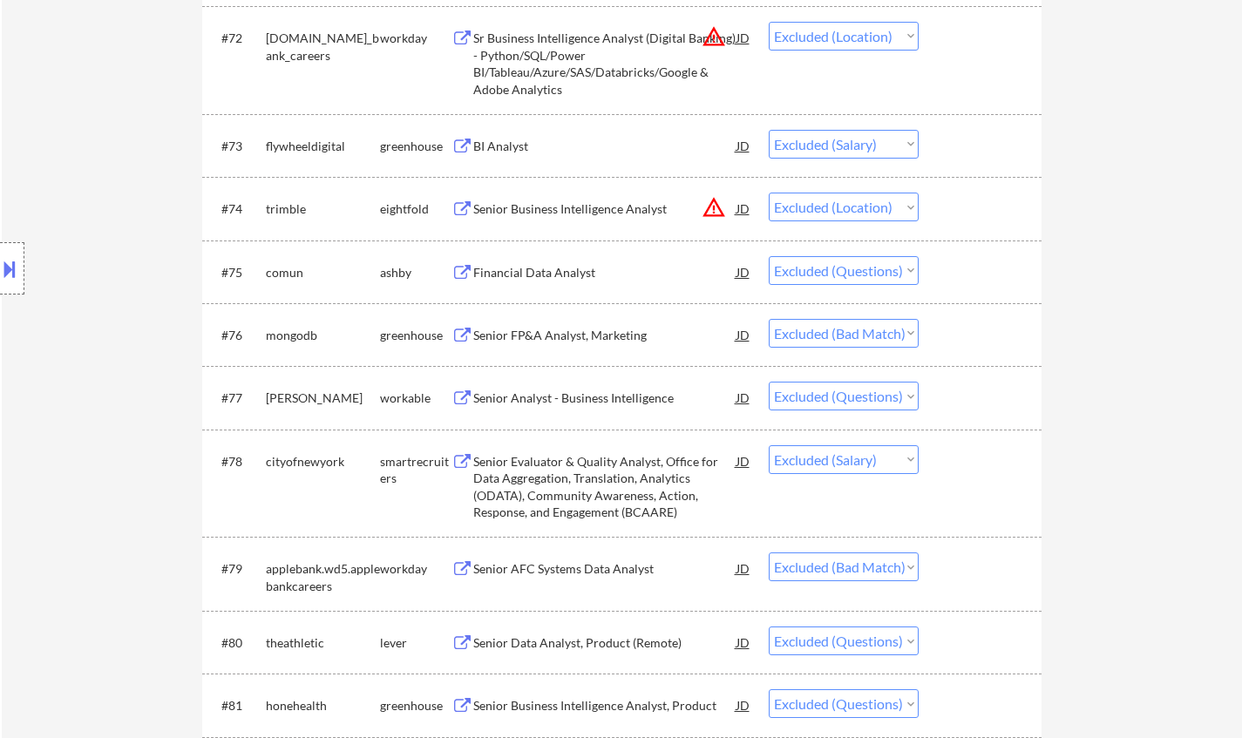
click at [565, 334] on div "Senior FP&A Analyst, Marketing" at bounding box center [604, 335] width 263 height 17
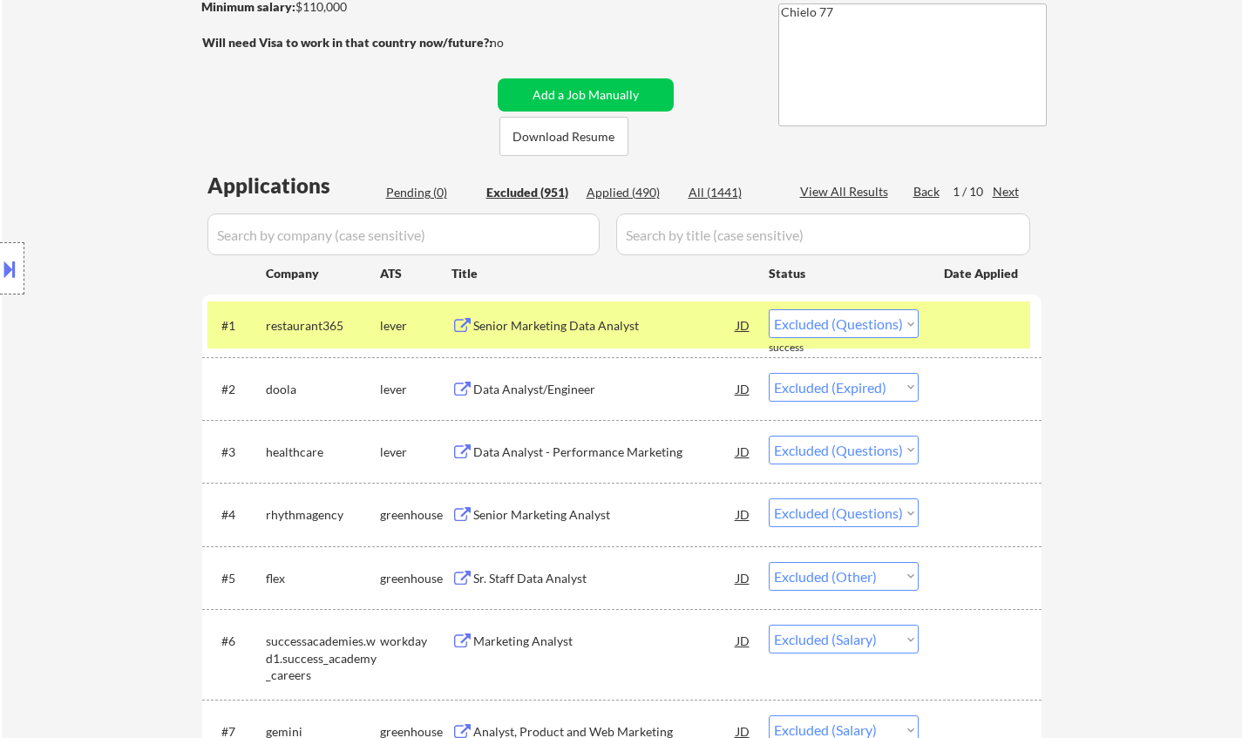
scroll to position [0, 0]
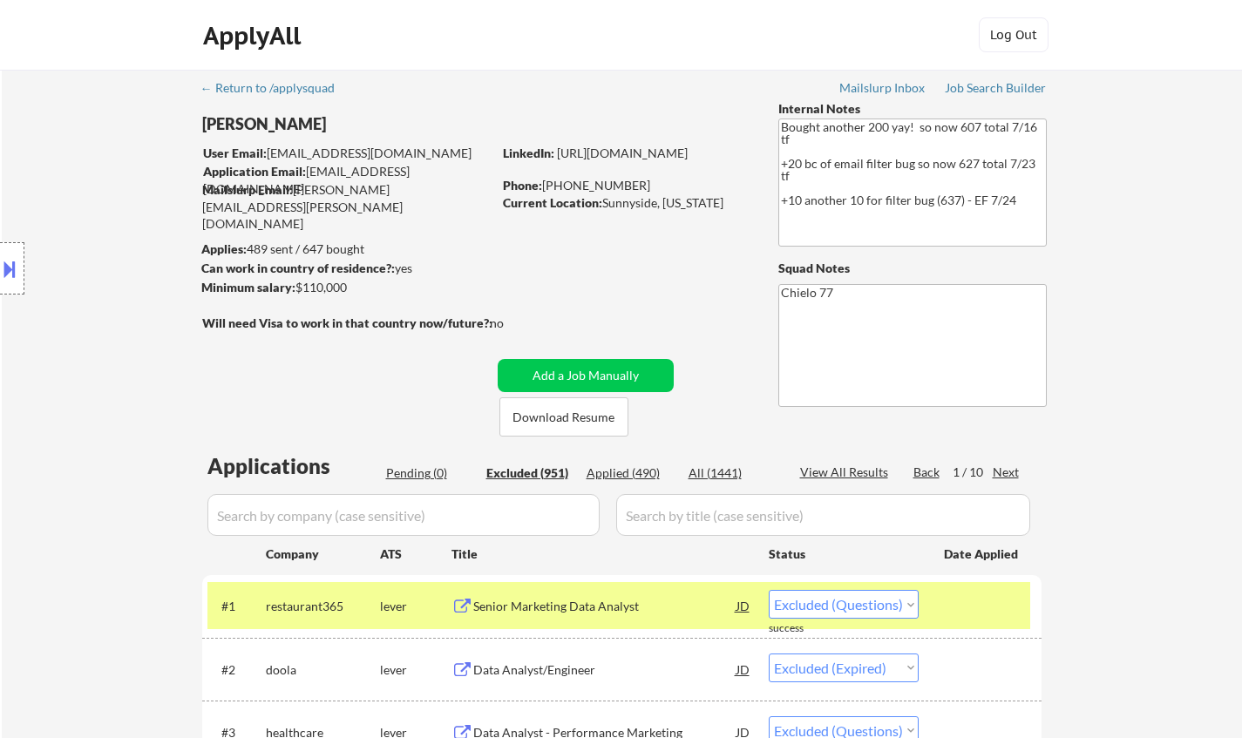
click at [1012, 466] on div "Next" at bounding box center [1006, 472] width 28 height 17
select select ""excluded__expired_""
select select ""excluded__location_""
select select ""excluded__salary_""
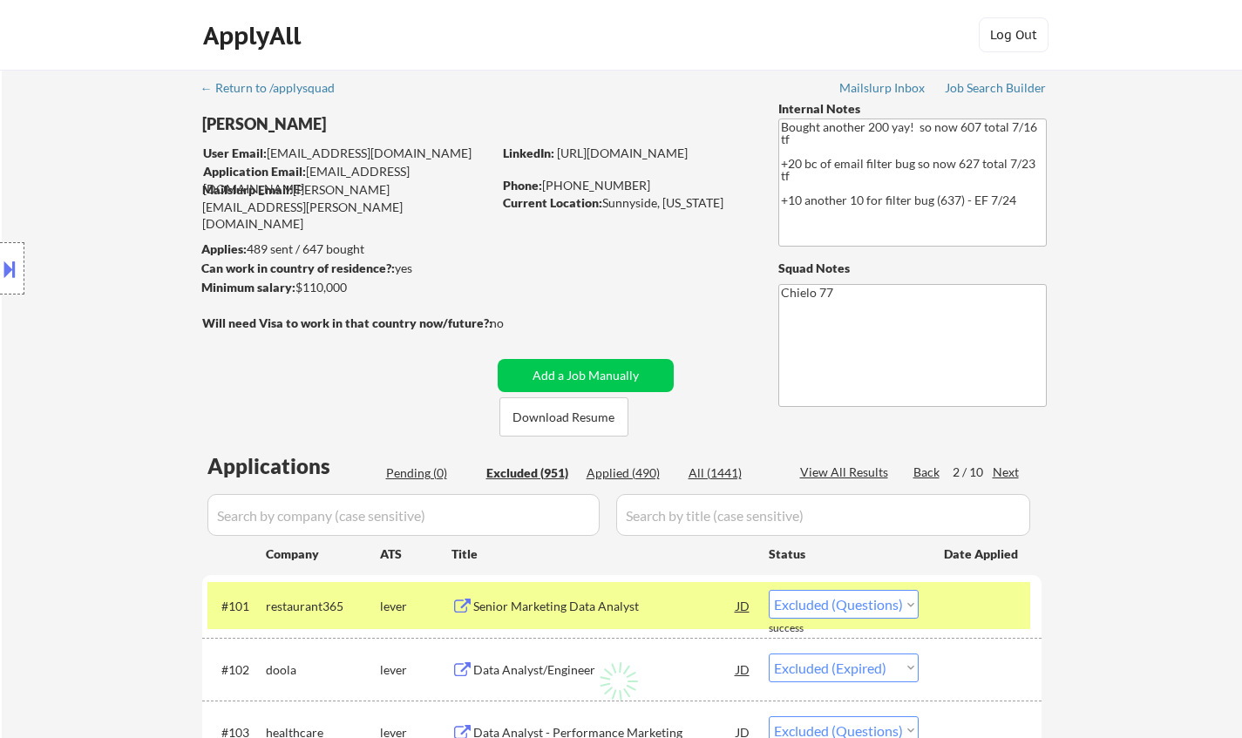
select select ""excluded__expired_""
select select ""excluded__bad_match_""
select select ""excluded__expired_""
select select ""excluded""
select select ""excluded__other_""
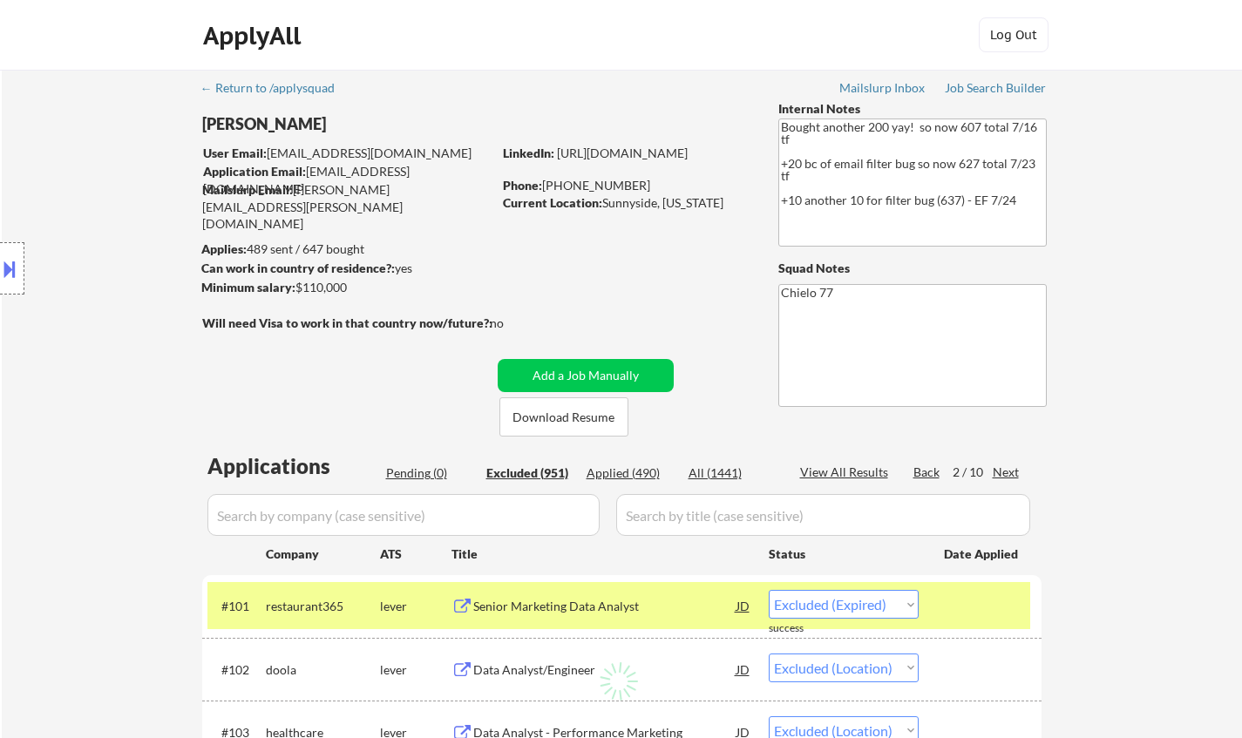
select select ""excluded__other_""
select select ""excluded__location_""
select select ""excluded""
select select ""excluded__salary_""
select select ""excluded""
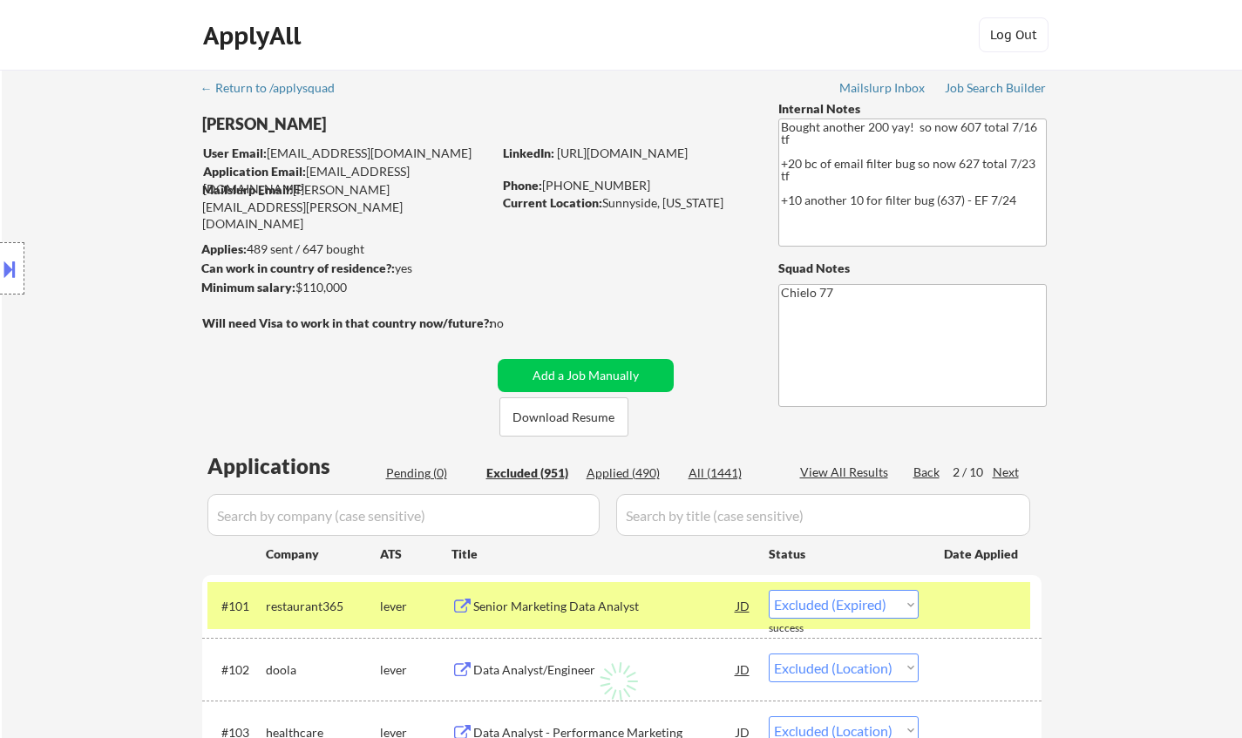
select select ""excluded__other_""
select select ""excluded__location_""
select select ""excluded__expired_""
select select ""excluded__other_""
select select ""excluded__expired_""
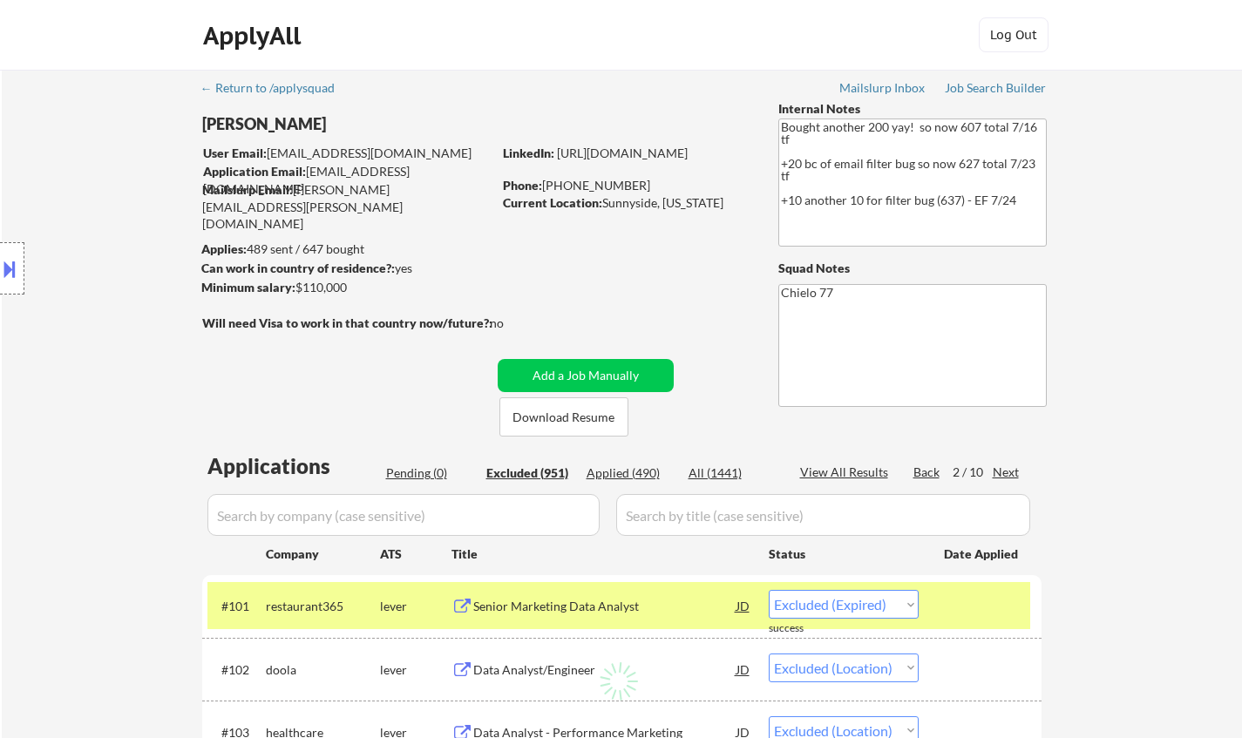
select select ""excluded__salary_""
select select ""excluded__expired_""
select select ""excluded__bad_match_""
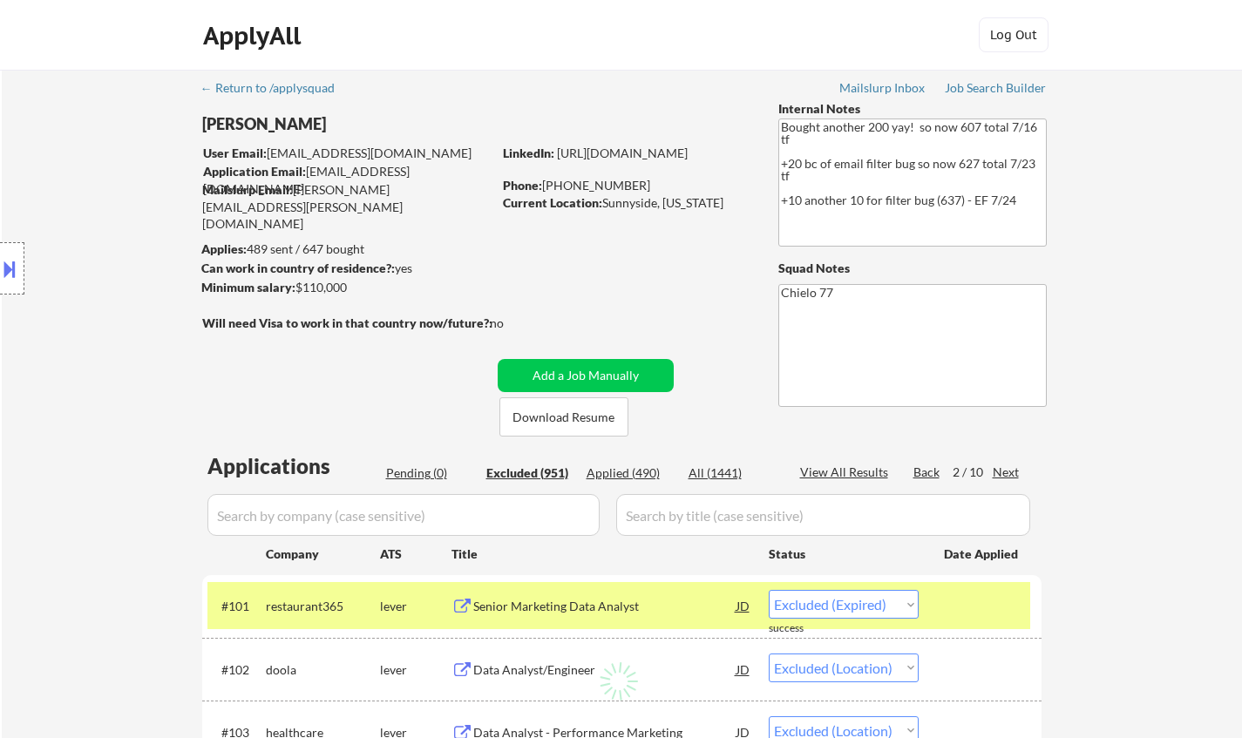
select select ""excluded""
select select ""excluded__salary_""
select select ""excluded__expired_""
select select ""excluded""
select select ""excluded__expired_""
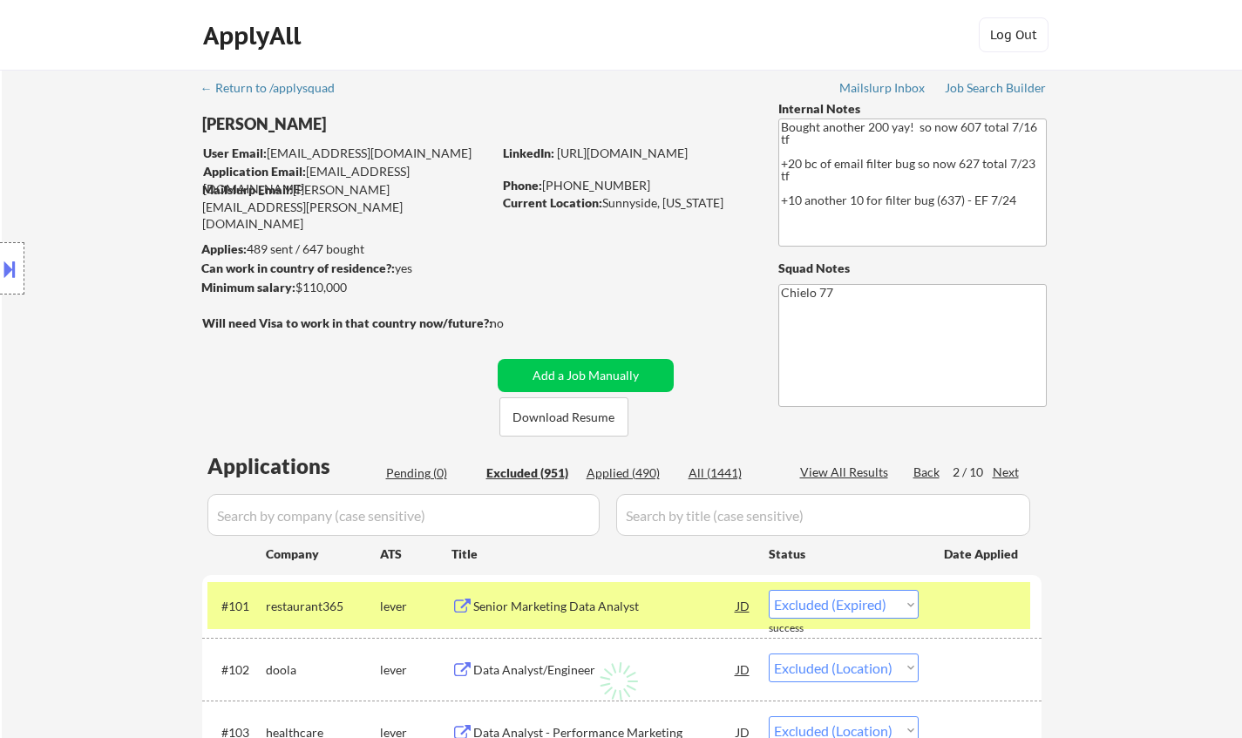
select select ""excluded""
select select ""excluded__other_""
select select ""excluded__salary_""
select select ""excluded__expired_""
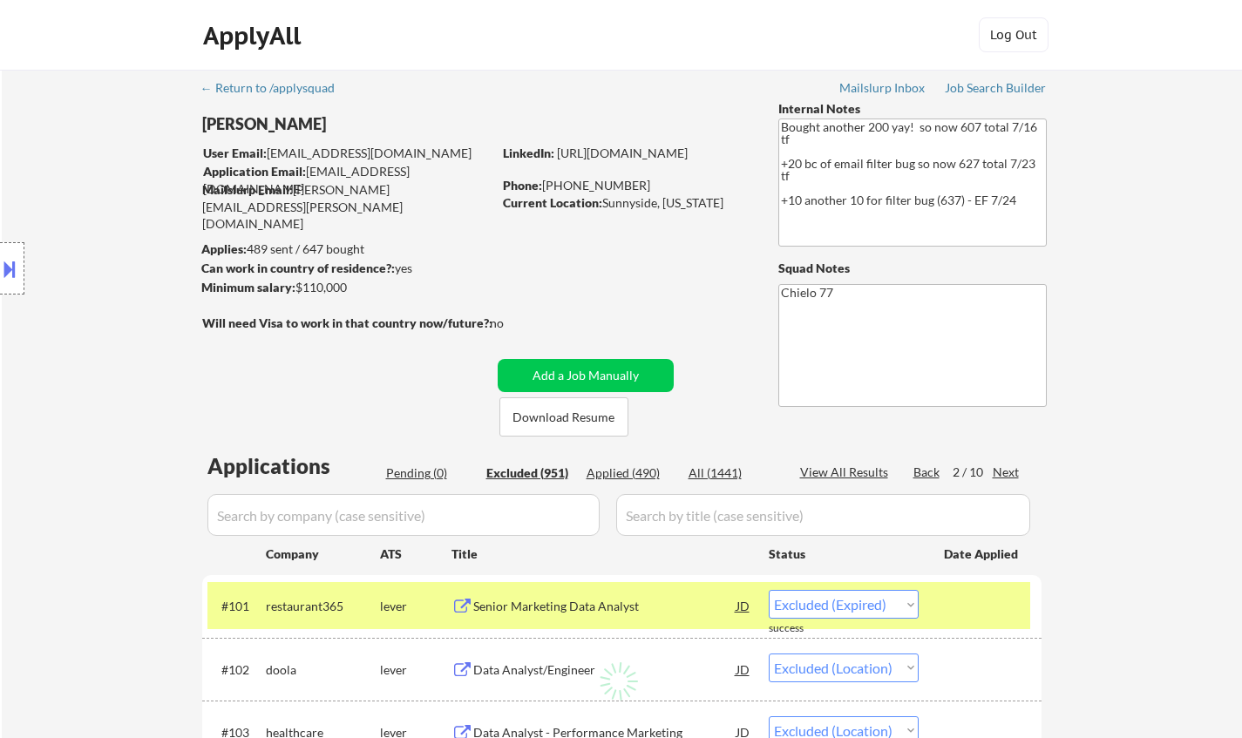
select select ""excluded""
select select ""excluded__location_""
select select ""excluded__salary_""
select select ""excluded__expired_""
select select ""excluded__salary_""
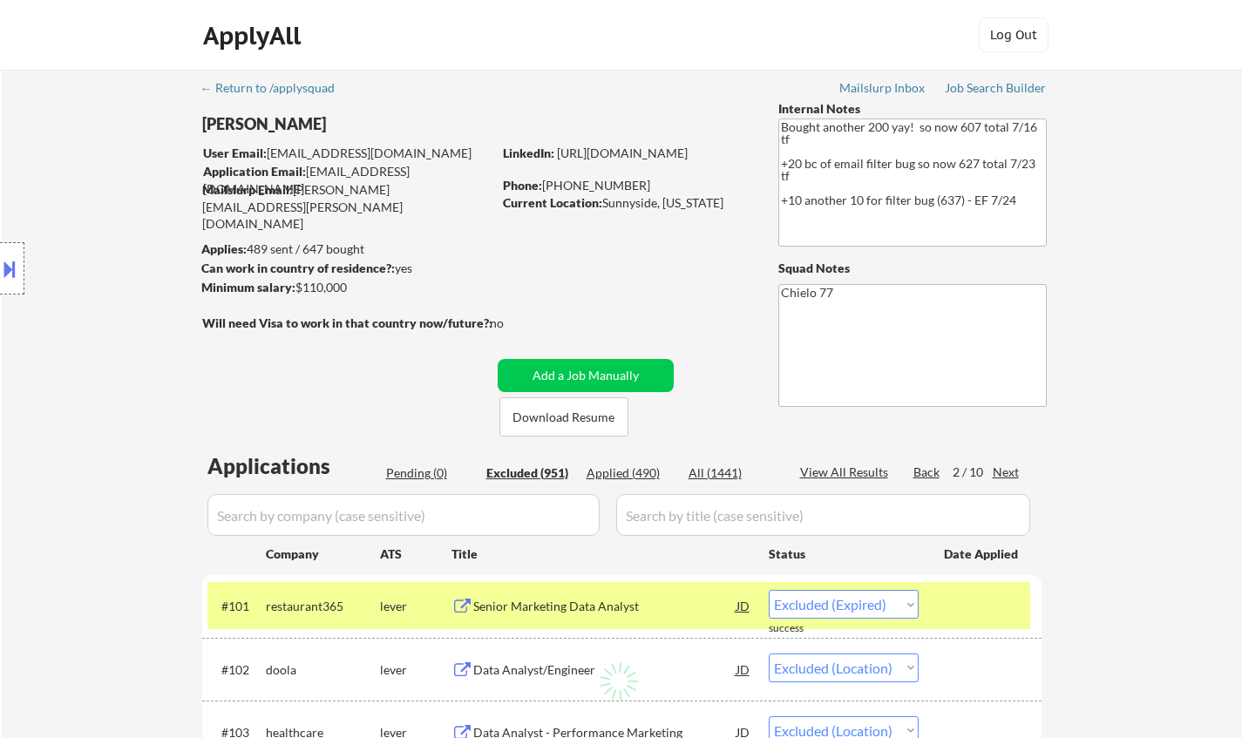
select select ""excluded__other_""
select select ""excluded__salary_""
select select ""excluded__location_""
select select ""excluded__salary_""
select select ""excluded__expired_""
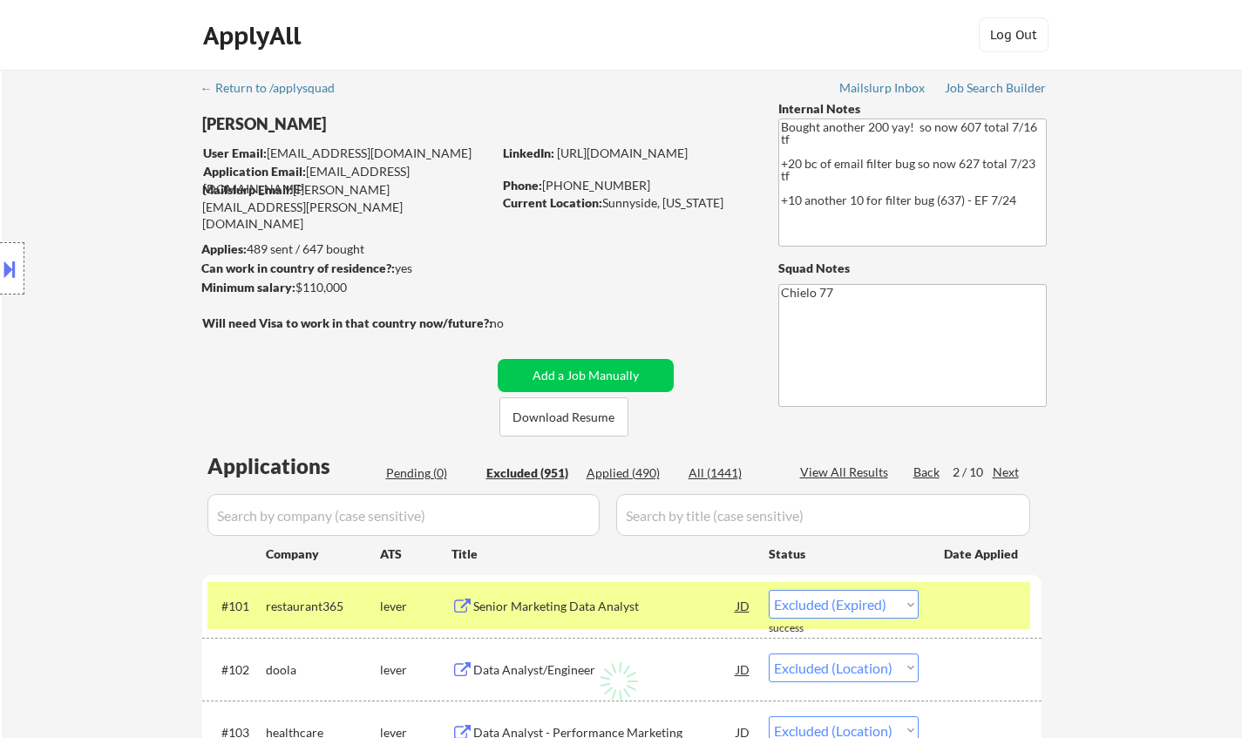
select select ""excluded__expired_""
select select ""excluded__bad_match_""
select select ""excluded__salary_""
select select ""excluded__location_""
select select ""excluded__expired_""
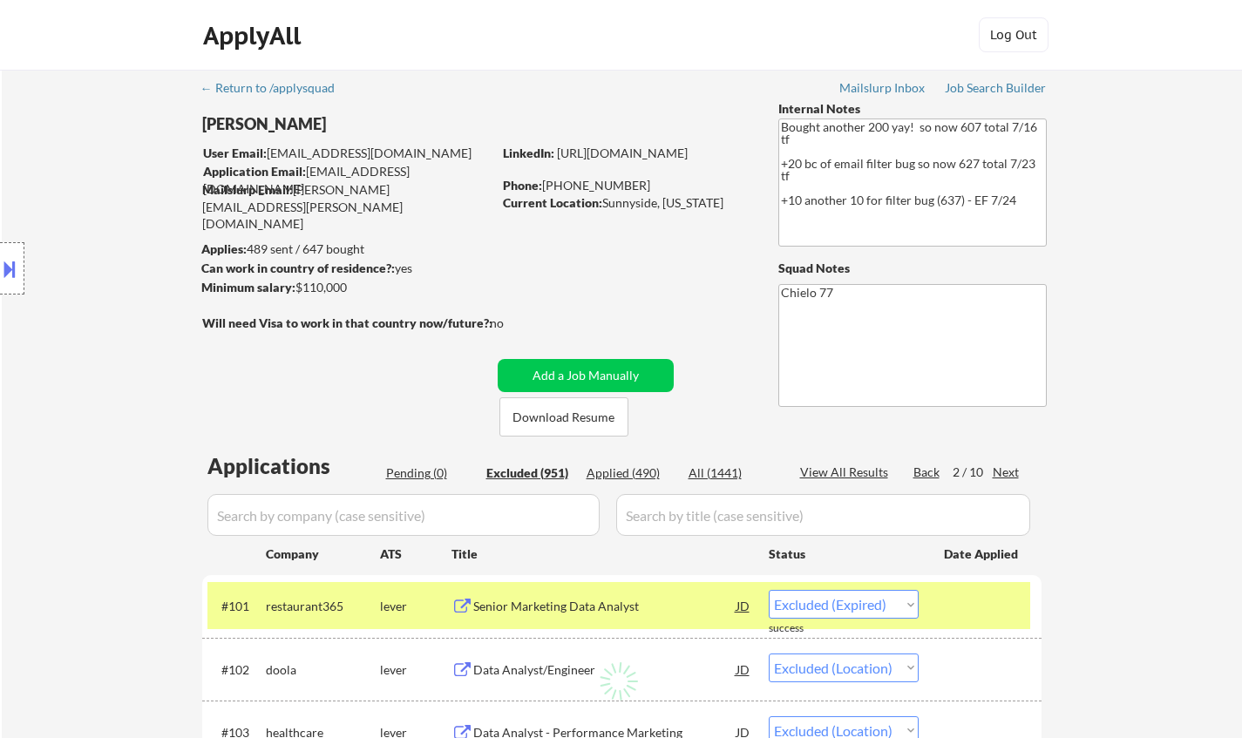
select select ""excluded""
select select ""excluded__expired_""
select select ""excluded__salary_""
select select ""excluded__other_""
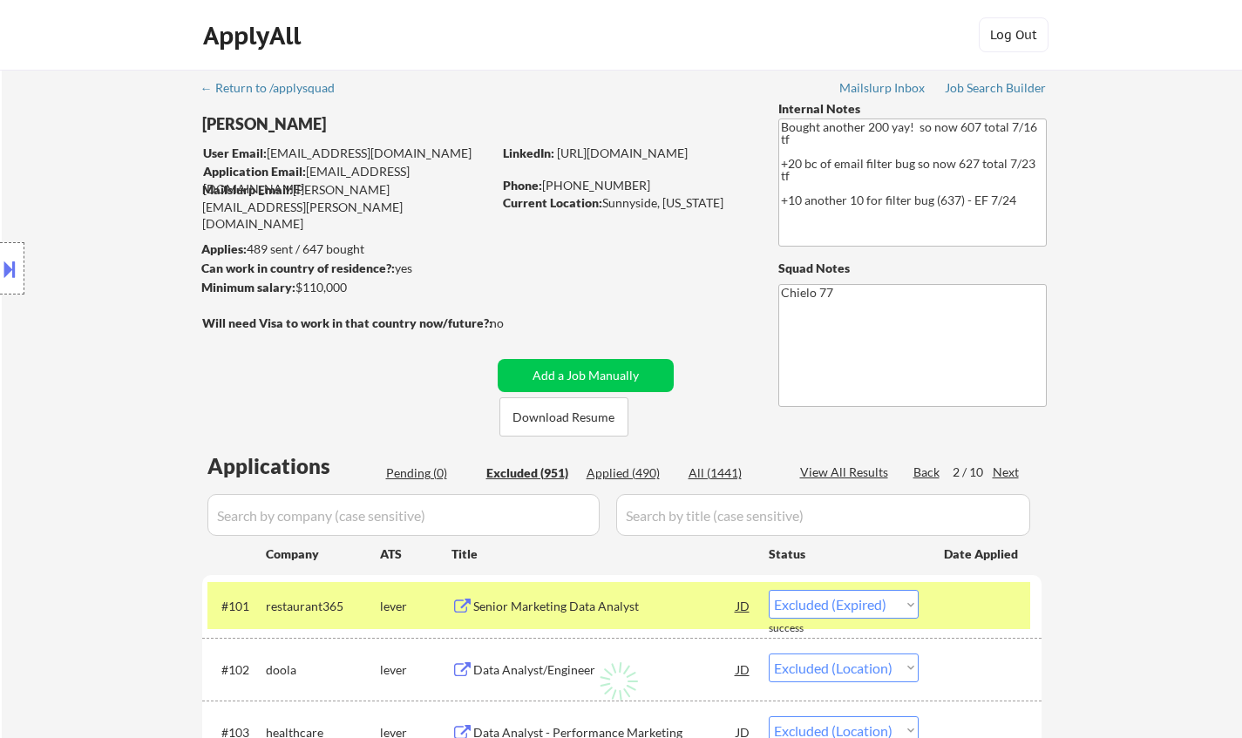
select select ""excluded__location_""
select select ""excluded__expired_""
select select ""excluded__other_""
select select ""excluded""
select select ""excluded__other_""
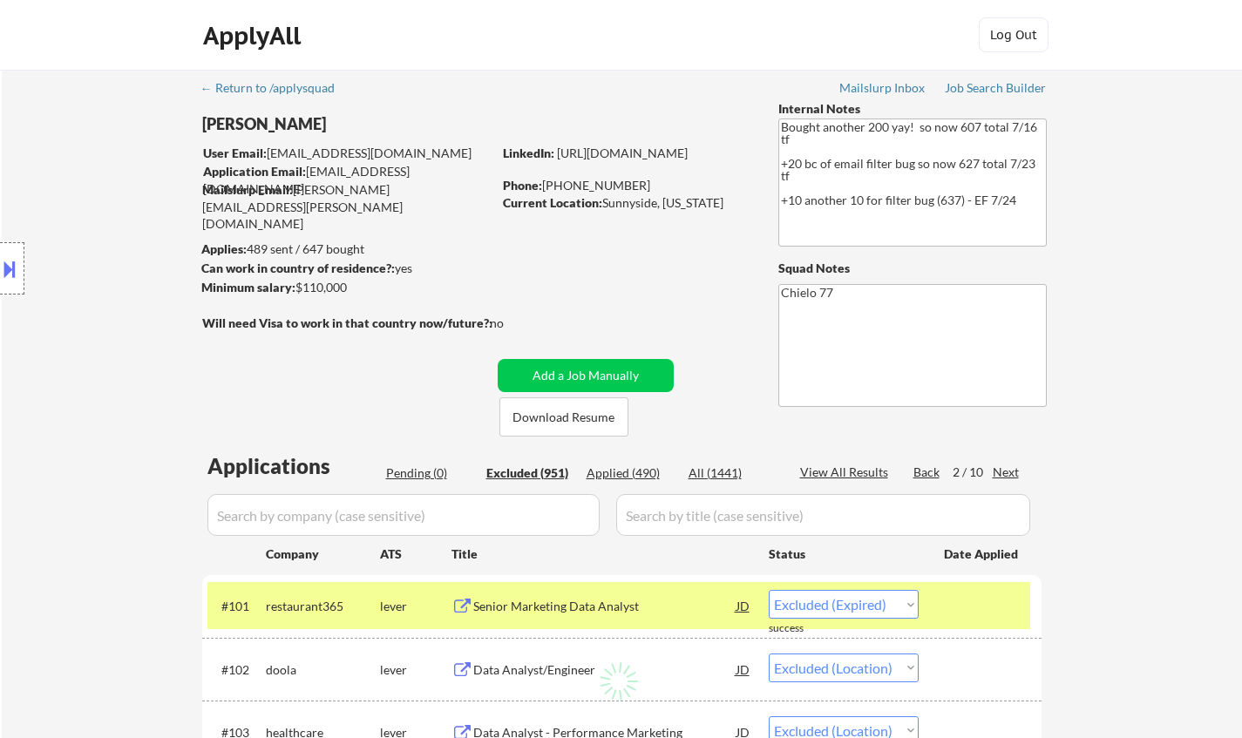
select select ""excluded__expired_""
select select ""excluded""
select select ""excluded__location_""
select select ""excluded__salary_""
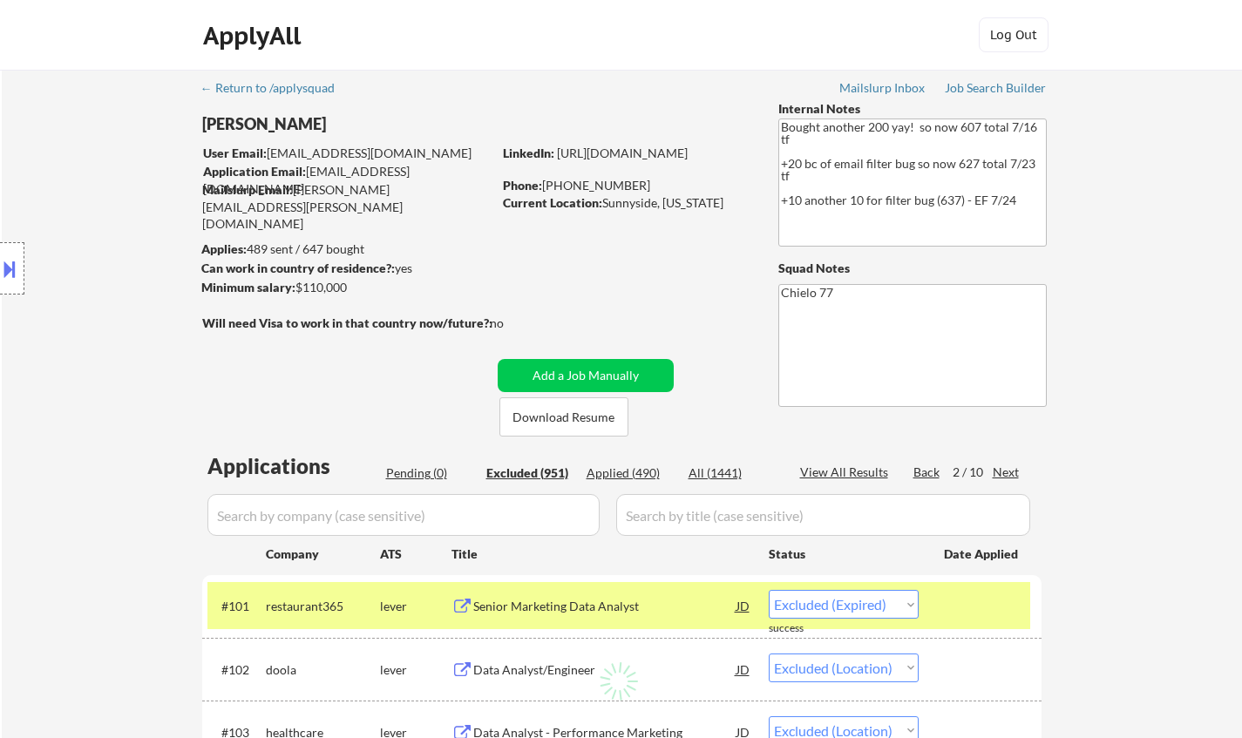
select select ""excluded__location_""
select select ""excluded__salary_""
select select ""excluded__location_""
select select ""excluded__expired_""
select select ""excluded""
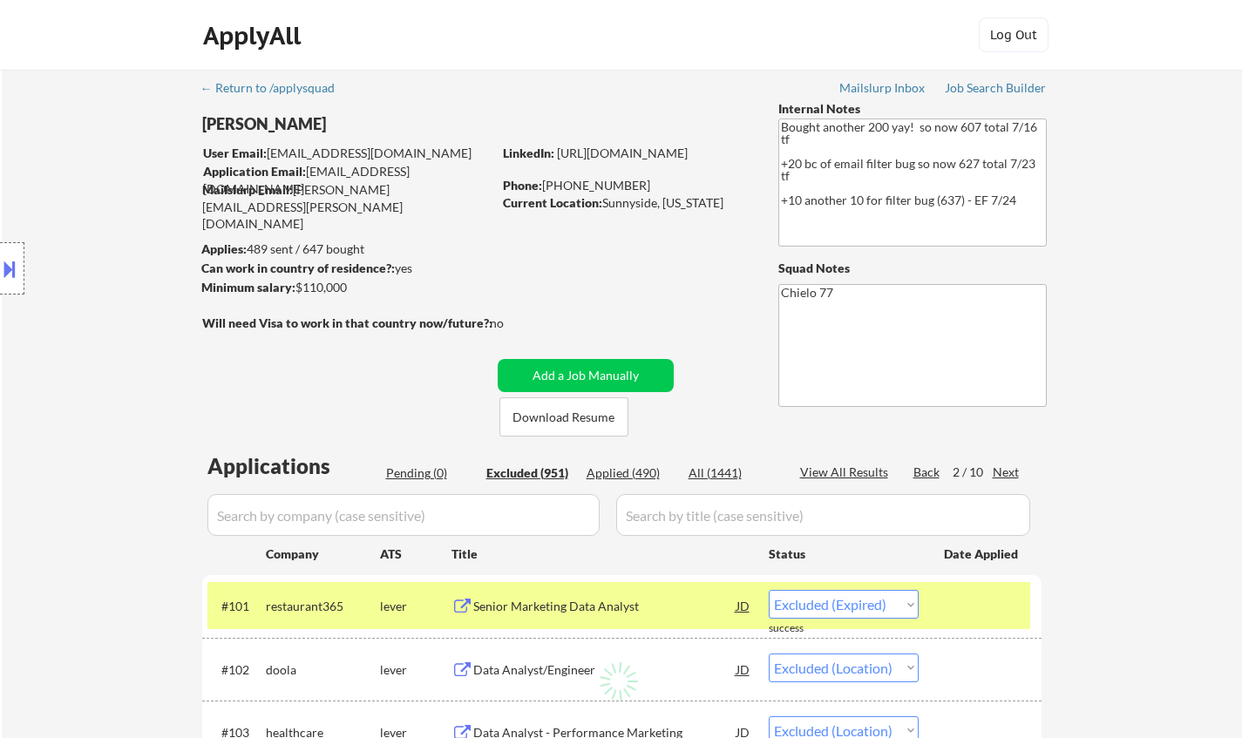
select select ""excluded__other_""
select select ""excluded__salary_""
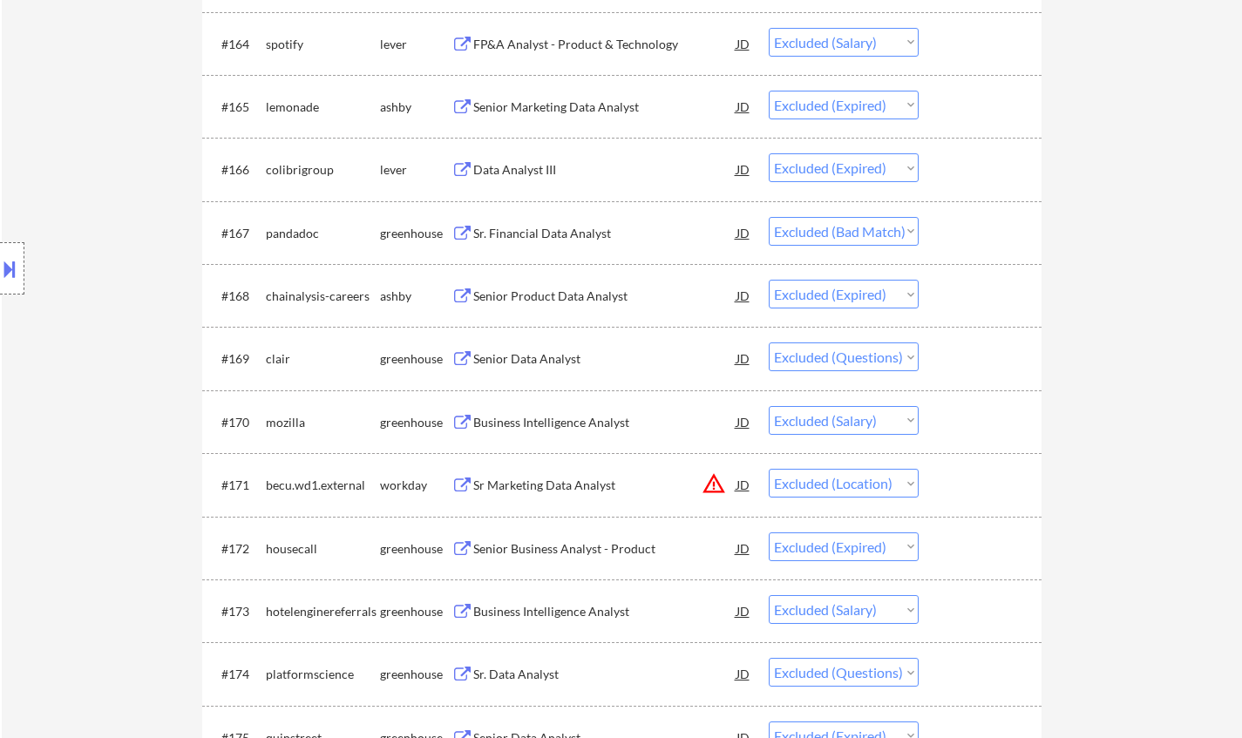
scroll to position [4618, 0]
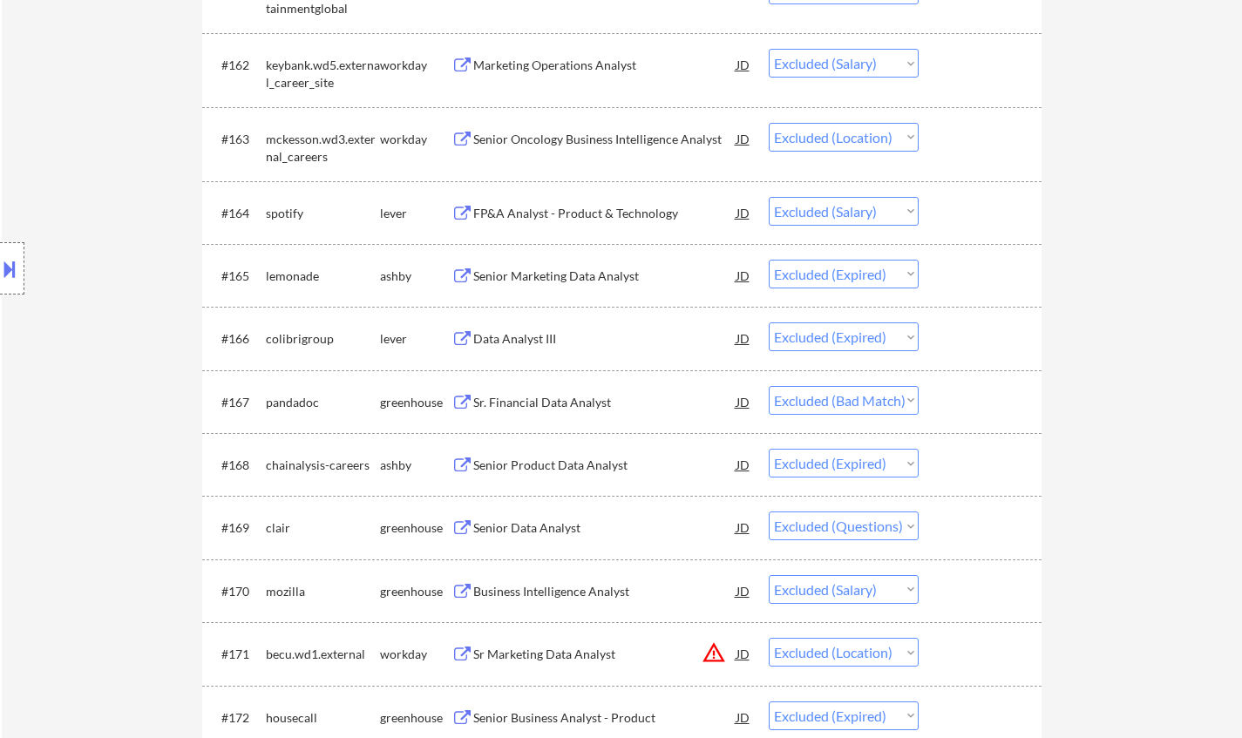
click at [576, 400] on div "Sr. Financial Data Analyst" at bounding box center [604, 402] width 263 height 17
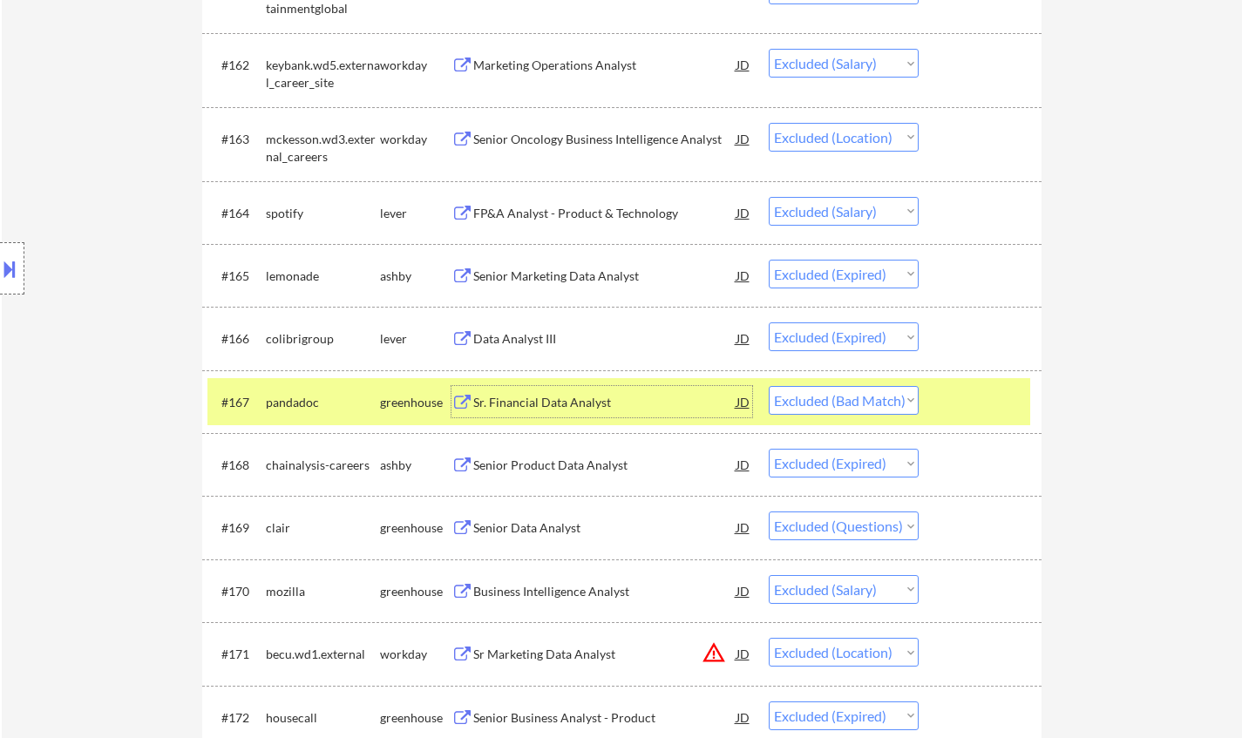
click at [744, 397] on div "JD" at bounding box center [742, 401] width 17 height 31
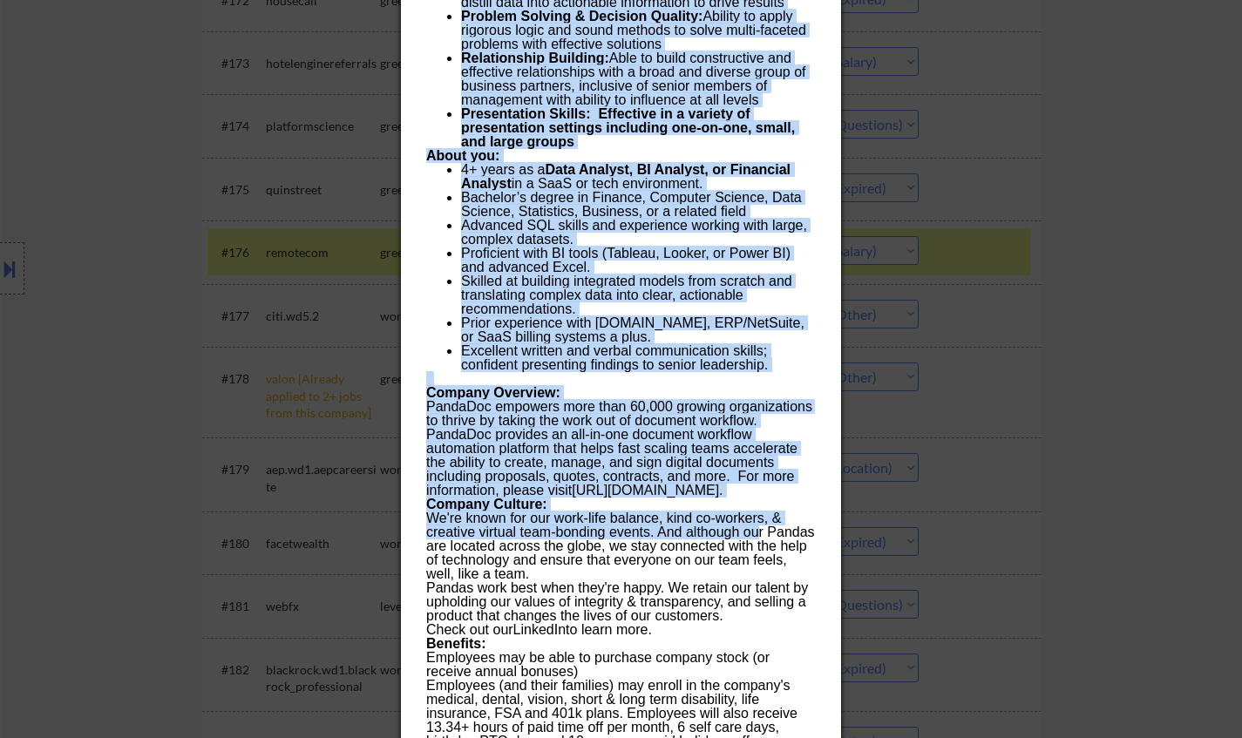
scroll to position [5663, 0]
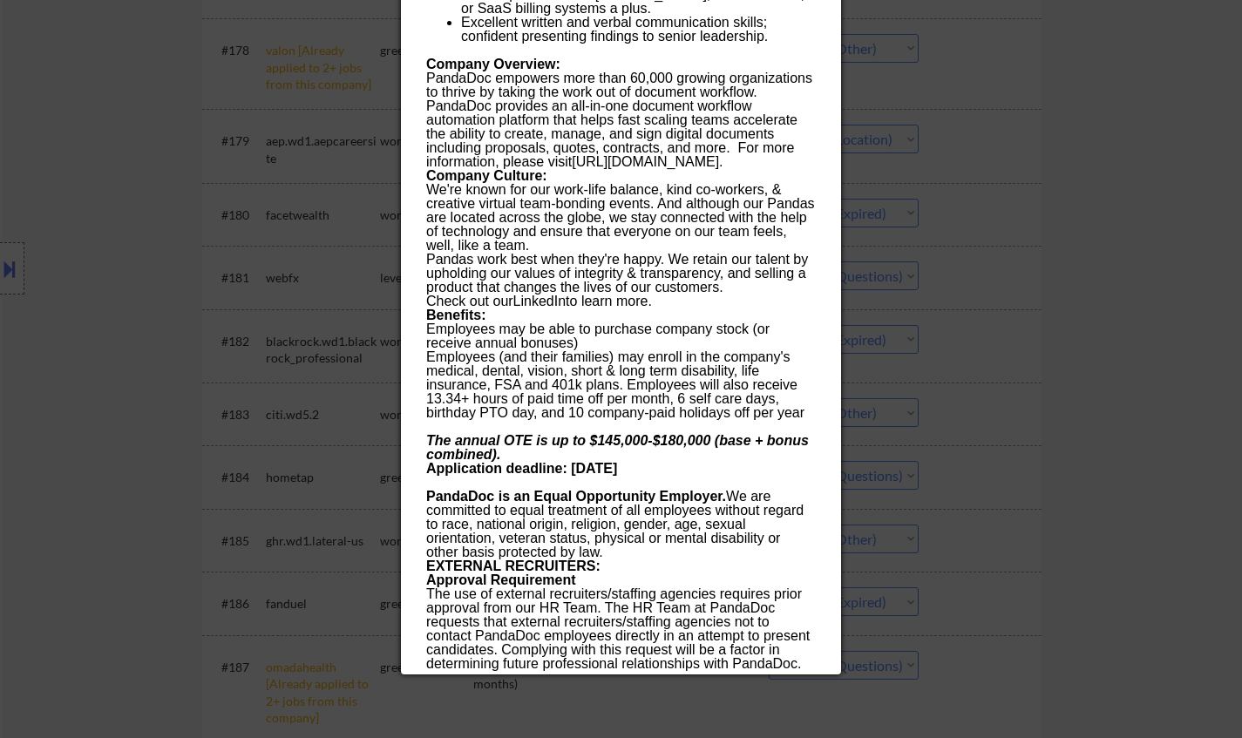
drag, startPoint x: 425, startPoint y: 73, endPoint x: 789, endPoint y: 669, distance: 698.4
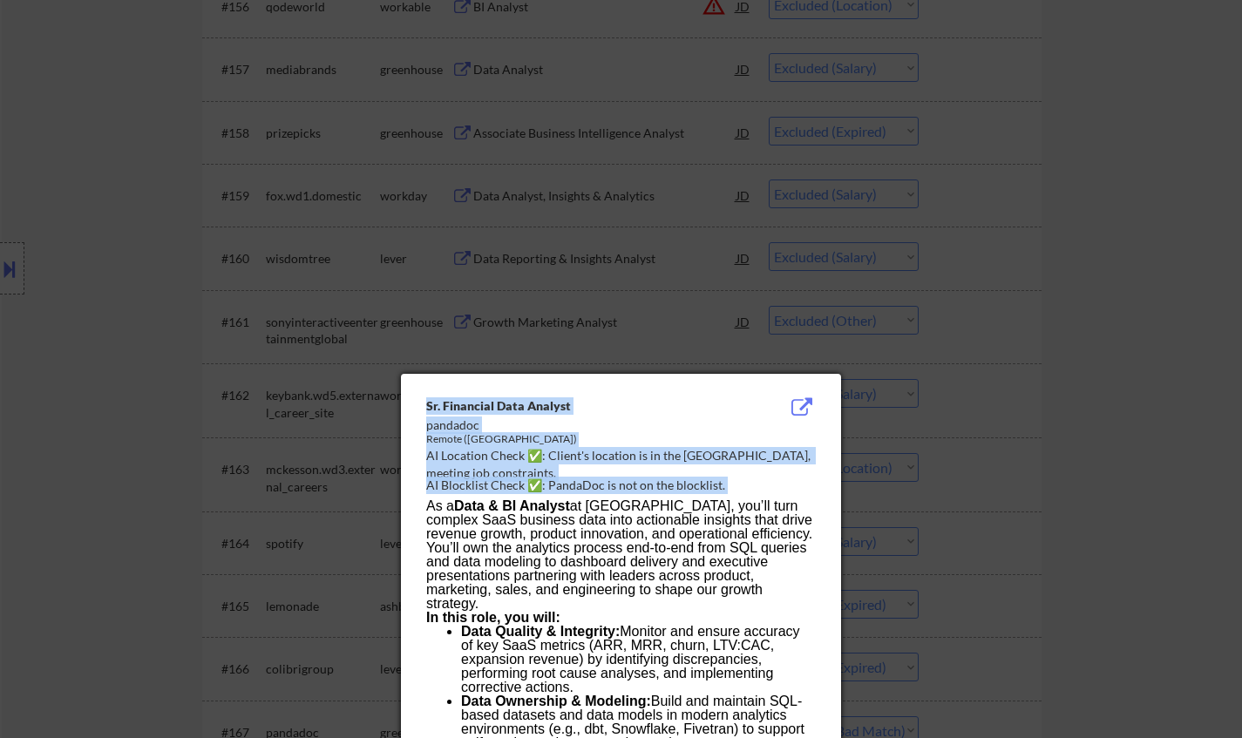
scroll to position [4356, 0]
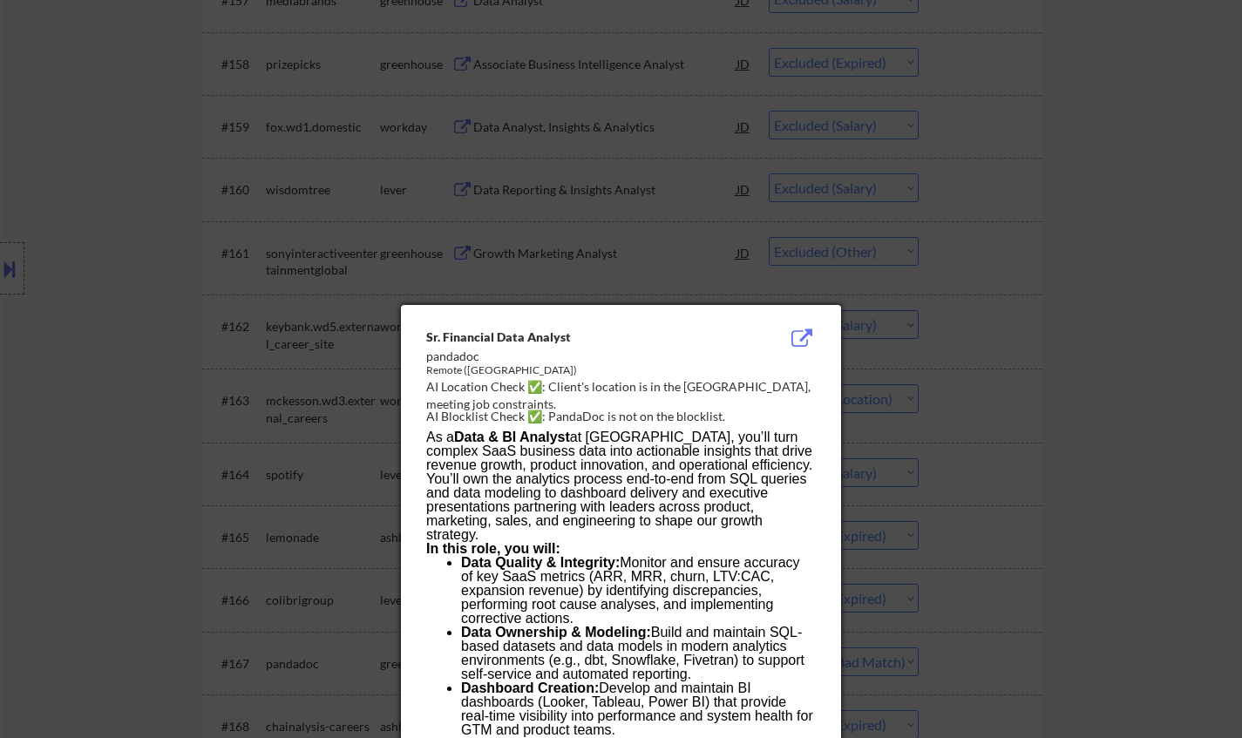
click at [577, 457] on p "As a Data & BI Analyst at PandaDoc, you’ll turn complex SaaS business data into…" at bounding box center [620, 486] width 389 height 112
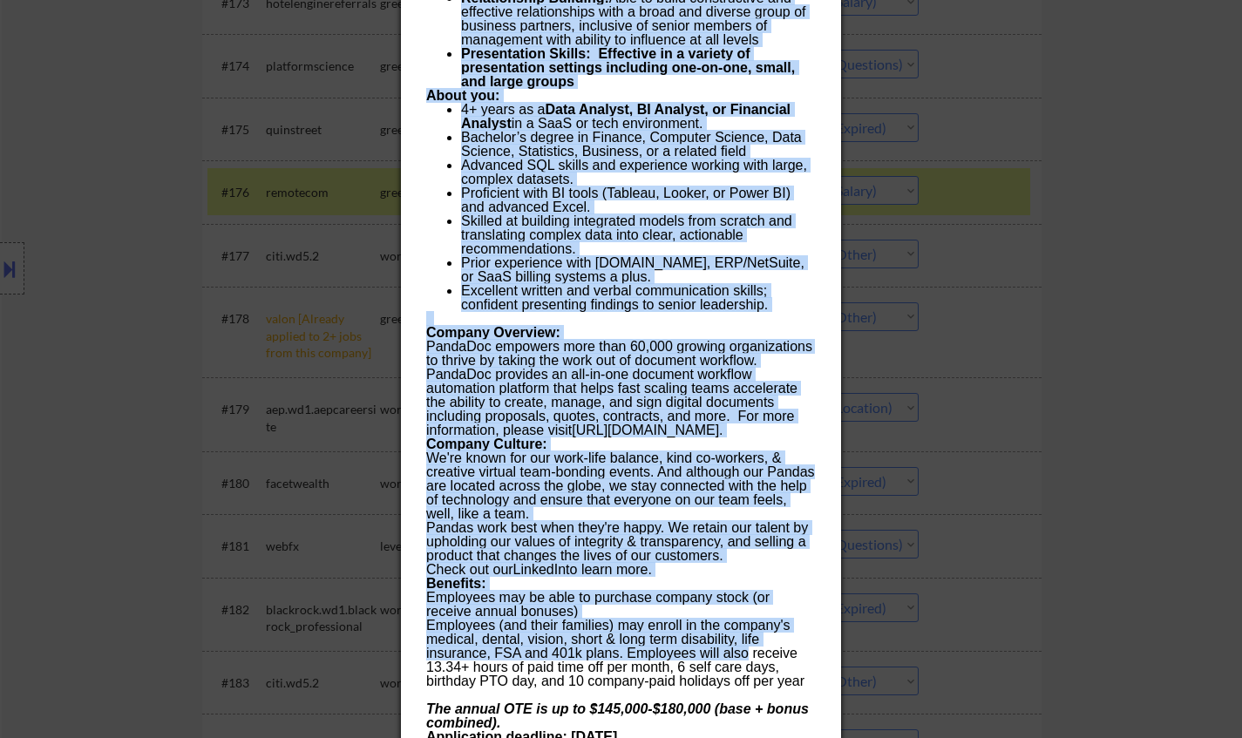
scroll to position [5707, 0]
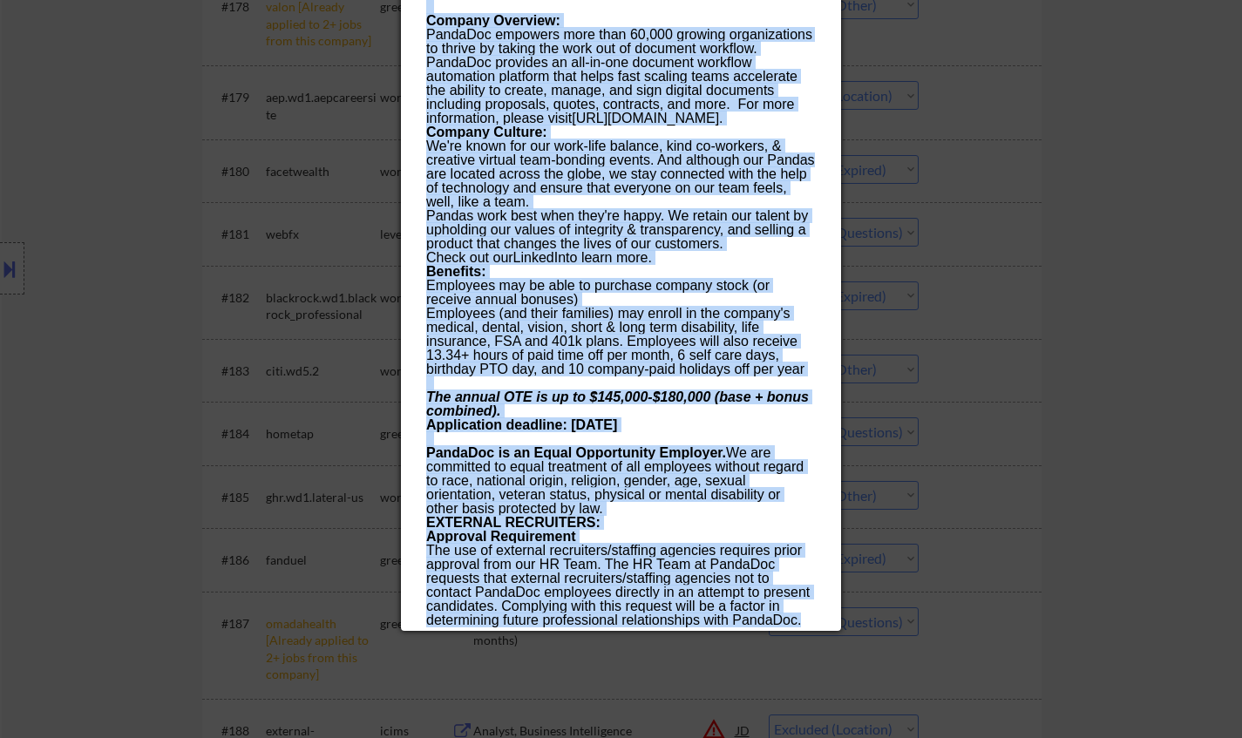
drag, startPoint x: 427, startPoint y: 337, endPoint x: 809, endPoint y: 620, distance: 475.9
copy div "Sr. Financial Data Analyst pandadoc Remote (USA) AI Location Check ✅: Client's …"
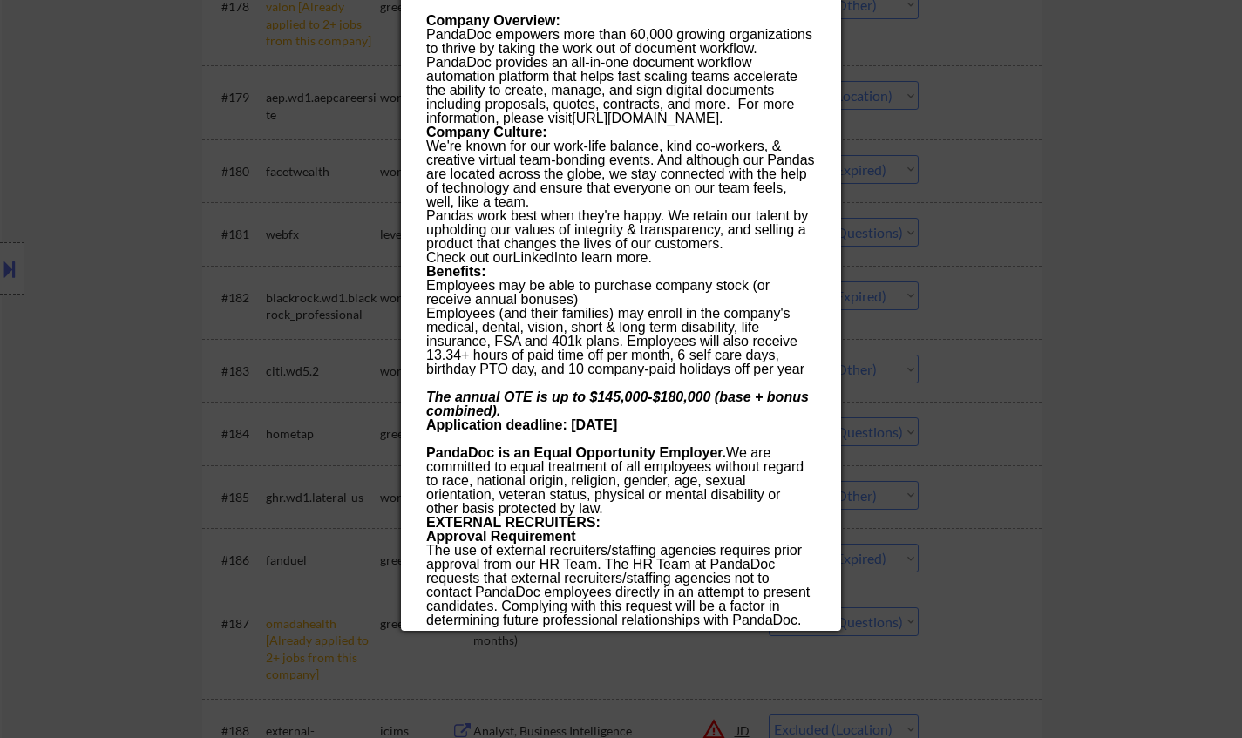
click at [1051, 503] on div at bounding box center [621, 369] width 1242 height 738
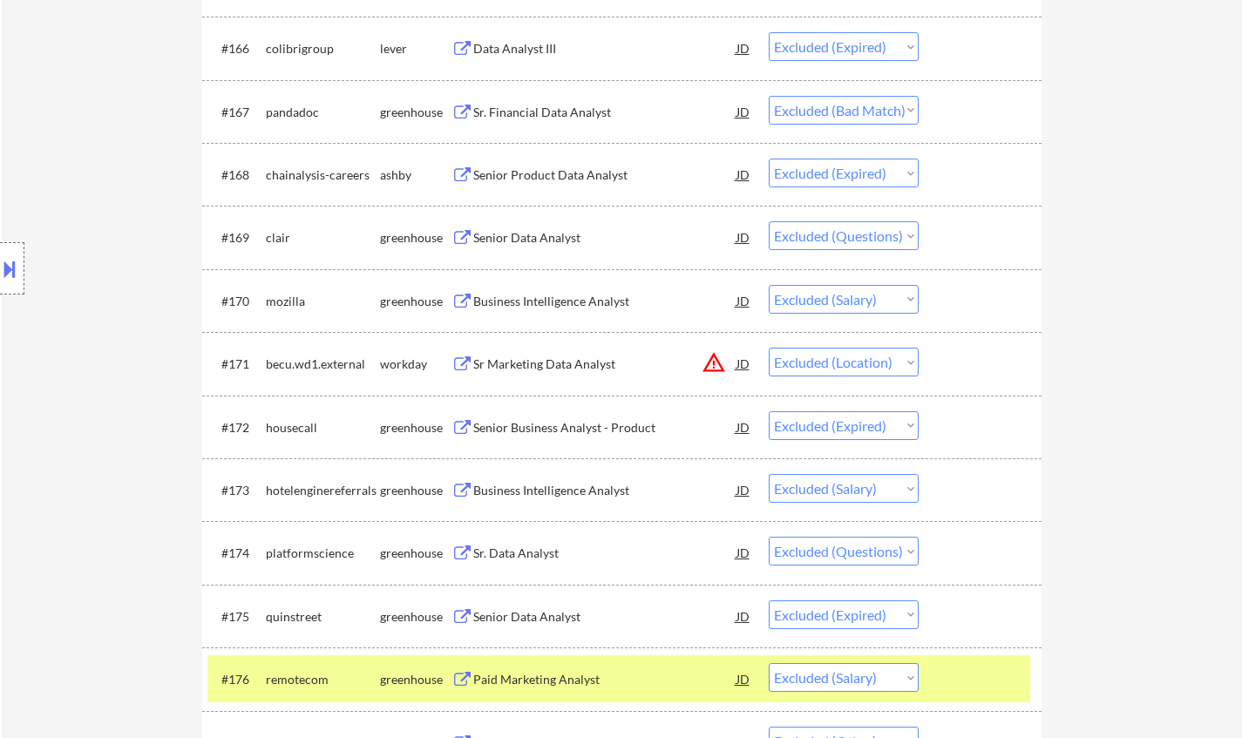
scroll to position [4835, 0]
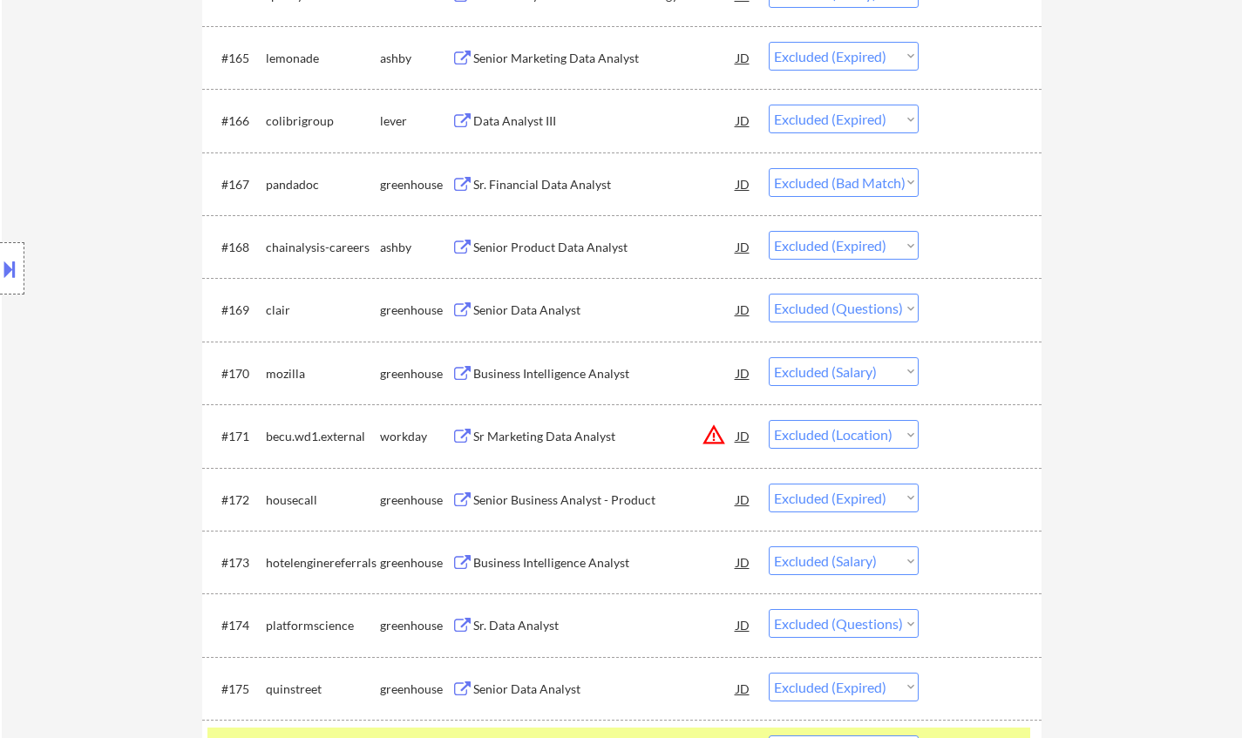
click at [851, 678] on select "Choose an option... Pending Applied Excluded (Questions) Excluded (Expired) Exc…" at bounding box center [843, 687] width 150 height 29
drag, startPoint x: 1153, startPoint y: 290, endPoint x: 1063, endPoint y: 254, distance: 96.6
drag, startPoint x: 855, startPoint y: 177, endPoint x: 857, endPoint y: 186, distance: 9.1
click at [855, 179] on select "Choose an option... Pending Applied Excluded (Questions) Excluded (Expired) Exc…" at bounding box center [843, 182] width 150 height 29
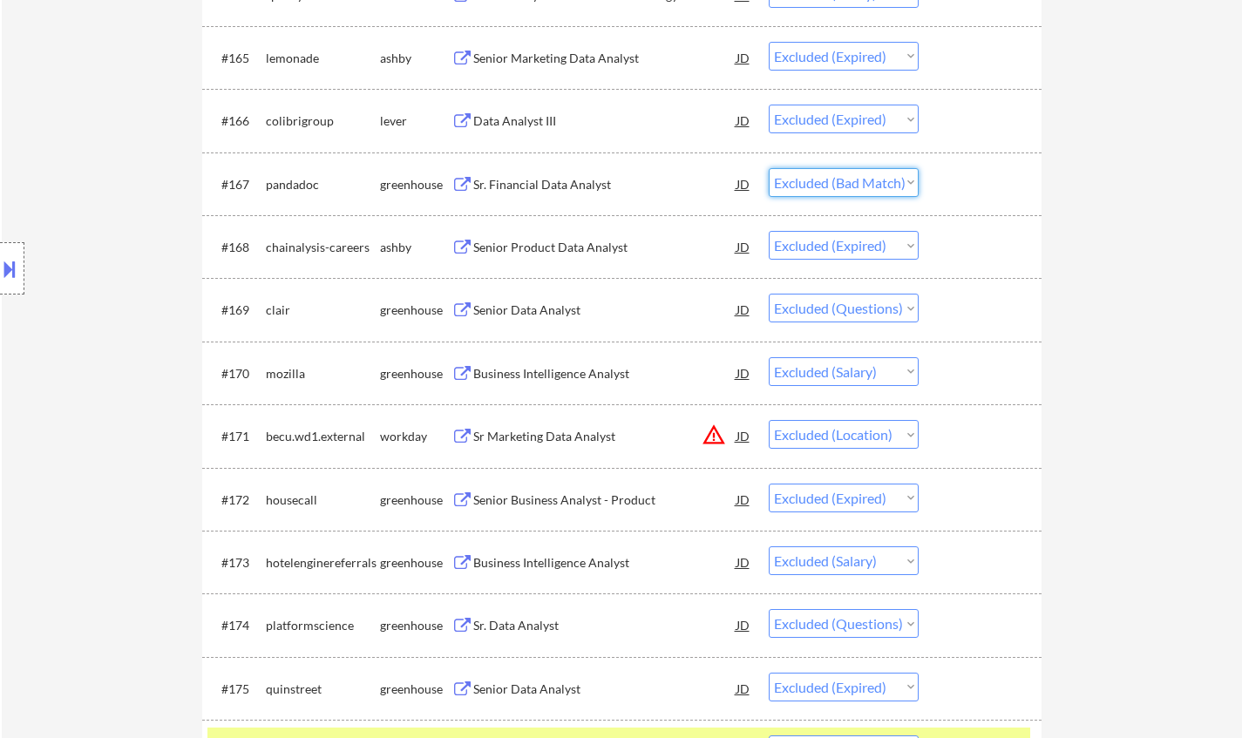
select select ""excluded""
click at [768, 168] on select "Choose an option... Pending Applied Excluded (Questions) Excluded (Expired) Exc…" at bounding box center [843, 182] width 150 height 29
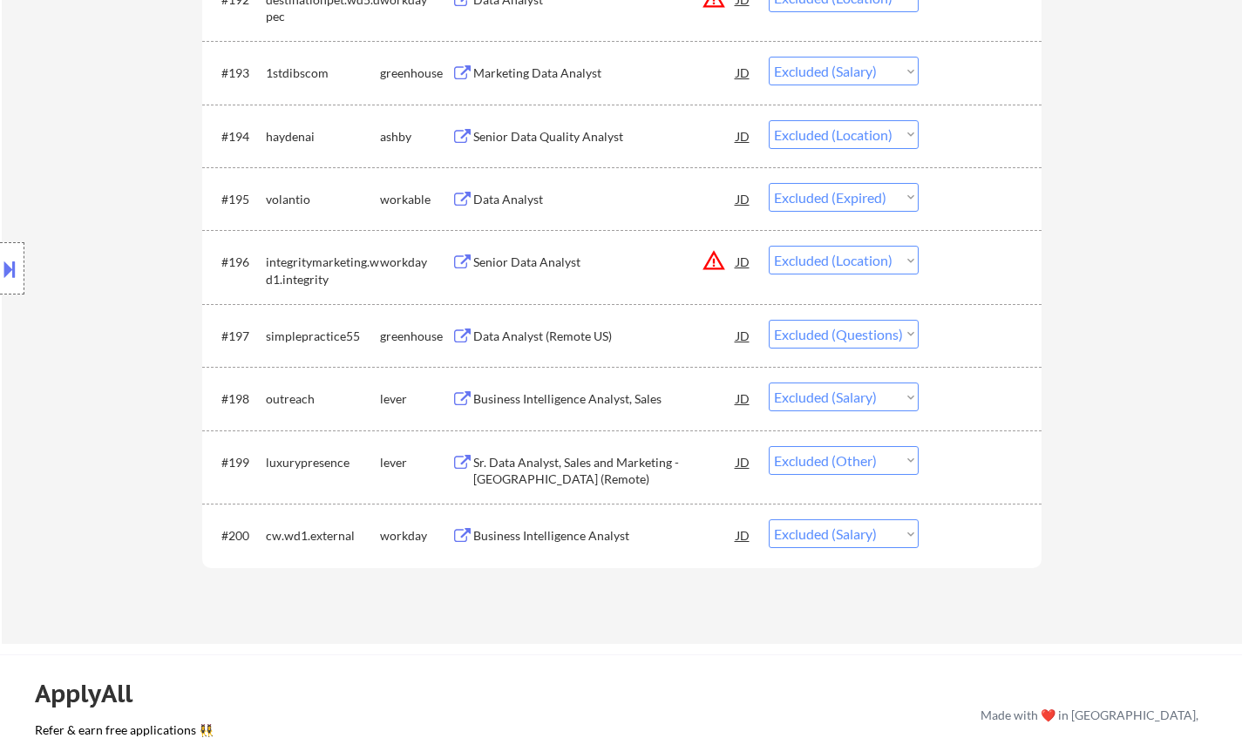
scroll to position [6752, 0]
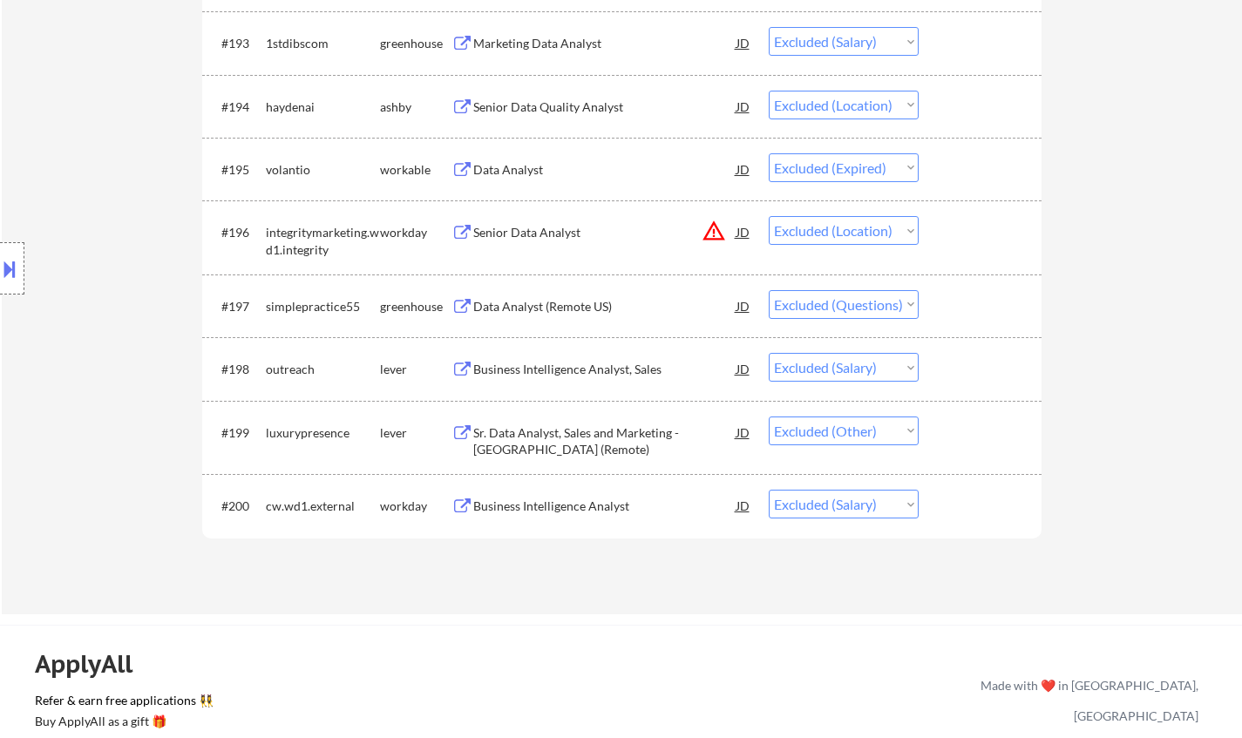
click at [590, 105] on div "Senior Data Quality Analyst" at bounding box center [604, 106] width 263 height 17
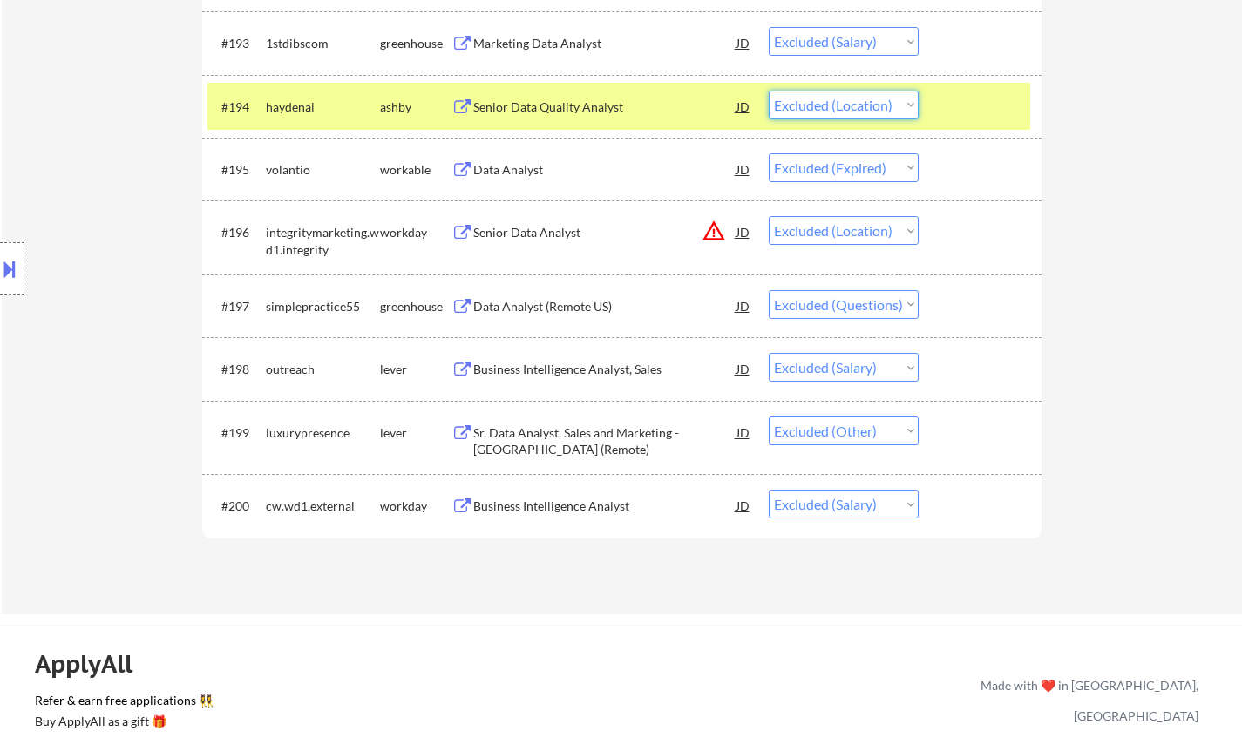
drag, startPoint x: 843, startPoint y: 98, endPoint x: 864, endPoint y: 117, distance: 29.0
click at [843, 97] on select "Choose an option... Pending Applied Excluded (Questions) Excluded (Expired) Exc…" at bounding box center [843, 105] width 150 height 29
select select ""excluded__expired_""
click at [768, 91] on select "Choose an option... Pending Applied Excluded (Questions) Excluded (Expired) Exc…" at bounding box center [843, 105] width 150 height 29
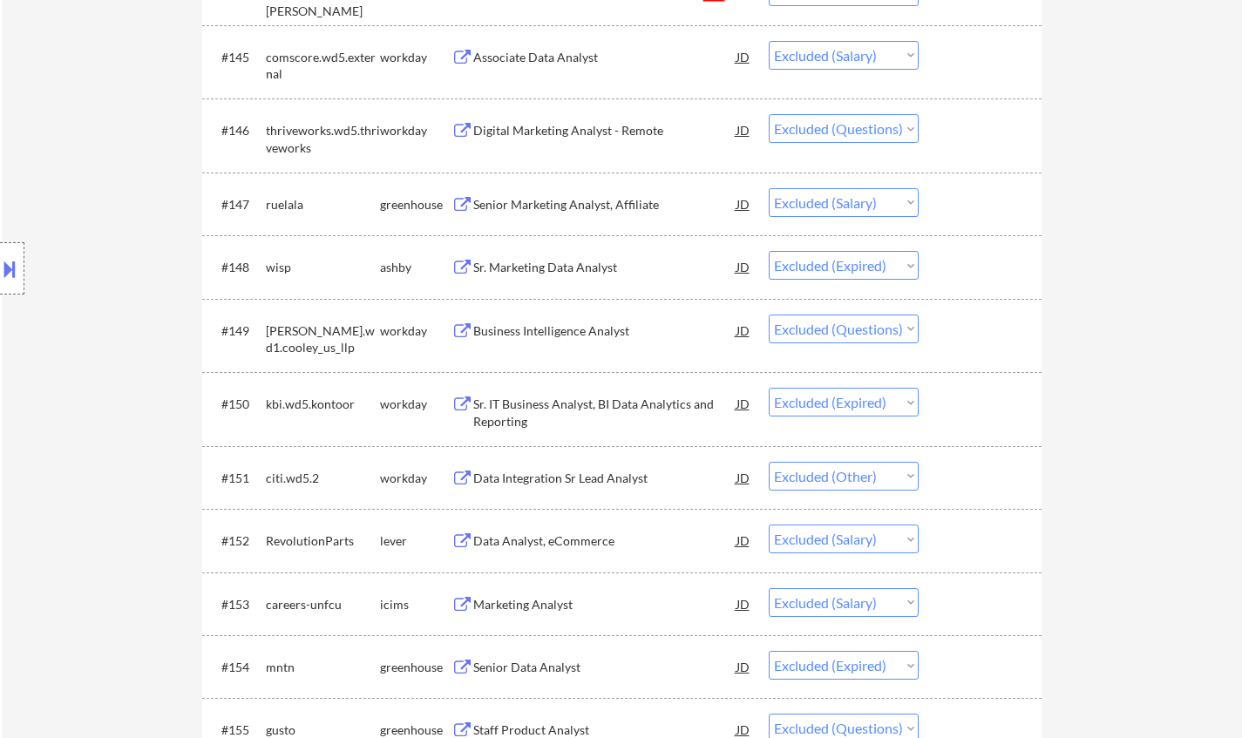
scroll to position [0, 0]
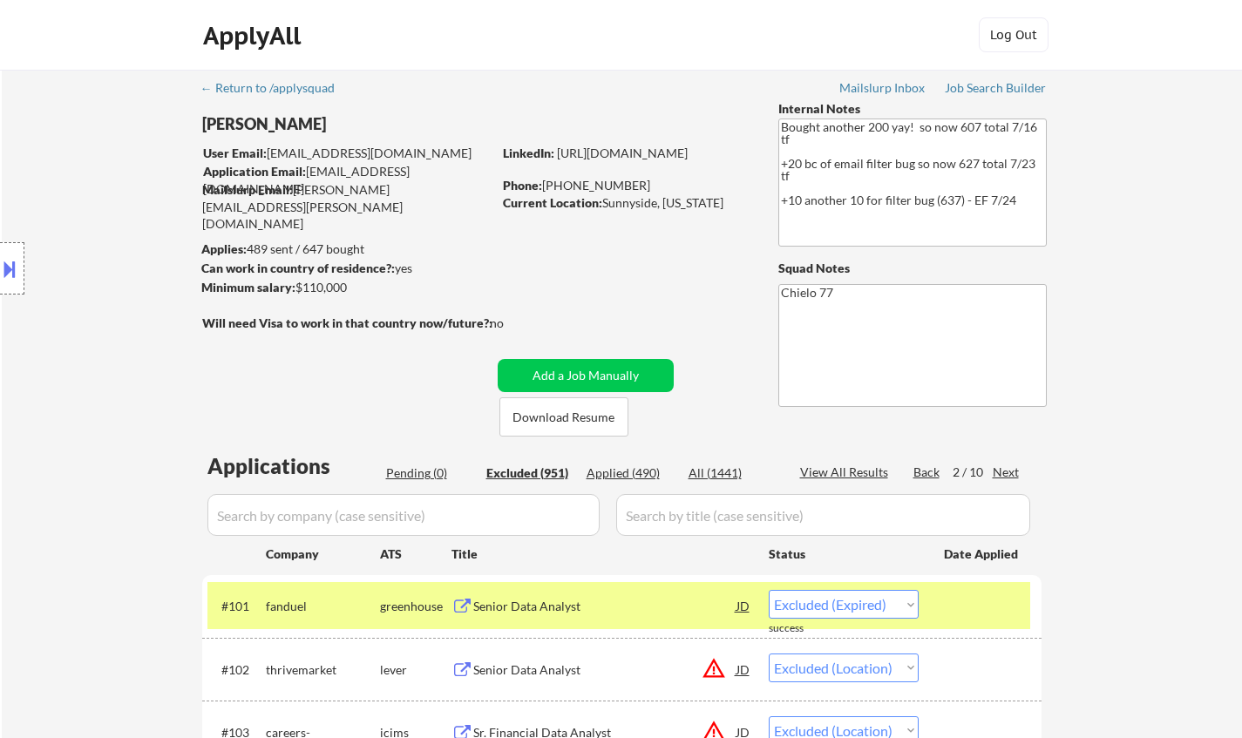
click at [1004, 479] on div "Next" at bounding box center [1006, 472] width 28 height 17
select select ""excluded__location_""
select select ""excluded__salary_""
select select ""excluded__bad_match_""
select select ""excluded__location_""
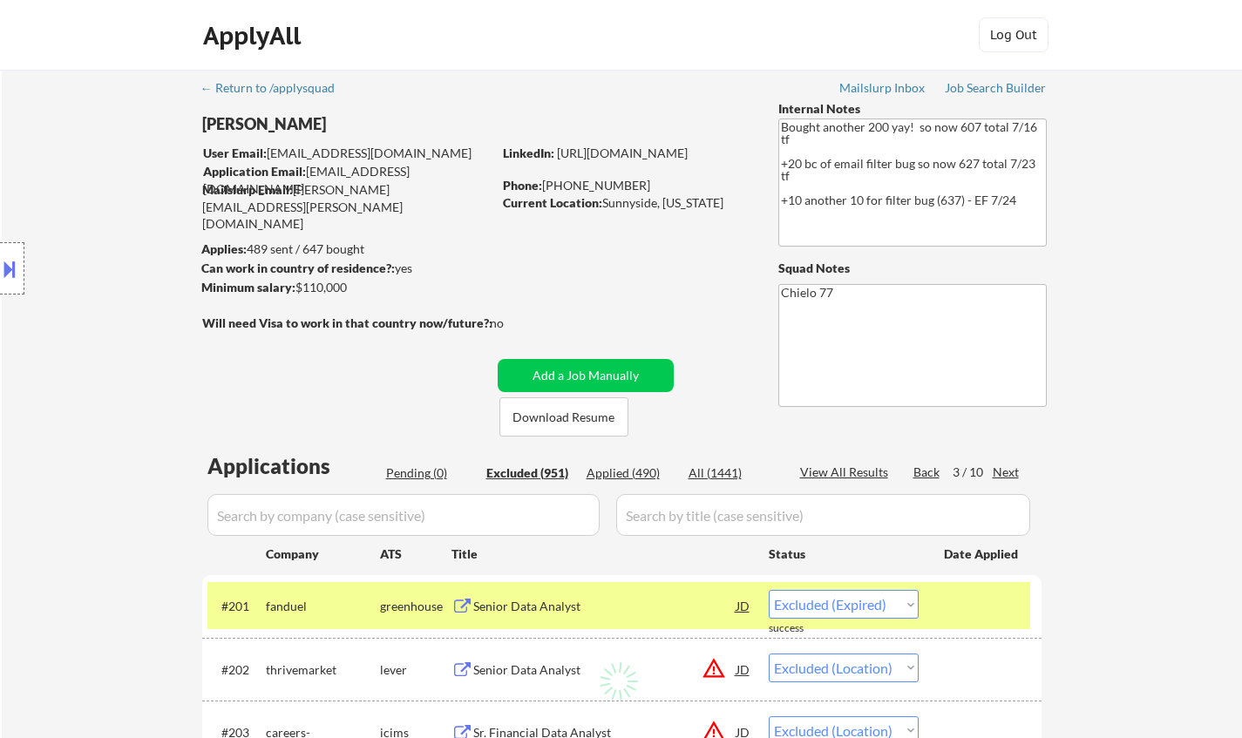
select select ""excluded""
select select ""excluded__location_""
select select ""excluded""
select select ""excluded__salary_""
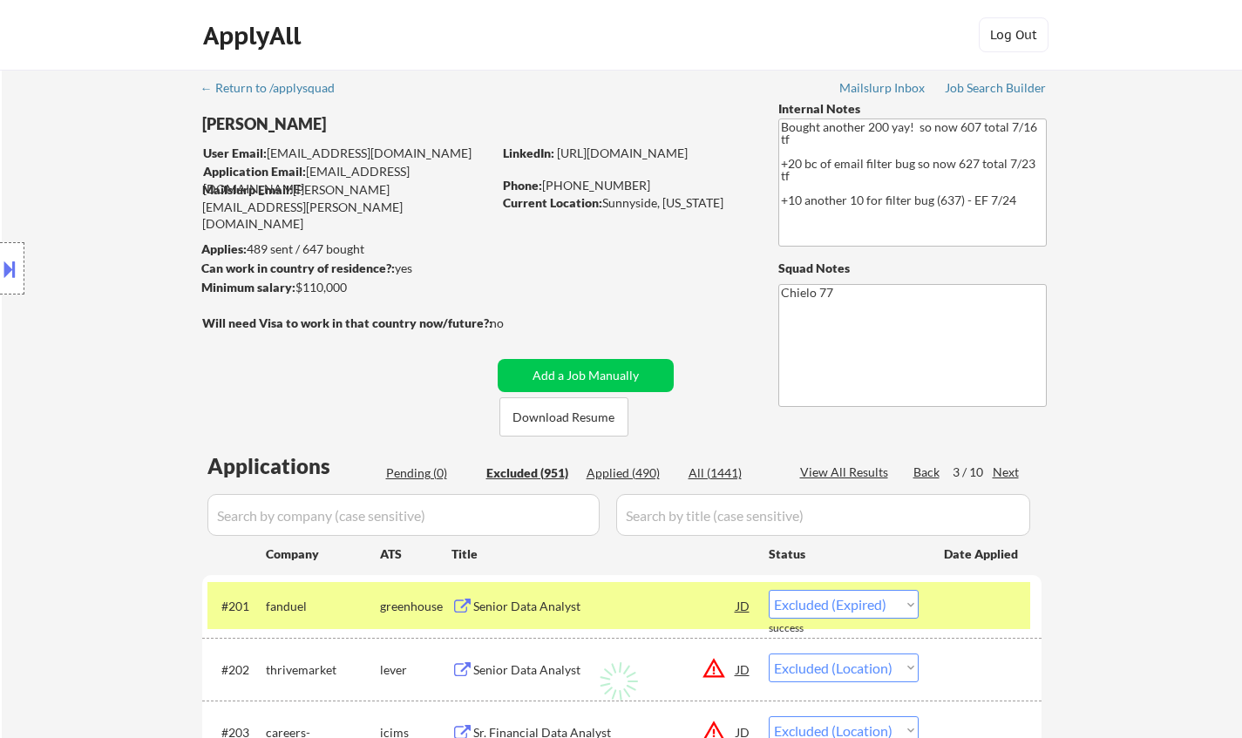
select select ""excluded__other_""
select select ""excluded__expired_""
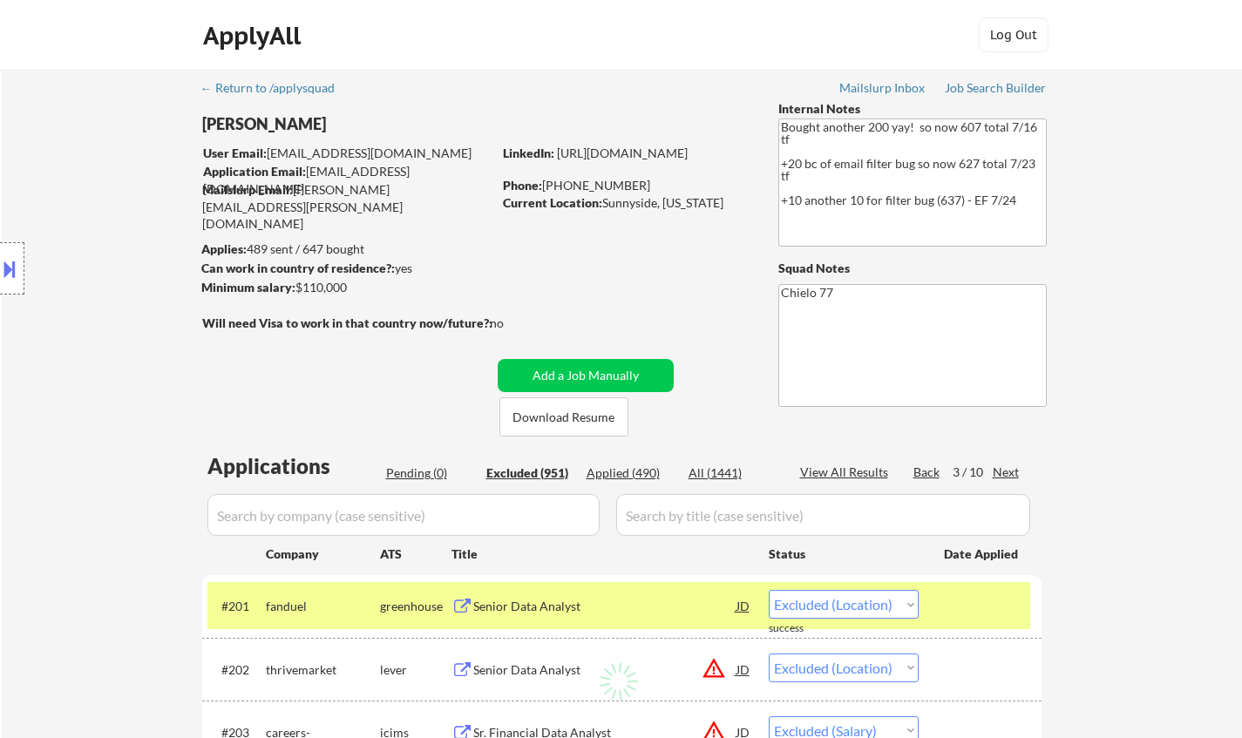
select select ""excluded__salary_""
select select ""excluded__expired_""
select select ""excluded""
select select ""excluded__salary_""
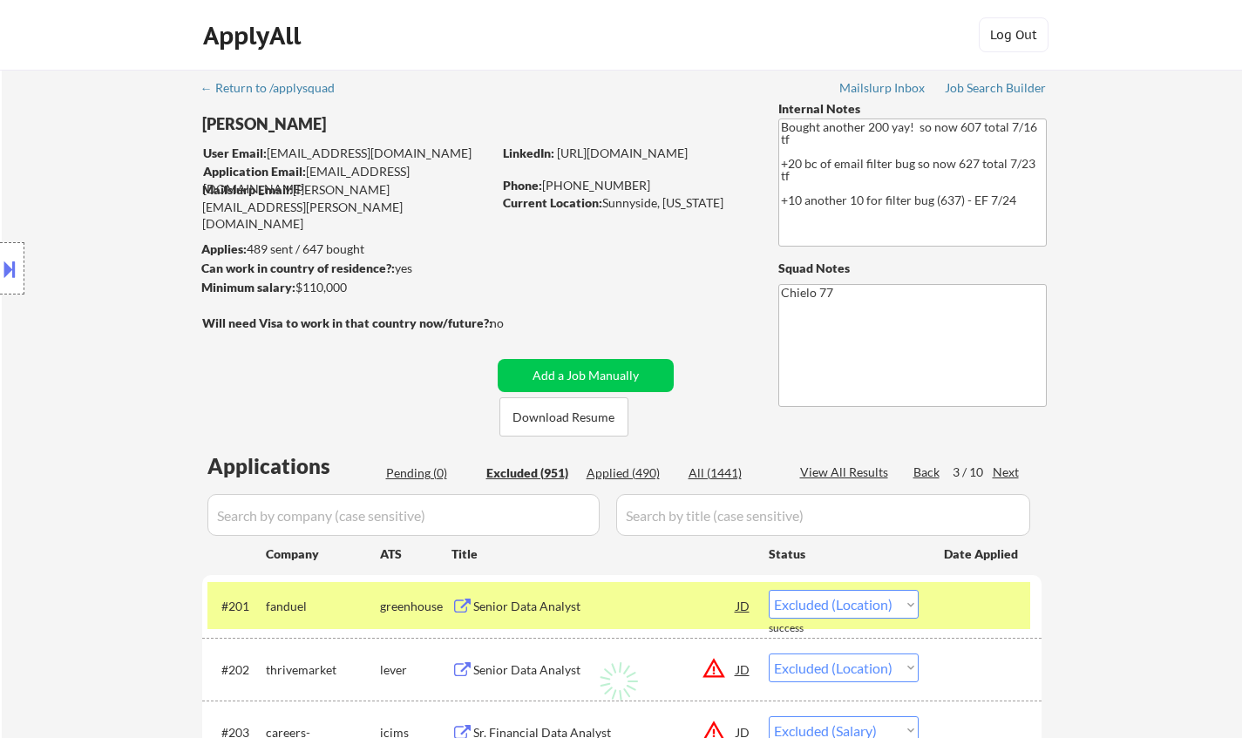
select select ""excluded__salary_""
select select ""excluded""
select select ""excluded__bad_match_""
select select ""excluded__location_""
select select ""excluded__other_""
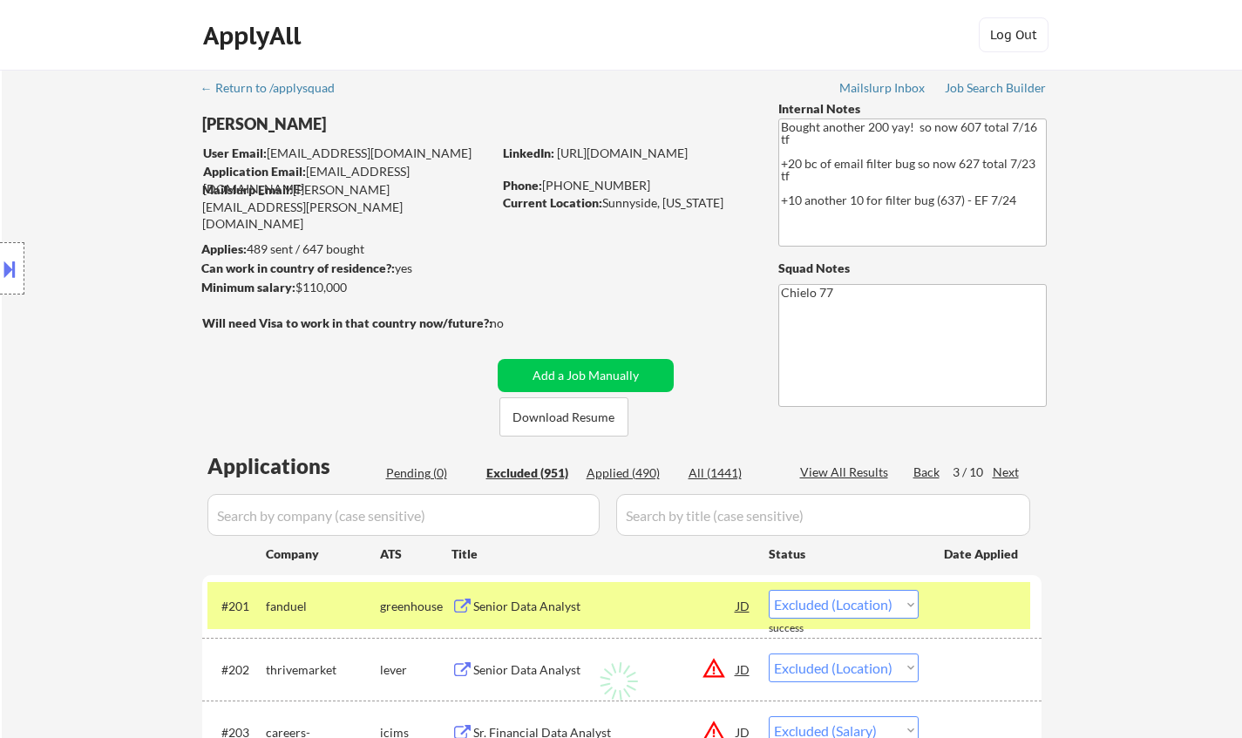
select select ""excluded__other_""
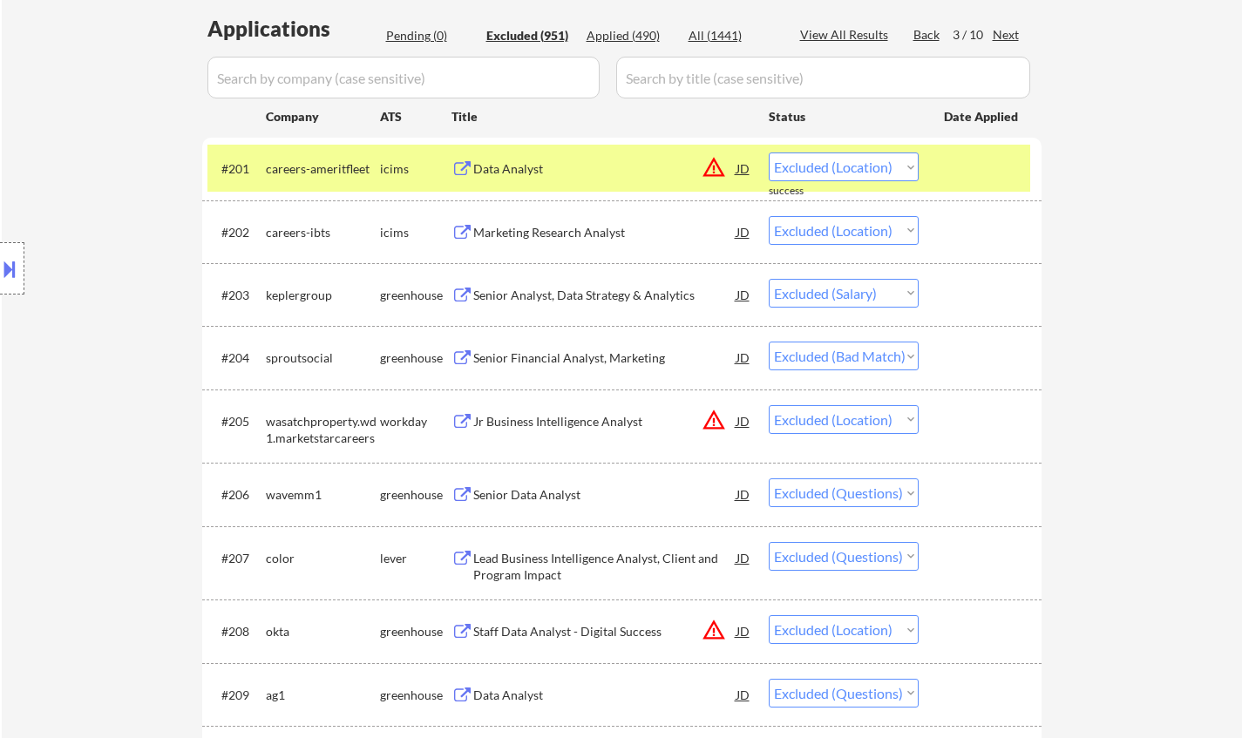
scroll to position [436, 0]
click at [511, 365] on div "Senior Financial Analyst, Marketing" at bounding box center [604, 359] width 263 height 17
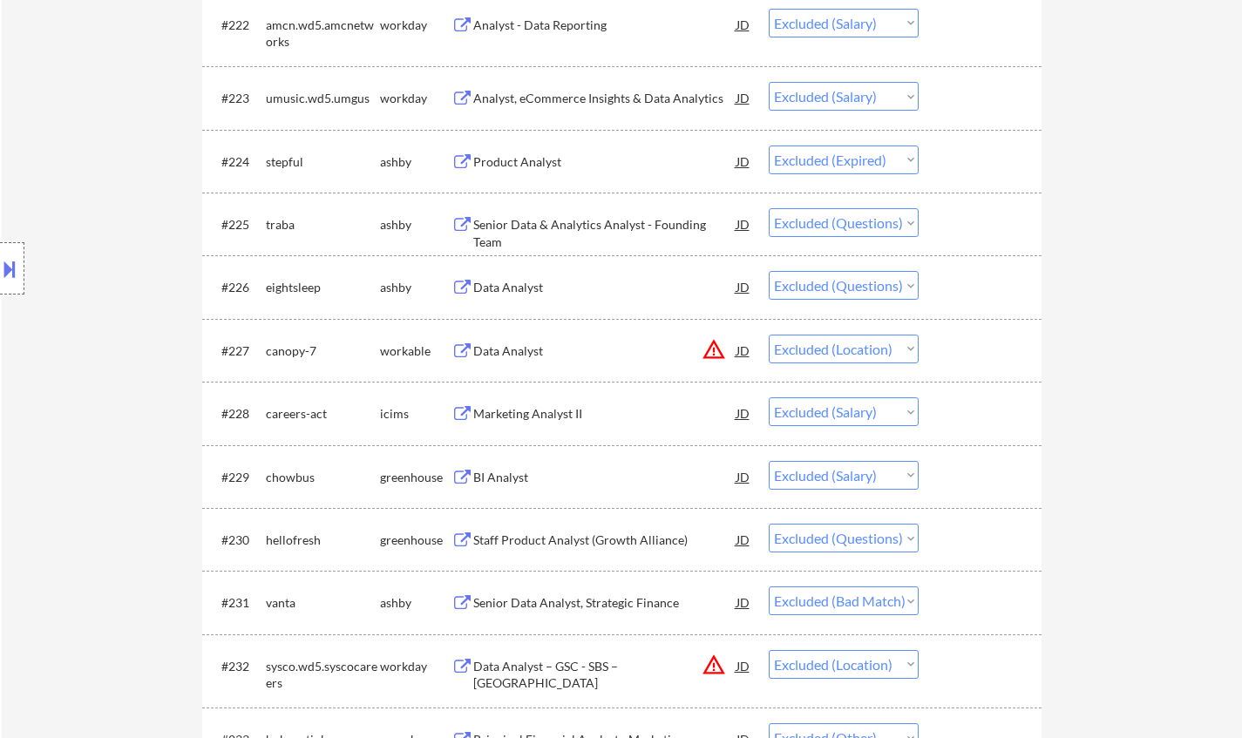
scroll to position [2265, 0]
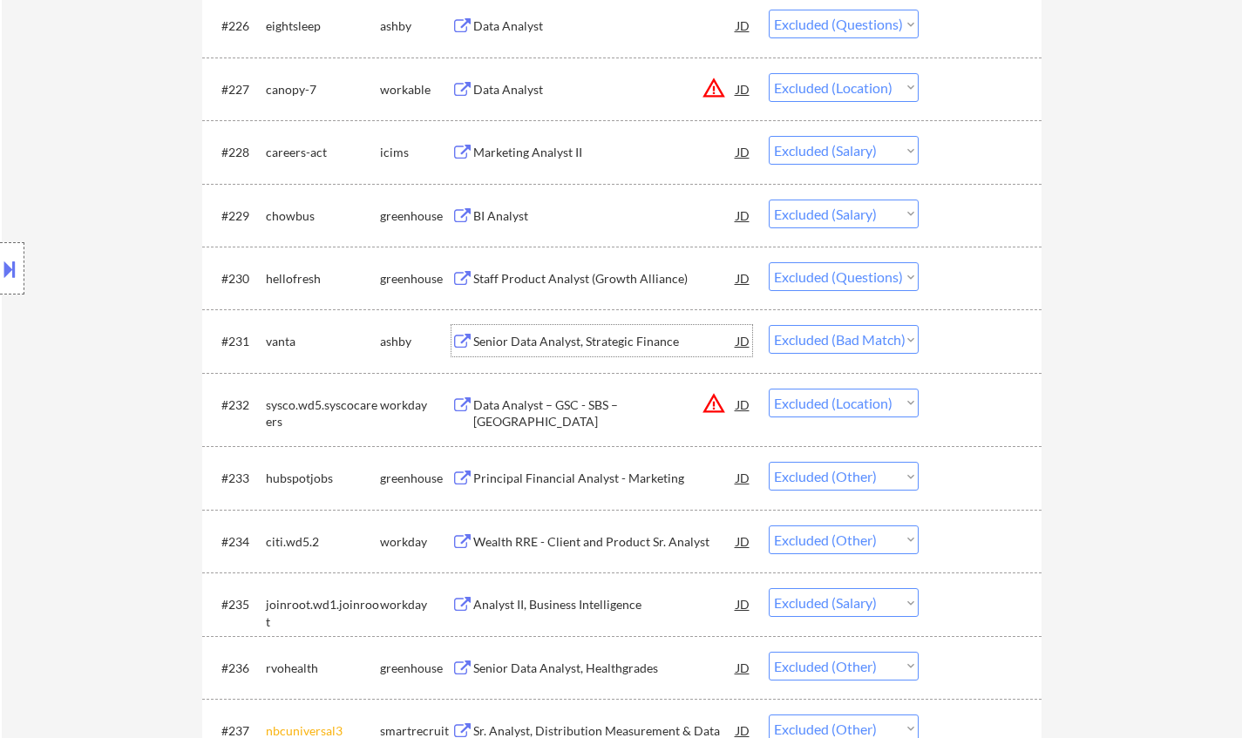
click at [522, 342] on div "Senior Data Analyst, Strategic Finance" at bounding box center [604, 341] width 263 height 17
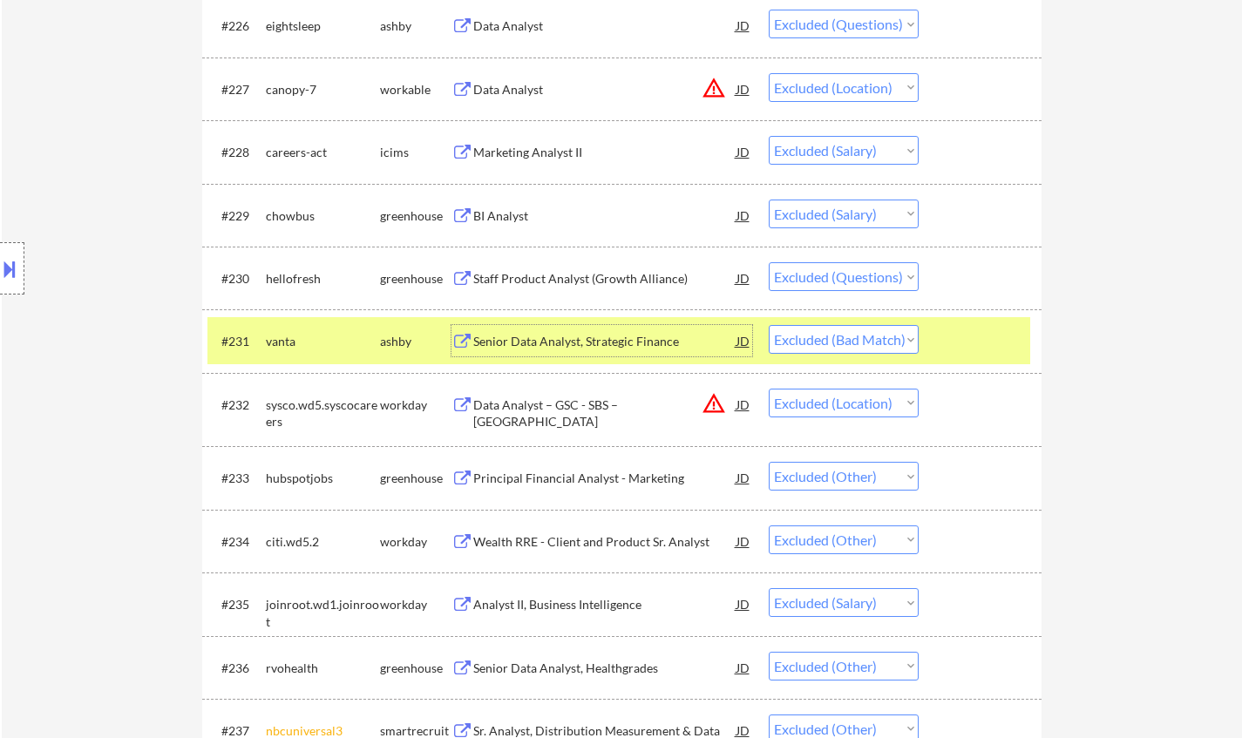
drag, startPoint x: 891, startPoint y: 339, endPoint x: 897, endPoint y: 350, distance: 12.9
click at [891, 339] on select "Choose an option... Pending Applied Excluded (Questions) Excluded (Expired) Exc…" at bounding box center [843, 339] width 150 height 29
click at [768, 325] on select "Choose an option... Pending Applied Excluded (Questions) Excluded (Expired) Exc…" at bounding box center [843, 339] width 150 height 29
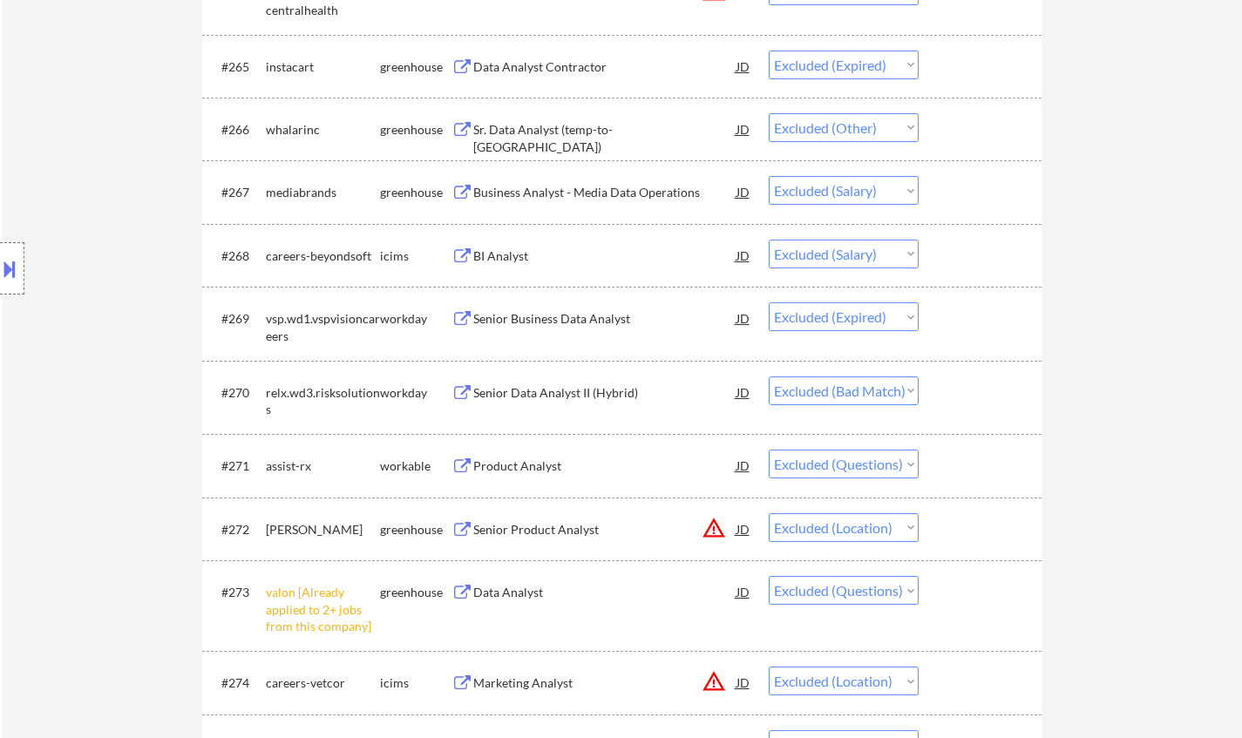
scroll to position [4966, 0]
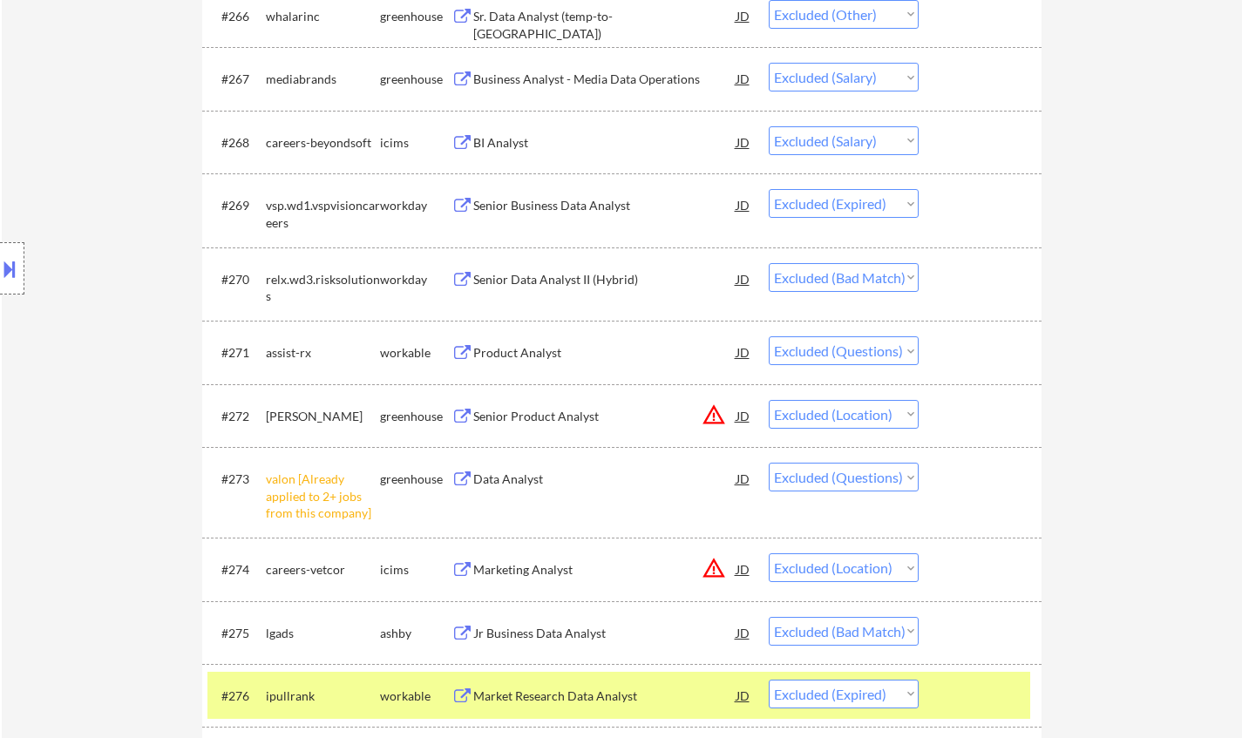
click at [551, 279] on div "Senior Data Analyst II (Hybrid)" at bounding box center [604, 279] width 263 height 17
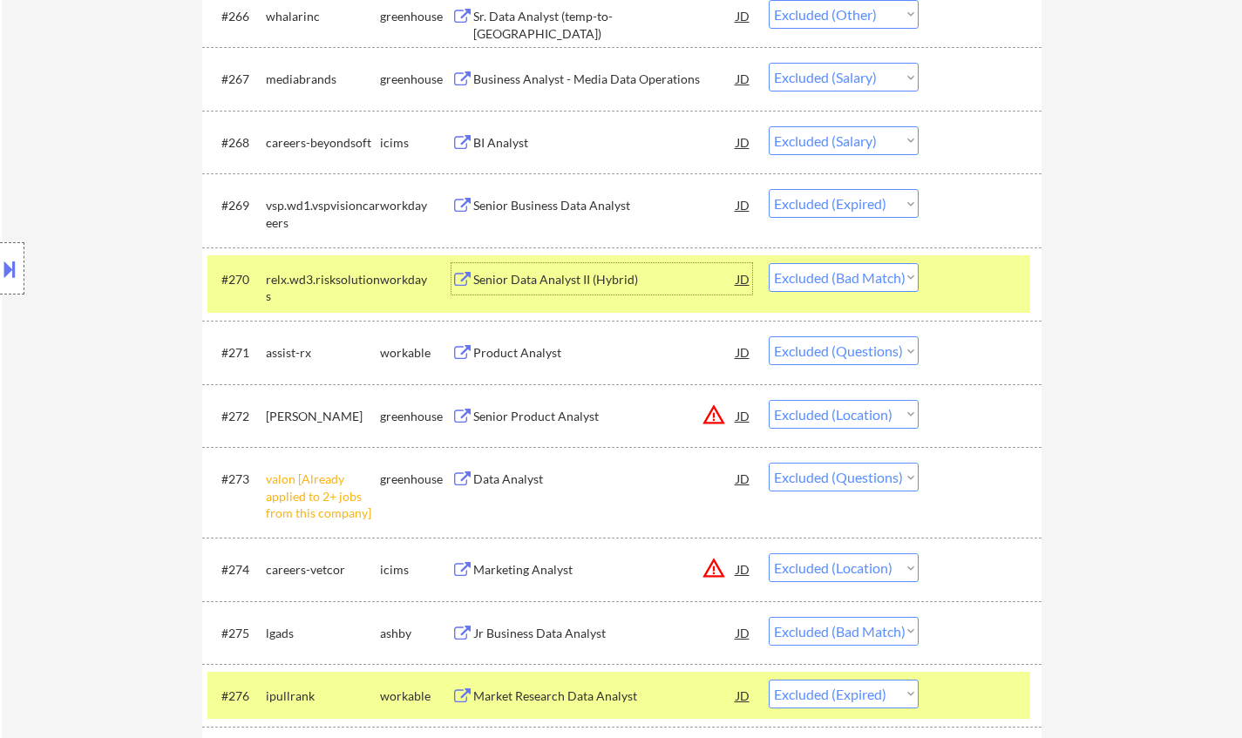
click at [866, 283] on select "Choose an option... Pending Applied Excluded (Questions) Excluded (Expired) Exc…" at bounding box center [843, 277] width 150 height 29
click at [768, 263] on select "Choose an option... Pending Applied Excluded (Questions) Excluded (Expired) Exc…" at bounding box center [843, 277] width 150 height 29
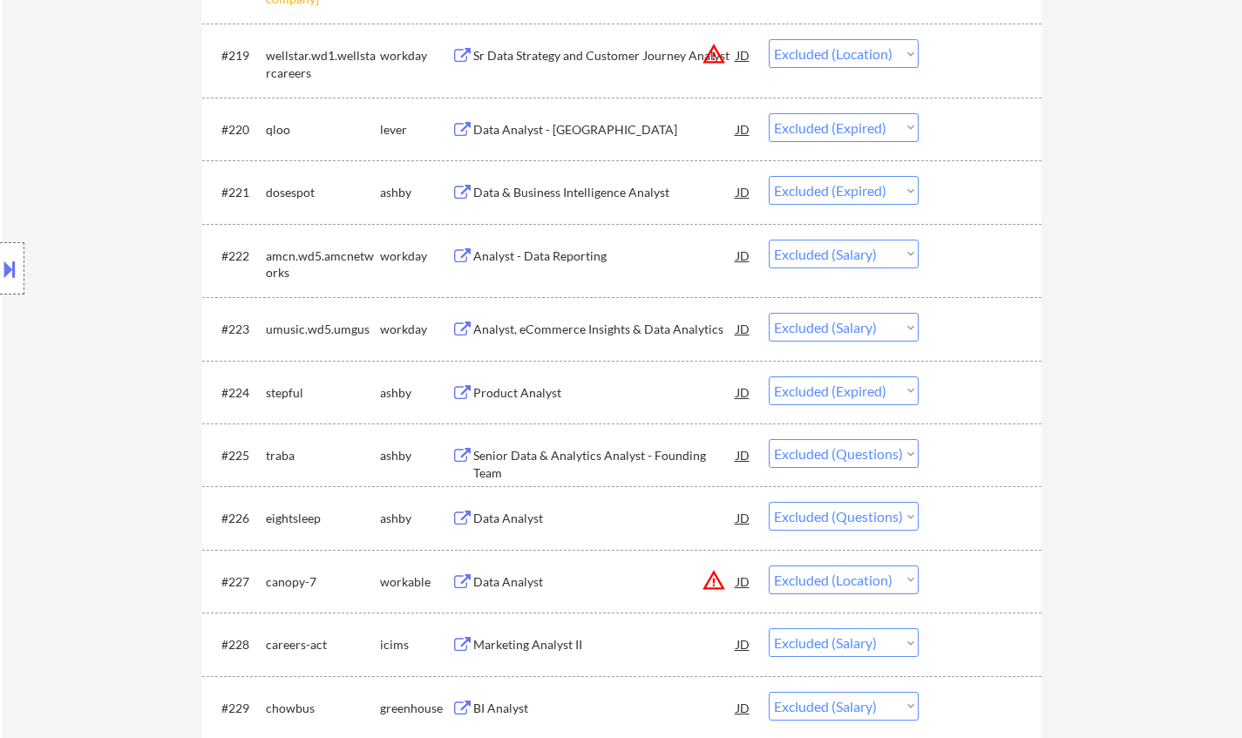
scroll to position [0, 0]
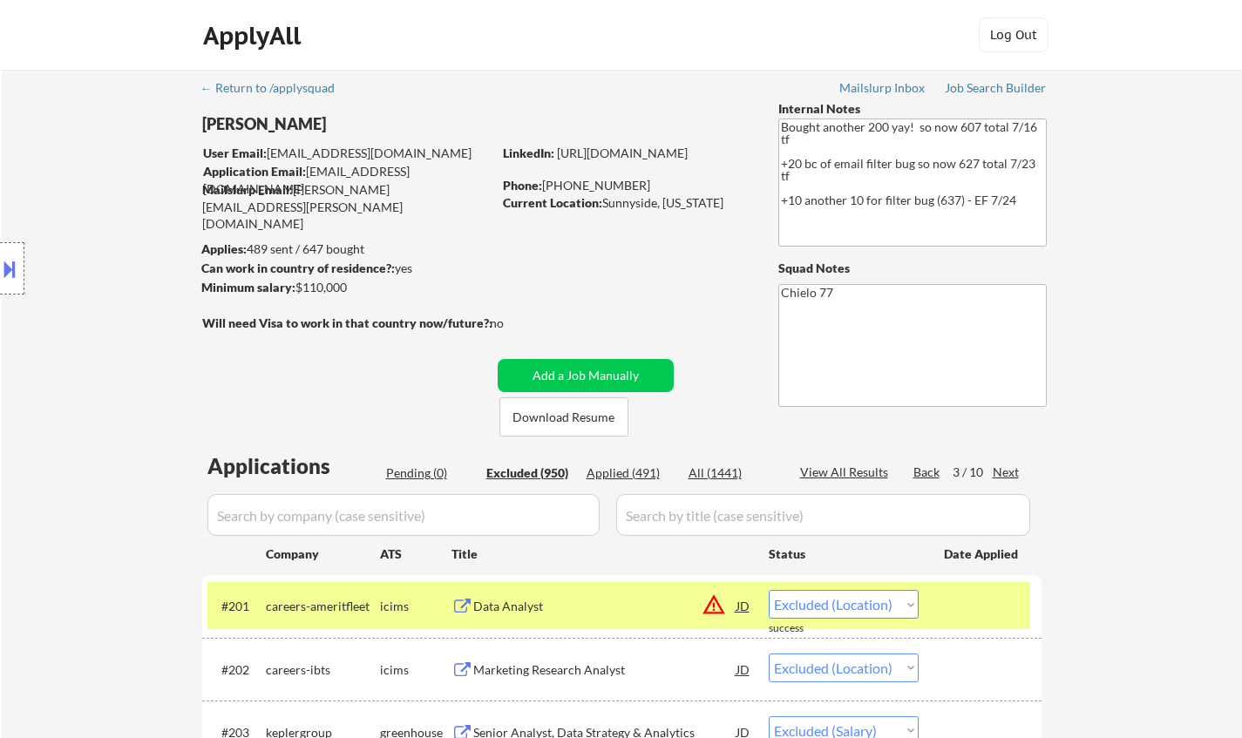
click at [1005, 470] on div "Next" at bounding box center [1006, 472] width 28 height 17
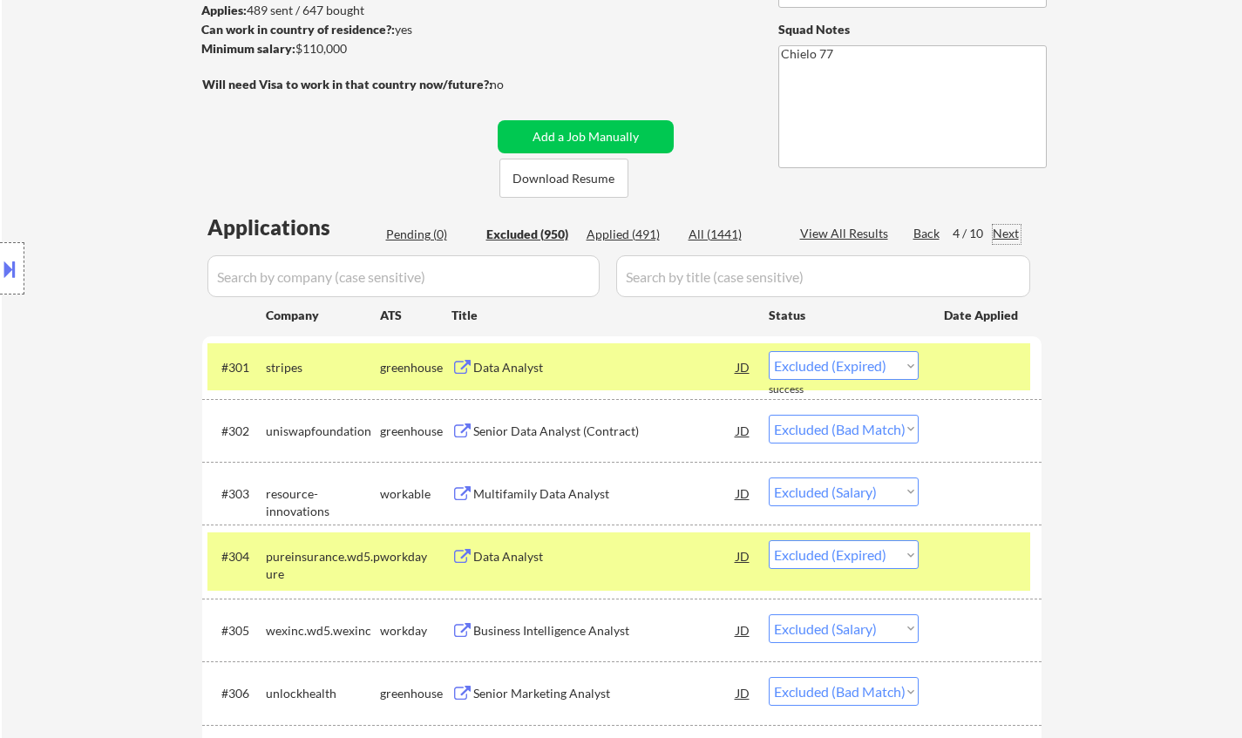
scroll to position [436, 0]
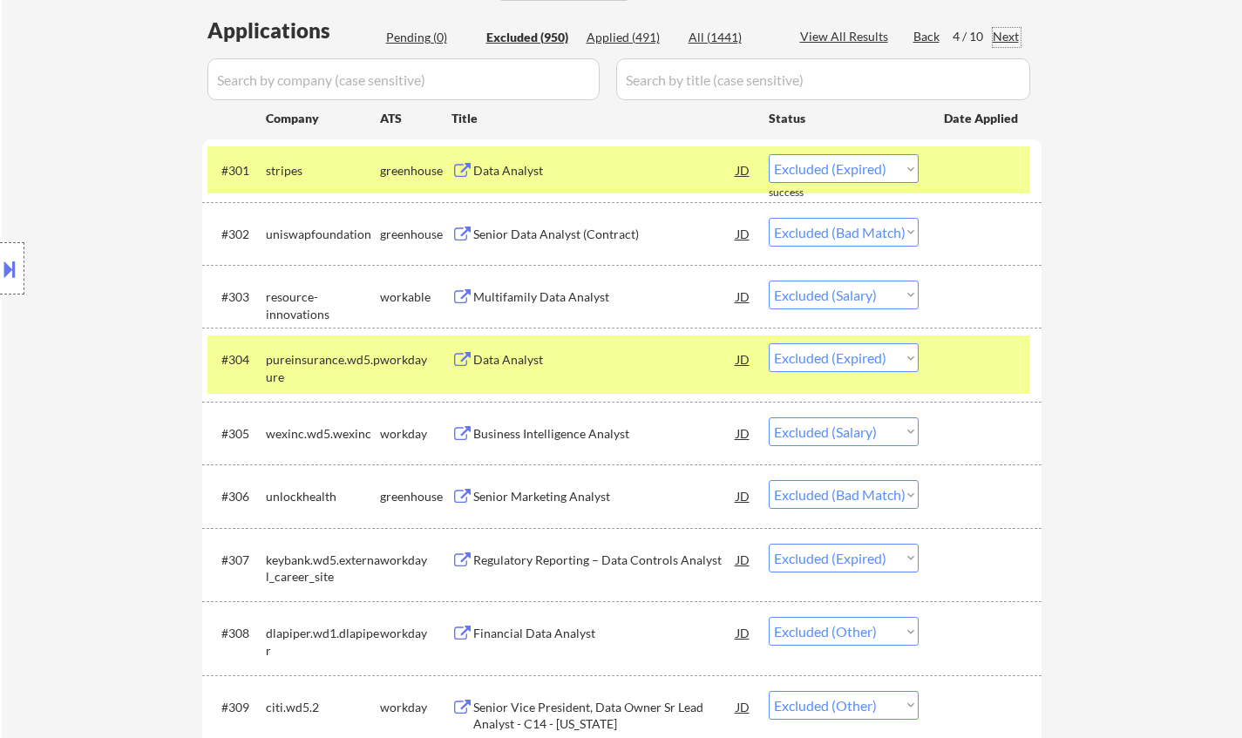
click at [540, 239] on div "Senior Data Analyst (Contract)" at bounding box center [604, 234] width 263 height 17
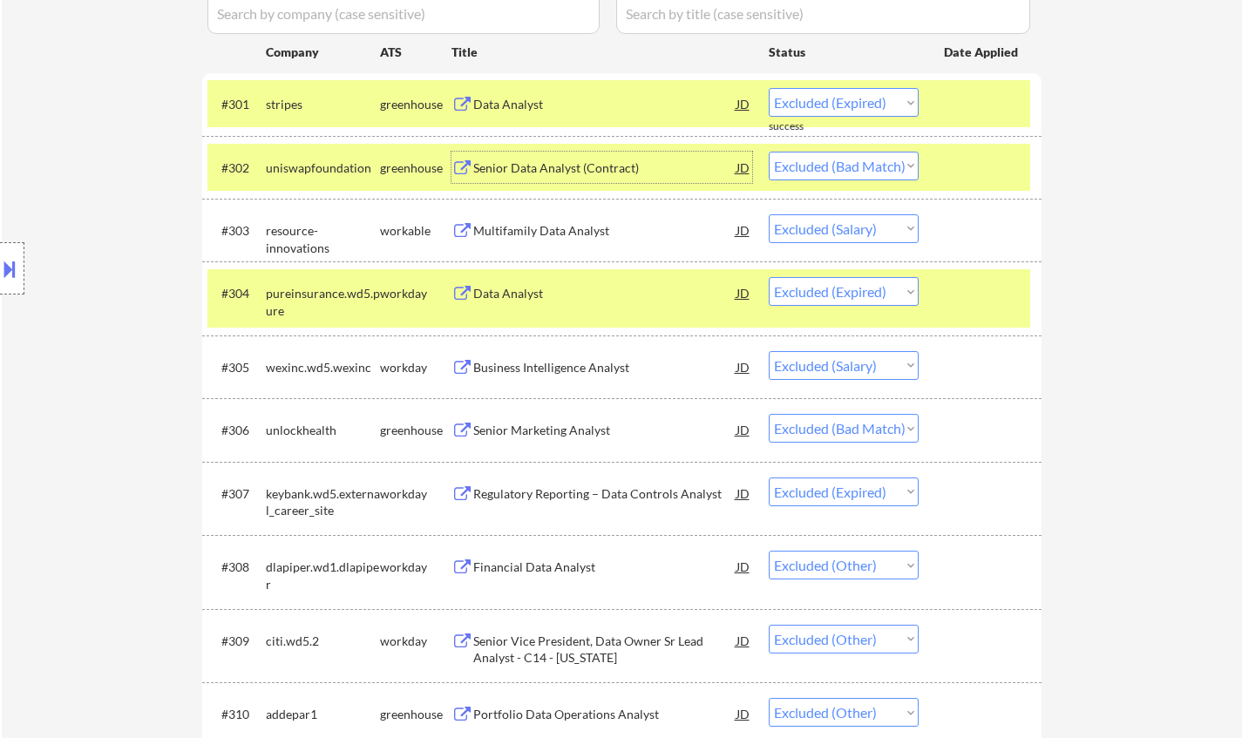
scroll to position [523, 0]
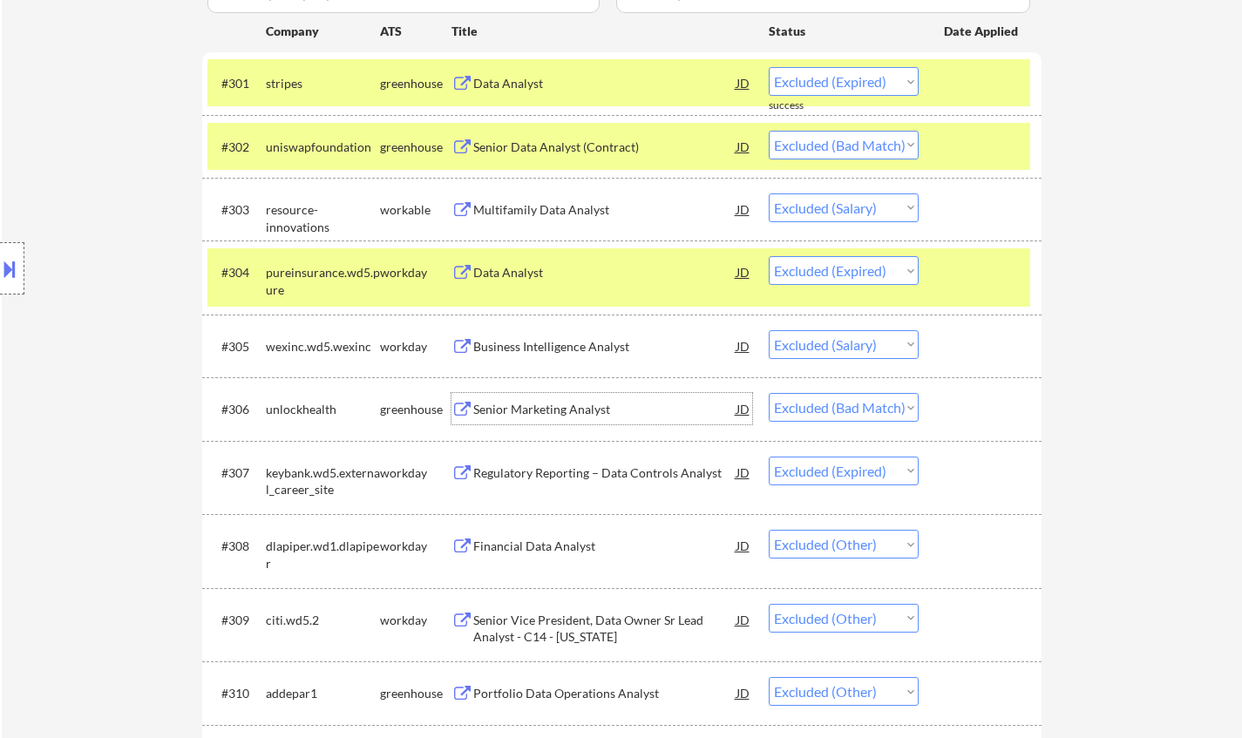
click at [566, 413] on div "Senior Marketing Analyst" at bounding box center [604, 409] width 263 height 17
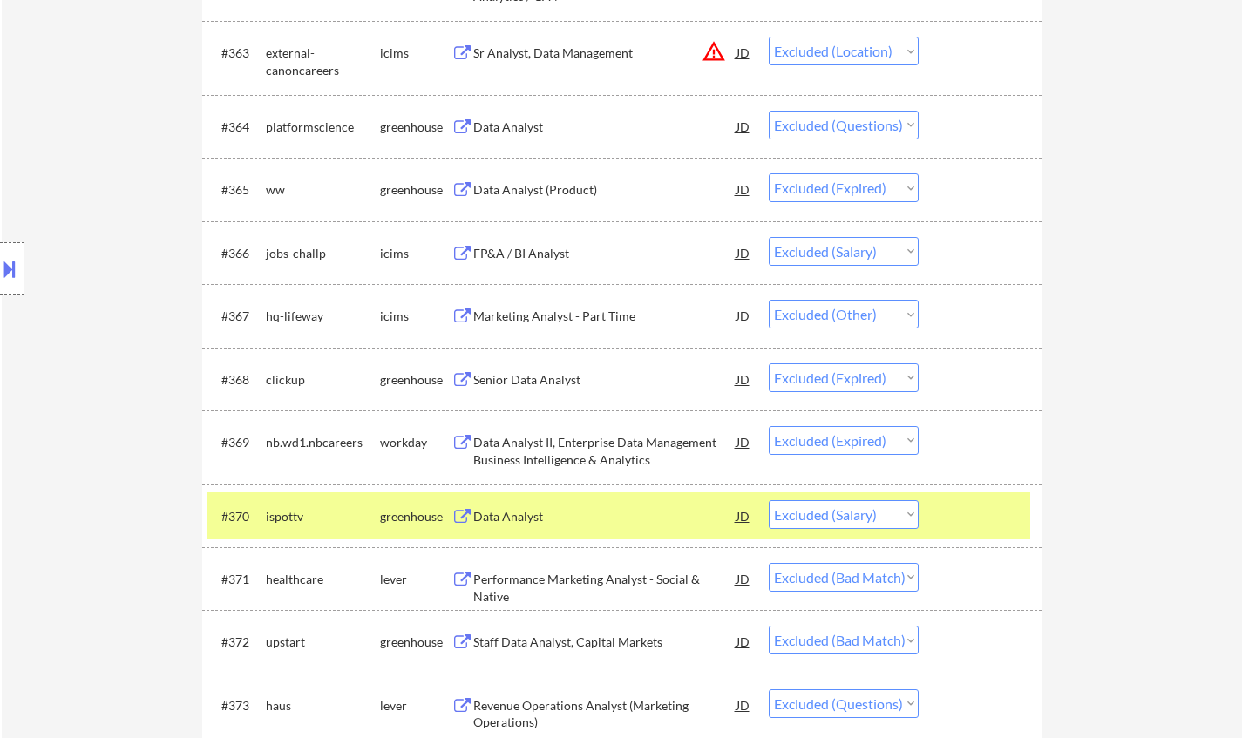
scroll to position [4966, 0]
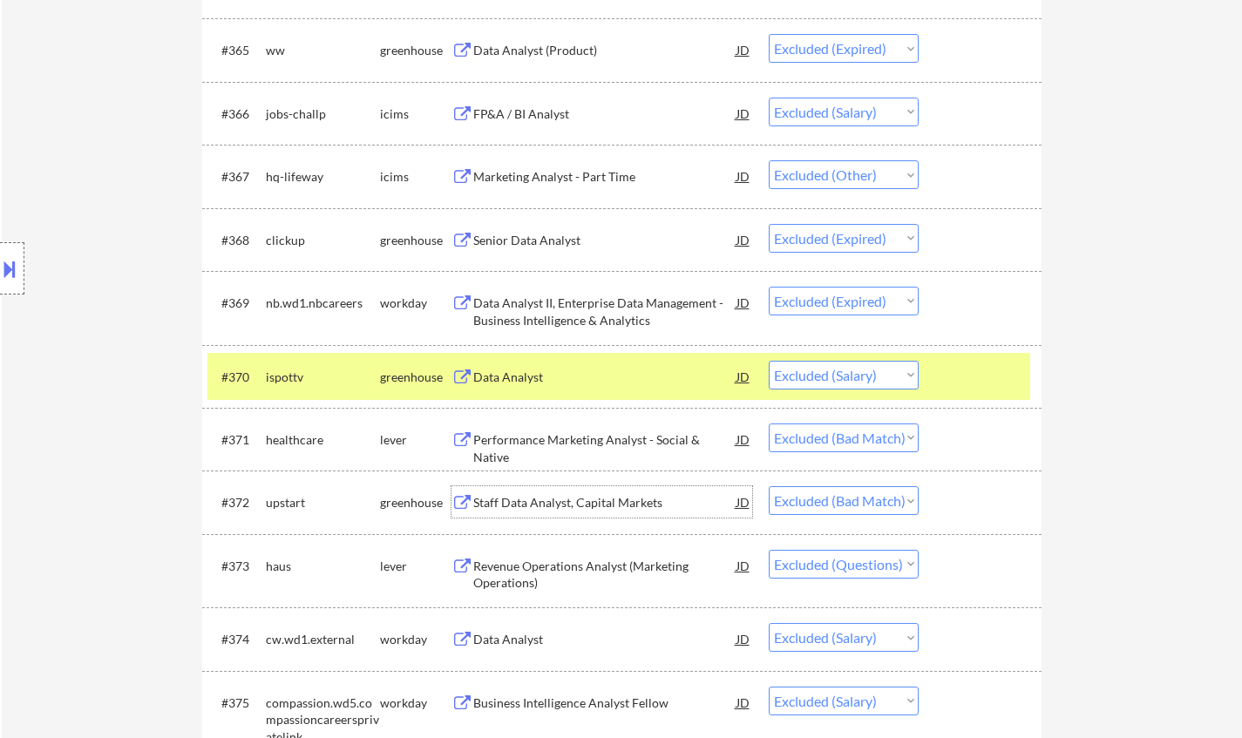
click at [526, 502] on div "Staff Data Analyst, Capital Markets" at bounding box center [604, 502] width 263 height 17
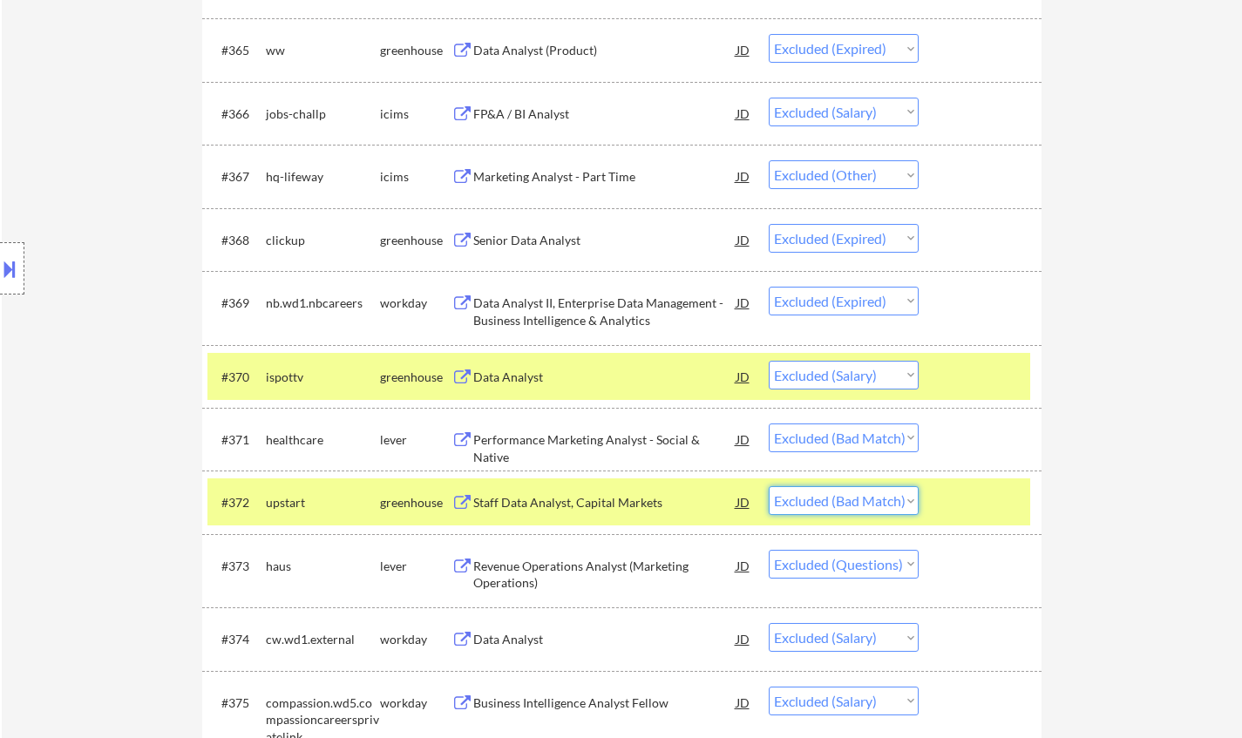
click at [834, 509] on select "Choose an option... Pending Applied Excluded (Questions) Excluded (Expired) Exc…" at bounding box center [843, 500] width 150 height 29
click at [768, 486] on select "Choose an option... Pending Applied Excluded (Questions) Excluded (Expired) Exc…" at bounding box center [843, 500] width 150 height 29
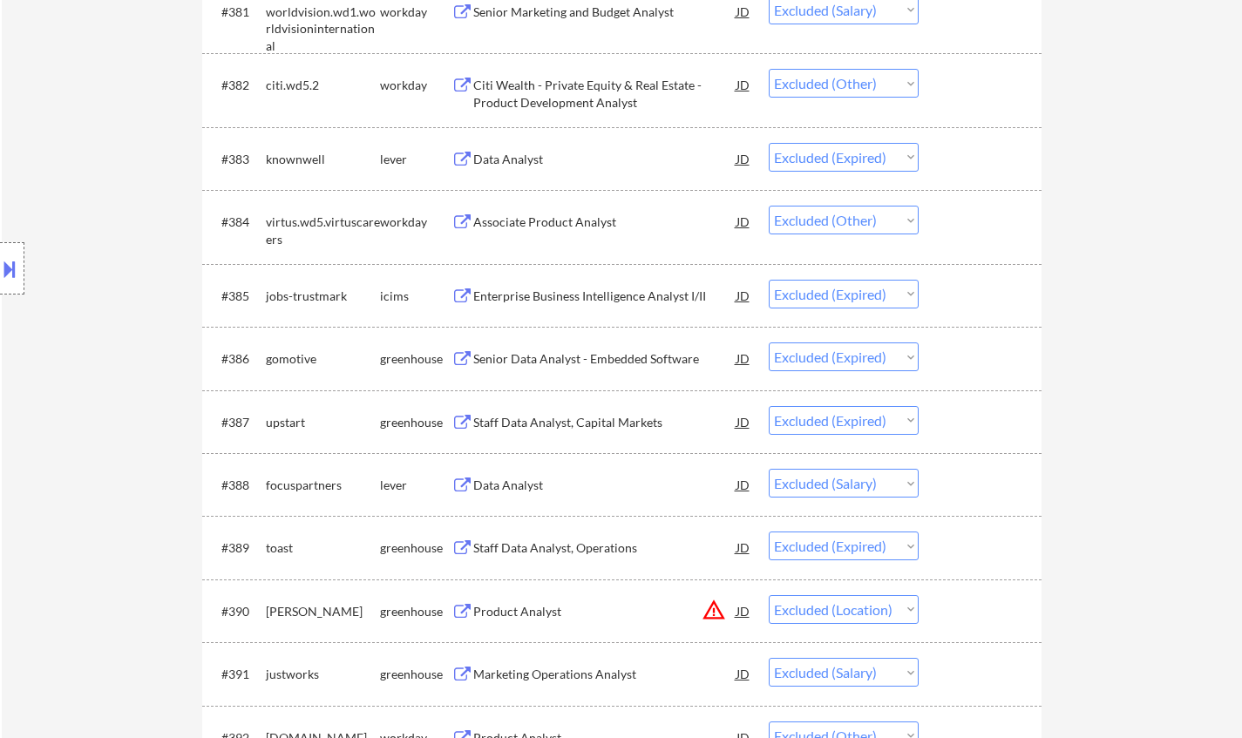
scroll to position [0, 0]
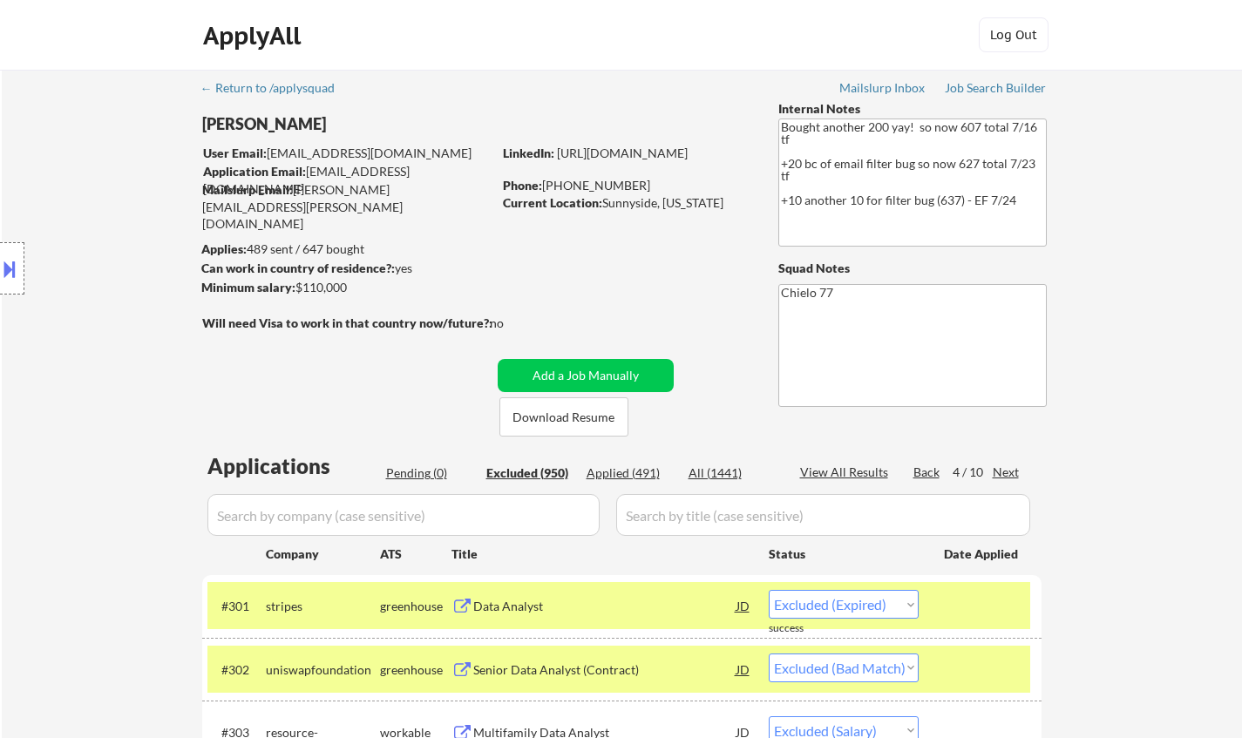
click at [1003, 472] on div "Next" at bounding box center [1006, 472] width 28 height 17
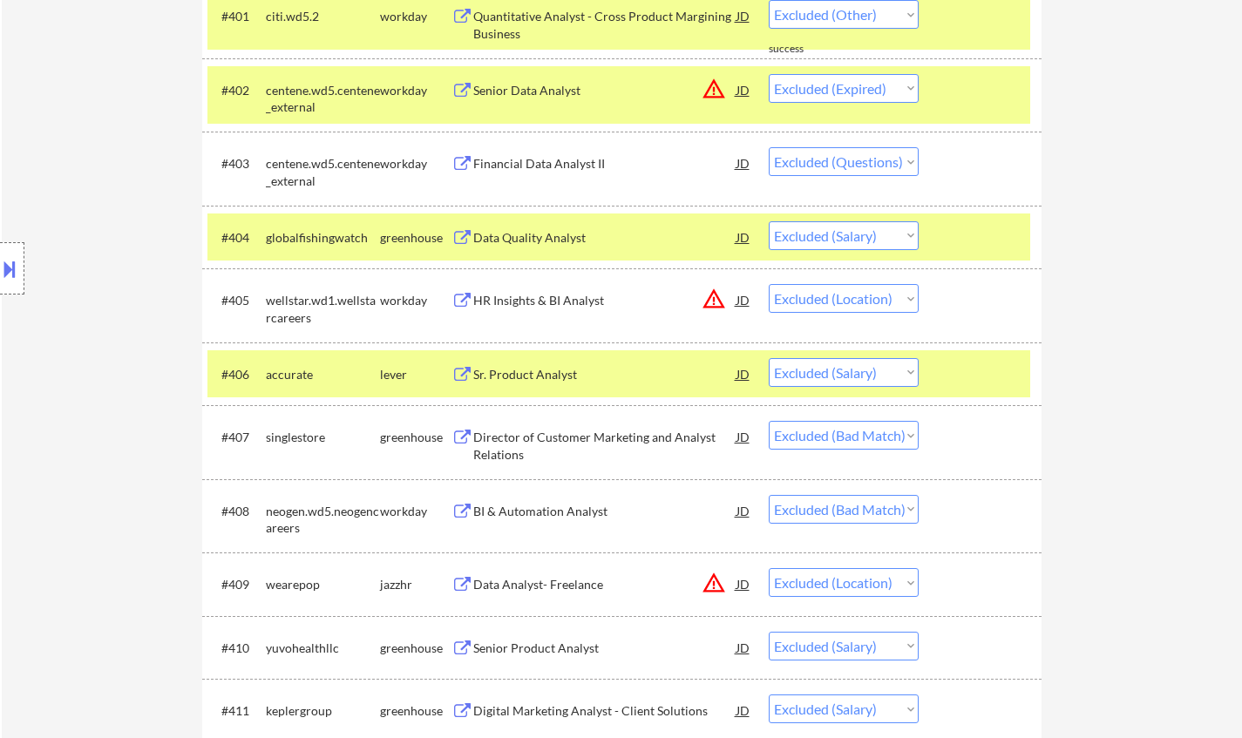
scroll to position [610, 0]
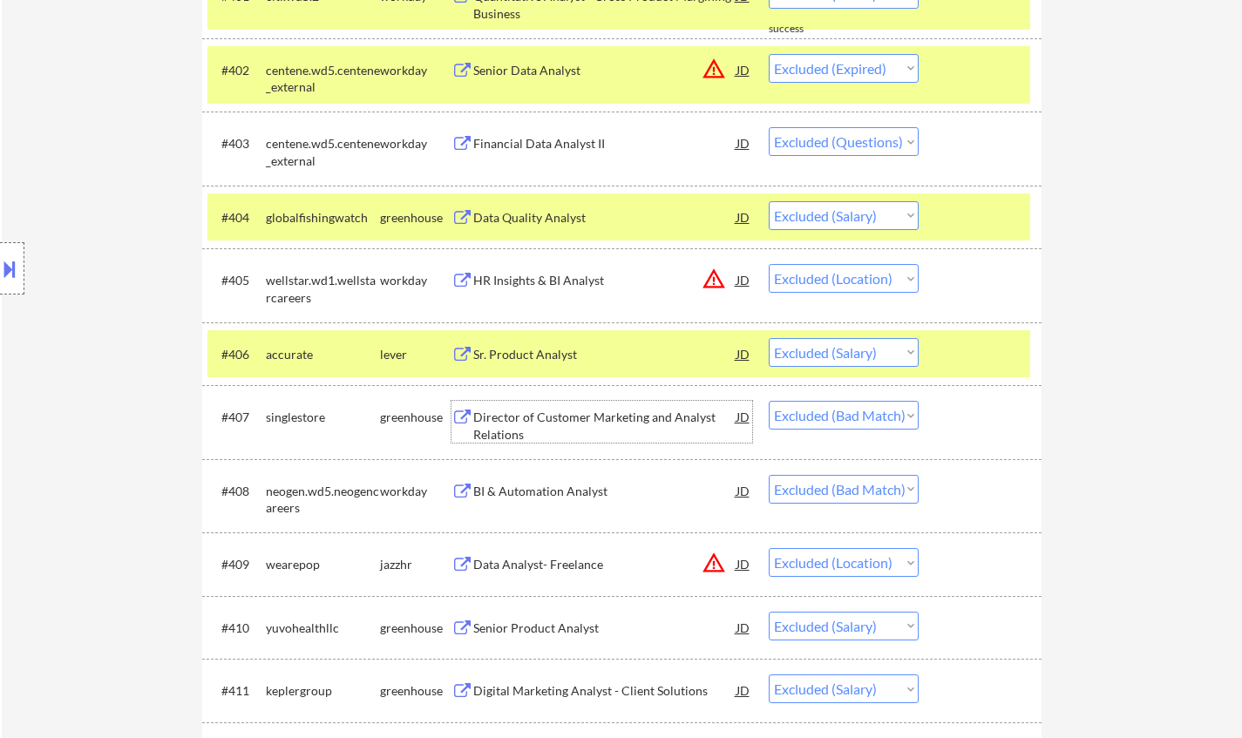
click at [592, 404] on div "Director of Customer Marketing and Analyst Relations" at bounding box center [604, 422] width 263 height 42
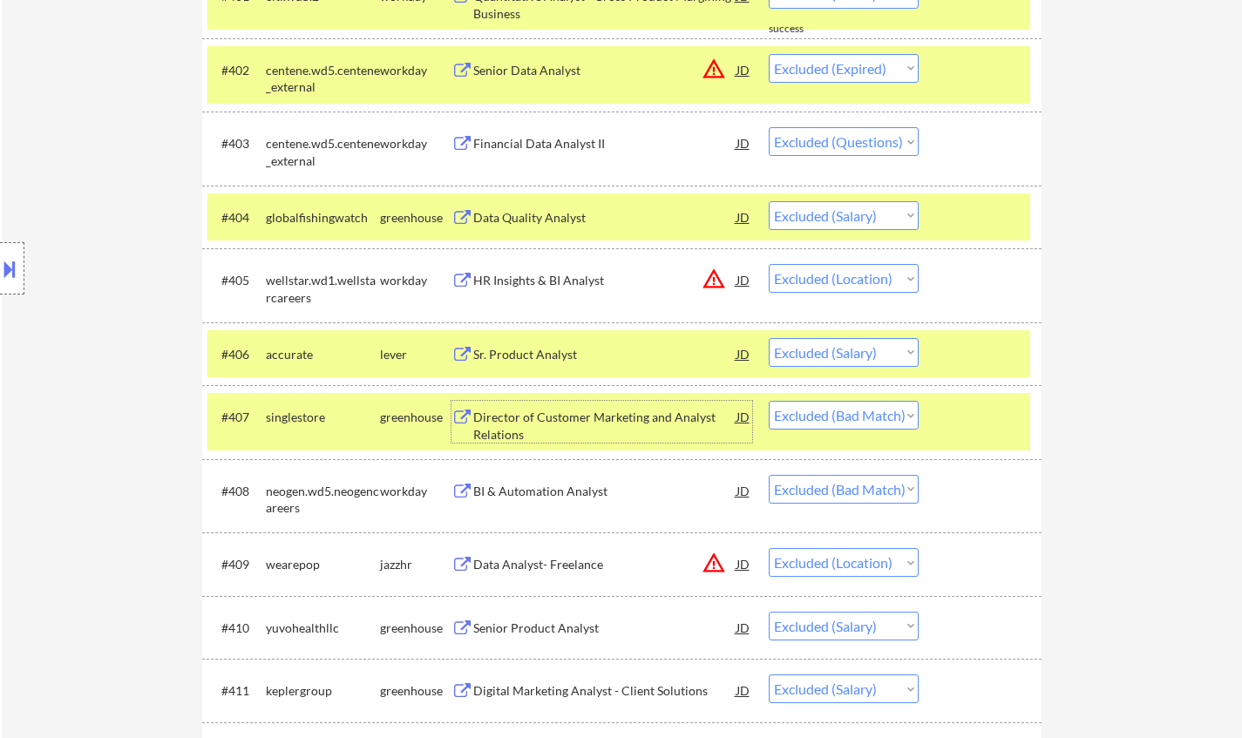
scroll to position [784, 0]
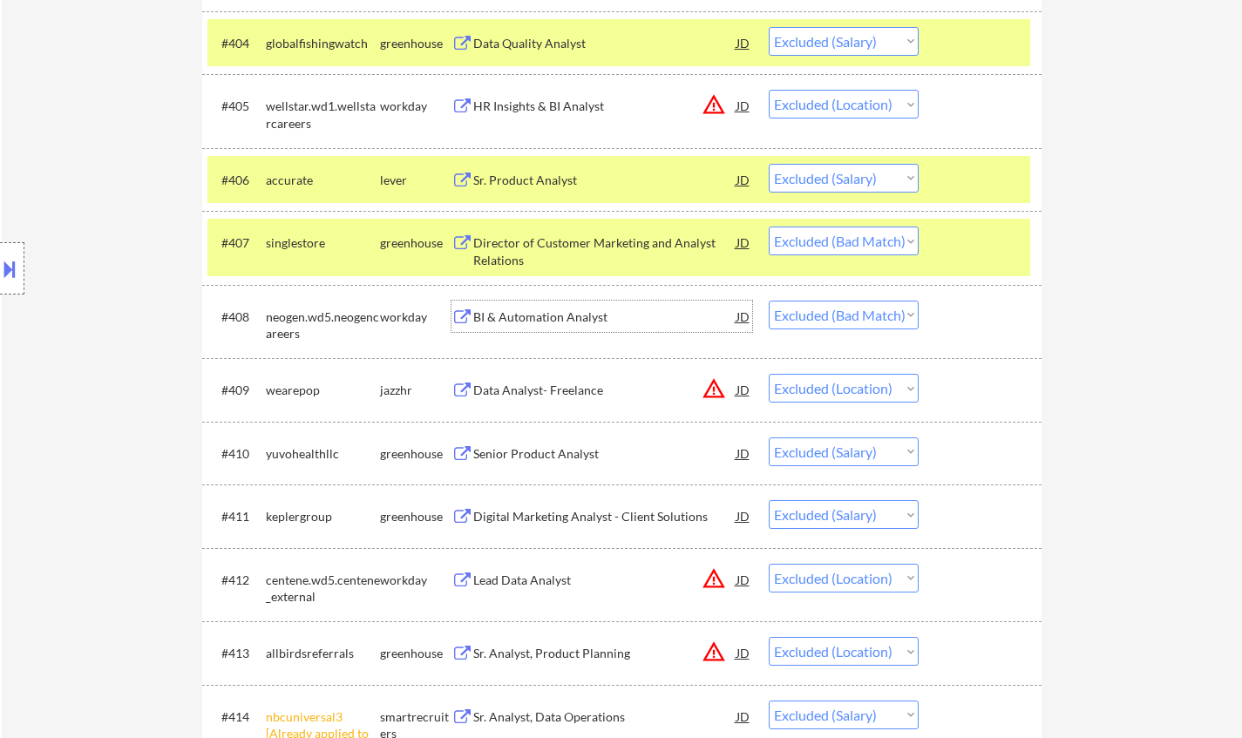
click at [541, 308] on div "BI & Automation Analyst" at bounding box center [604, 316] width 263 height 31
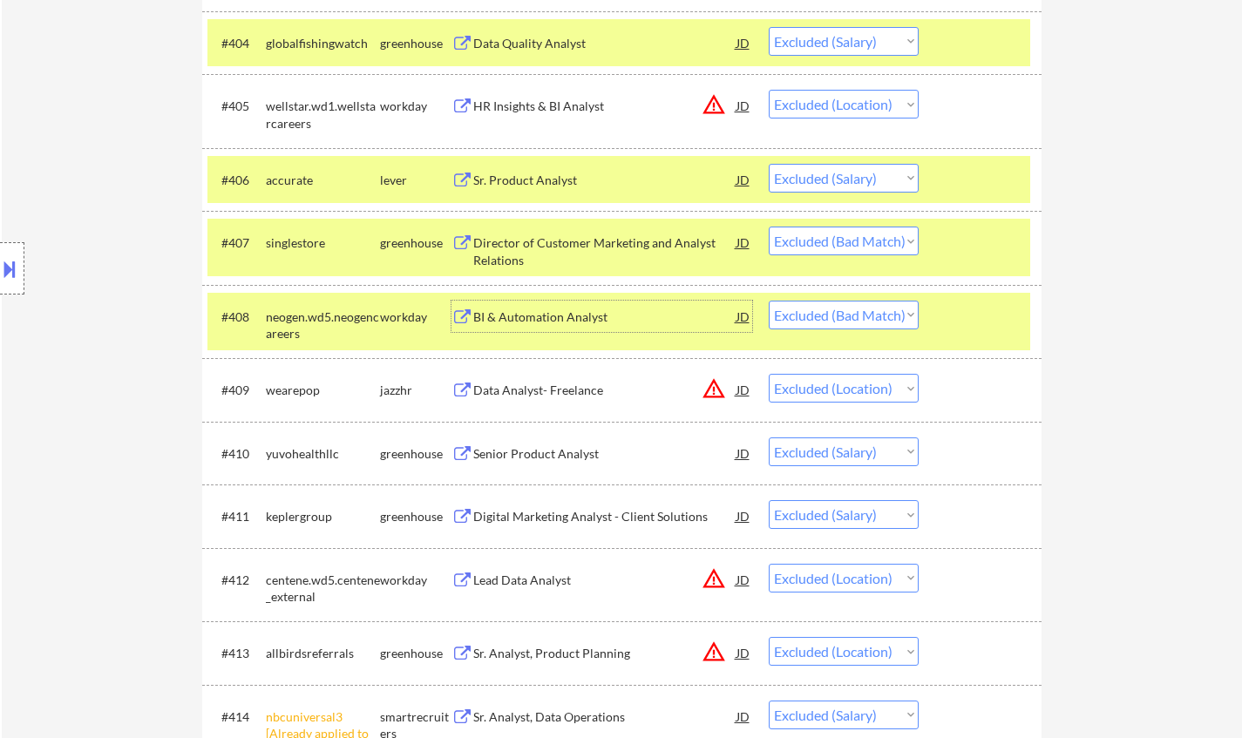
click at [862, 308] on select "Choose an option... Pending Applied Excluded (Questions) Excluded (Expired) Exc…" at bounding box center [843, 315] width 150 height 29
click at [768, 301] on select "Choose an option... Pending Applied Excluded (Questions) Excluded (Expired) Exc…" at bounding box center [843, 315] width 150 height 29
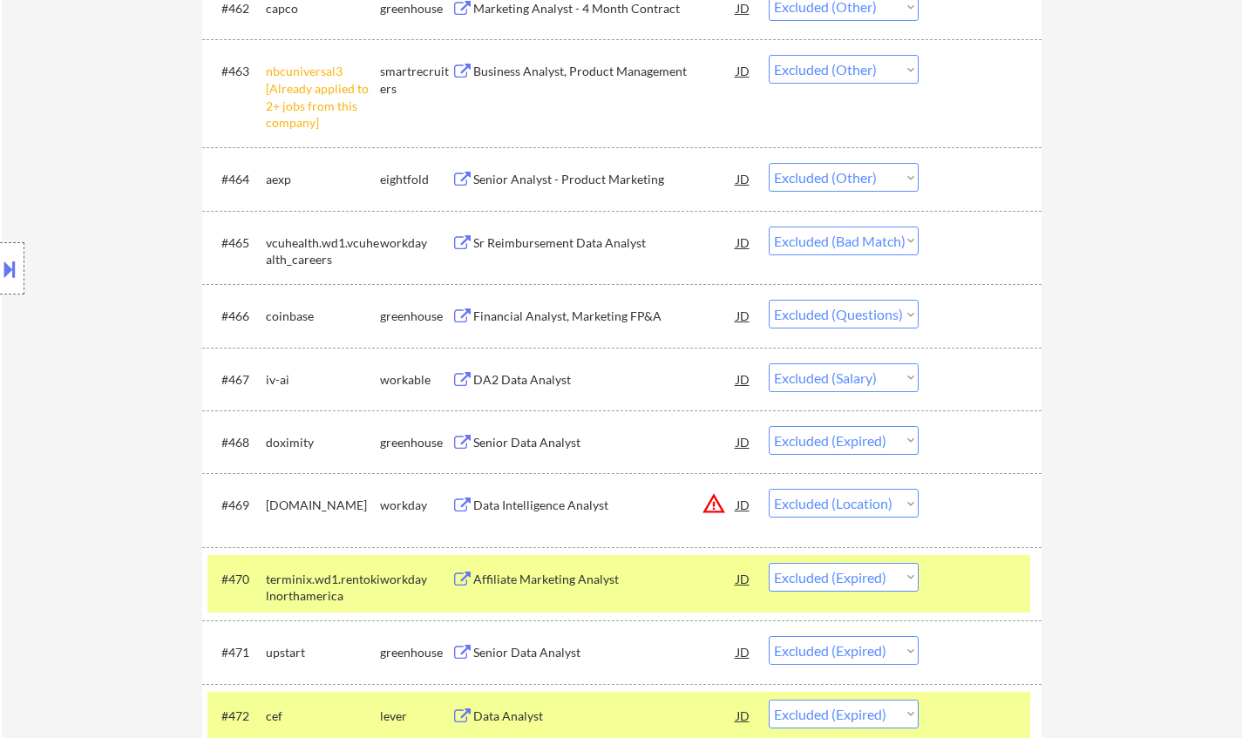
scroll to position [4966, 0]
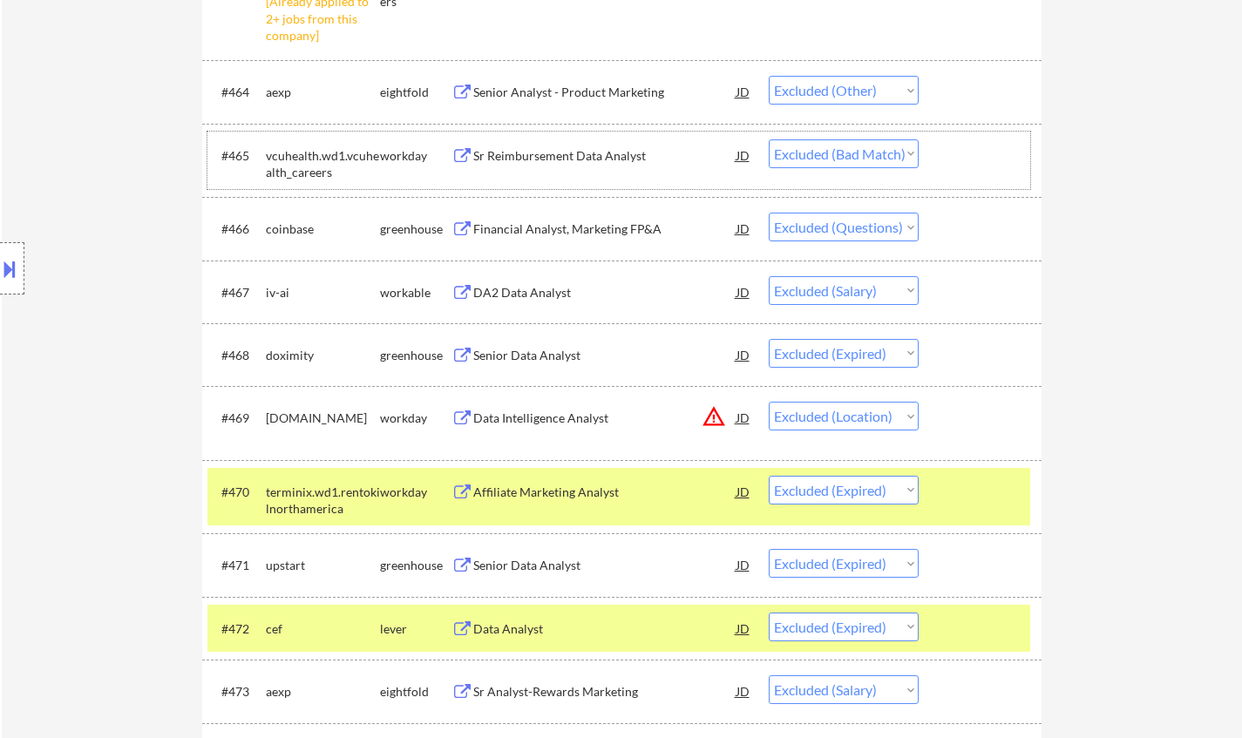
click at [544, 133] on div "#465 vcuhealth.wd1.vcuhealth_careers workday Sr Reimbursement Data Analyst JD w…" at bounding box center [618, 161] width 822 height 58
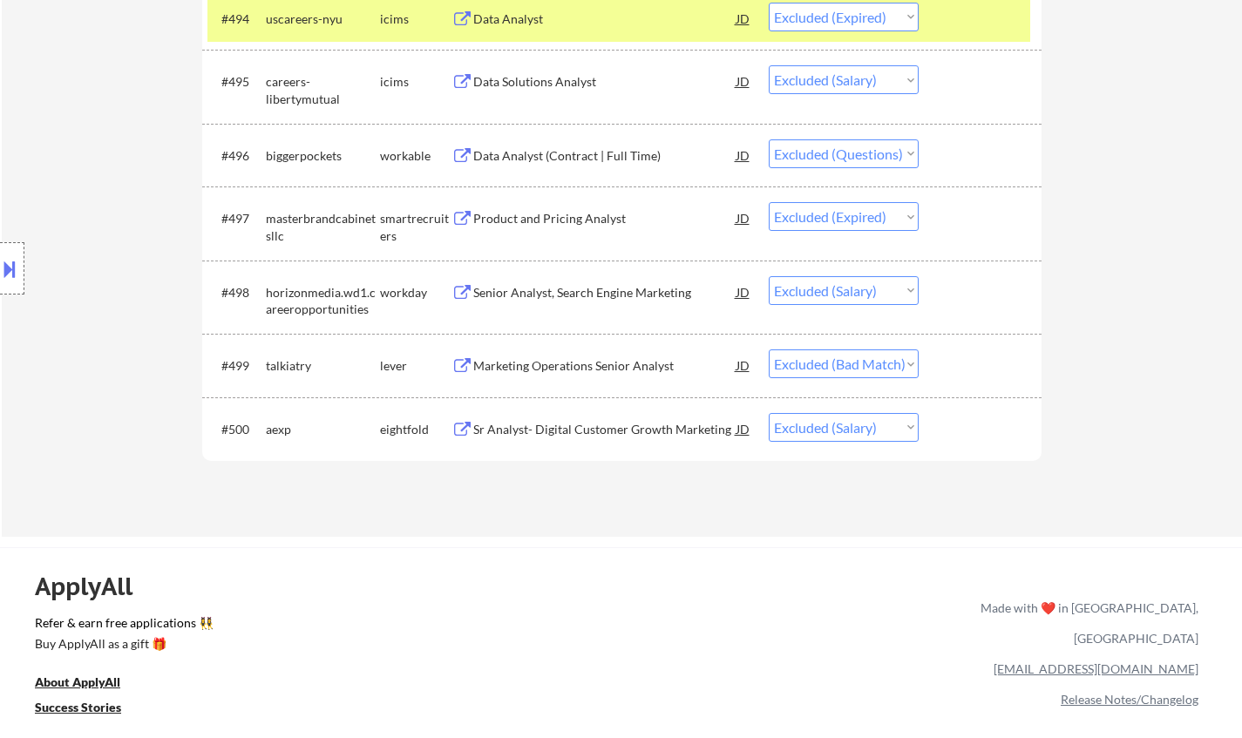
scroll to position [7144, 0]
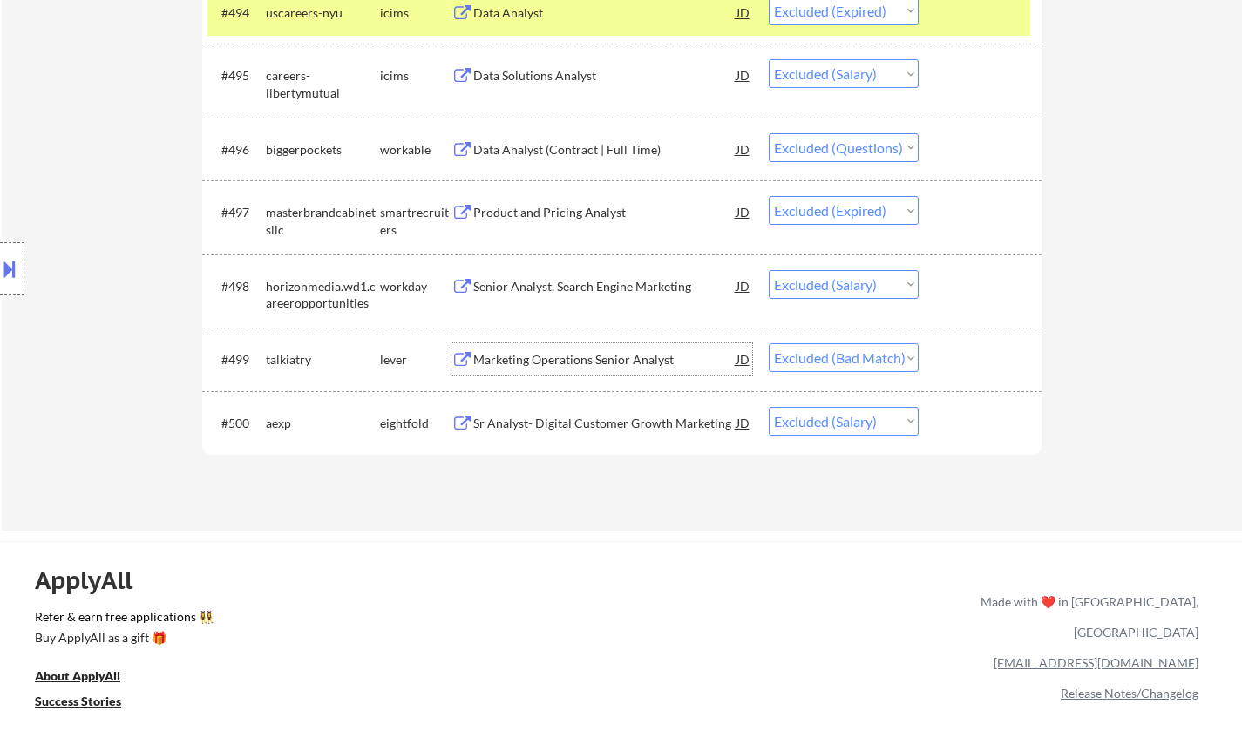
click at [562, 358] on div "Marketing Operations Senior Analyst" at bounding box center [604, 359] width 263 height 17
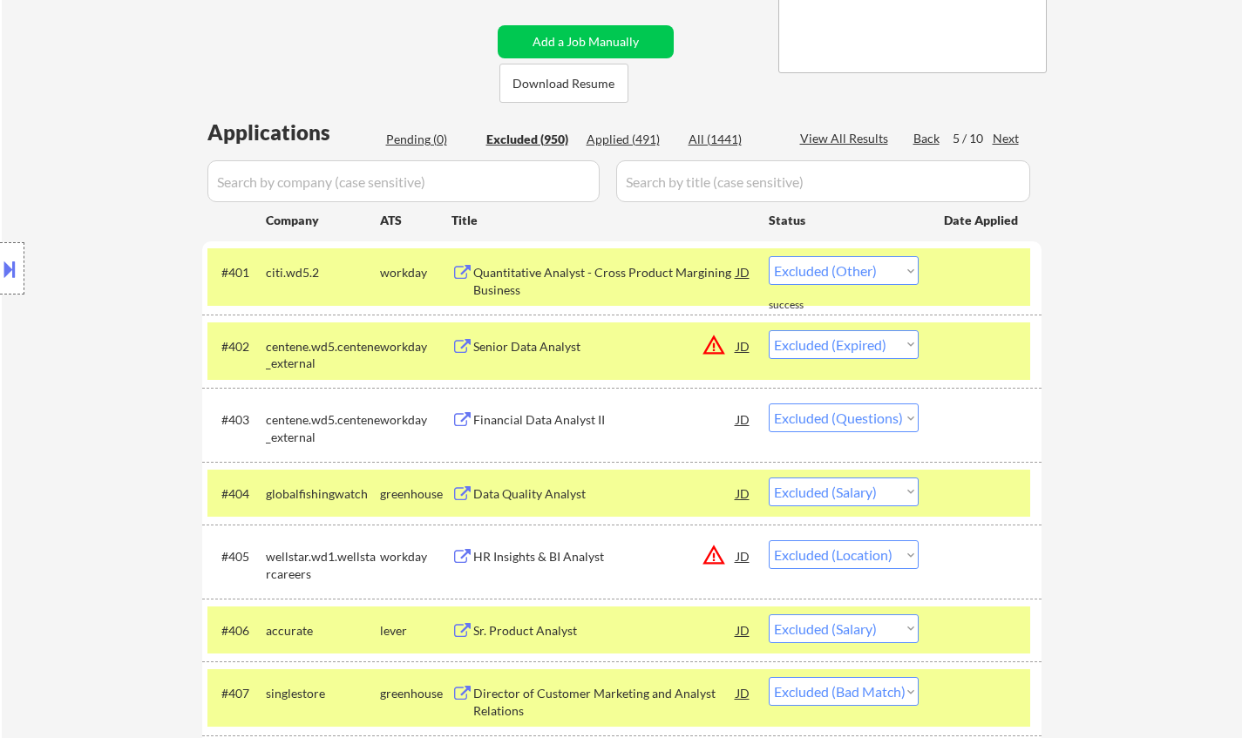
scroll to position [0, 0]
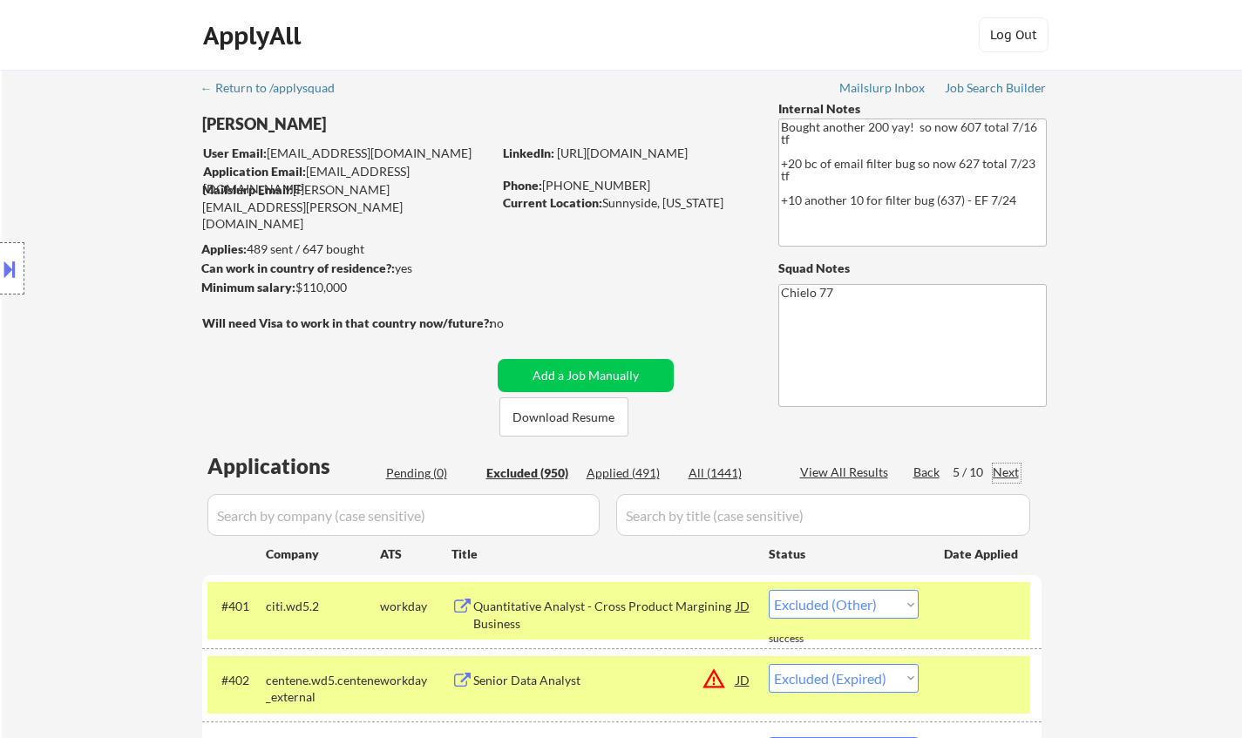
click at [1016, 470] on div "Next" at bounding box center [1006, 472] width 28 height 17
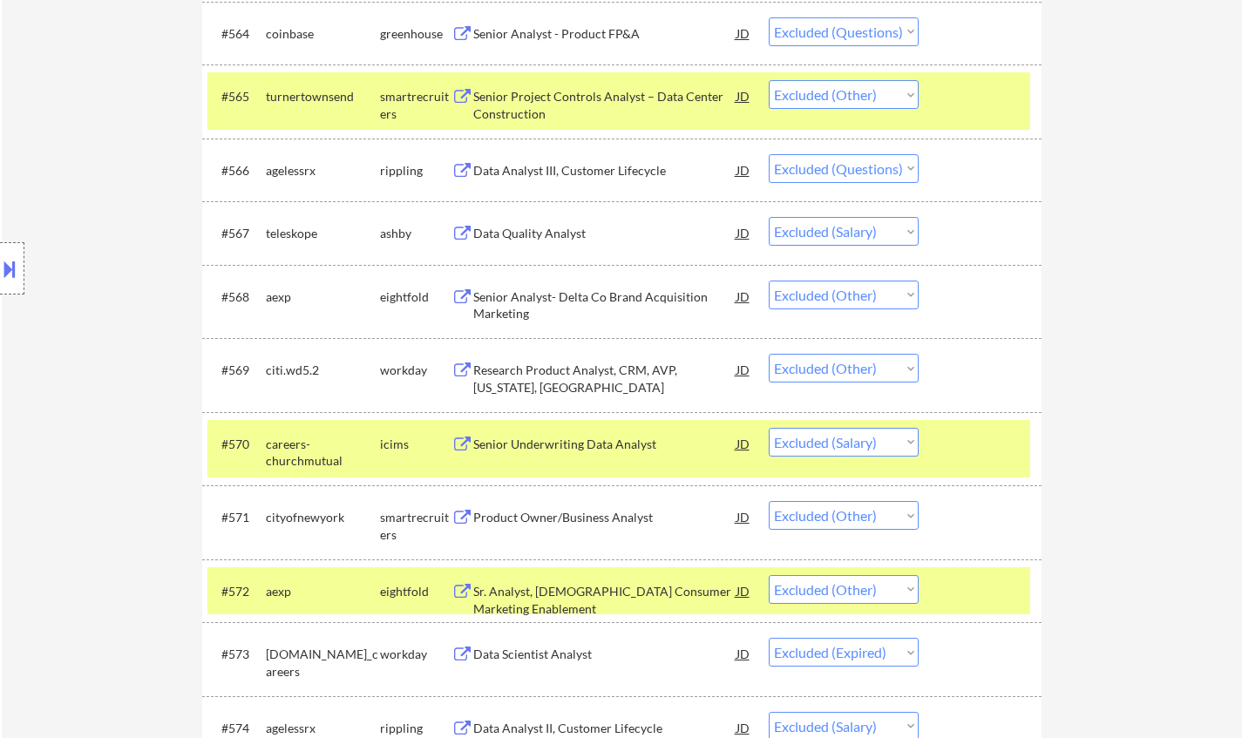
scroll to position [4966, 0]
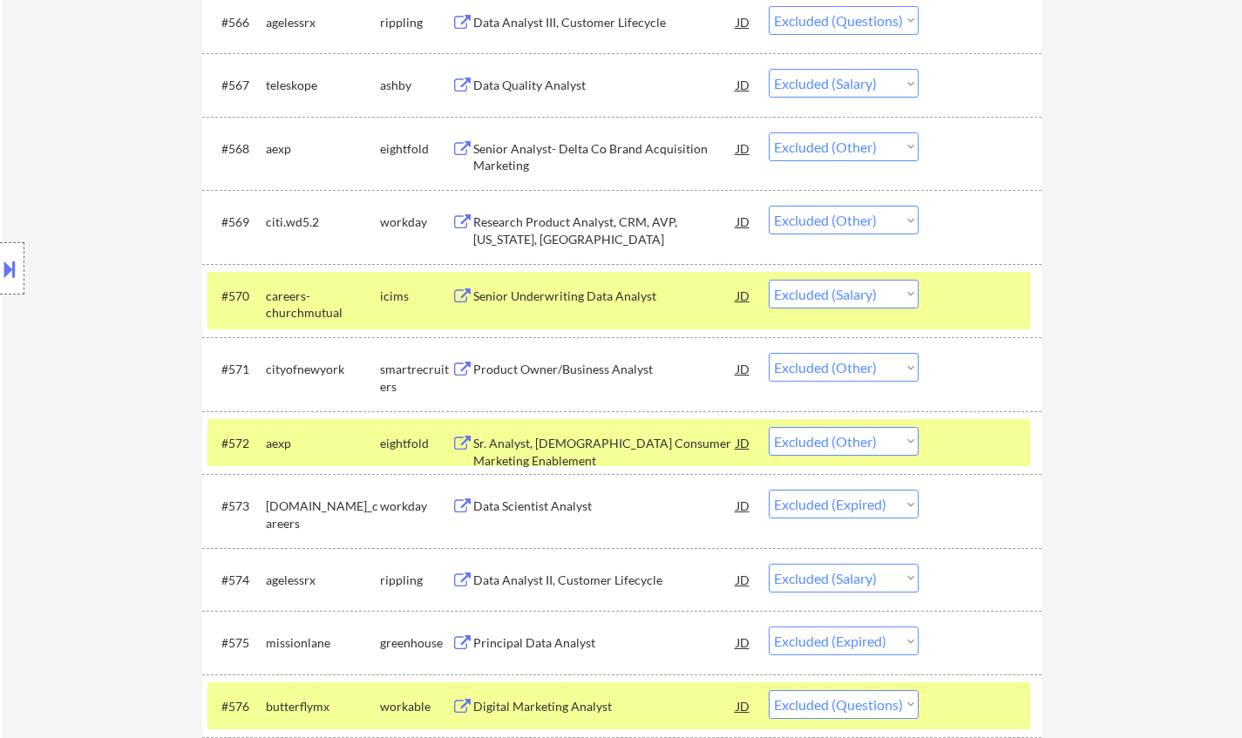
click at [531, 374] on div "Product Owner/Business Analyst" at bounding box center [604, 369] width 263 height 17
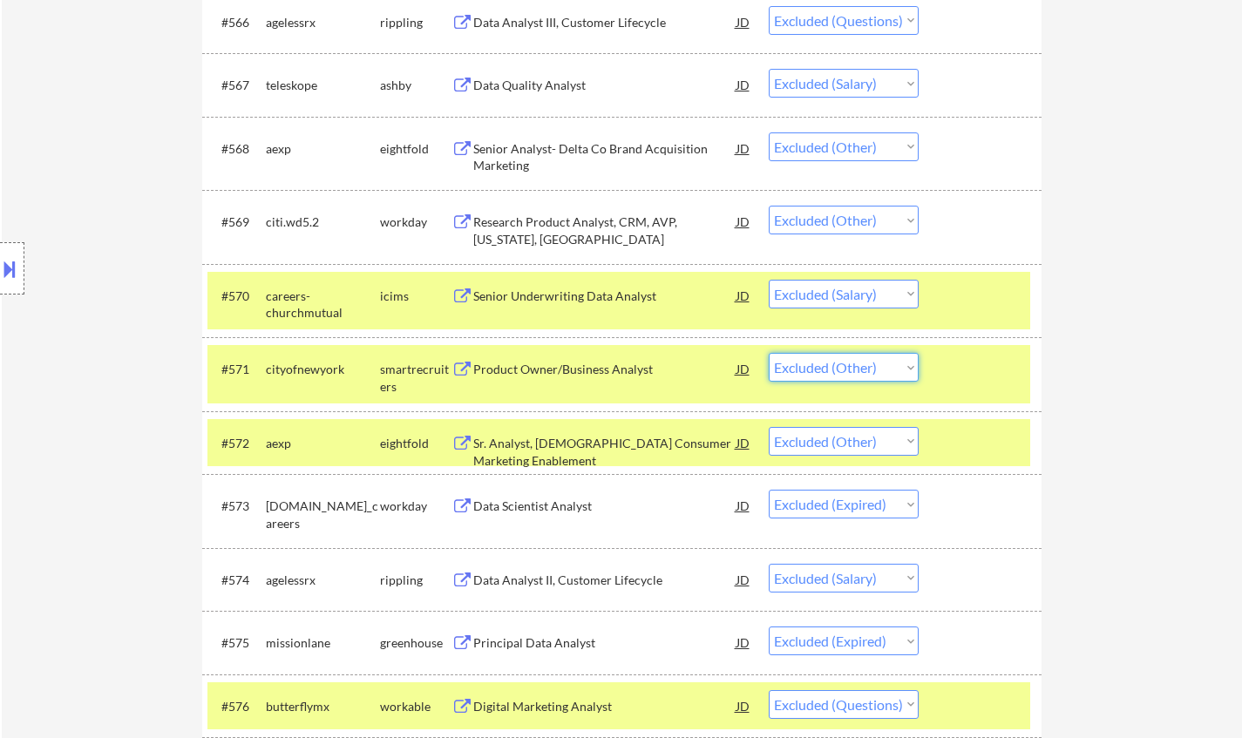
drag, startPoint x: 858, startPoint y: 360, endPoint x: 879, endPoint y: 382, distance: 30.2
click at [858, 361] on select "Choose an option... Pending Applied Excluded (Questions) Excluded (Expired) Exc…" at bounding box center [843, 367] width 150 height 29
click at [768, 353] on select "Choose an option... Pending Applied Excluded (Questions) Excluded (Expired) Exc…" at bounding box center [843, 367] width 150 height 29
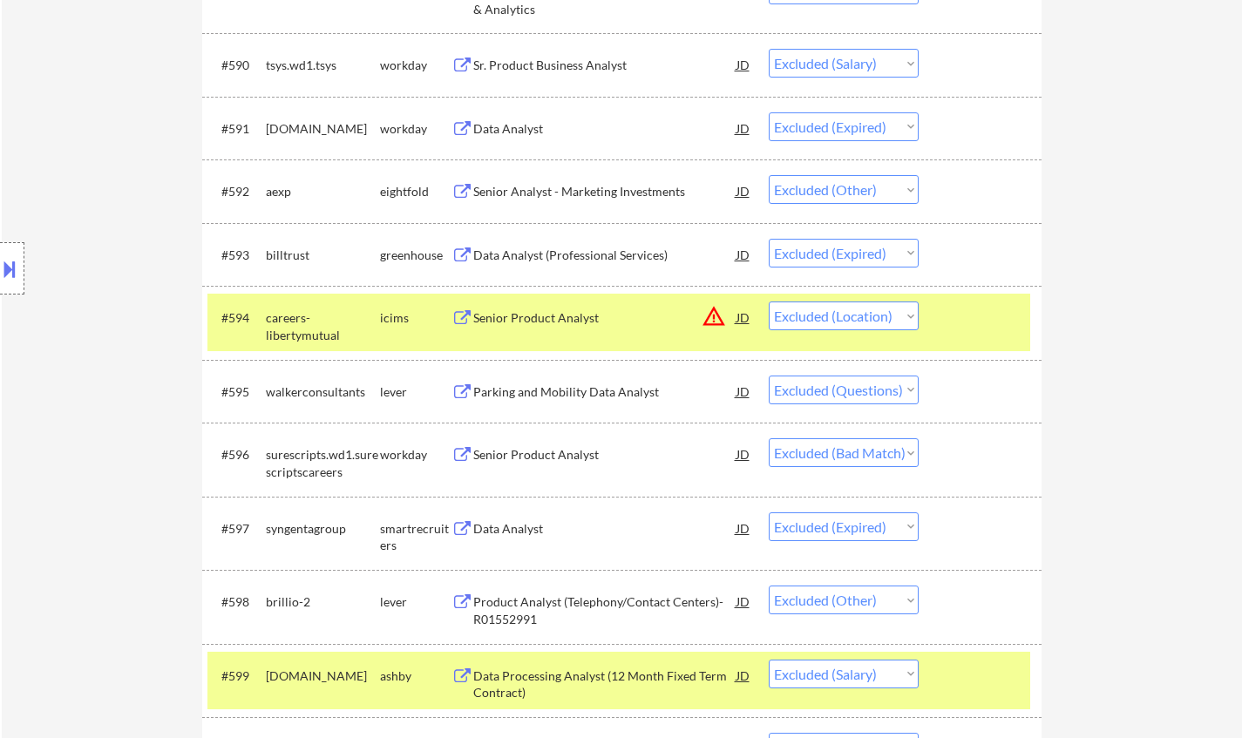
scroll to position [6622, 0]
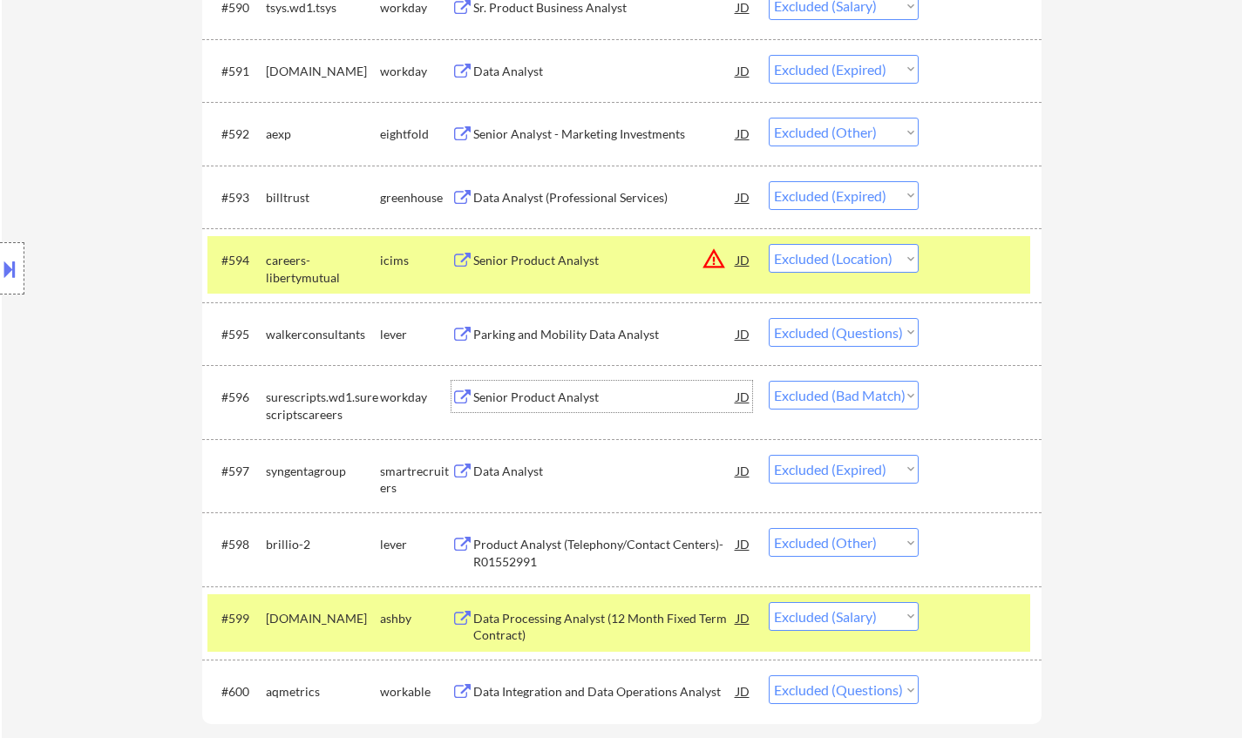
click at [555, 400] on div "Senior Product Analyst" at bounding box center [604, 397] width 263 height 17
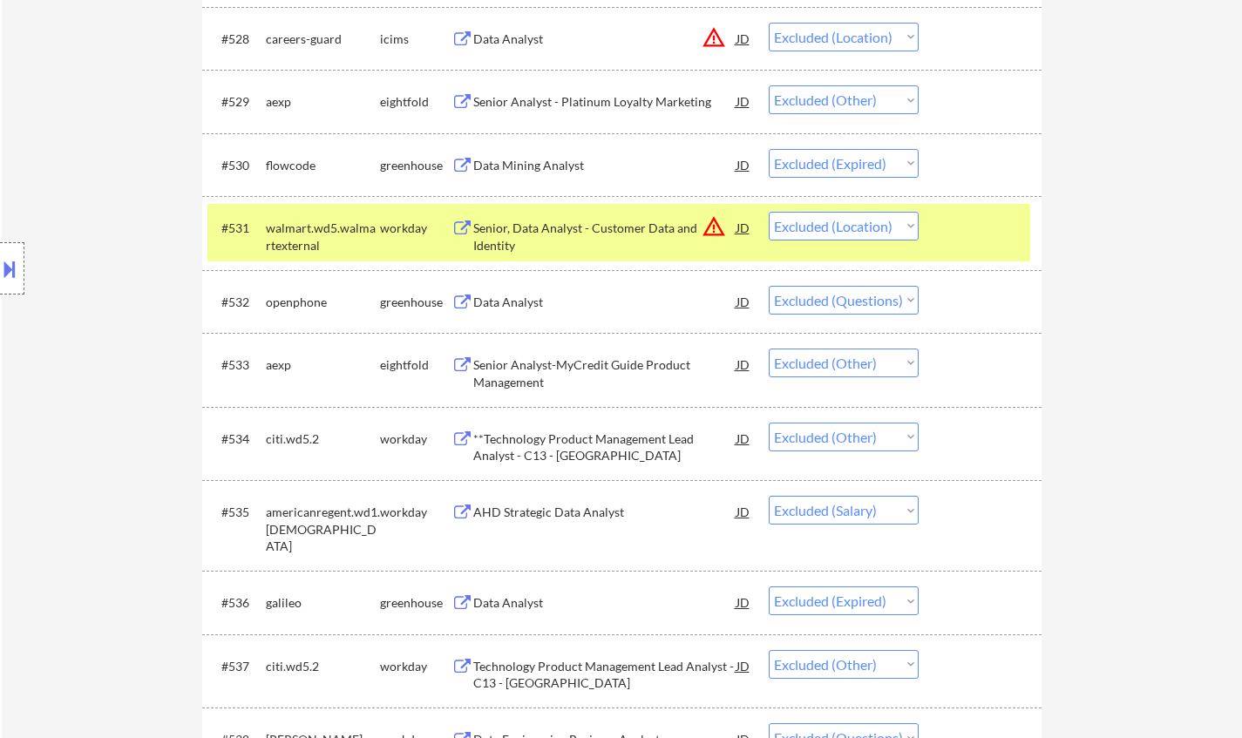
scroll to position [0, 0]
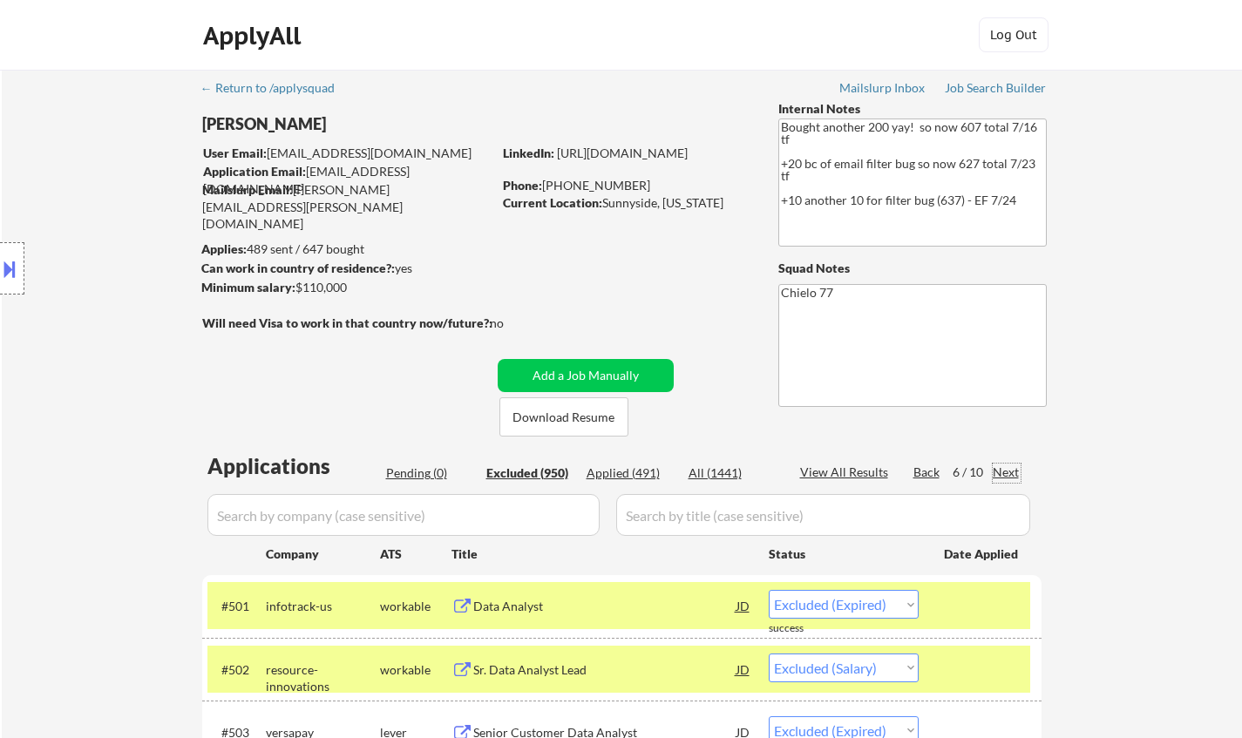
click at [1014, 469] on div "Next" at bounding box center [1006, 472] width 28 height 17
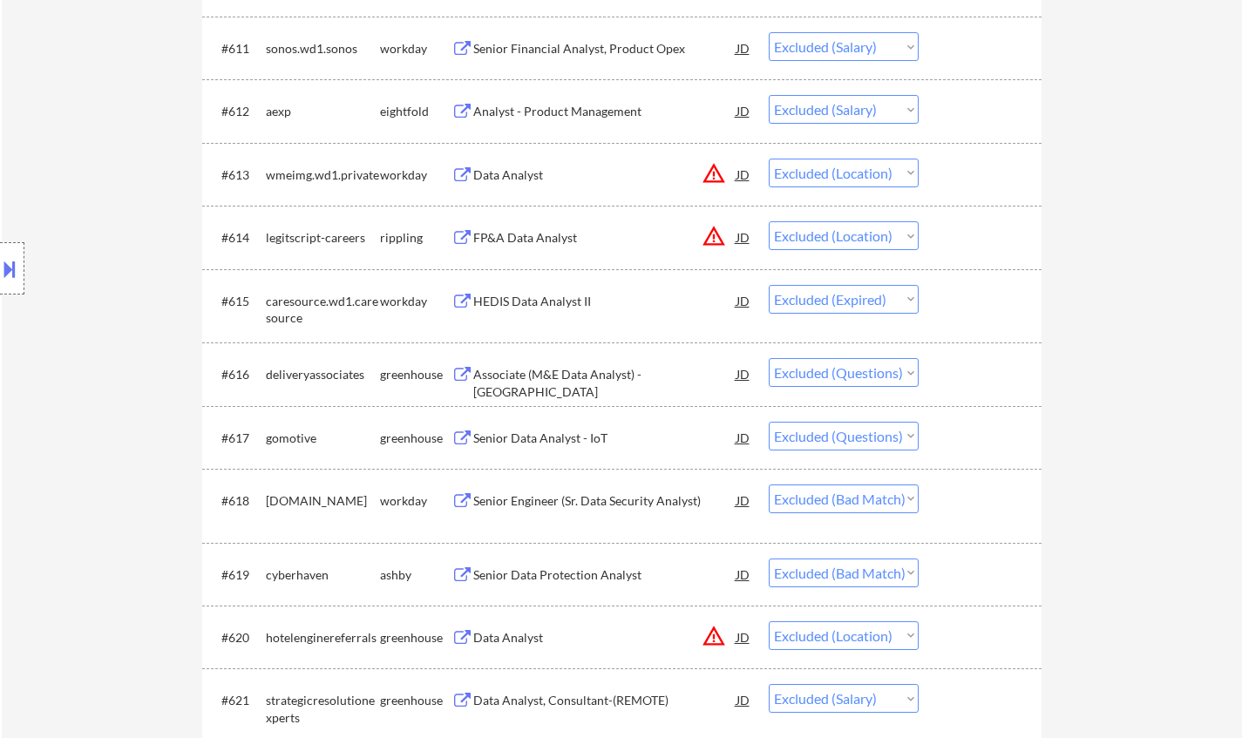
scroll to position [1568, 0]
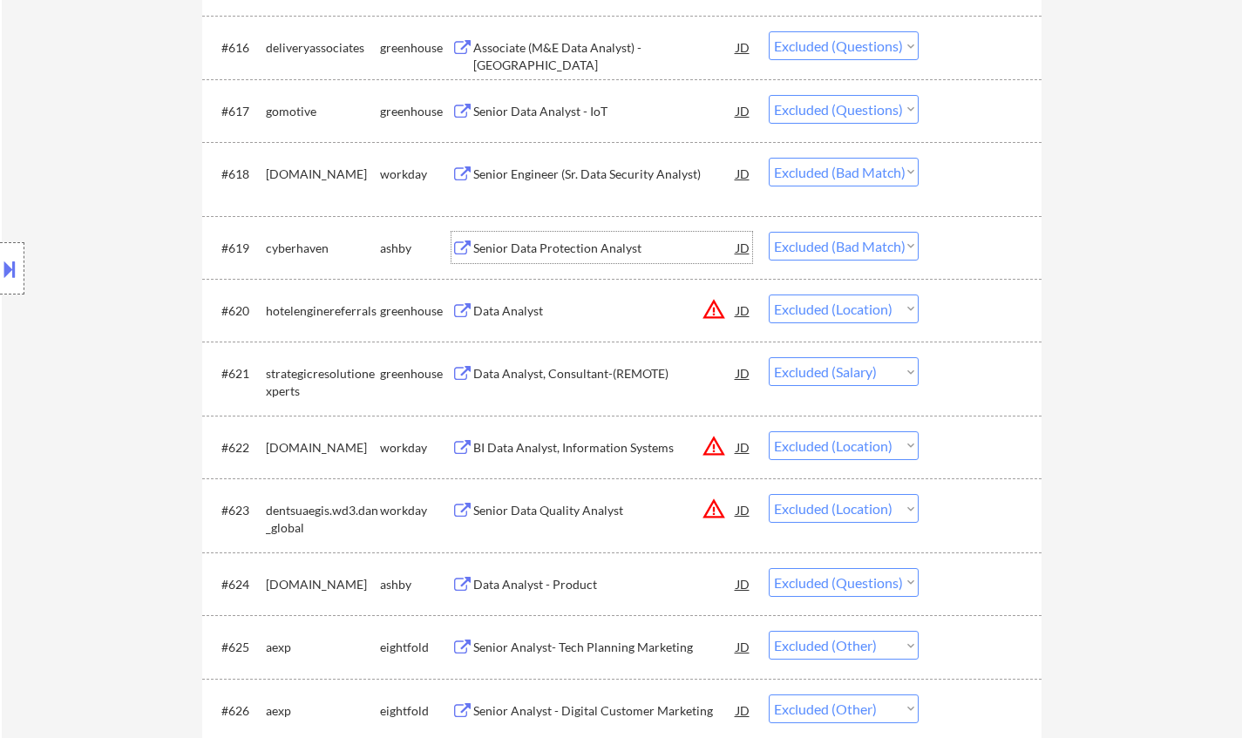
click at [573, 241] on div "Senior Data Protection Analyst" at bounding box center [604, 248] width 263 height 17
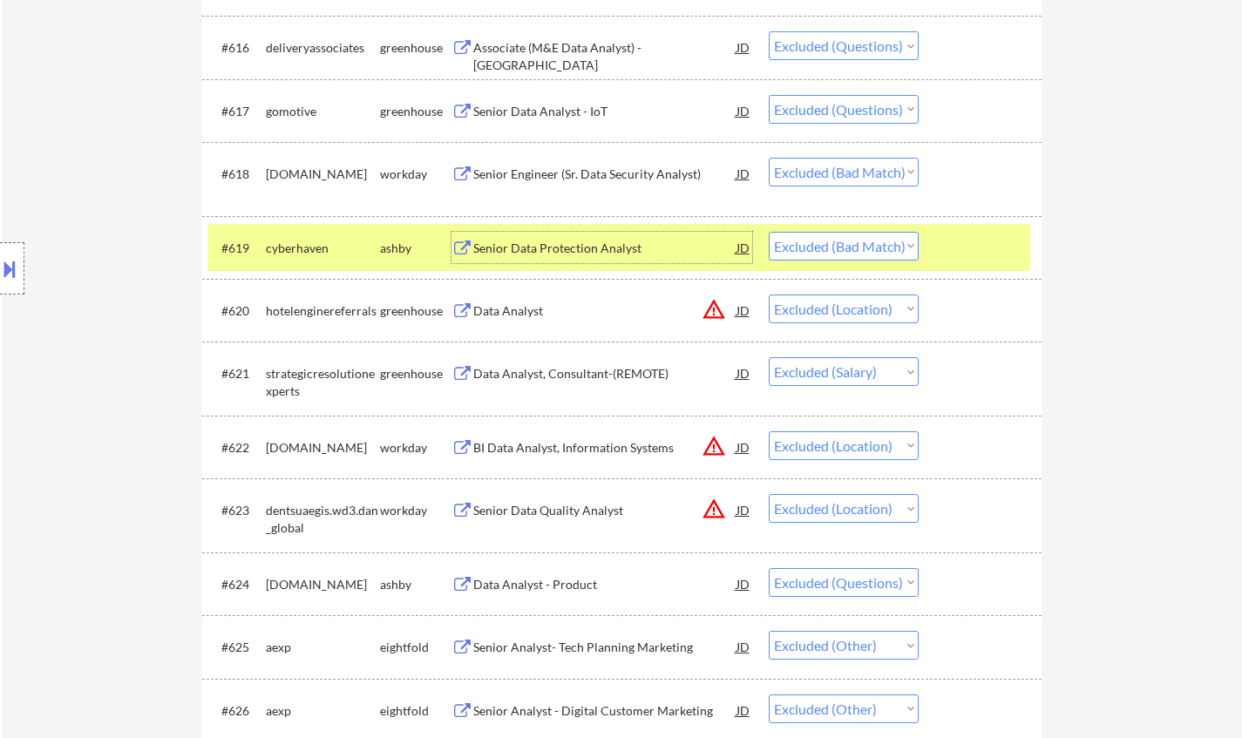
drag, startPoint x: 841, startPoint y: 233, endPoint x: 849, endPoint y: 254, distance: 21.9
click at [841, 233] on select "Choose an option... Pending Applied Excluded (Questions) Excluded (Expired) Exc…" at bounding box center [843, 246] width 150 height 29
click at [768, 232] on select "Choose an option... Pending Applied Excluded (Questions) Excluded (Expired) Exc…" at bounding box center [843, 246] width 150 height 29
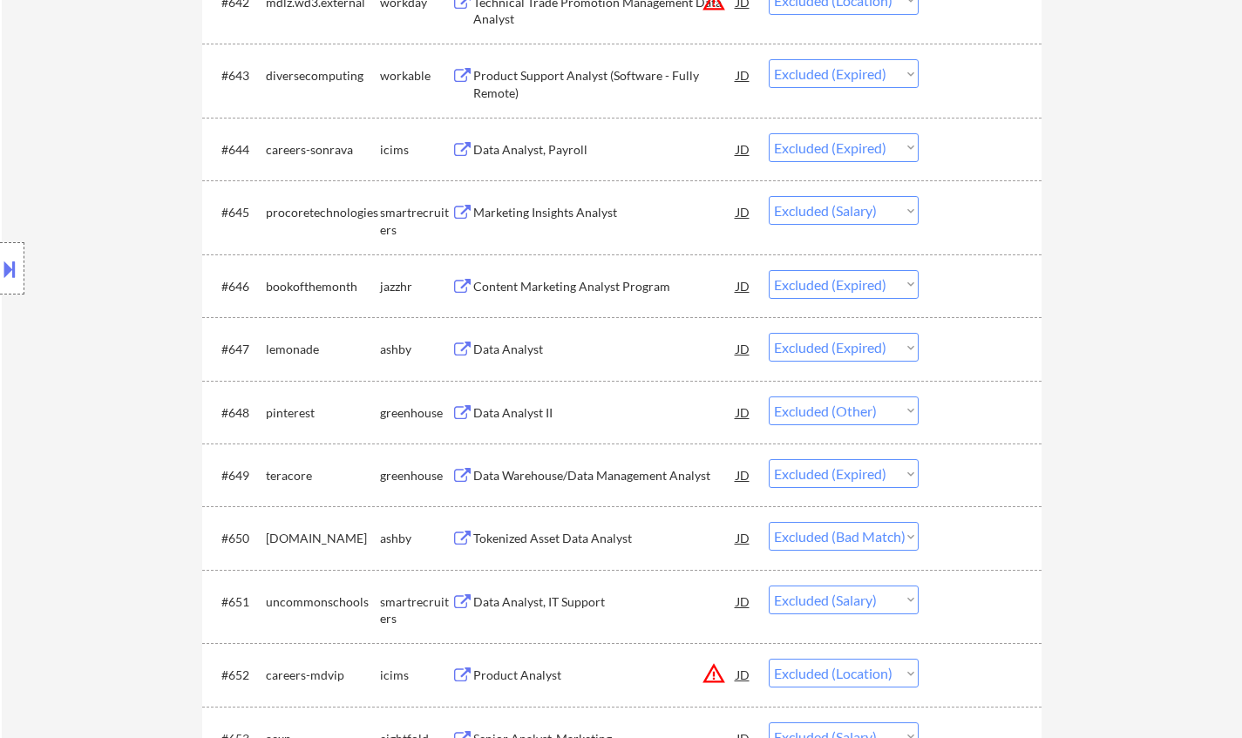
scroll to position [3485, 0]
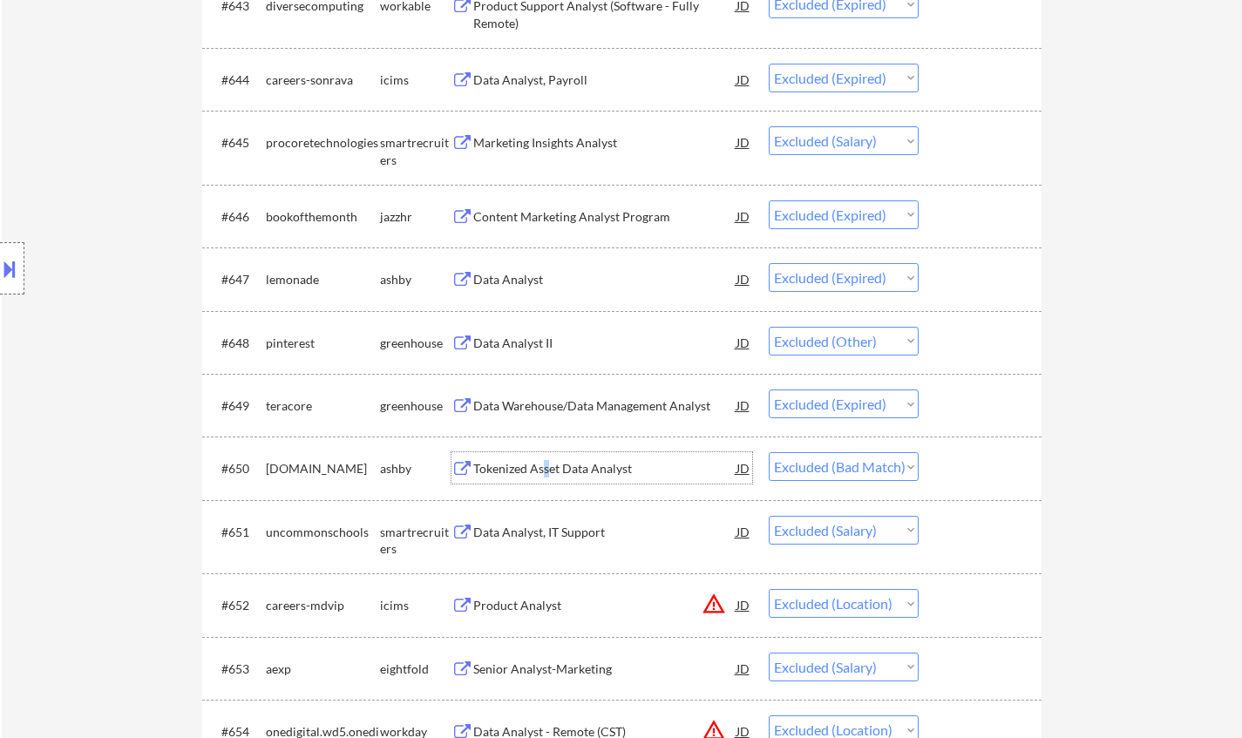
click at [542, 477] on div "Tokenized Asset Data Analyst" at bounding box center [604, 467] width 263 height 31
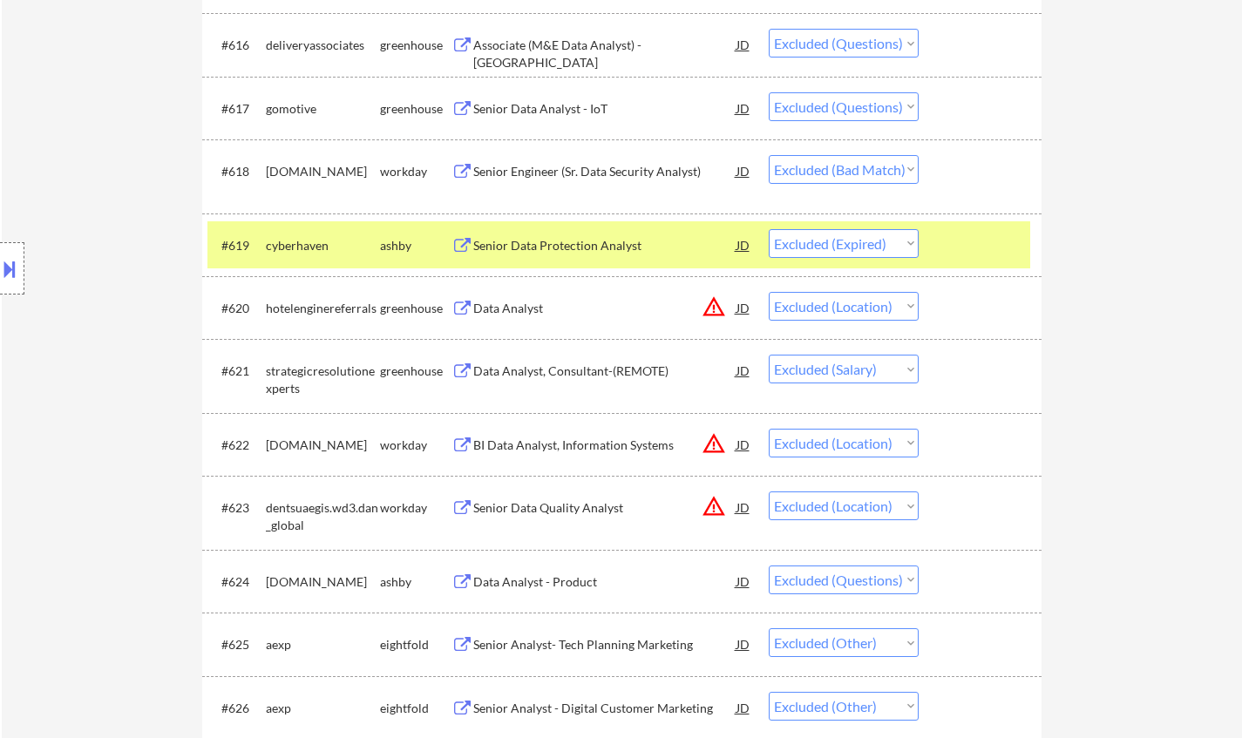
scroll to position [0, 0]
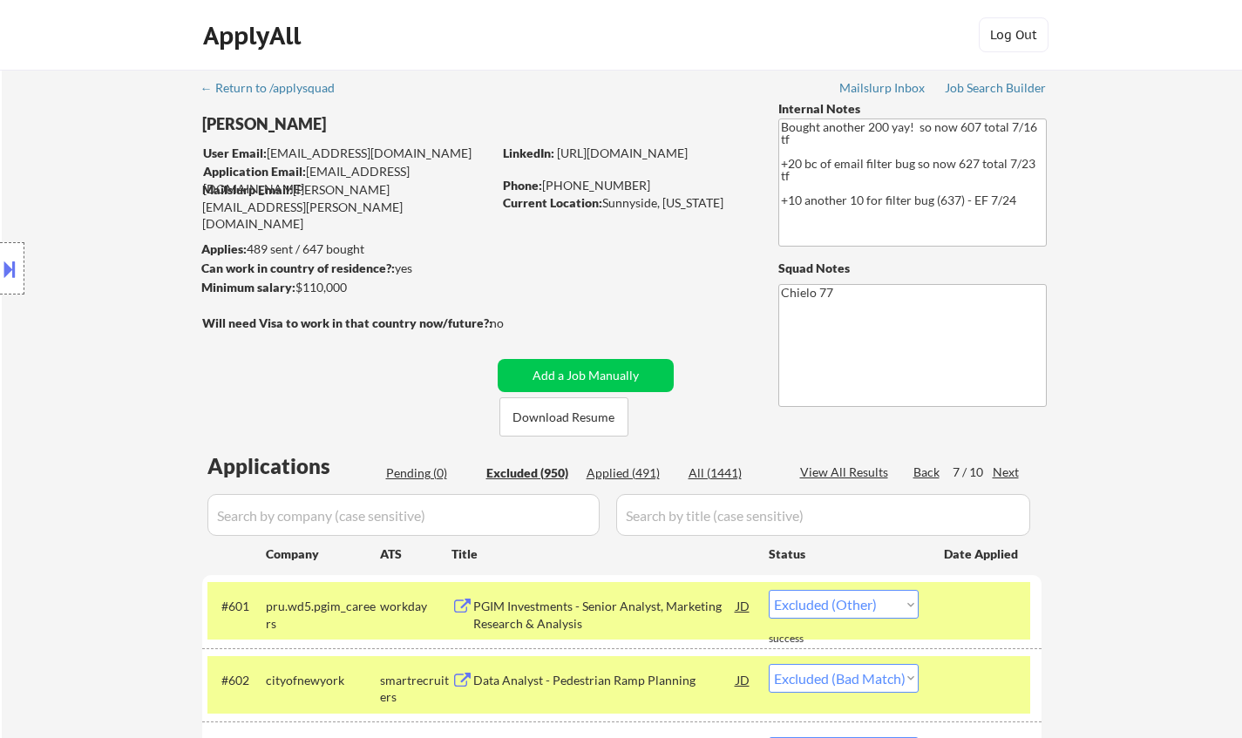
click at [1008, 473] on div "Next" at bounding box center [1006, 472] width 28 height 17
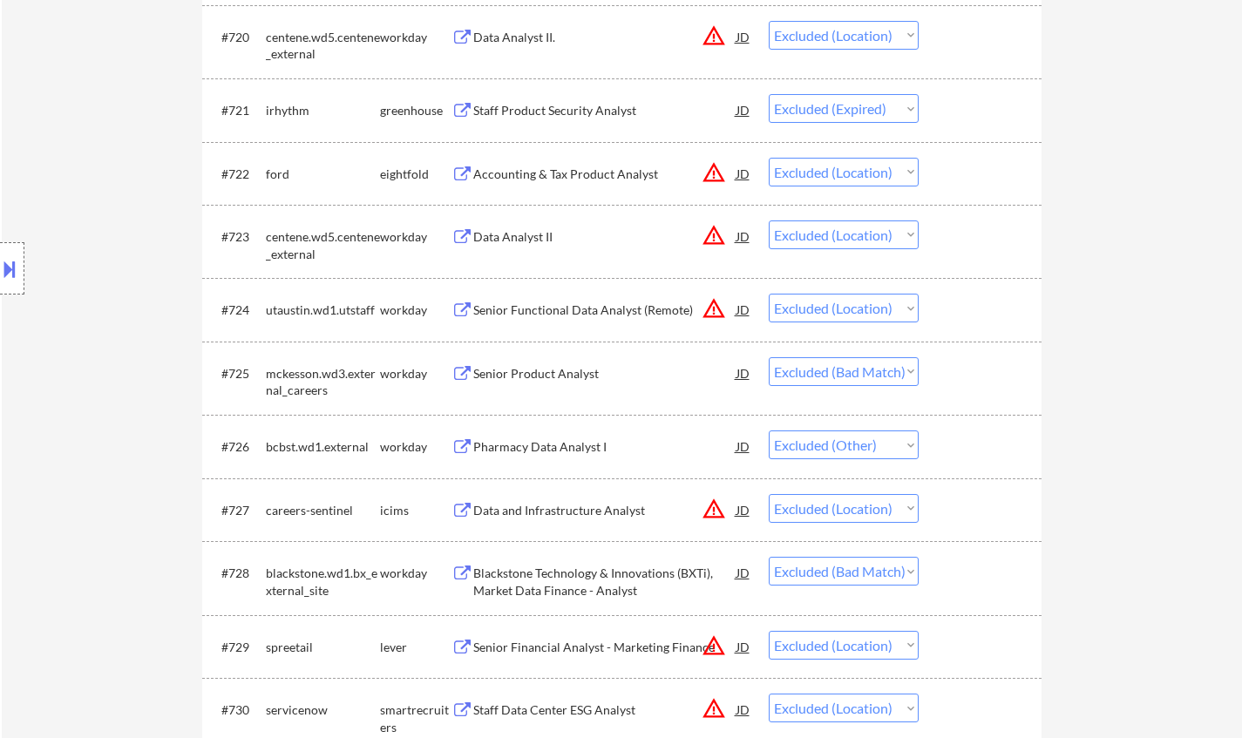
scroll to position [1917, 0]
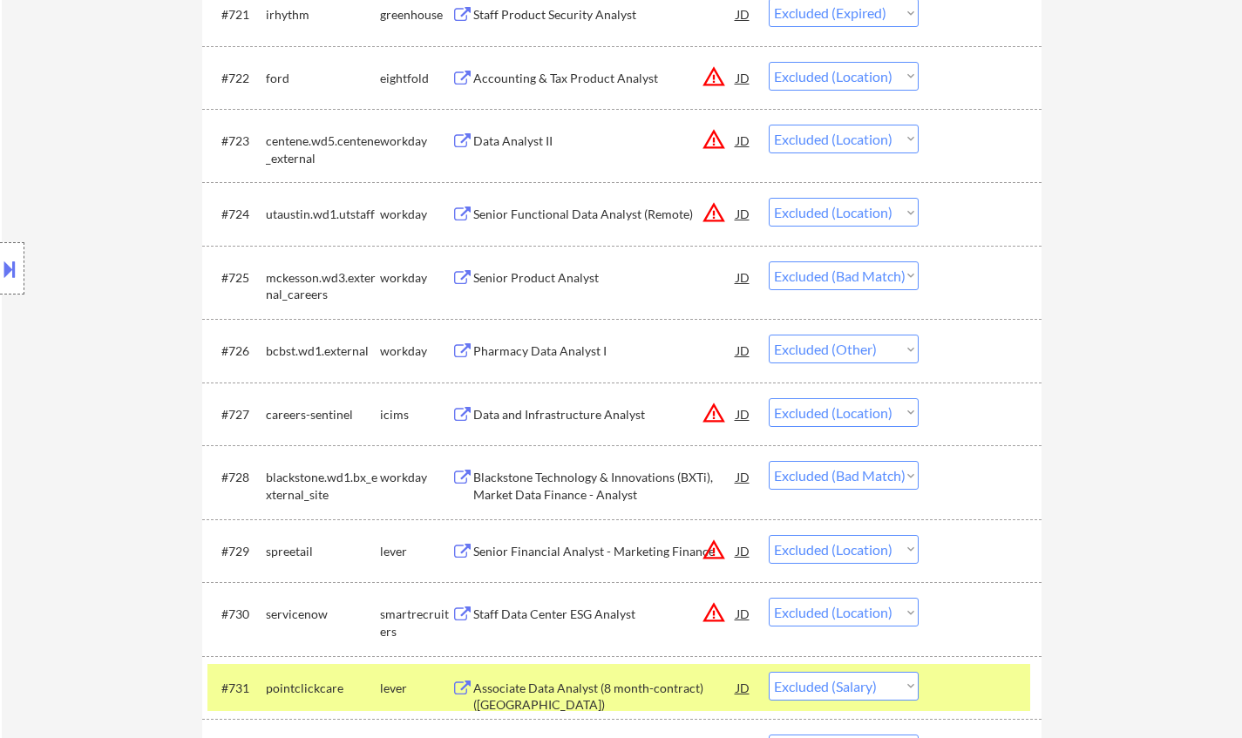
click at [529, 274] on div "Senior Product Analyst" at bounding box center [604, 277] width 263 height 17
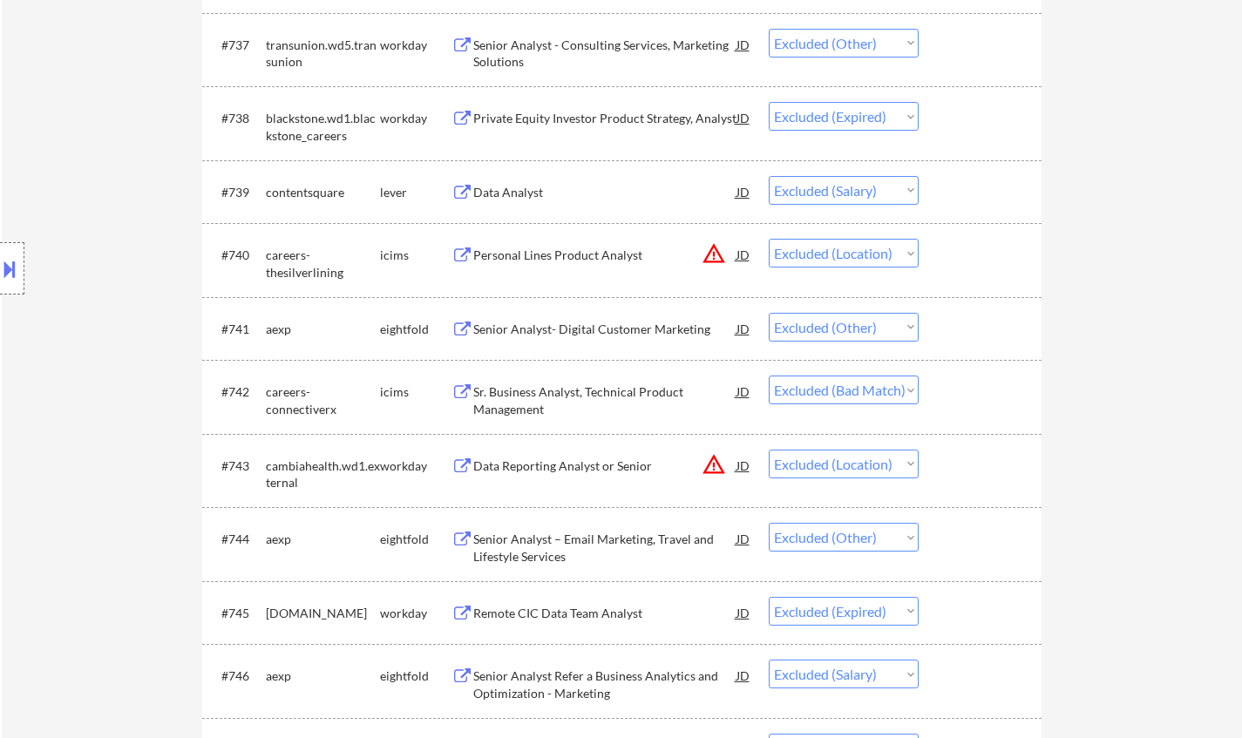
scroll to position [2962, 0]
click at [591, 405] on div "Sr. Business Analyst, Technical Product Management" at bounding box center [604, 398] width 263 height 34
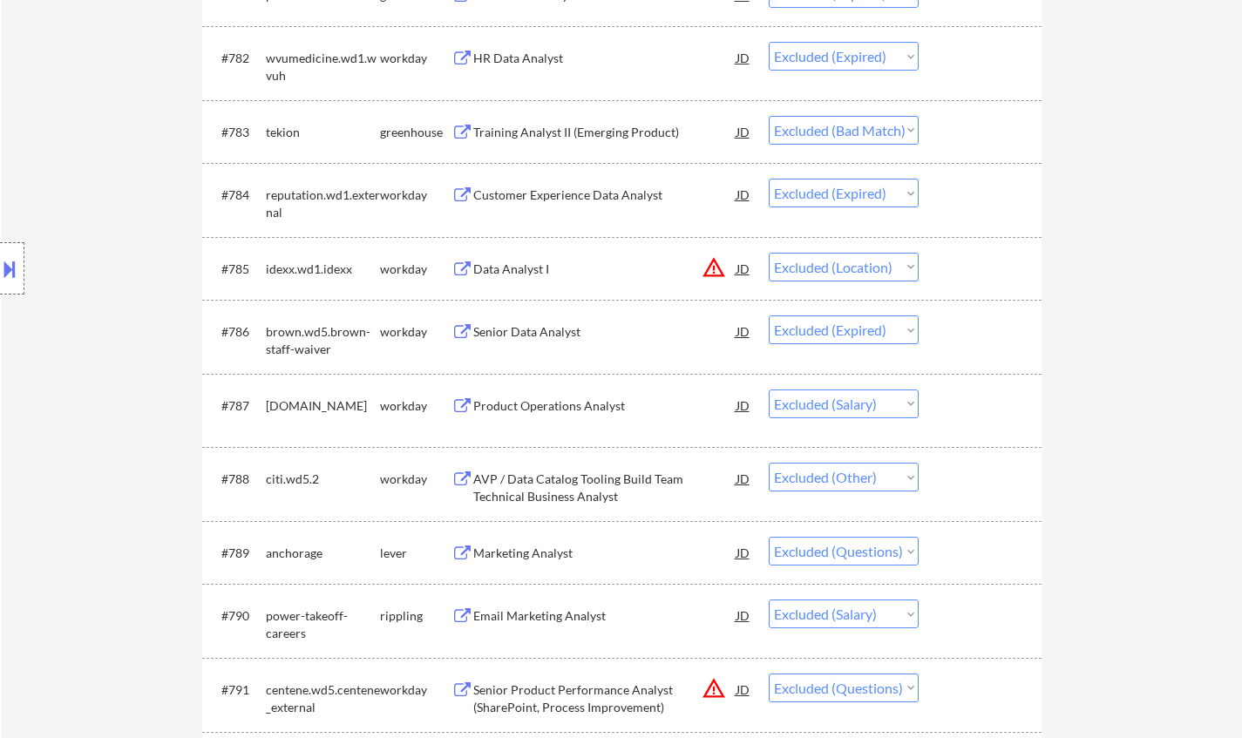
scroll to position [5925, 0]
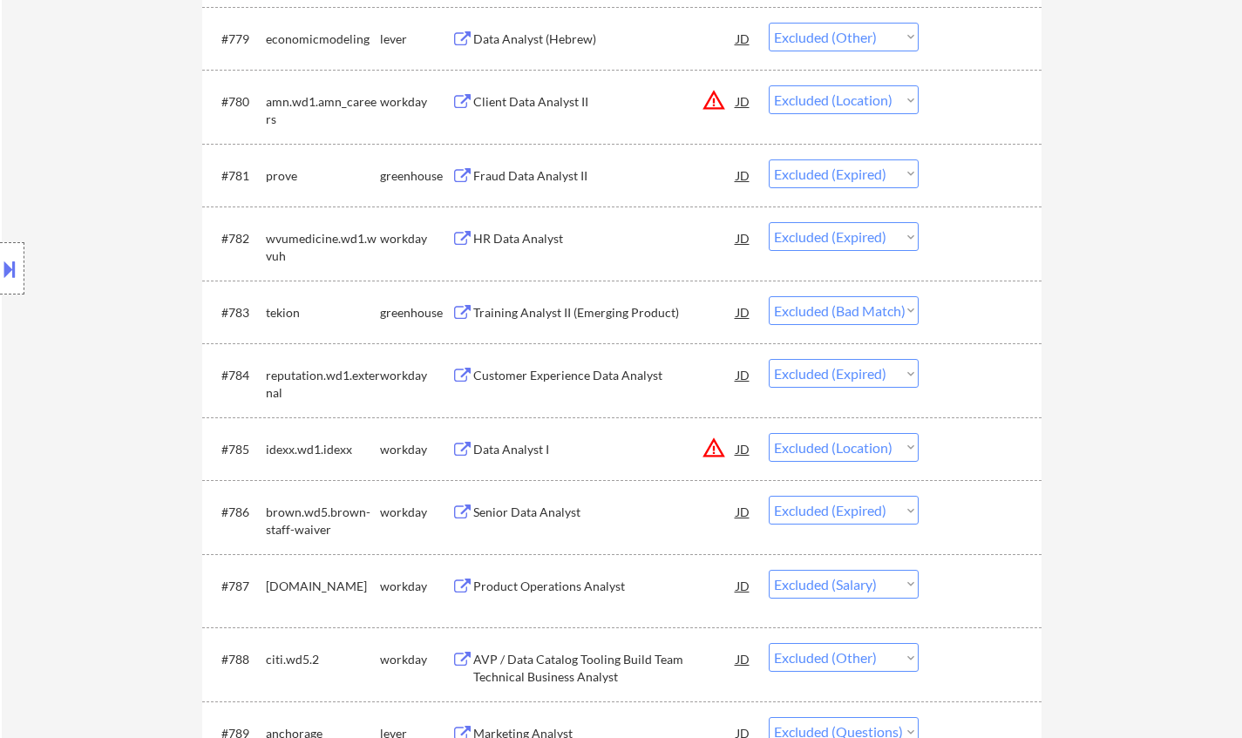
click at [545, 309] on div "Training Analyst II (Emerging Product)" at bounding box center [604, 312] width 263 height 17
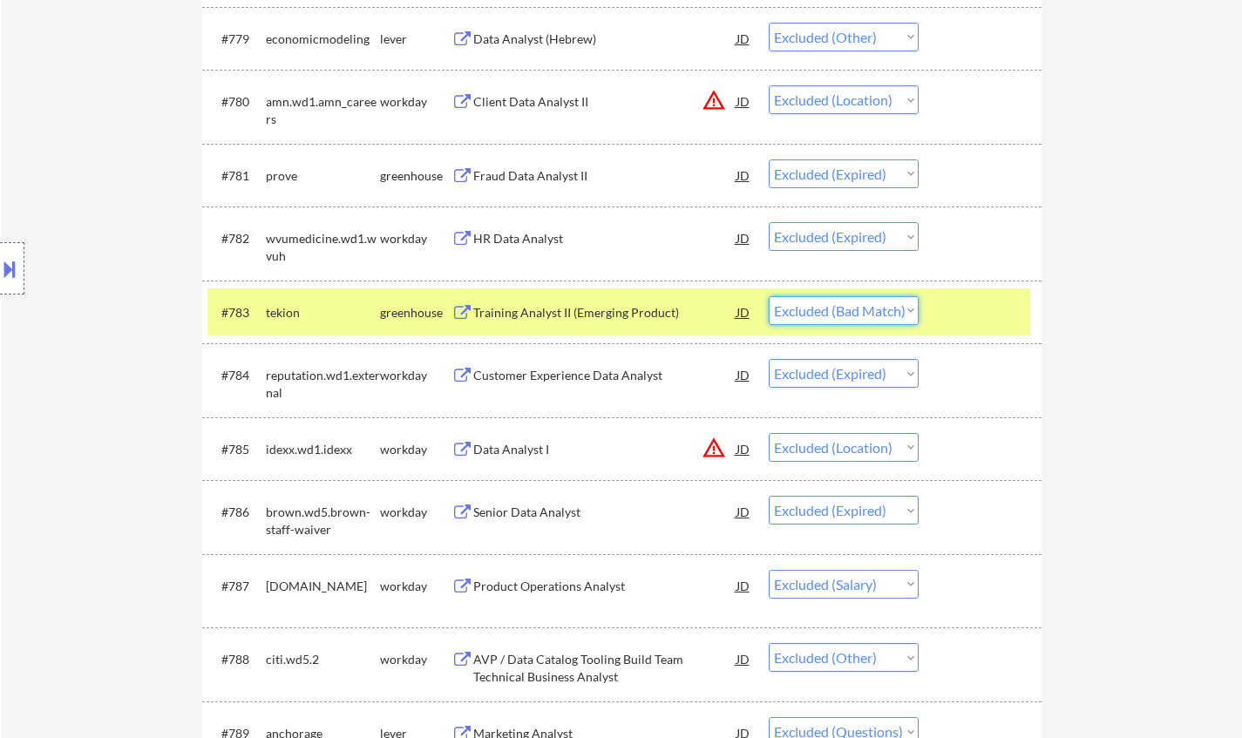
click at [818, 308] on select "Choose an option... Pending Applied Excluded (Questions) Excluded (Expired) Exc…" at bounding box center [843, 310] width 150 height 29
click at [768, 296] on select "Choose an option... Pending Applied Excluded (Questions) Excluded (Expired) Exc…" at bounding box center [843, 310] width 150 height 29
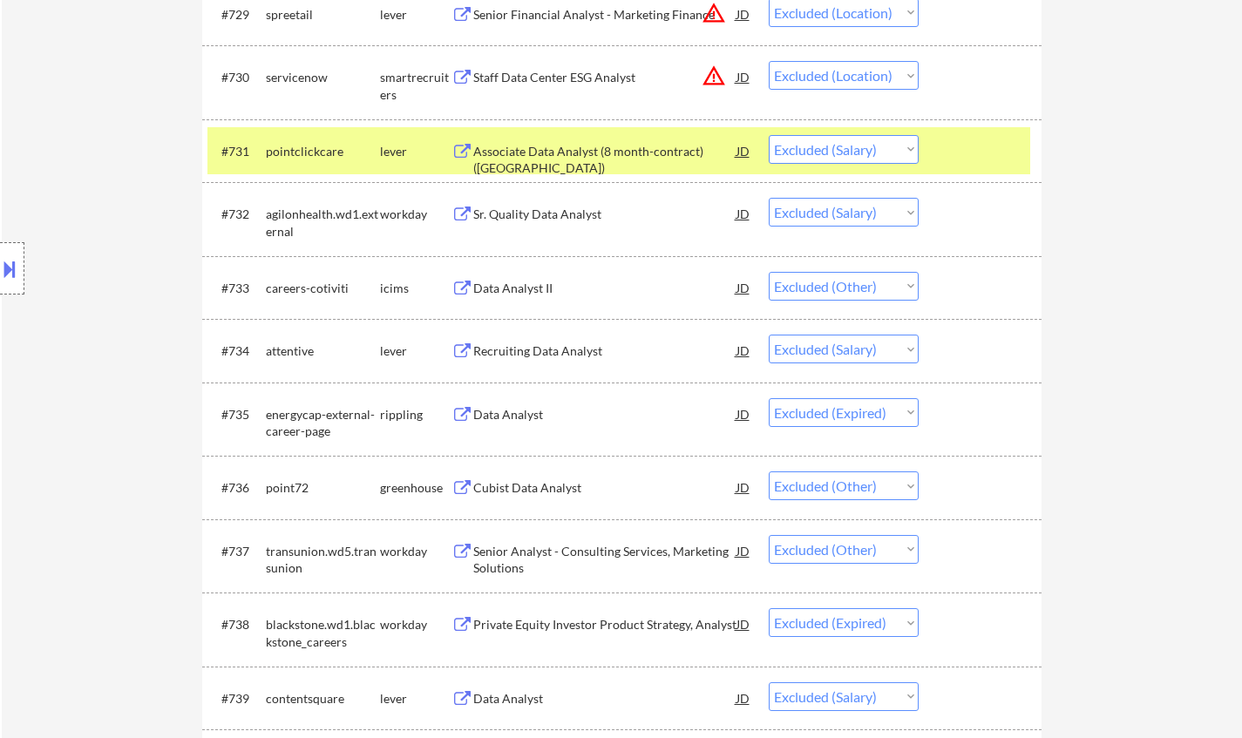
scroll to position [0, 0]
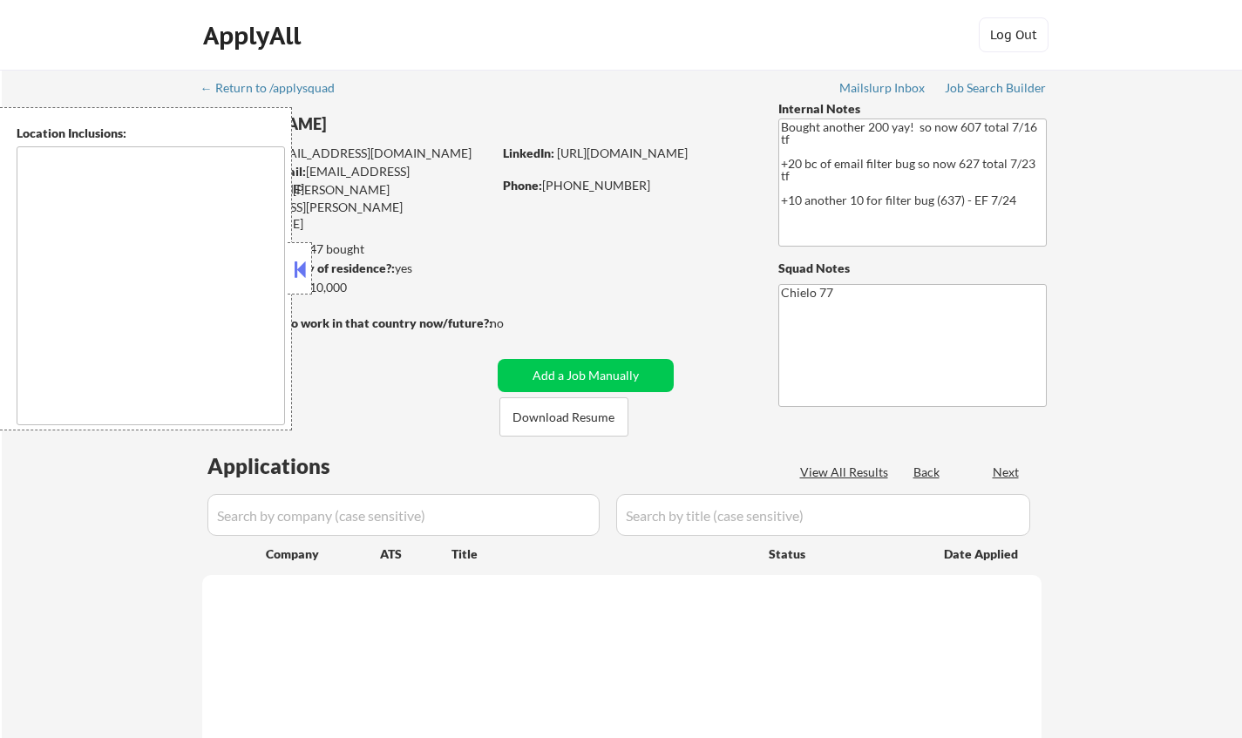
type textarea "[GEOGRAPHIC_DATA], [GEOGRAPHIC_DATA] [GEOGRAPHIC_DATA], [GEOGRAPHIC_DATA] [GEOG…"
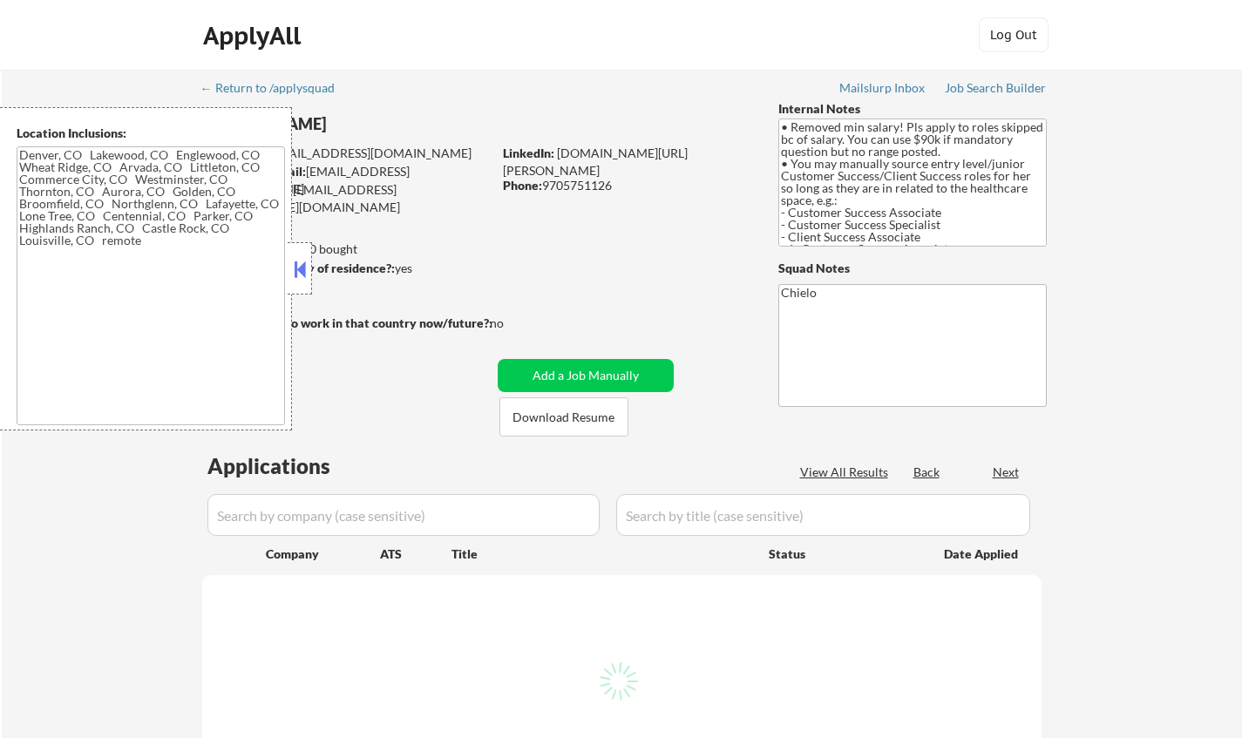
type textarea "[GEOGRAPHIC_DATA], [GEOGRAPHIC_DATA], [GEOGRAPHIC_DATA] [GEOGRAPHIC_DATA], [GEO…"
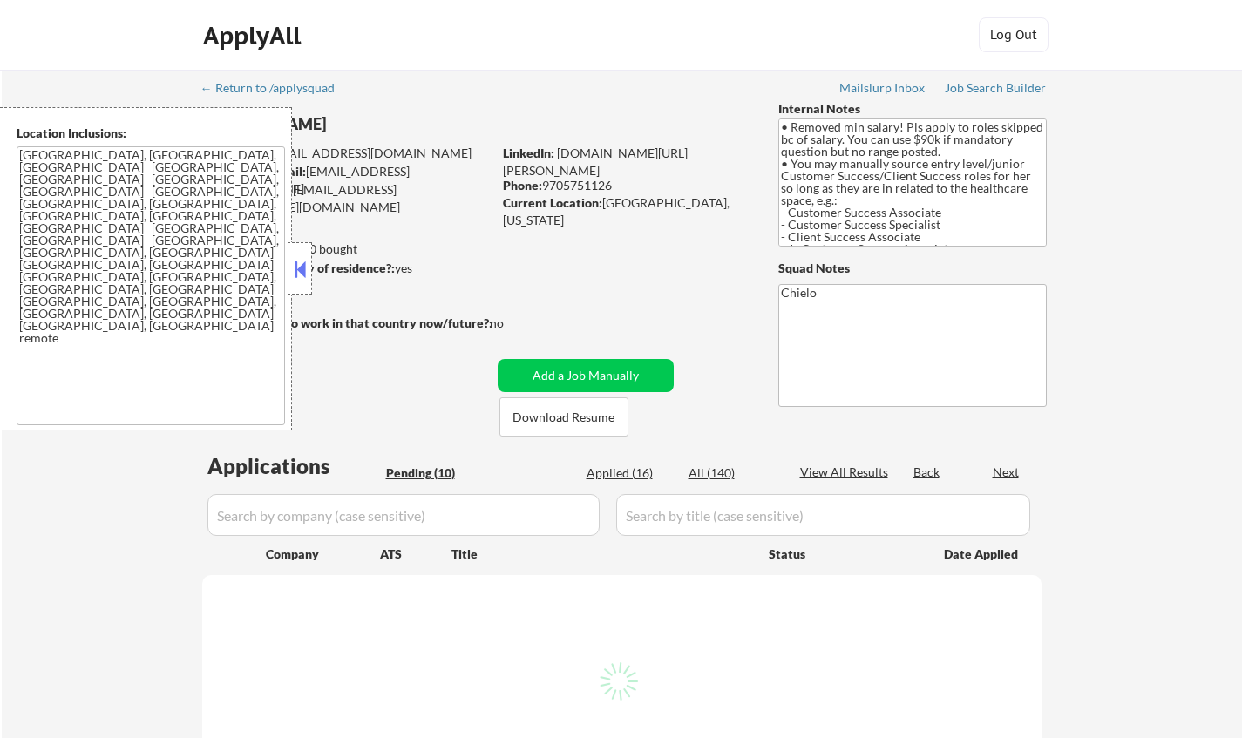
select select ""pending""
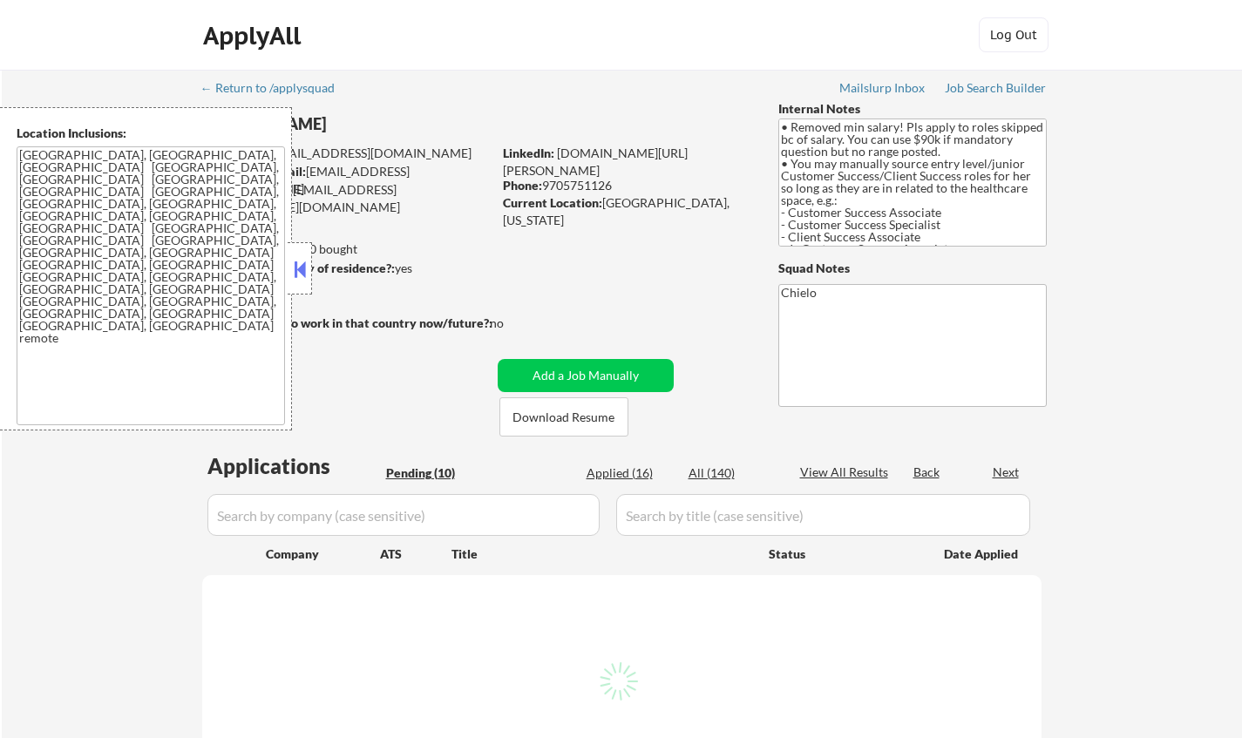
select select ""pending""
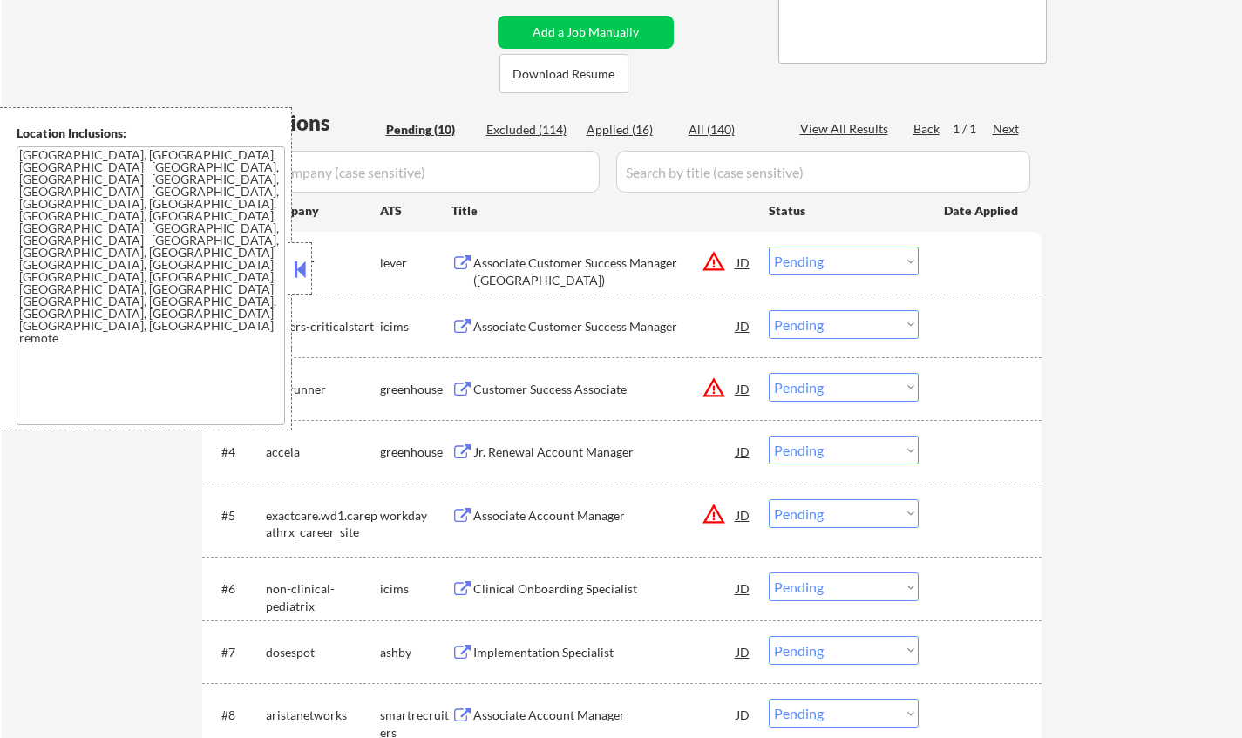
scroll to position [349, 0]
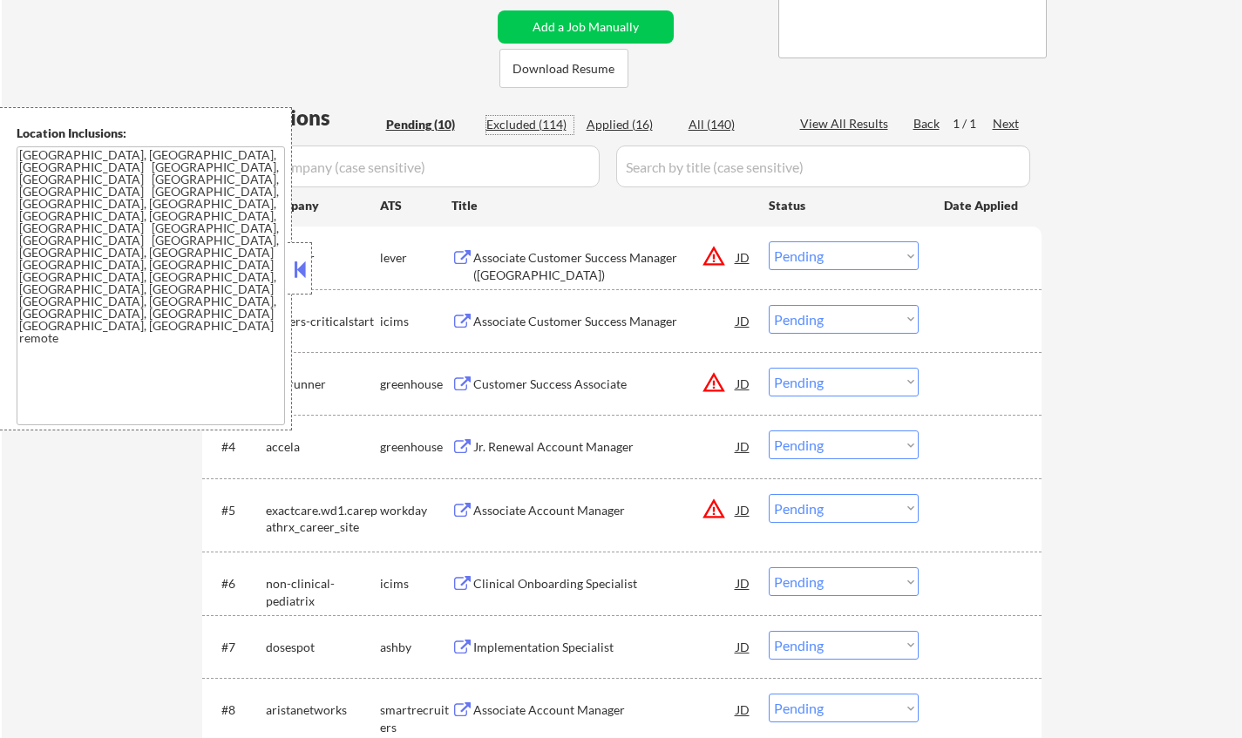
drag, startPoint x: 529, startPoint y: 118, endPoint x: 564, endPoint y: 125, distance: 35.7
click at [529, 117] on div "Excluded (114)" at bounding box center [529, 124] width 87 height 17
select select ""excluded""
select select ""excluded__salary_""
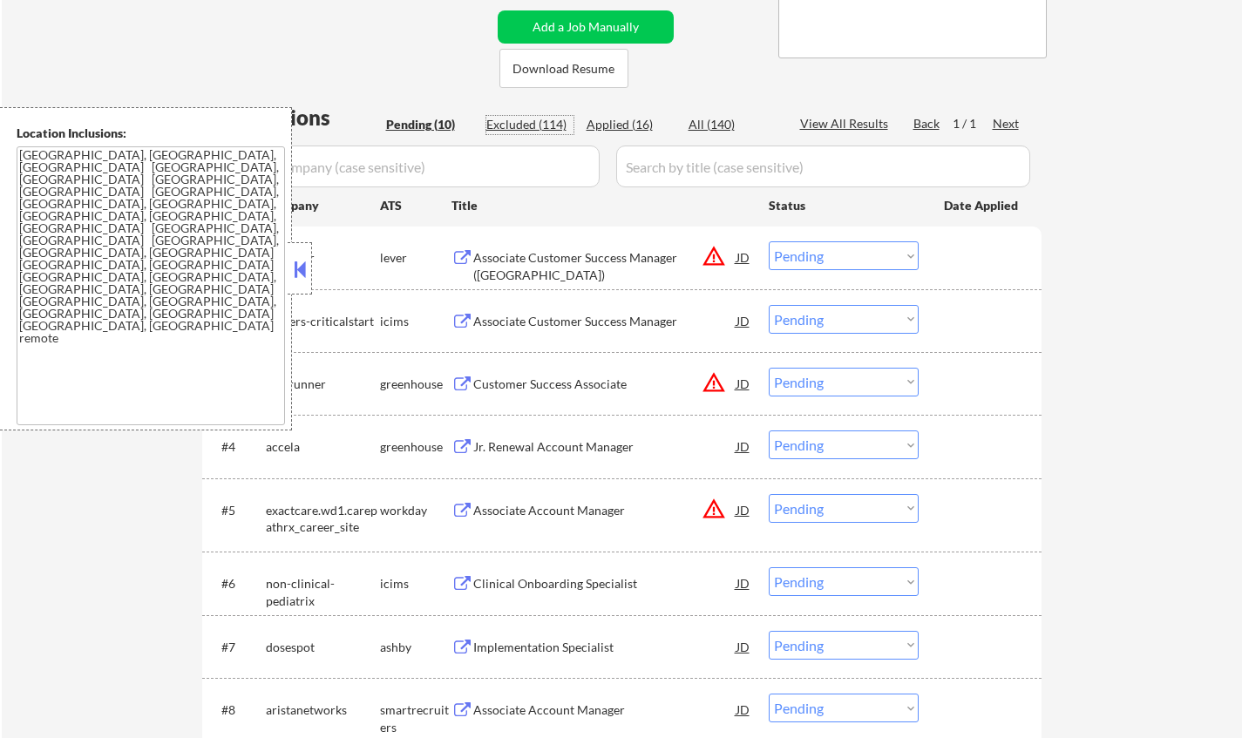
select select ""excluded""
select select ""excluded__expired_""
select select ""excluded__location_""
select select ""excluded__salary_""
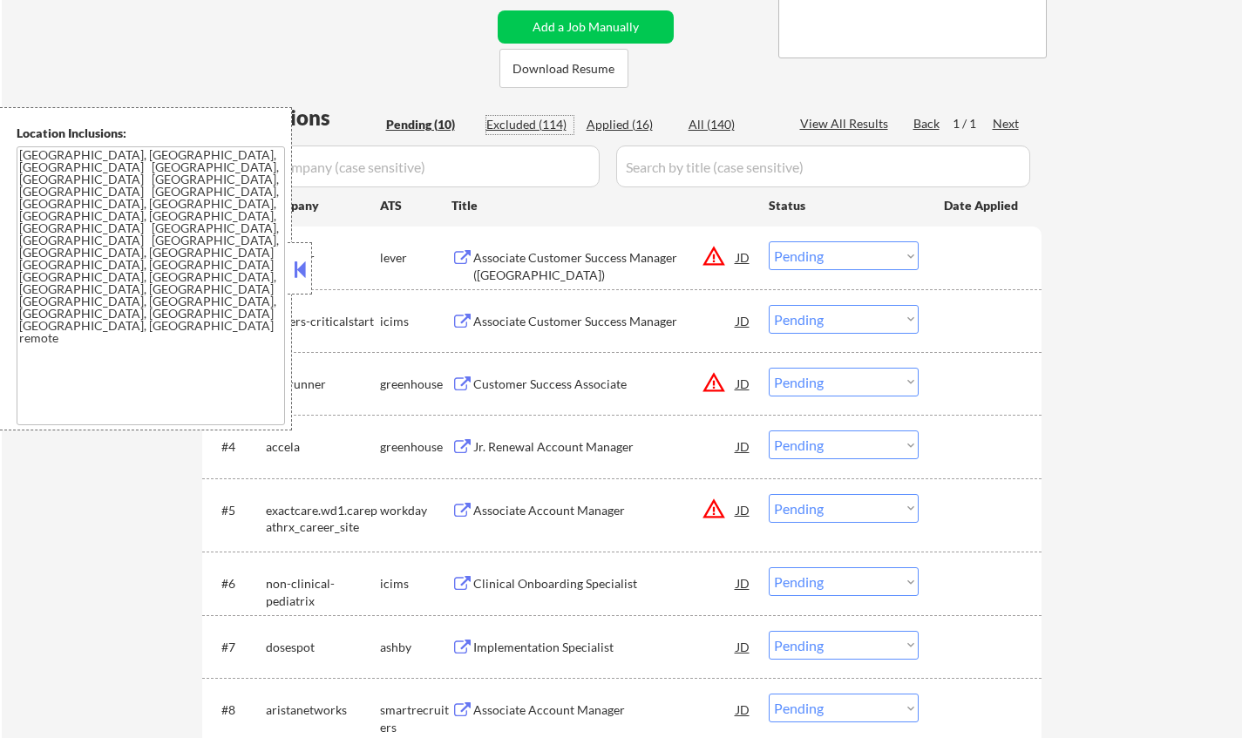
select select ""excluded__location_""
select select ""excluded""
select select ""excluded__expired_""
select select ""excluded__location_""
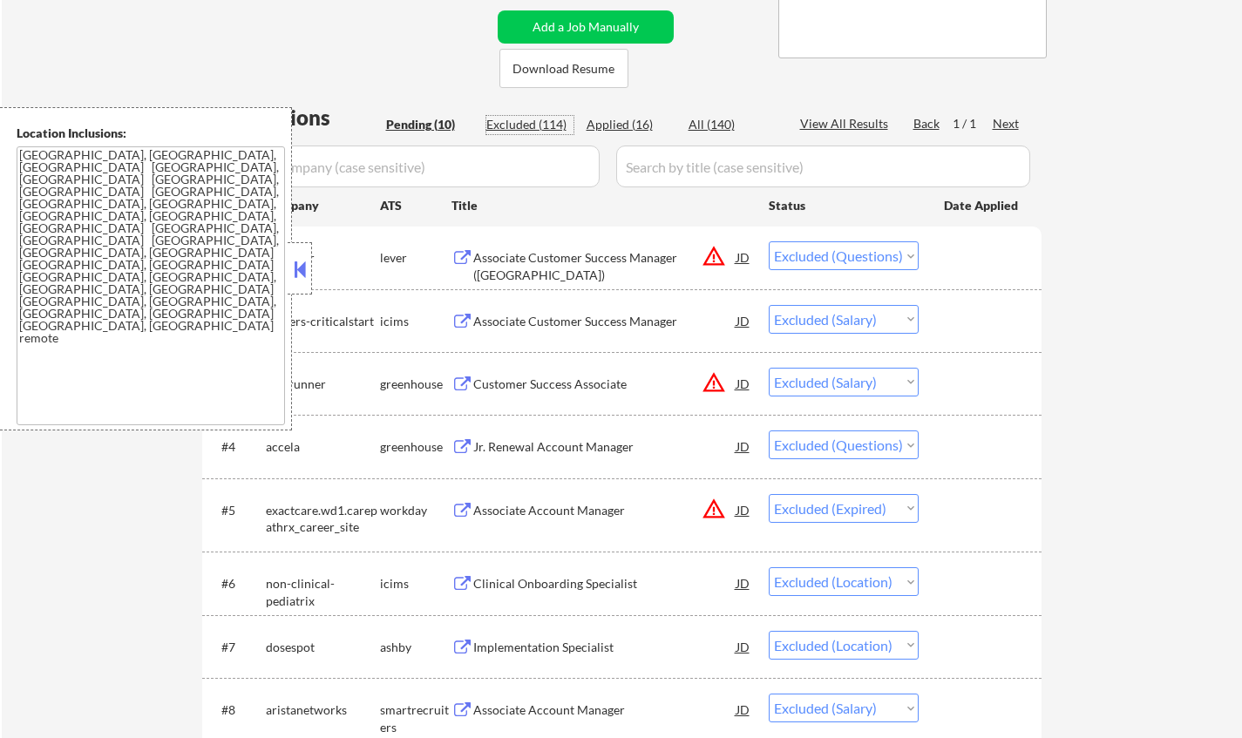
select select ""excluded__location_""
select select ""excluded__salary_""
select select ""excluded__location_""
select select ""excluded__expired_""
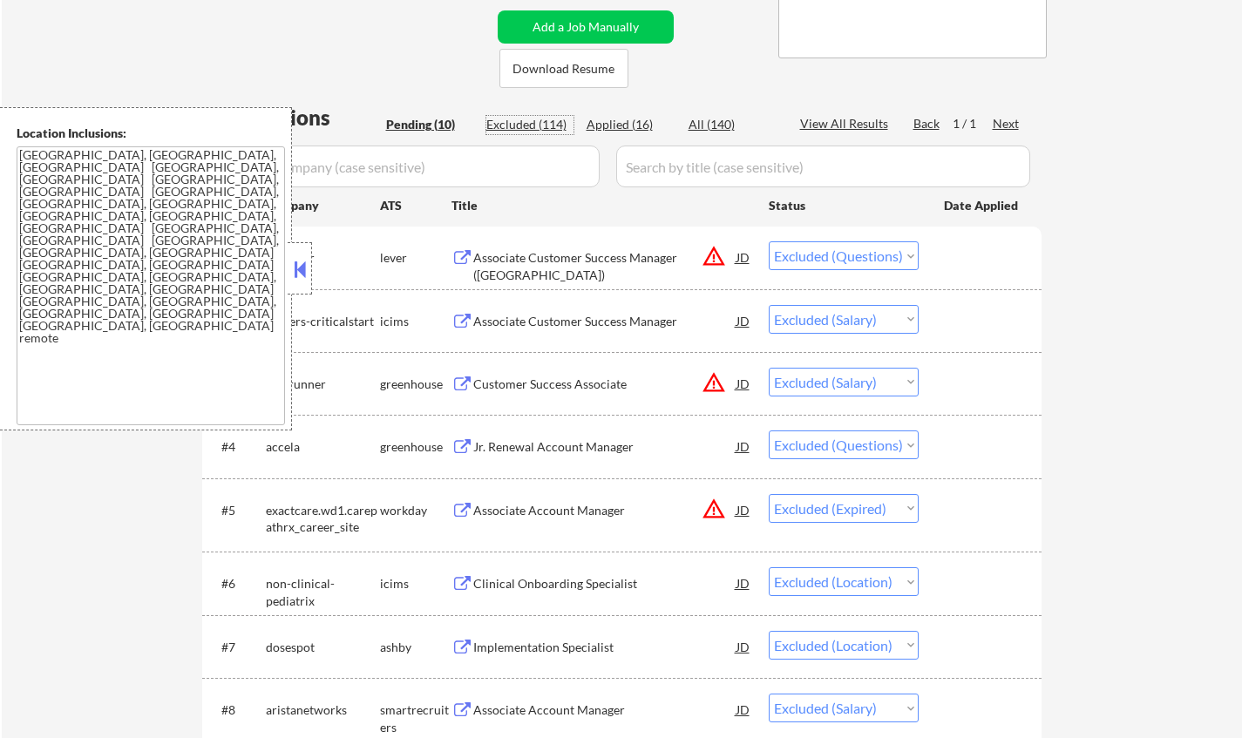
select select ""excluded__other_""
select select ""excluded__salary_""
select select ""excluded__expired_""
select select ""excluded__salary_""
select select ""excluded__expired_""
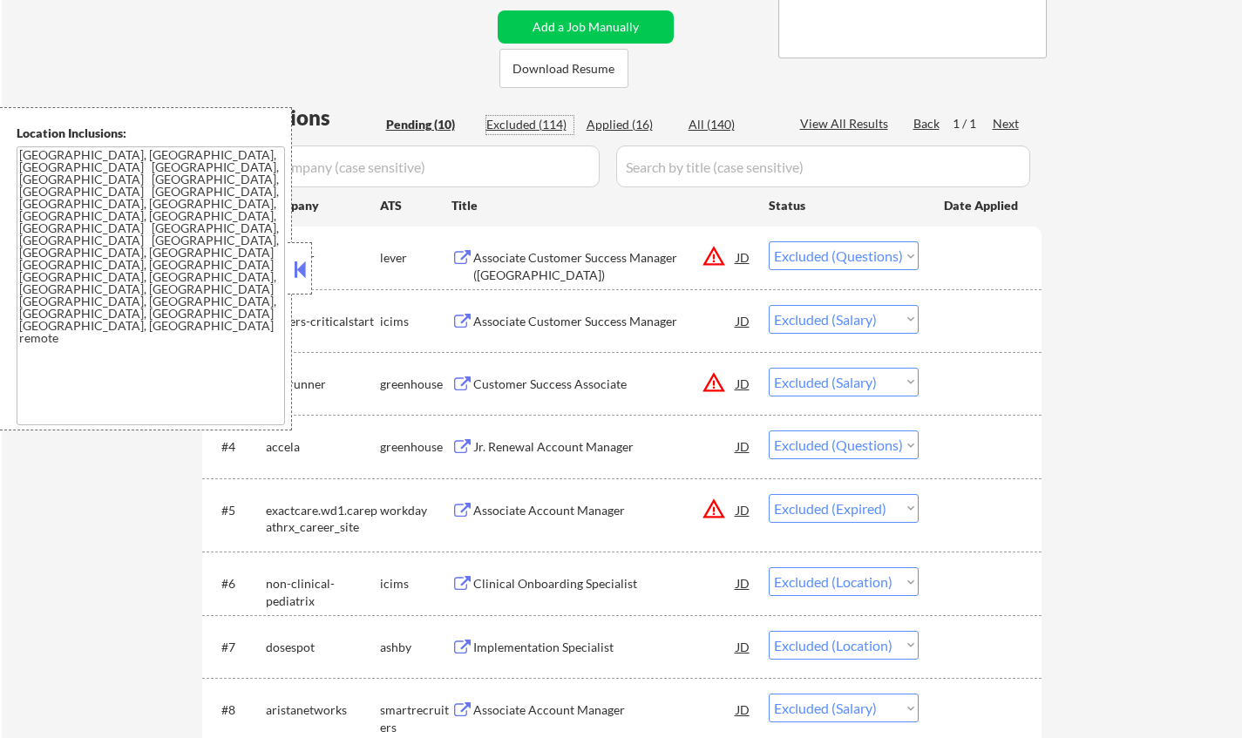
select select ""excluded__location_""
select select ""excluded__bad_match_""
select select ""excluded__expired_""
select select ""excluded__salary_""
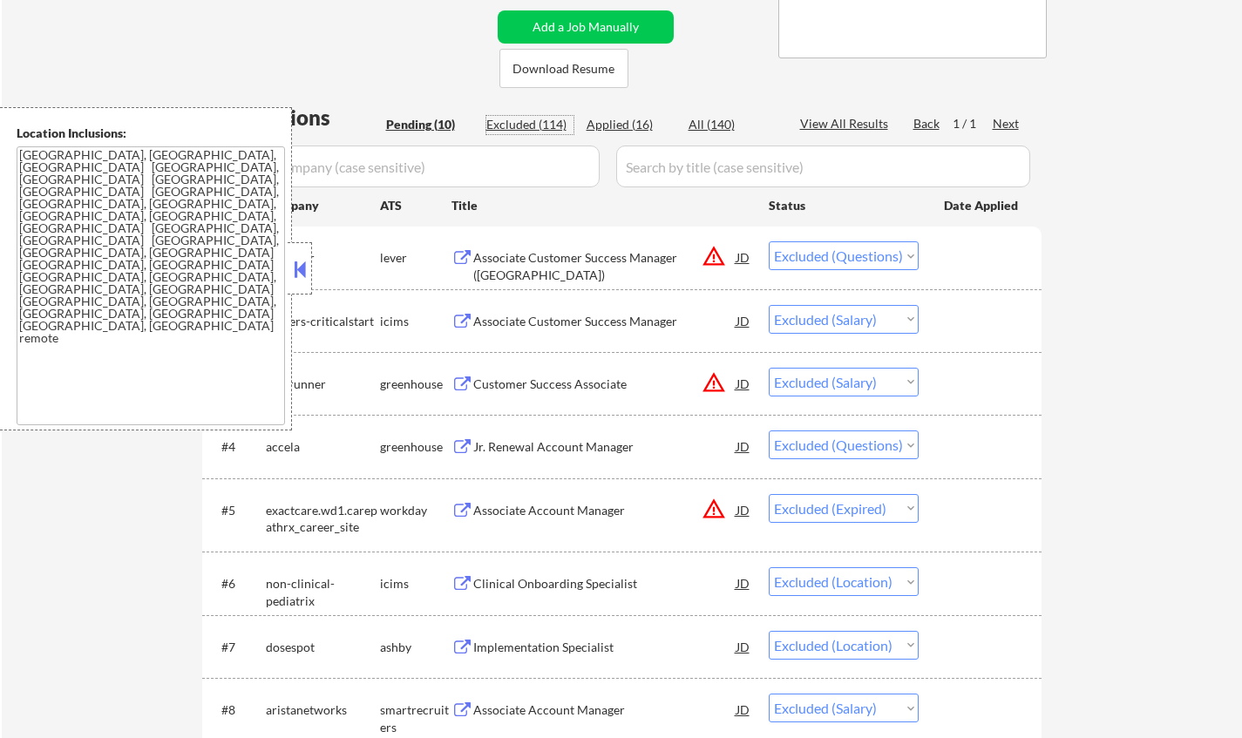
select select ""excluded__salary_""
select select ""excluded__location_""
select select ""excluded__salary_""
select select ""excluded__expired_""
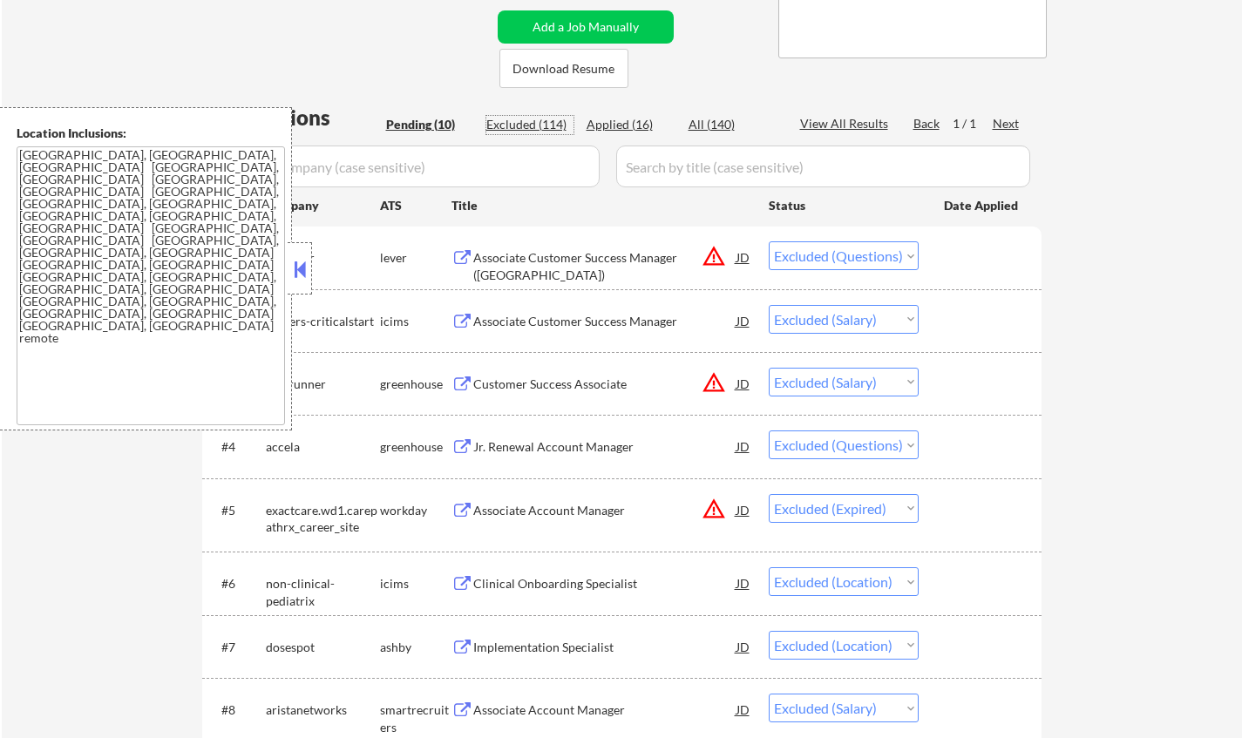
select select ""excluded__expired_""
select select ""excluded""
select select ""excluded__location_""
select select ""excluded__expired_""
select select ""excluded__salary_""
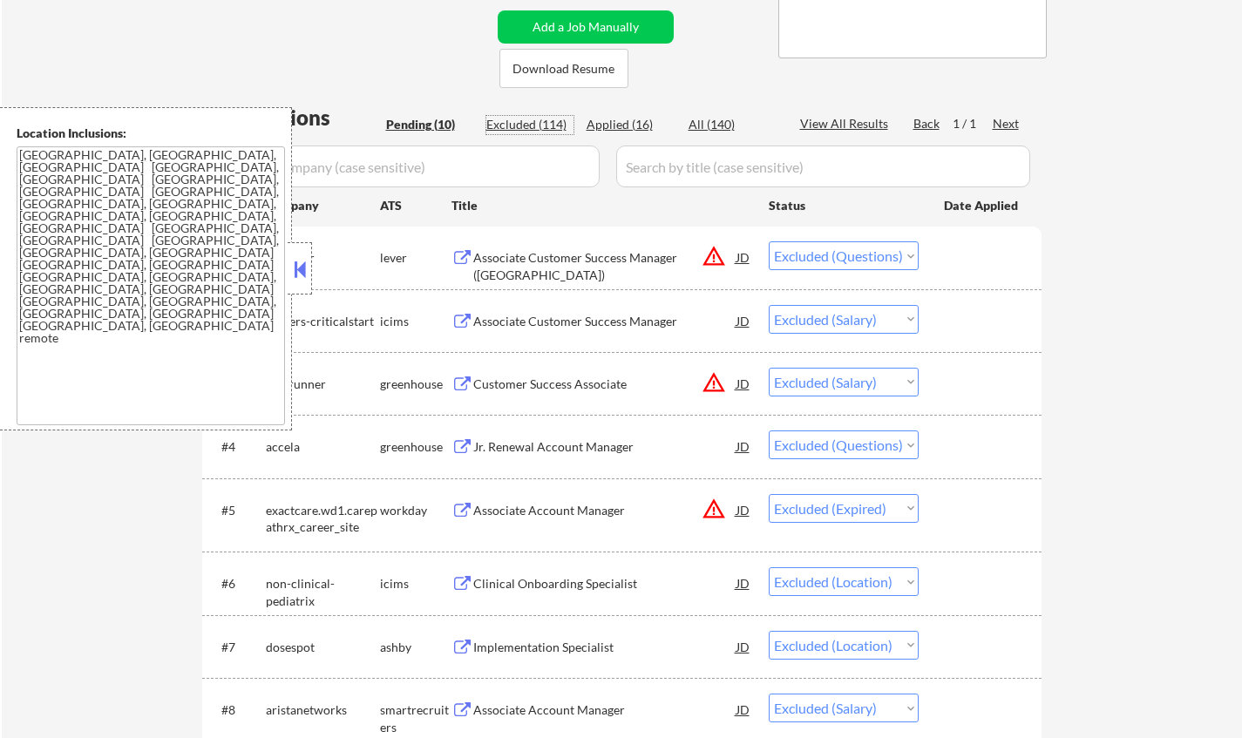
select select ""excluded__expired_""
select select ""excluded__other_""
select select ""excluded__expired_""
select select ""excluded__location_""
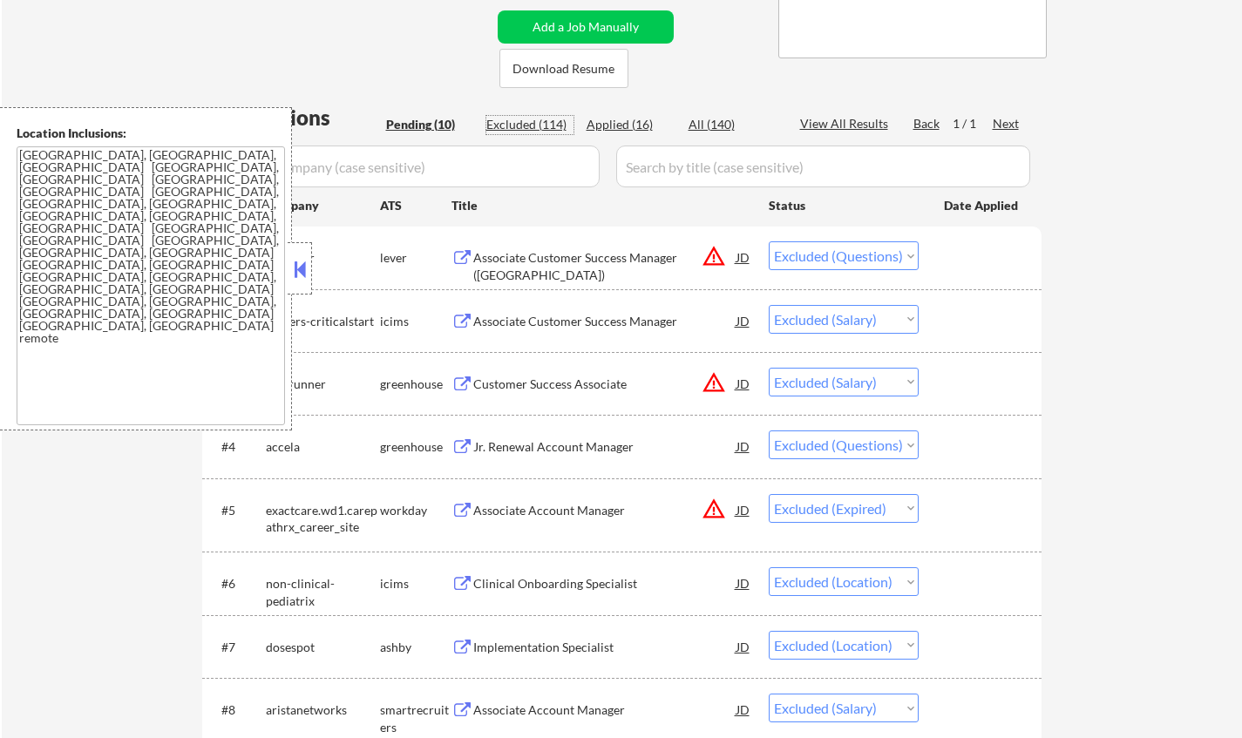
select select ""excluded__location_""
select select ""excluded__expired_""
select select ""excluded__location_""
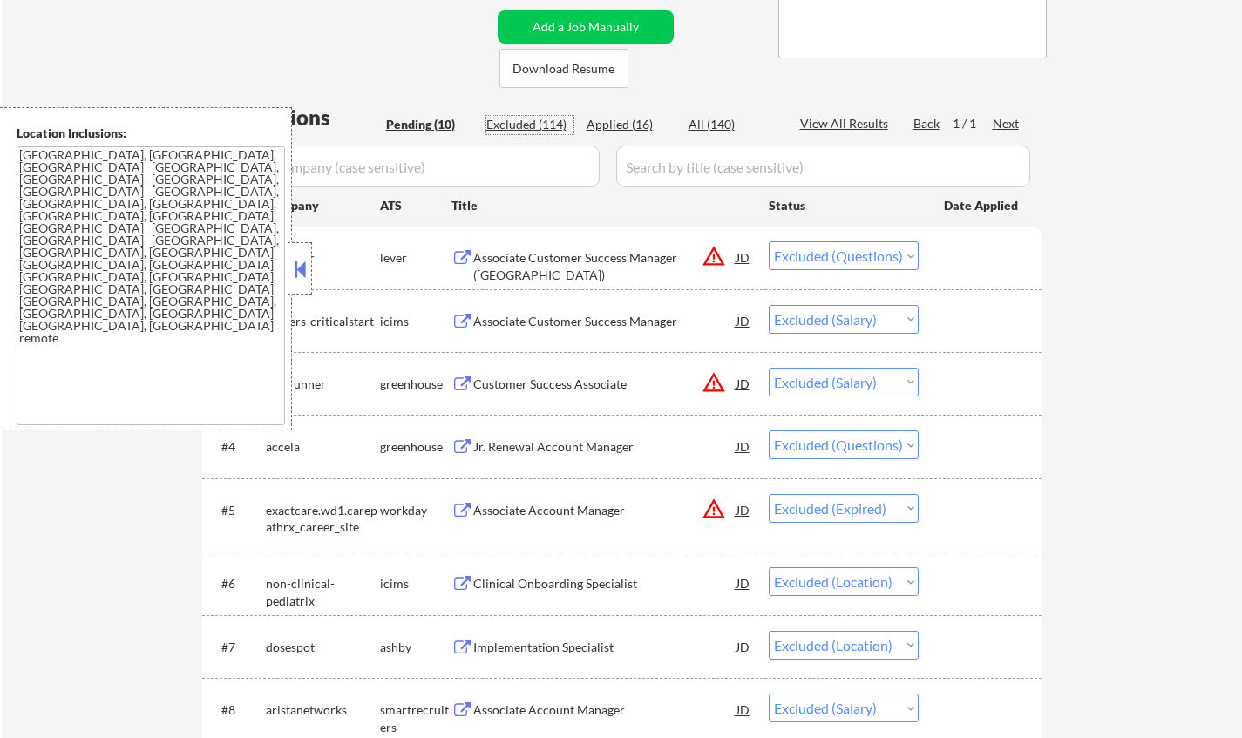
select select ""excluded__bad_match_""
select select ""excluded__expired_""
select select ""excluded__salary_""
select select ""excluded__location_""
select select ""excluded__salary_""
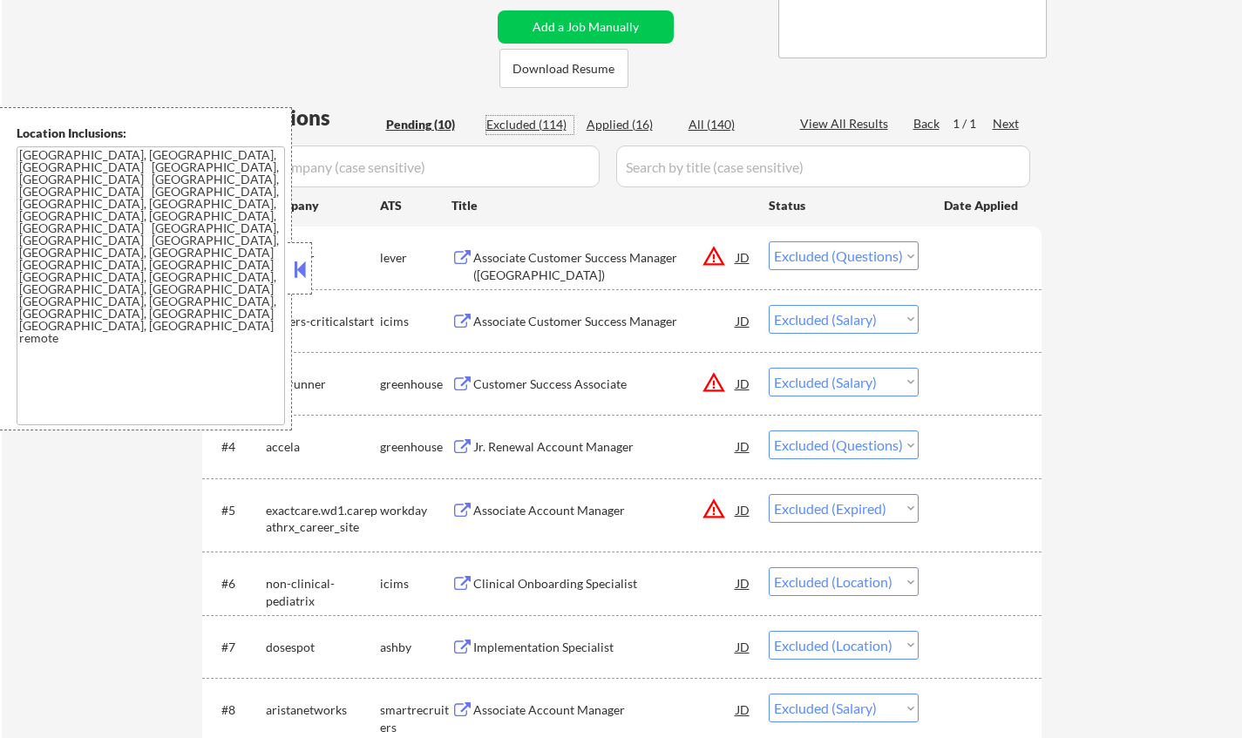
select select ""excluded__expired_""
select select ""excluded__location_""
select select ""excluded__expired_""
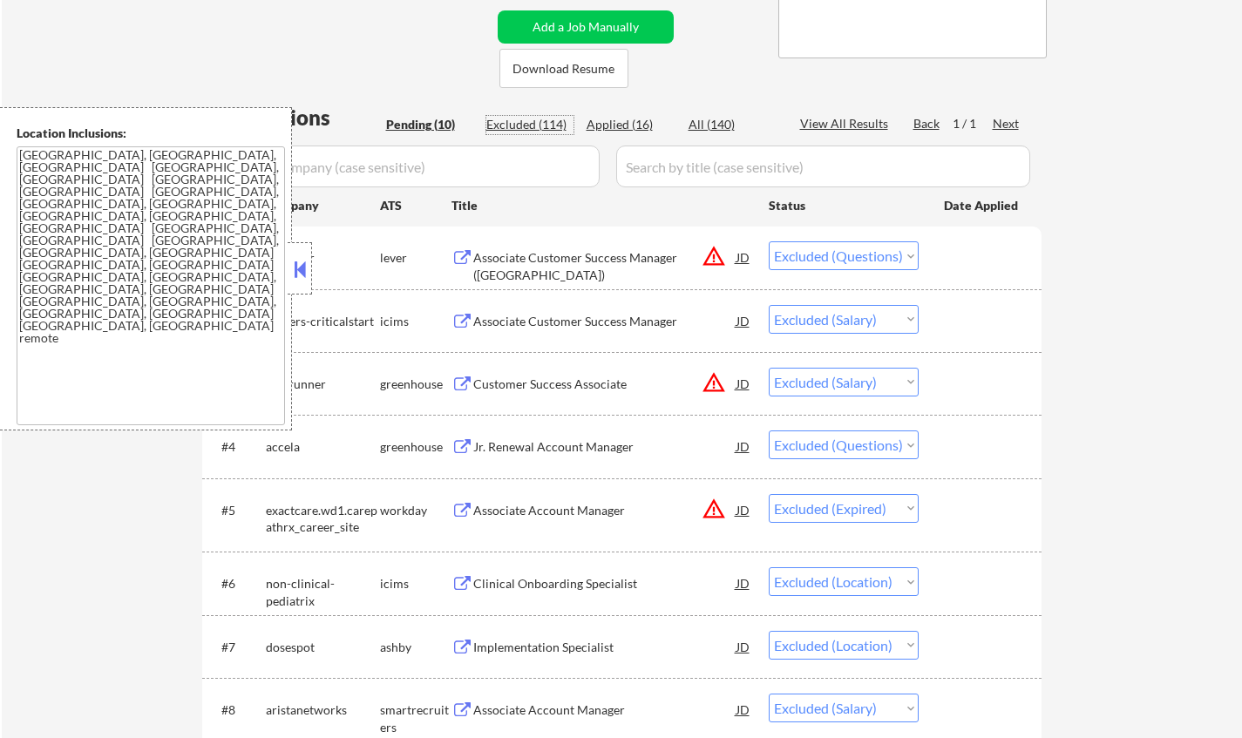
select select ""excluded__expired_""
select select ""excluded""
select select ""excluded__salary_""
select select ""excluded__expired_""
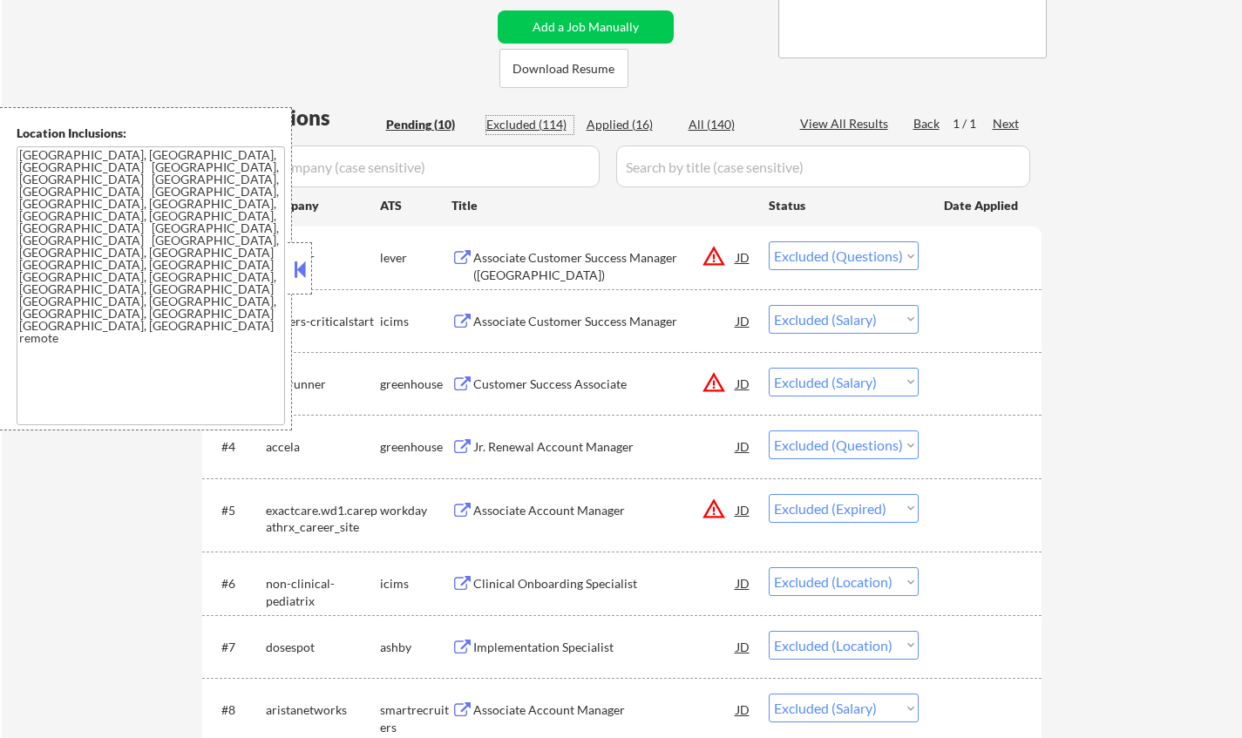
select select ""excluded__expired_""
select select ""excluded__location_""
select select ""excluded__bad_match_""
select select ""excluded__salary_""
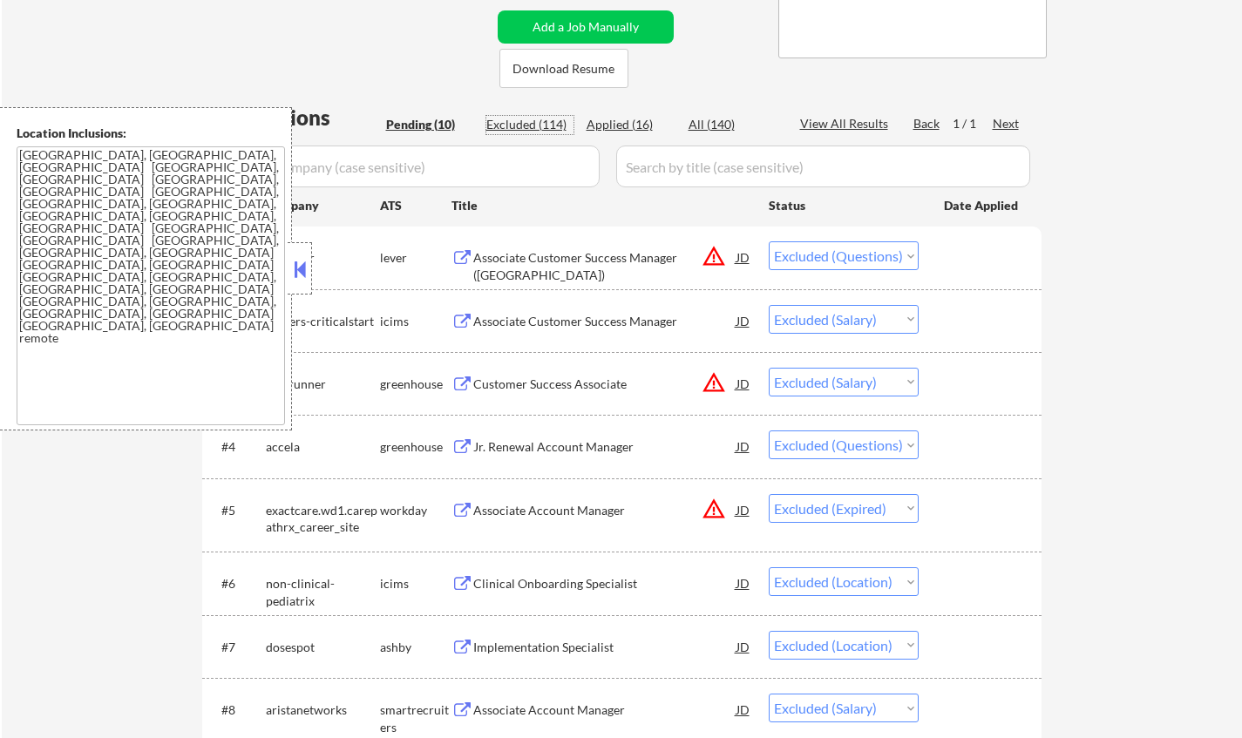
select select ""excluded__expired_""
select select ""excluded__location_""
select select ""excluded__bad_match_""
select select ""excluded__location_""
select select ""excluded__salary_""
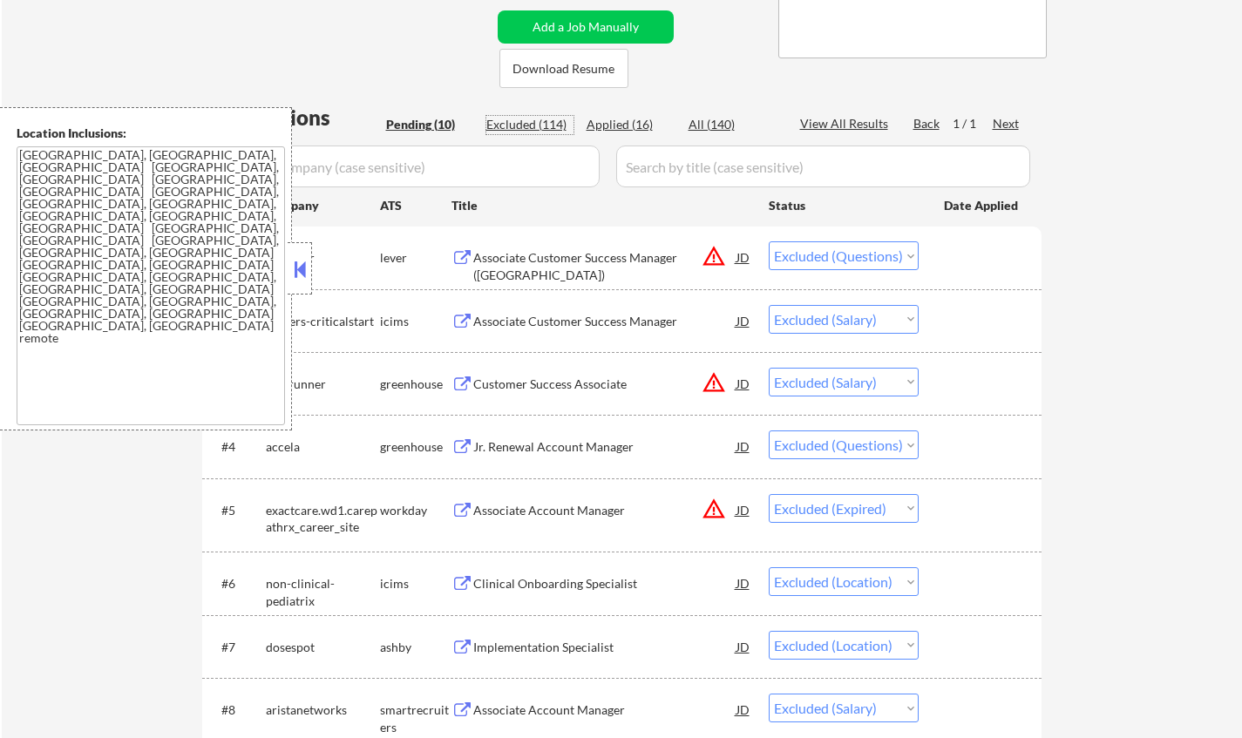
select select ""excluded__other_""
select select ""excluded__expired_""
select select ""excluded""
select select ""excluded__expired_""
select select ""excluded__salary_""
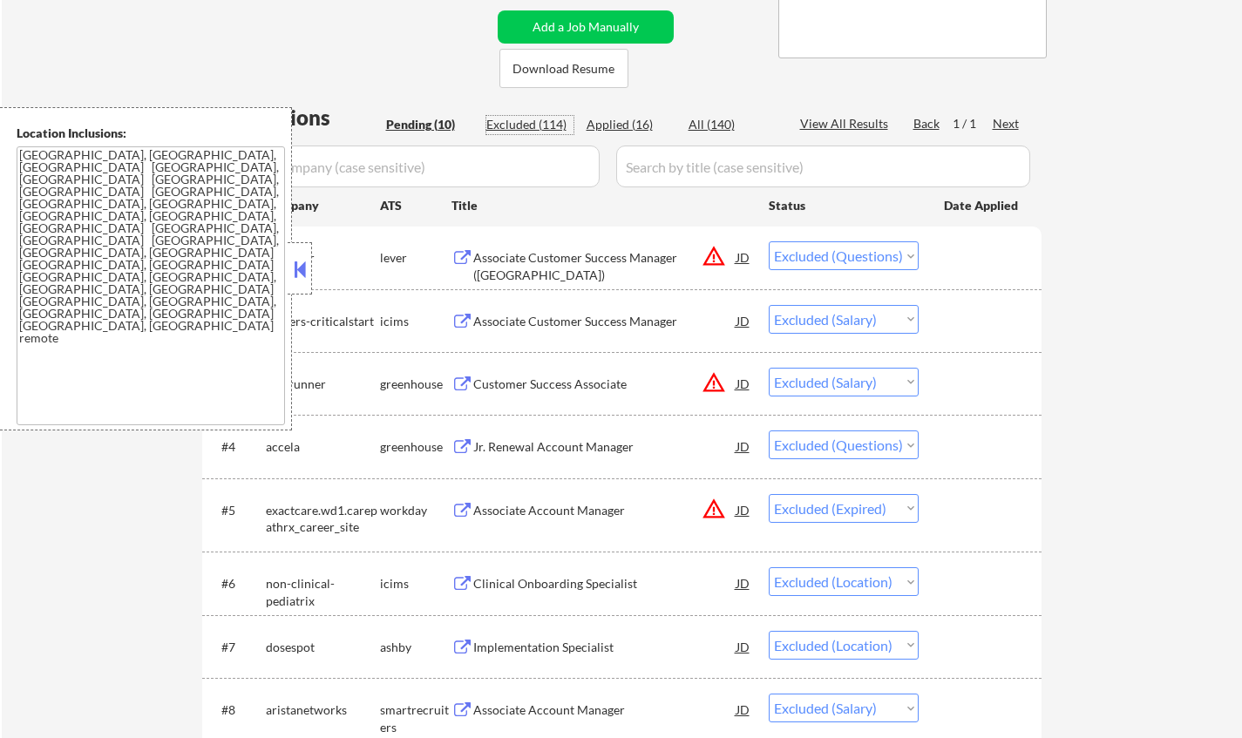
select select ""excluded__location_""
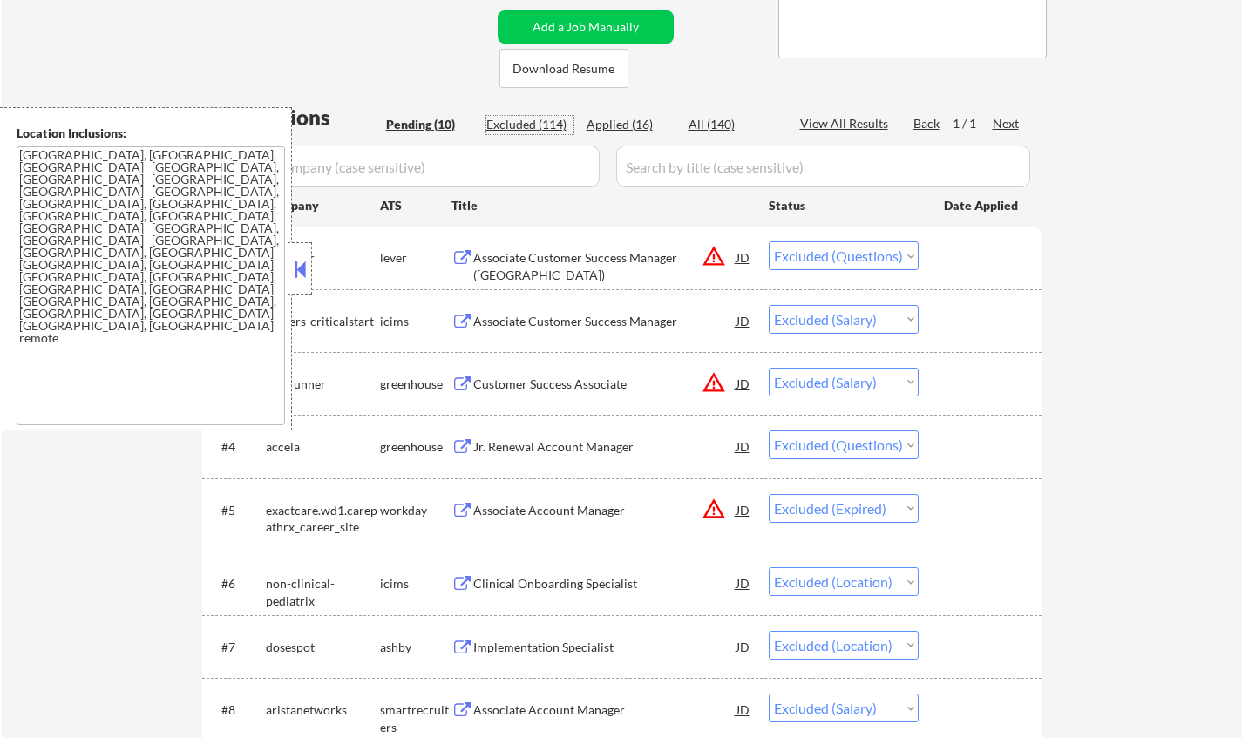
select select ""excluded__location_""
select select ""excluded__expired_""
select select ""excluded__salary_""
select select ""excluded__expired_""
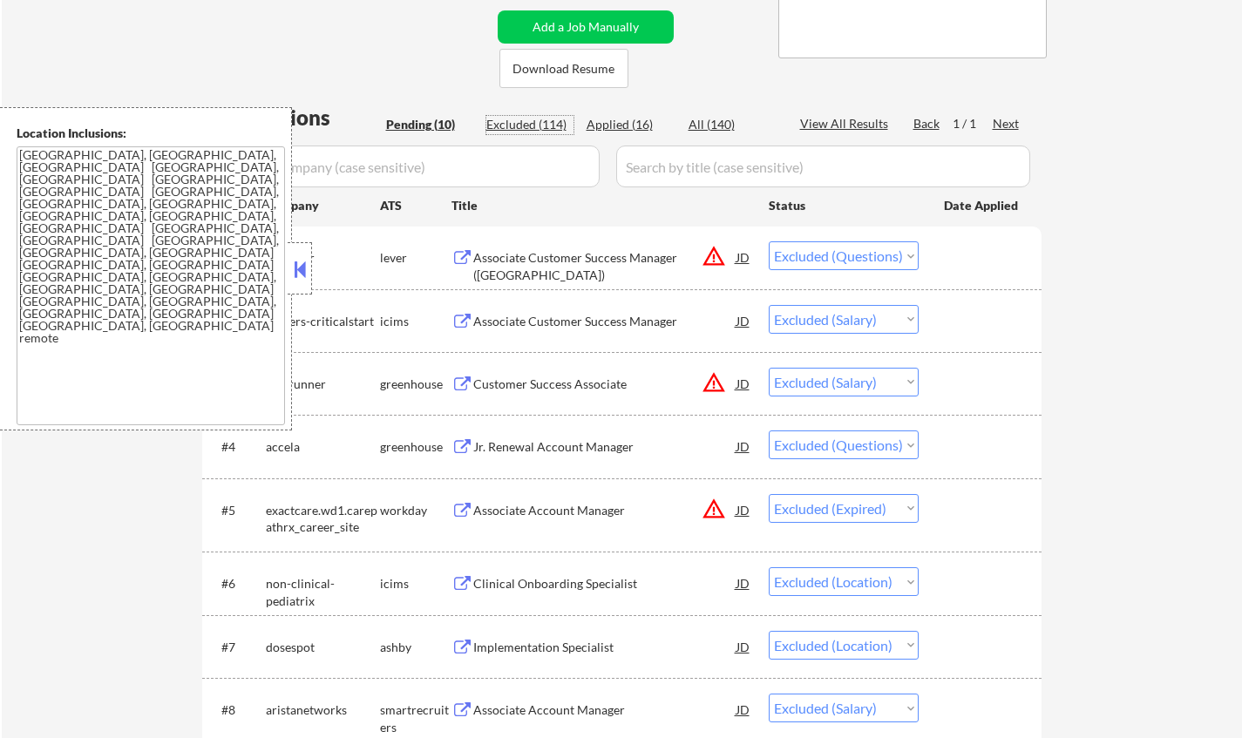
select select ""excluded__location_""
select select ""excluded__bad_match_""
select select ""excluded__location_""
select select ""excluded__salary_""
select select ""excluded__expired_""
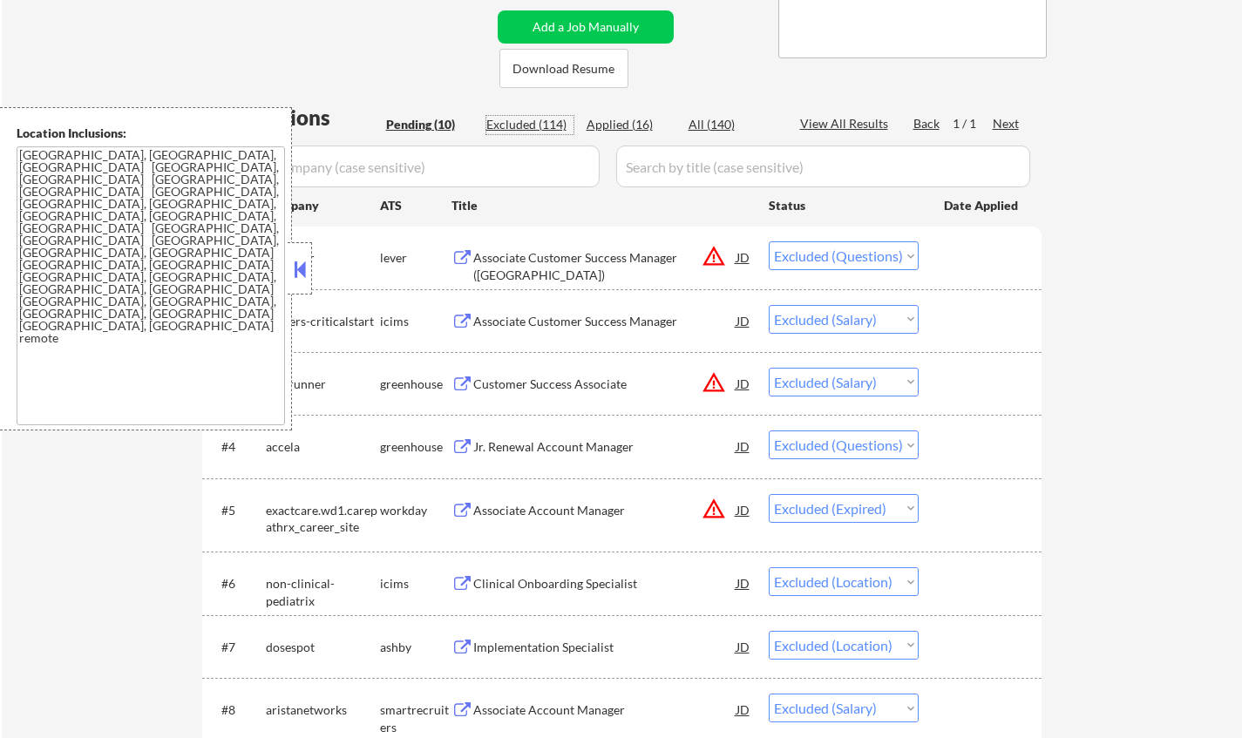
select select ""excluded__location_""
select select ""excluded__expired_""
select select ""excluded__salary_""
select select ""excluded__expired_""
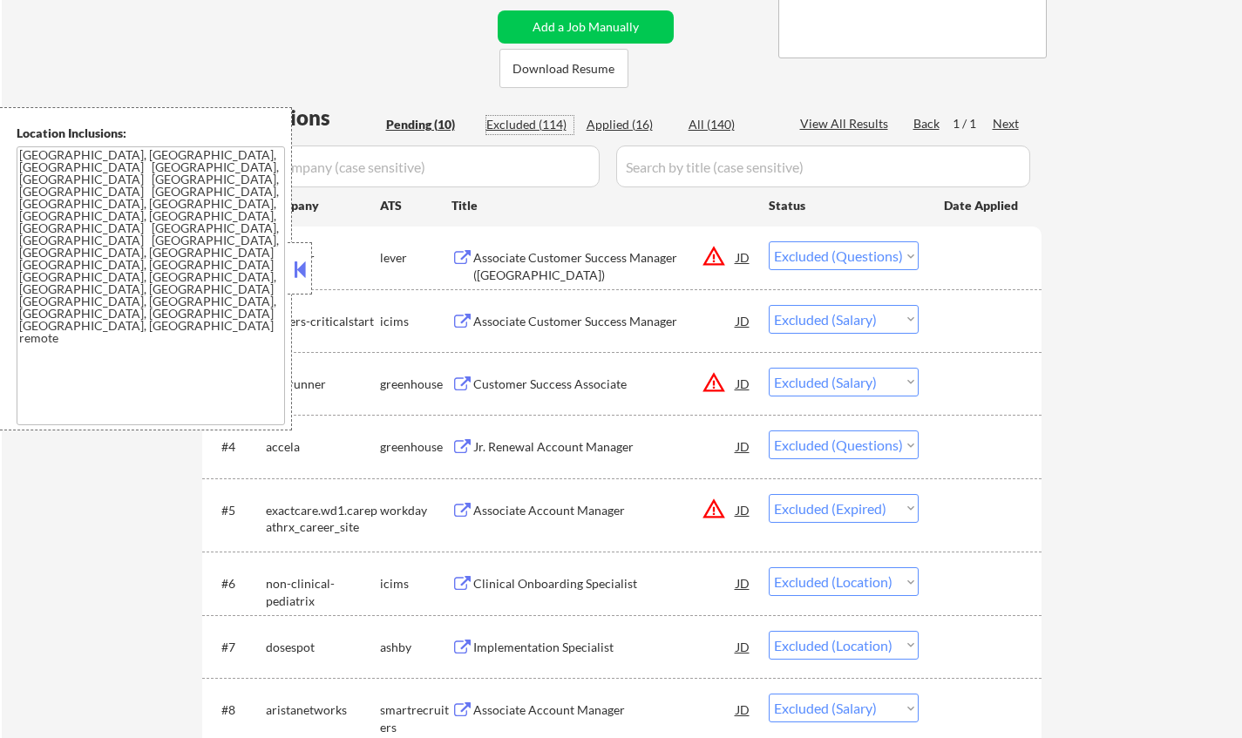
select select ""excluded__location_""
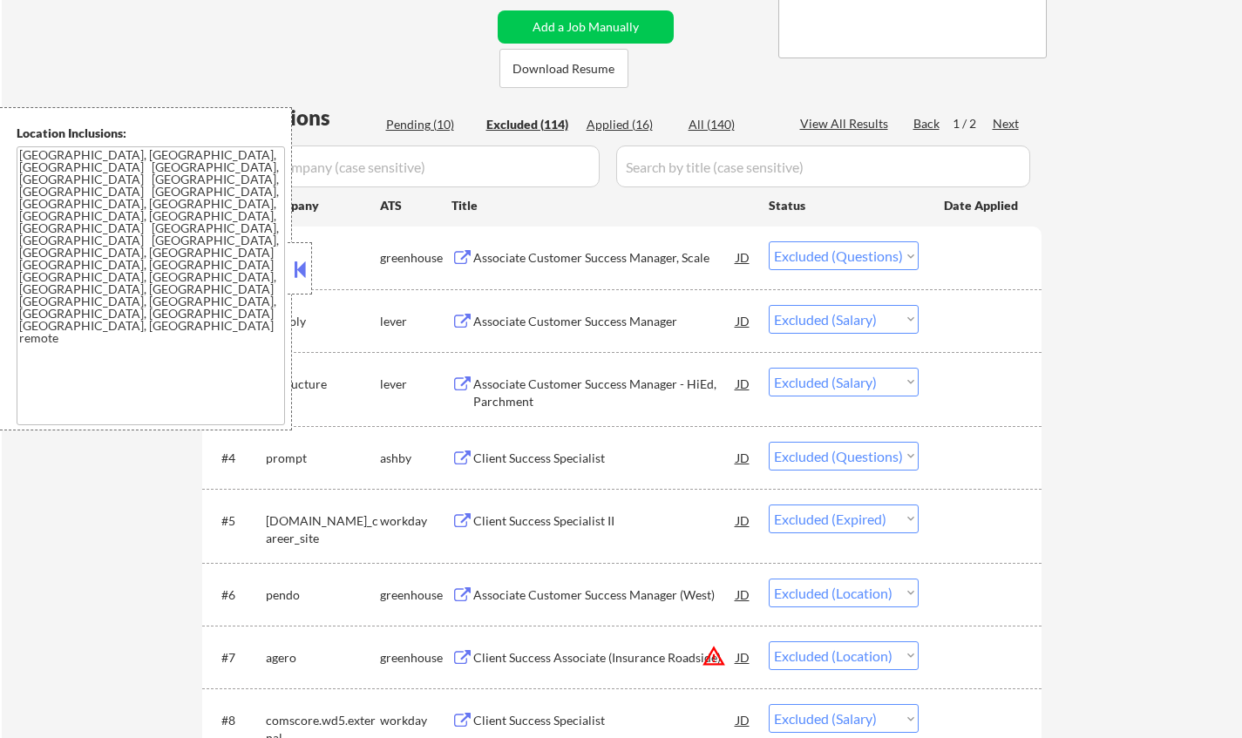
click at [299, 264] on button at bounding box center [299, 269] width 19 height 26
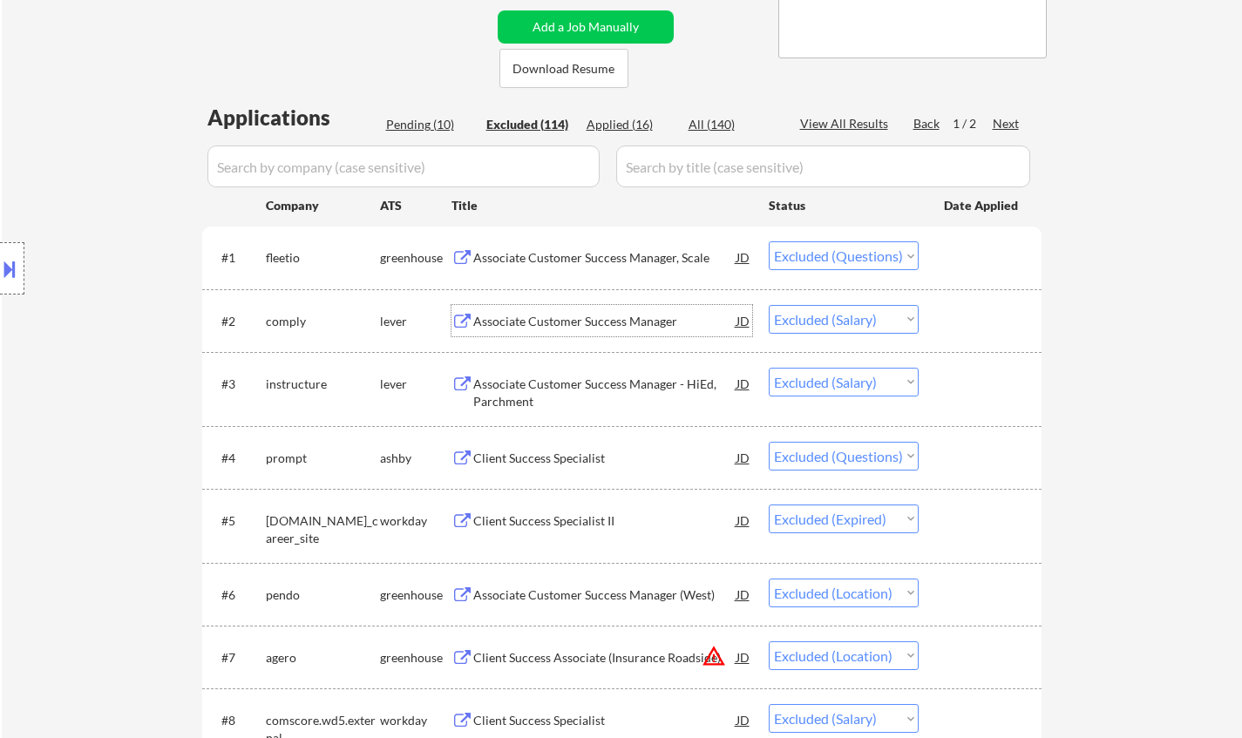
click at [598, 328] on div "Associate Customer Success Manager" at bounding box center [604, 321] width 263 height 17
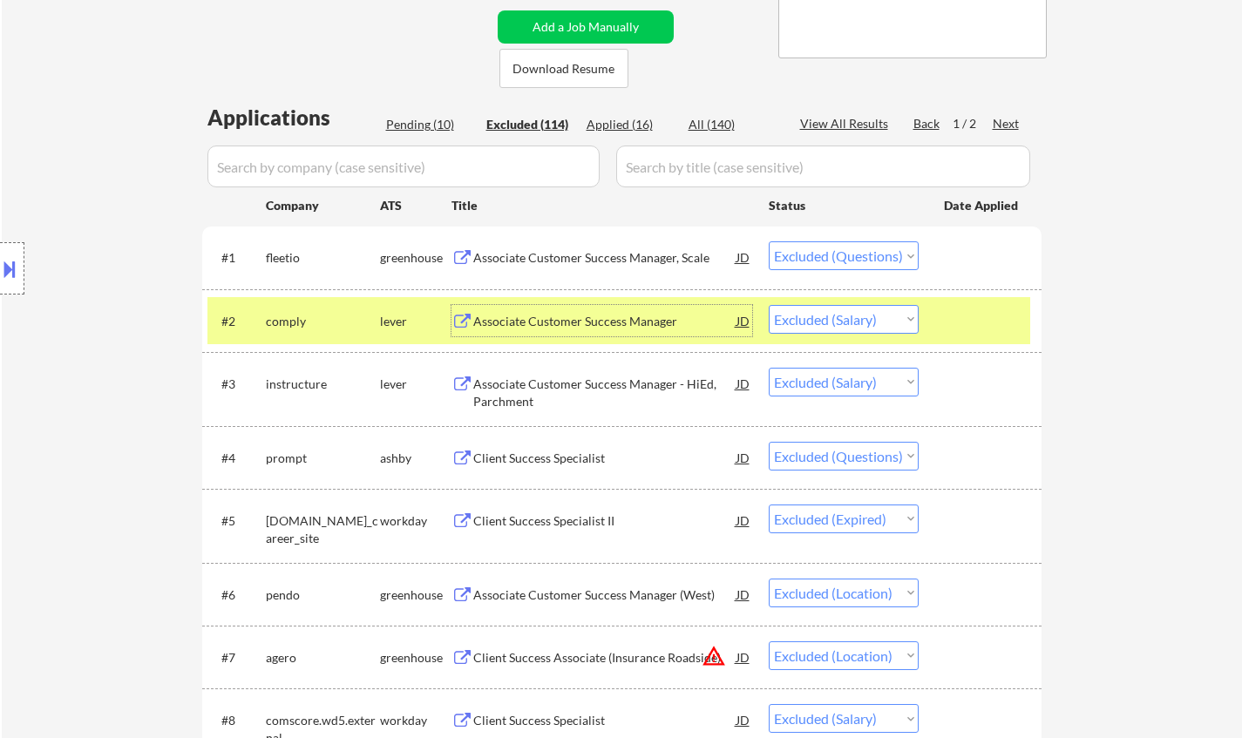
click at [847, 327] on select "Choose an option... Pending Applied Excluded (Questions) Excluded (Expired) Exc…" at bounding box center [843, 319] width 150 height 29
select select ""excluded__expired_""
click at [768, 305] on select "Choose an option... Pending Applied Excluded (Questions) Excluded (Expired) Exc…" at bounding box center [843, 319] width 150 height 29
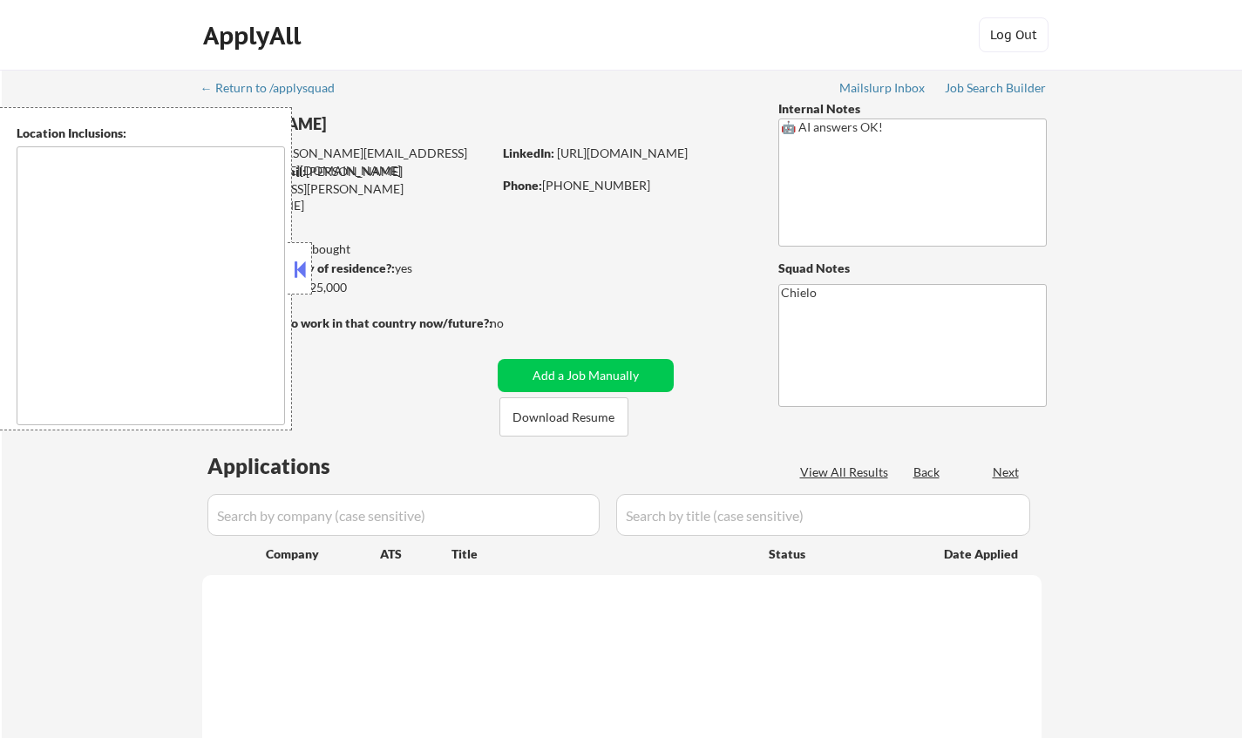
type textarea "[GEOGRAPHIC_DATA], [GEOGRAPHIC_DATA] [GEOGRAPHIC_DATA], [GEOGRAPHIC_DATA] [GEOG…"
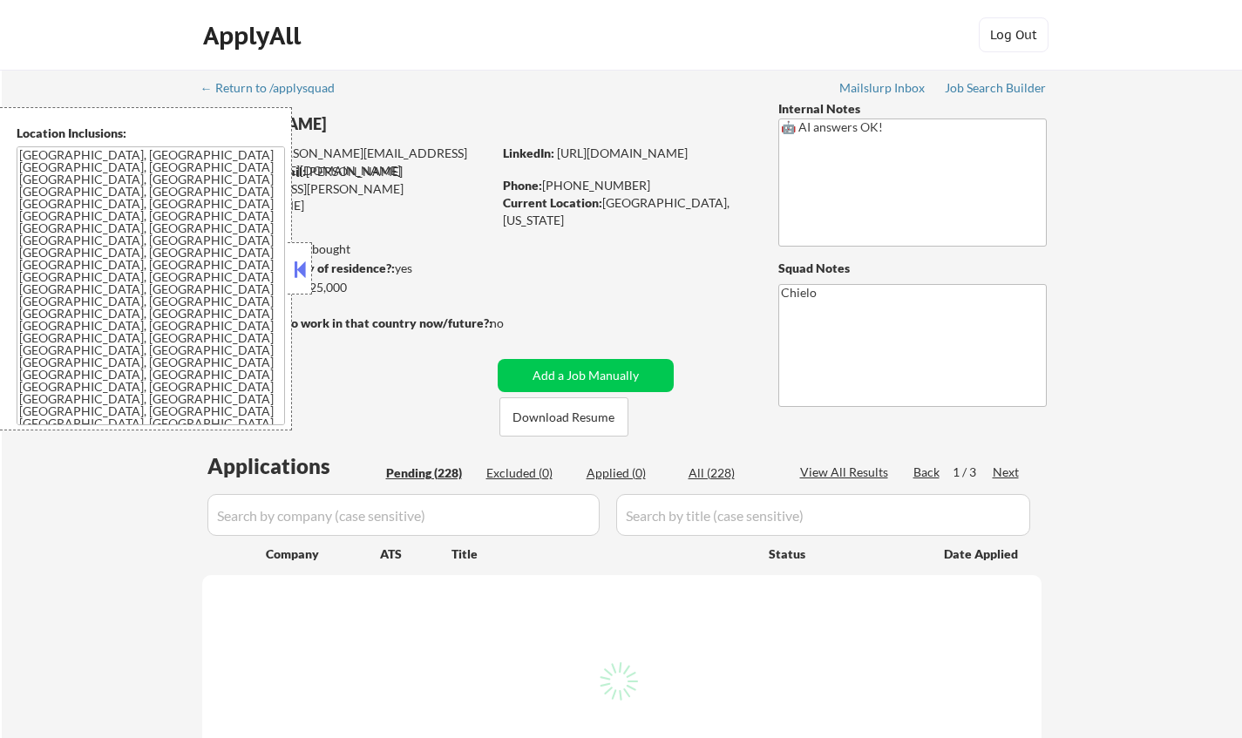
click at [301, 267] on button at bounding box center [299, 269] width 19 height 26
click at [707, 205] on div "Current Location: [GEOGRAPHIC_DATA], [US_STATE]" at bounding box center [626, 211] width 247 height 34
select select ""pending""
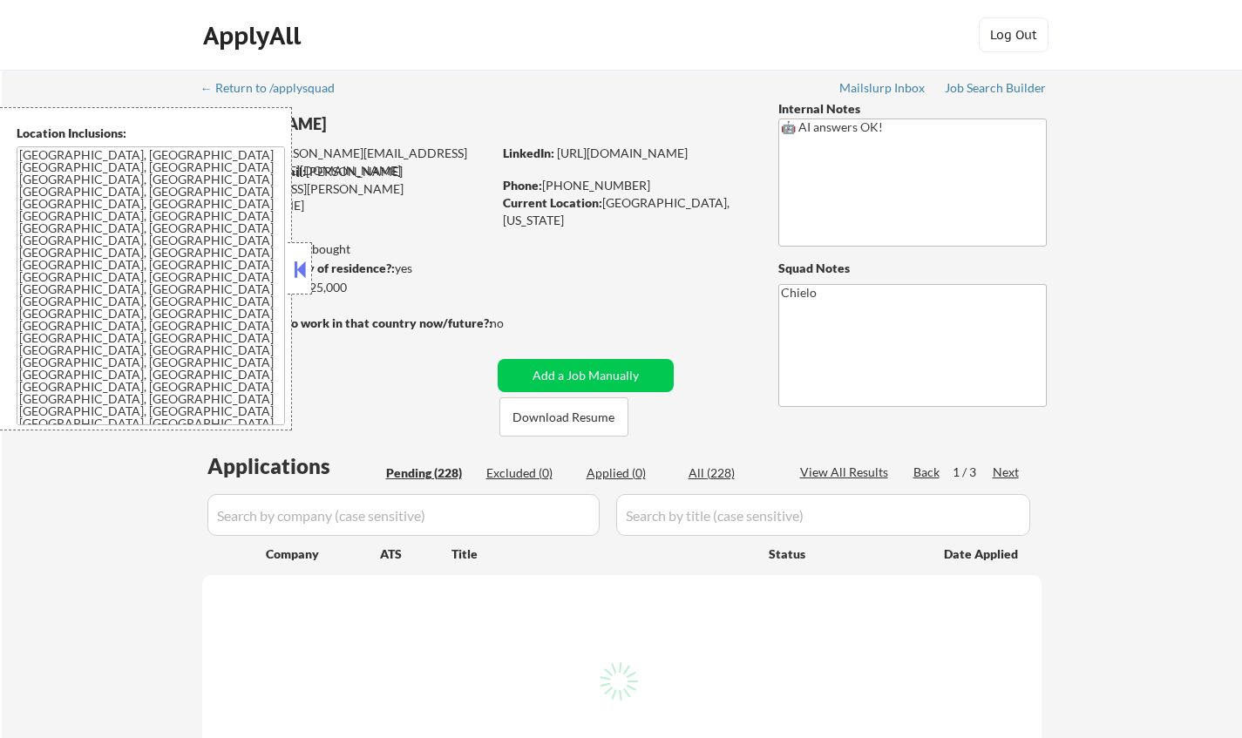
select select ""pending""
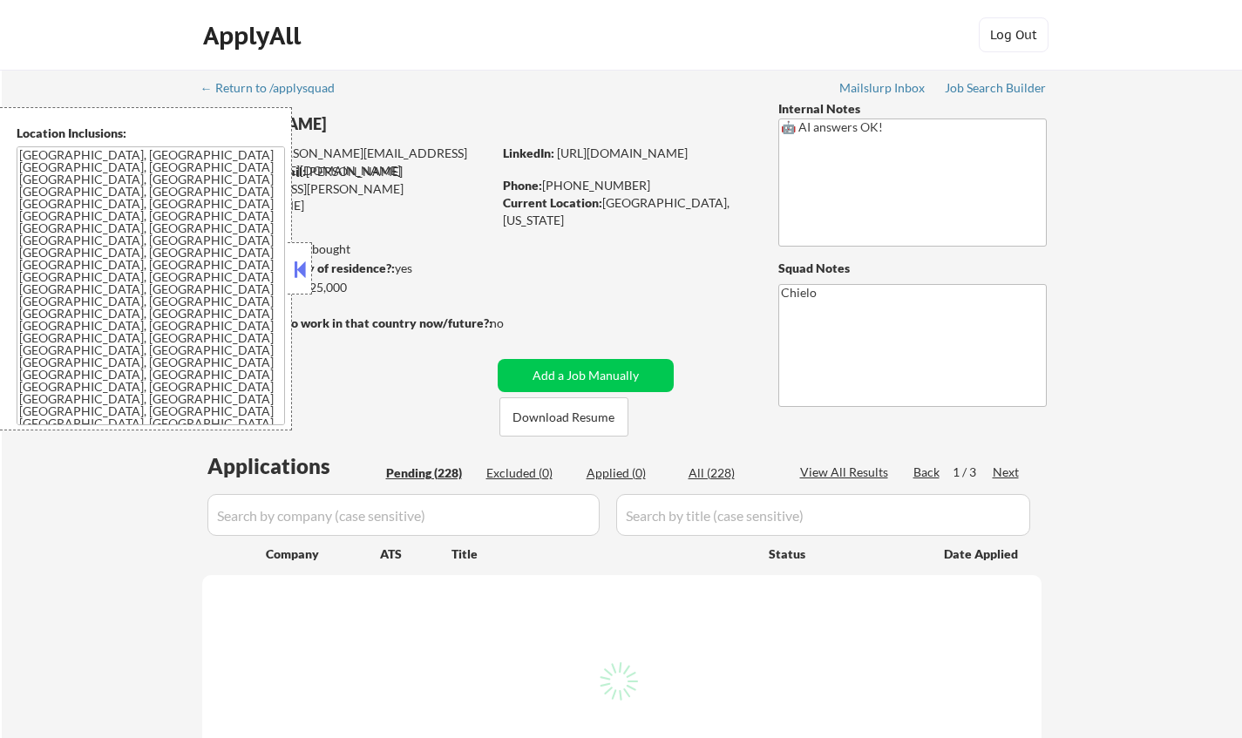
select select ""pending""
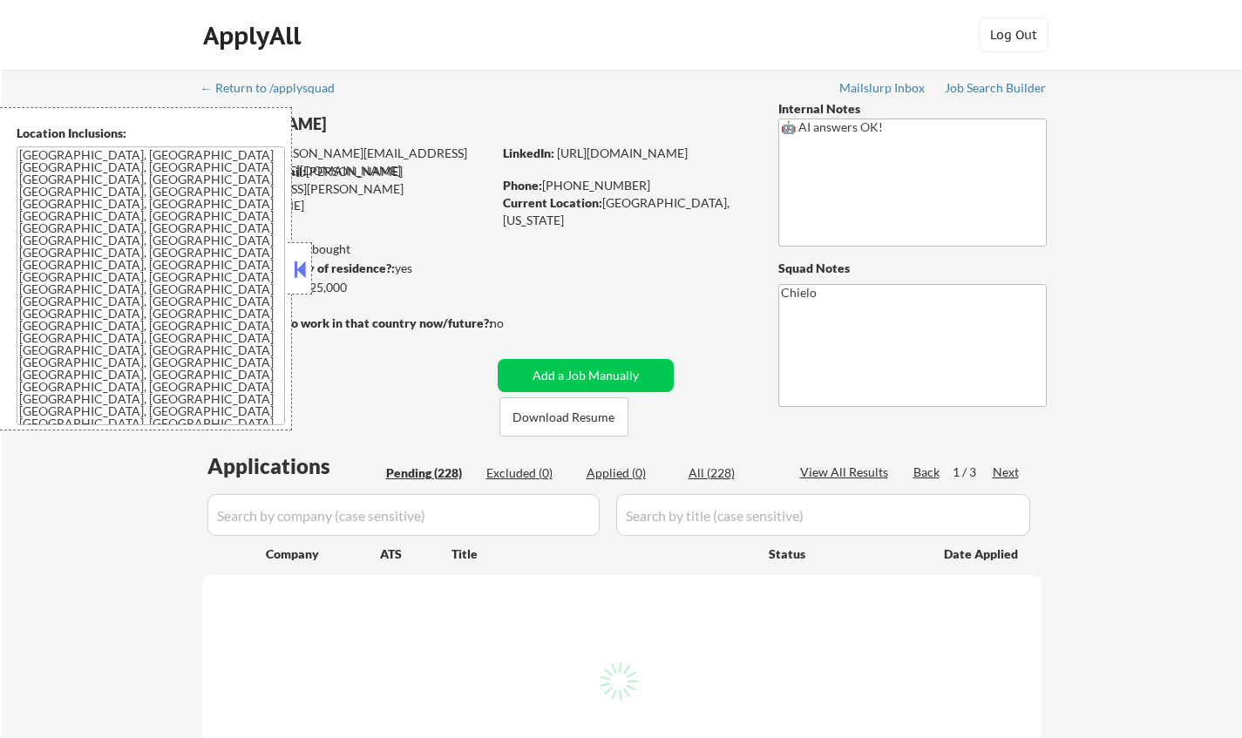
select select ""pending""
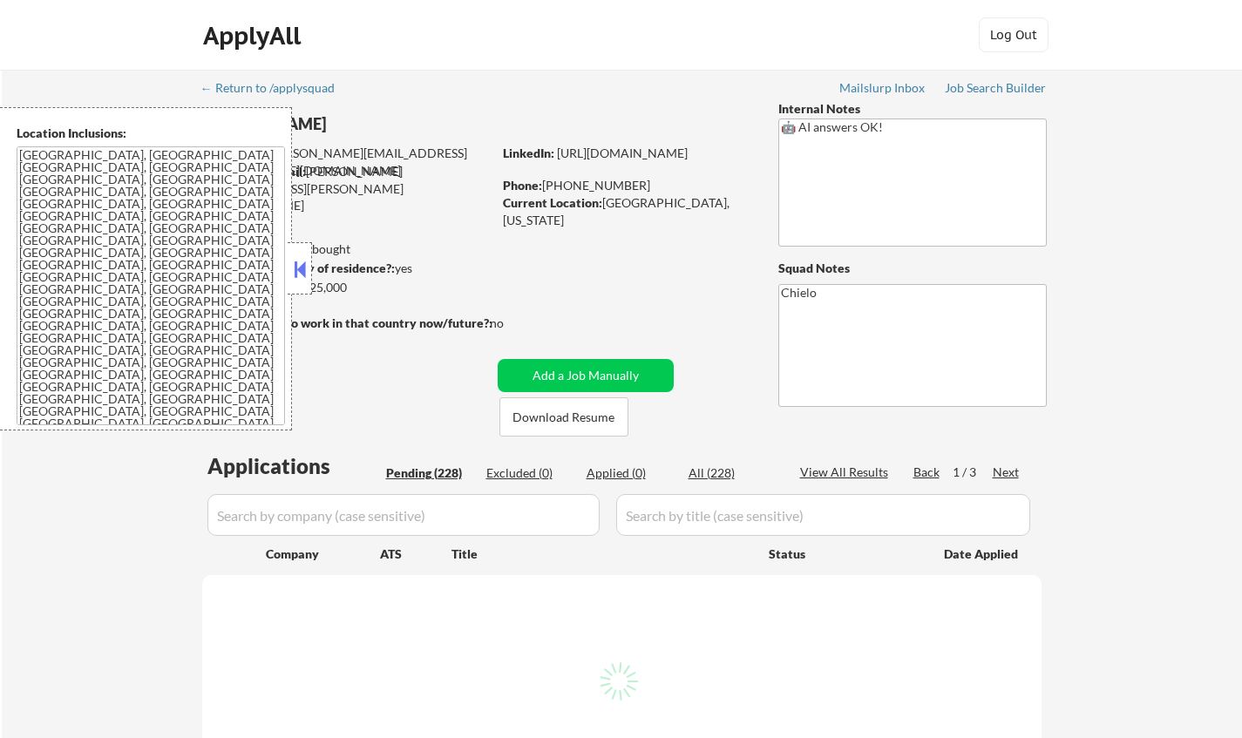
select select ""pending""
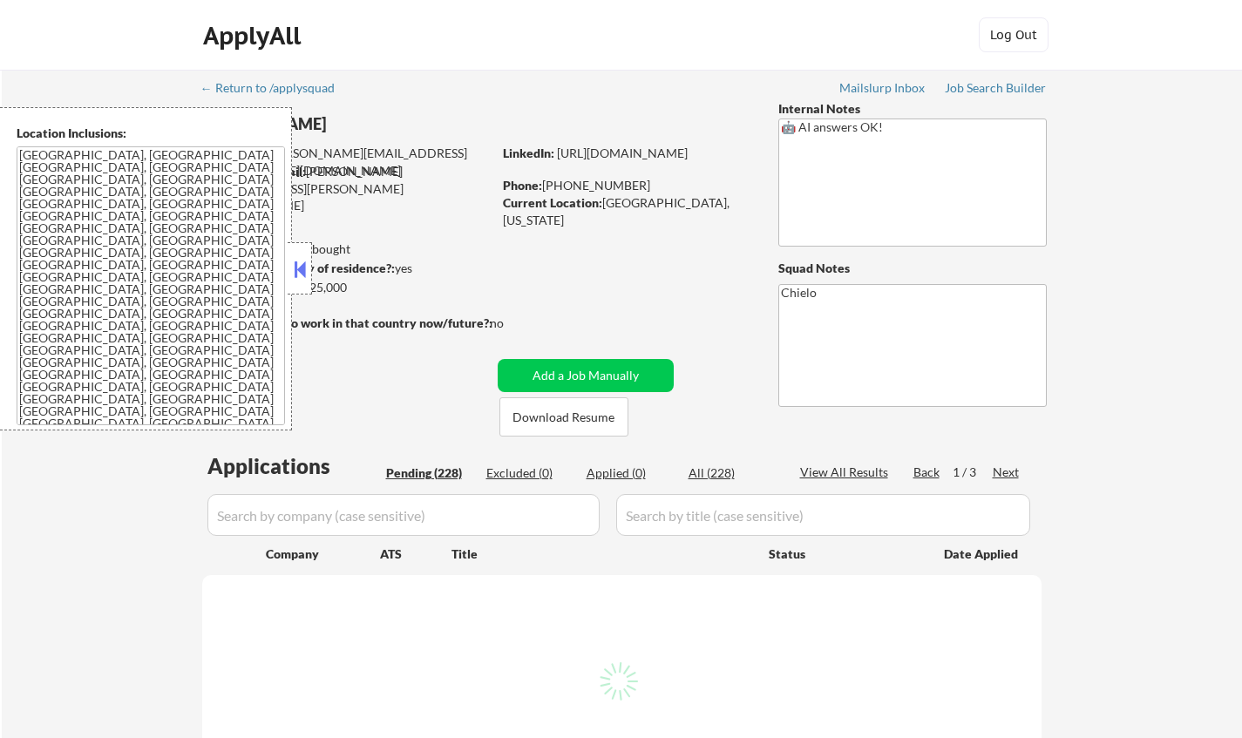
select select ""pending""
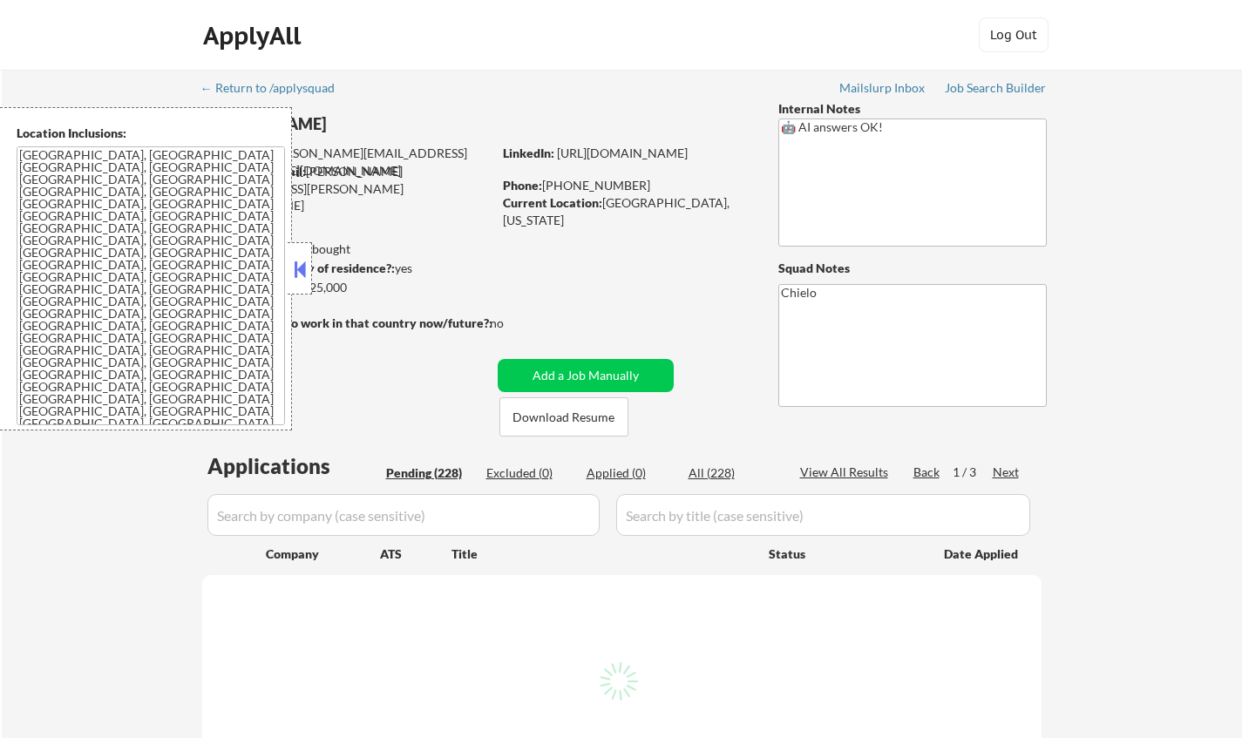
select select ""pending""
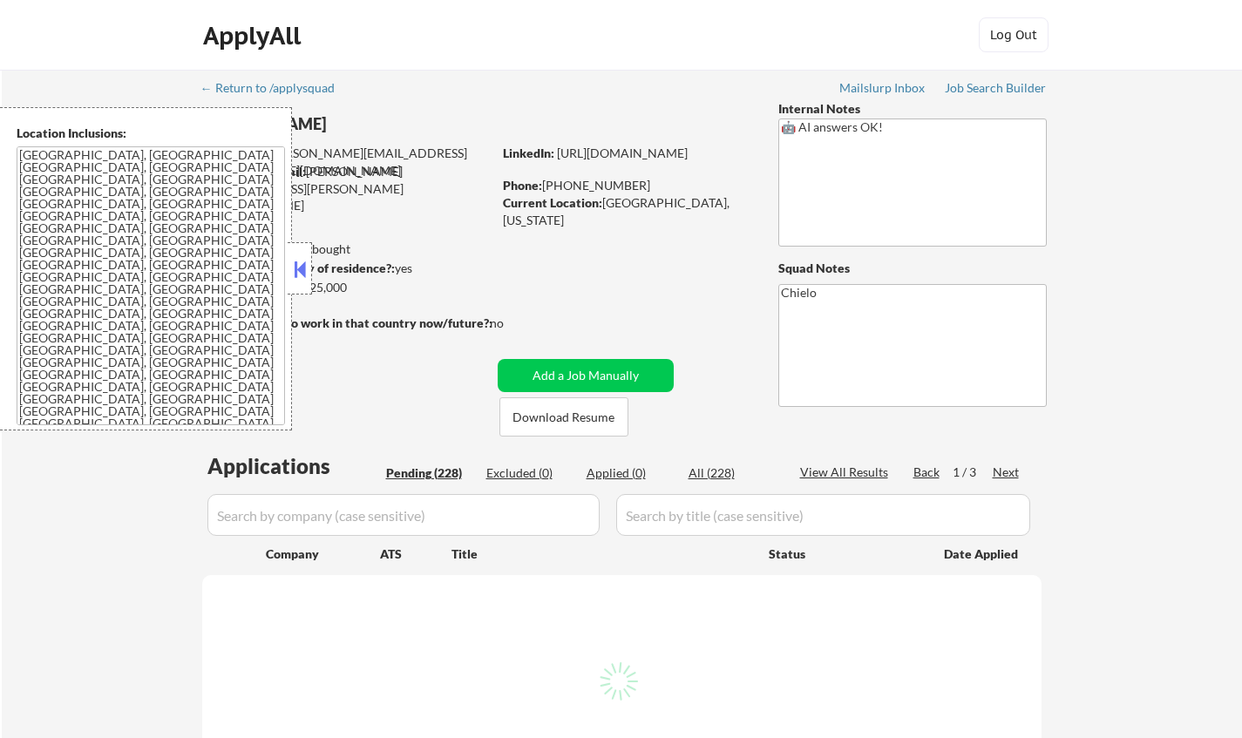
select select ""pending""
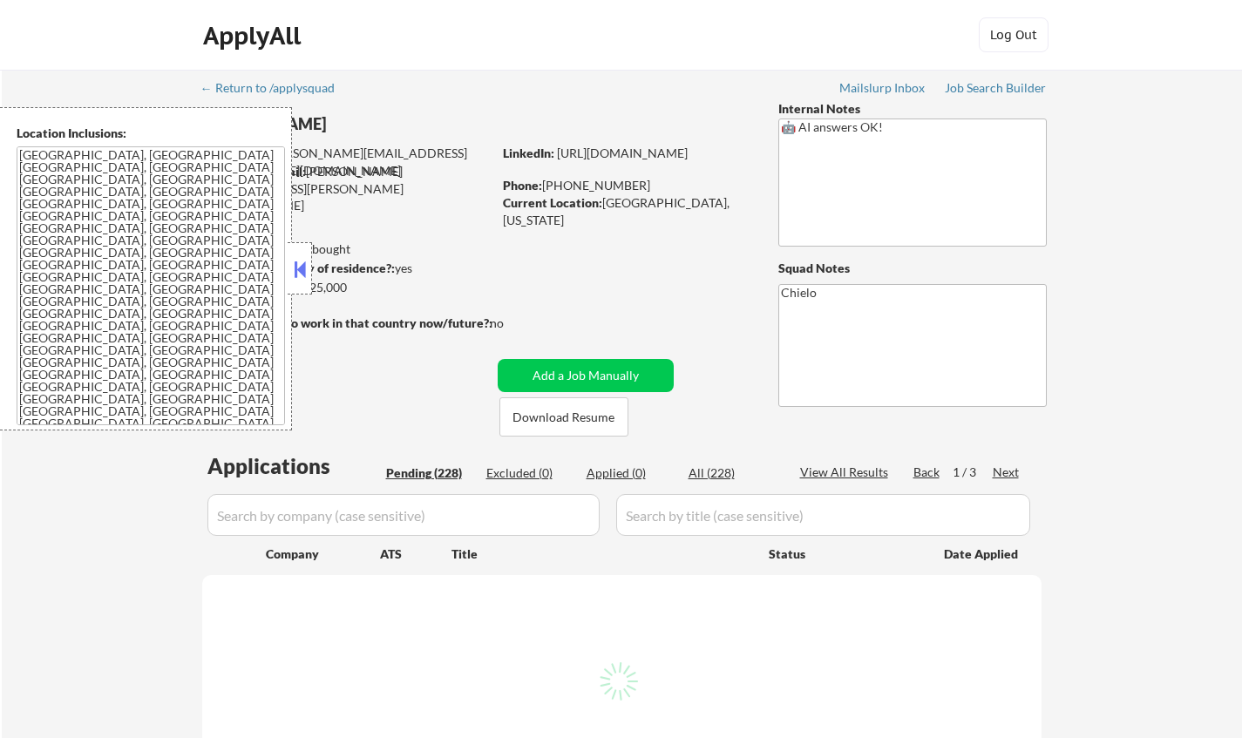
select select ""pending""
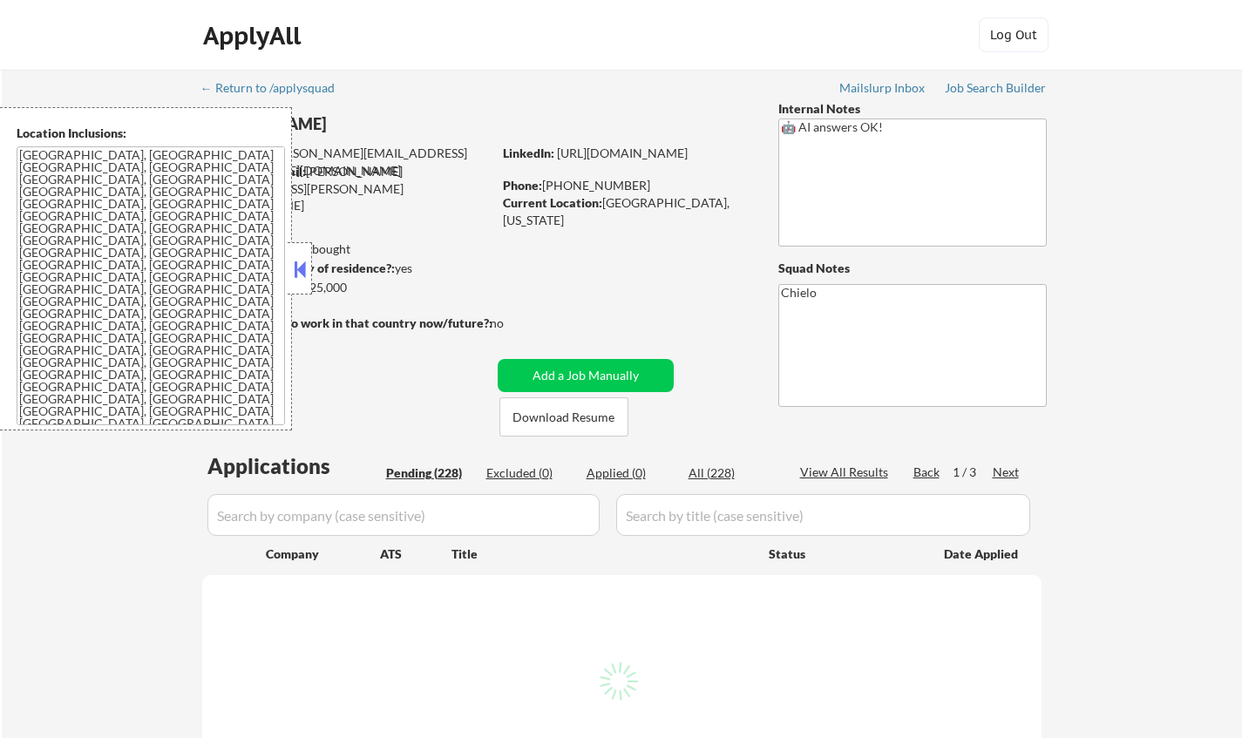
select select ""pending""
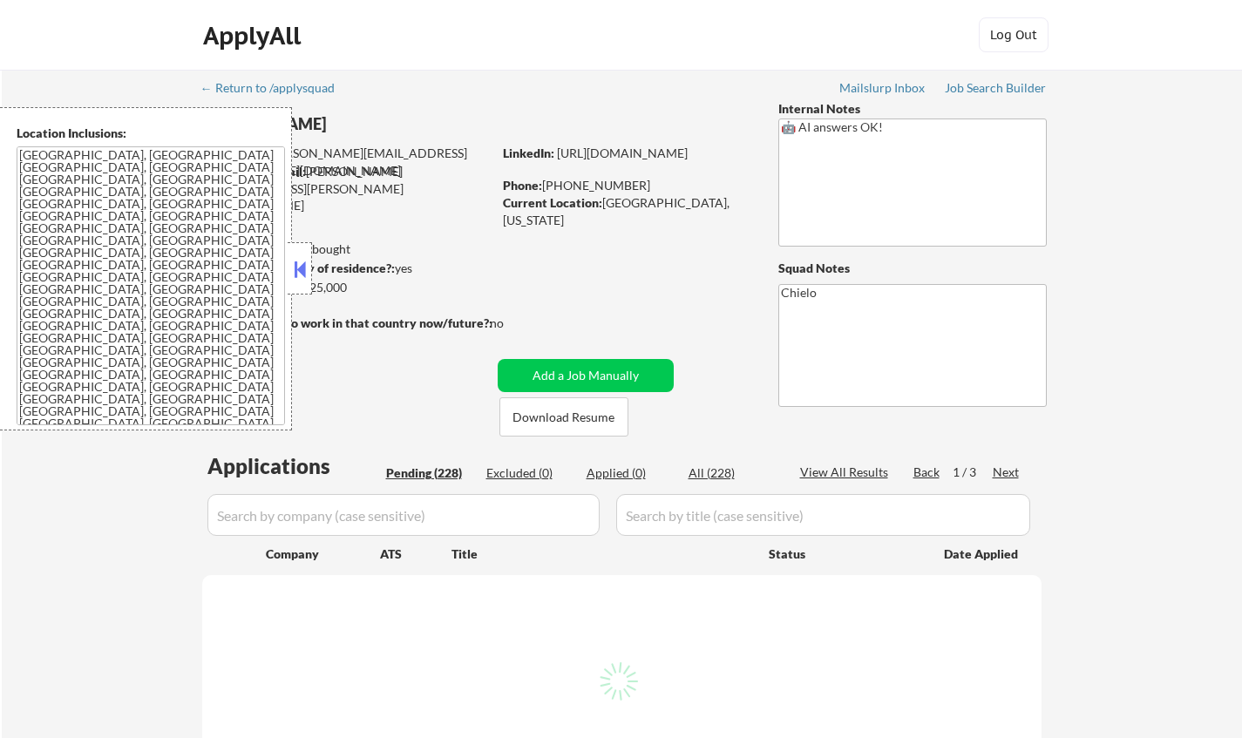
select select ""pending""
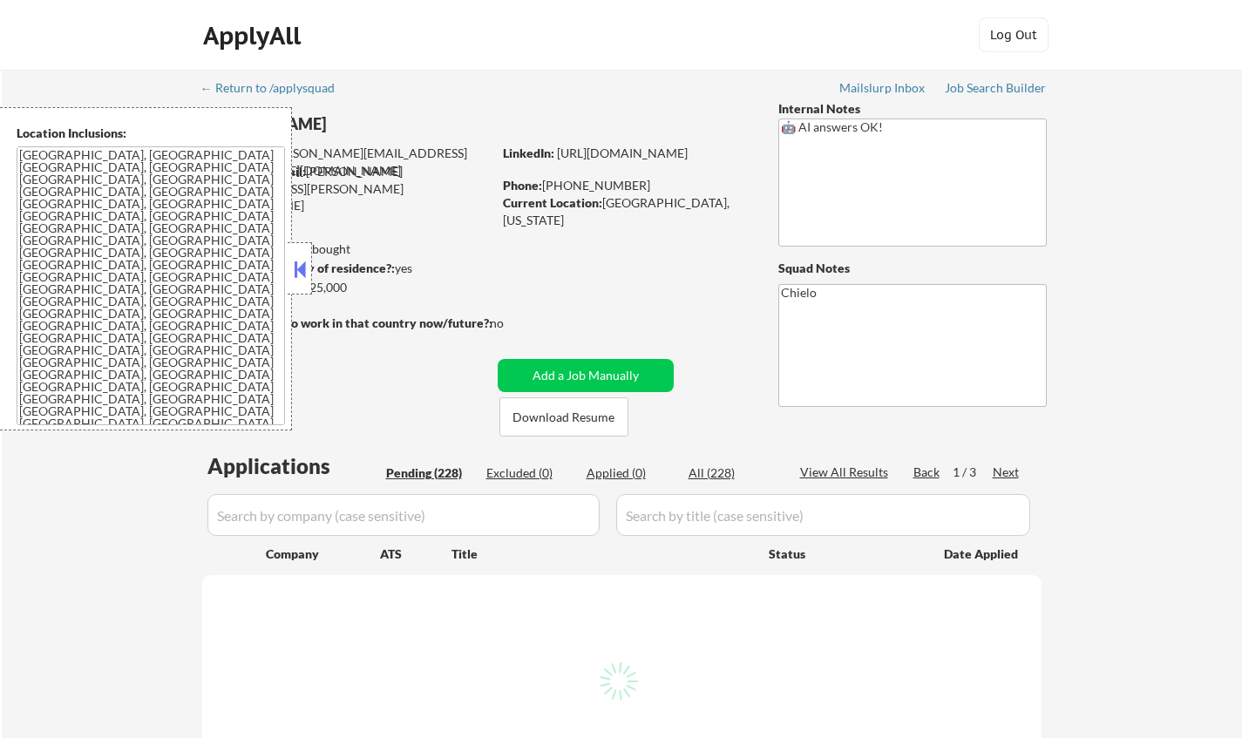
select select ""pending""
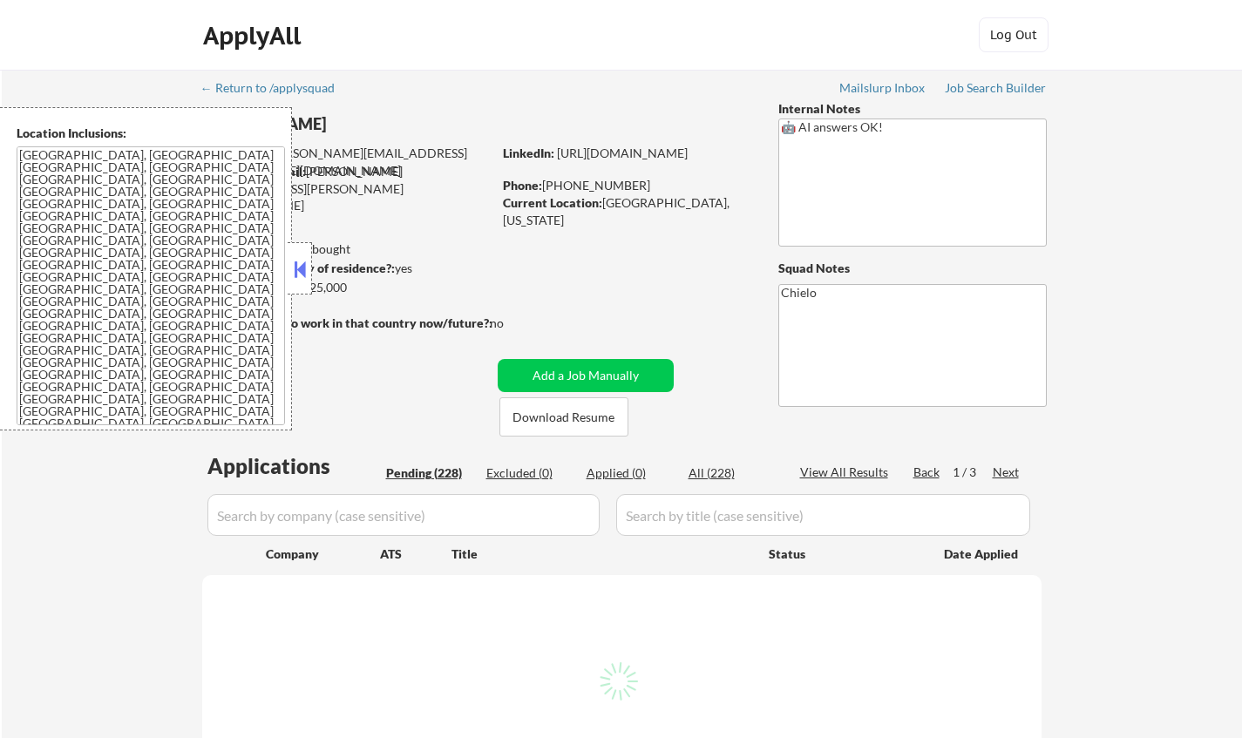
select select ""pending""
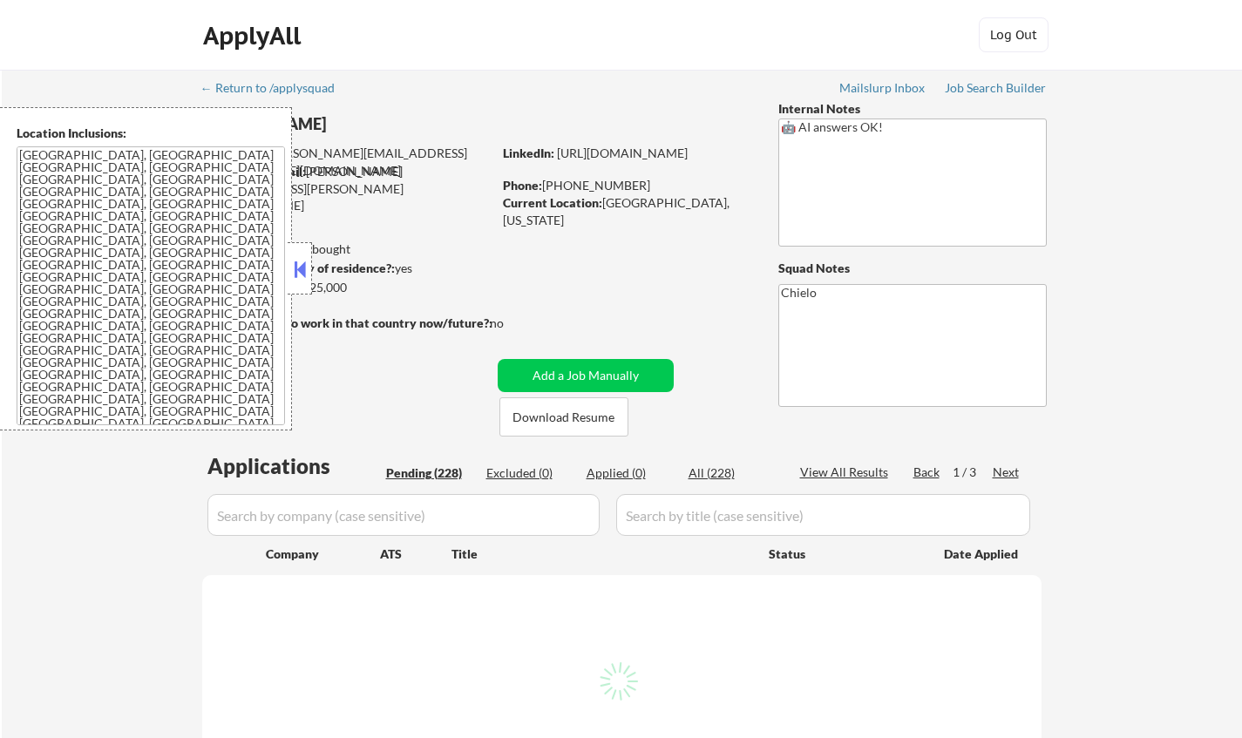
select select ""pending""
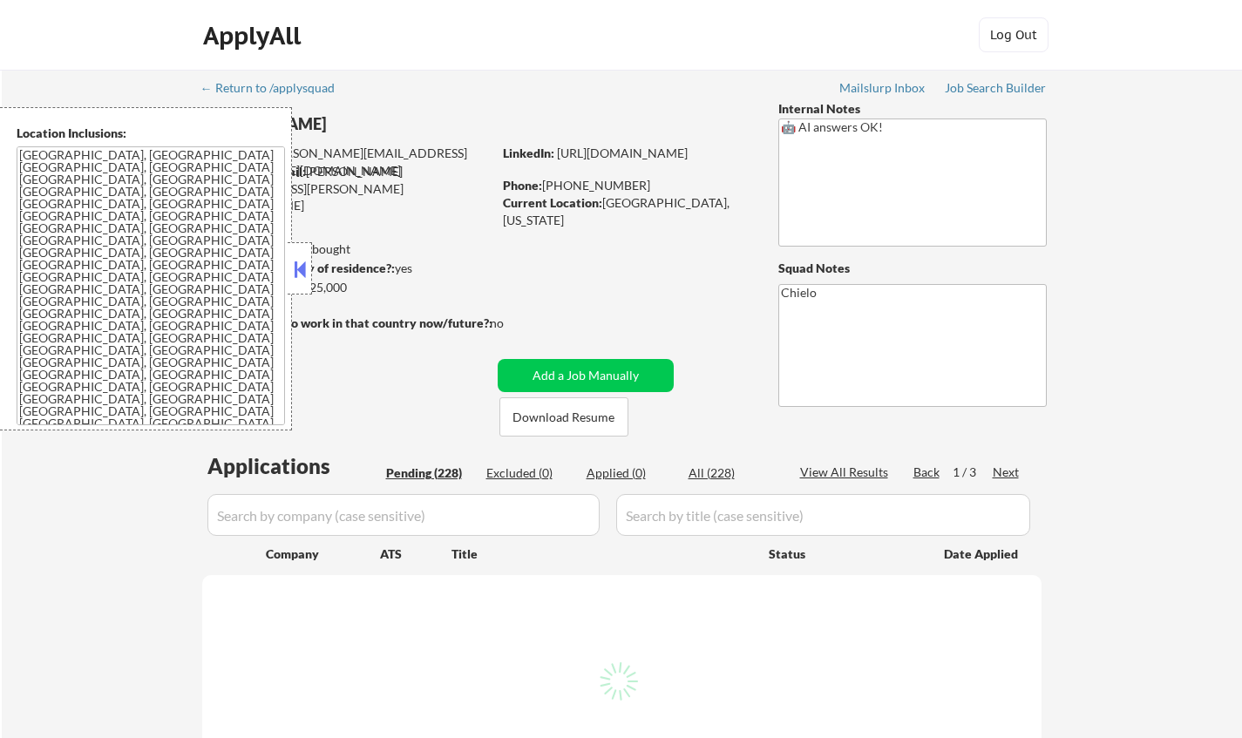
select select ""pending""
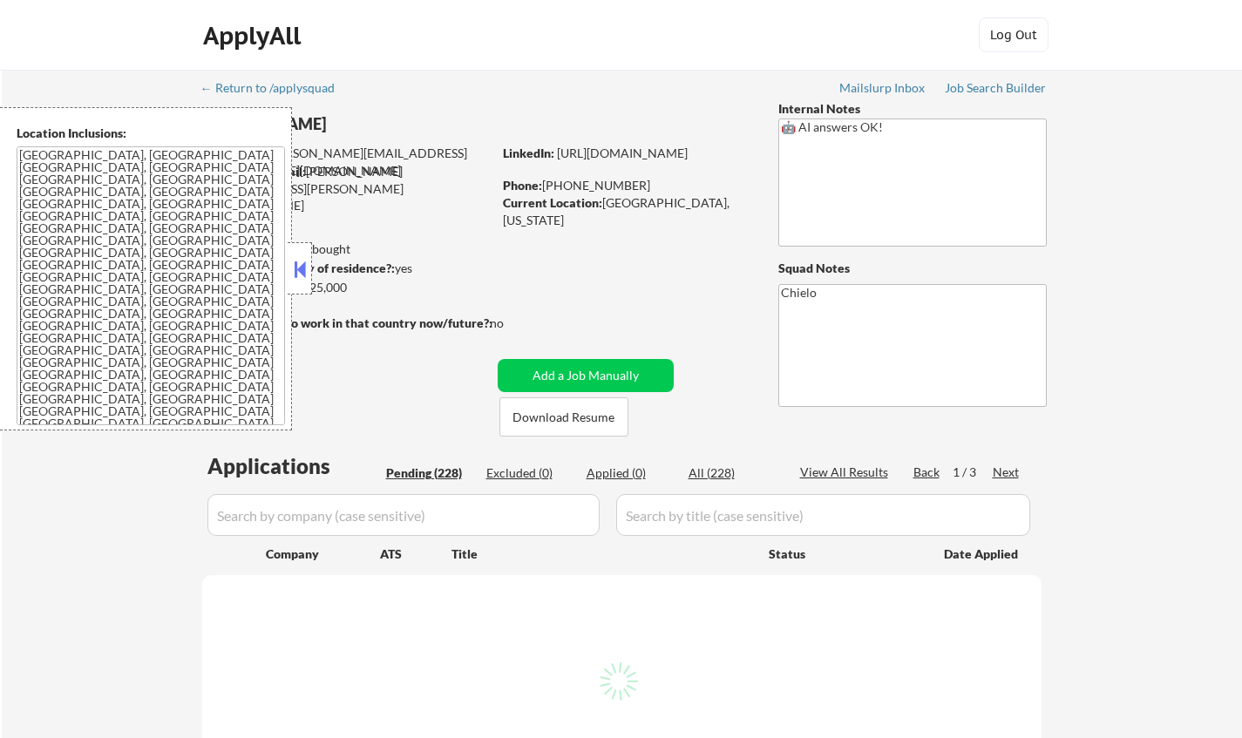
select select ""pending""
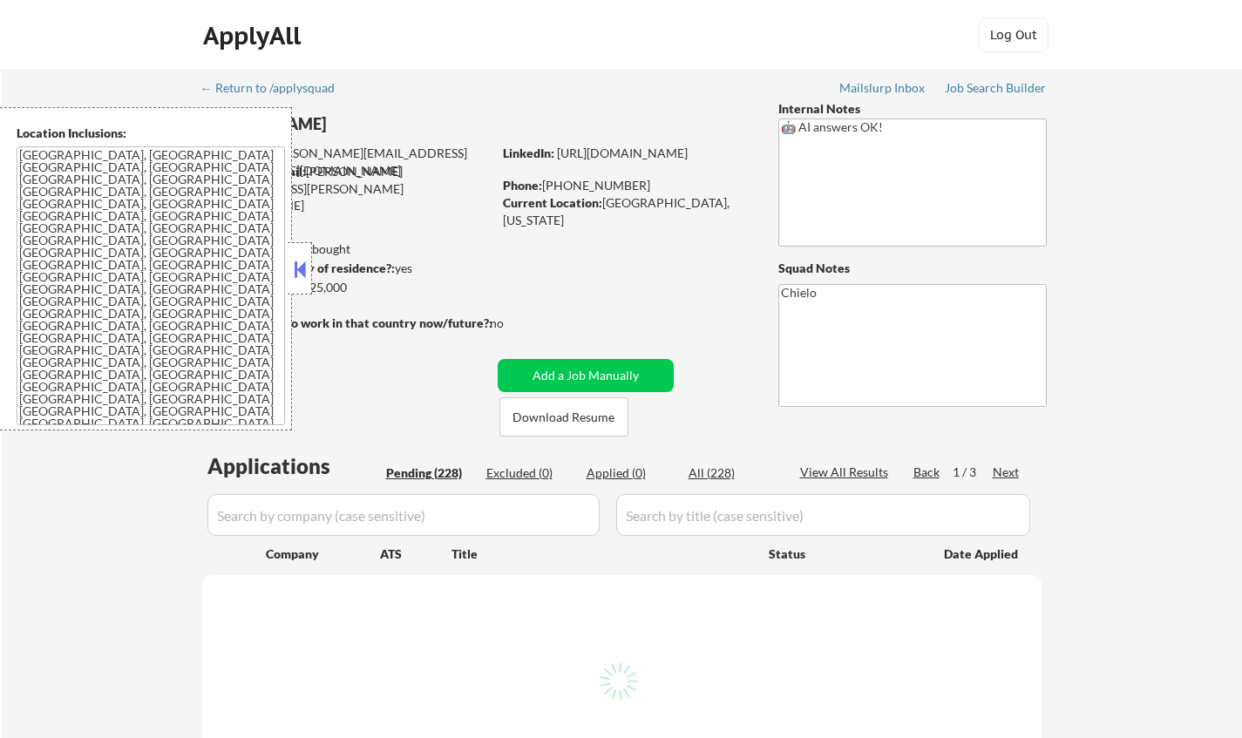
select select ""pending""
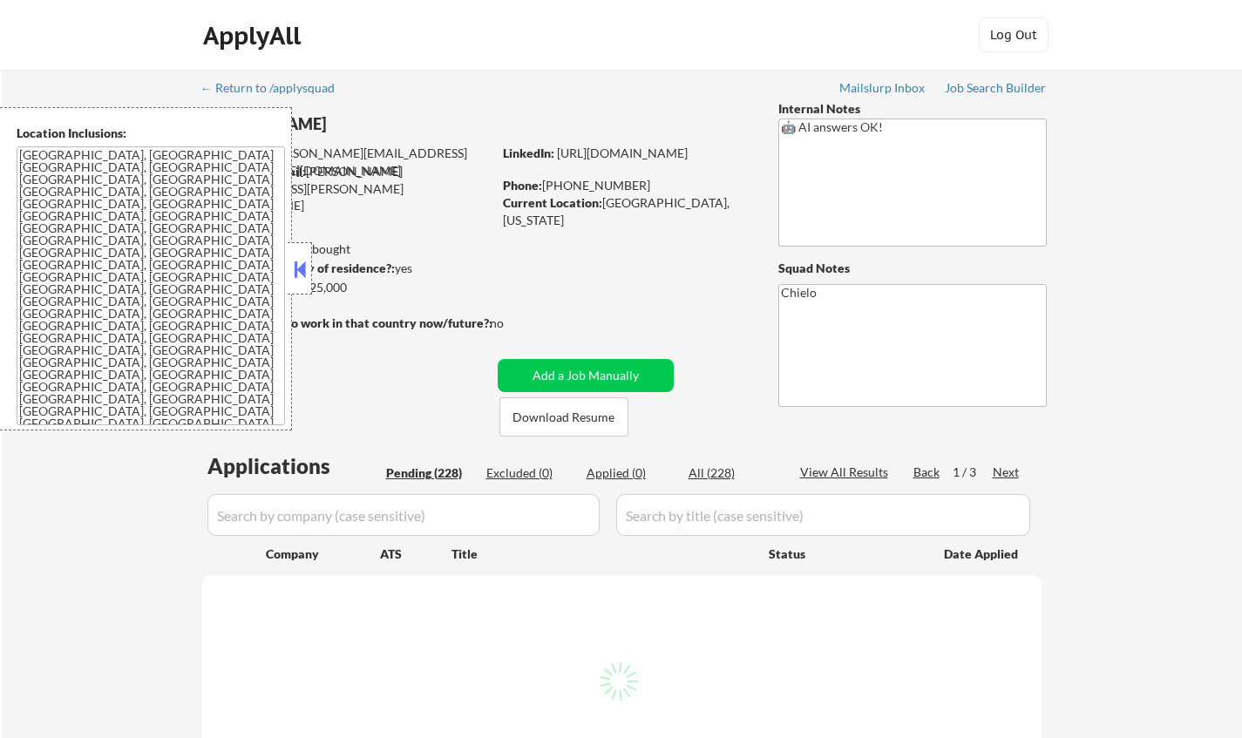
select select ""pending""
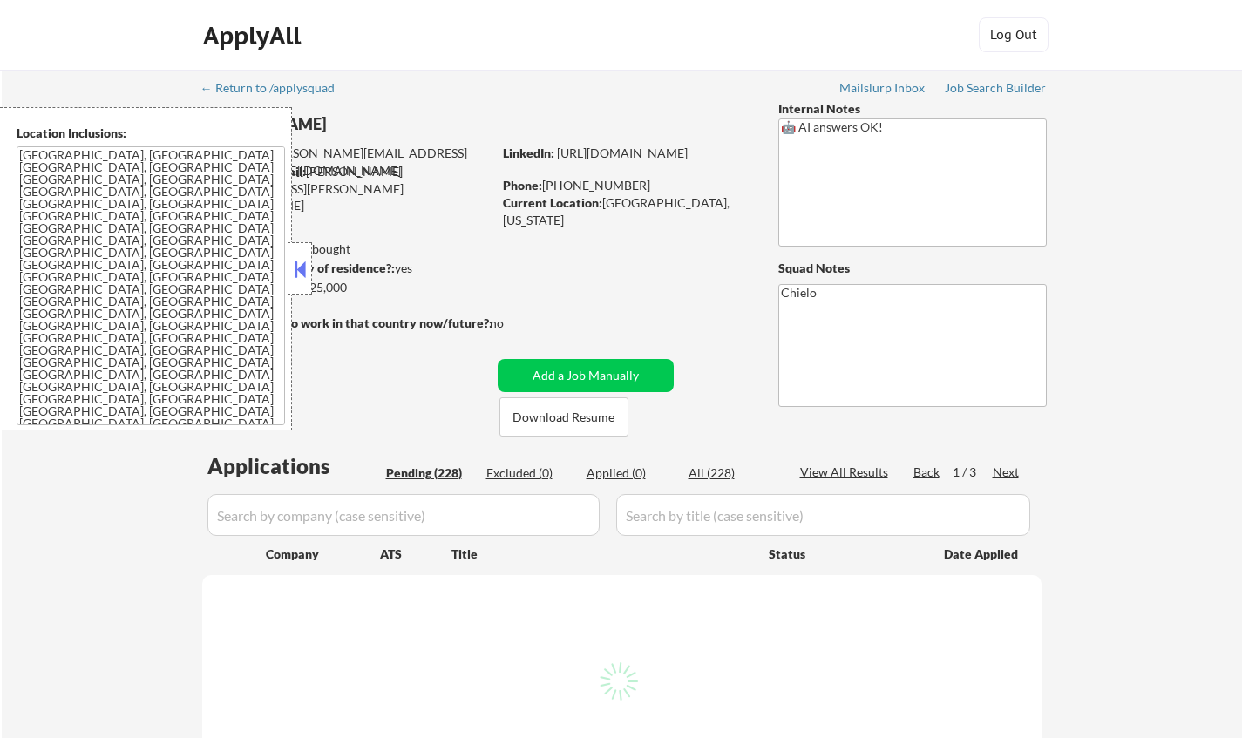
select select ""pending""
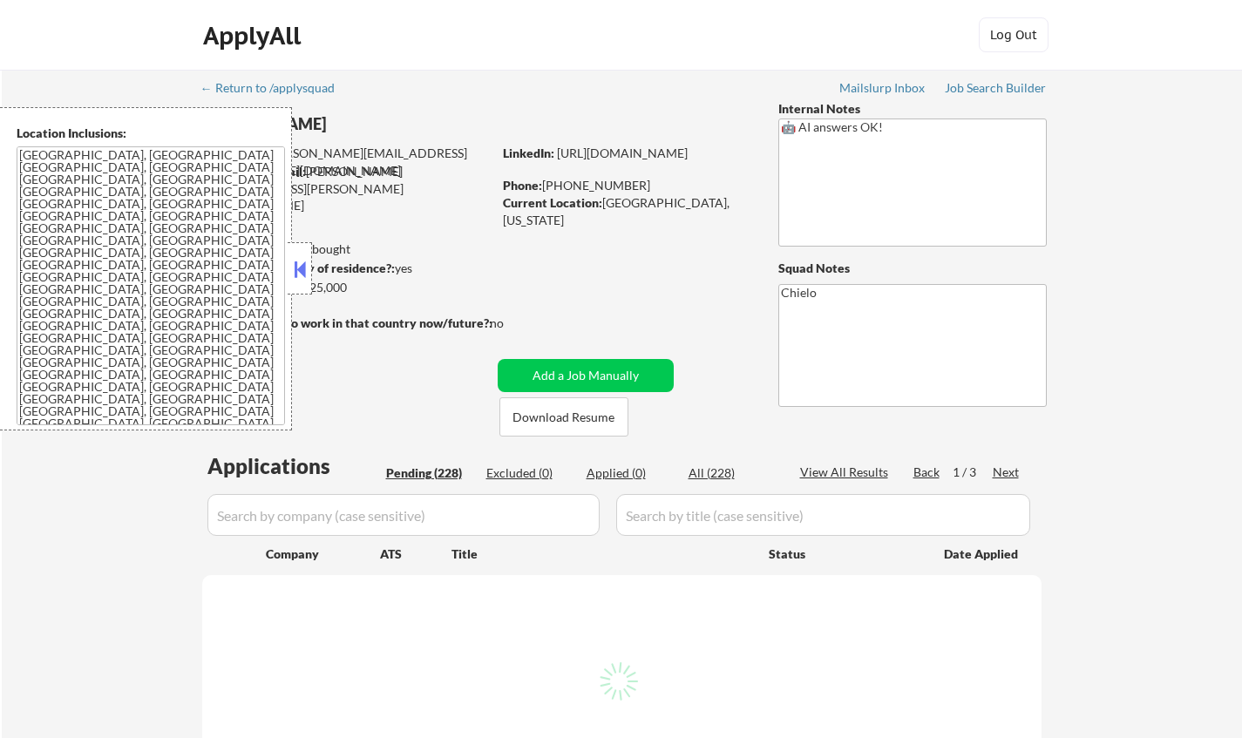
select select ""pending""
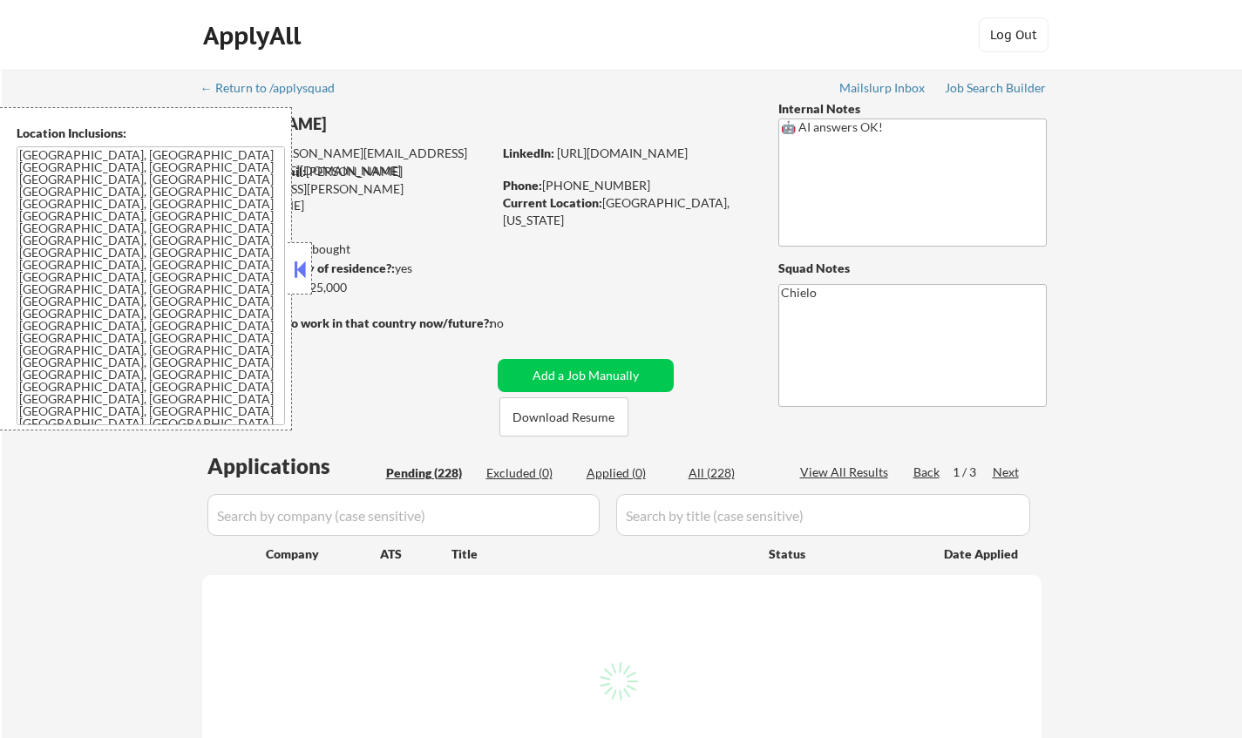
select select ""pending""
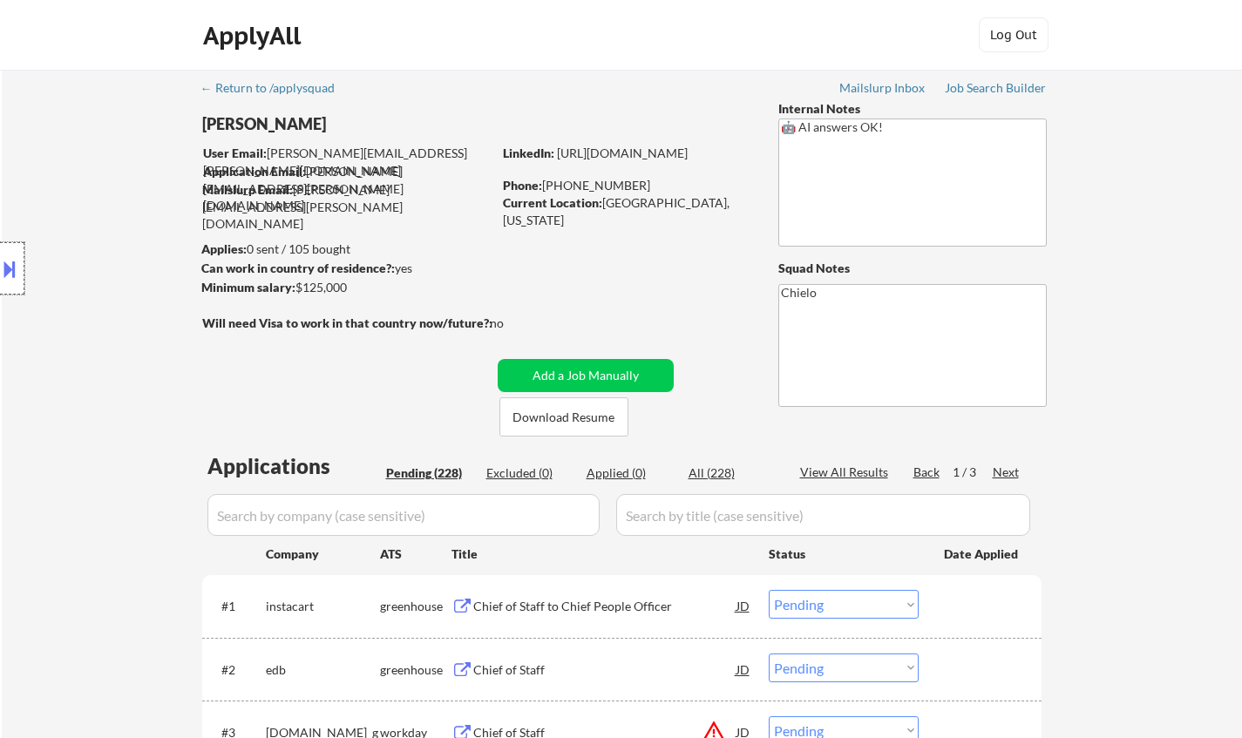
click at [3, 257] on div at bounding box center [12, 268] width 24 height 52
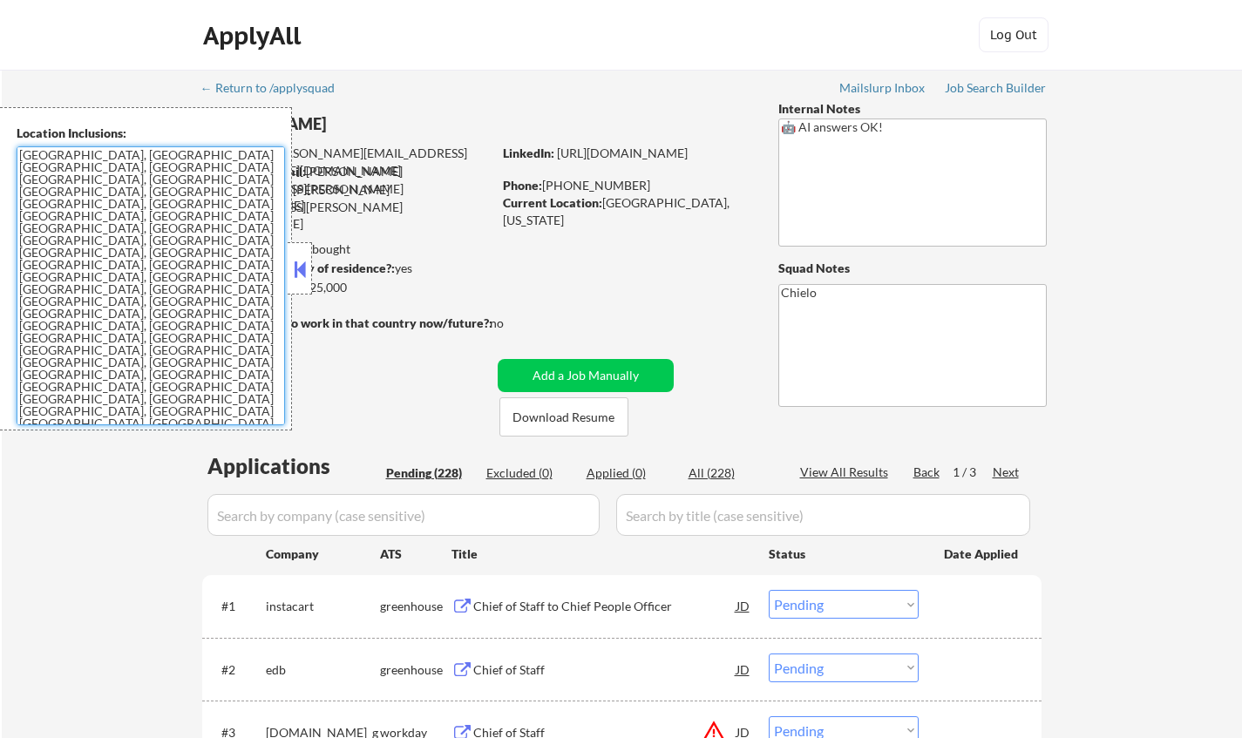
drag, startPoint x: 19, startPoint y: 155, endPoint x: 267, endPoint y: 425, distance: 366.3
click at [267, 425] on div "Location Inclusions:" at bounding box center [146, 268] width 292 height 323
click at [299, 269] on button at bounding box center [299, 269] width 19 height 26
